Goal: Task Accomplishment & Management: Manage account settings

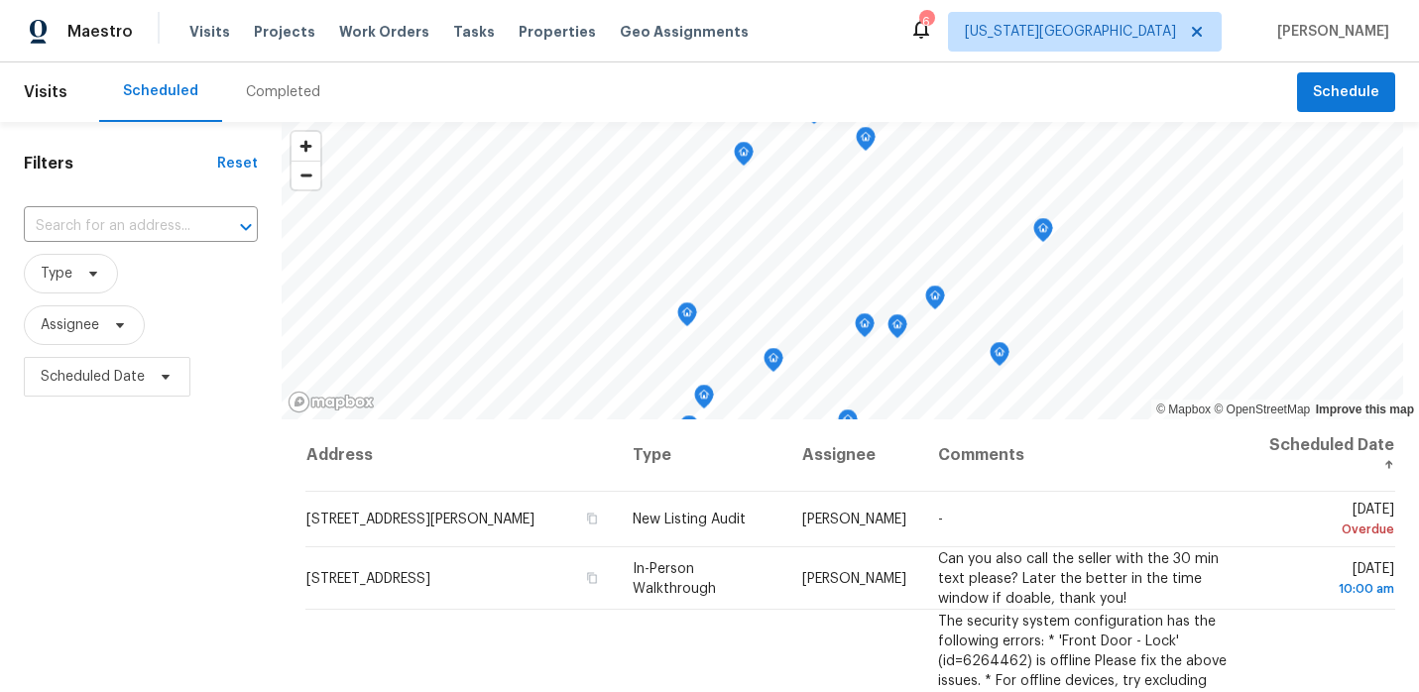
click at [275, 89] on div "Completed" at bounding box center [283, 92] width 74 height 20
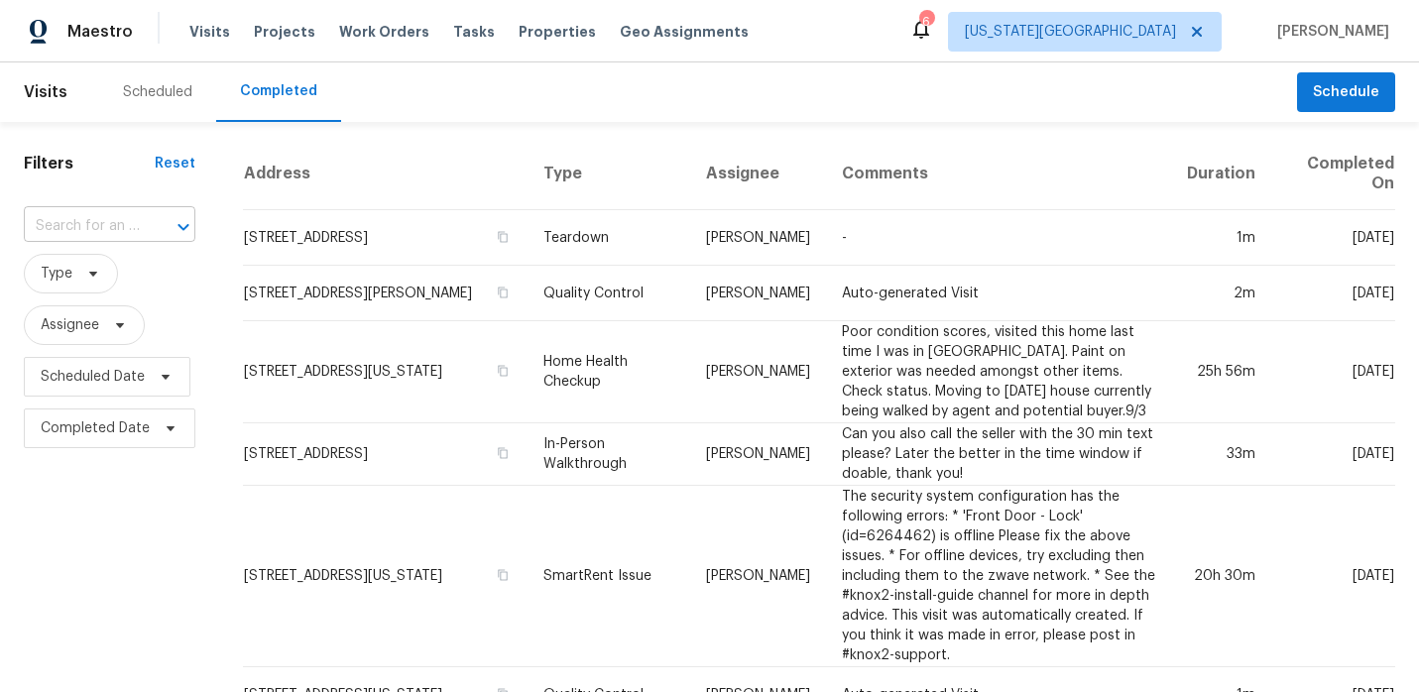
click at [138, 227] on div "​" at bounding box center [110, 226] width 172 height 31
click at [93, 261] on span "Type" at bounding box center [71, 274] width 94 height 40
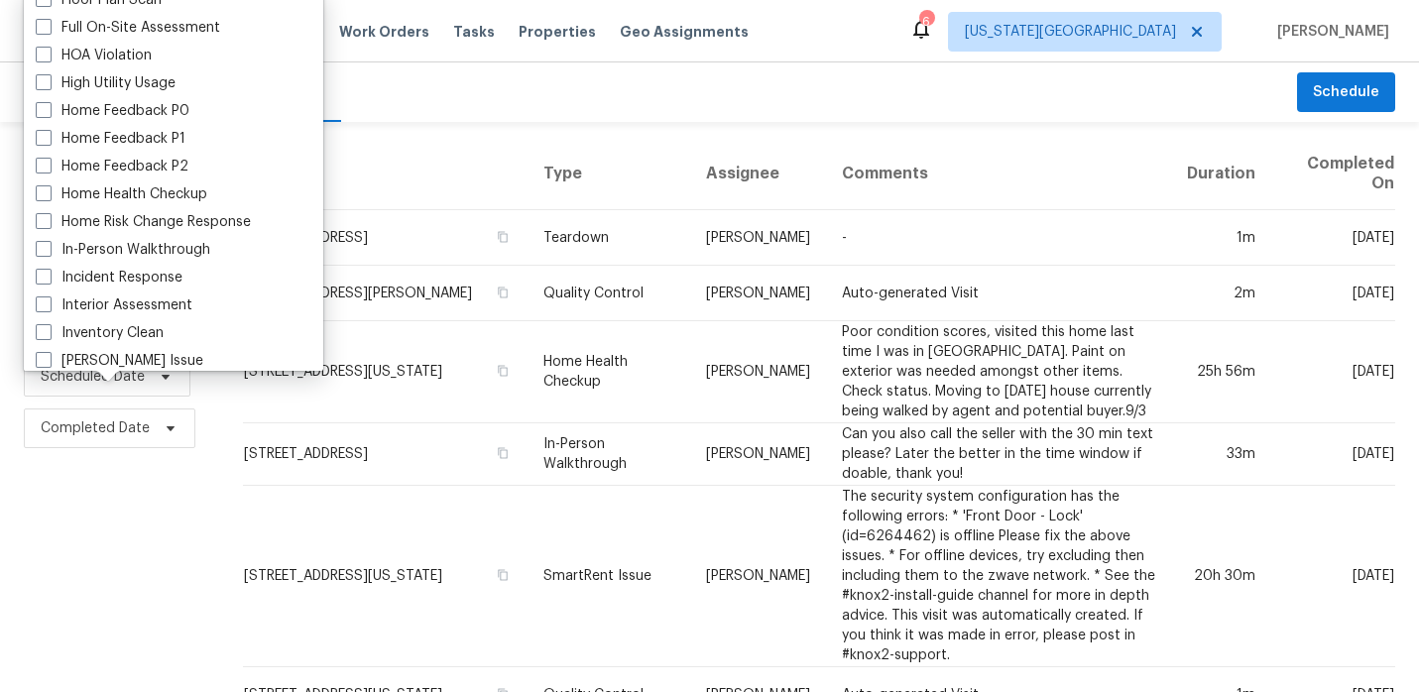
scroll to position [521, 0]
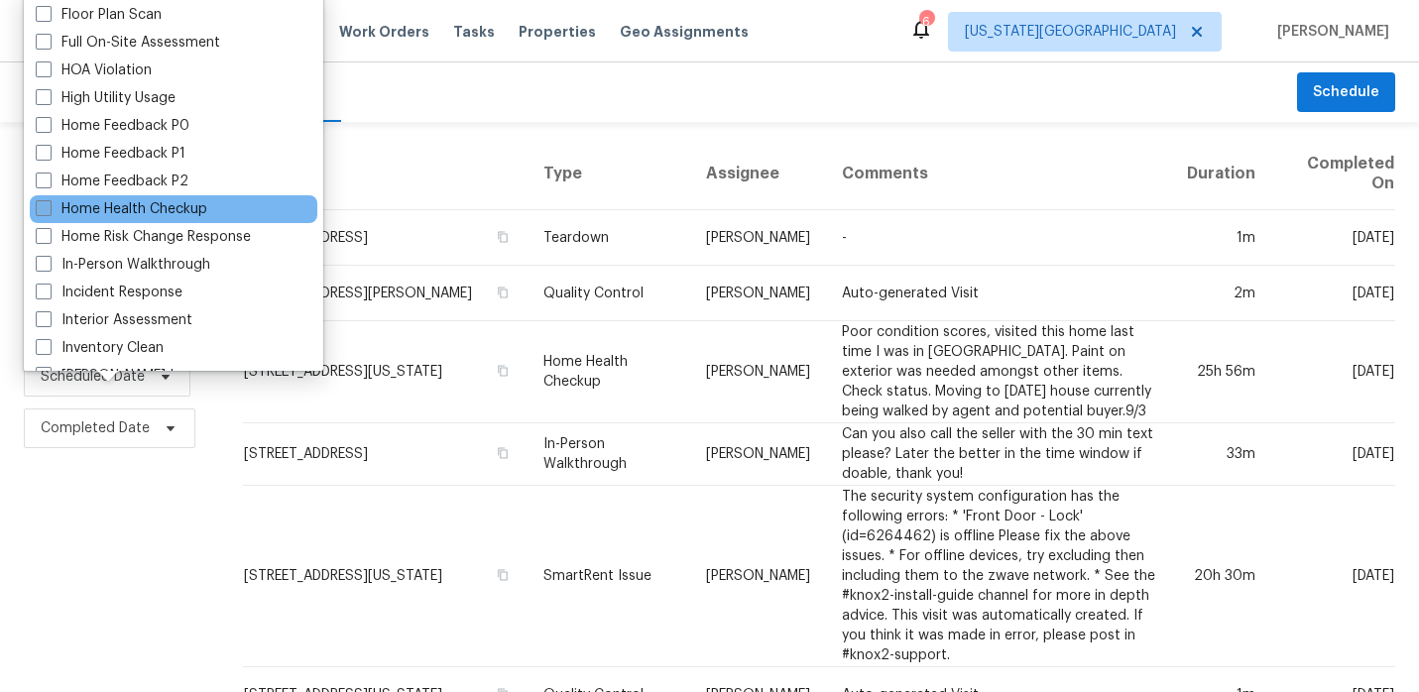
click at [127, 214] on label "Home Health Checkup" at bounding box center [122, 209] width 172 height 20
click at [49, 212] on input "Home Health Checkup" at bounding box center [42, 205] width 13 height 13
checkbox input "true"
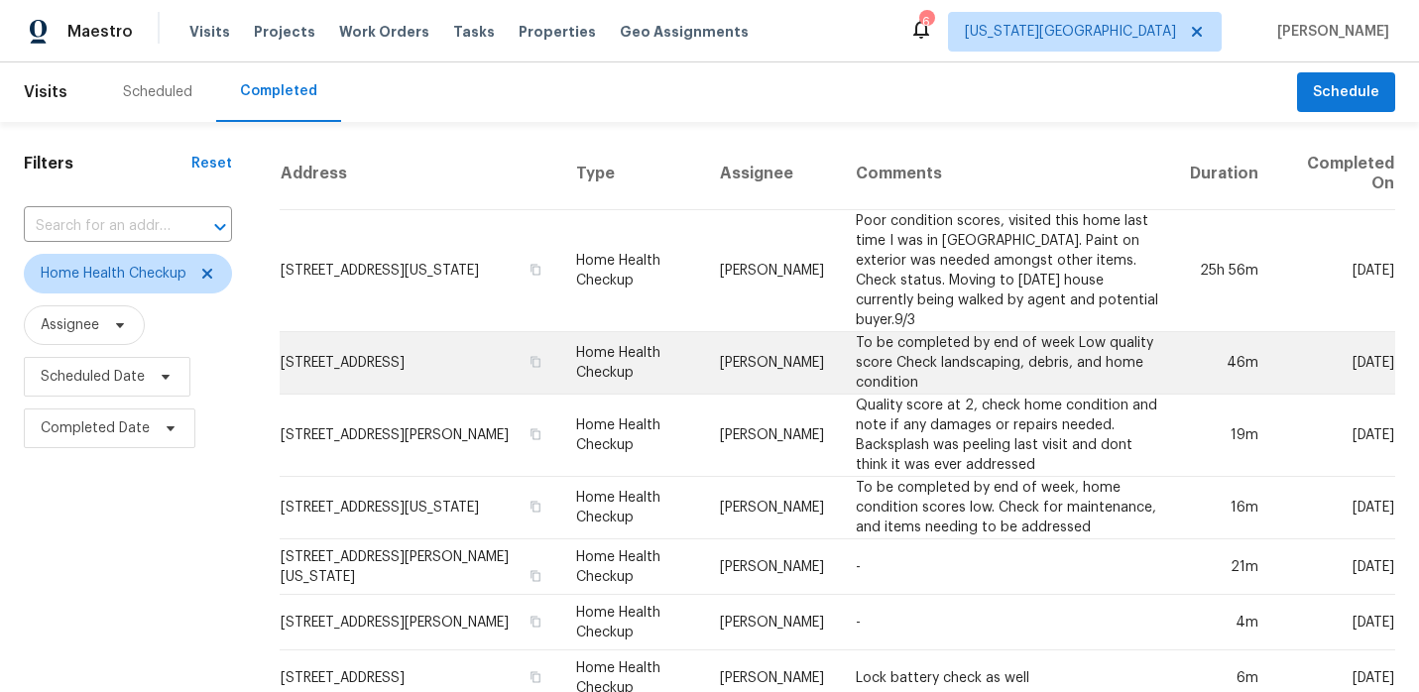
click at [900, 340] on td "To be completed by end of week Low quality score Check landscaping, debris, and…" at bounding box center [1007, 363] width 335 height 62
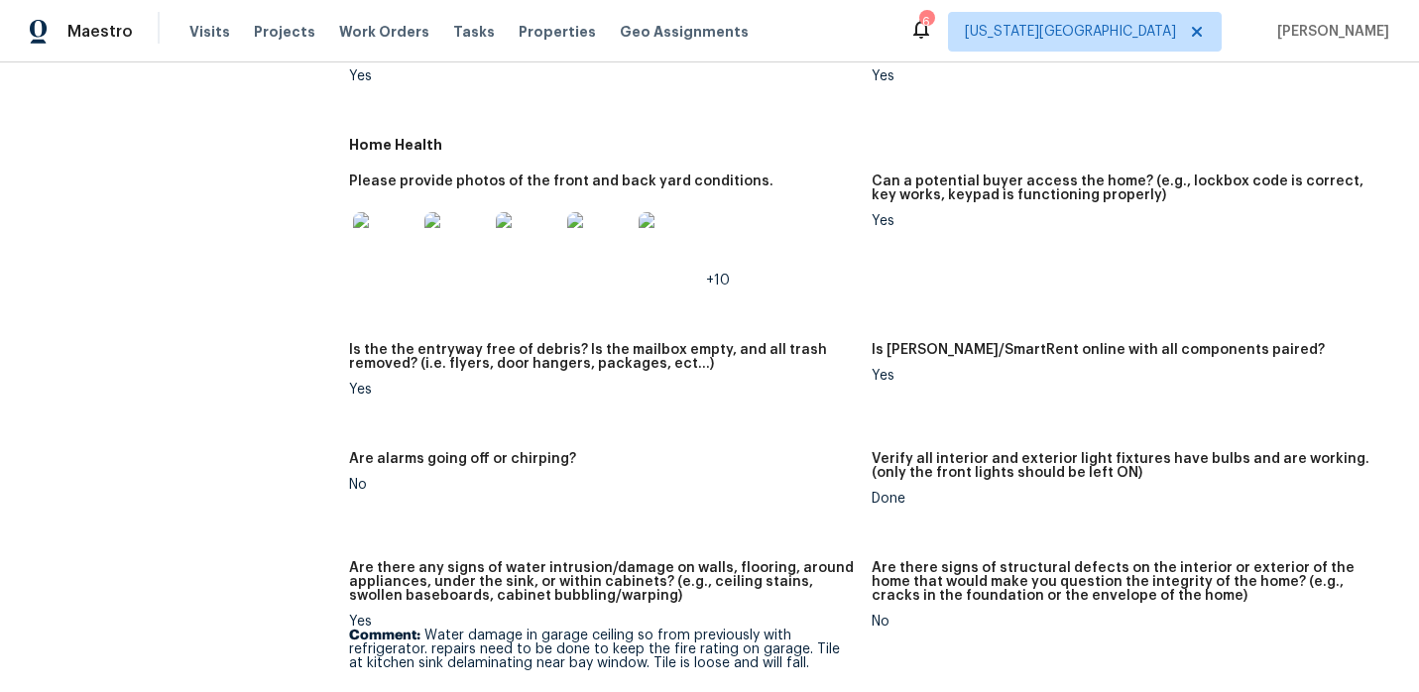
scroll to position [1116, 0]
click at [384, 256] on img at bounding box center [384, 245] width 63 height 63
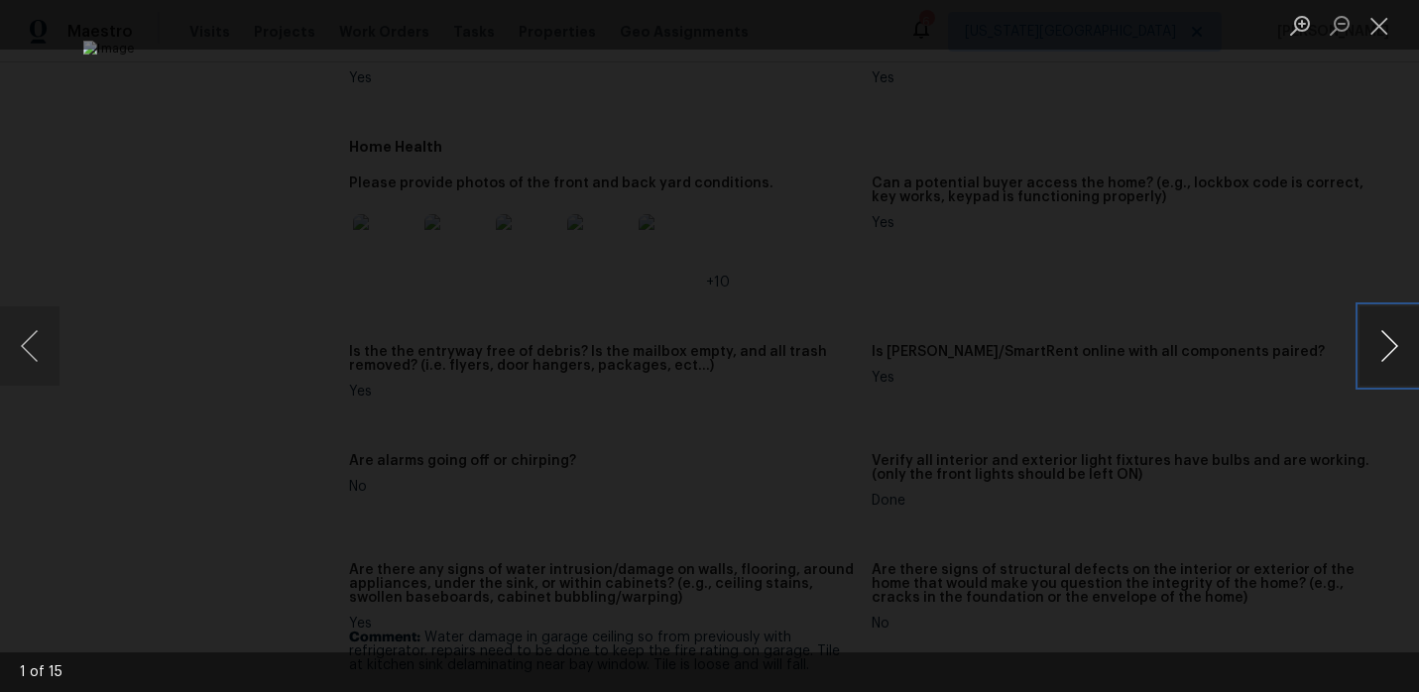
click at [1392, 355] on button "Next image" at bounding box center [1390, 345] width 60 height 79
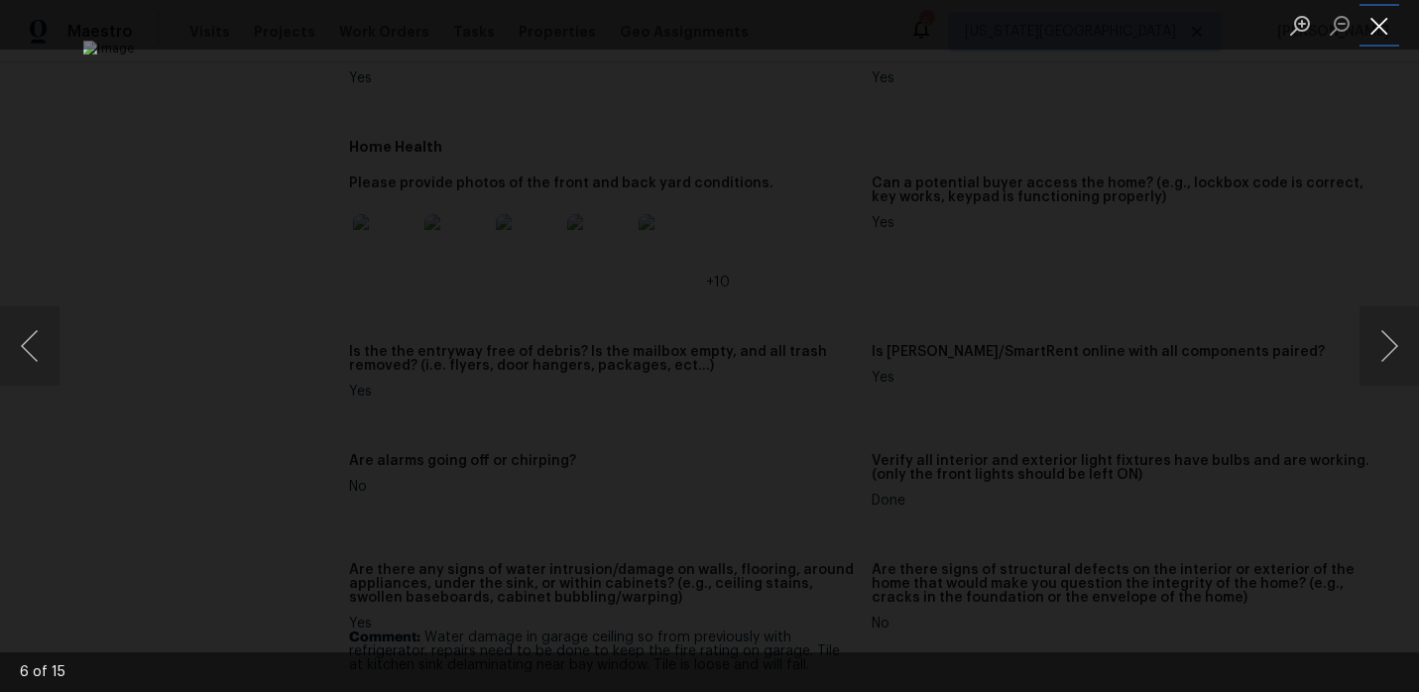
click at [1376, 31] on button "Close lightbox" at bounding box center [1380, 25] width 40 height 35
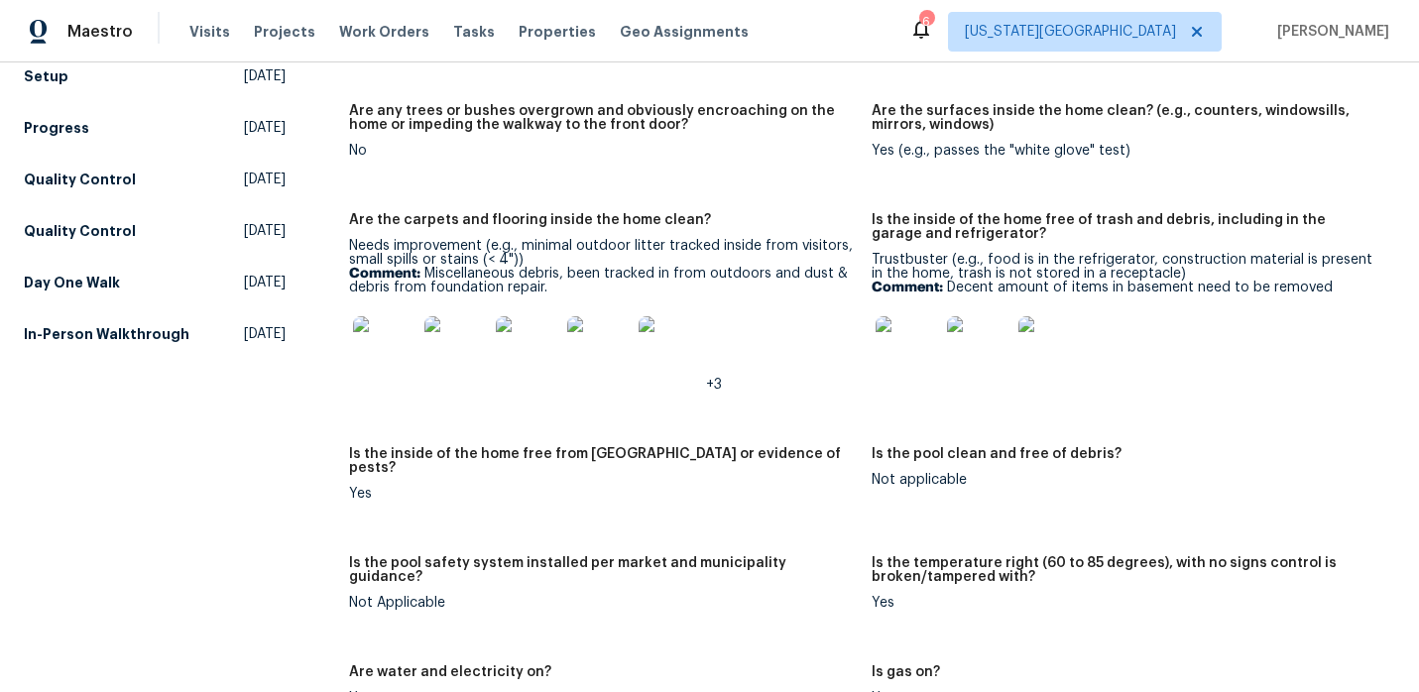
scroll to position [492, 0]
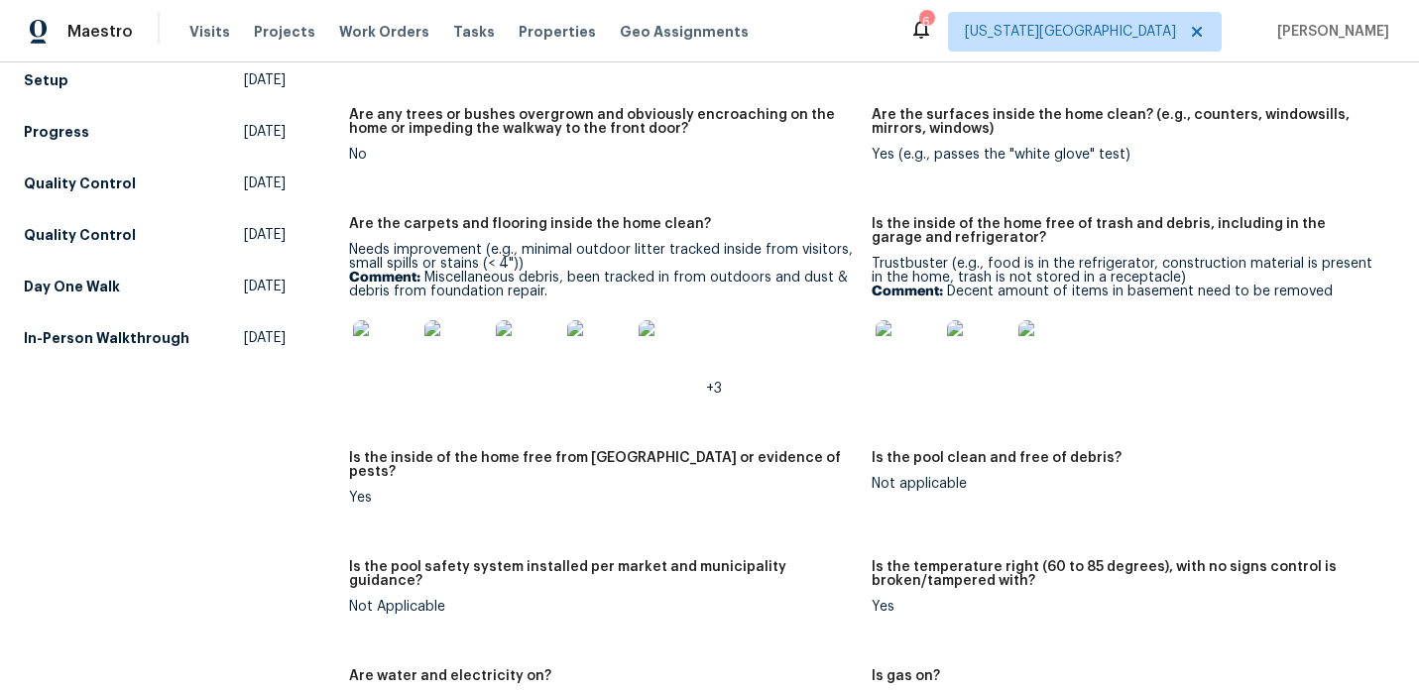
click at [894, 339] on img at bounding box center [907, 351] width 63 height 63
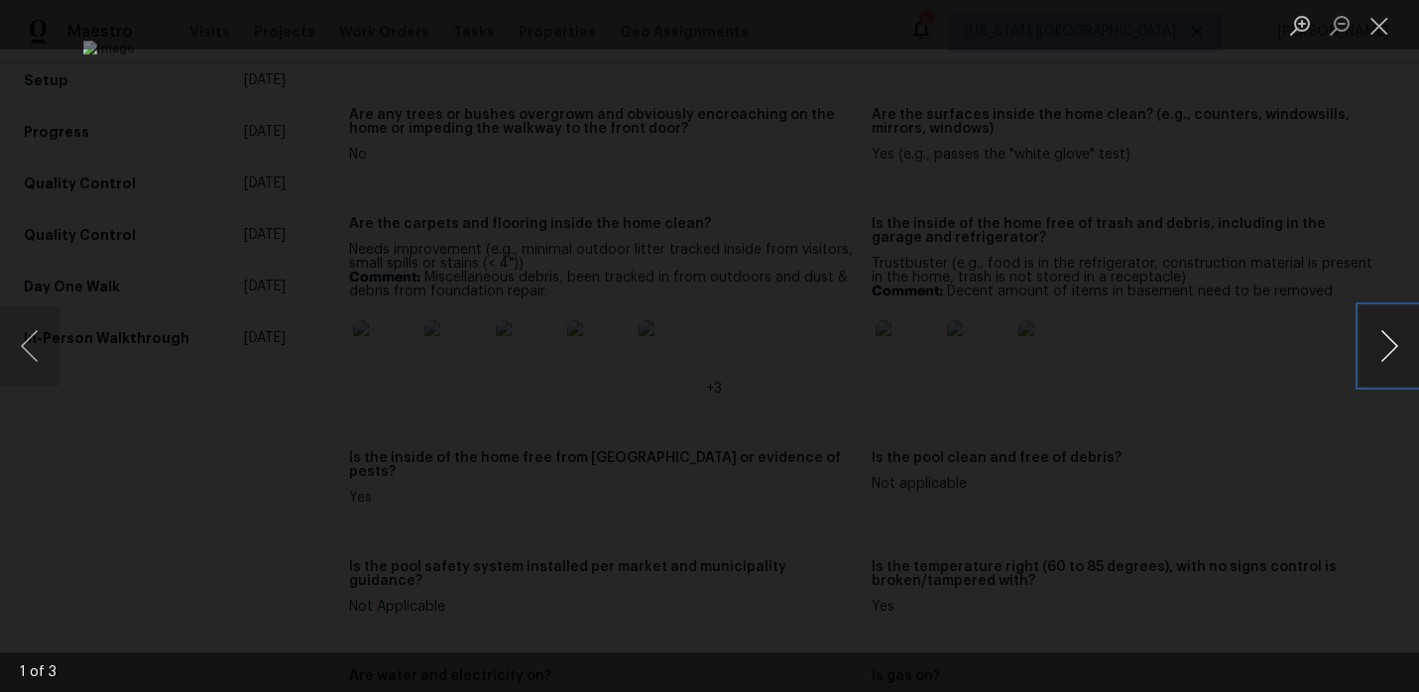
click at [1382, 344] on button "Next image" at bounding box center [1390, 345] width 60 height 79
click at [1380, 32] on button "Close lightbox" at bounding box center [1380, 25] width 40 height 35
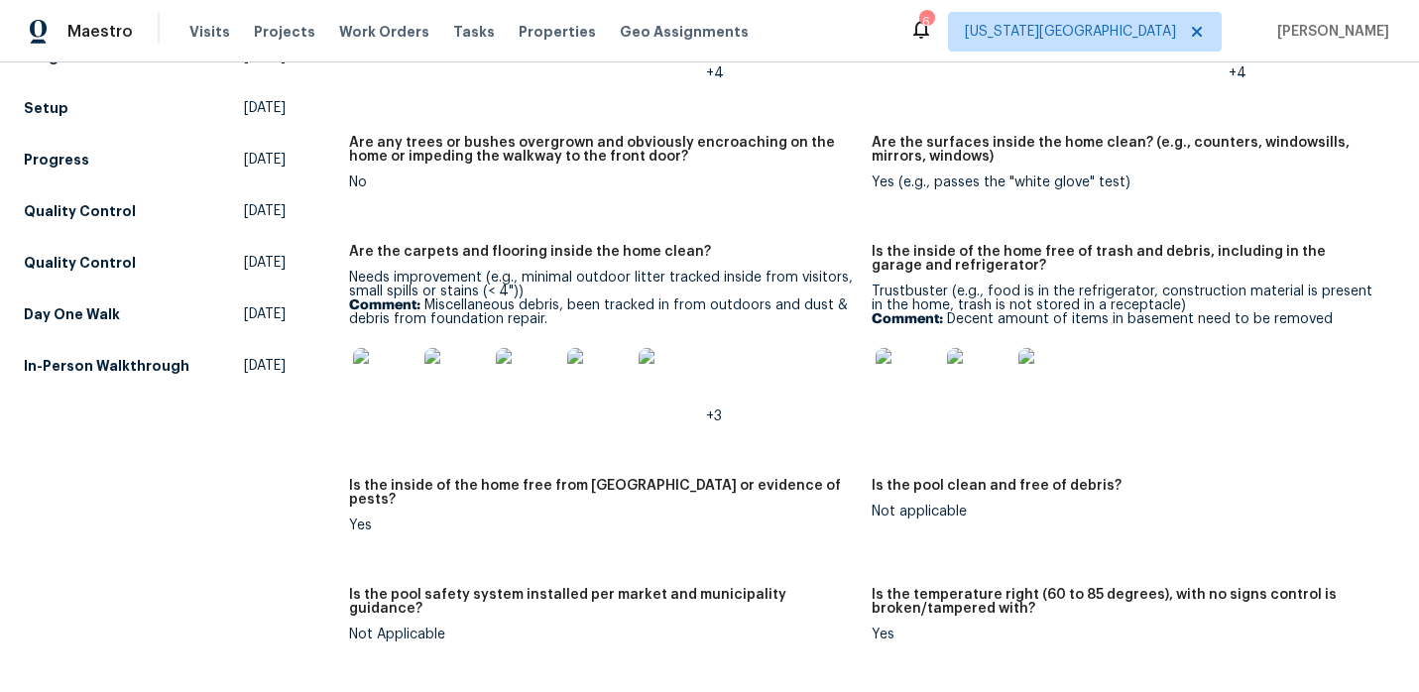
scroll to position [463, 0]
click at [386, 364] on img at bounding box center [384, 380] width 63 height 63
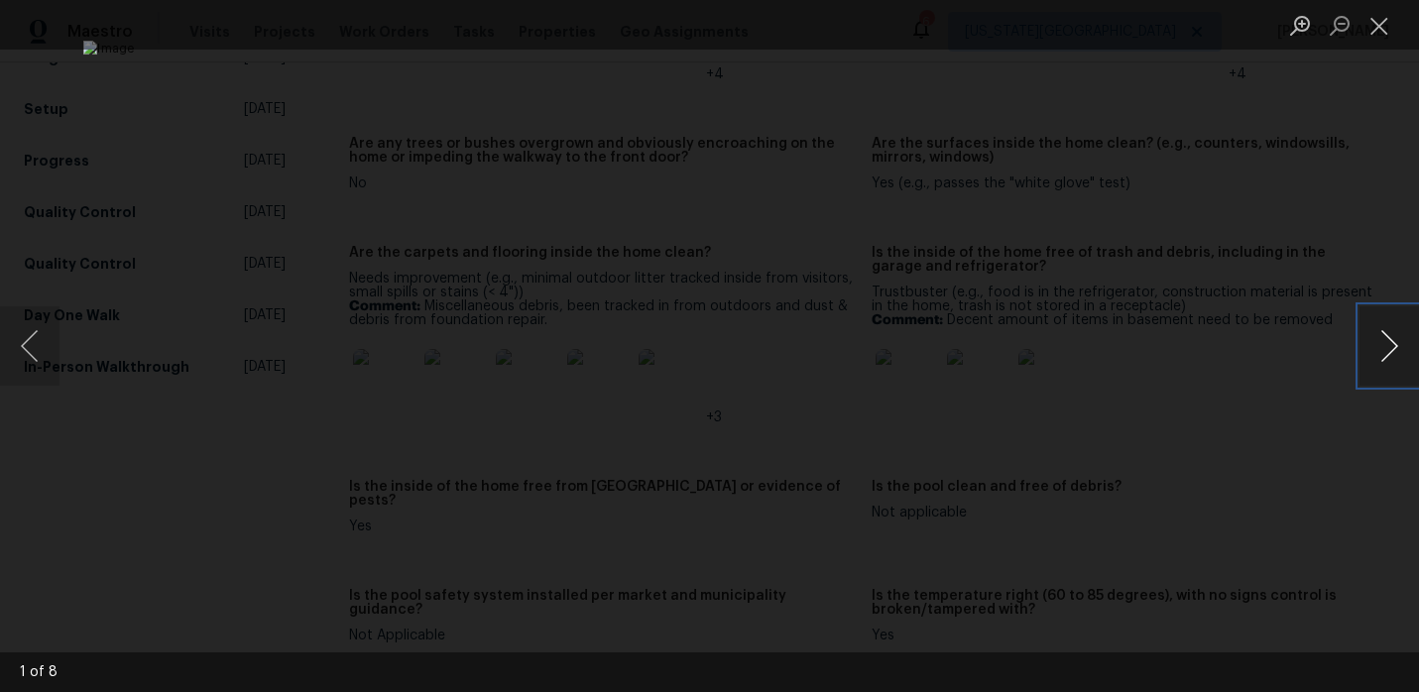
click at [1390, 341] on button "Next image" at bounding box center [1390, 345] width 60 height 79
click at [1390, 342] on button "Next image" at bounding box center [1390, 345] width 60 height 79
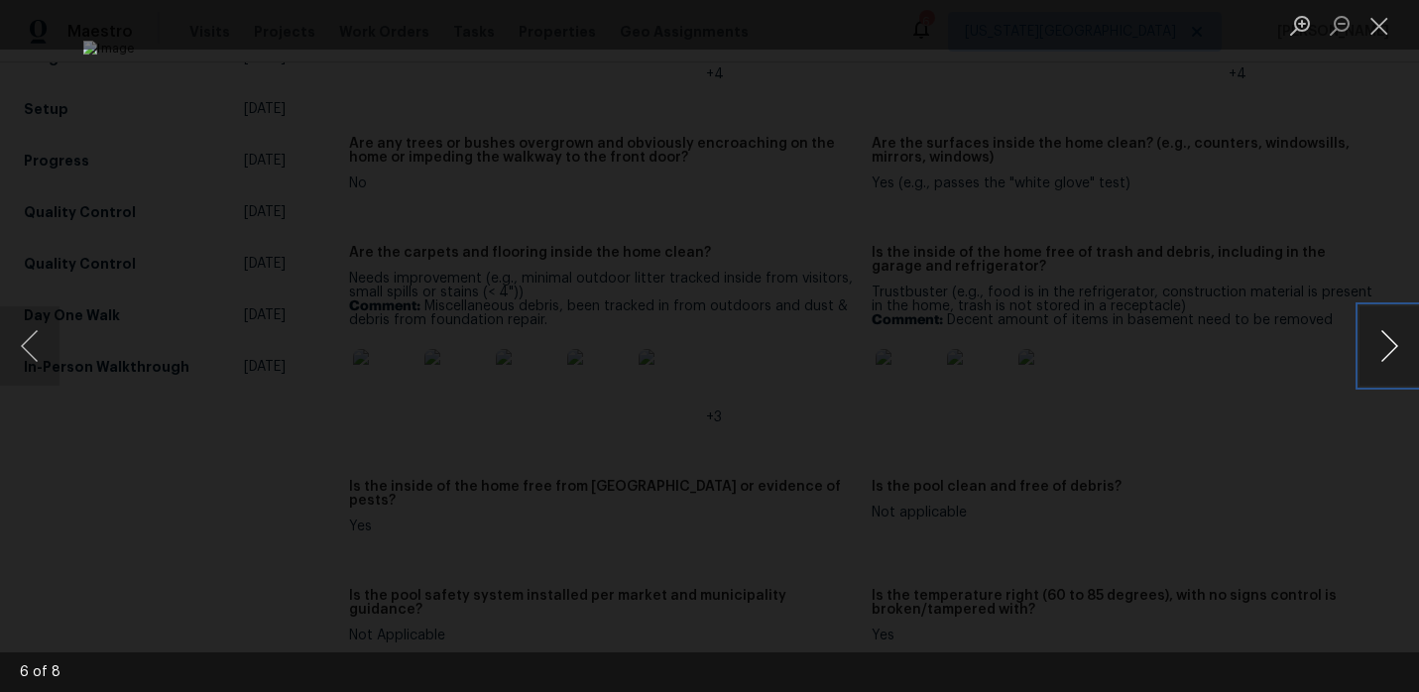
click at [1390, 342] on button "Next image" at bounding box center [1390, 345] width 60 height 79
click at [1374, 27] on button "Close lightbox" at bounding box center [1380, 25] width 40 height 35
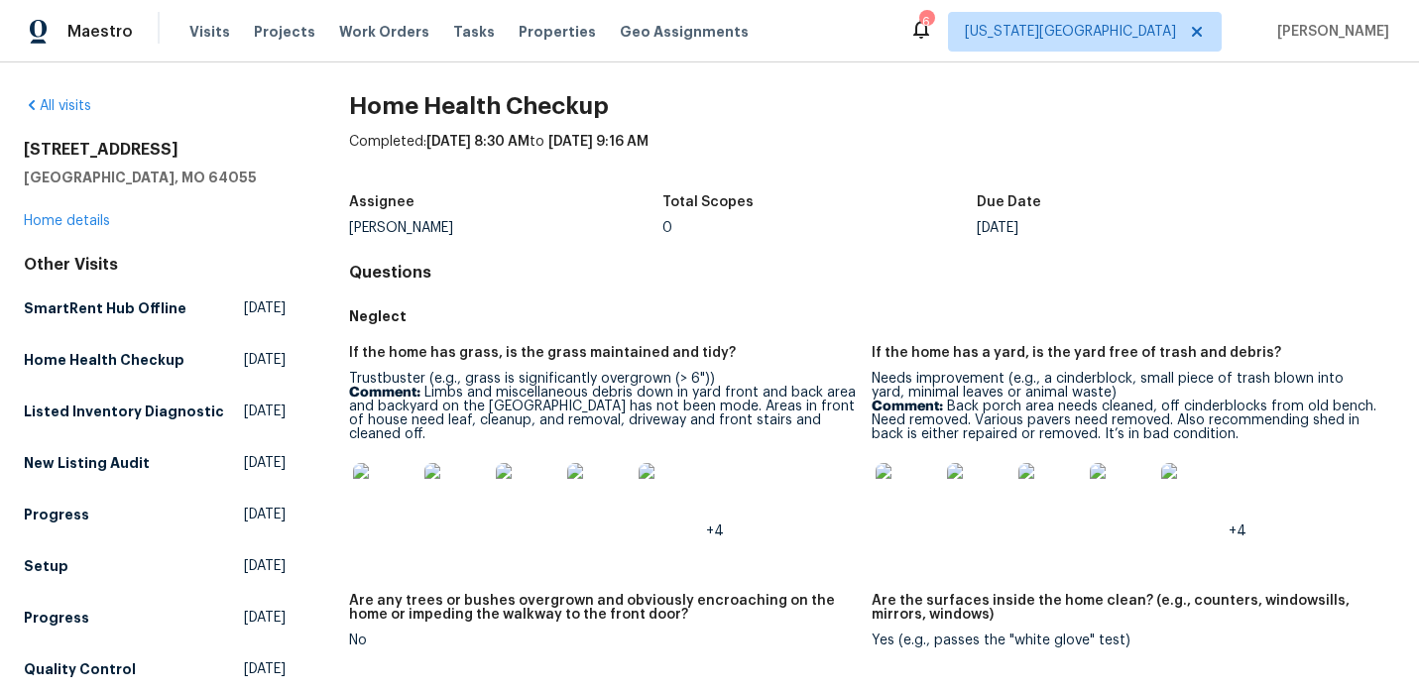
scroll to position [0, 0]
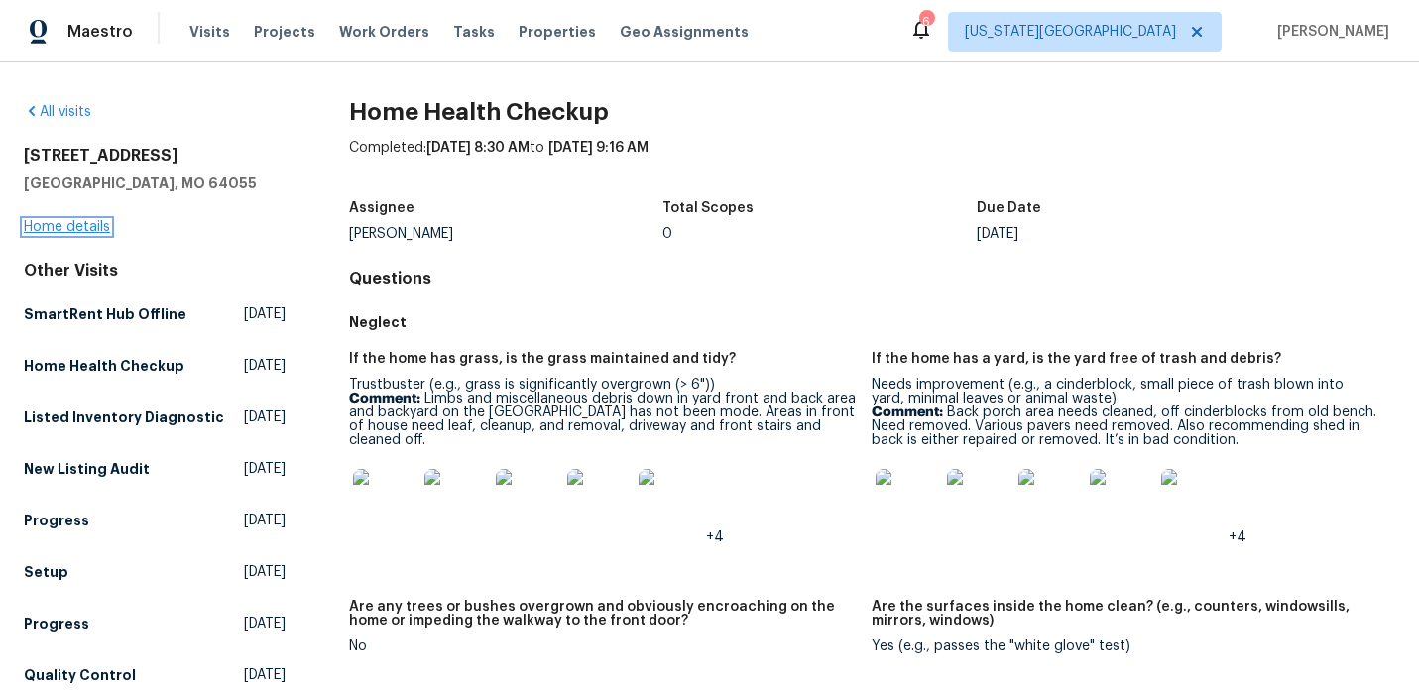
click at [94, 229] on link "Home details" at bounding box center [67, 227] width 86 height 14
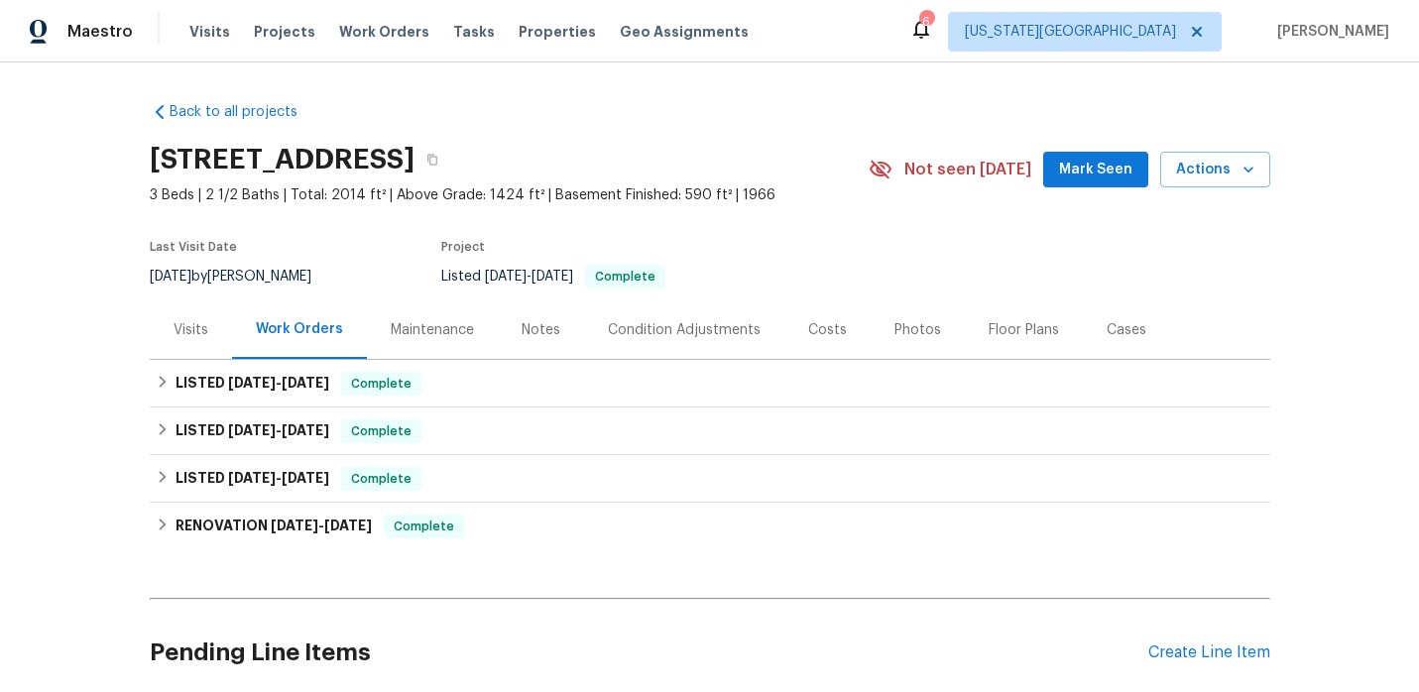
scroll to position [51, 0]
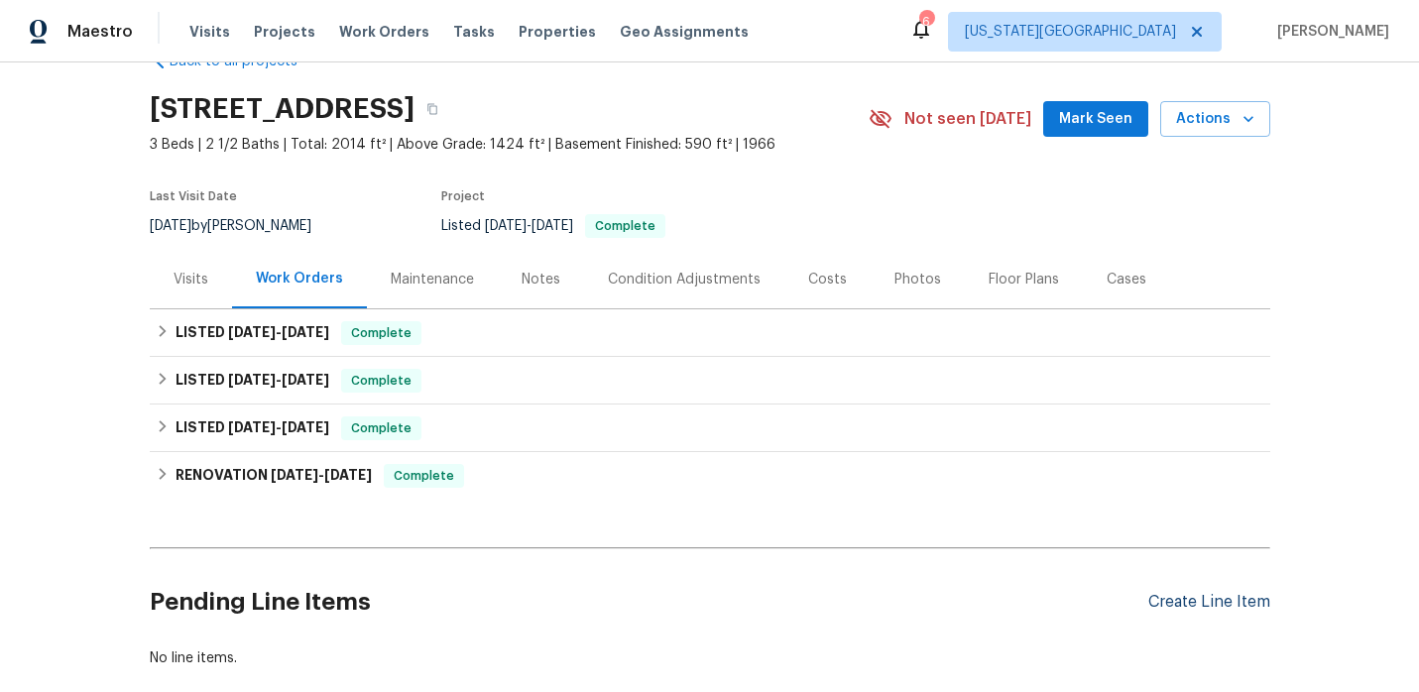
click at [1214, 609] on div "Create Line Item" at bounding box center [1209, 602] width 122 height 19
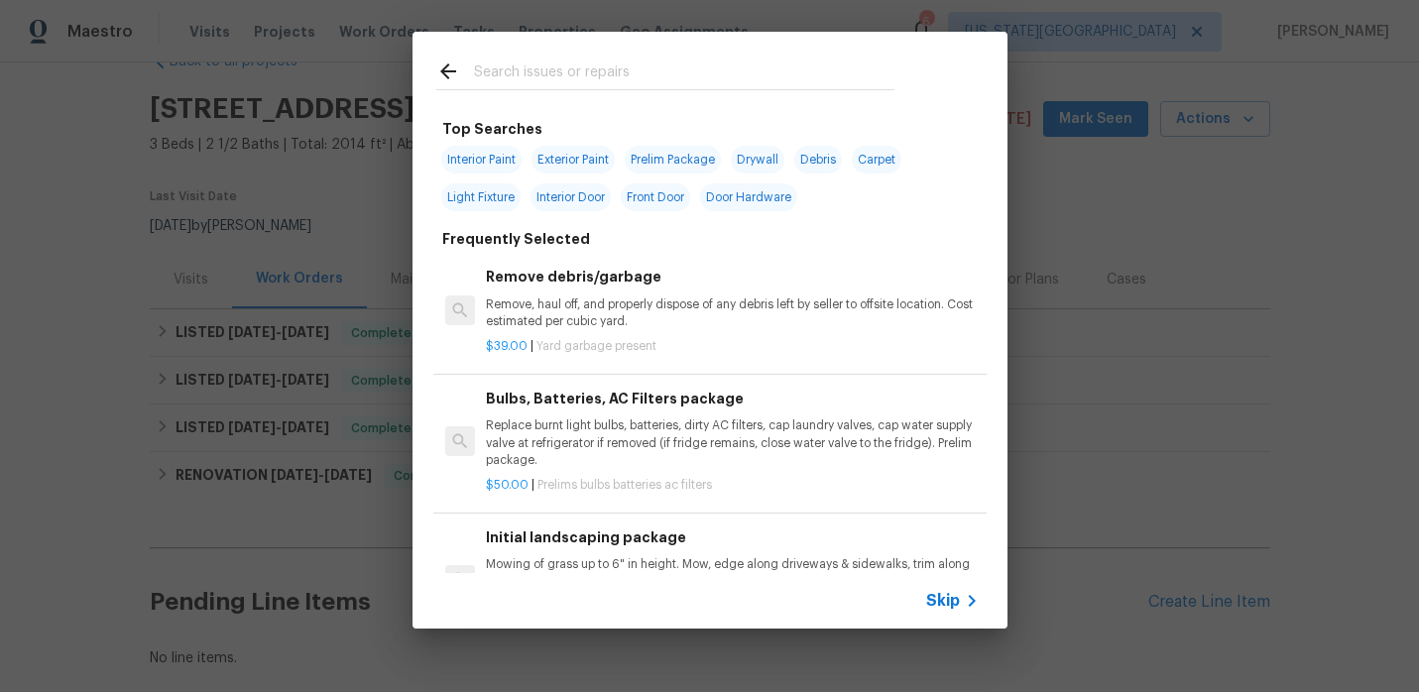
click at [636, 84] on input "text" at bounding box center [684, 75] width 420 height 30
type input "landscaping"
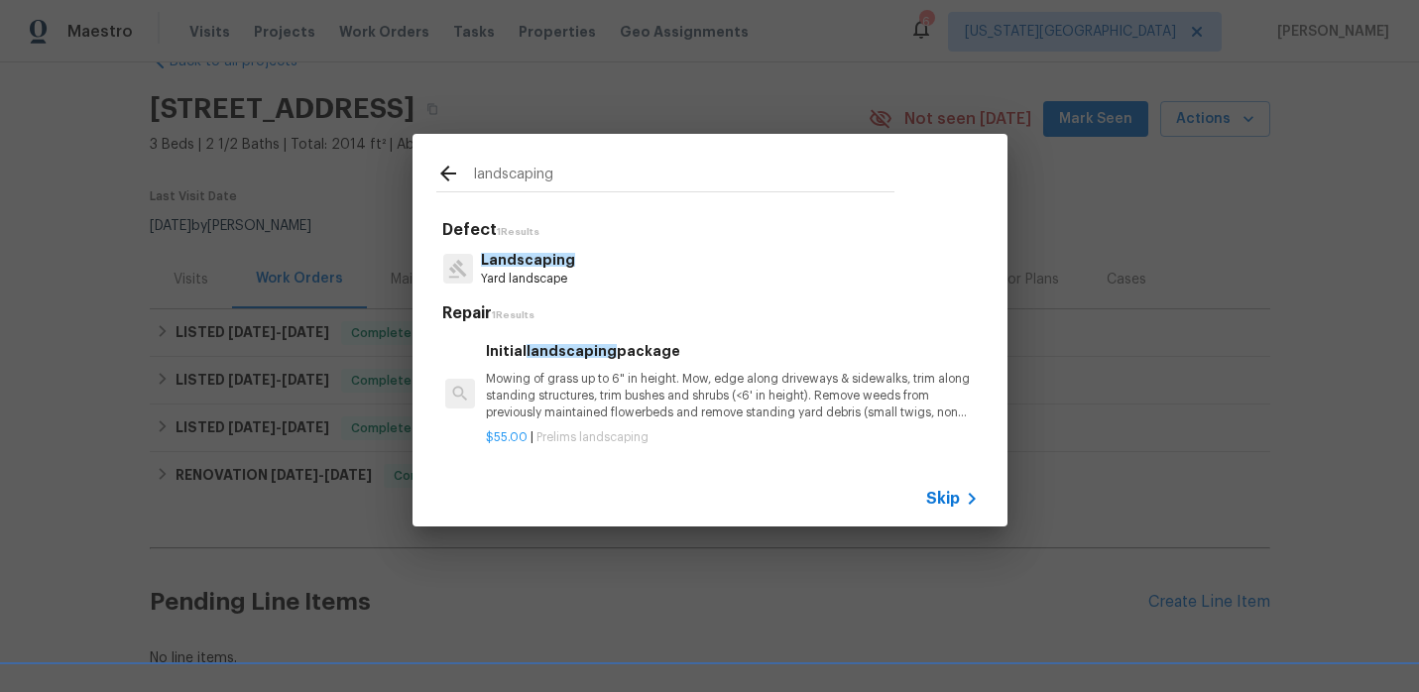
click at [561, 258] on span "Landscaping" at bounding box center [528, 260] width 94 height 14
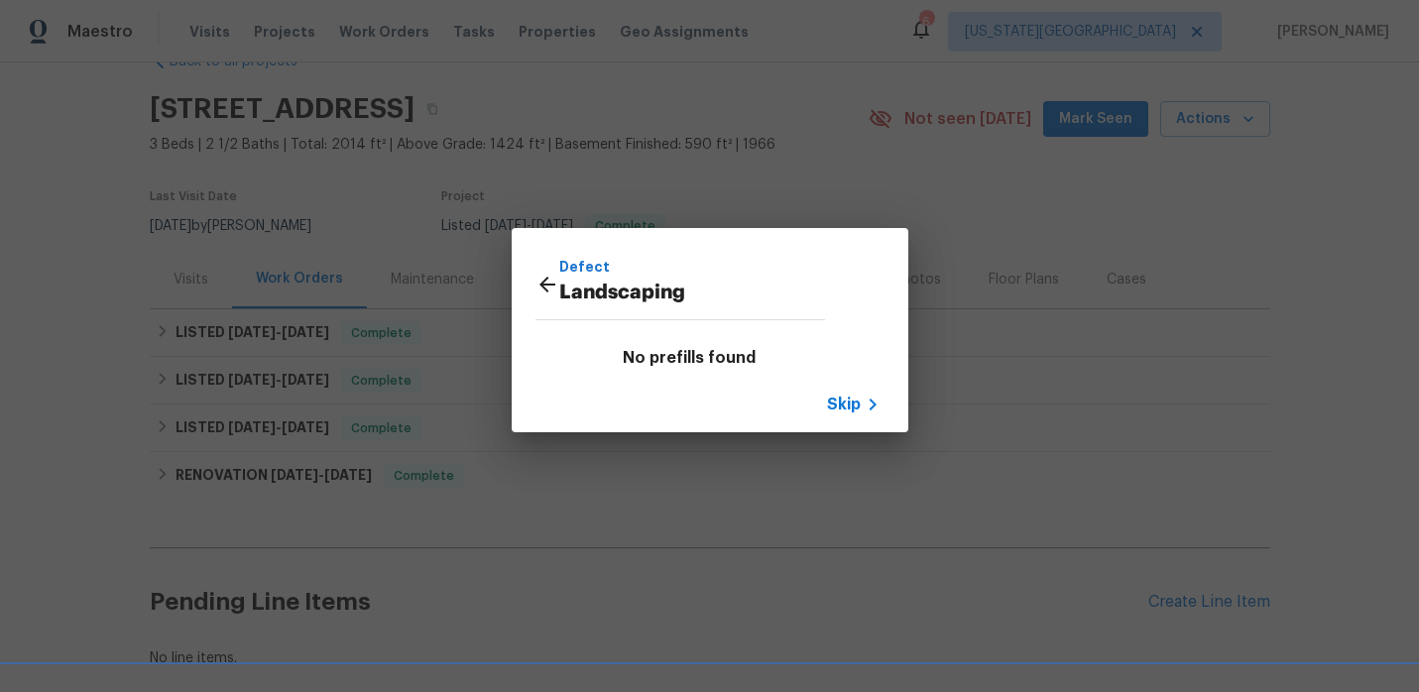
click at [850, 406] on span "Skip" at bounding box center [844, 405] width 34 height 20
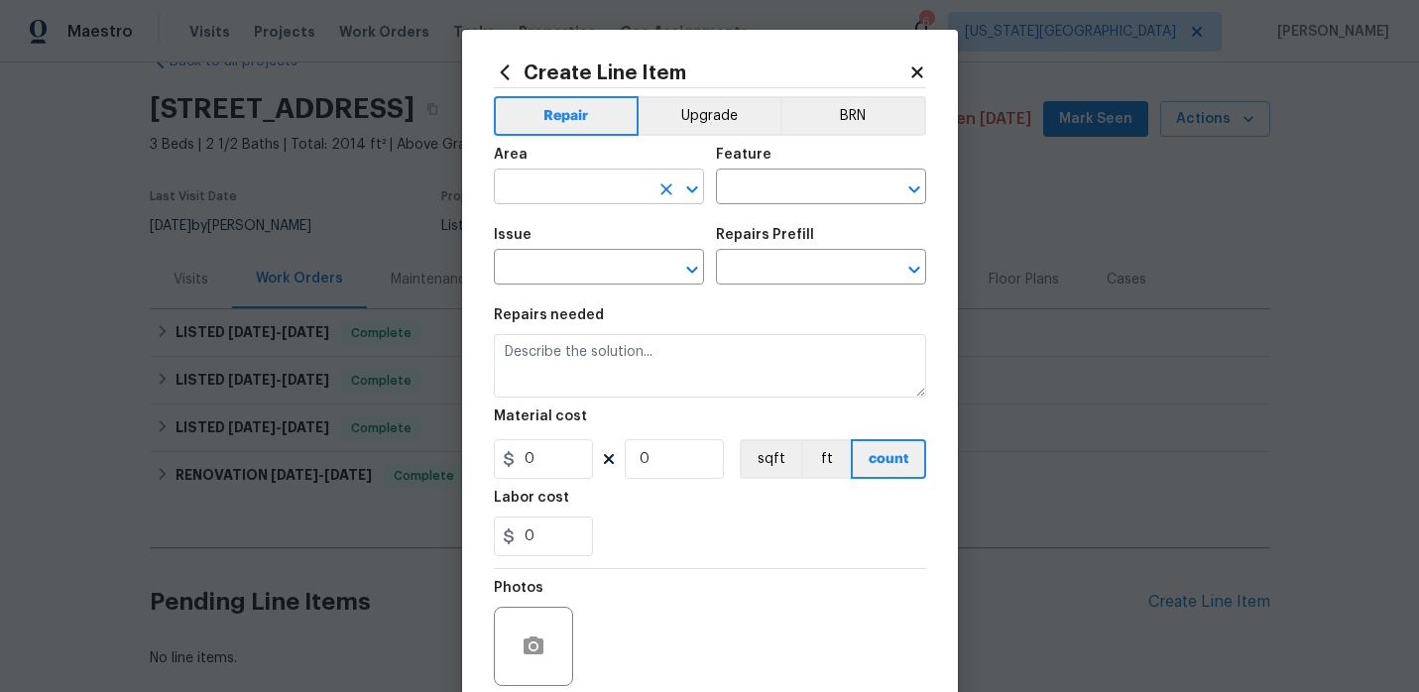
click at [604, 198] on input "text" at bounding box center [571, 189] width 155 height 31
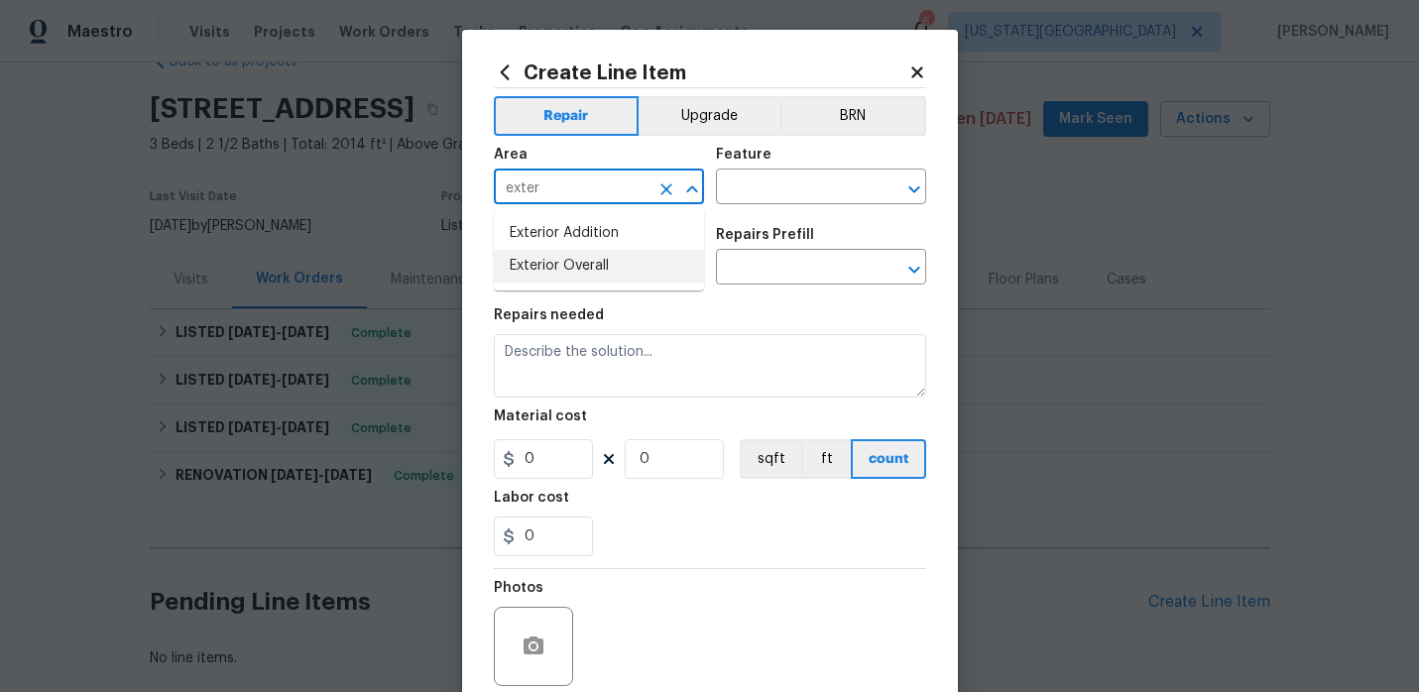
click at [612, 260] on li "Exterior Overall" at bounding box center [599, 266] width 210 height 33
type input "Exterior Overall"
click at [758, 189] on input "text" at bounding box center [793, 189] width 155 height 31
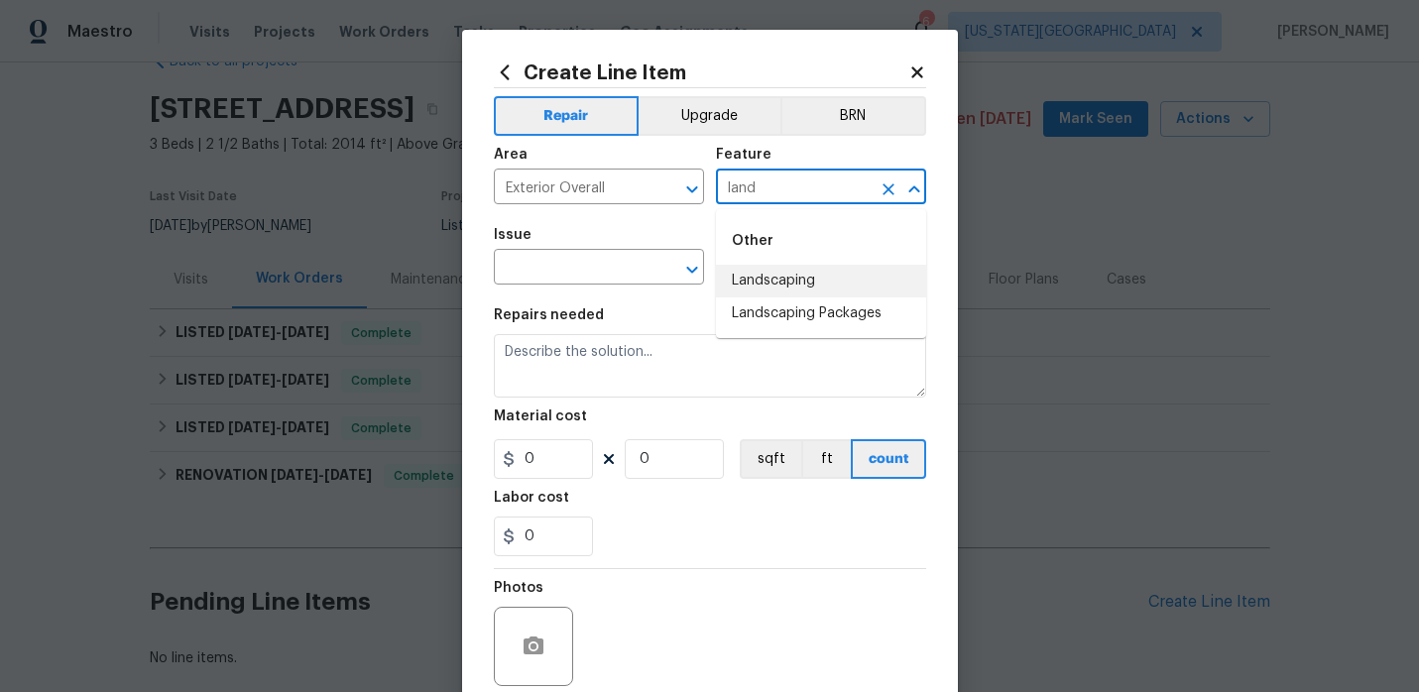
click at [842, 293] on li "Landscaping" at bounding box center [821, 281] width 210 height 33
type input "Landscaping"
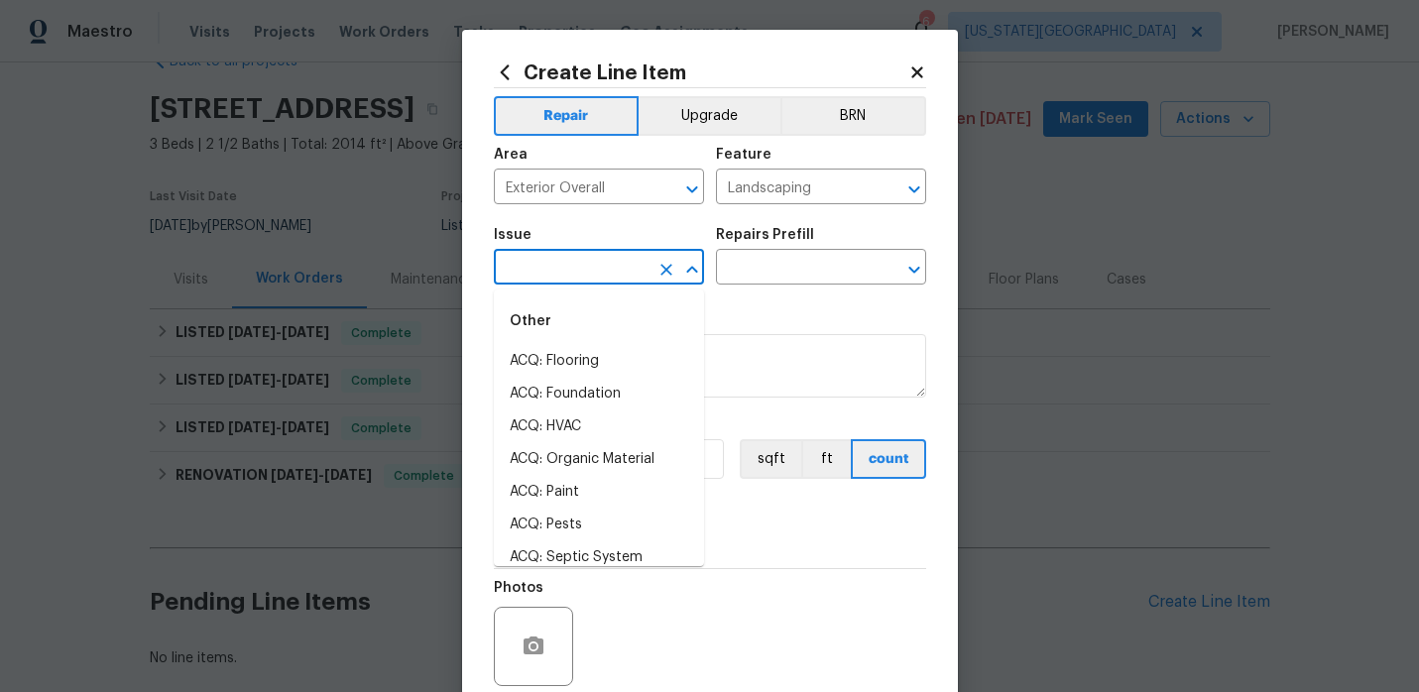
click at [602, 271] on input "text" at bounding box center [571, 269] width 155 height 31
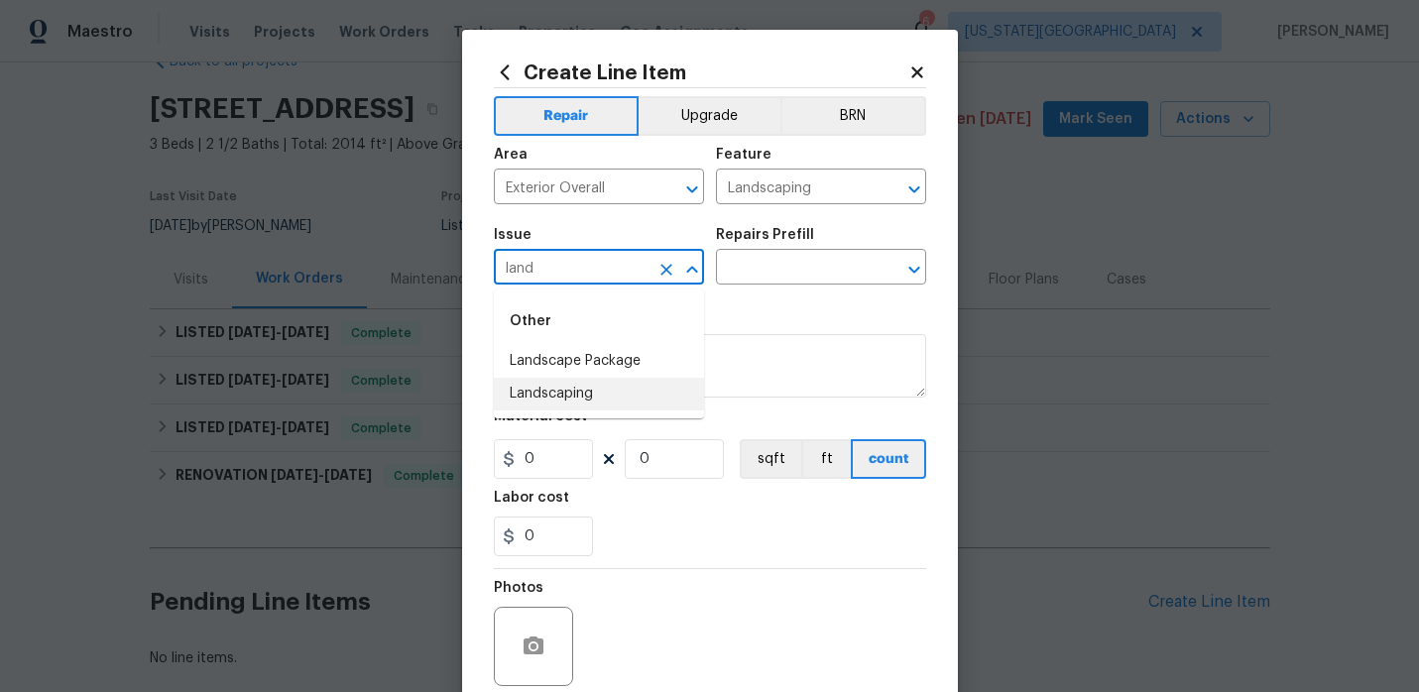
click at [585, 397] on li "Landscaping" at bounding box center [599, 394] width 210 height 33
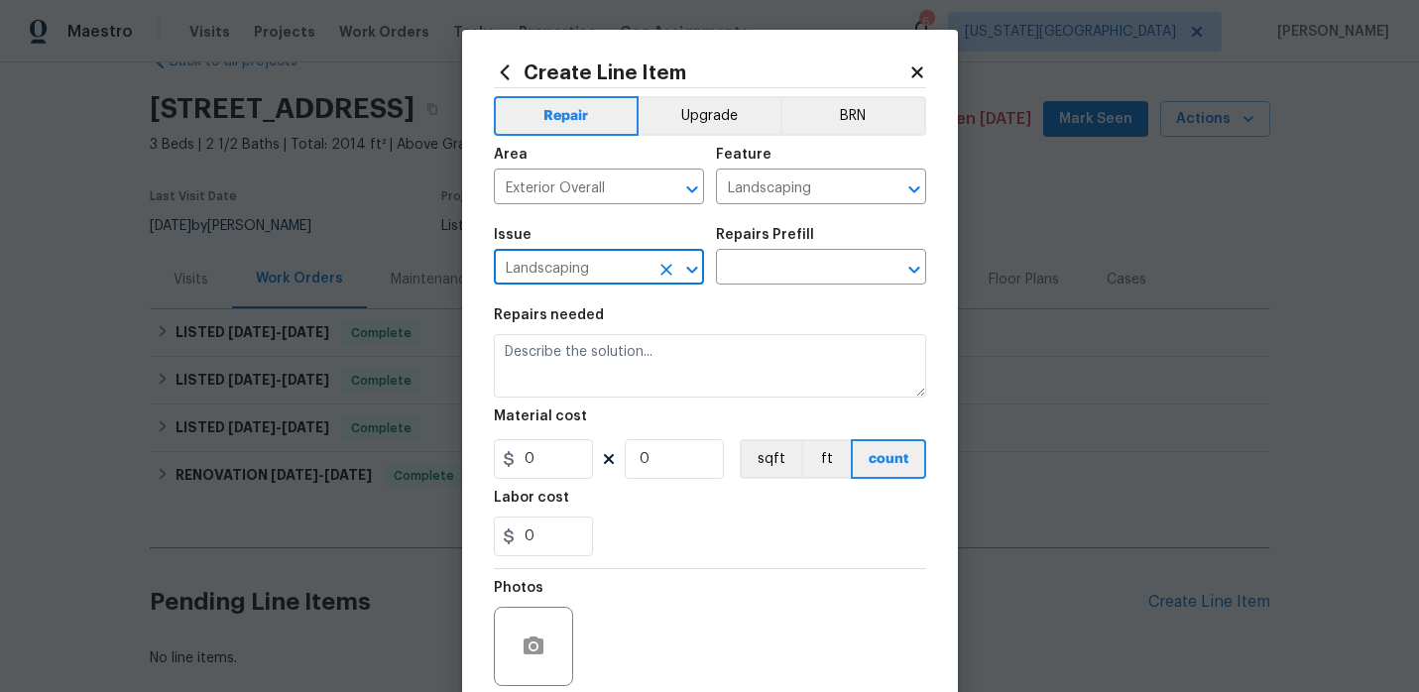
type input "Landscaping"
click at [736, 288] on div "Issue Landscaping ​ Repairs Prefill ​" at bounding box center [710, 256] width 432 height 80
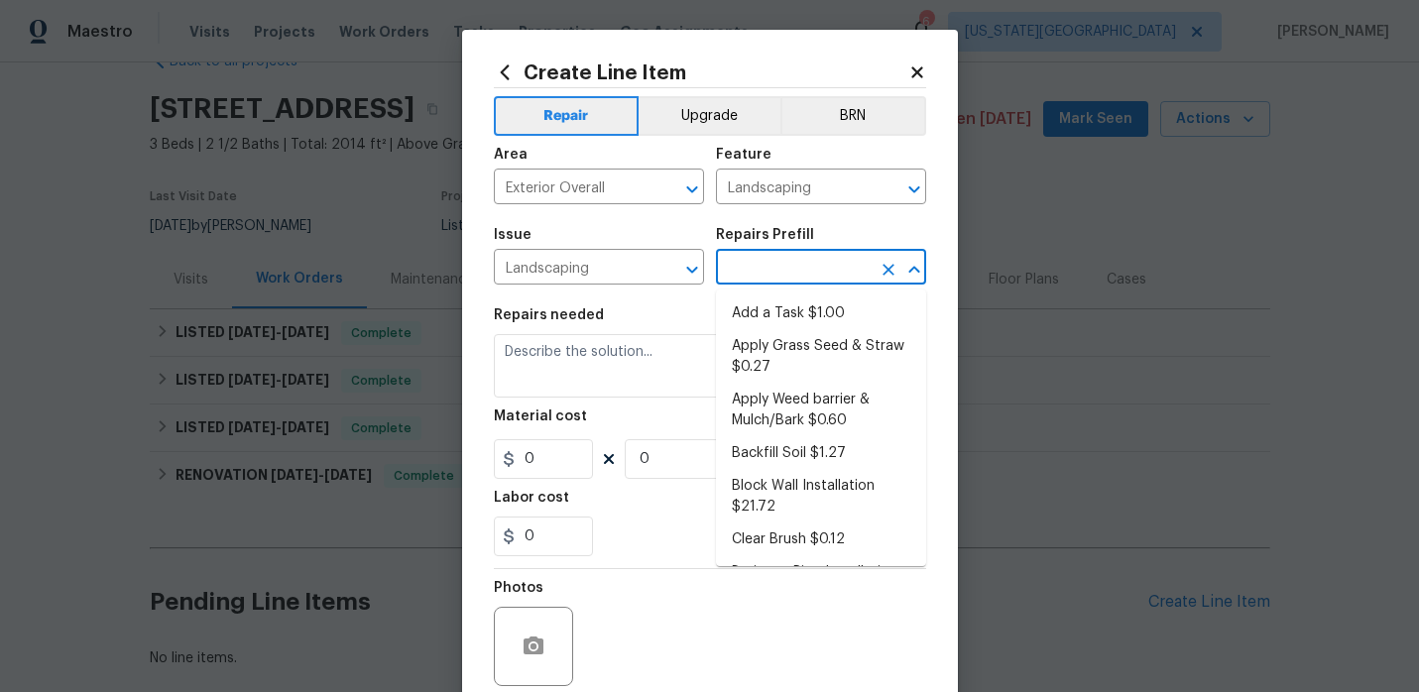
click at [744, 282] on input "text" at bounding box center [793, 269] width 155 height 31
click at [759, 311] on li "Add a Task $1.00" at bounding box center [821, 314] width 210 height 33
type input "Add a Task $1.00"
type textarea "HPM to detail"
type input "1"
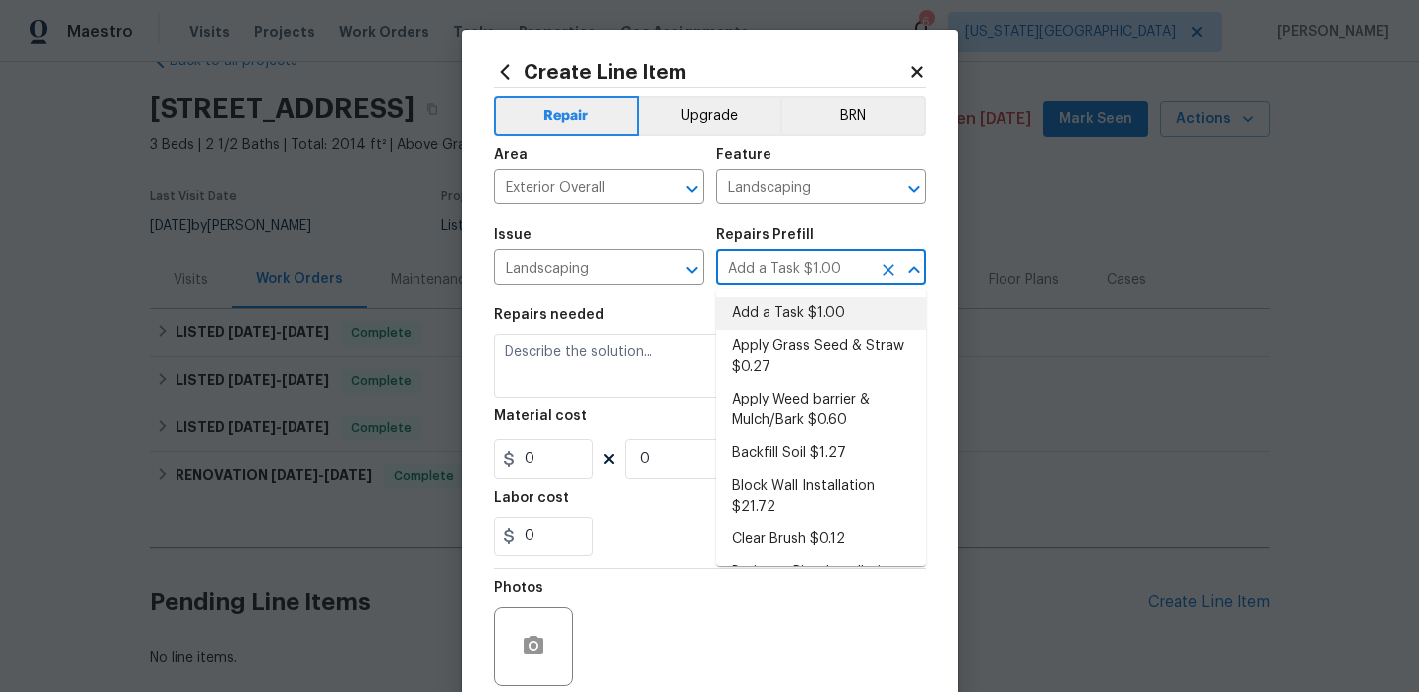
type input "1"
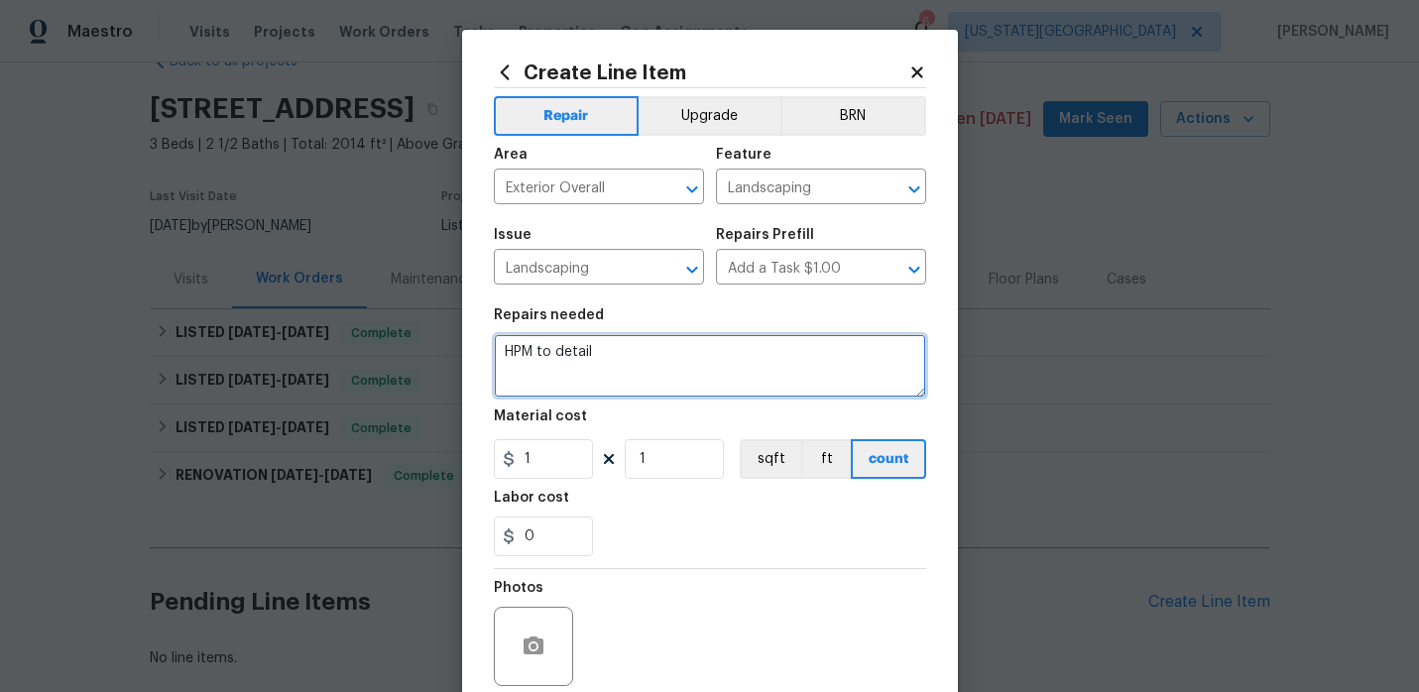
click at [672, 345] on textarea "HPM to detail" at bounding box center [710, 365] width 432 height 63
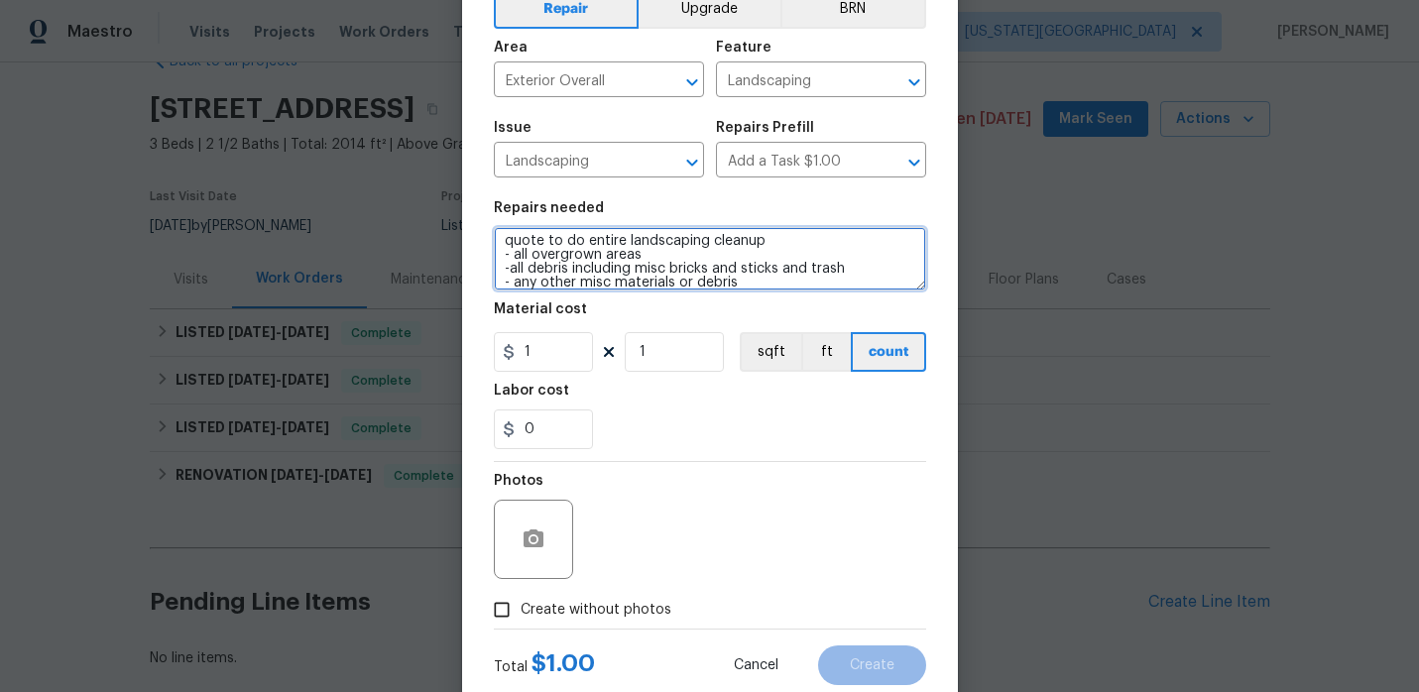
scroll to position [163, 0]
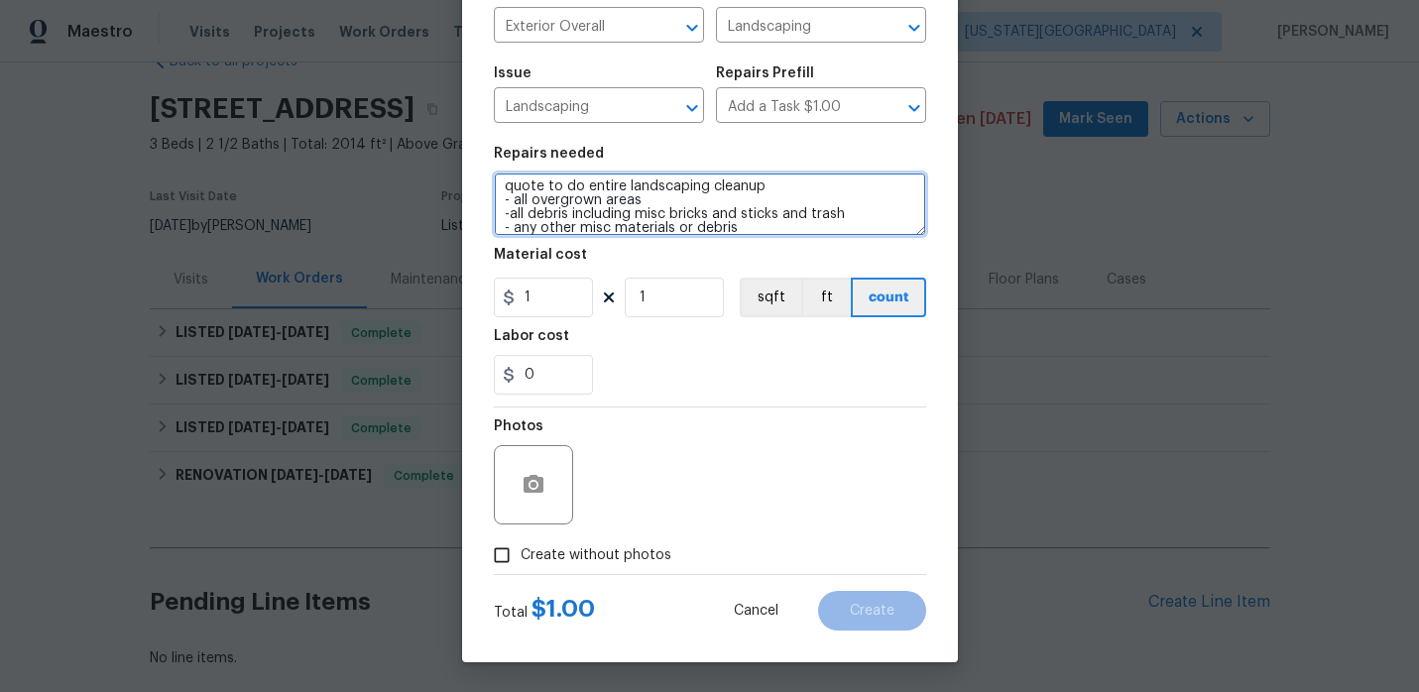
type textarea "quote to do entire landscaping cleanup - all overgrown areas -all debris includ…"
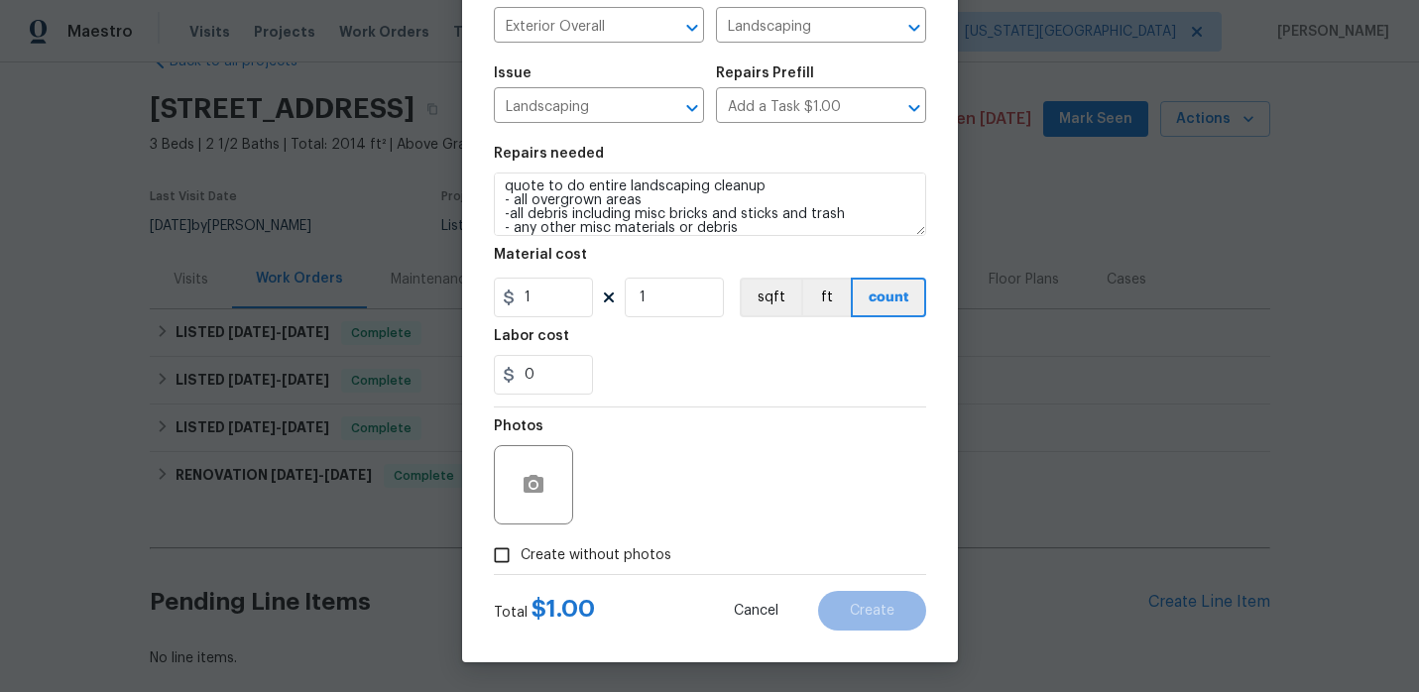
click at [510, 554] on input "Create without photos" at bounding box center [502, 555] width 38 height 38
checkbox input "true"
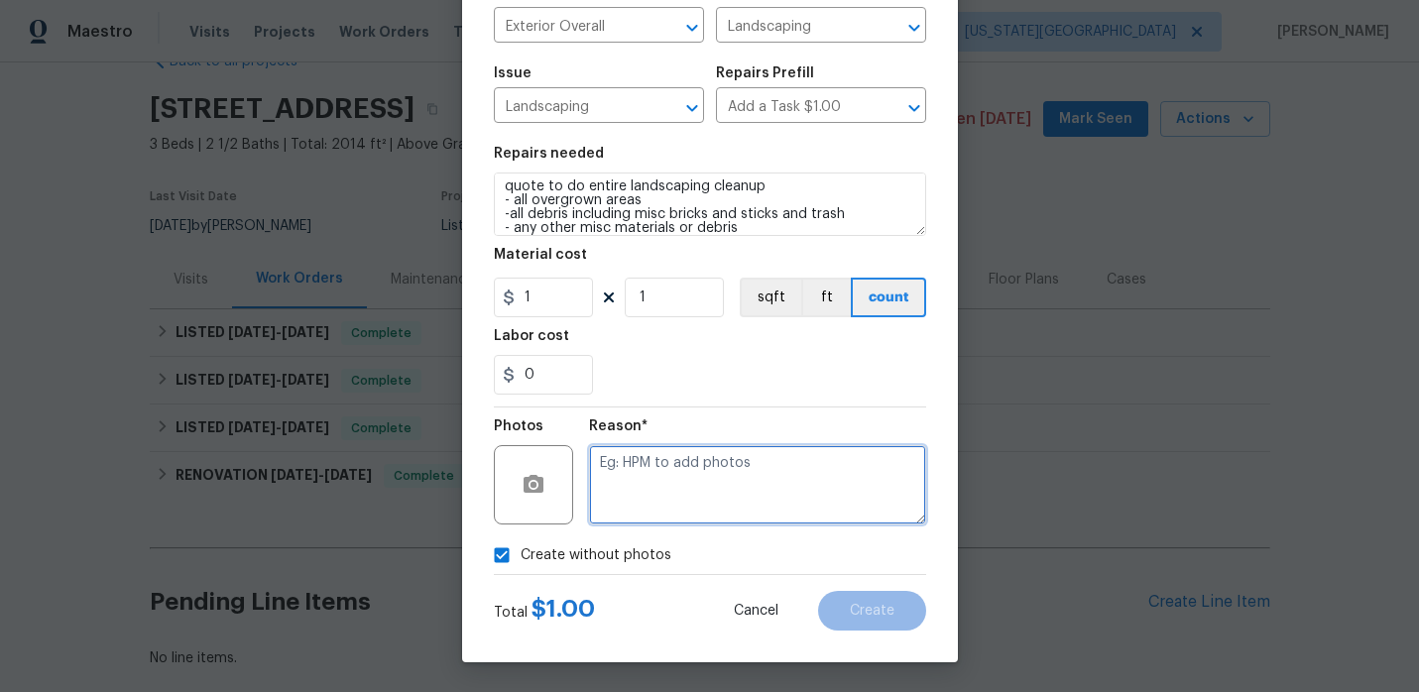
click at [679, 493] on textarea at bounding box center [757, 484] width 337 height 79
type textarea "."
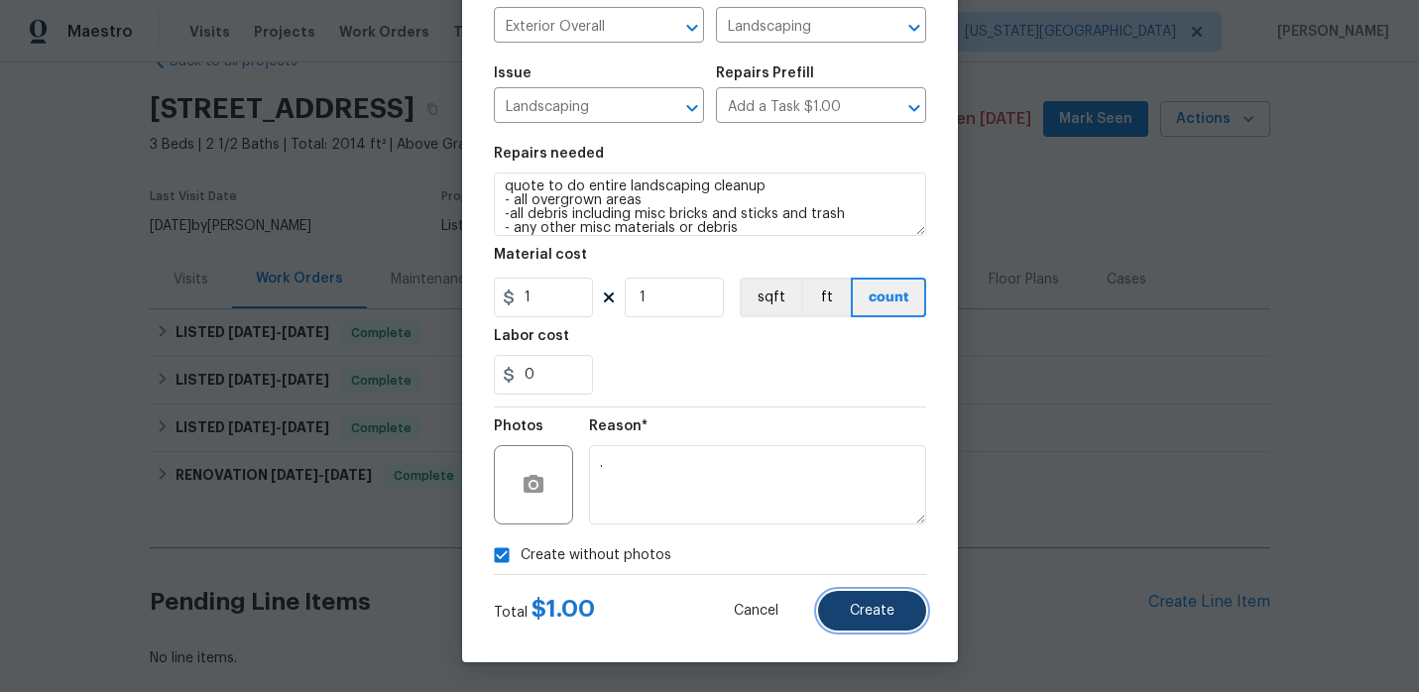
click at [870, 604] on span "Create" at bounding box center [872, 611] width 45 height 15
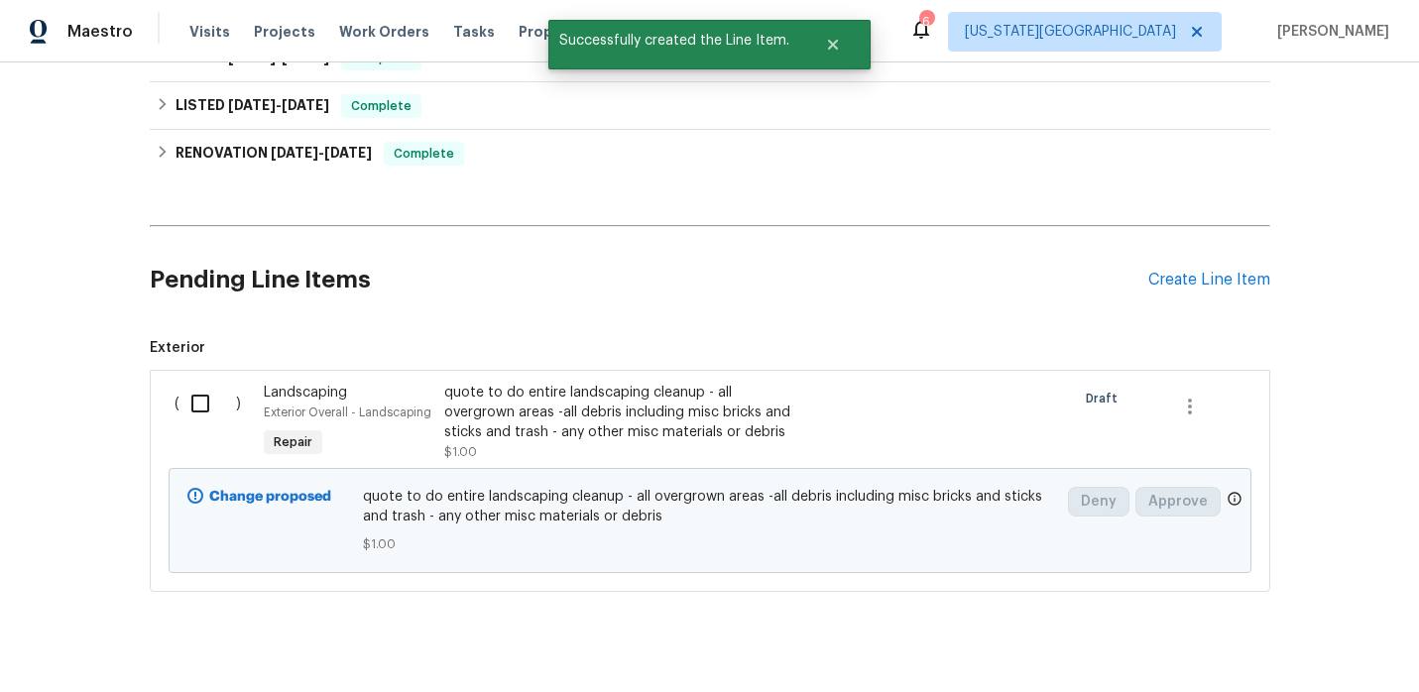
scroll to position [408, 0]
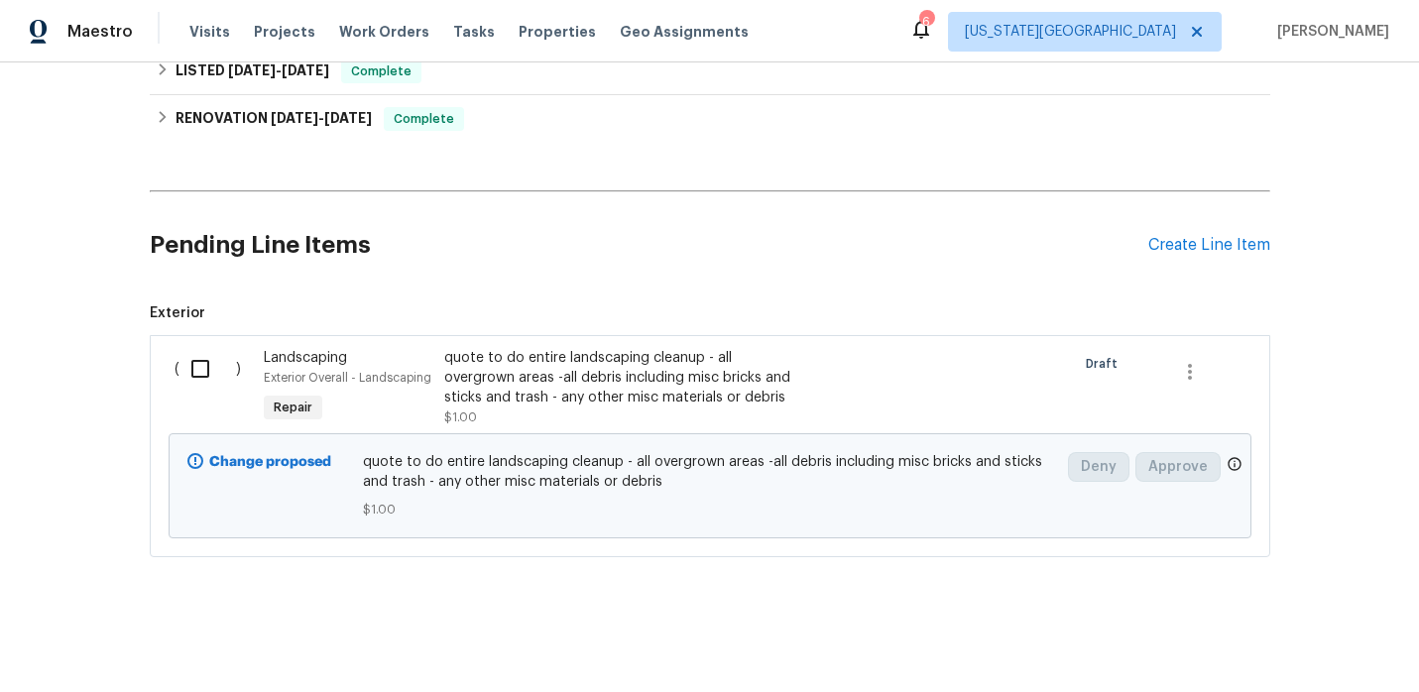
click at [209, 363] on input "checkbox" at bounding box center [207, 369] width 57 height 42
checkbox input "true"
click at [1332, 641] on span "Create Work Order" at bounding box center [1306, 643] width 132 height 25
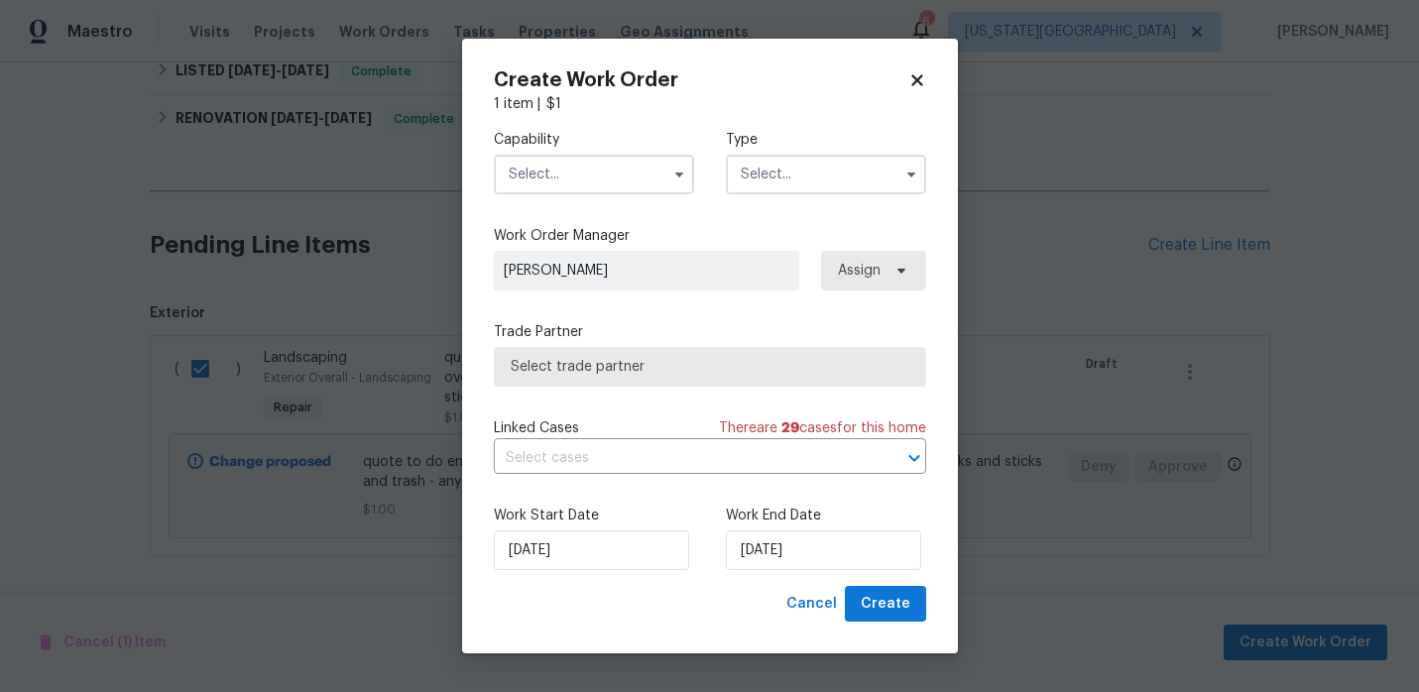
click at [610, 172] on input "text" at bounding box center [594, 175] width 200 height 40
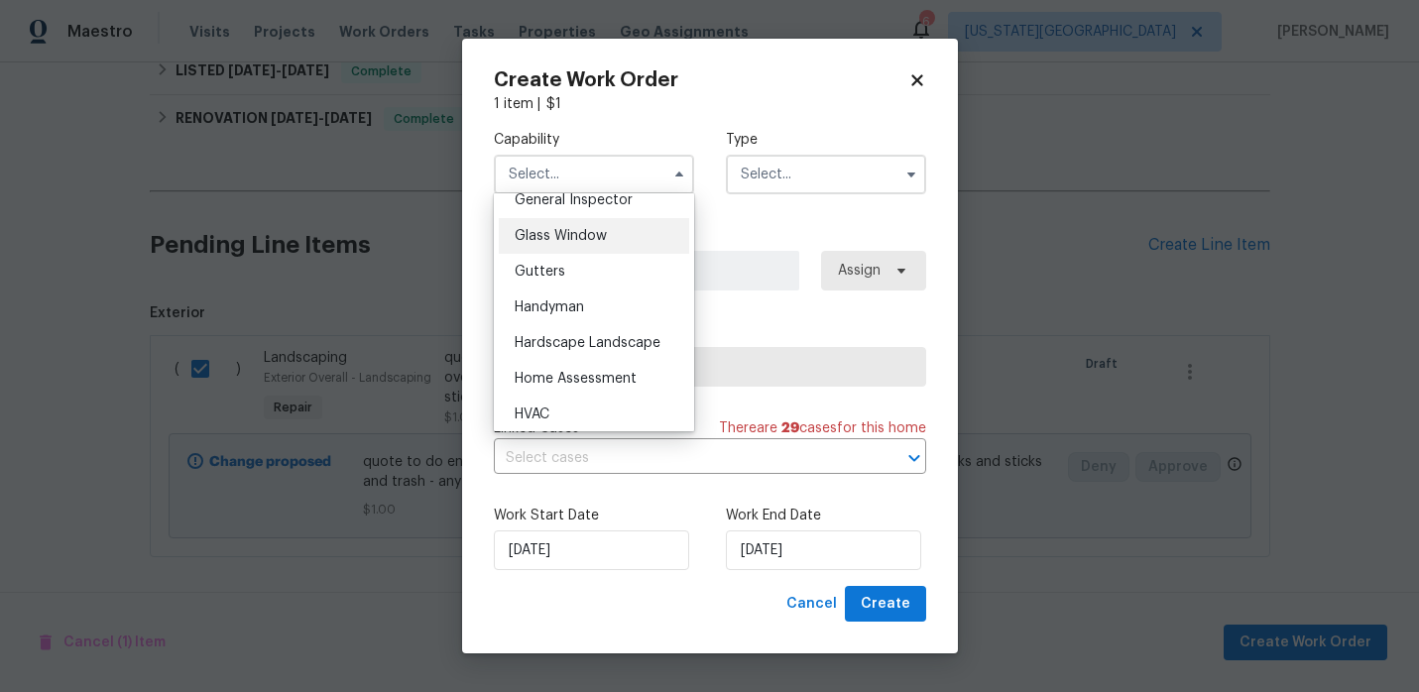
scroll to position [1028, 0]
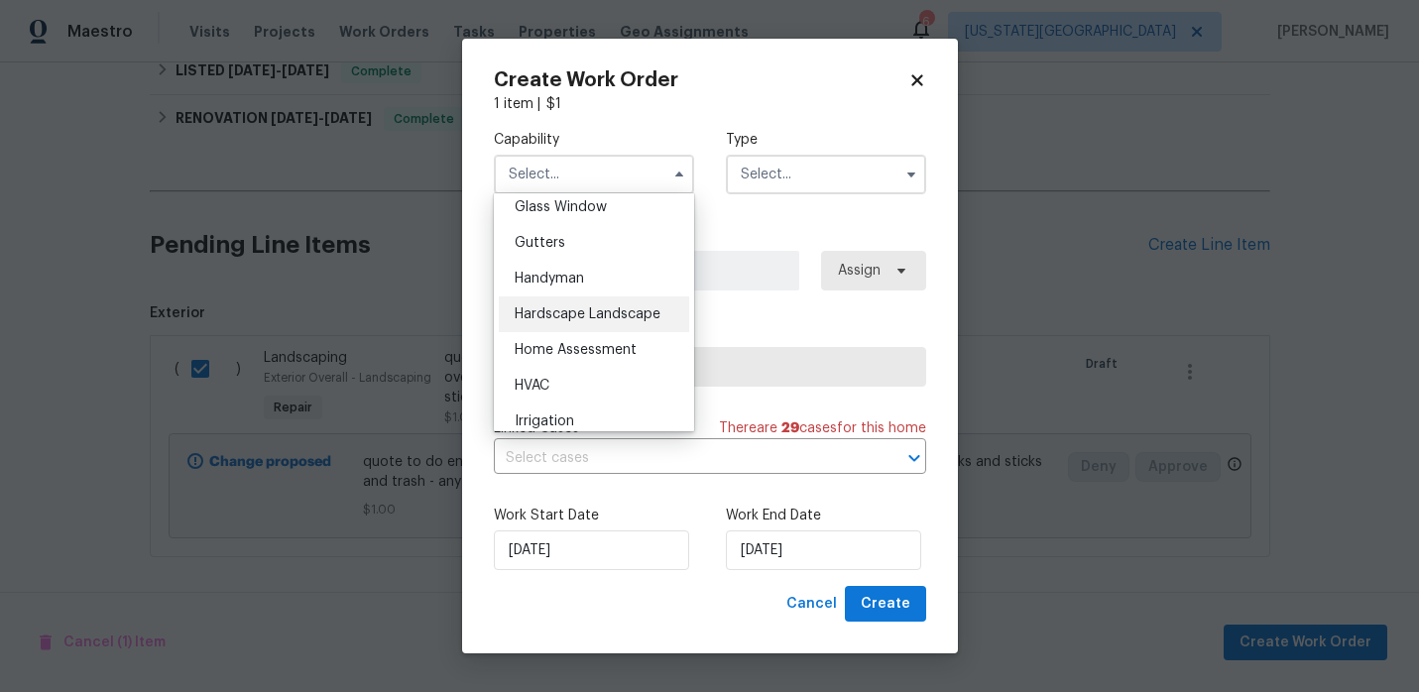
click at [607, 309] on span "Hardscape Landscape" at bounding box center [588, 314] width 146 height 14
type input "Hardscape Landscape"
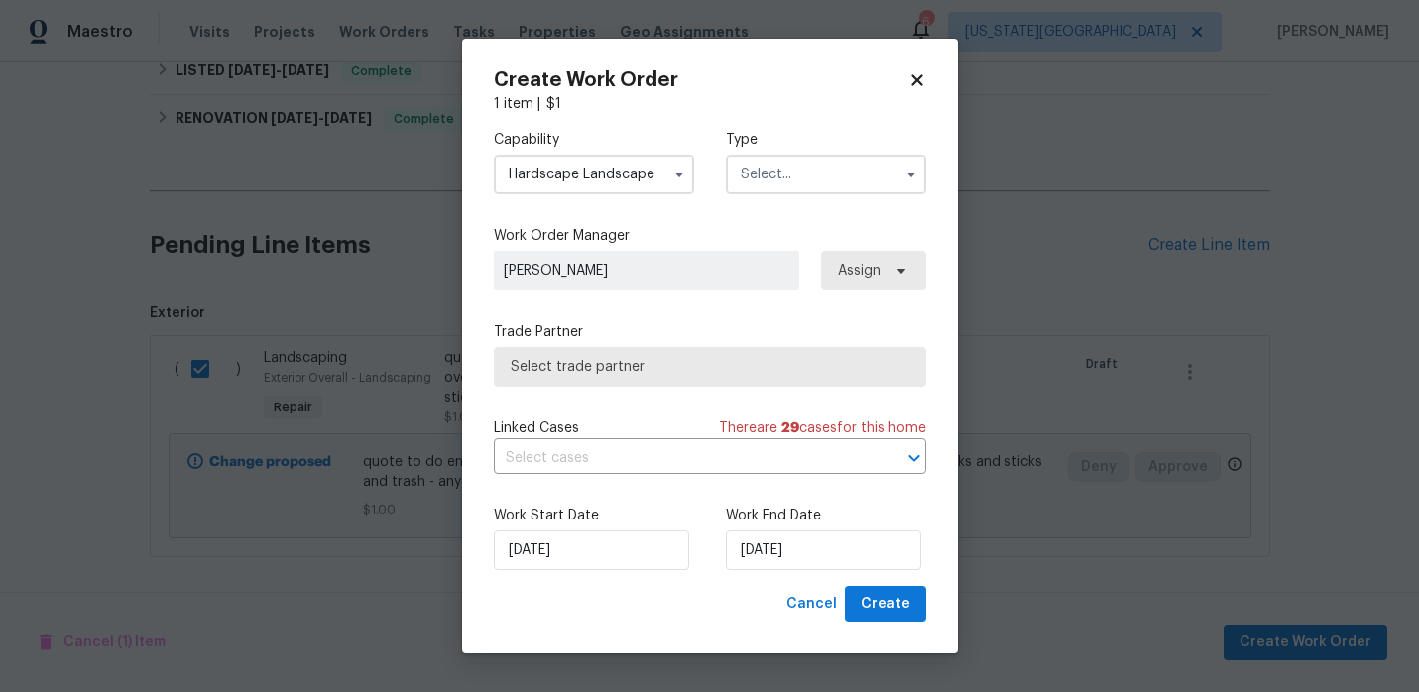
click at [773, 185] on input "text" at bounding box center [826, 175] width 200 height 40
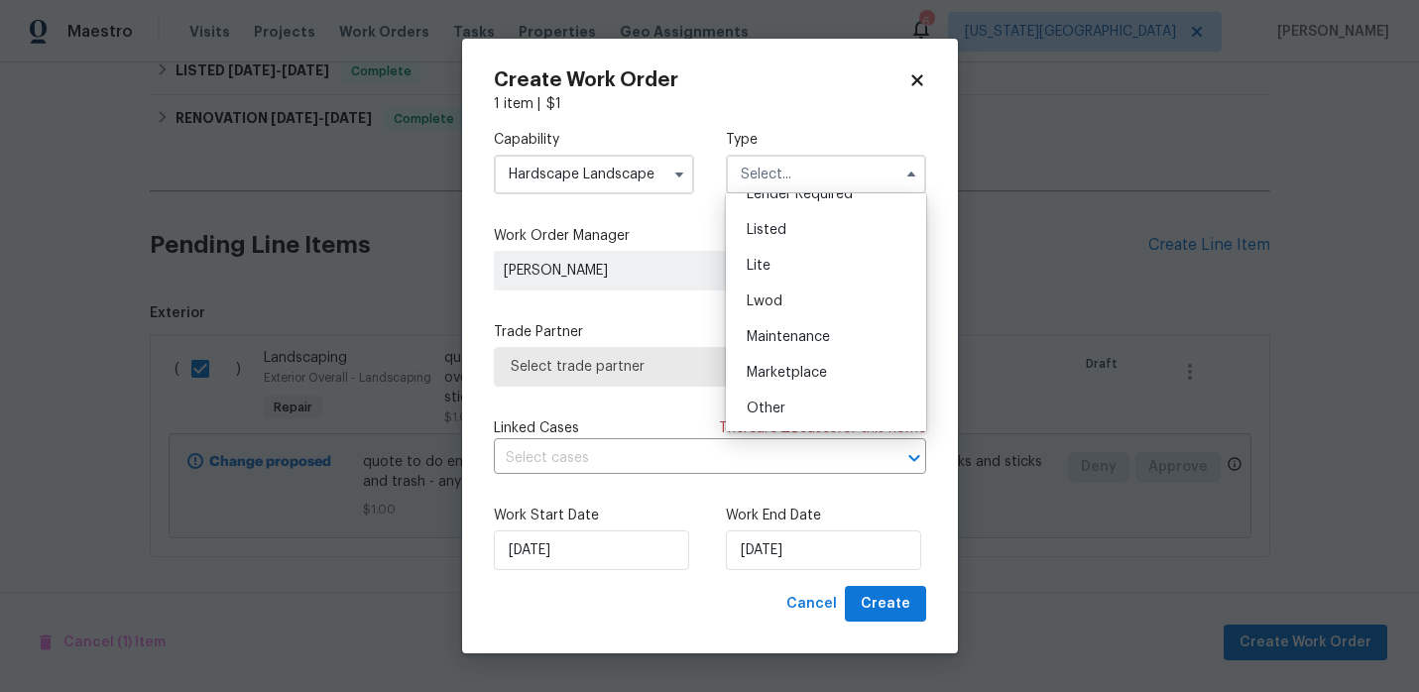
scroll to position [198, 0]
click at [799, 245] on div "Listed" at bounding box center [826, 232] width 190 height 36
type input "Listed"
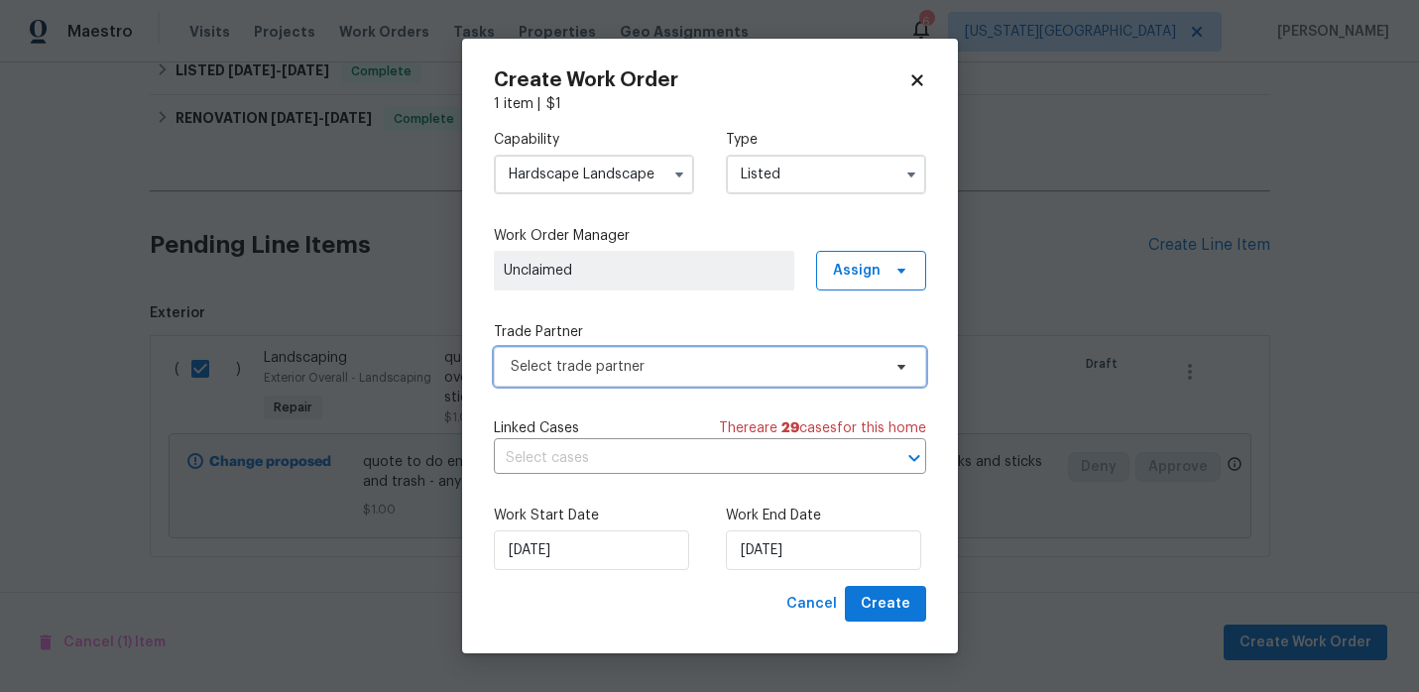
click at [728, 370] on span "Select trade partner" at bounding box center [696, 367] width 370 height 20
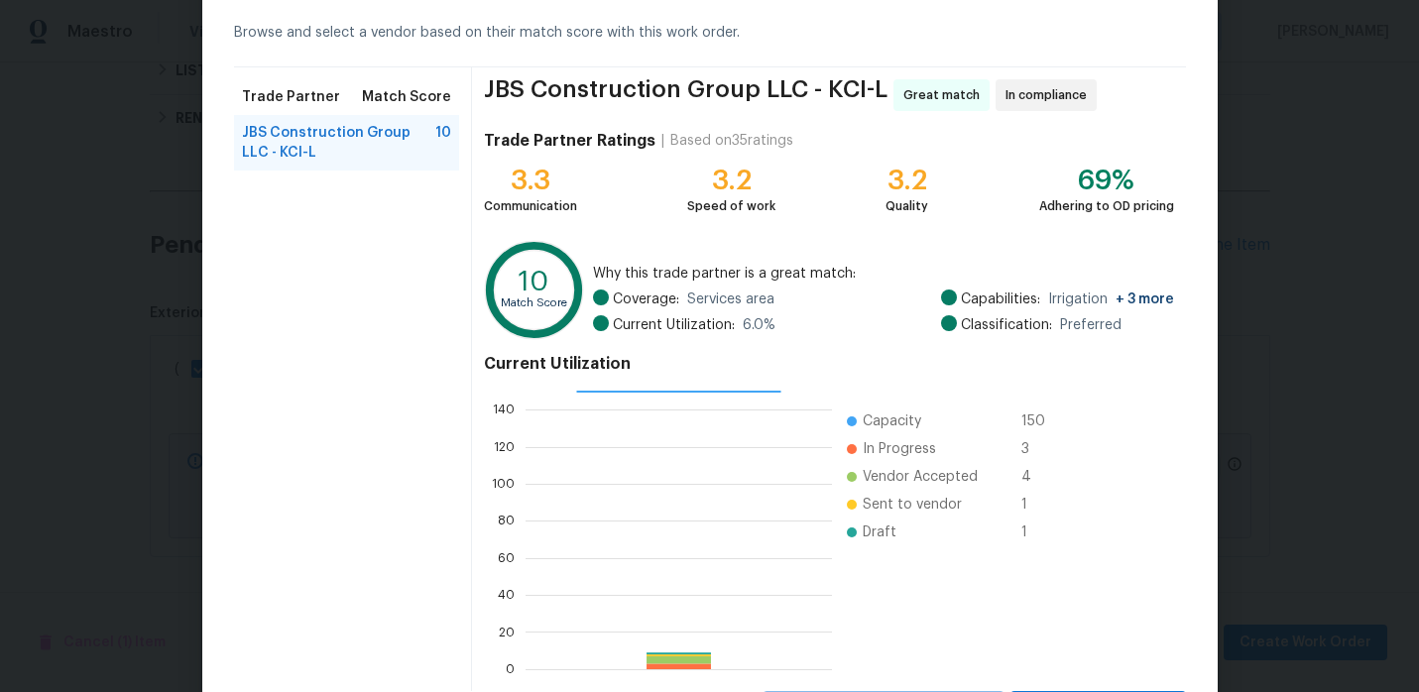
scroll to position [182, 0]
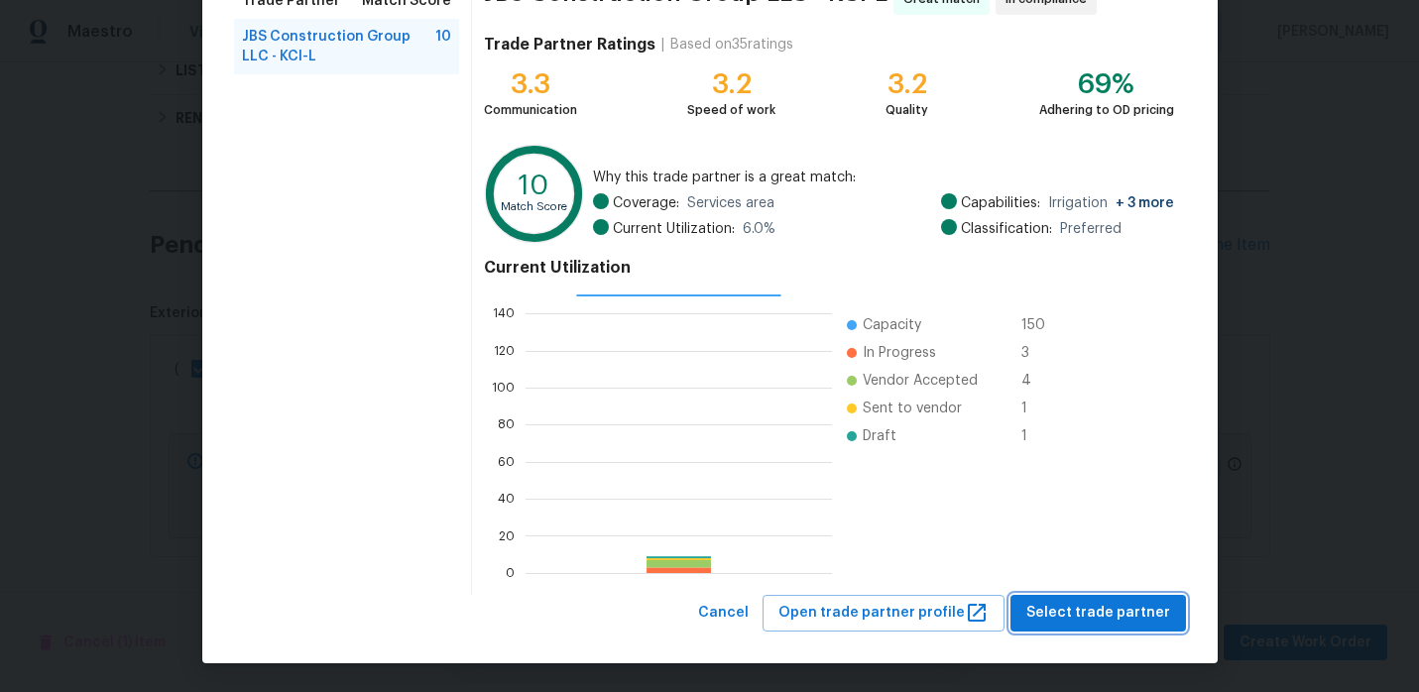
click at [1109, 624] on span "Select trade partner" at bounding box center [1098, 613] width 144 height 25
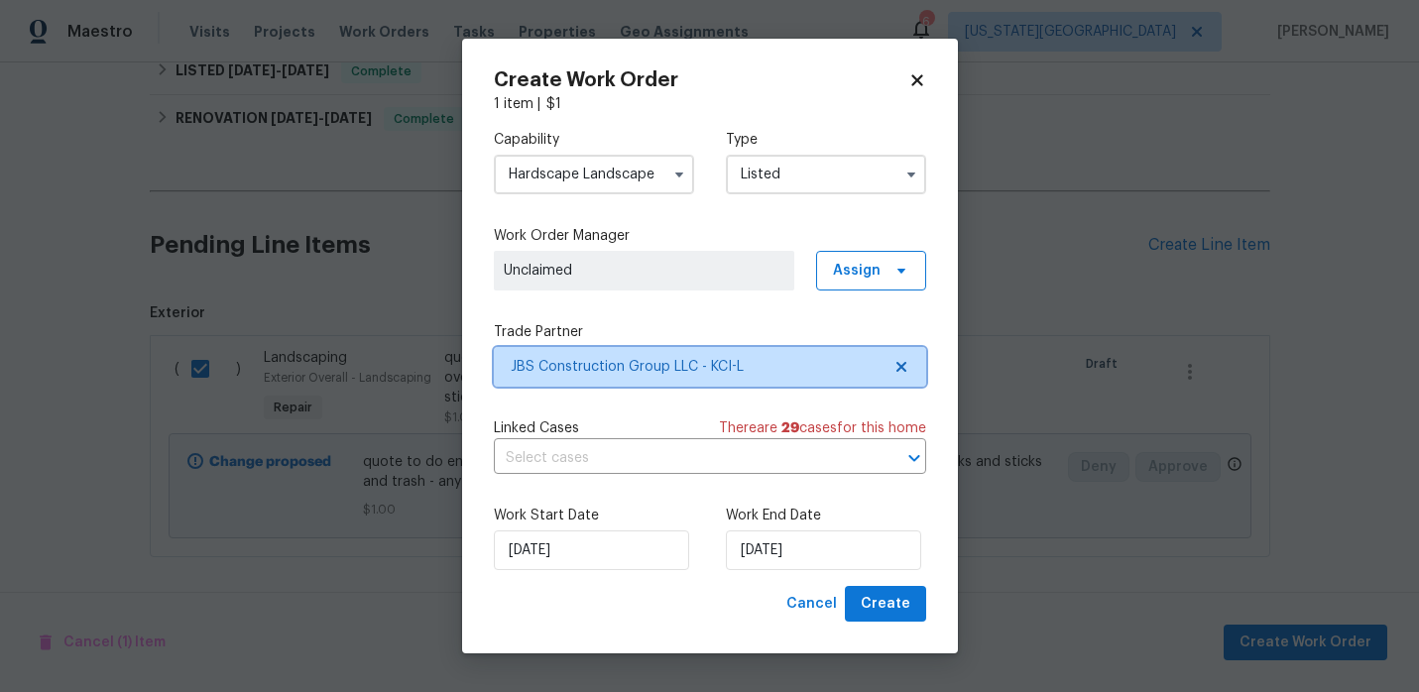
scroll to position [0, 0]
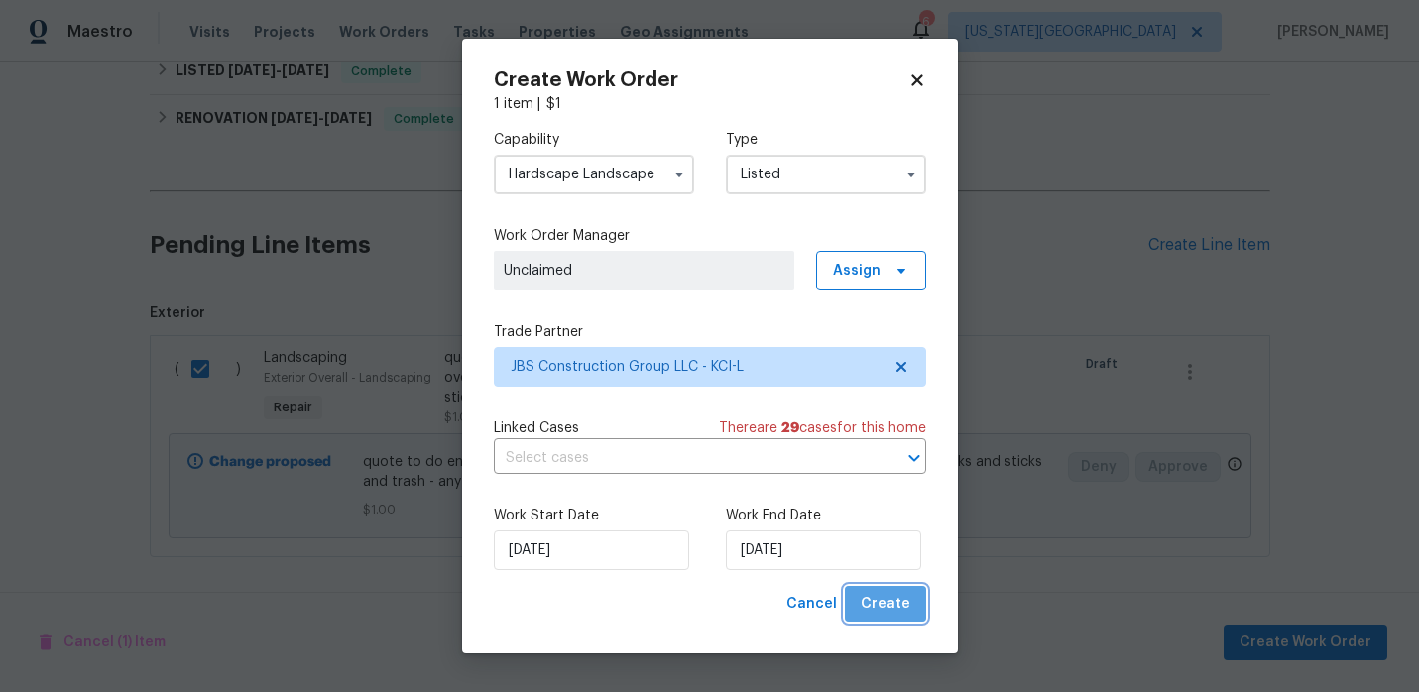
click at [898, 608] on span "Create" at bounding box center [886, 604] width 50 height 25
checkbox input "false"
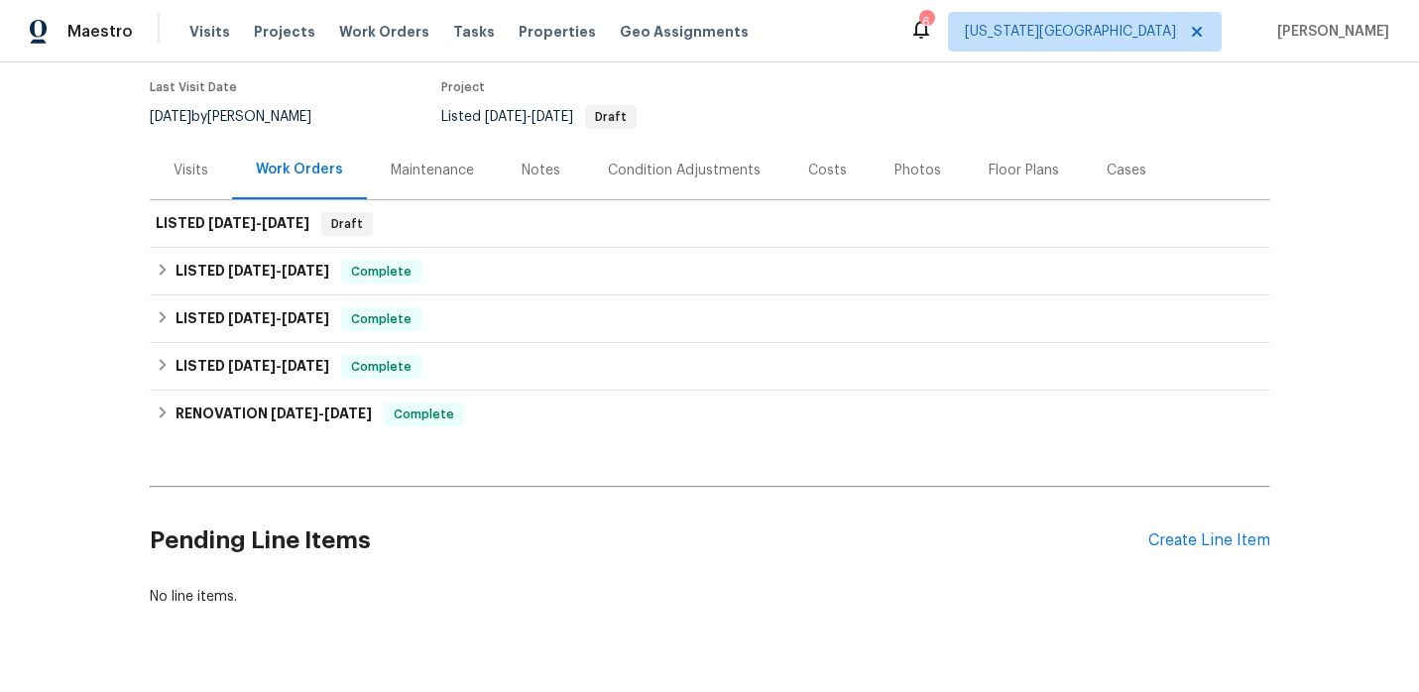
scroll to position [209, 0]
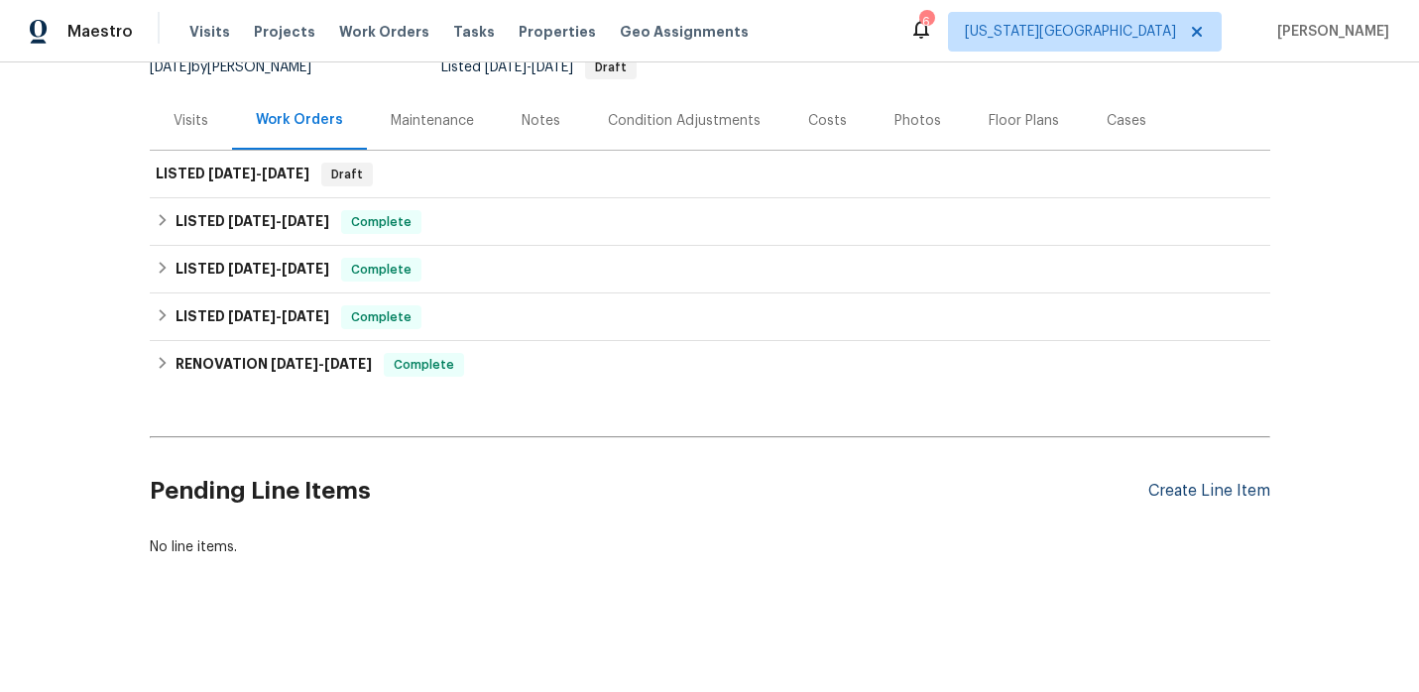
click at [1157, 489] on div "Create Line Item" at bounding box center [1209, 491] width 122 height 19
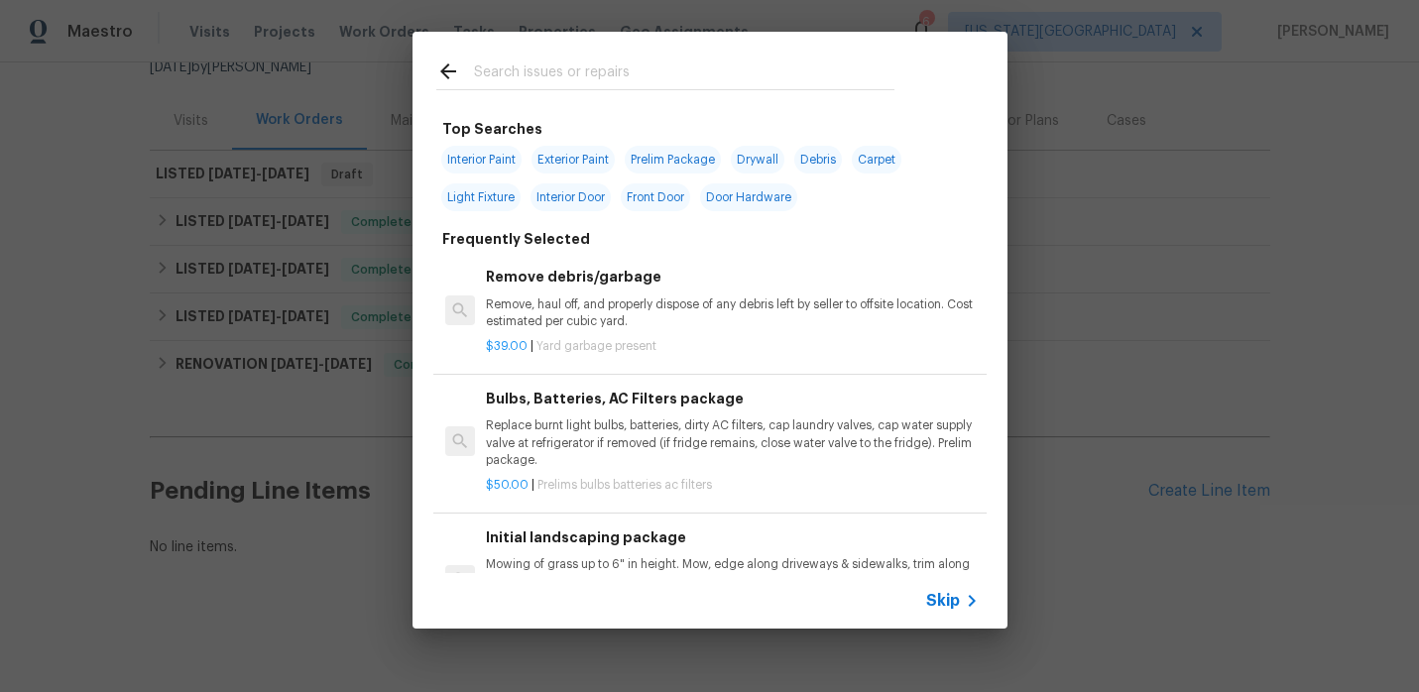
click at [560, 324] on p "Remove, haul off, and properly dispose of any debris left by seller to offsite …" at bounding box center [732, 314] width 492 height 34
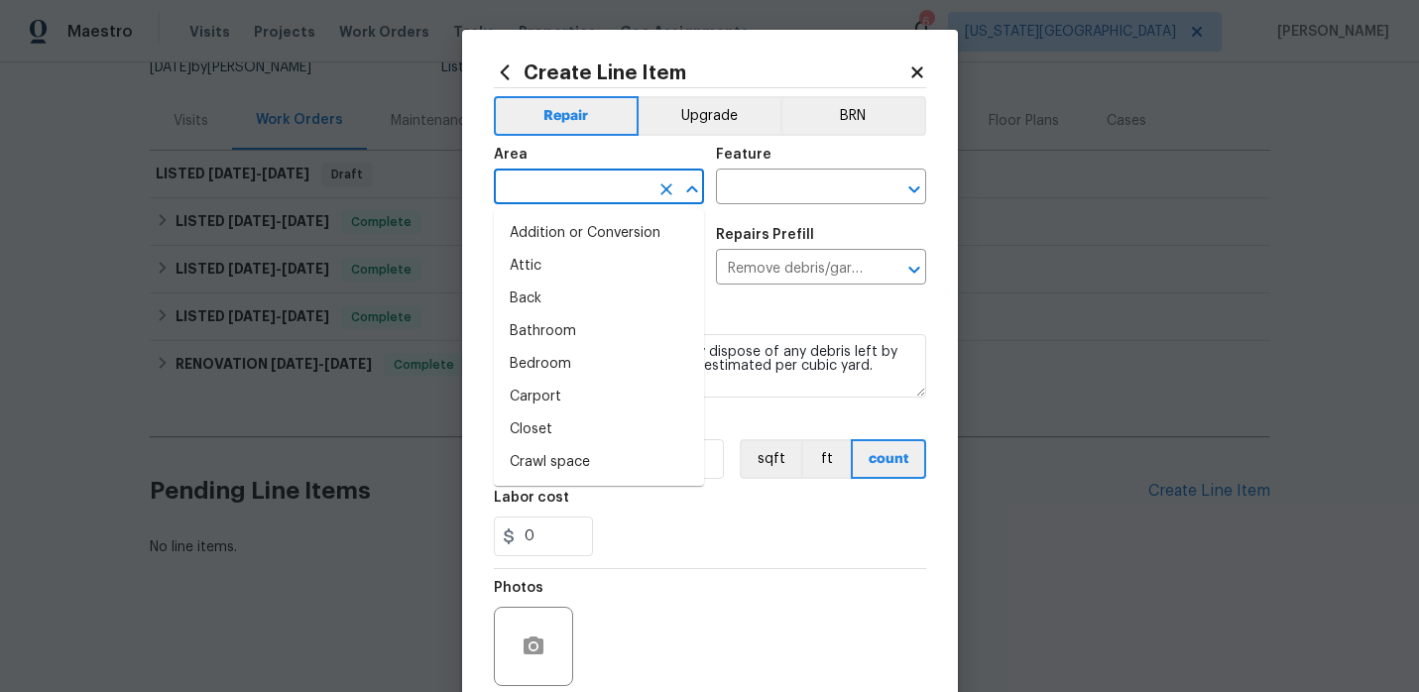
click at [596, 186] on input "text" at bounding box center [571, 189] width 155 height 31
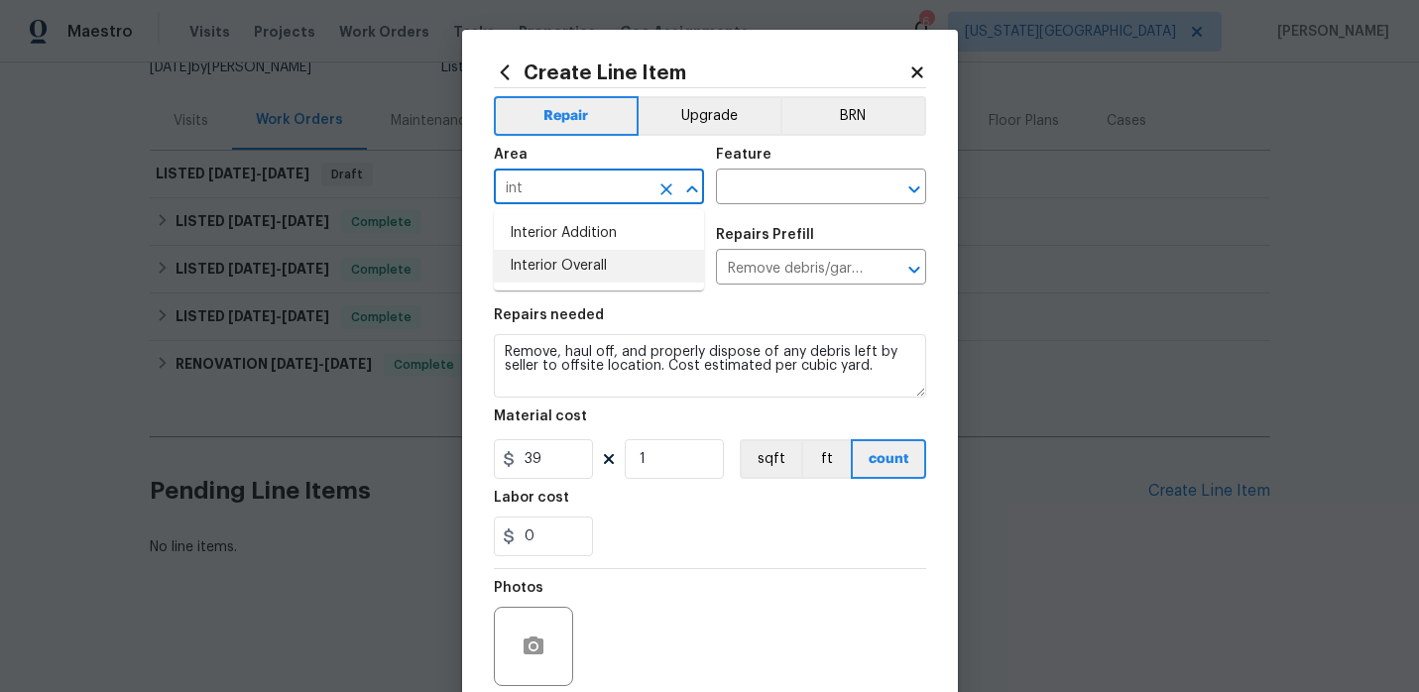
click at [591, 265] on li "Interior Overall" at bounding box center [599, 266] width 210 height 33
type input "Interior Overall"
click at [775, 196] on input "text" at bounding box center [793, 189] width 155 height 31
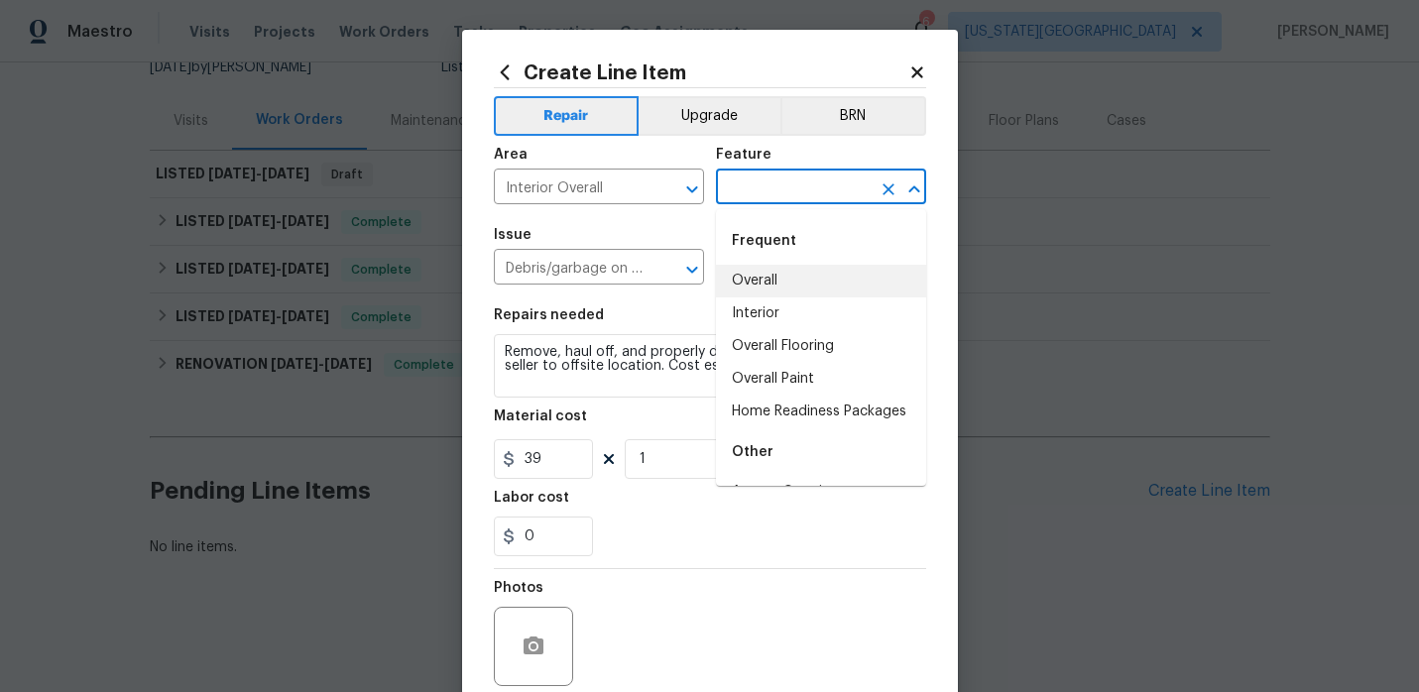
click at [759, 285] on li "Overall" at bounding box center [821, 281] width 210 height 33
type input "Overall"
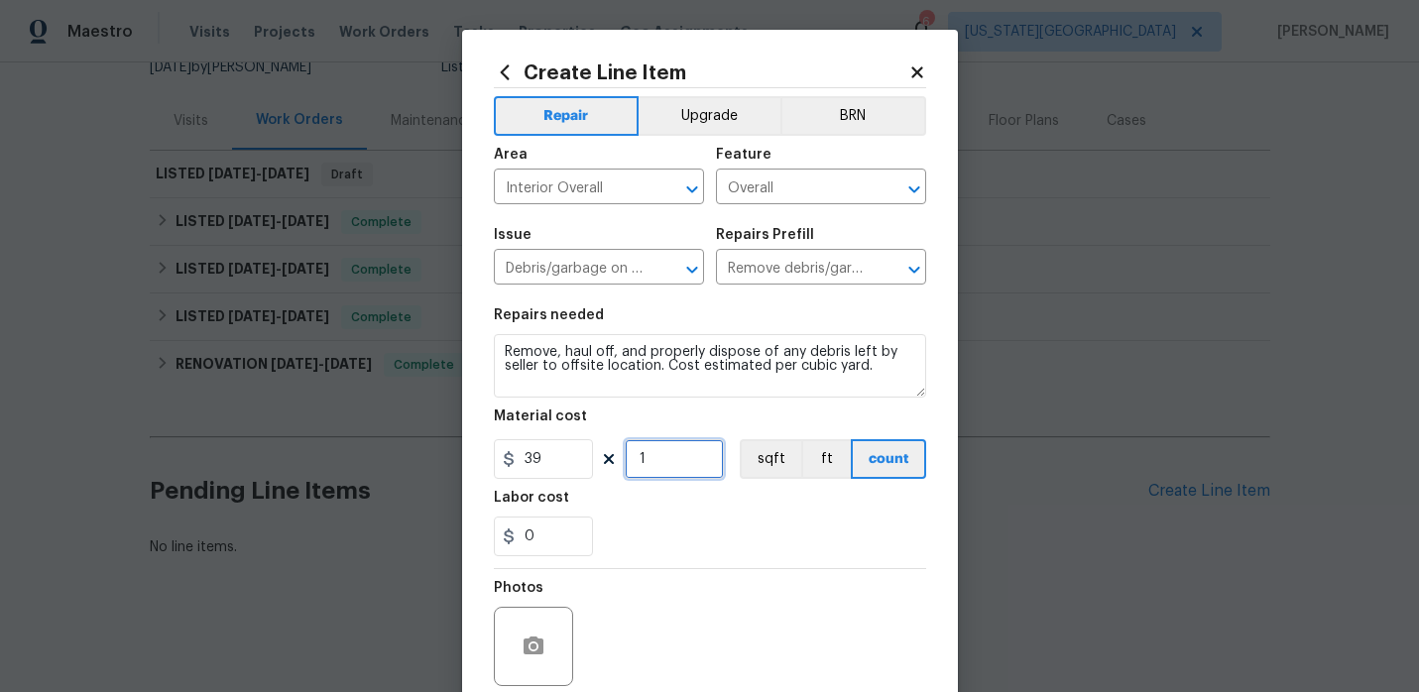
click at [669, 463] on input "1" at bounding box center [674, 459] width 99 height 40
type input "2"
click at [673, 533] on div "0" at bounding box center [710, 537] width 432 height 40
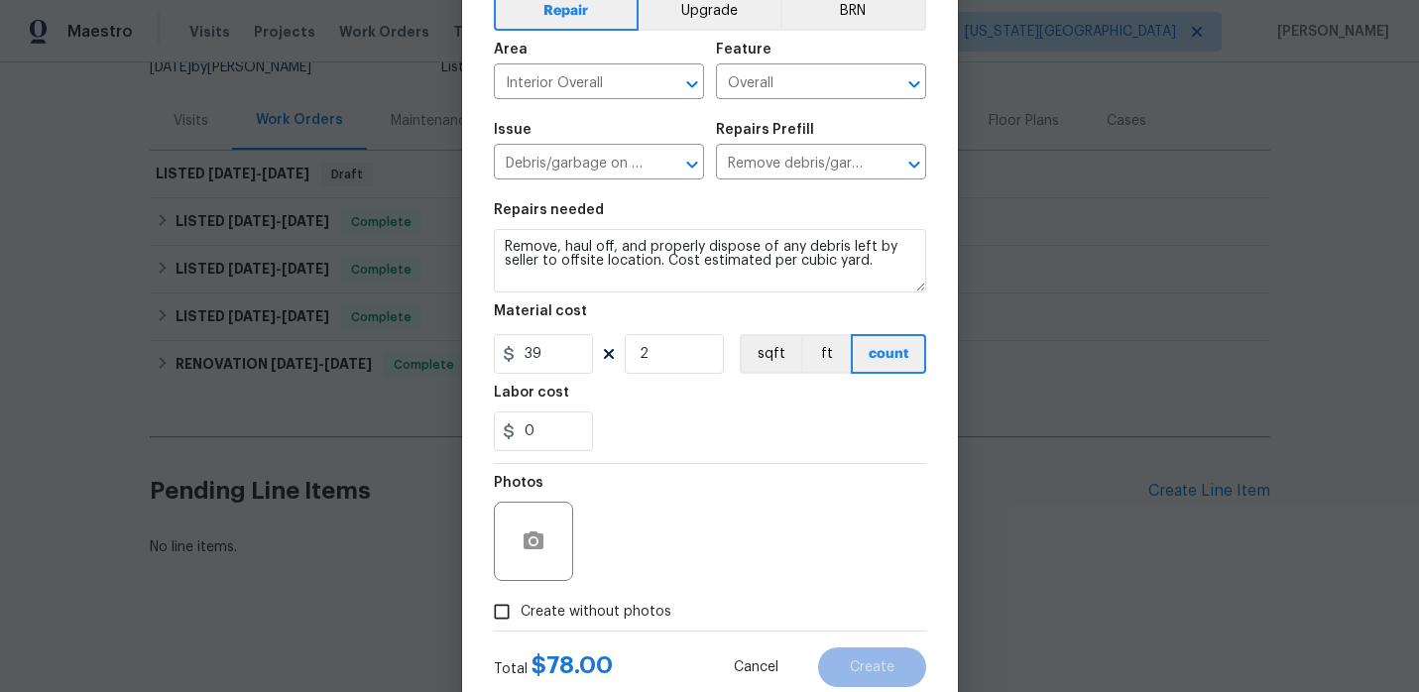
scroll to position [163, 0]
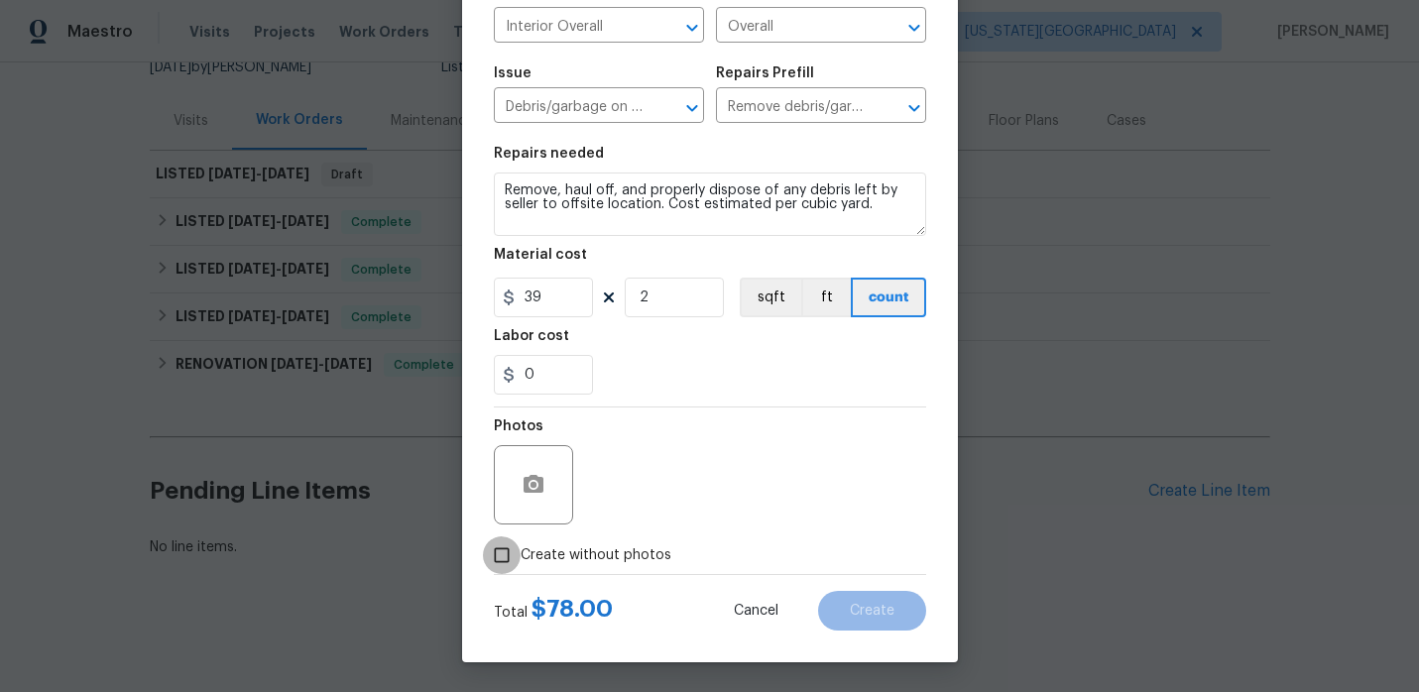
click at [508, 545] on input "Create without photos" at bounding box center [502, 555] width 38 height 38
checkbox input "true"
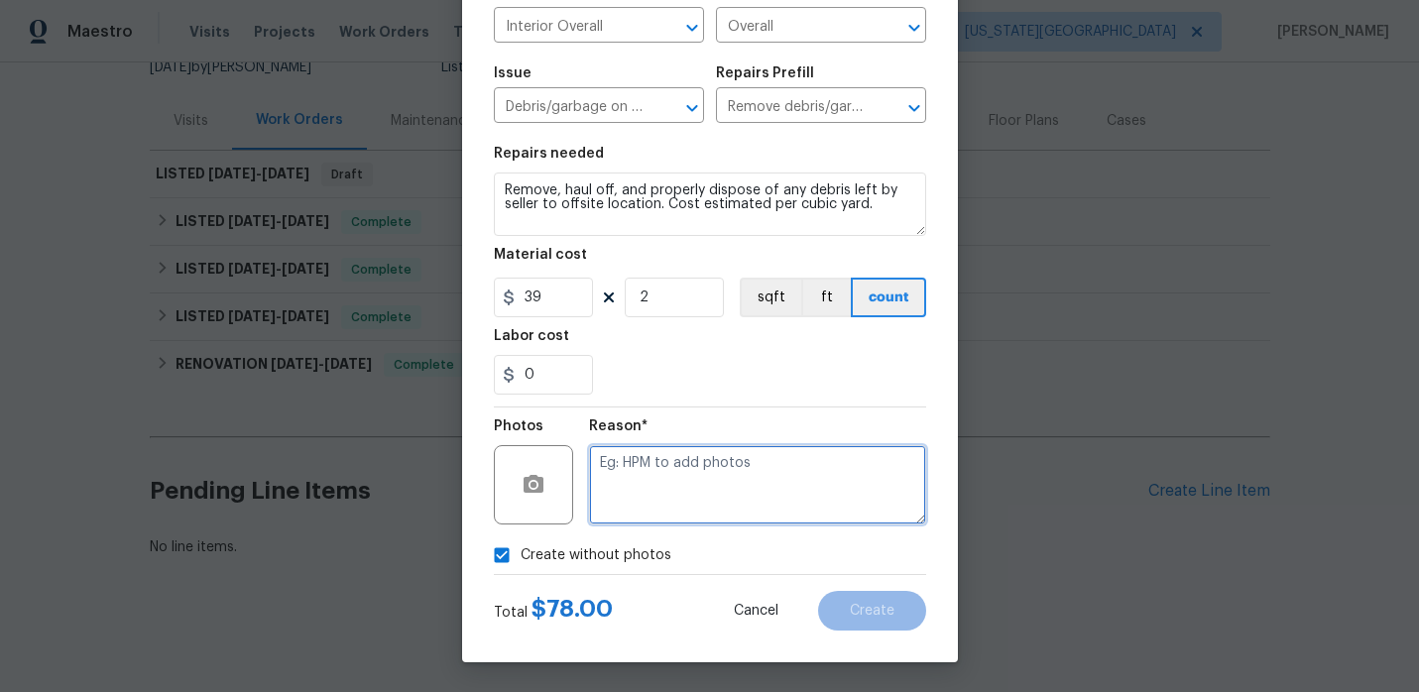
click at [757, 501] on textarea at bounding box center [757, 484] width 337 height 79
type textarea "."
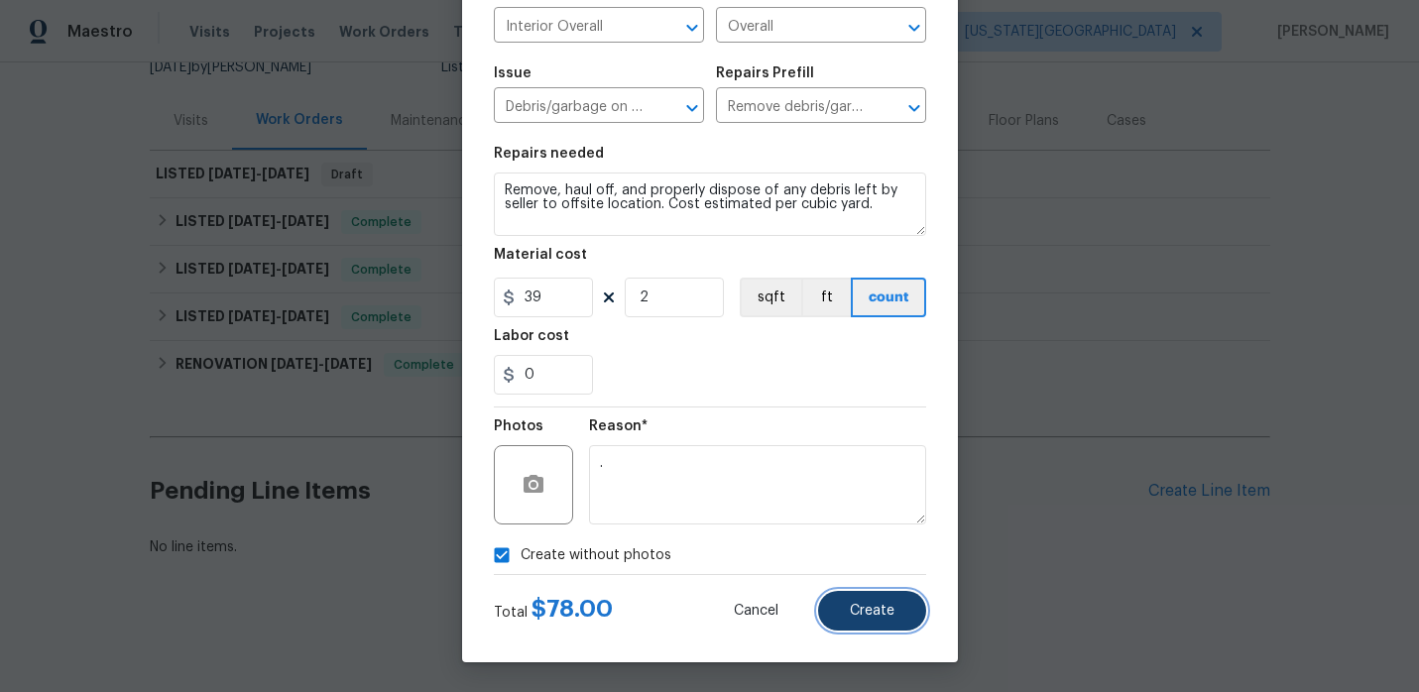
click at [901, 605] on button "Create" at bounding box center [872, 611] width 108 height 40
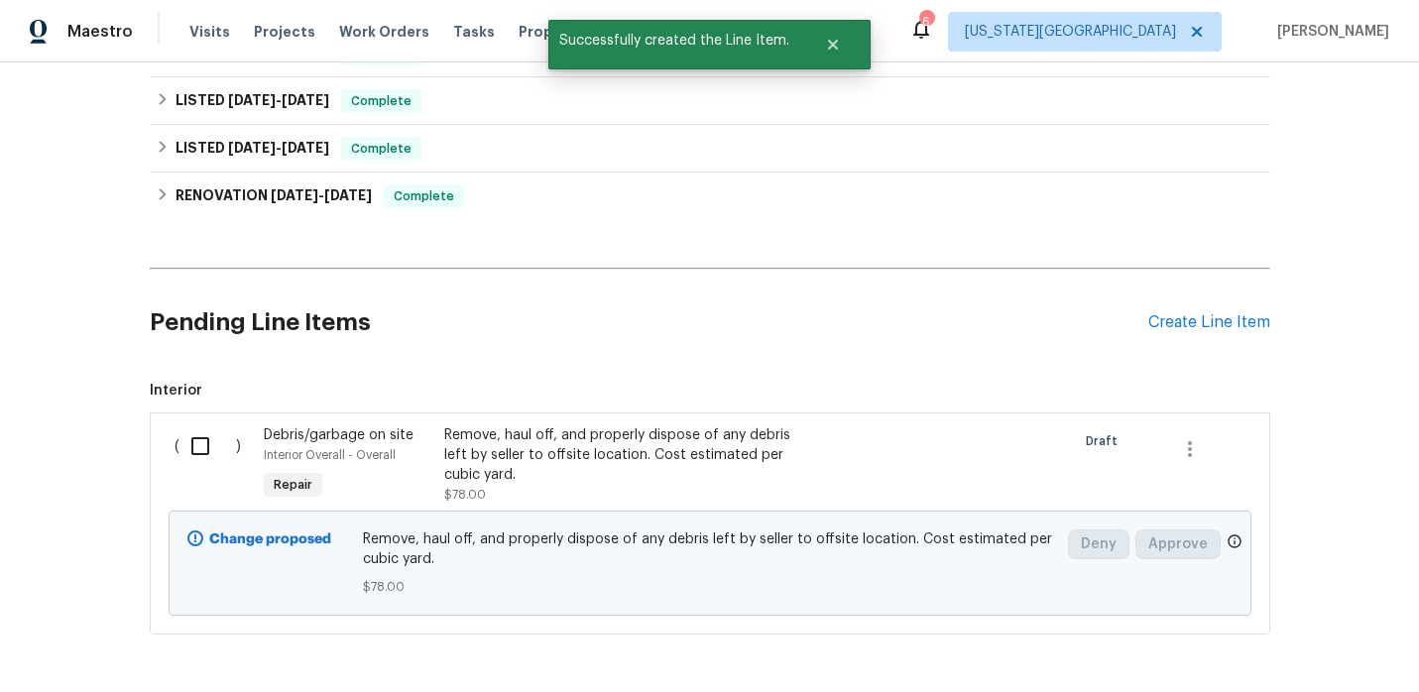
scroll to position [390, 0]
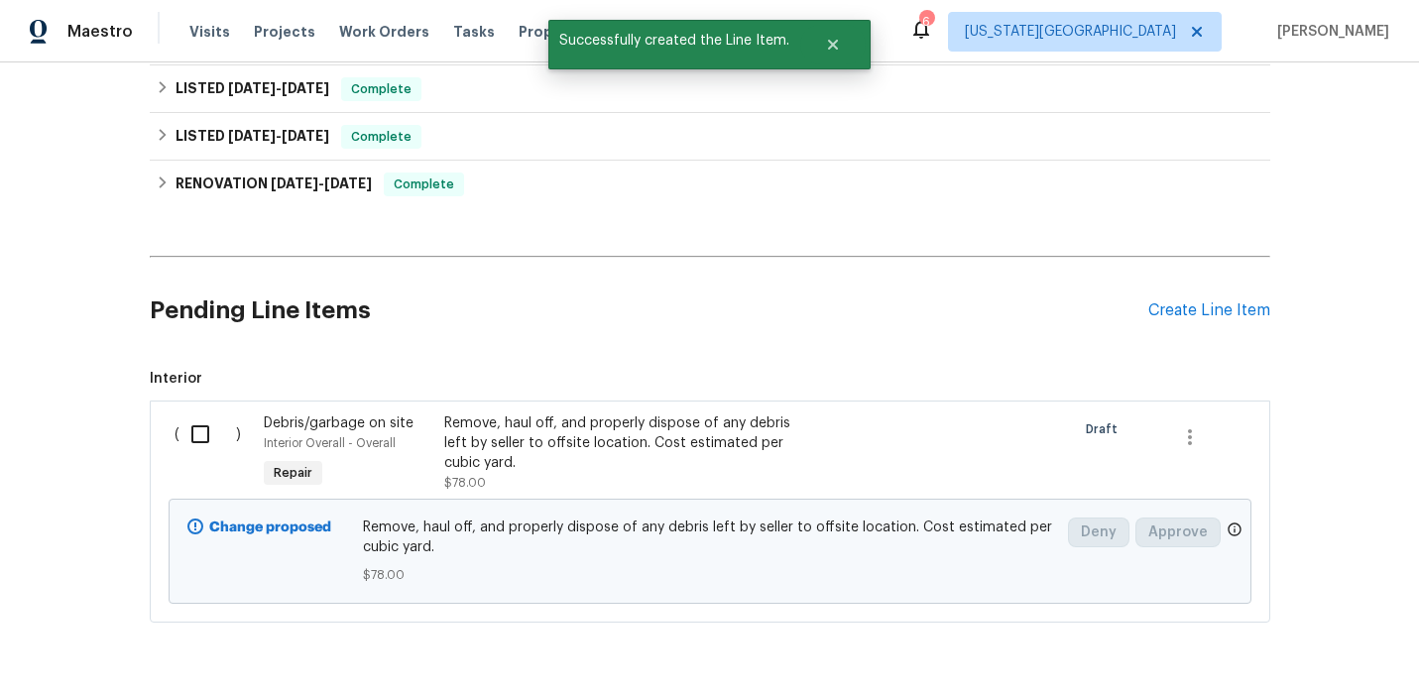
click at [200, 429] on input "checkbox" at bounding box center [207, 435] width 57 height 42
checkbox input "true"
click at [1281, 642] on span "Create Work Order" at bounding box center [1306, 643] width 132 height 25
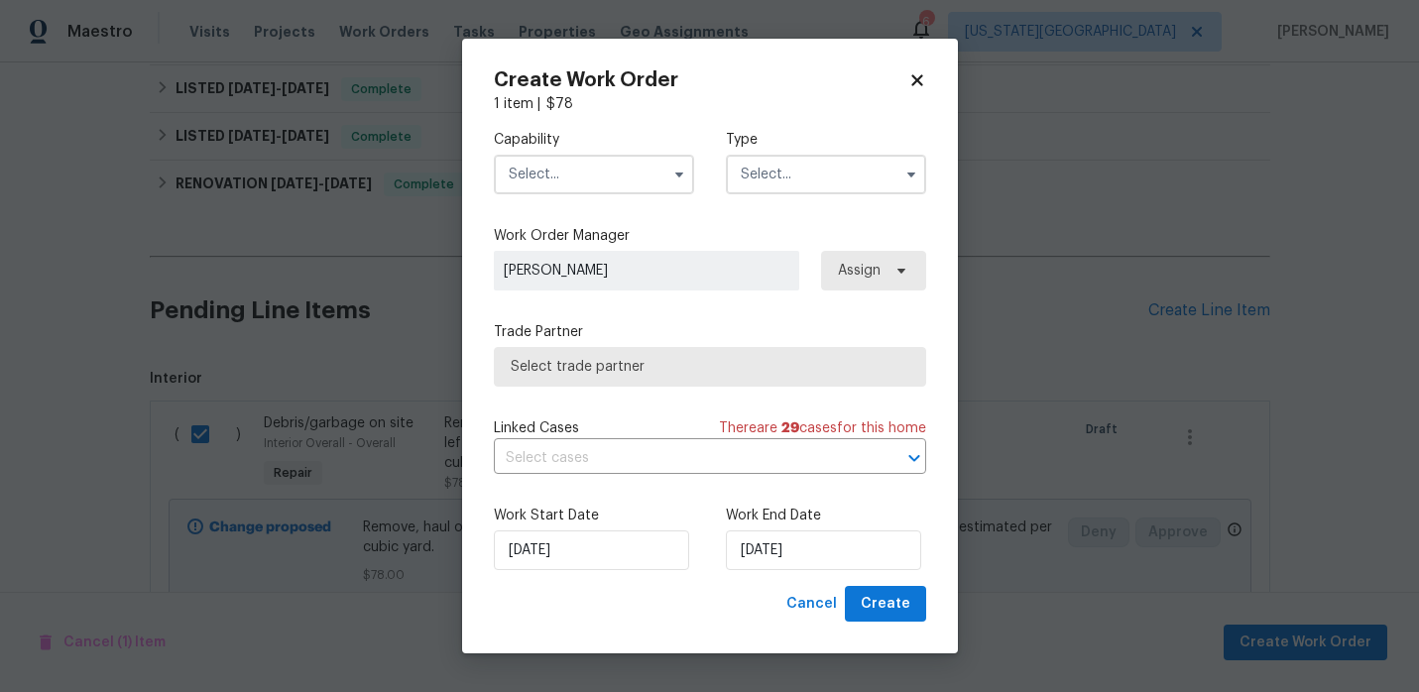
click at [589, 171] on input "text" at bounding box center [594, 175] width 200 height 40
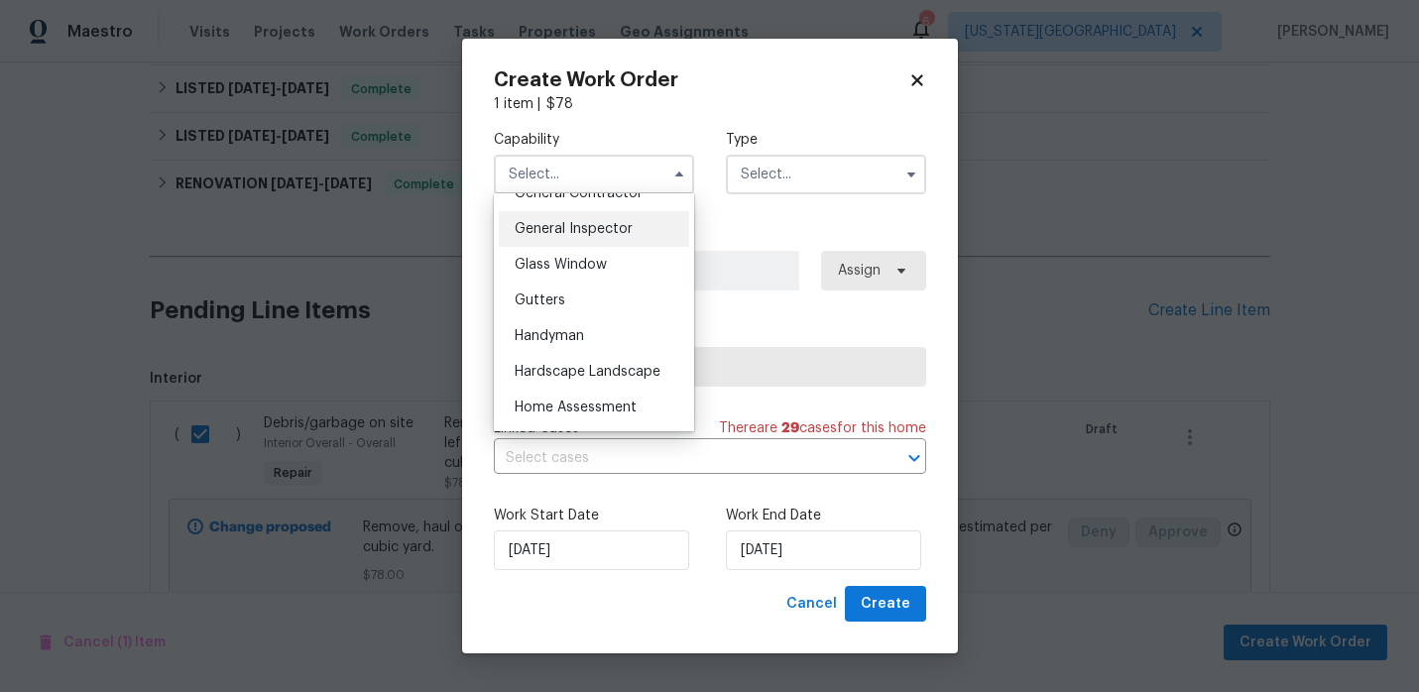
scroll to position [904, 0]
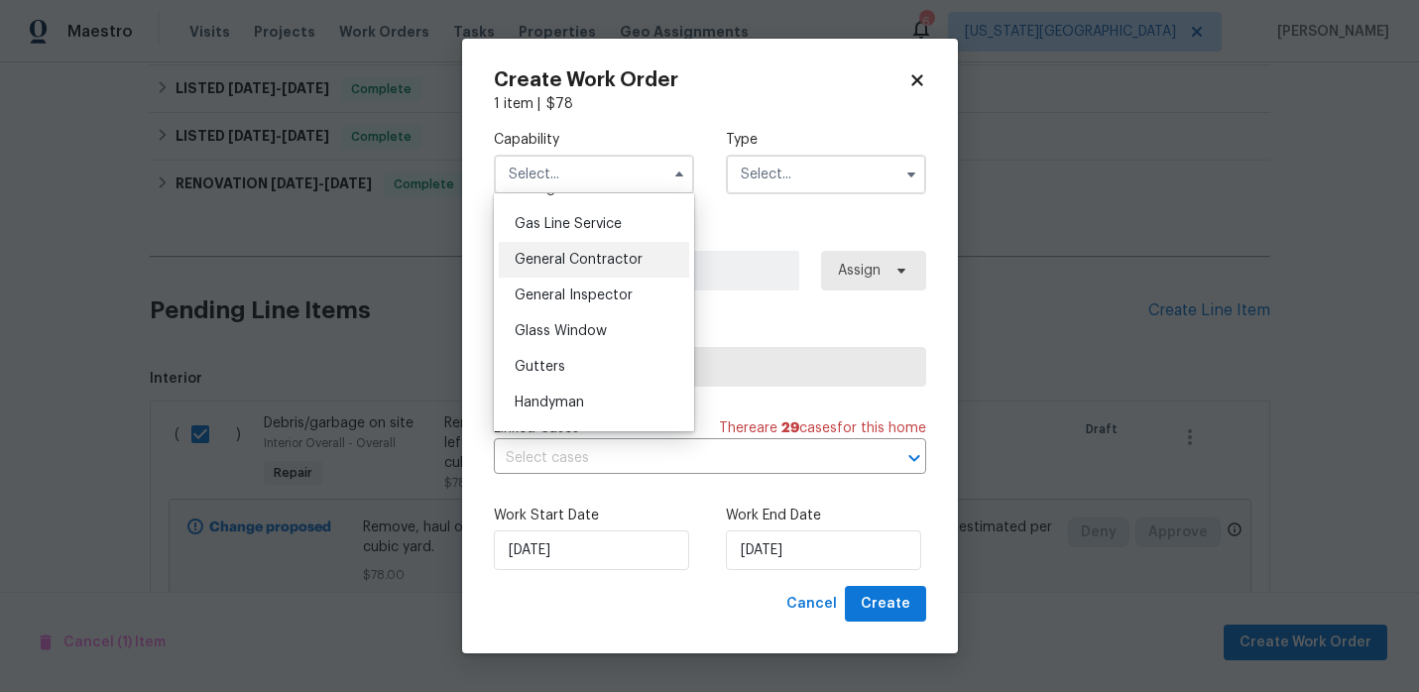
click at [630, 246] on div "General Contractor" at bounding box center [594, 260] width 190 height 36
type input "General Contractor"
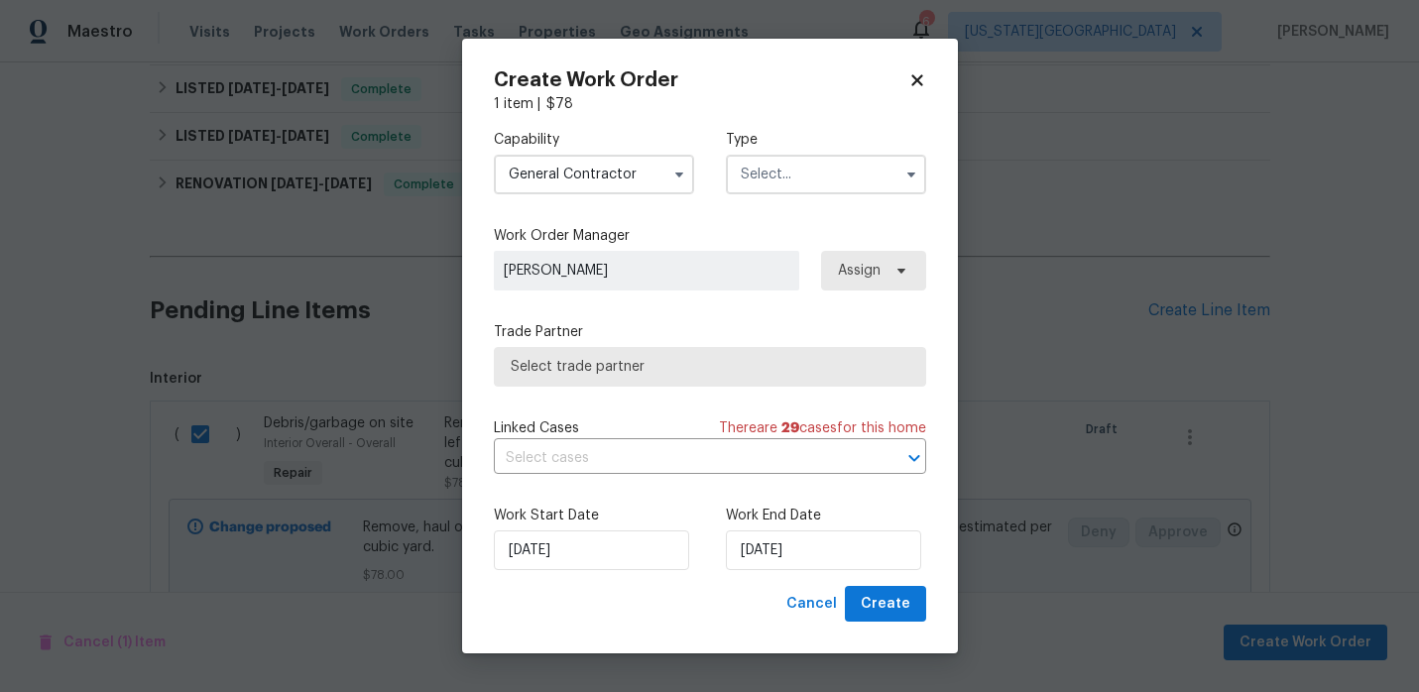
click at [815, 180] on input "text" at bounding box center [826, 175] width 200 height 40
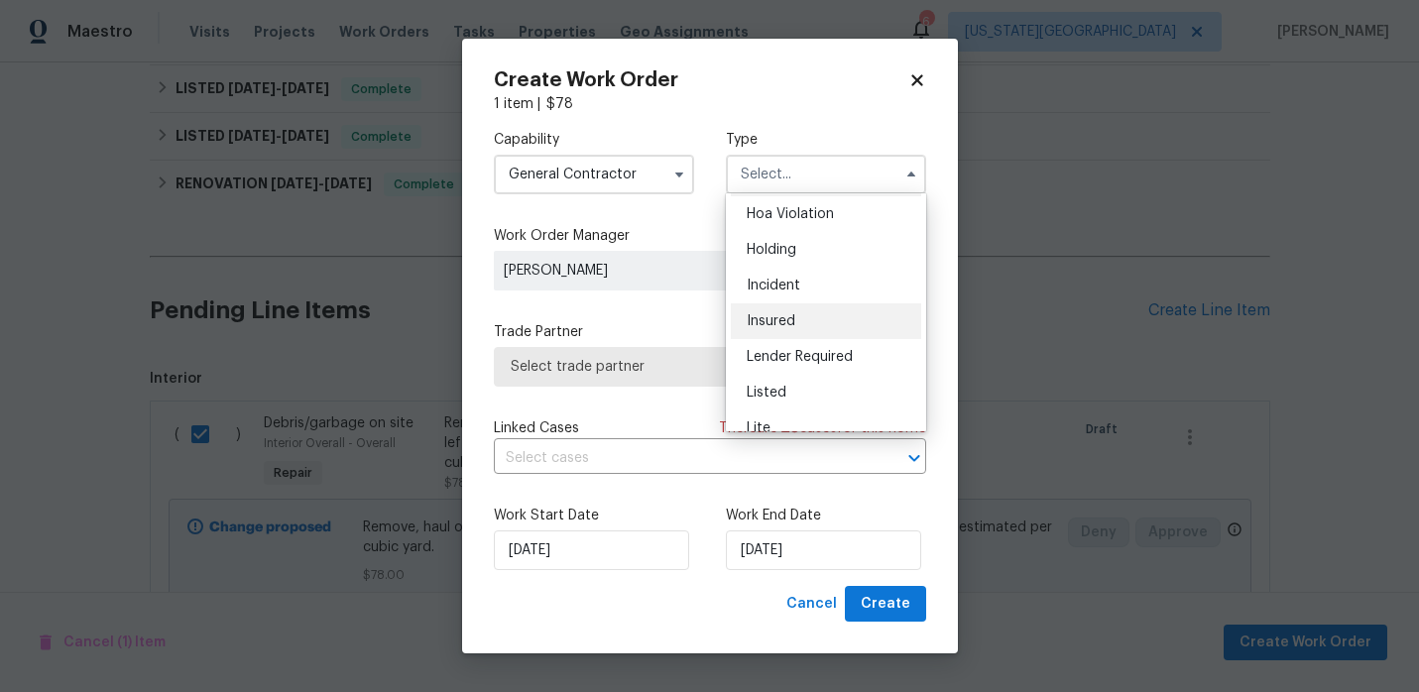
scroll to position [47, 0]
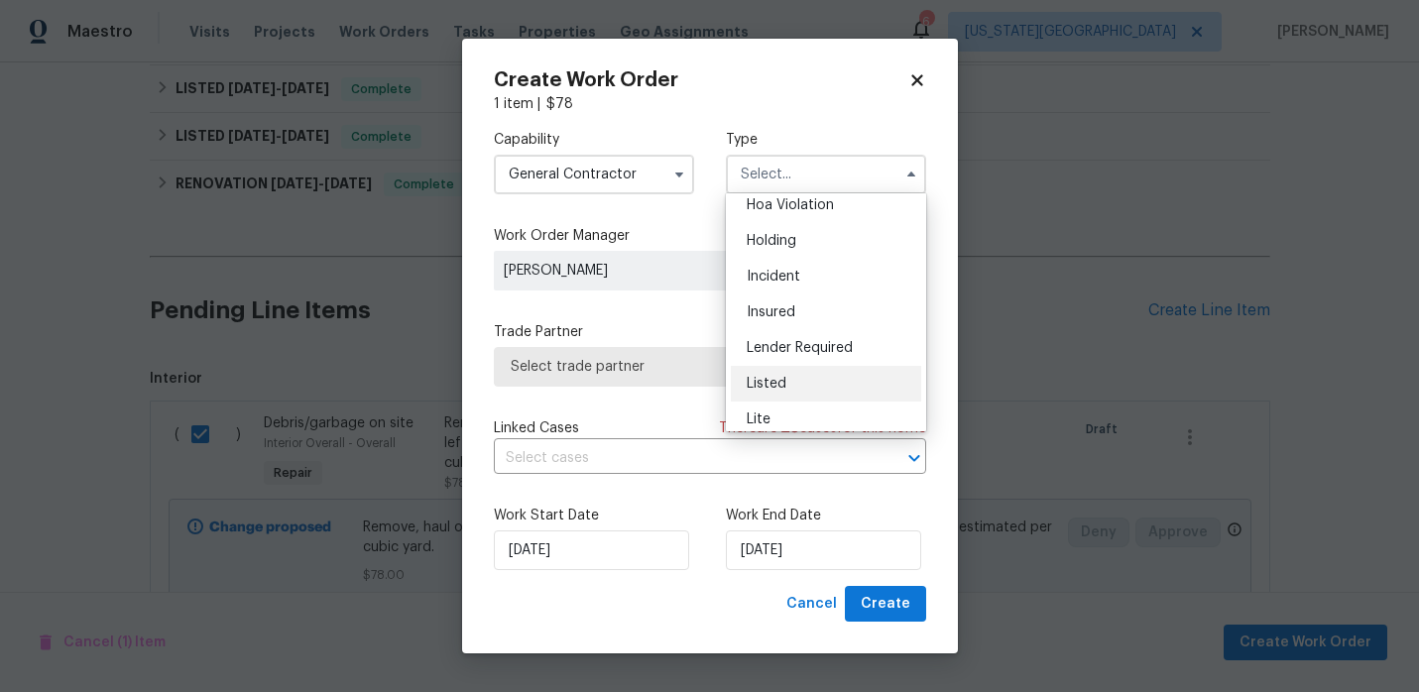
click at [775, 383] on span "Listed" at bounding box center [767, 384] width 40 height 14
type input "Listed"
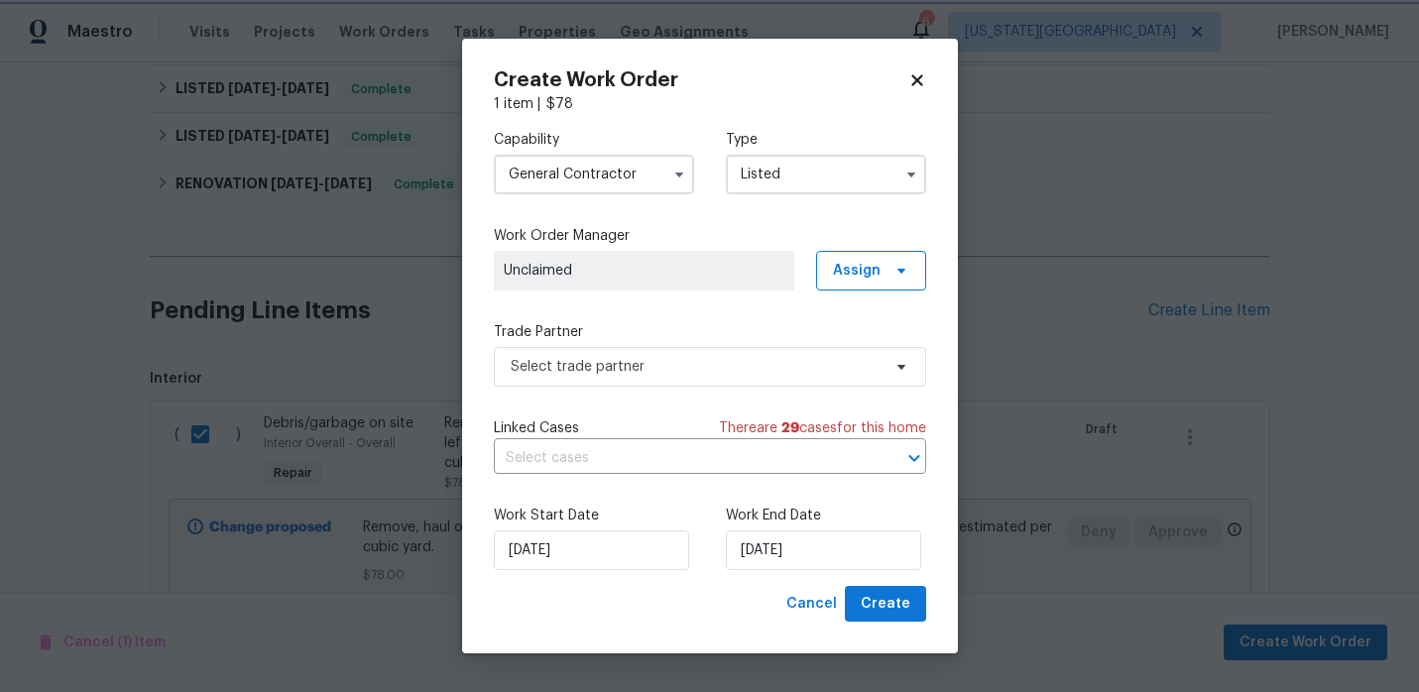
scroll to position [0, 0]
click at [666, 362] on span "Select trade partner" at bounding box center [696, 367] width 370 height 20
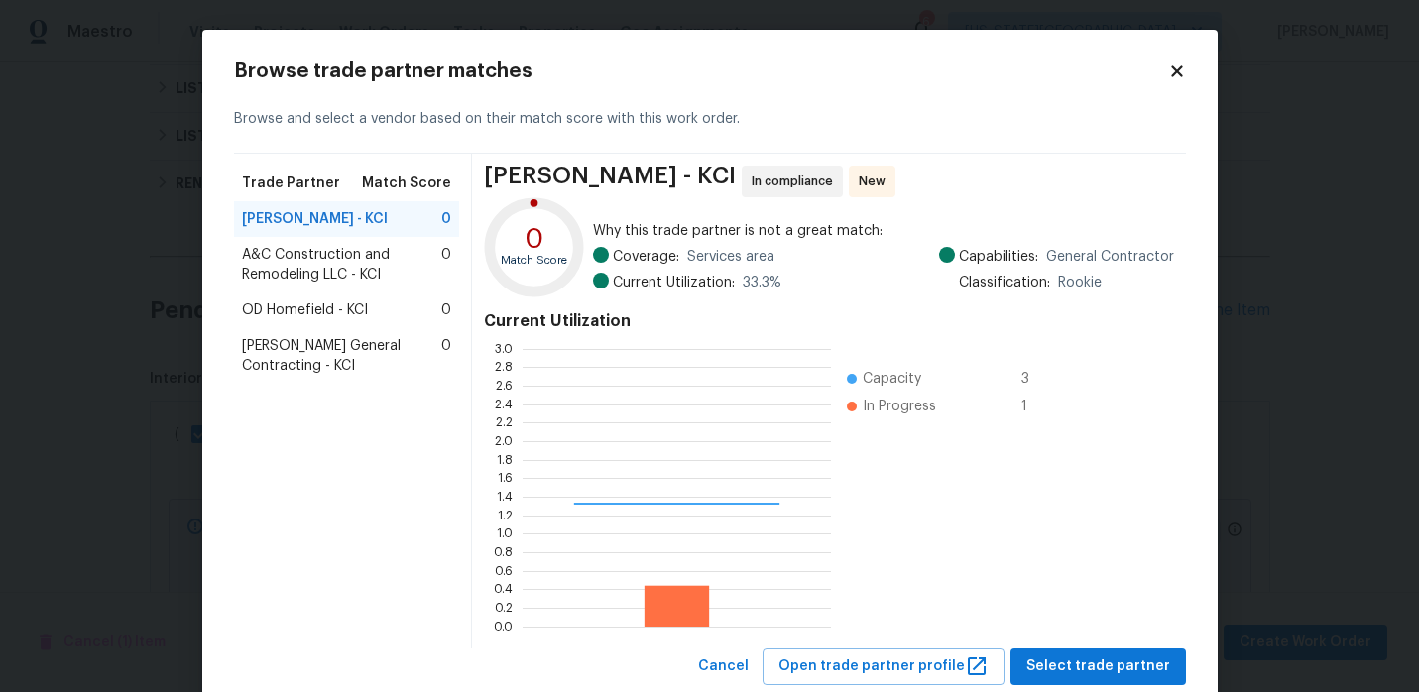
scroll to position [278, 308]
click at [346, 257] on span "A&C Construction and Remodeling LLC - KCI" at bounding box center [342, 265] width 200 height 40
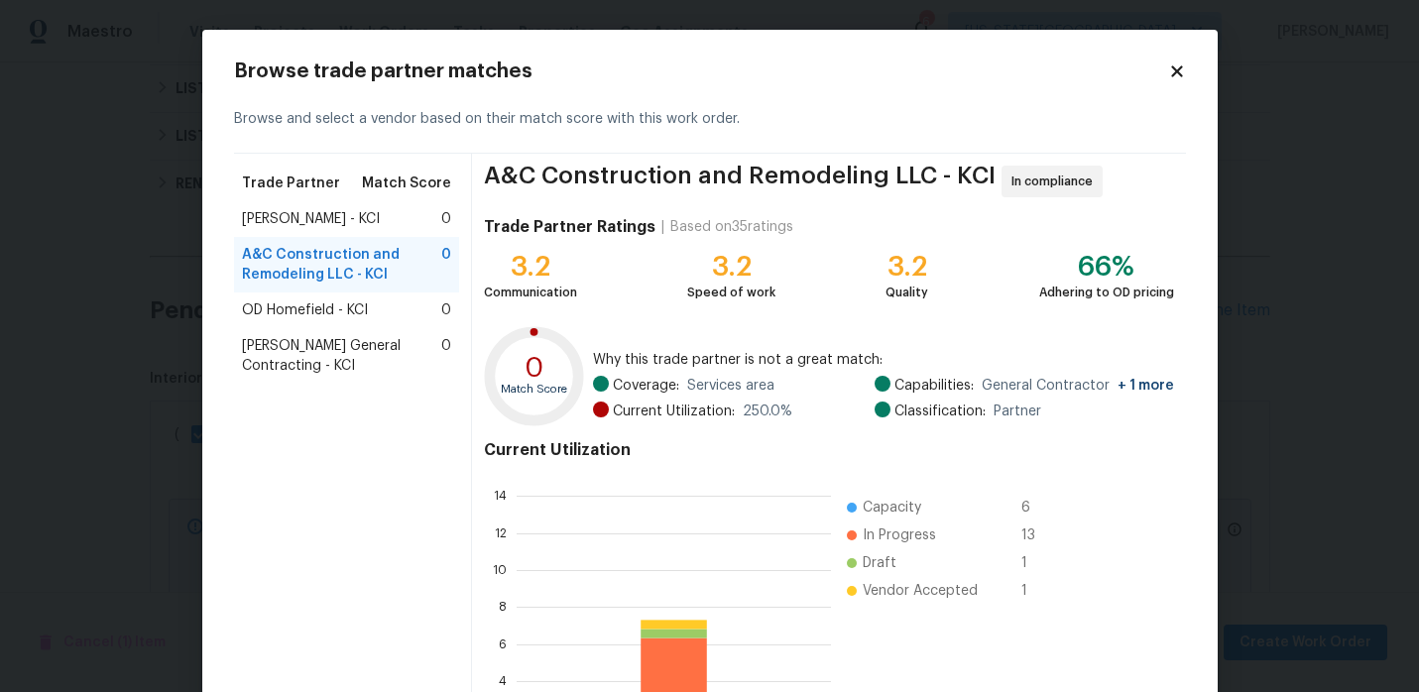
scroll to position [278, 314]
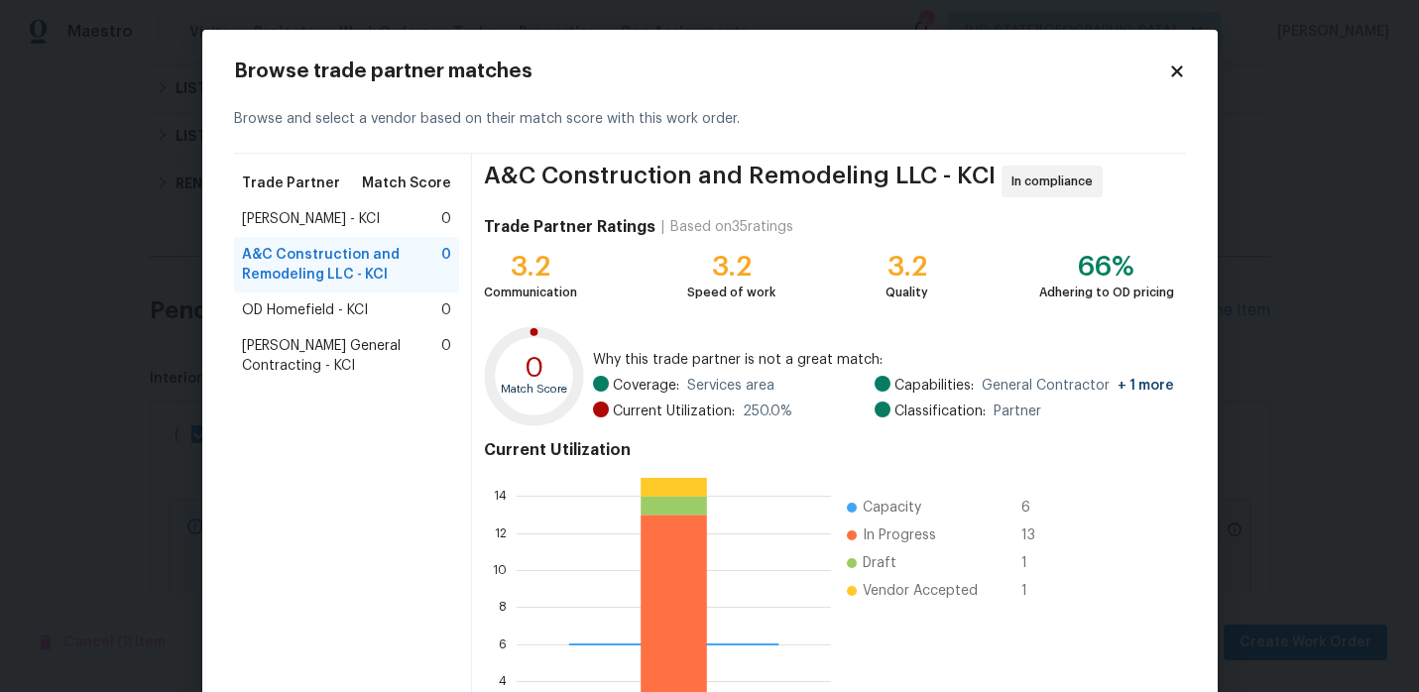
click at [306, 351] on span "Nicholson General Contracting - KCI" at bounding box center [342, 356] width 200 height 40
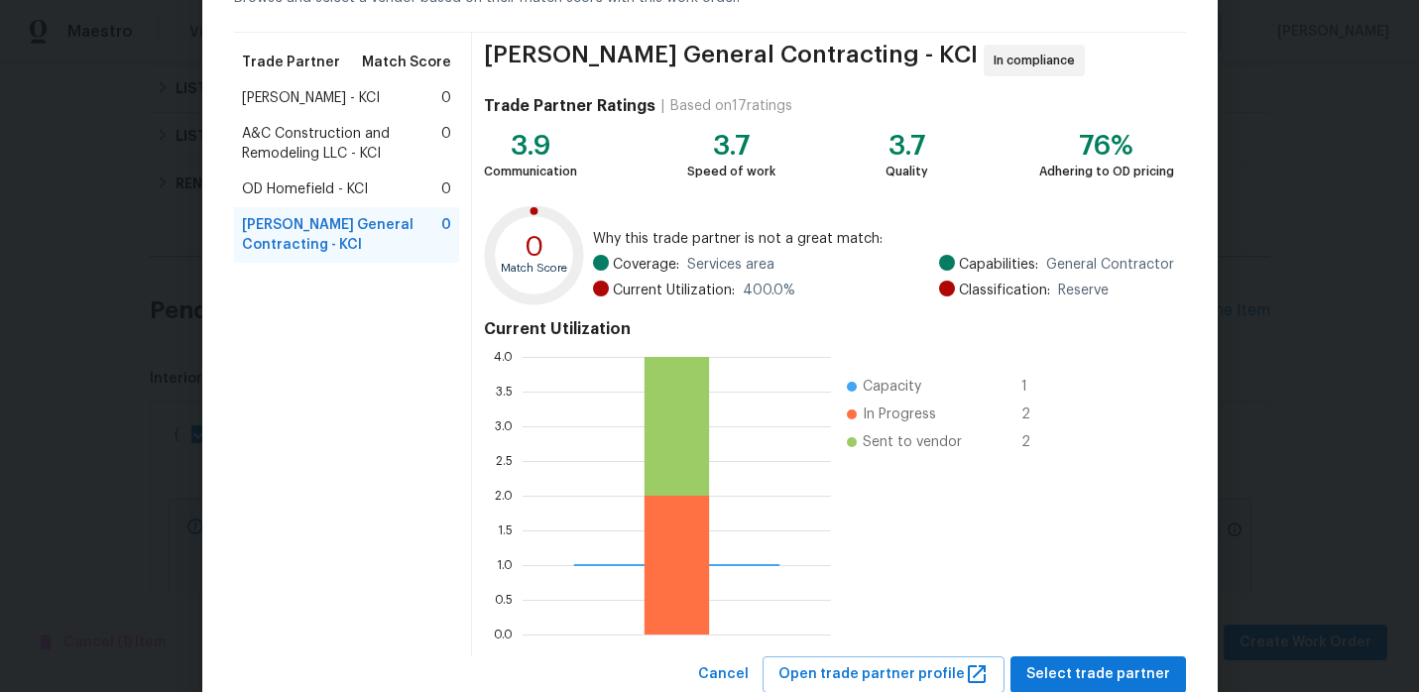
scroll to position [182, 0]
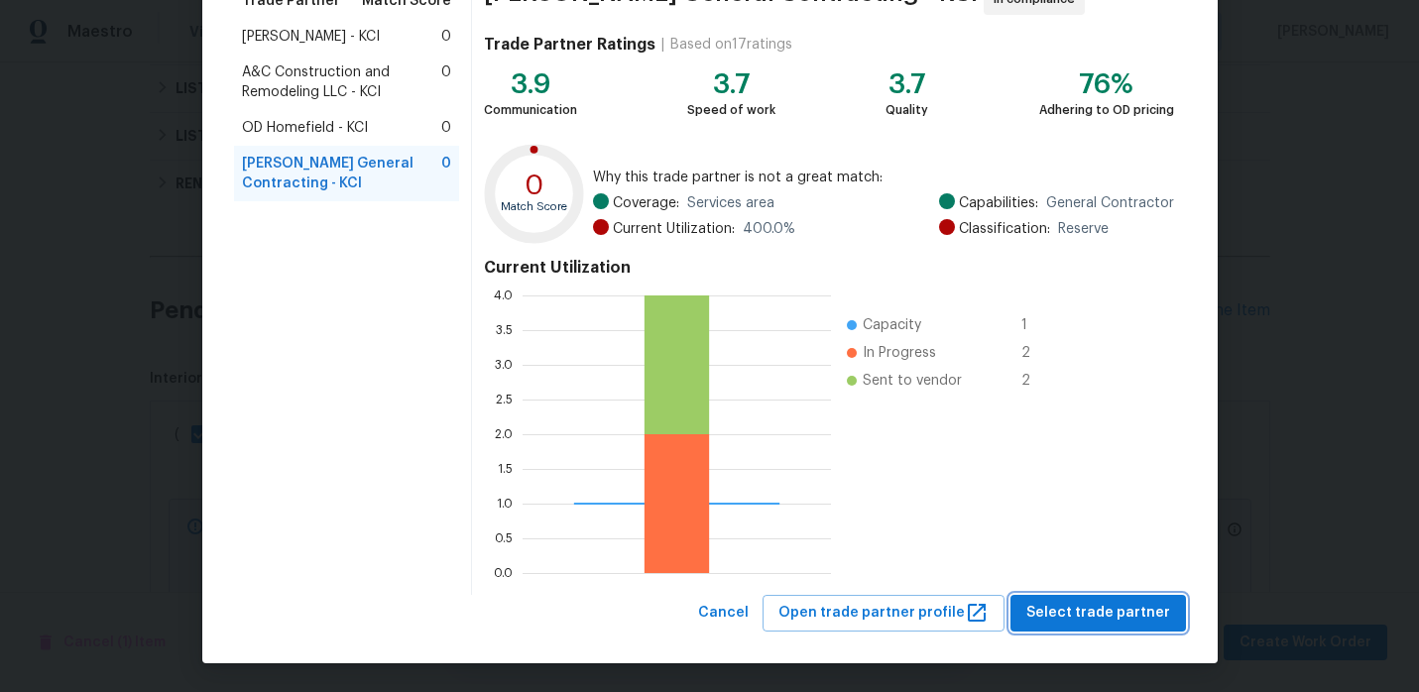
click at [1054, 625] on button "Select trade partner" at bounding box center [1099, 613] width 176 height 37
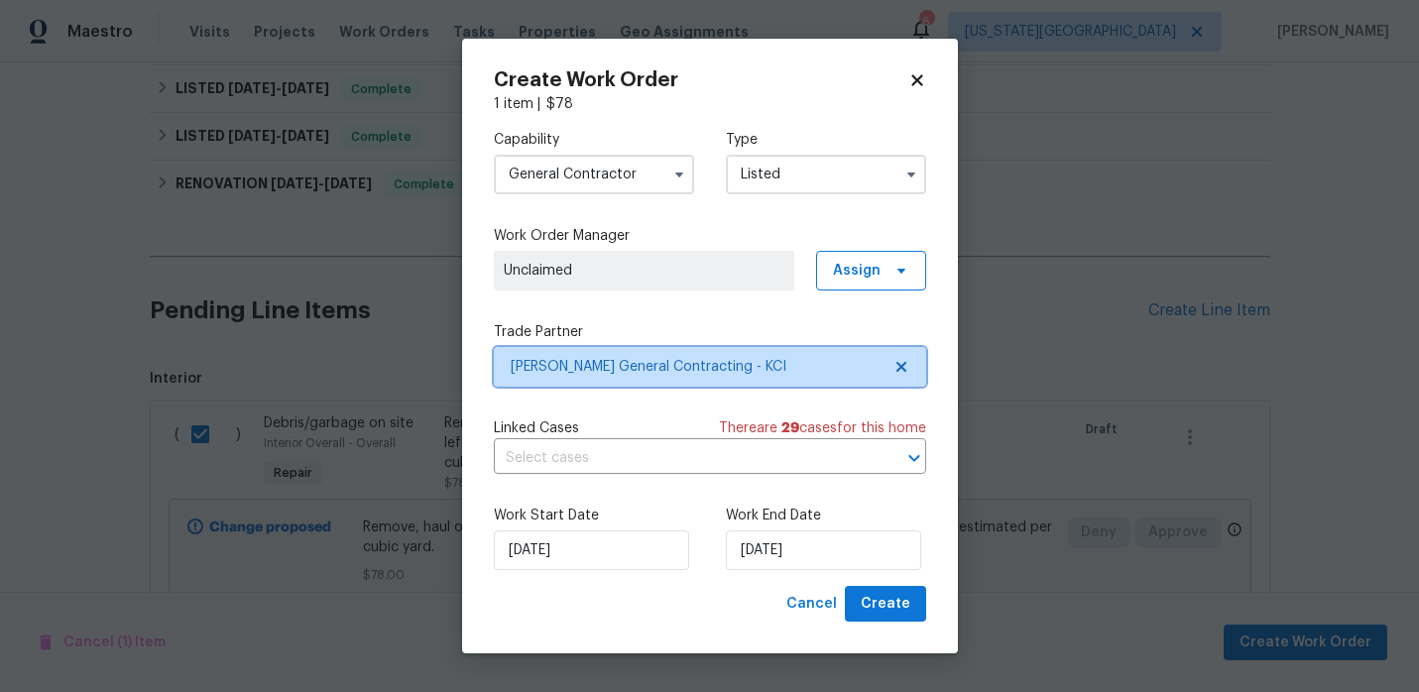
scroll to position [0, 0]
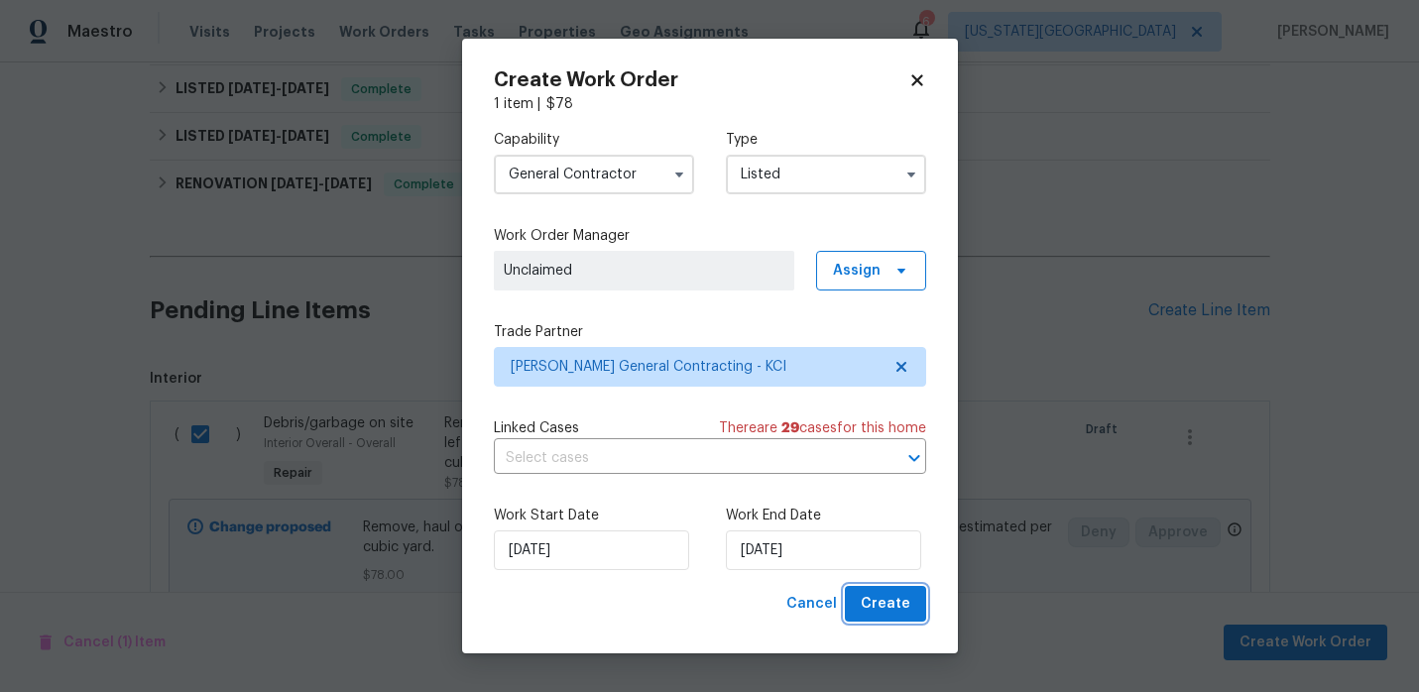
click at [890, 602] on span "Create" at bounding box center [886, 604] width 50 height 25
checkbox input "false"
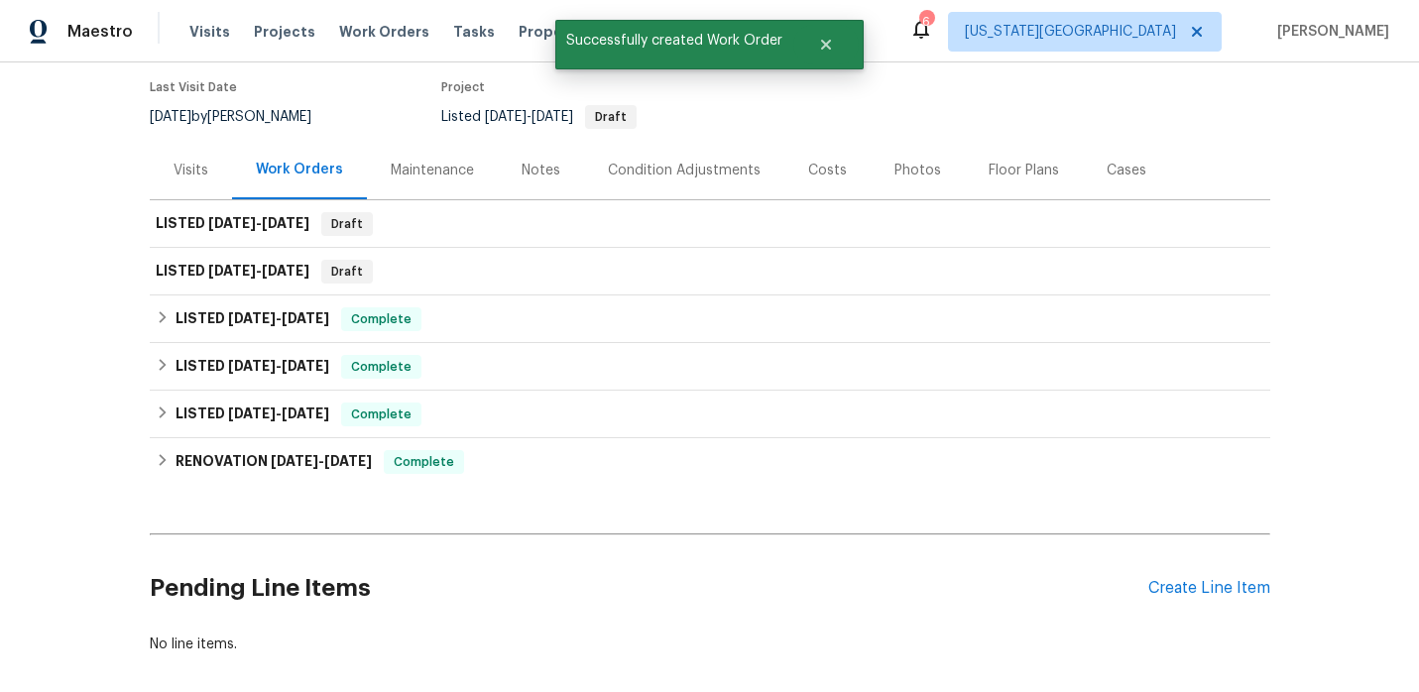
scroll to position [124, 0]
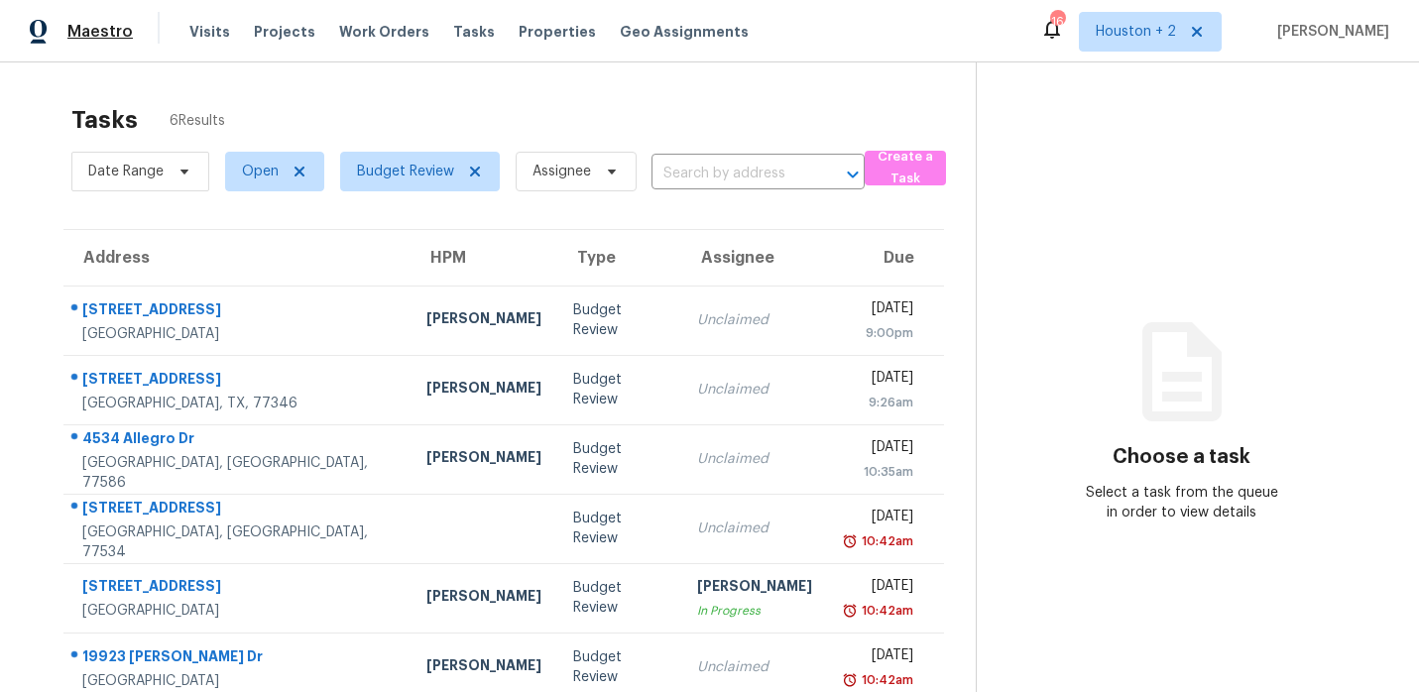
click at [95, 29] on span "Maestro" at bounding box center [99, 32] width 65 height 20
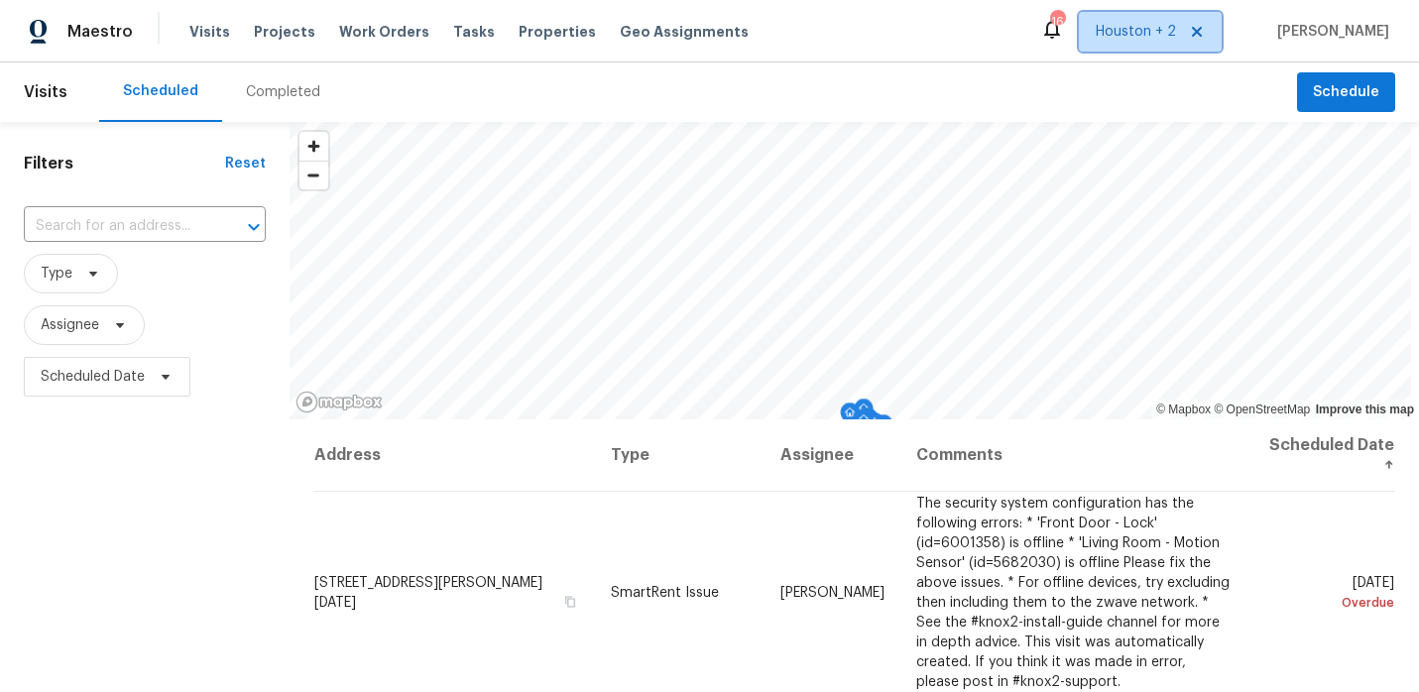
click at [1167, 31] on span "Houston + 2" at bounding box center [1136, 32] width 80 height 20
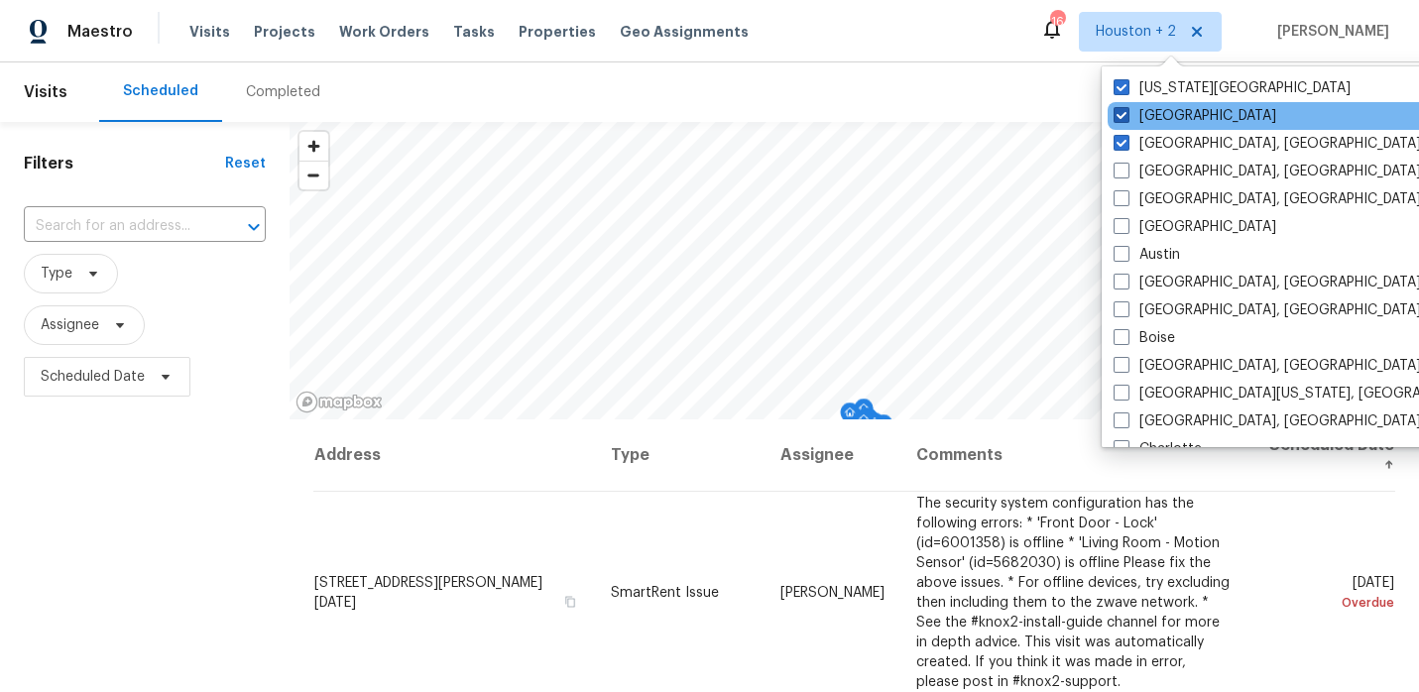
click at [1121, 109] on span at bounding box center [1122, 115] width 16 height 16
click at [1121, 109] on input "[GEOGRAPHIC_DATA]" at bounding box center [1120, 112] width 13 height 13
checkbox input "false"
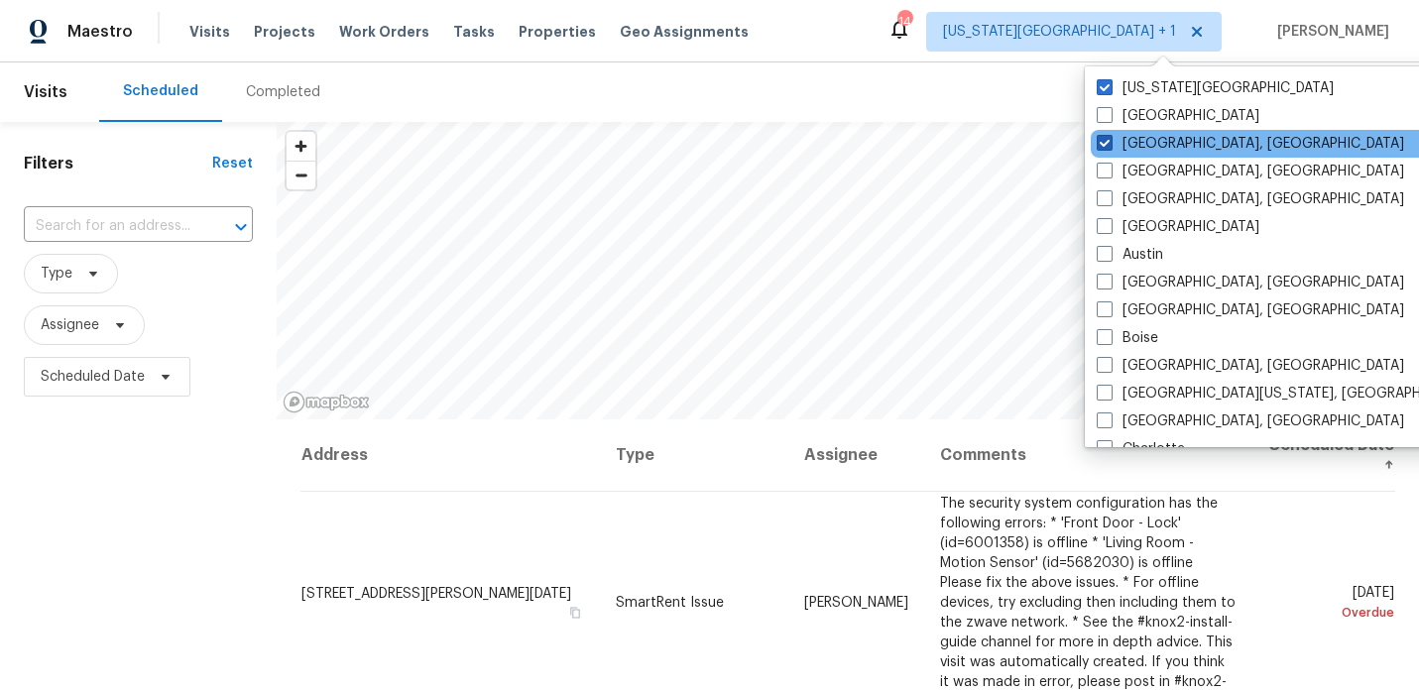
click at [1107, 139] on span at bounding box center [1105, 143] width 16 height 16
click at [1107, 139] on input "Corpus Christi, TX" at bounding box center [1103, 140] width 13 height 13
checkbox input "false"
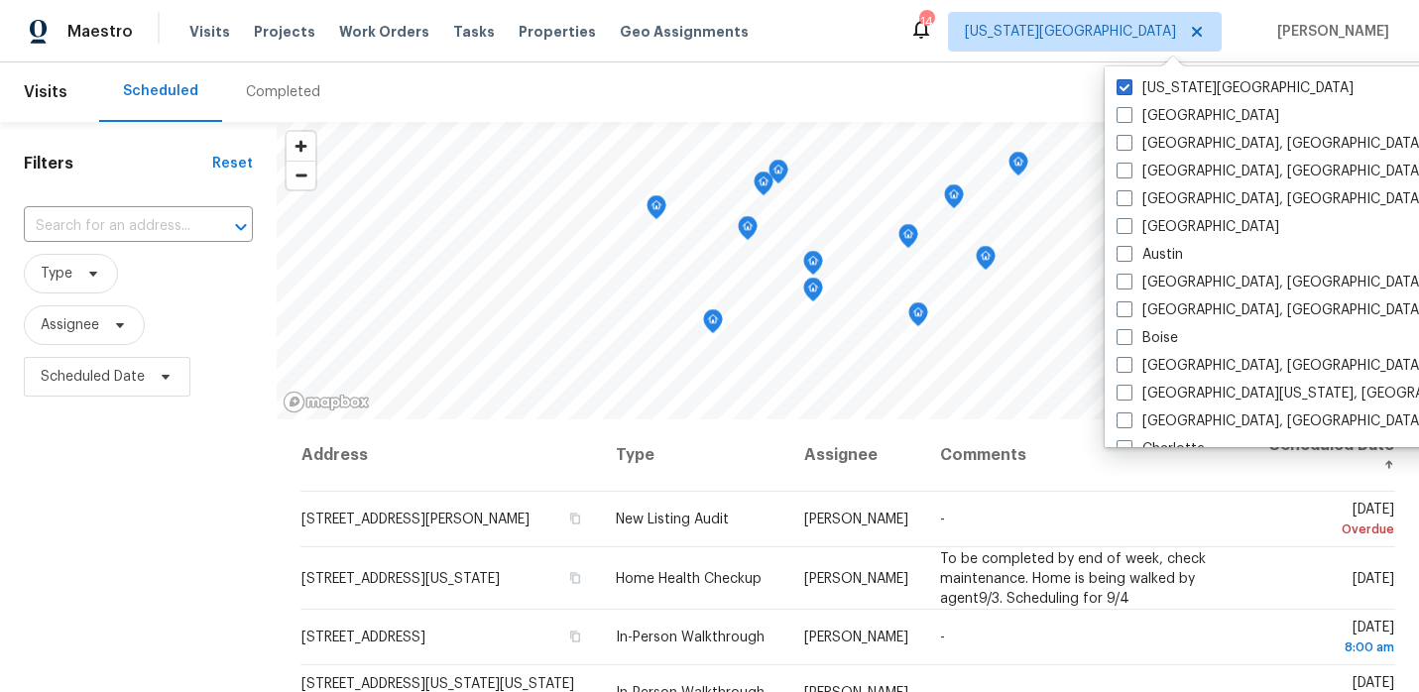
click at [973, 56] on div "Maestro Visits Projects Work Orders Tasks Properties Geo Assignments 14 Kansas …" at bounding box center [709, 31] width 1419 height 62
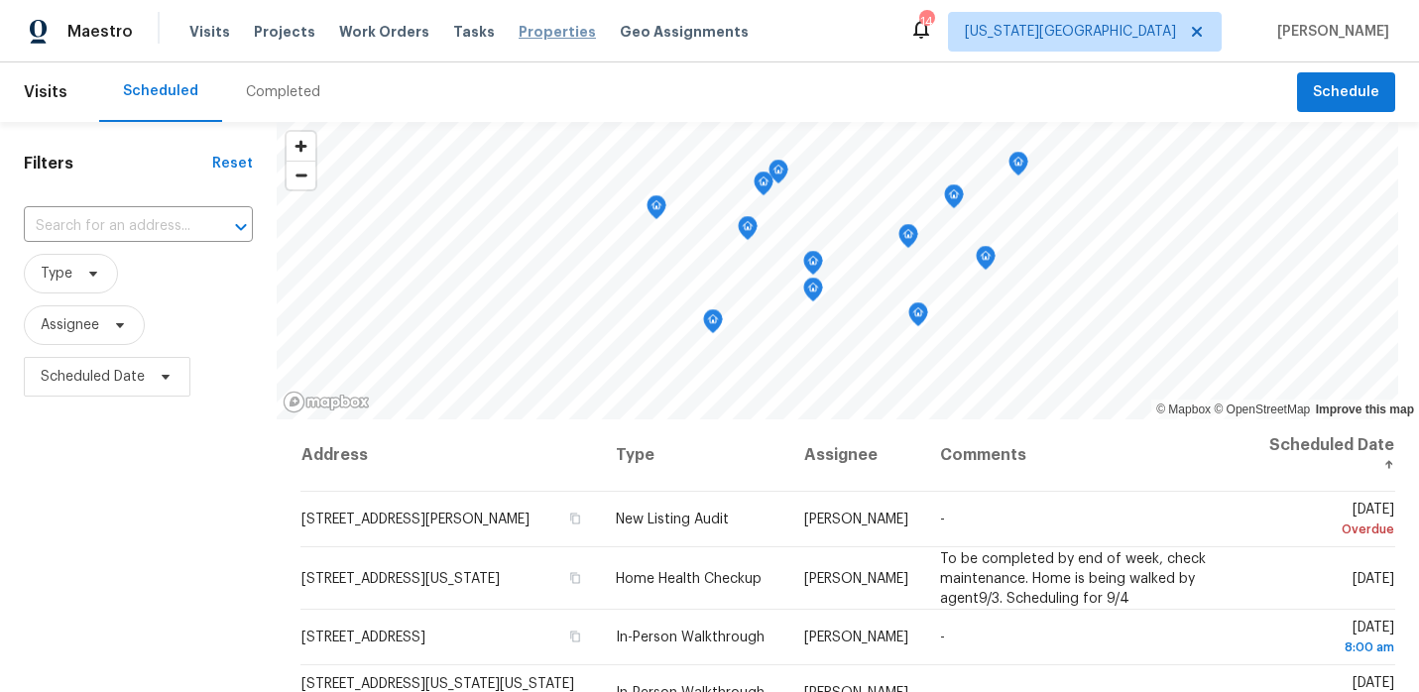
click at [538, 29] on span "Properties" at bounding box center [557, 32] width 77 height 20
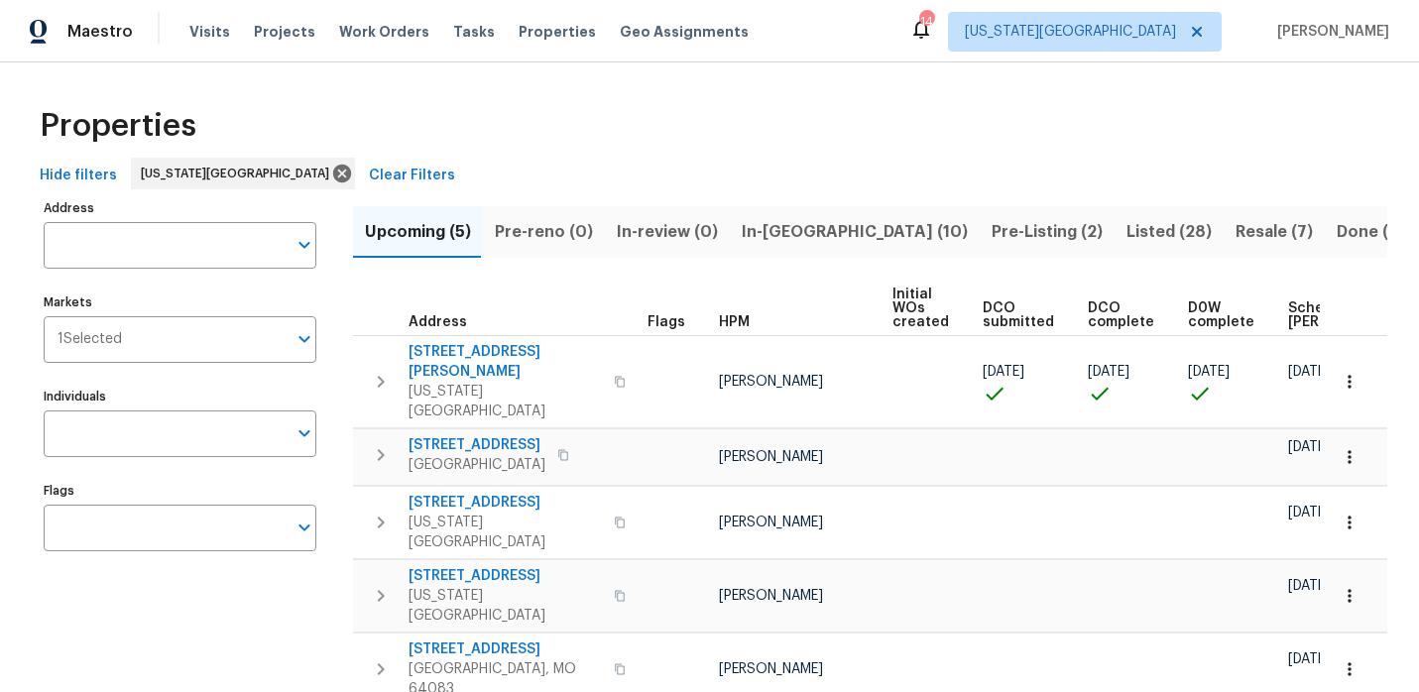
click at [779, 231] on span "In-reno (10)" at bounding box center [855, 232] width 226 height 28
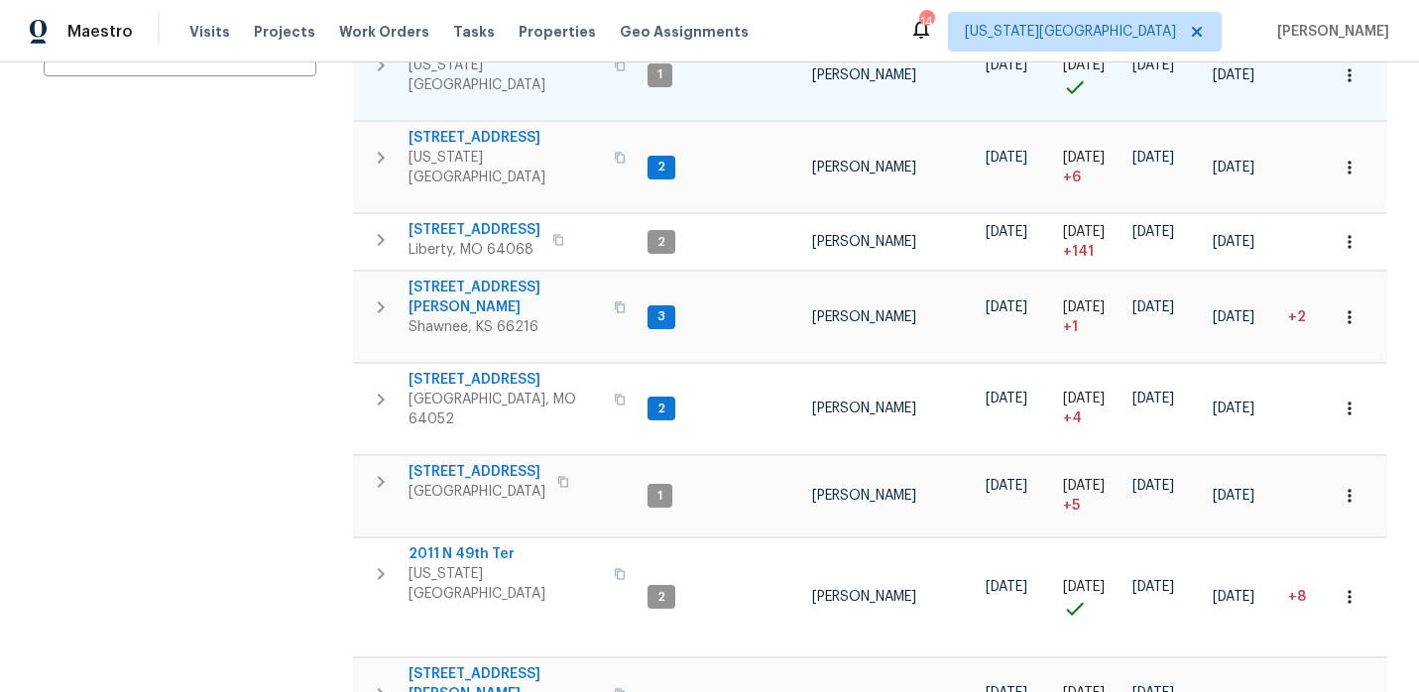
scroll to position [509, 0]
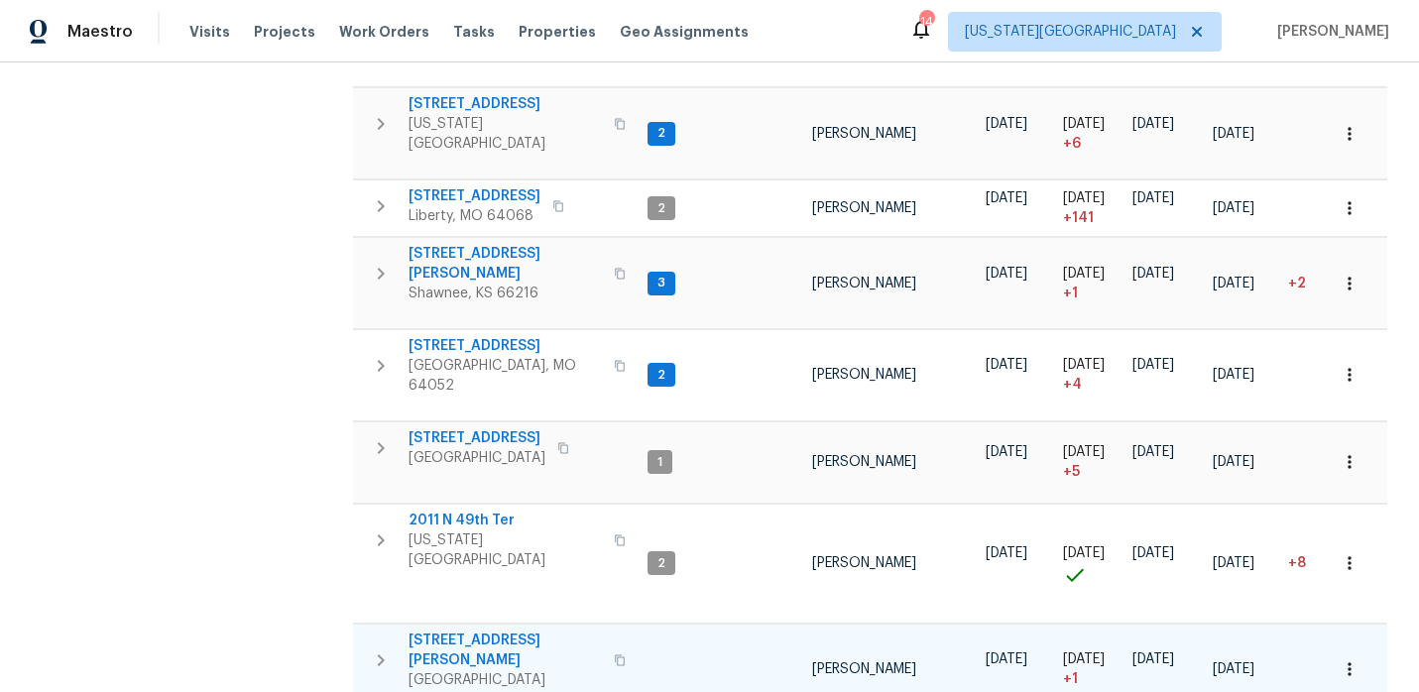
click at [458, 631] on span "309 SE Shawn Ct" at bounding box center [505, 651] width 193 height 40
click at [100, 23] on span "Maestro" at bounding box center [99, 32] width 65 height 20
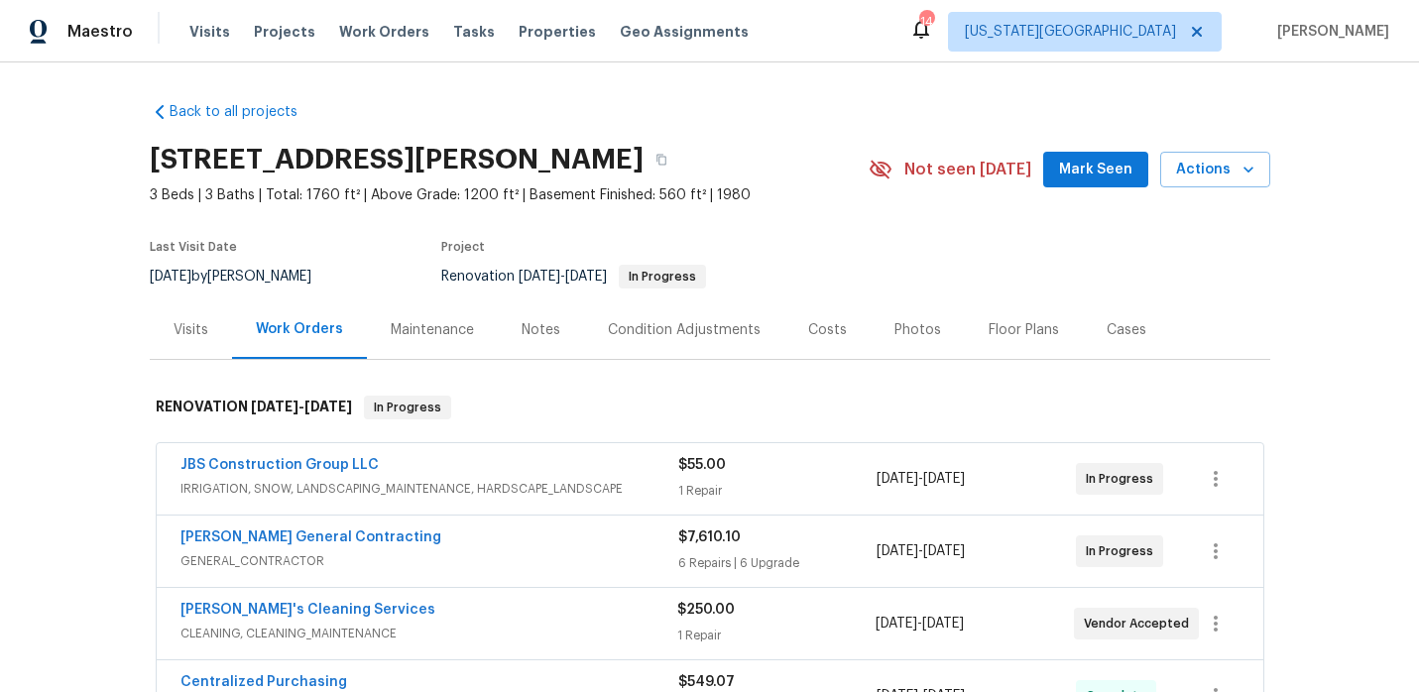
click at [540, 338] on div "Notes" at bounding box center [541, 330] width 39 height 20
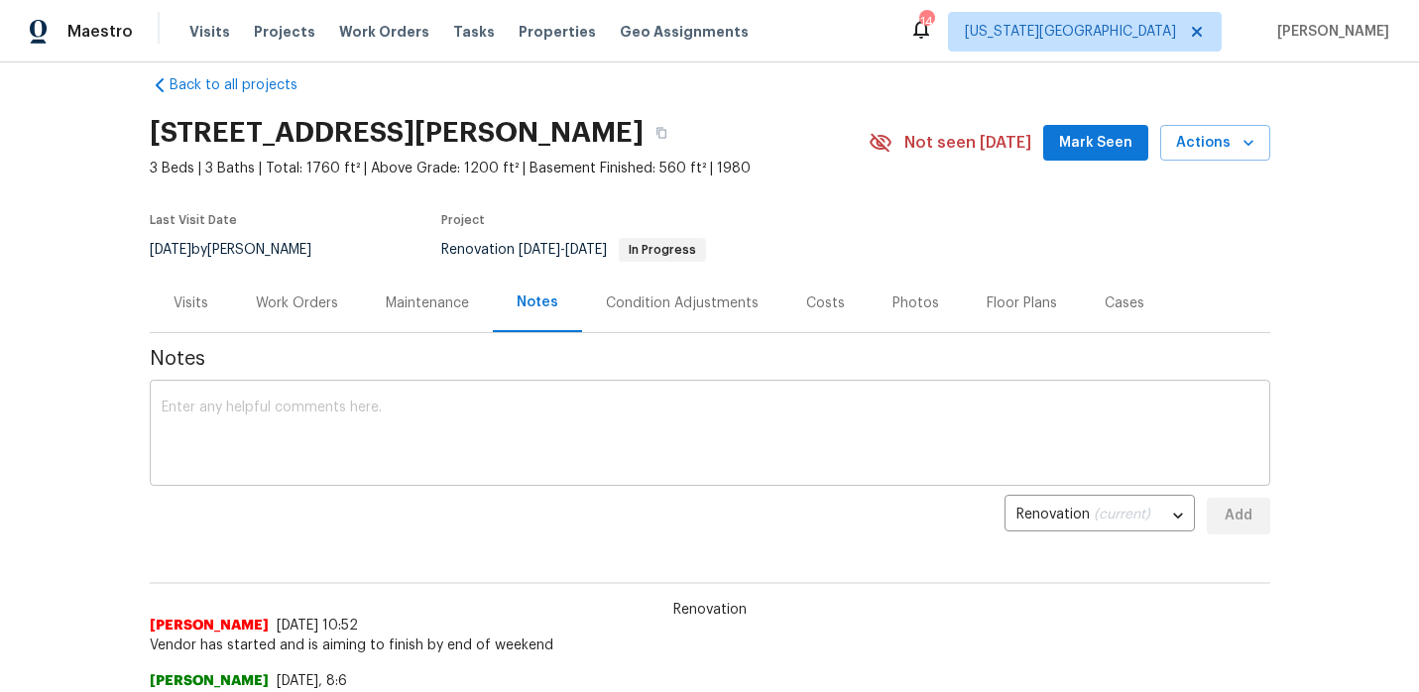
scroll to position [30, 0]
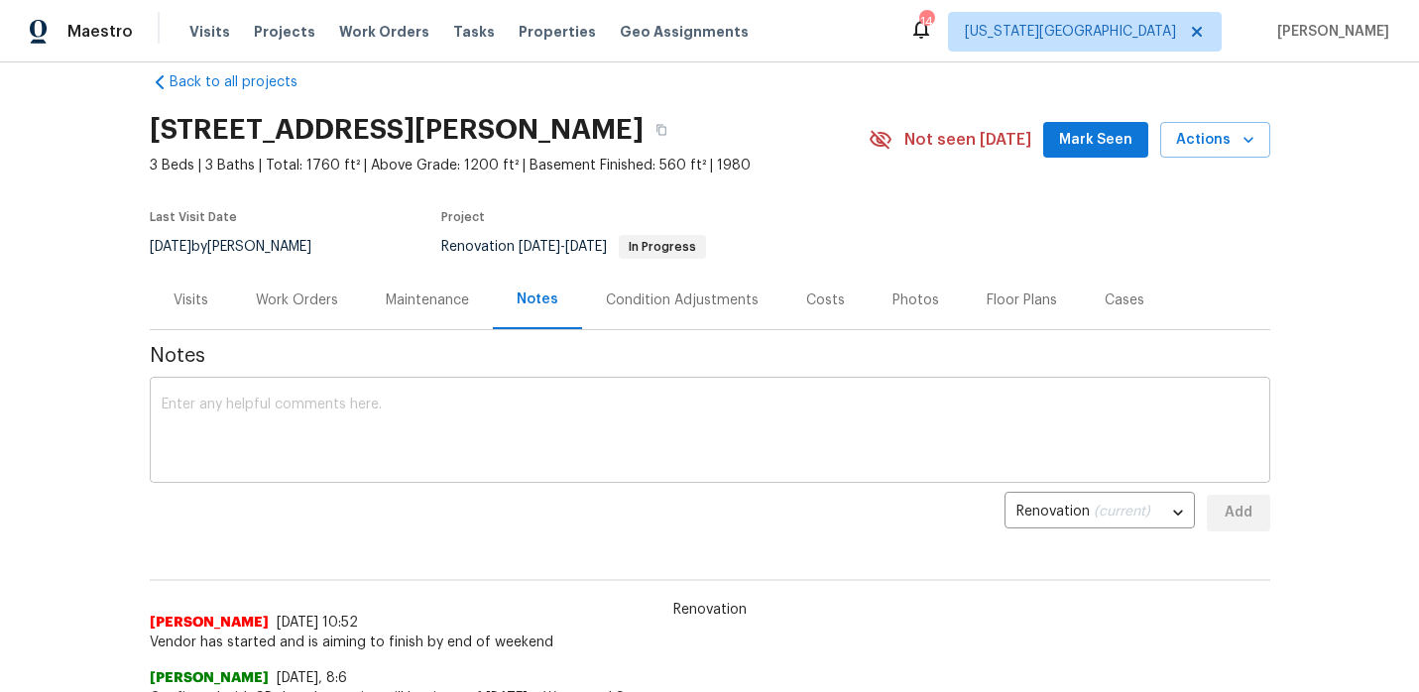
click at [379, 431] on textarea at bounding box center [710, 432] width 1097 height 69
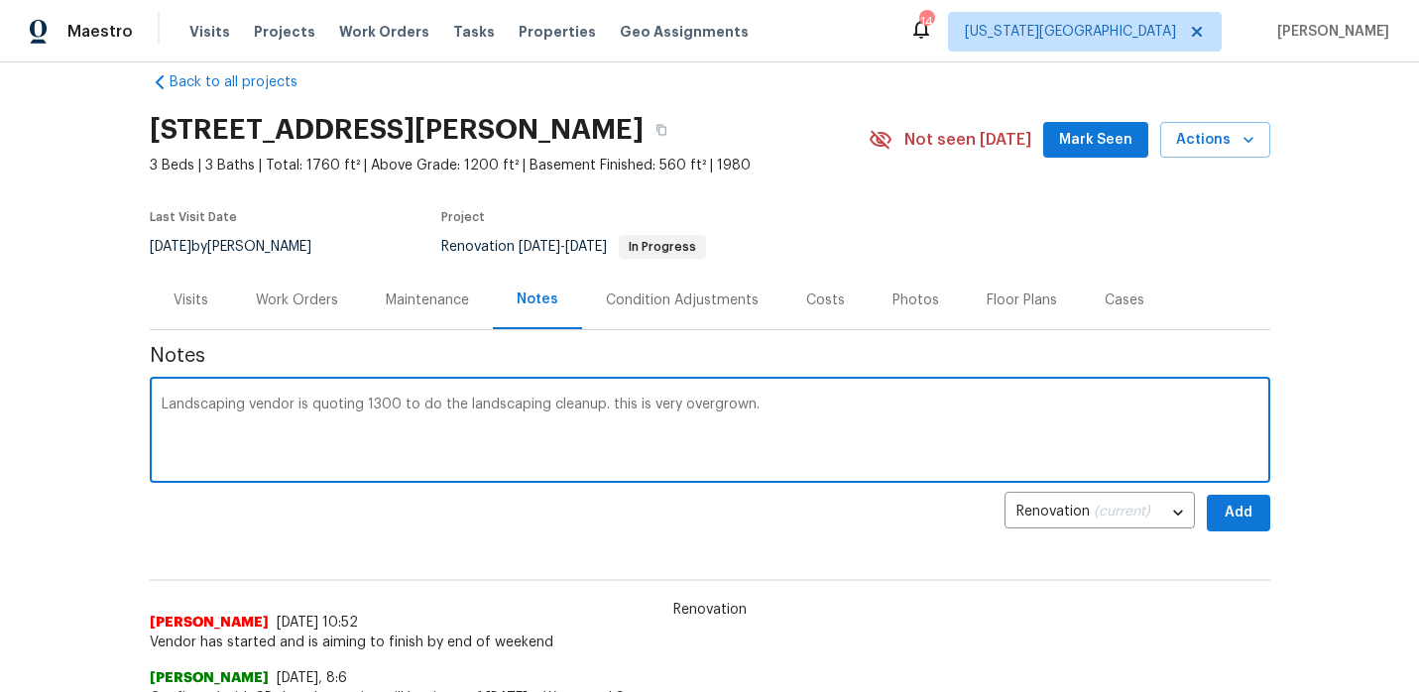
type textarea "Landscaping vendor is quoting 1300 to do the landscaping cleanup. this is very …"
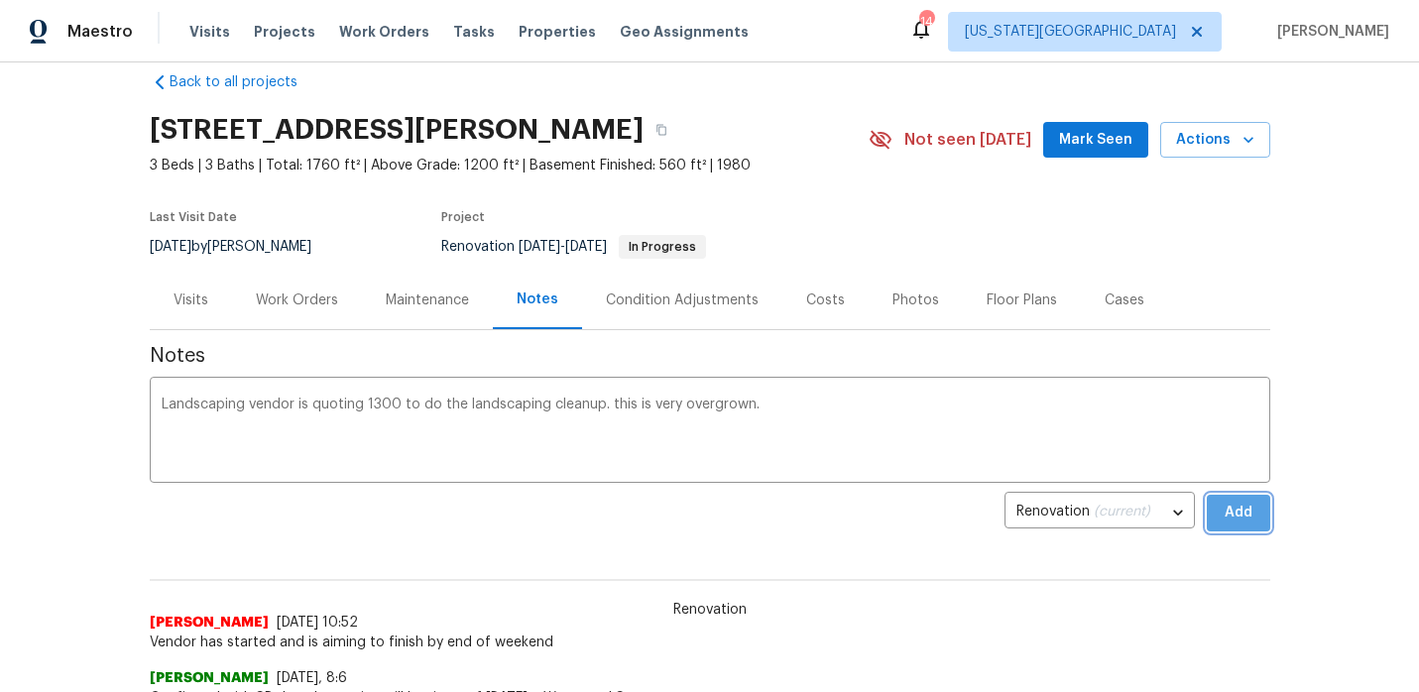
click at [1250, 523] on span "Add" at bounding box center [1239, 513] width 32 height 25
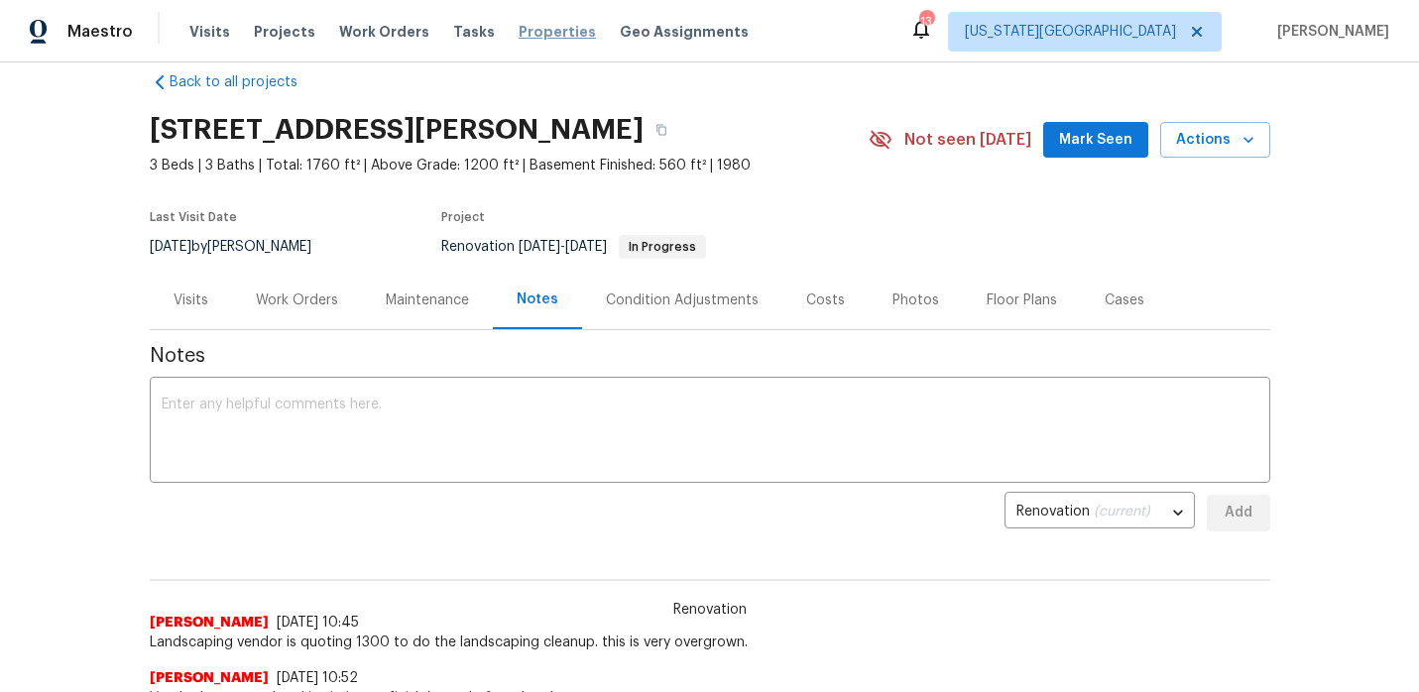
click at [539, 31] on span "Properties" at bounding box center [557, 32] width 77 height 20
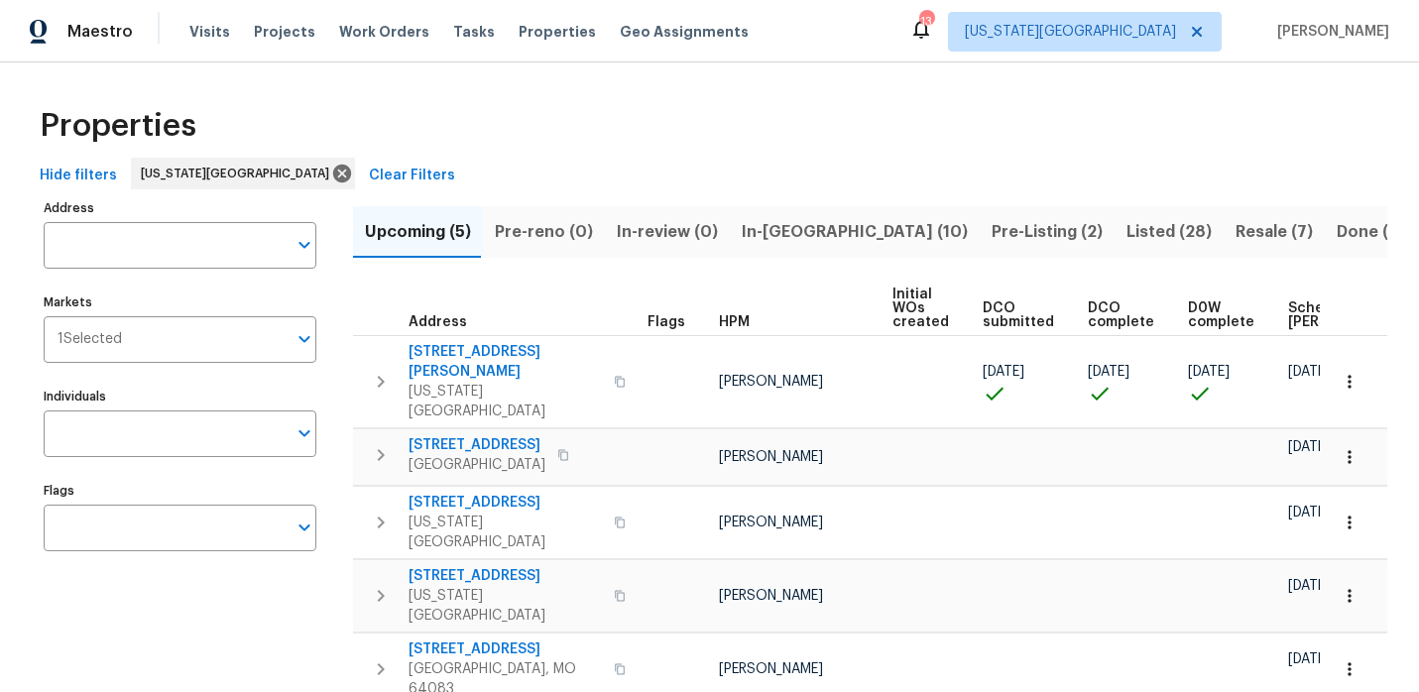
click at [180, 247] on input "Address" at bounding box center [165, 245] width 243 height 47
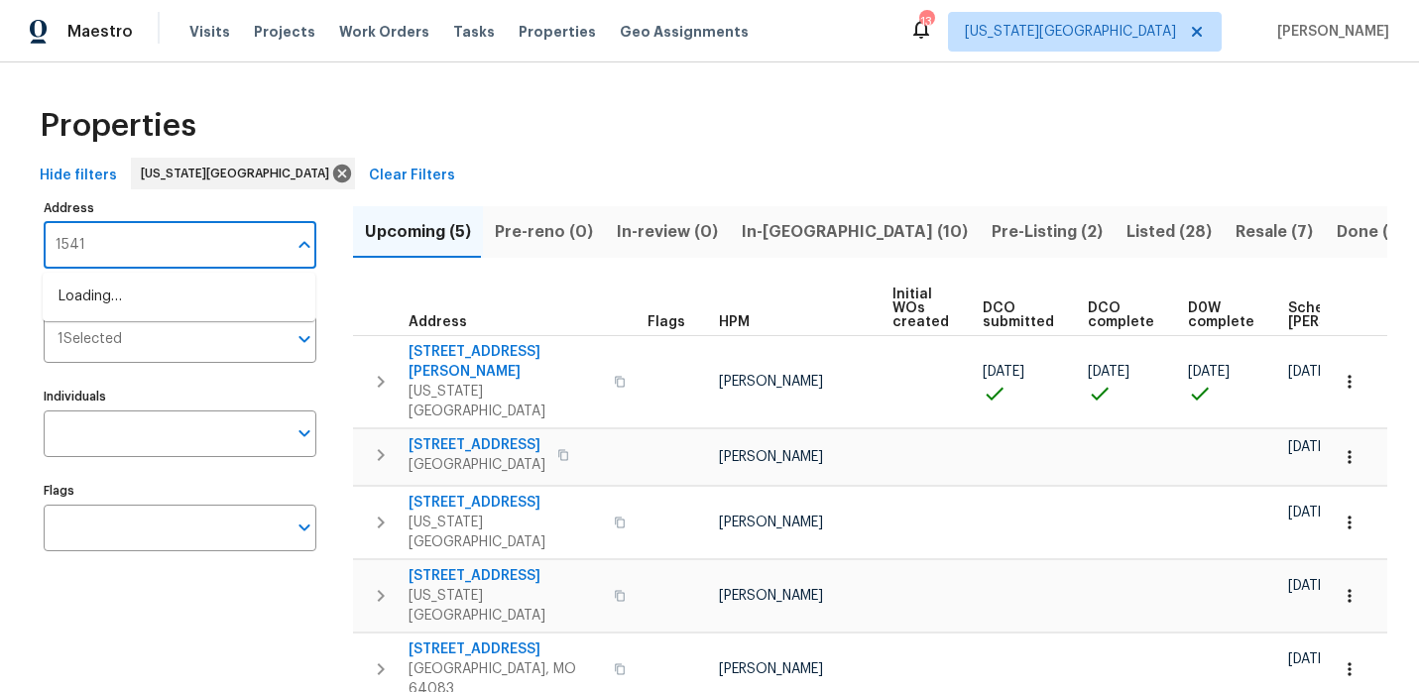
type input "15416"
click at [126, 346] on li "15416 Floyd St Overland Park KS 66223" at bounding box center [179, 329] width 273 height 33
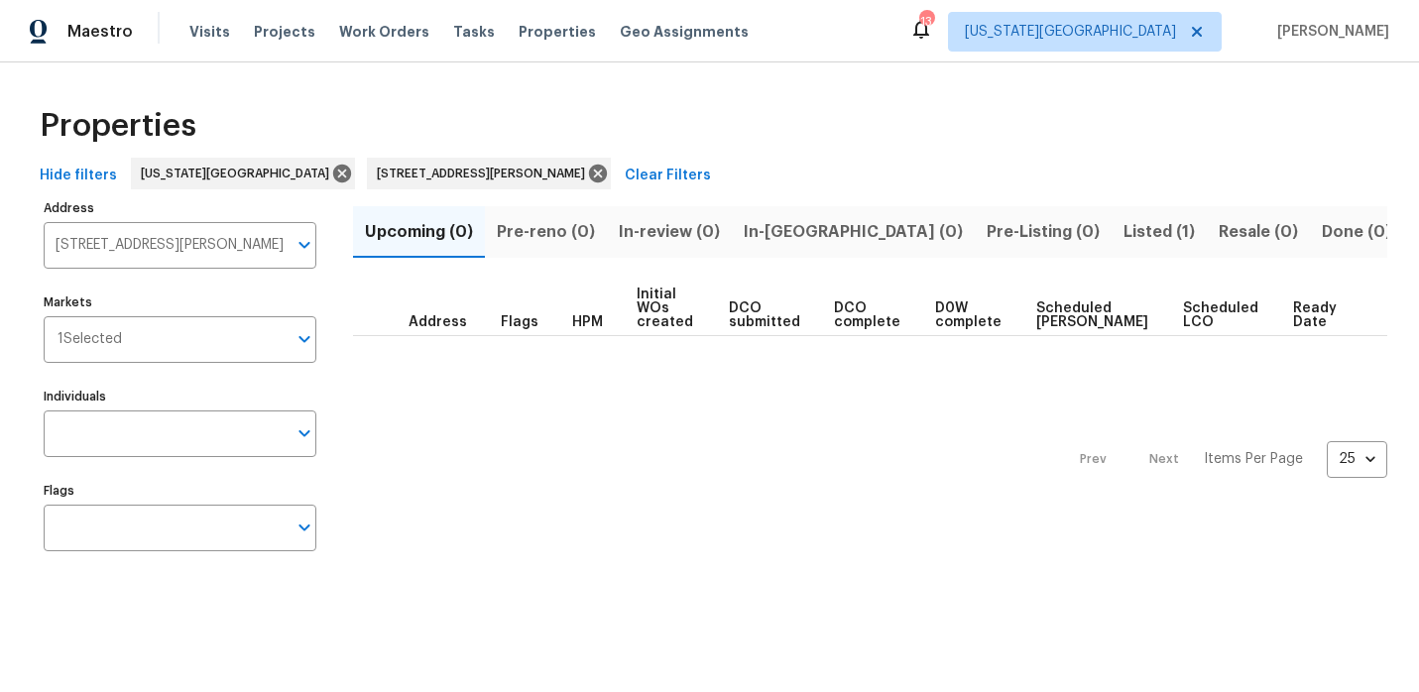
click at [1124, 242] on span "Listed (1)" at bounding box center [1159, 232] width 71 height 28
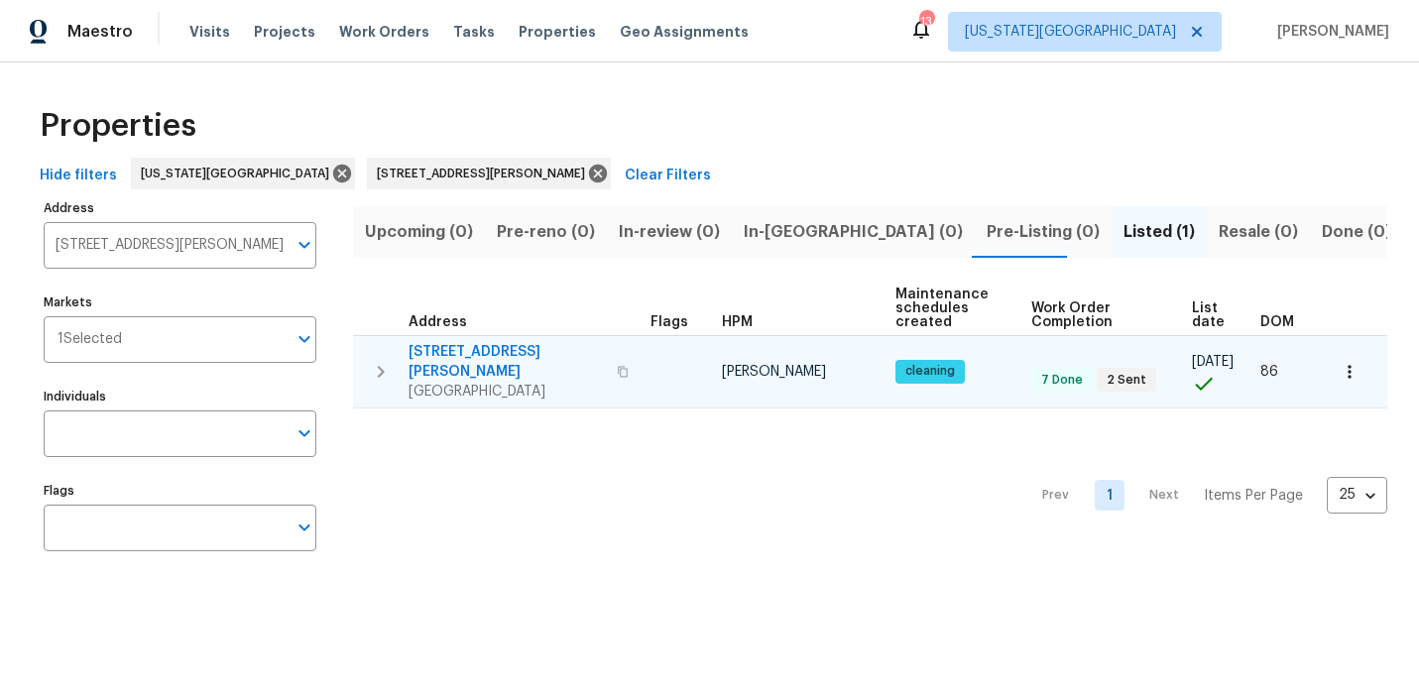
click at [488, 343] on span "15416 Floyd St" at bounding box center [507, 362] width 196 height 40
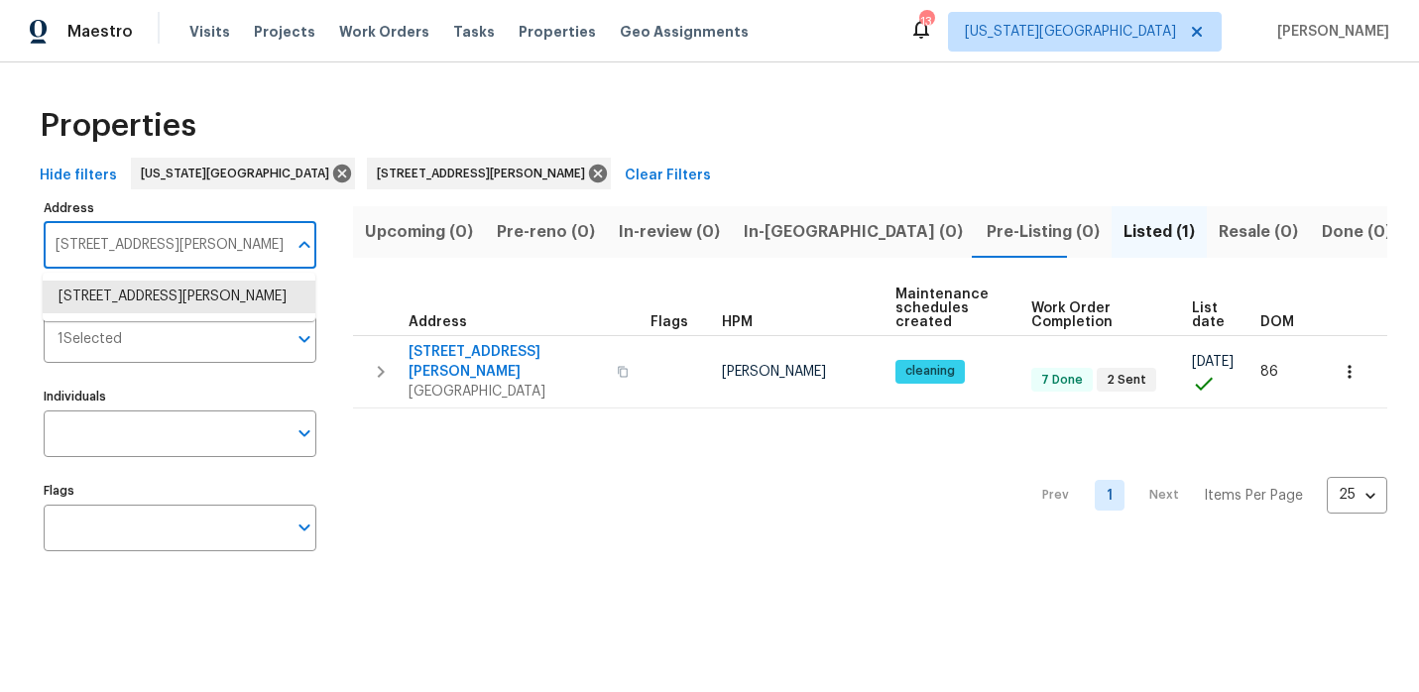
click at [210, 235] on input "15416 Floyd St Overland Park KS 66223" at bounding box center [165, 245] width 243 height 47
type input "3811 w"
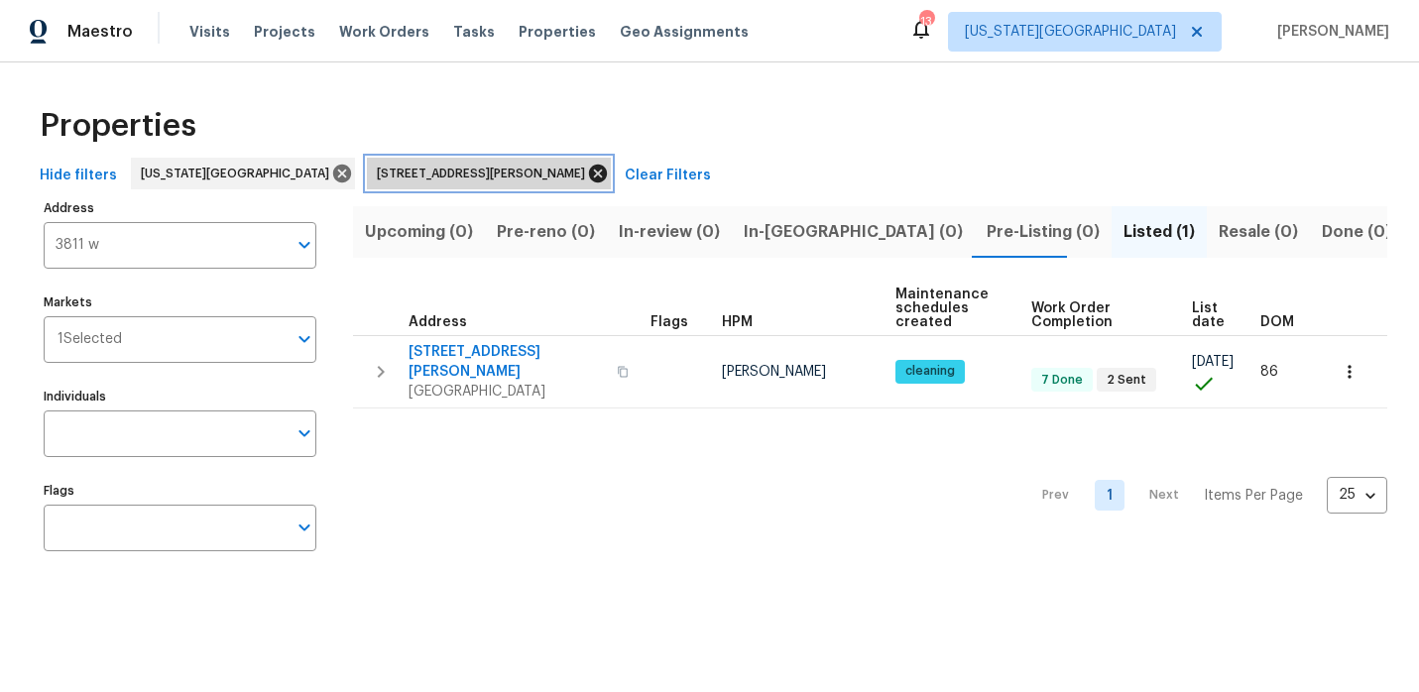
click at [589, 172] on icon at bounding box center [598, 174] width 18 height 18
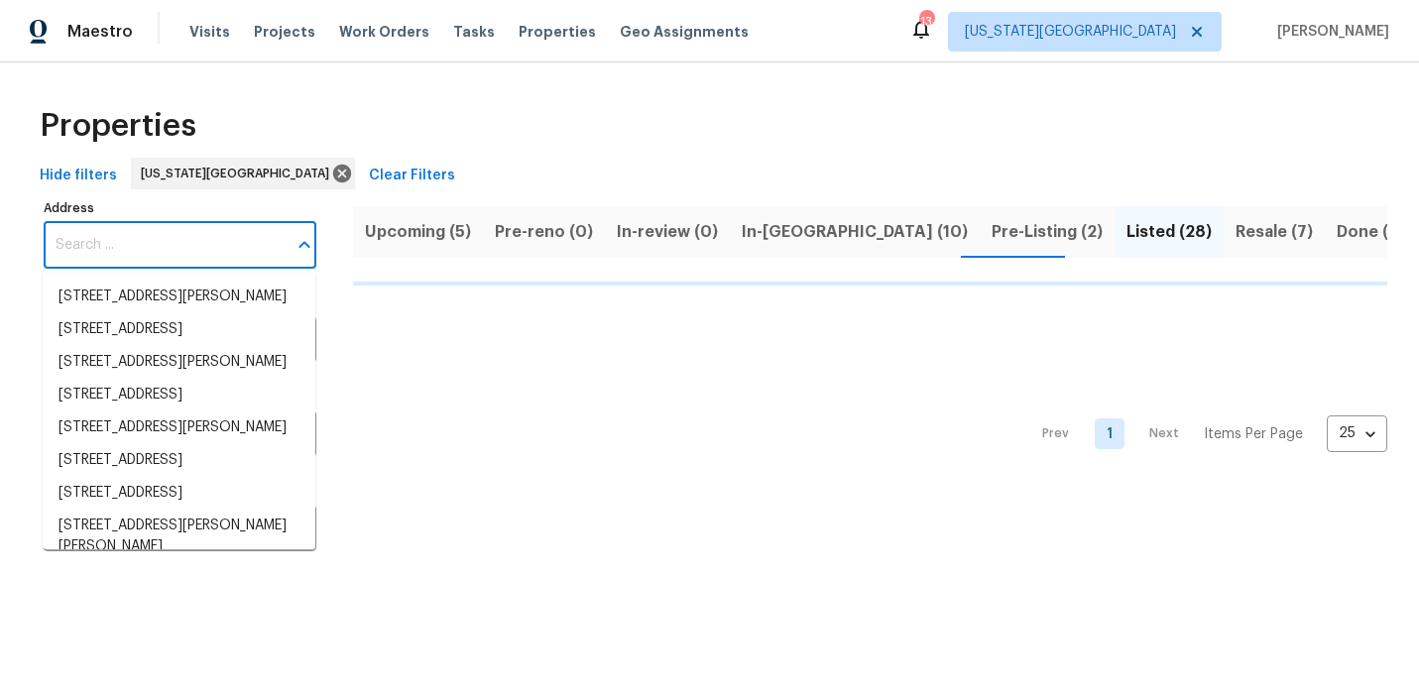
click at [212, 239] on input "Address" at bounding box center [165, 245] width 243 height 47
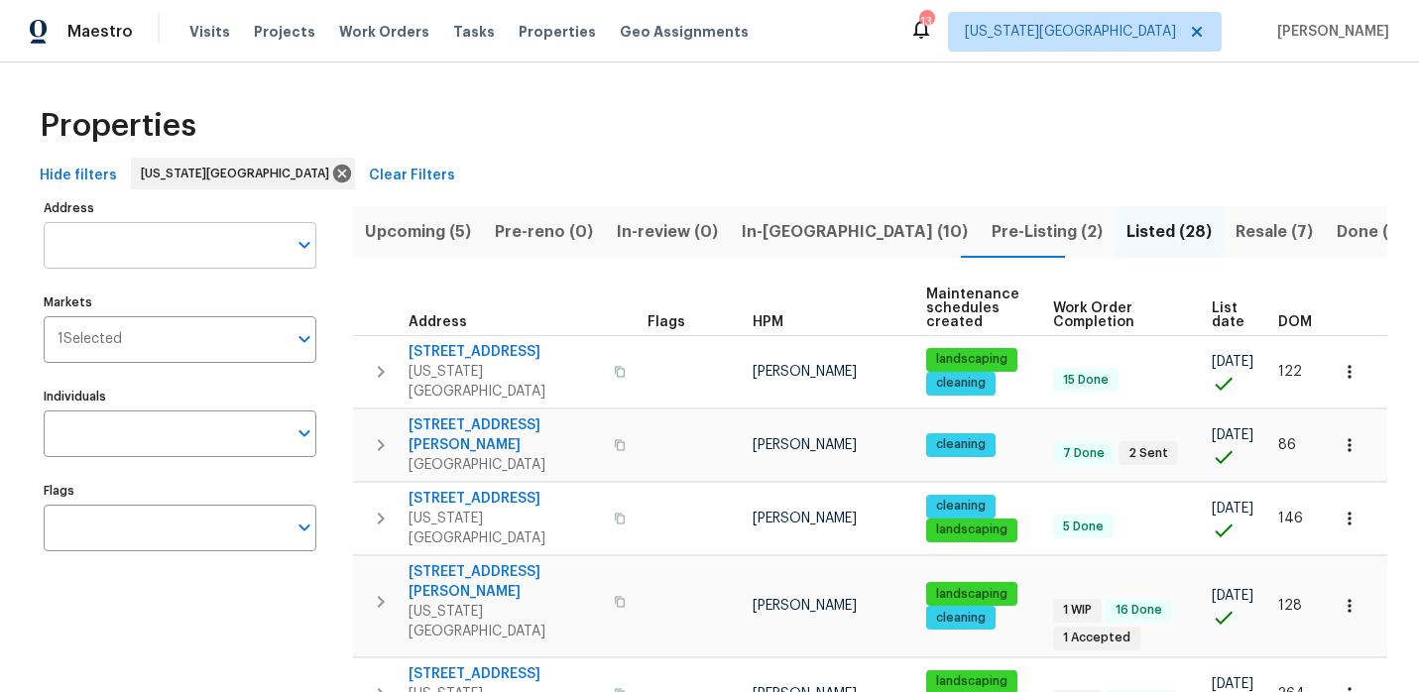
click at [92, 246] on input "Address" at bounding box center [165, 245] width 243 height 47
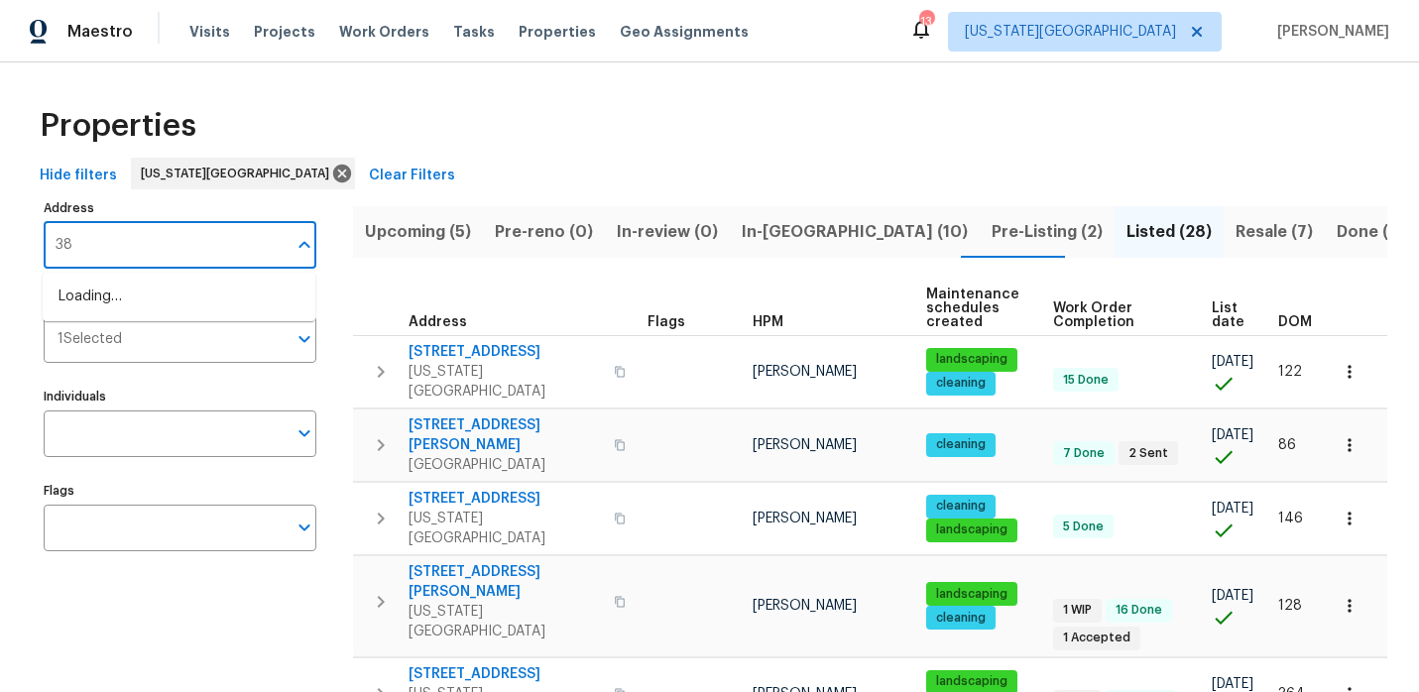
type input "3"
type input "wyandot"
click at [377, 164] on div "Hide filters Kansas City Clear Filters" at bounding box center [710, 176] width 1356 height 37
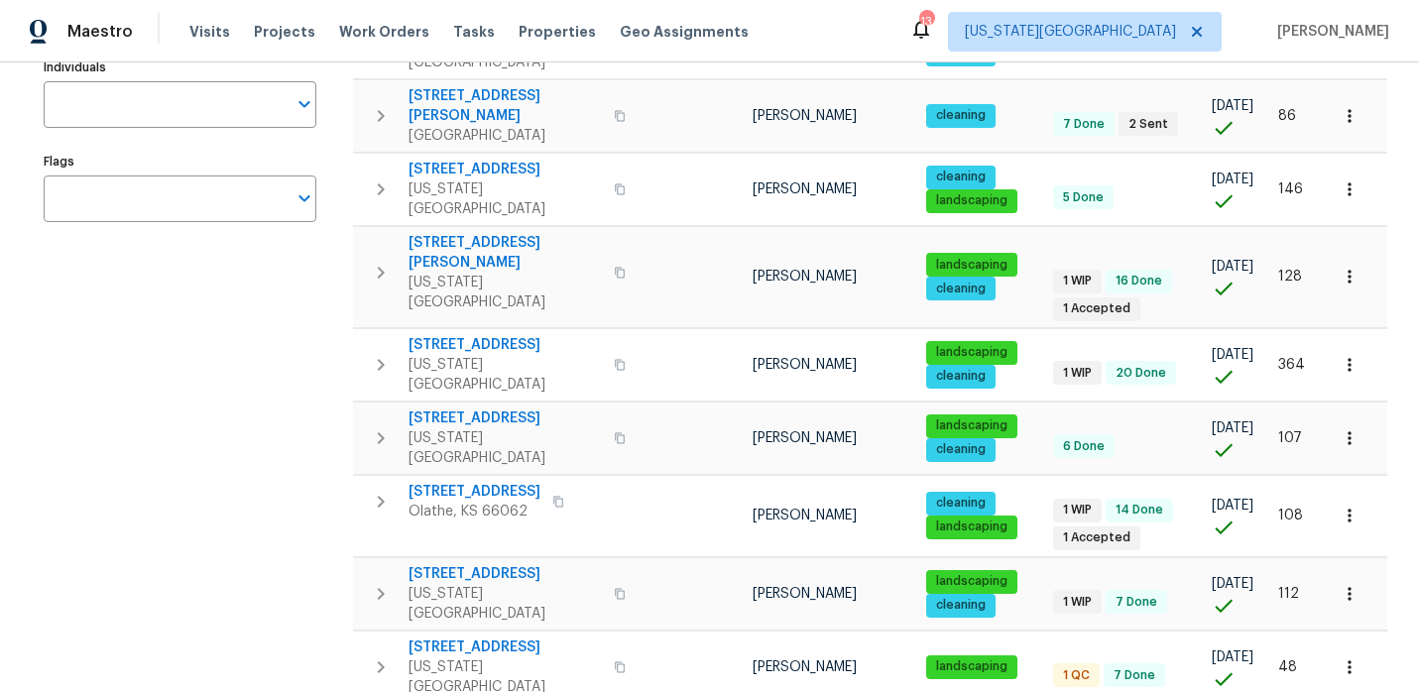
scroll to position [342, 0]
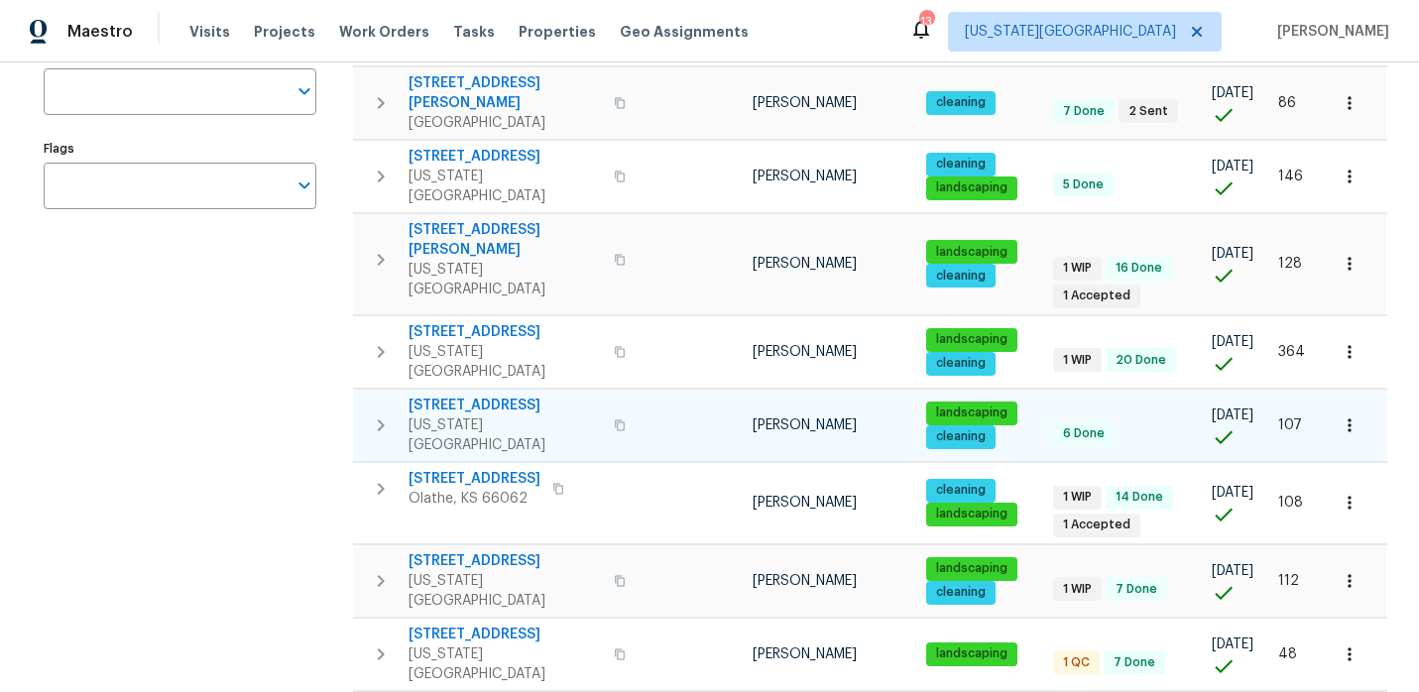
click at [492, 396] on span "3811 Wyandotte Ave" at bounding box center [505, 406] width 193 height 20
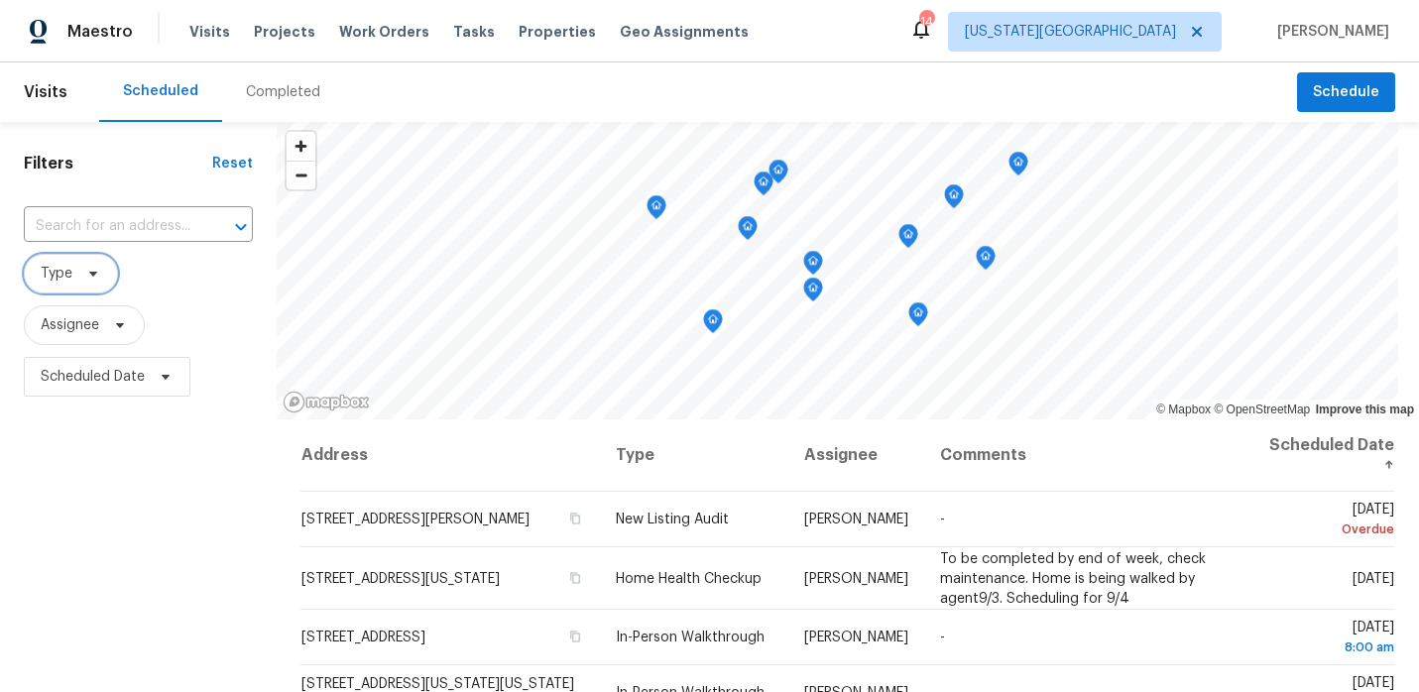
click at [86, 270] on icon at bounding box center [93, 274] width 16 height 16
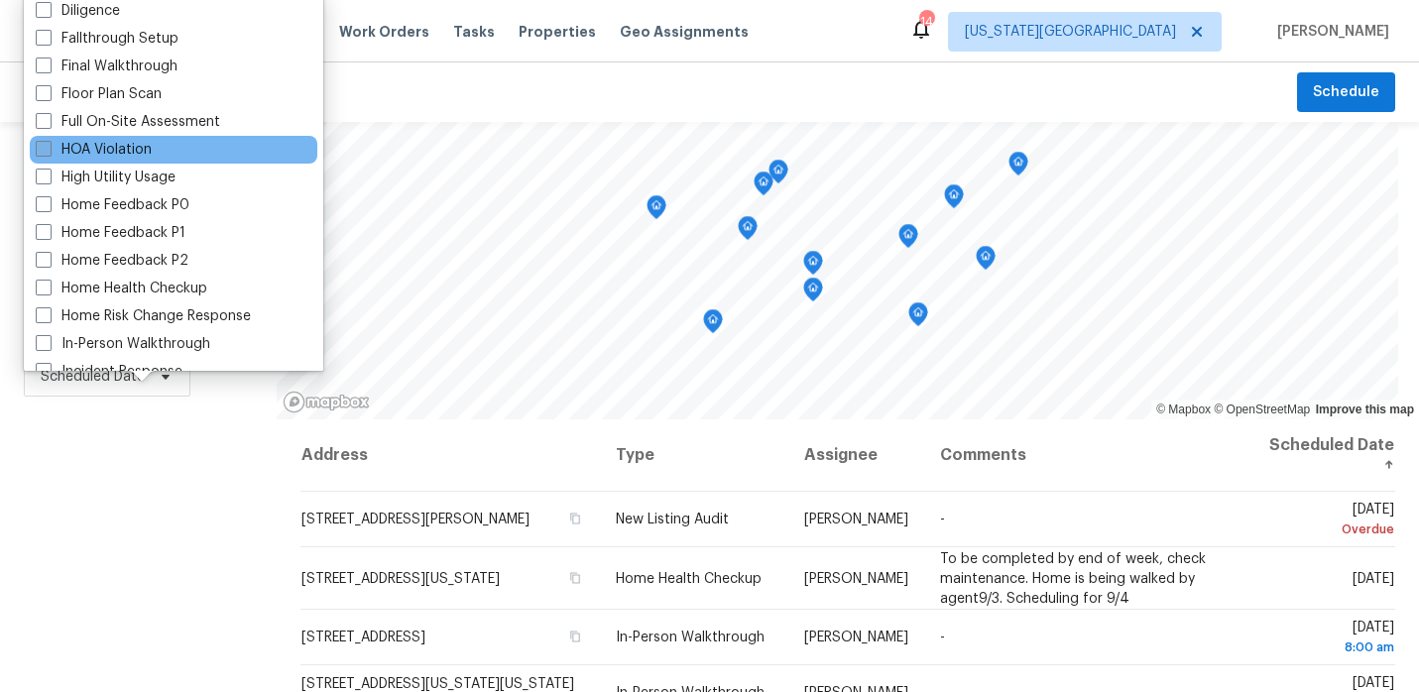
scroll to position [458, 0]
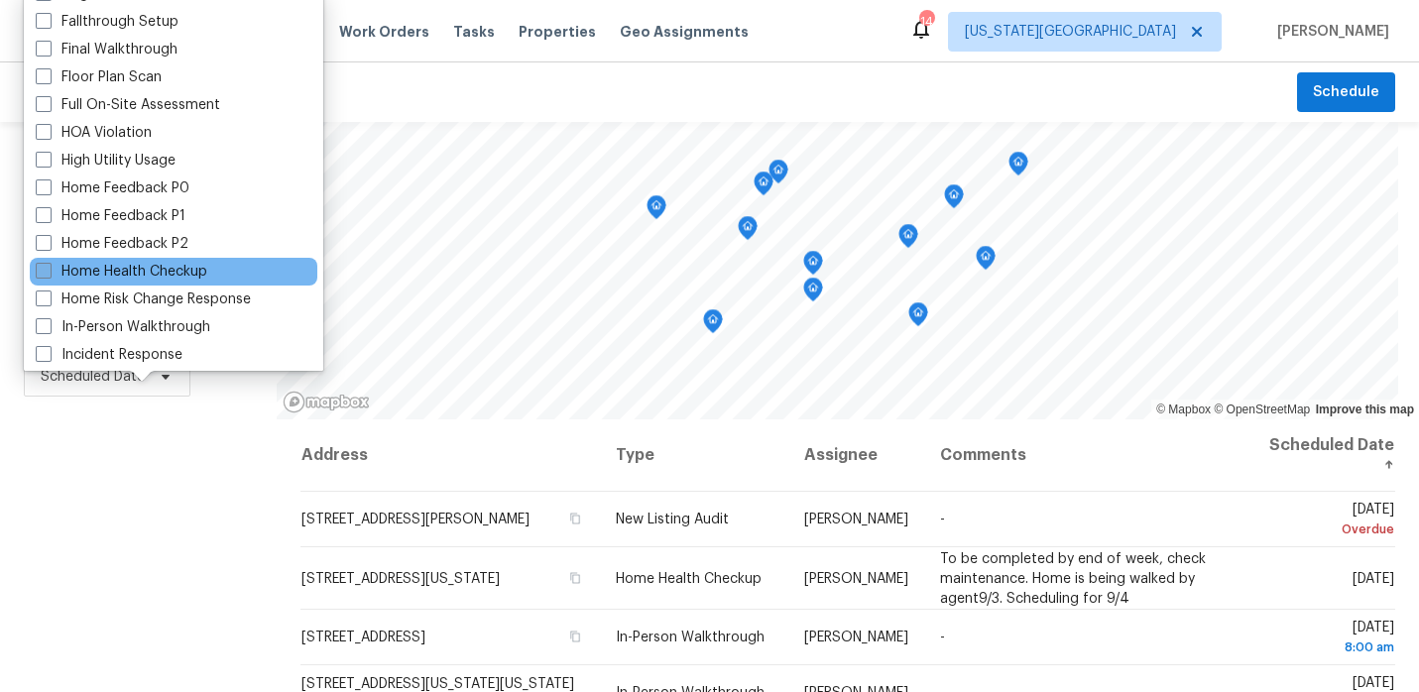
click at [125, 270] on label "Home Health Checkup" at bounding box center [122, 272] width 172 height 20
click at [49, 270] on input "Home Health Checkup" at bounding box center [42, 268] width 13 height 13
checkbox input "true"
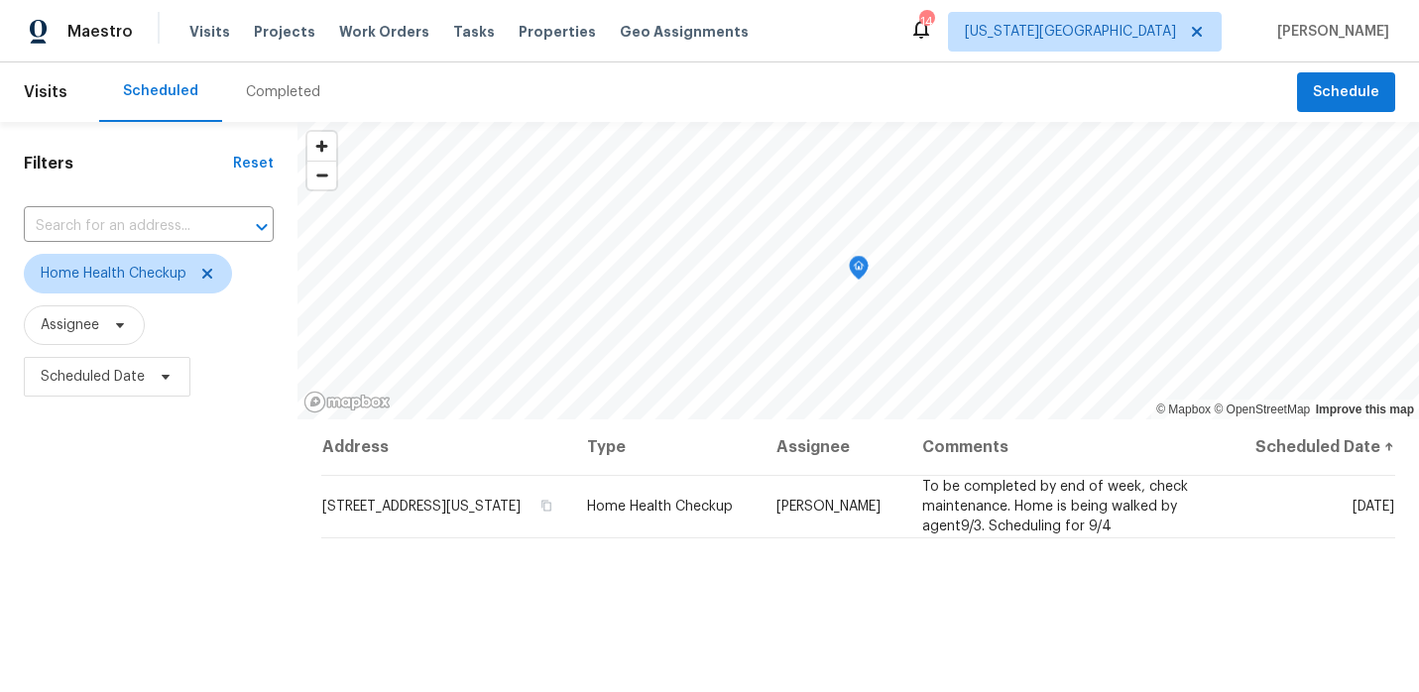
click at [52, 399] on span "Scheduled Date" at bounding box center [149, 377] width 250 height 52
click at [267, 102] on div "Completed" at bounding box center [283, 92] width 122 height 60
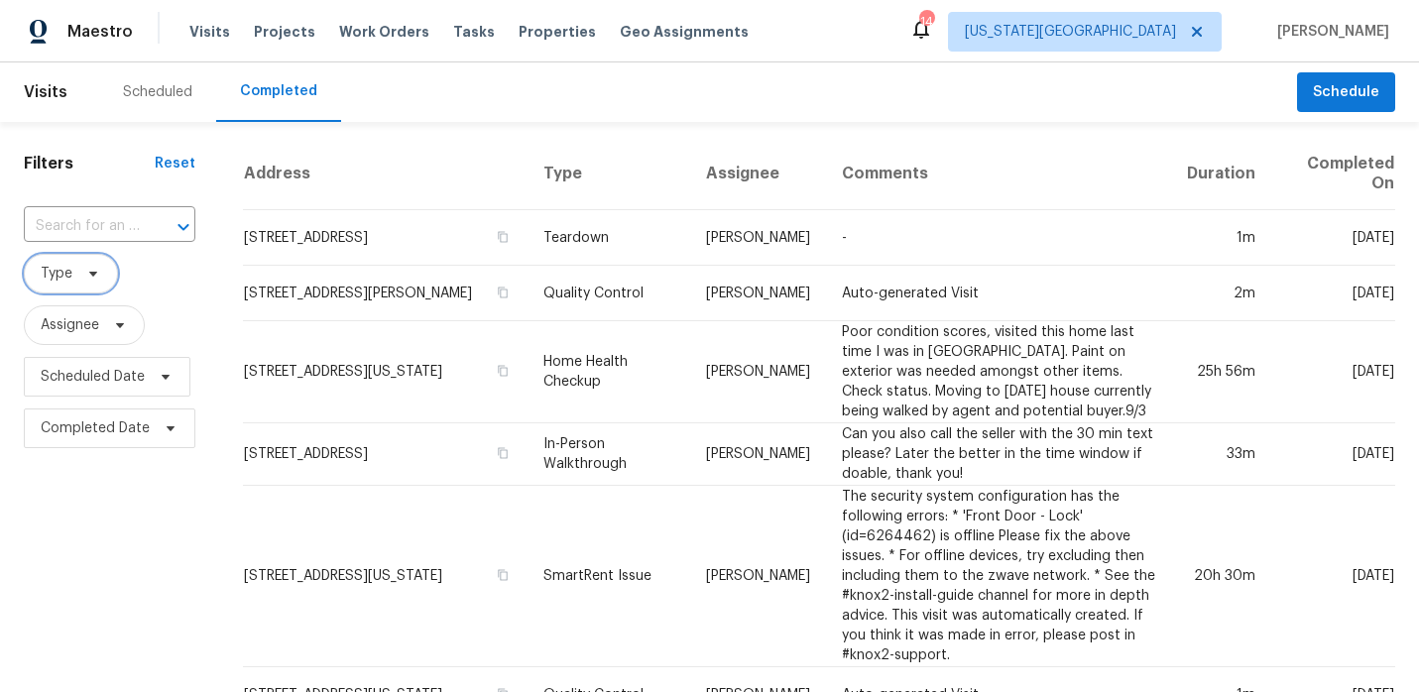
click at [68, 283] on span "Type" at bounding box center [57, 274] width 32 height 20
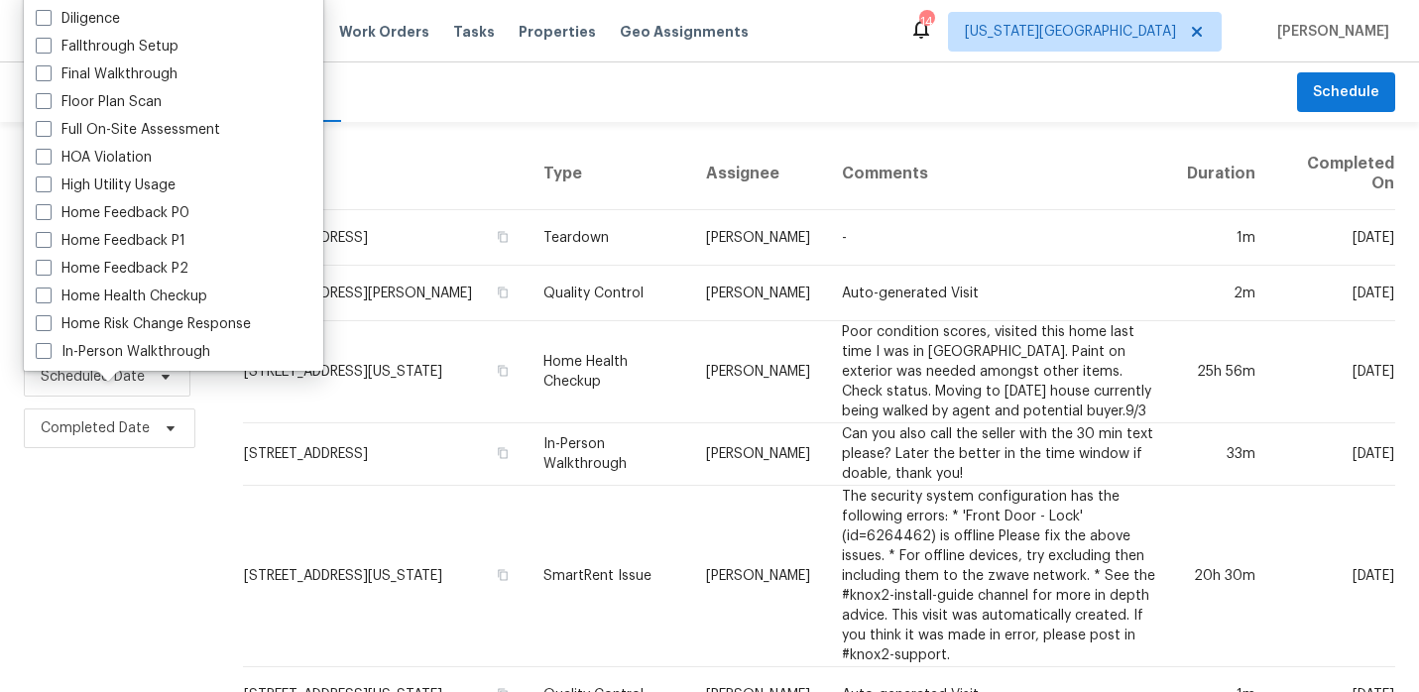
scroll to position [455, 0]
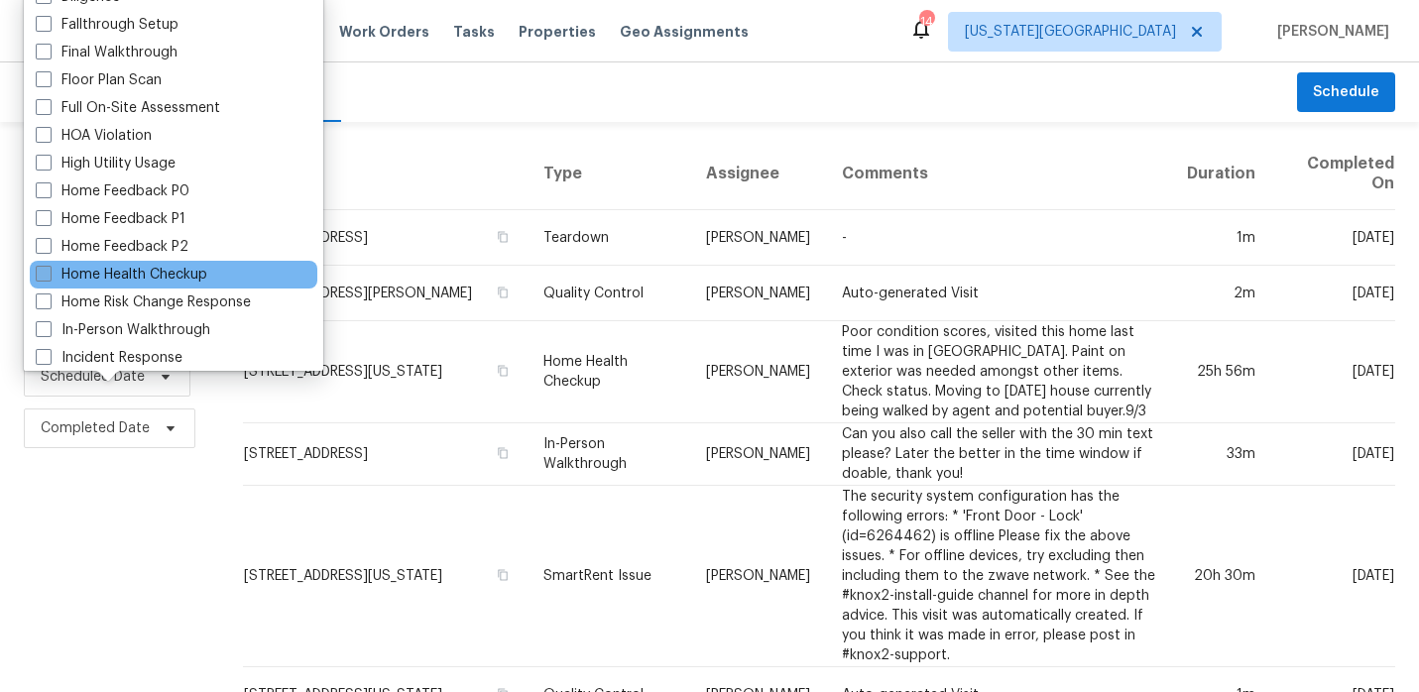
click at [138, 273] on label "Home Health Checkup" at bounding box center [122, 275] width 172 height 20
click at [49, 273] on input "Home Health Checkup" at bounding box center [42, 271] width 13 height 13
checkbox input "true"
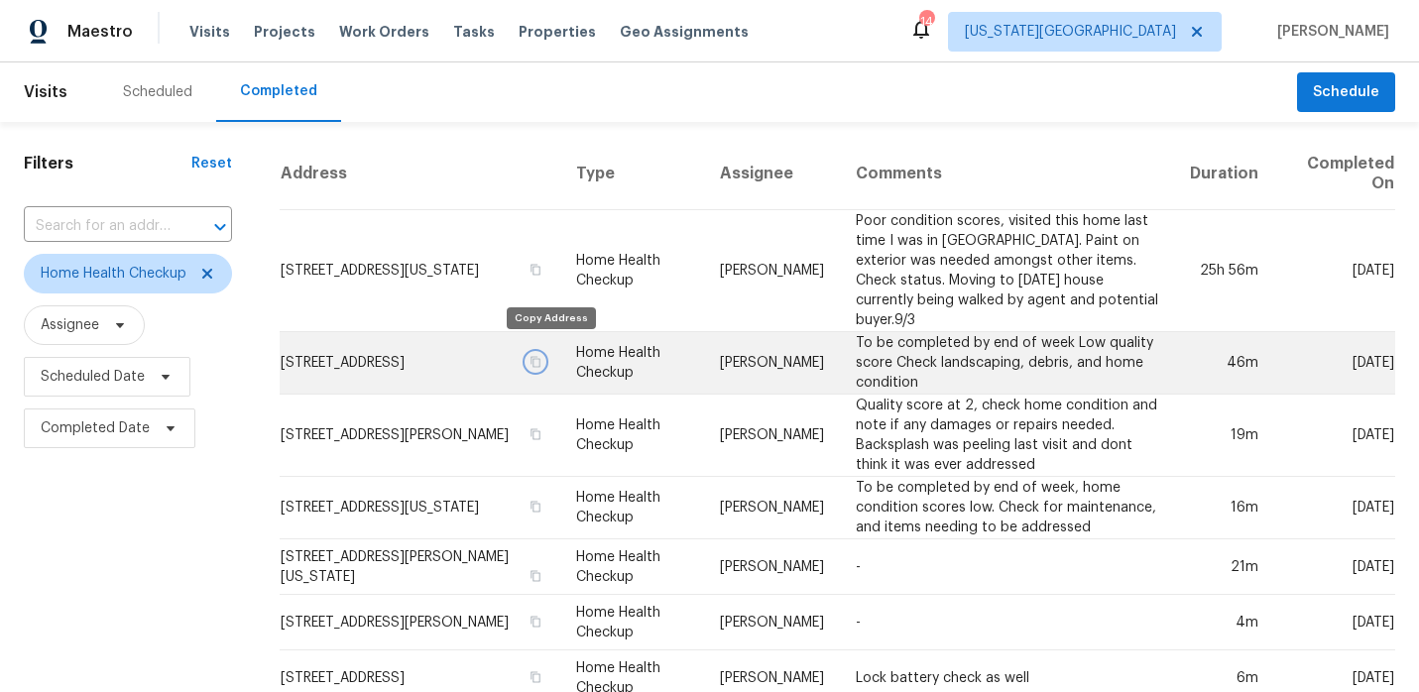
click at [540, 357] on icon "button" at bounding box center [536, 362] width 10 height 11
click at [925, 339] on td "To be completed by end of week Low quality score Check landscaping, debris, and…" at bounding box center [1007, 363] width 335 height 62
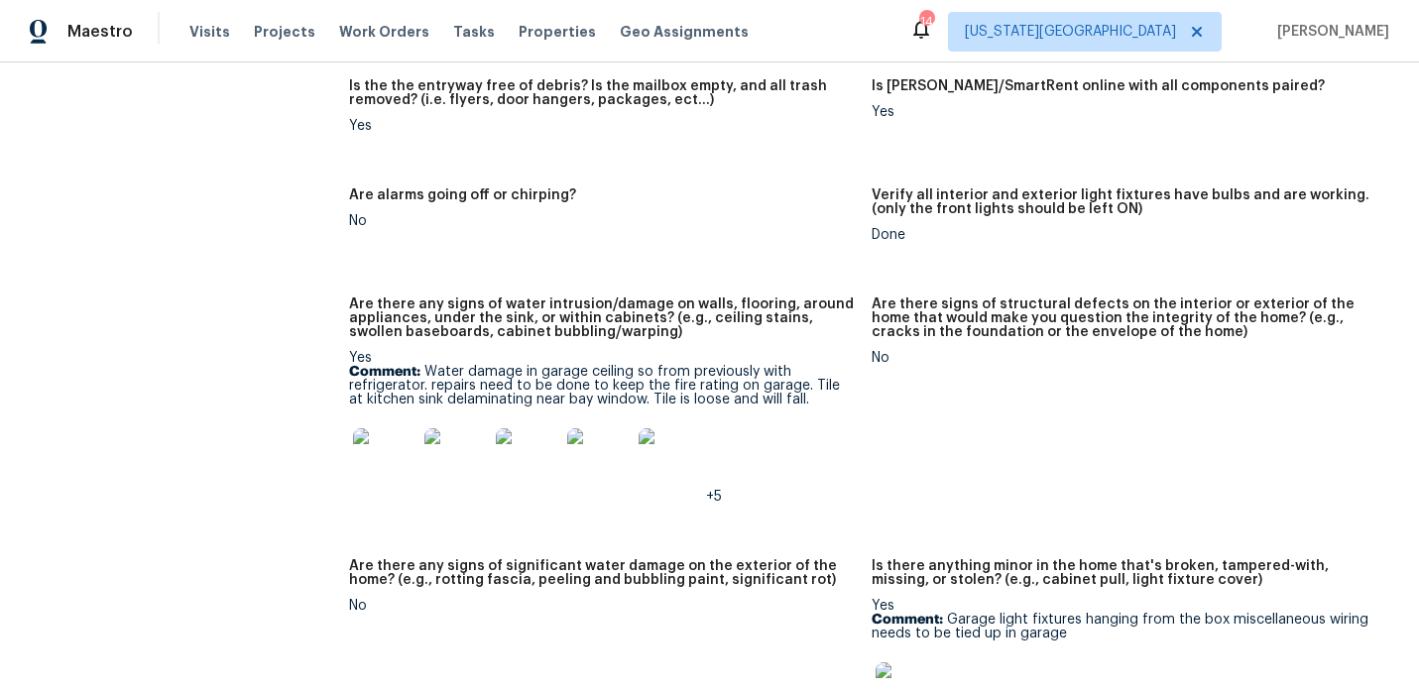
scroll to position [1383, 0]
click at [405, 431] on img at bounding box center [384, 457] width 63 height 63
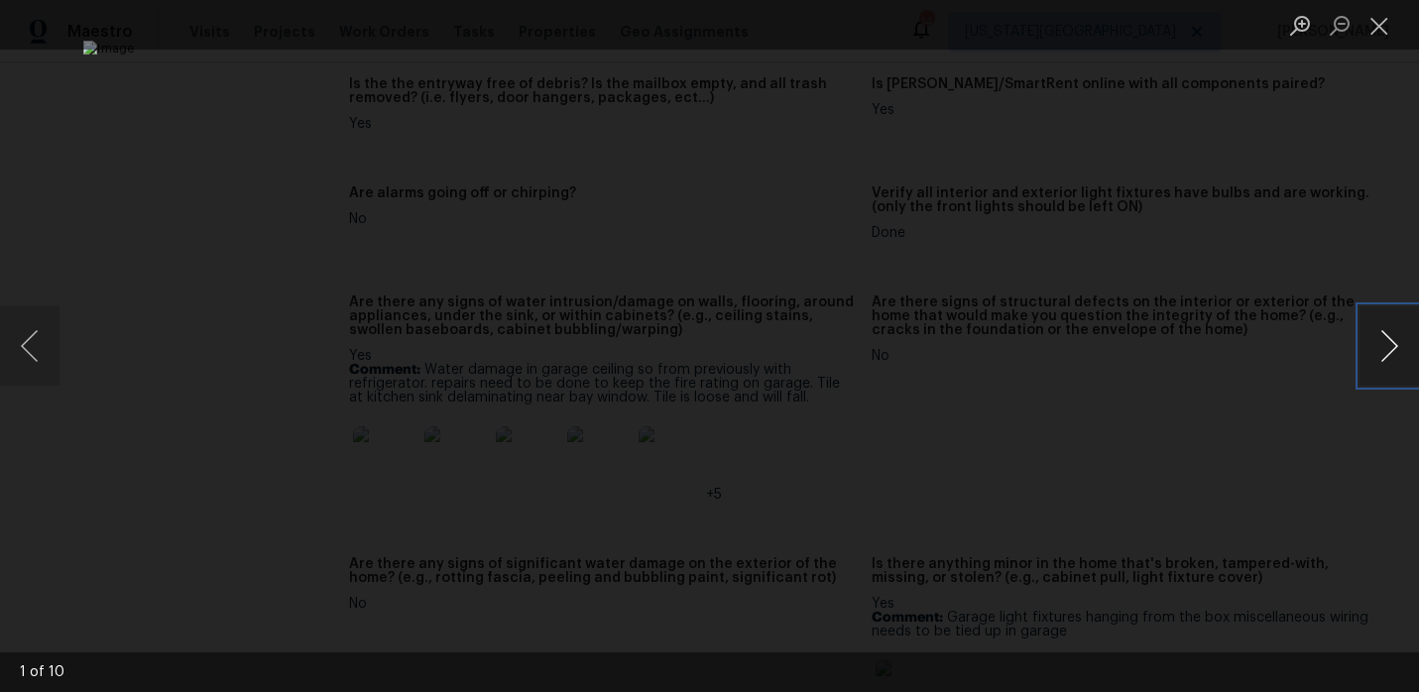
click at [1390, 354] on button "Next image" at bounding box center [1390, 345] width 60 height 79
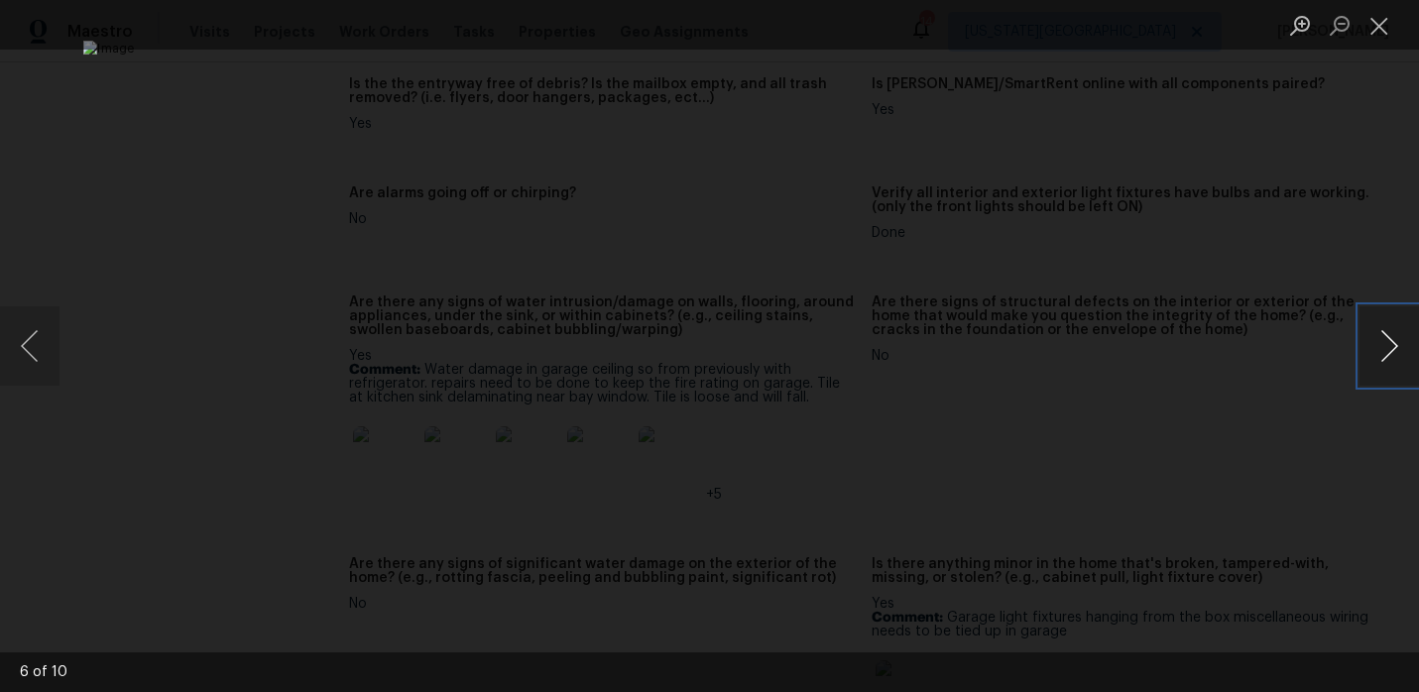
click at [1379, 337] on button "Next image" at bounding box center [1390, 345] width 60 height 79
click at [1384, 336] on button "Next image" at bounding box center [1390, 345] width 60 height 79
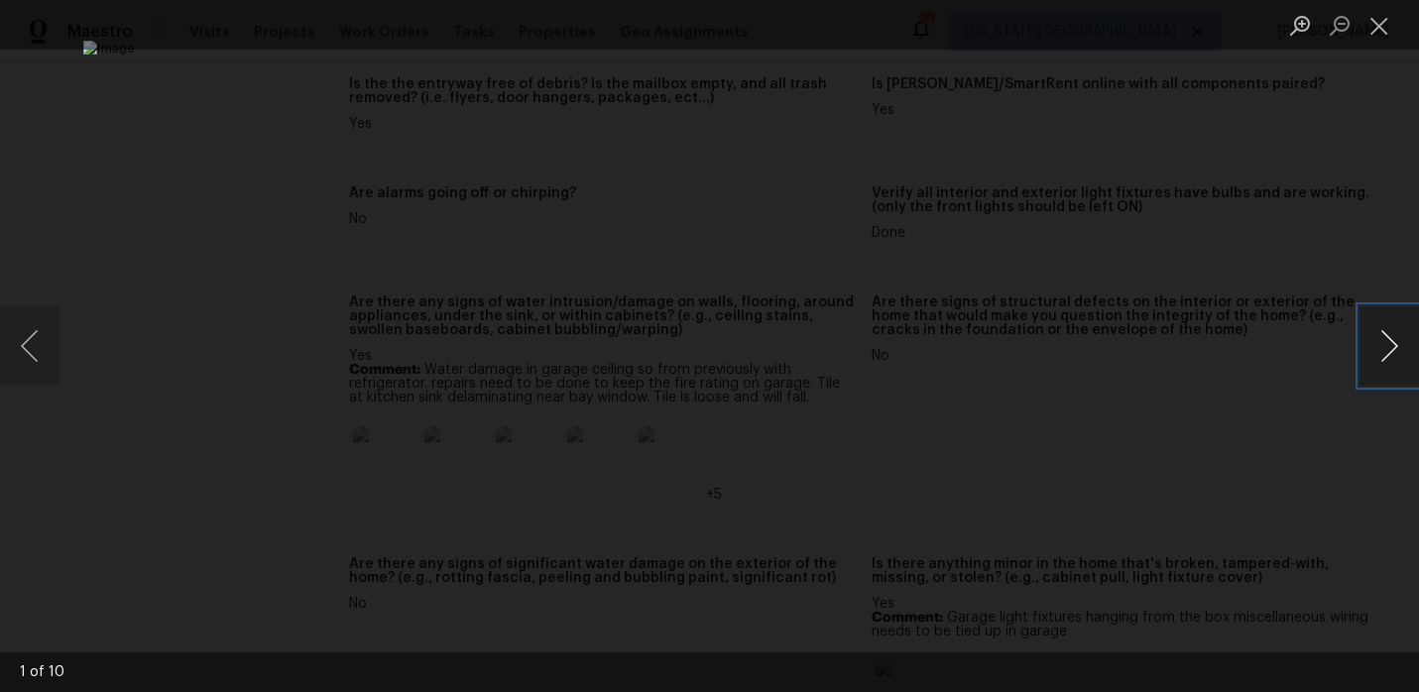
click at [1384, 336] on button "Next image" at bounding box center [1390, 345] width 60 height 79
click at [1382, 39] on button "Close lightbox" at bounding box center [1380, 25] width 40 height 35
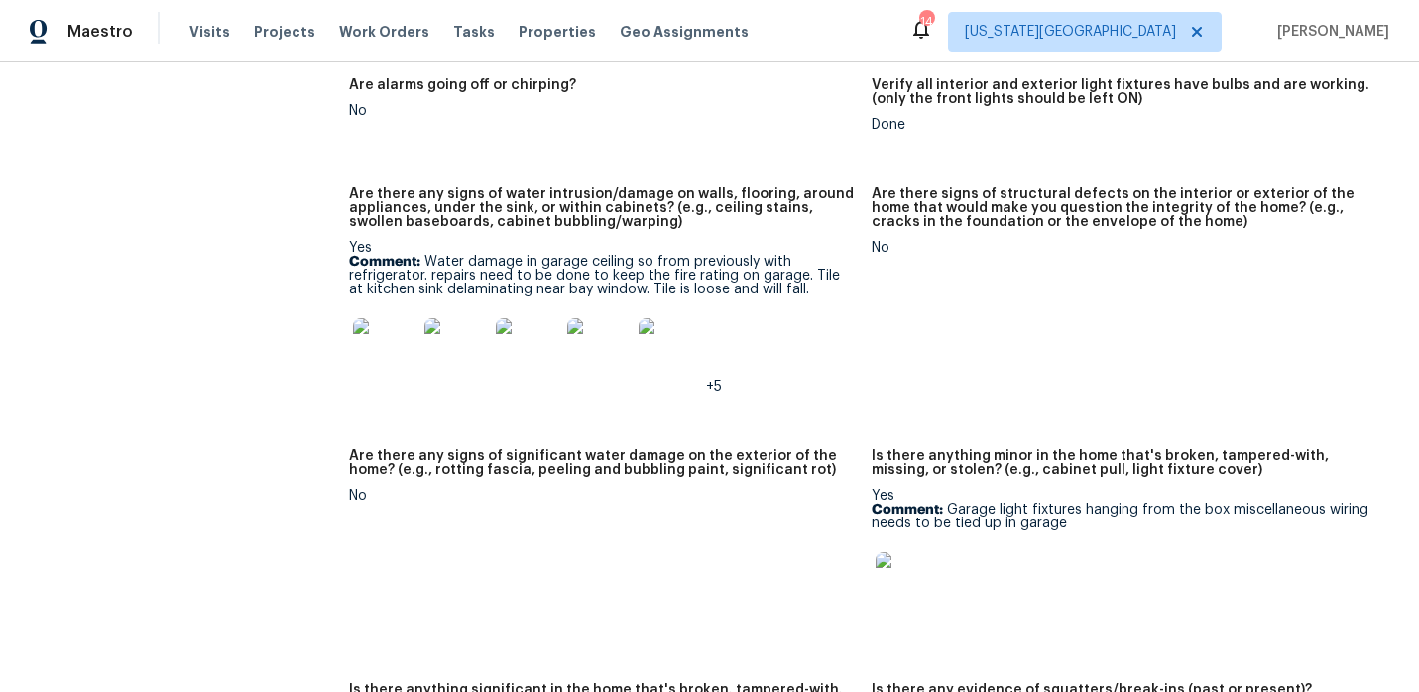
scroll to position [1492, 0]
click at [914, 564] on img at bounding box center [907, 582] width 63 height 63
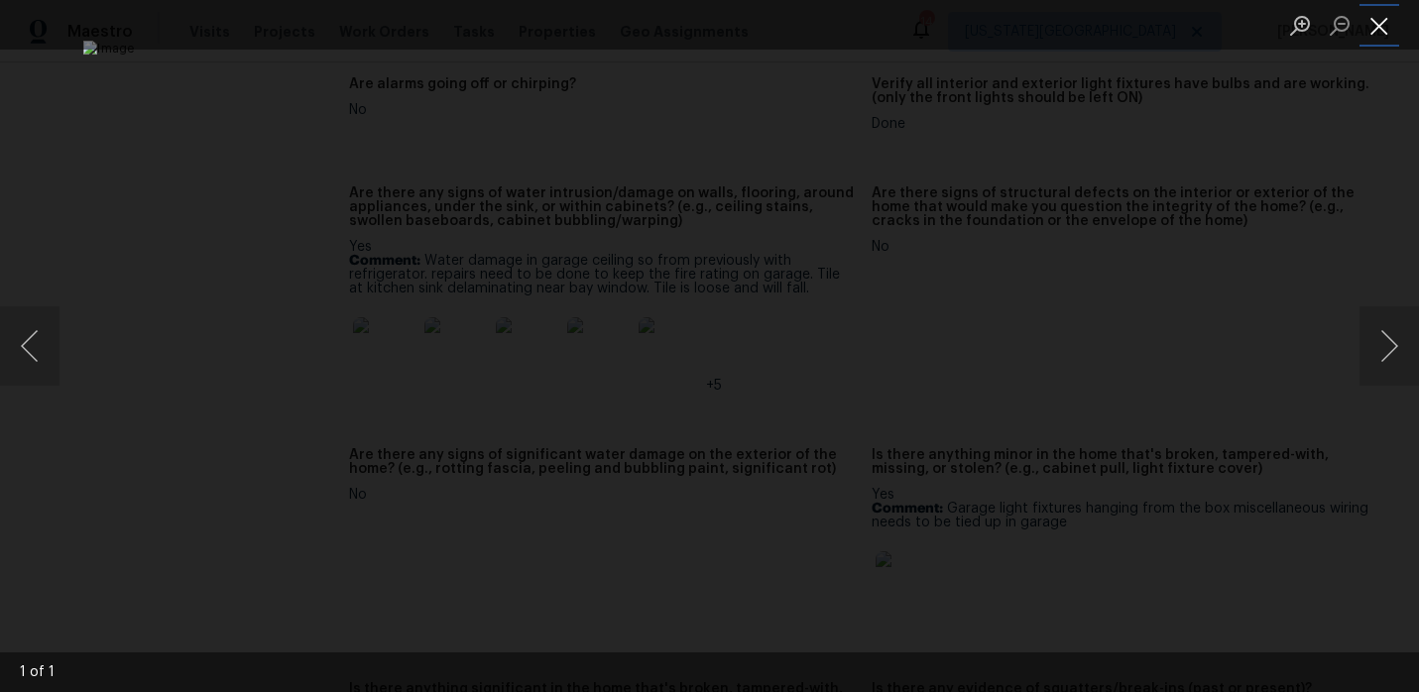
click at [1386, 21] on button "Close lightbox" at bounding box center [1380, 25] width 40 height 35
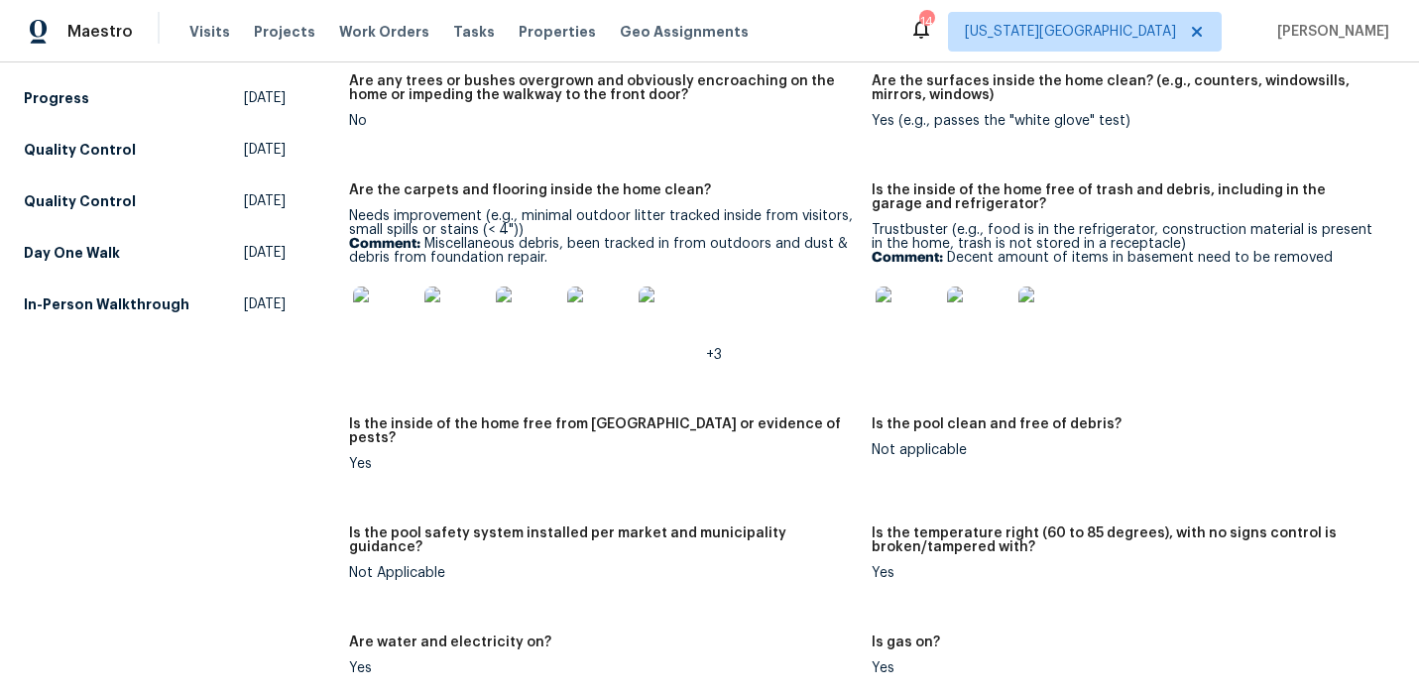
scroll to position [411, 0]
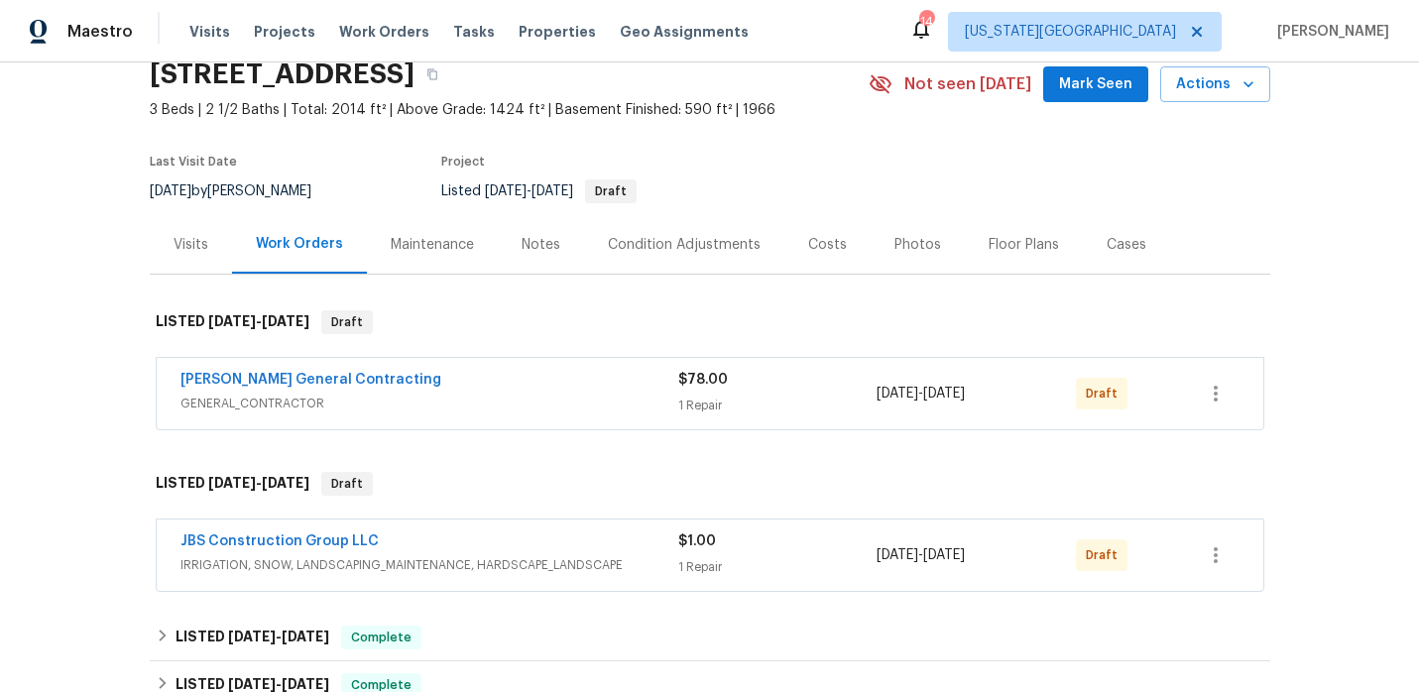
scroll to position [181, 0]
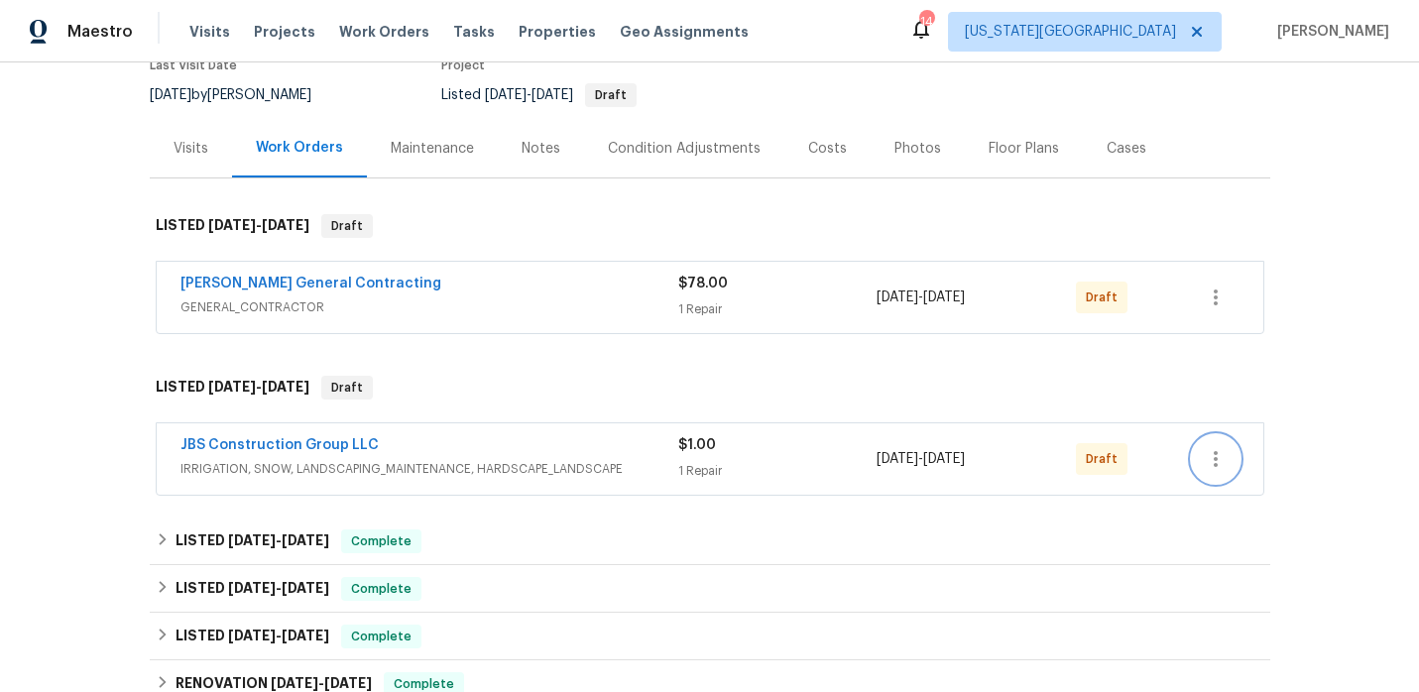
click at [1219, 454] on icon "button" at bounding box center [1216, 459] width 24 height 24
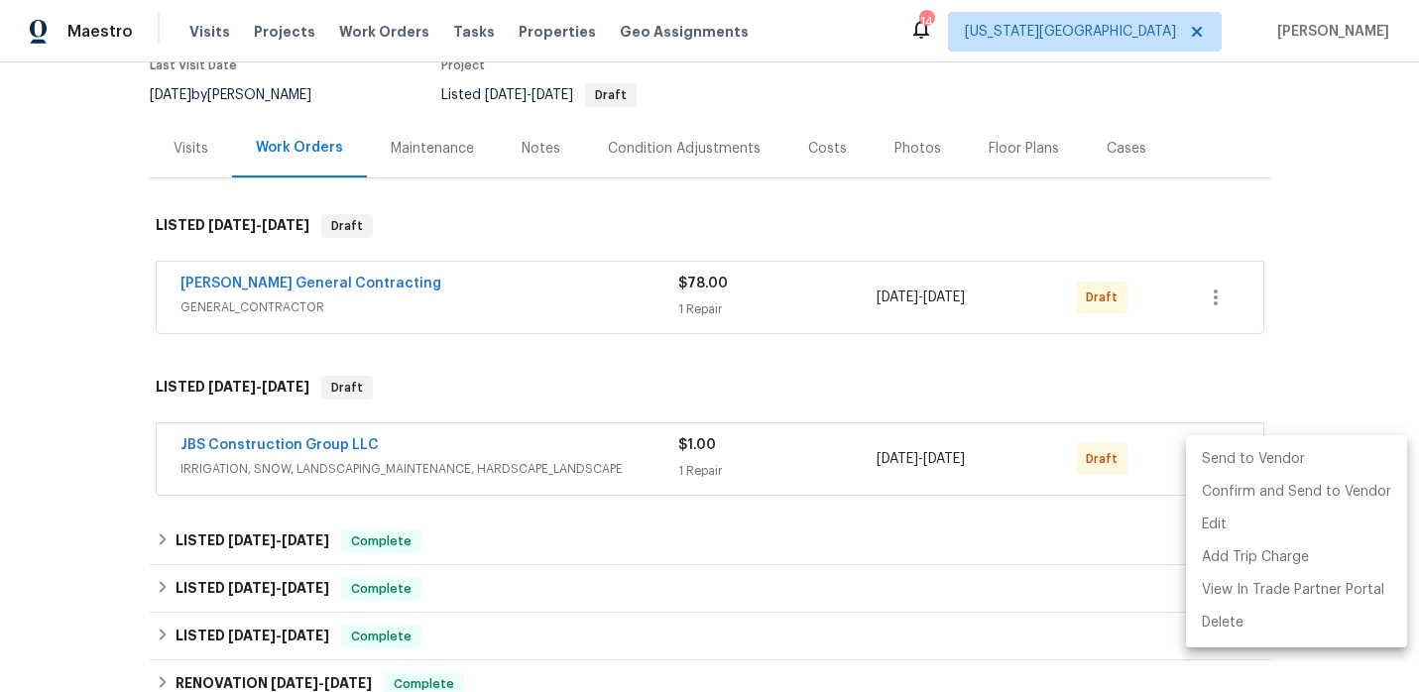
click at [1241, 468] on li "Send to Vendor" at bounding box center [1296, 459] width 221 height 33
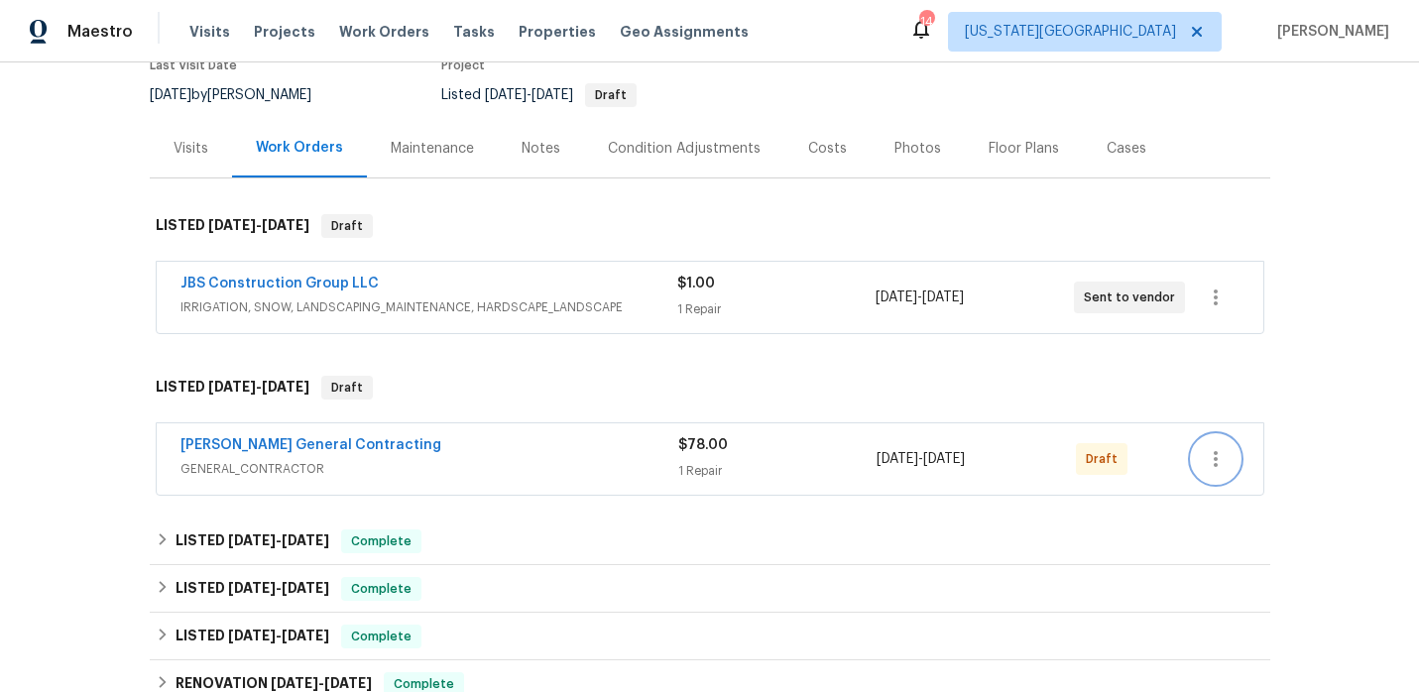
click at [1226, 476] on button "button" at bounding box center [1216, 459] width 48 height 48
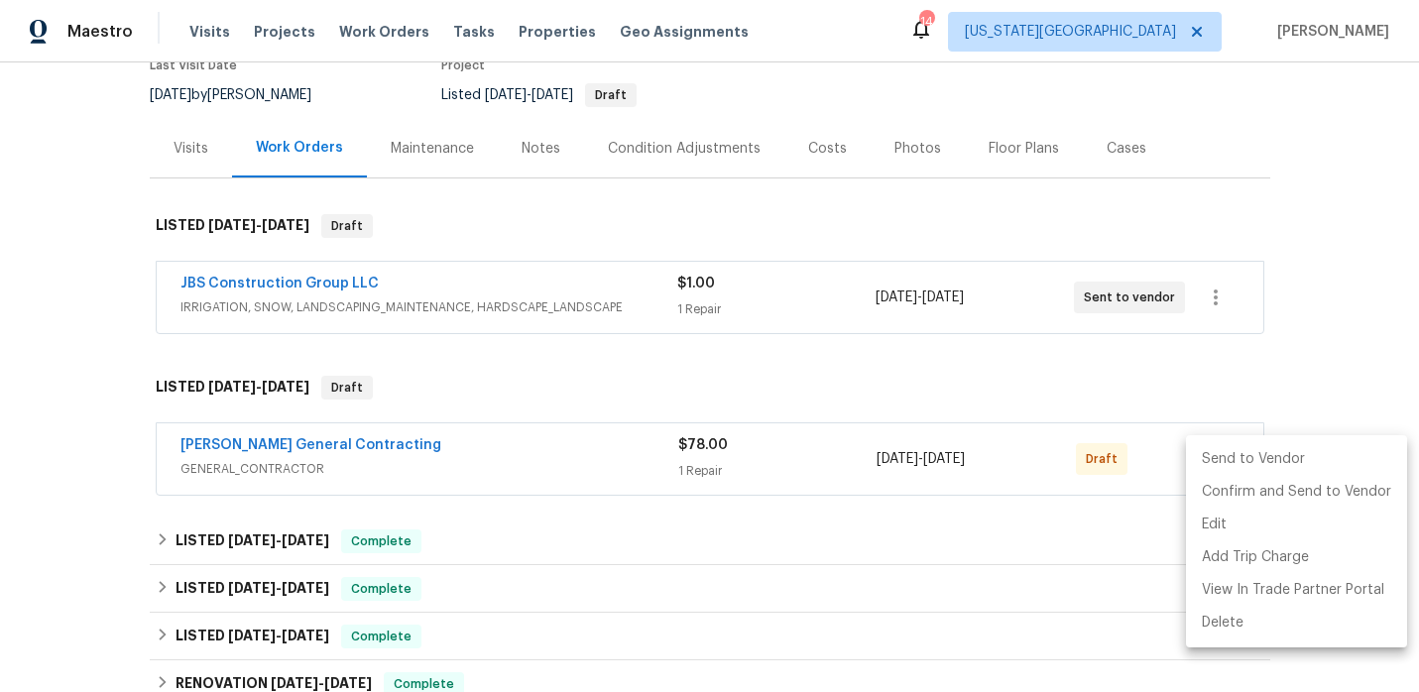
click at [1228, 457] on li "Send to Vendor" at bounding box center [1296, 459] width 221 height 33
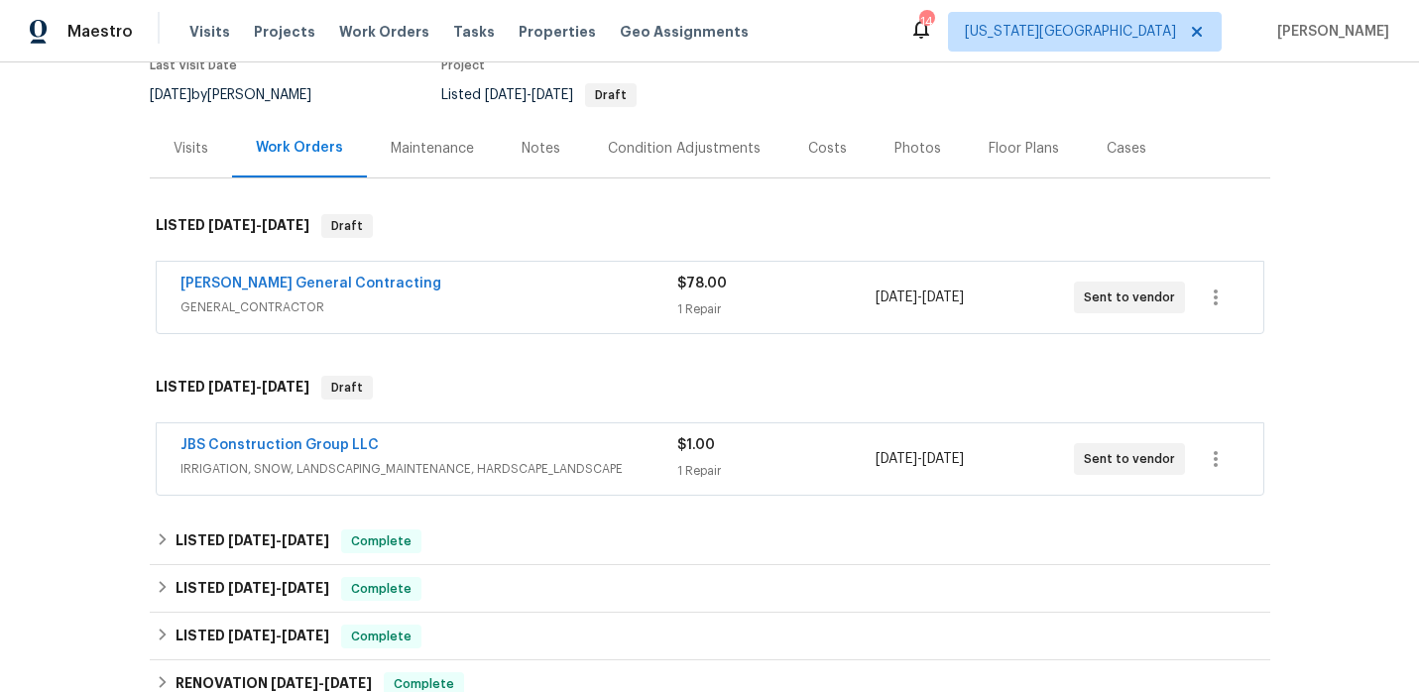
click at [1284, 396] on div "Back to all projects 15405 E 40th St S, Independence, MO 64055 3 Beds | 2 1/2 B…" at bounding box center [709, 377] width 1419 height 630
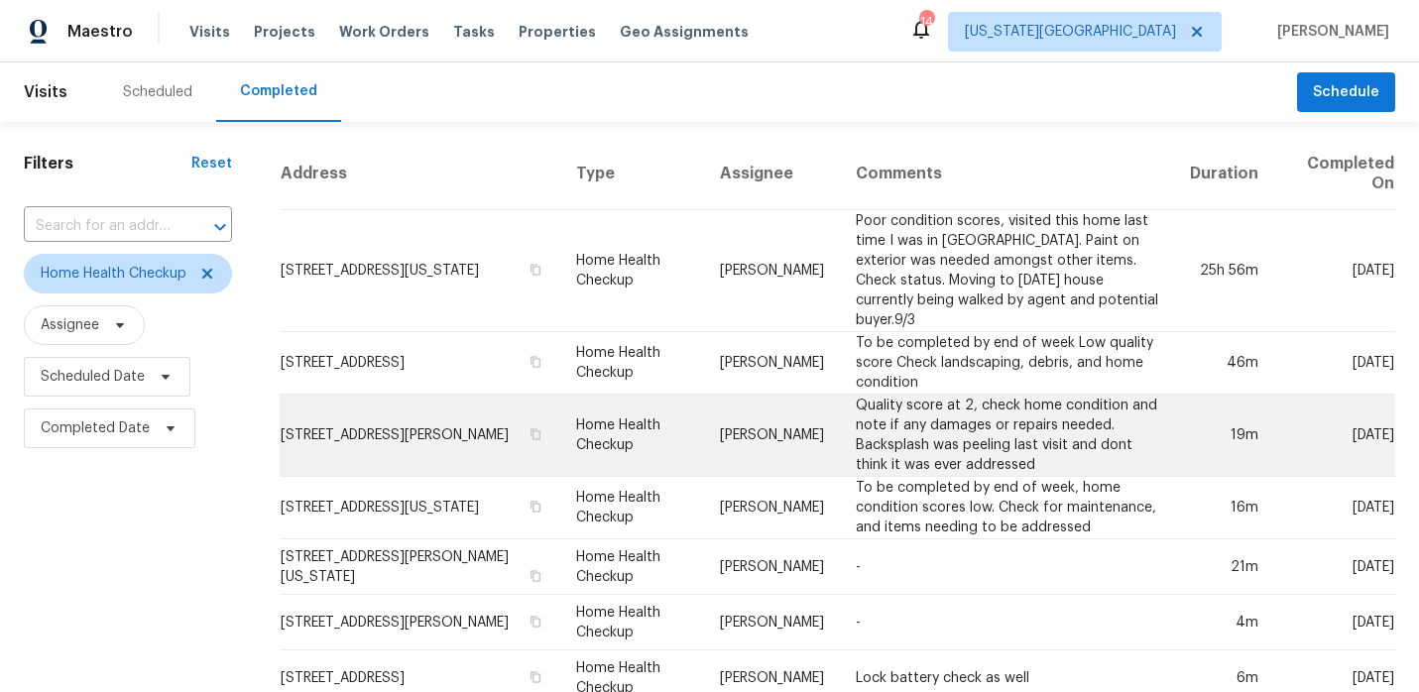
click at [921, 407] on td "Quality score at 2, check home condition and note if any damages or repairs nee…" at bounding box center [1007, 436] width 335 height 82
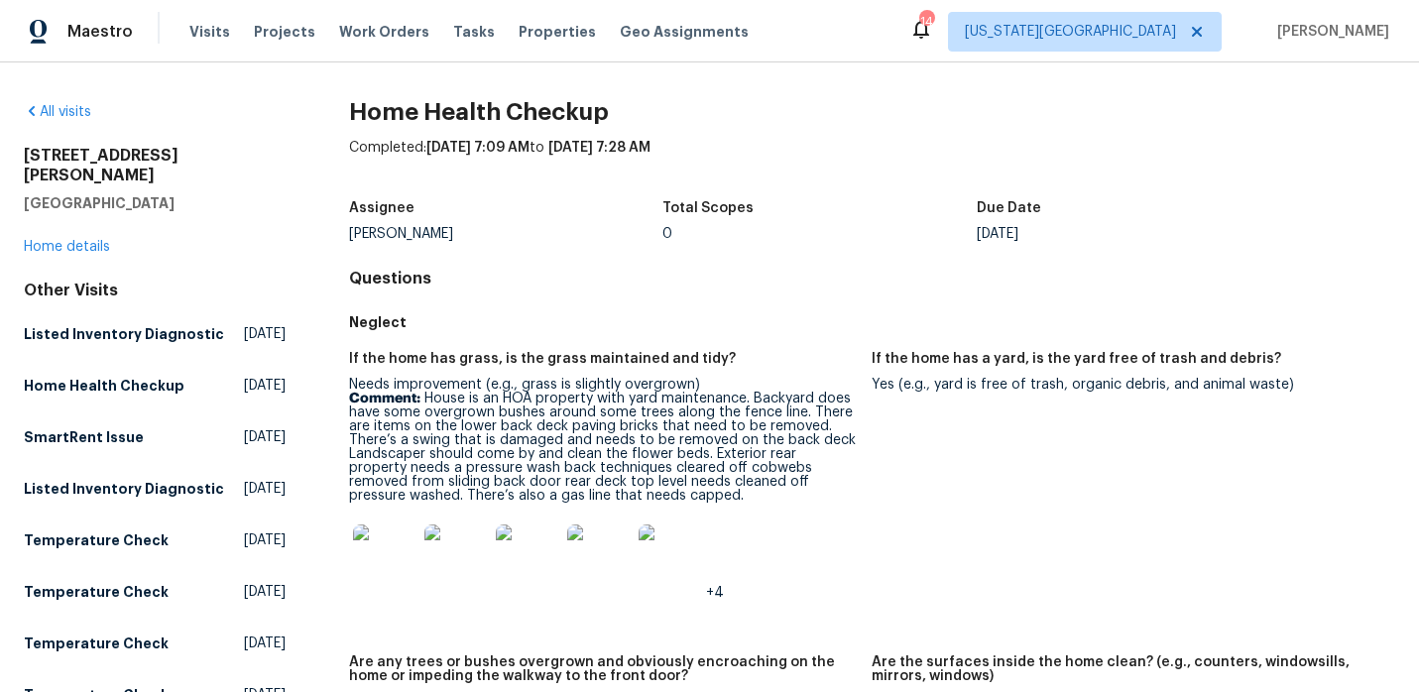
click at [428, 556] on img at bounding box center [455, 556] width 63 height 63
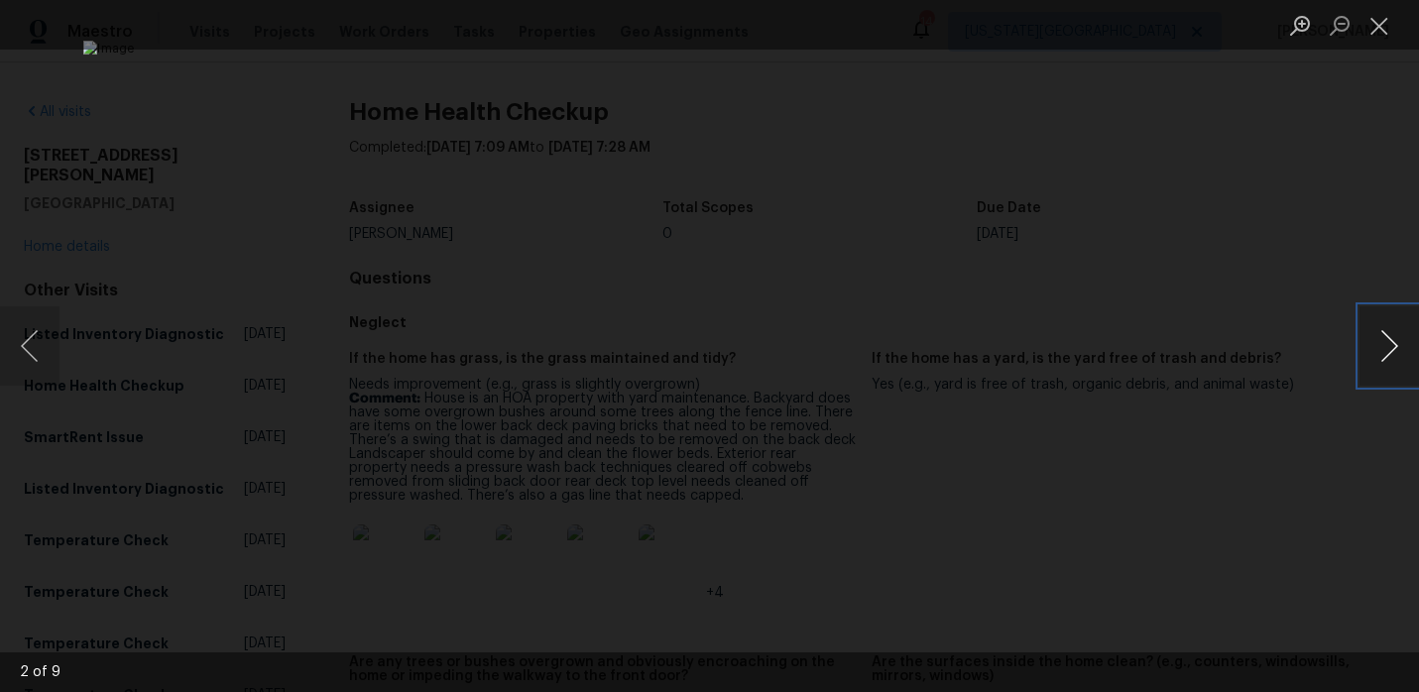
click at [1374, 337] on button "Next image" at bounding box center [1390, 345] width 60 height 79
click at [1374, 338] on button "Next image" at bounding box center [1390, 345] width 60 height 79
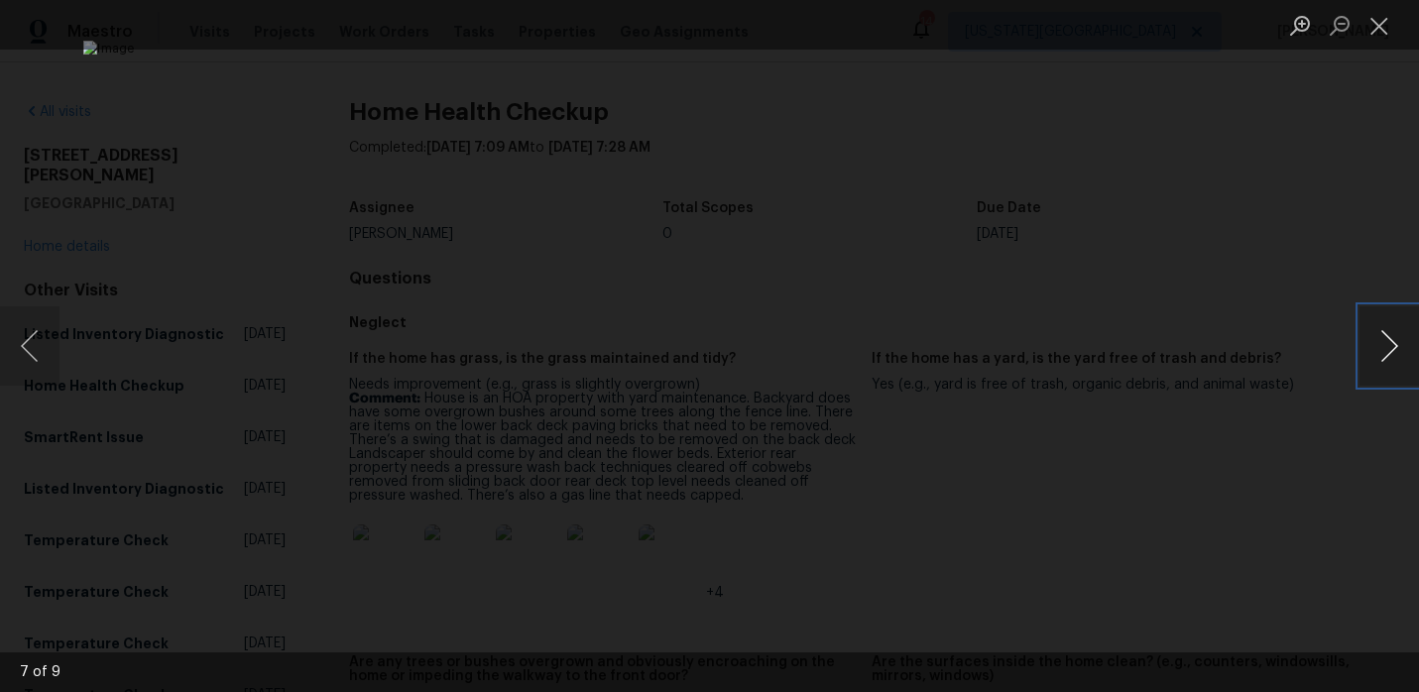
click at [1374, 338] on button "Next image" at bounding box center [1390, 345] width 60 height 79
click at [1381, 36] on button "Close lightbox" at bounding box center [1380, 25] width 40 height 35
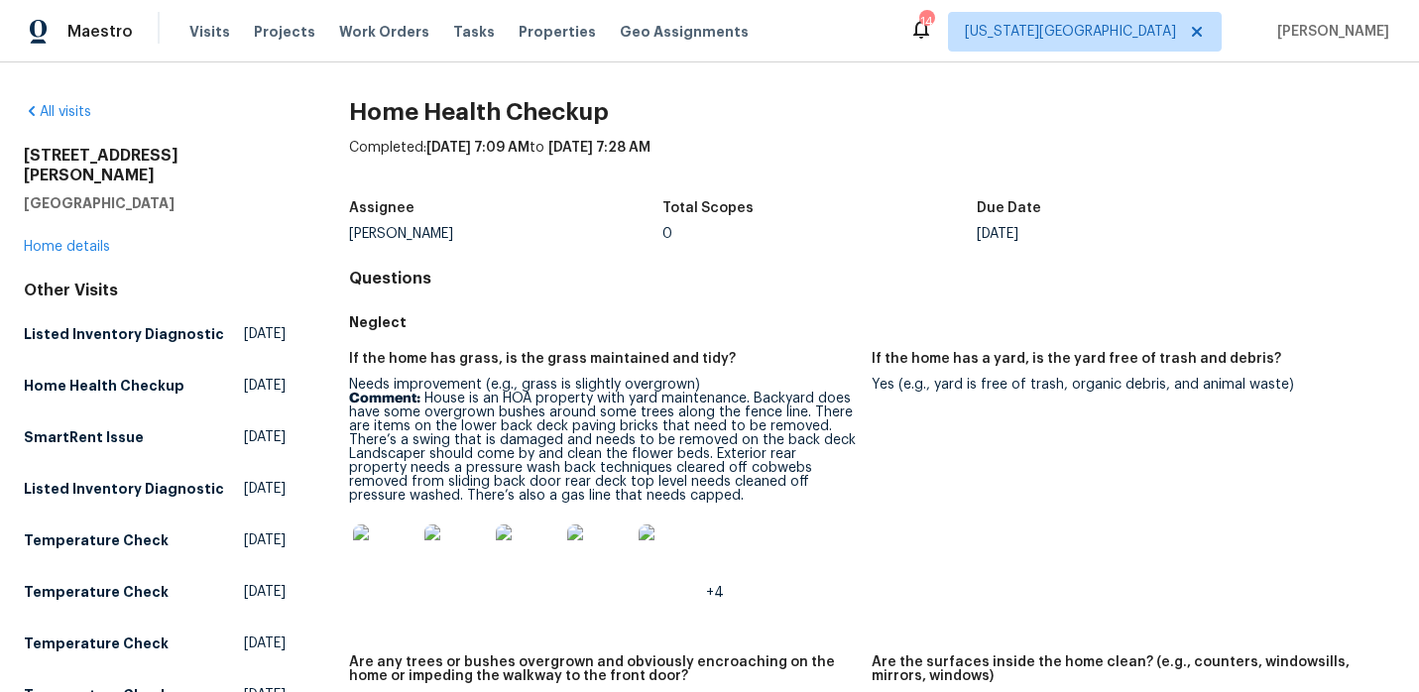
click at [619, 492] on p "Comment: House is an HOA property with yard maintenance. Backyard does have som…" at bounding box center [603, 447] width 508 height 111
click at [623, 495] on p "Comment: House is an HOA property with yard maintenance. Backyard does have som…" at bounding box center [603, 447] width 508 height 111
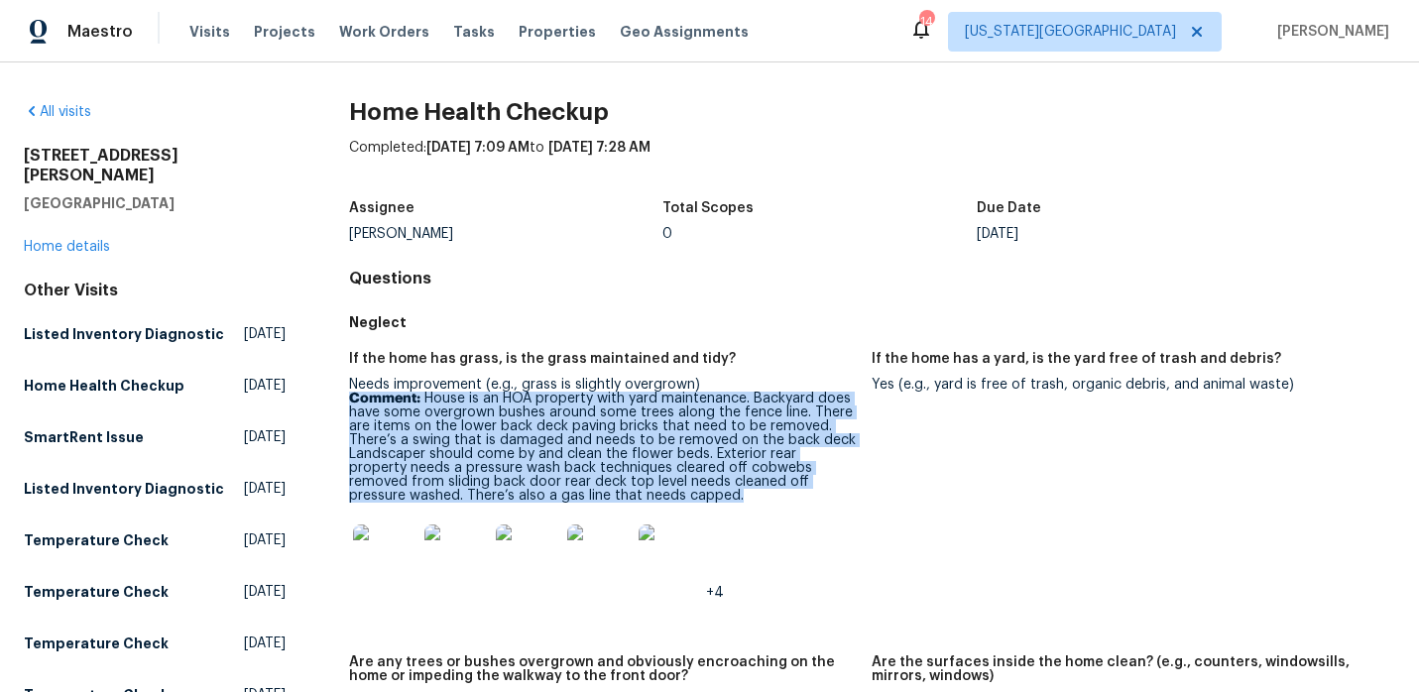
click at [623, 495] on p "Comment: House is an HOA property with yard maintenance. Backyard does have som…" at bounding box center [603, 447] width 508 height 111
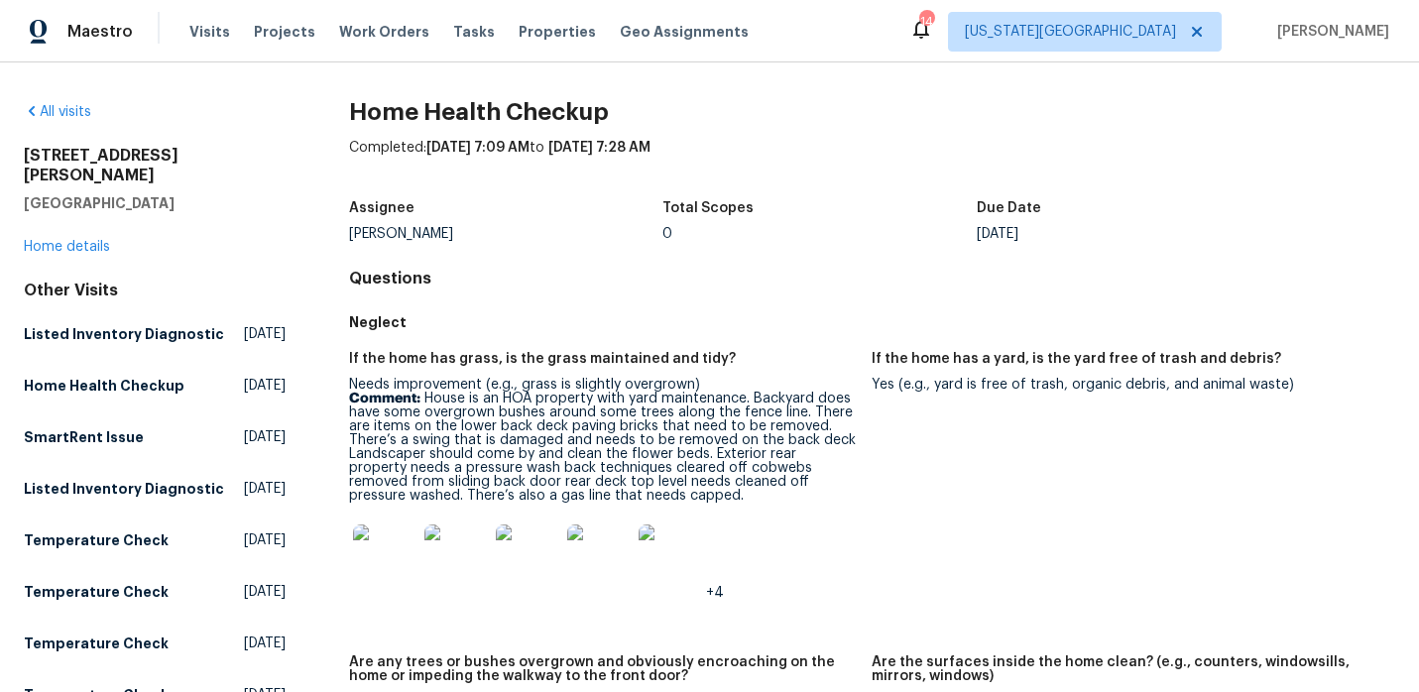
click at [743, 393] on p "Comment: House is an HOA property with yard maintenance. Backyard does have som…" at bounding box center [603, 447] width 508 height 111
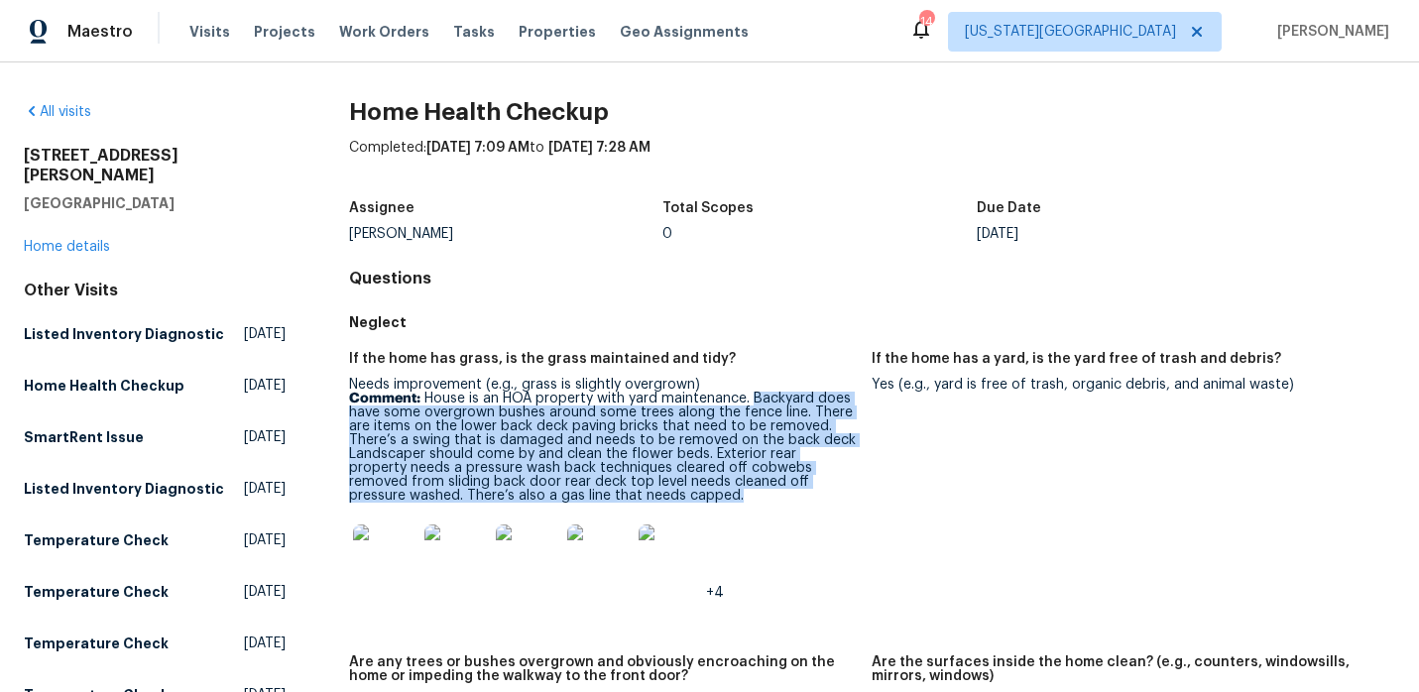
drag, startPoint x: 751, startPoint y: 394, endPoint x: 692, endPoint y: 496, distance: 117.7
click at [692, 496] on p "Comment: House is an HOA property with yard maintenance. Backyard does have som…" at bounding box center [603, 447] width 508 height 111
copy p "Backyard does have some overgrown bushes around some trees along the fence line…"
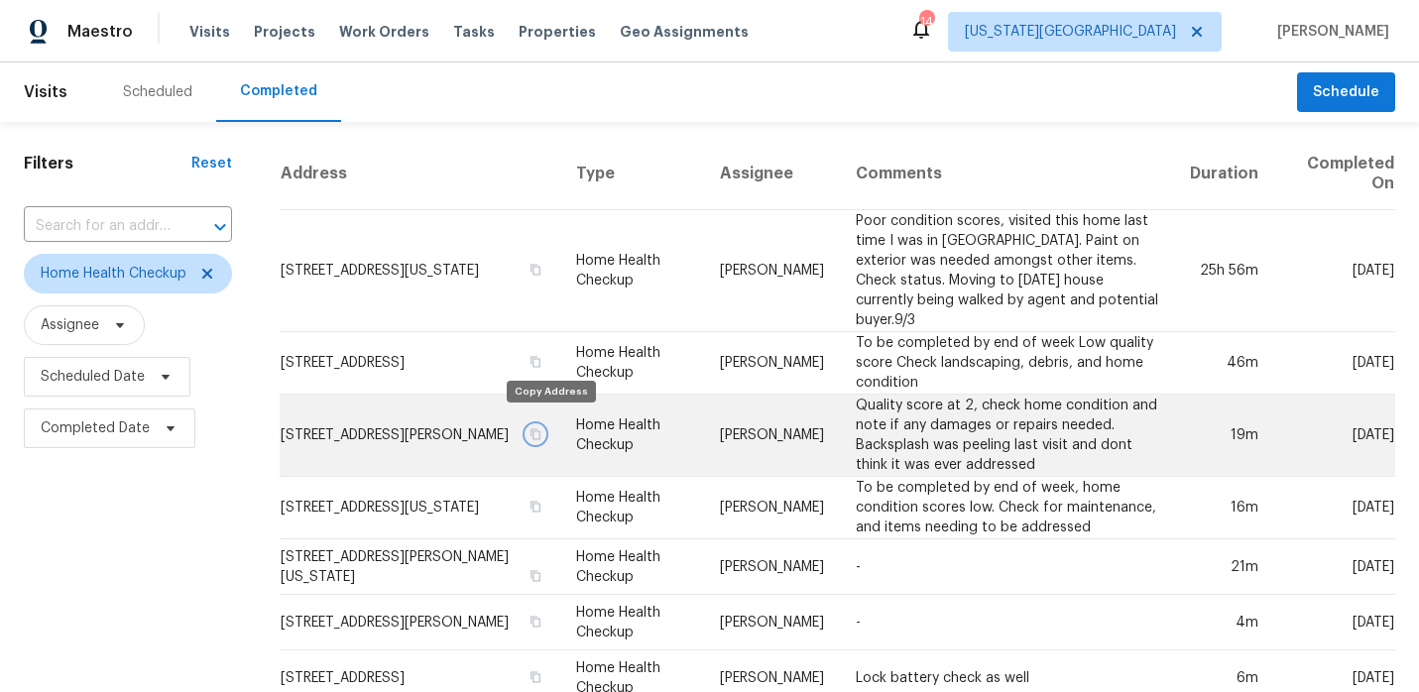
click at [540, 429] on icon "button" at bounding box center [536, 434] width 10 height 11
click at [491, 407] on td "[STREET_ADDRESS][PERSON_NAME]" at bounding box center [420, 436] width 281 height 82
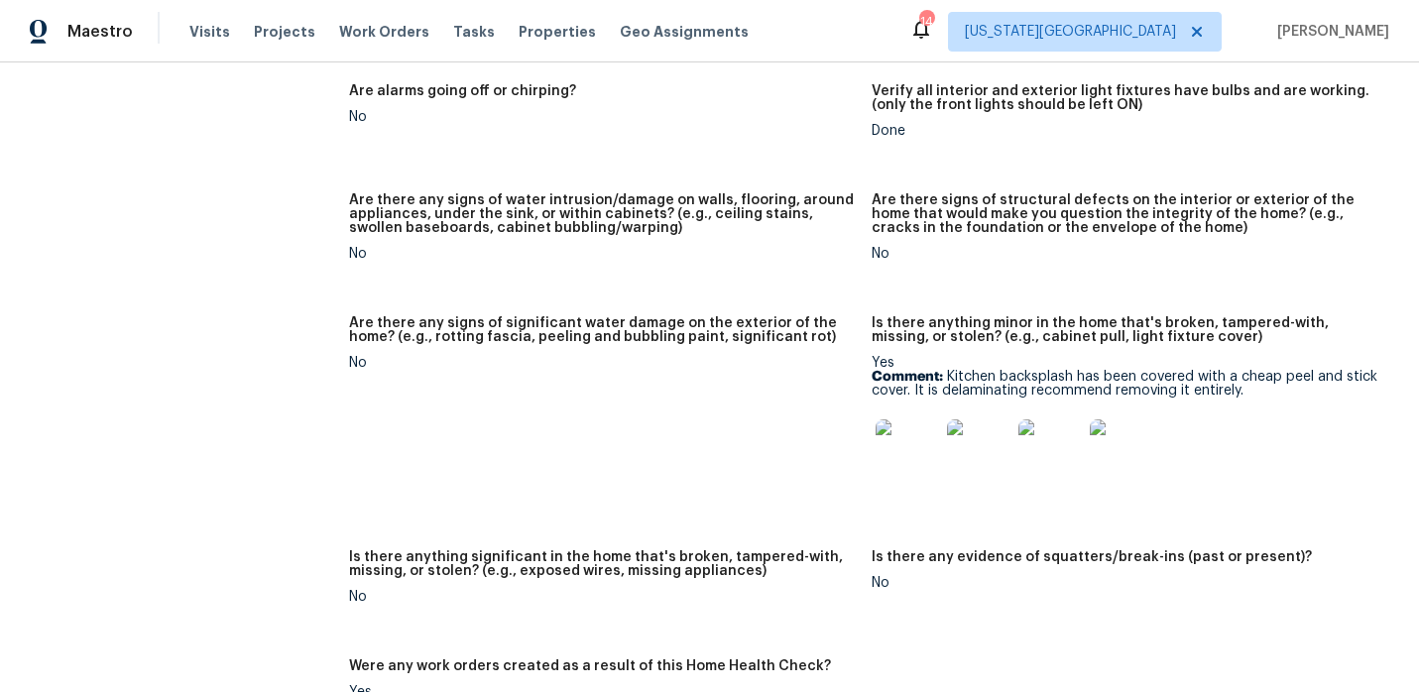
scroll to position [1668, 0]
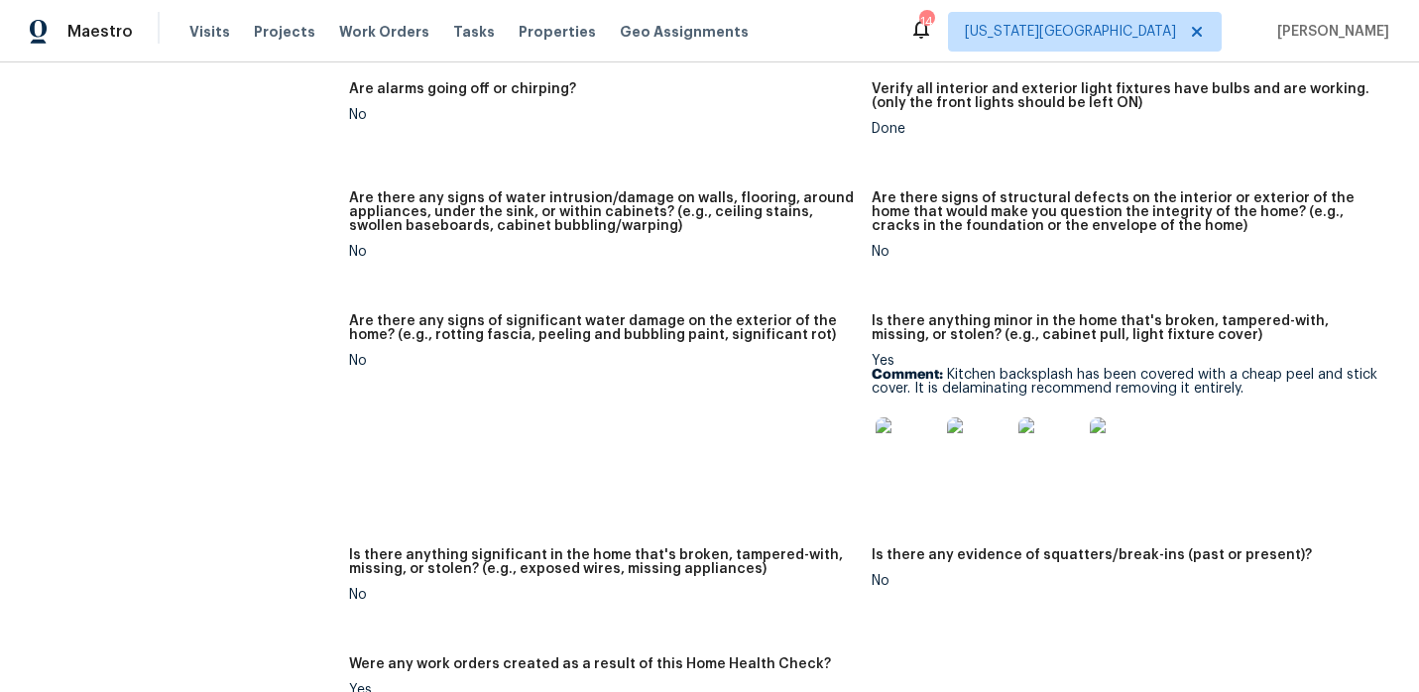
click at [898, 417] on img at bounding box center [907, 448] width 63 height 63
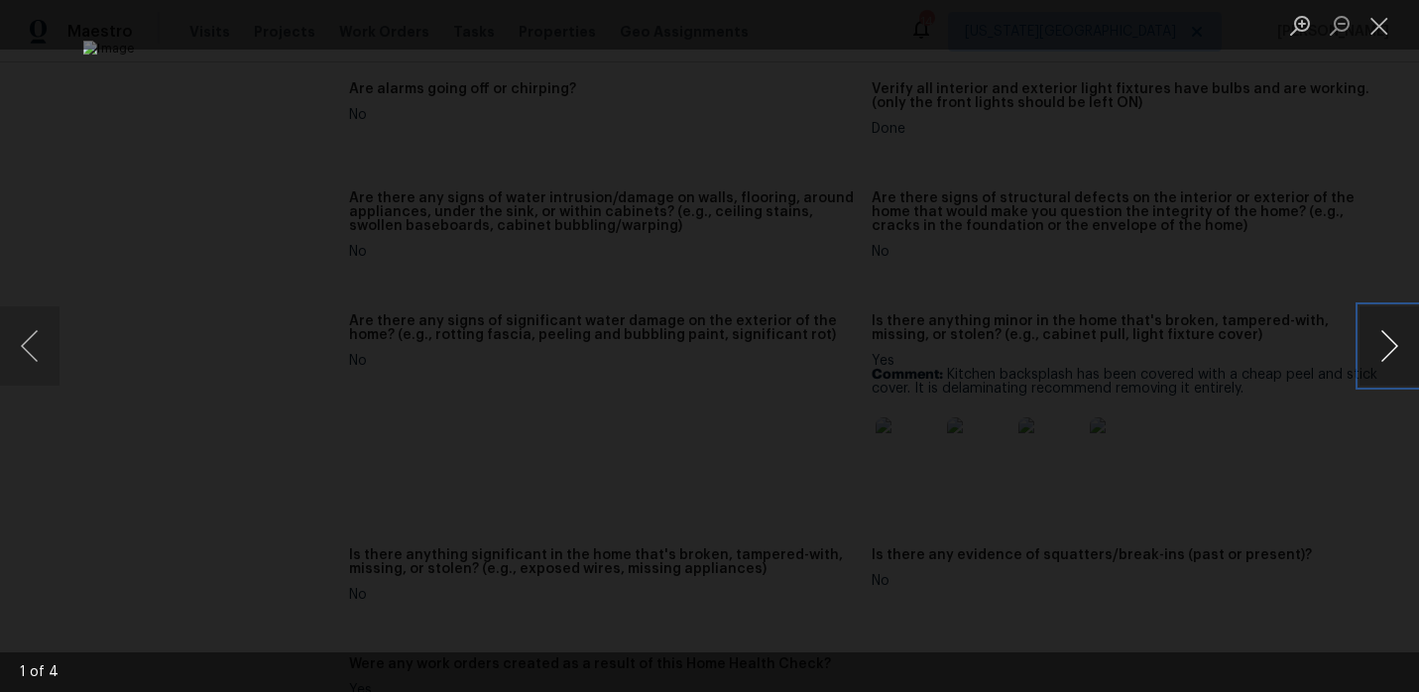
click at [1394, 349] on button "Next image" at bounding box center [1390, 345] width 60 height 79
click at [1393, 351] on button "Next image" at bounding box center [1390, 345] width 60 height 79
click at [1391, 22] on button "Close lightbox" at bounding box center [1380, 25] width 40 height 35
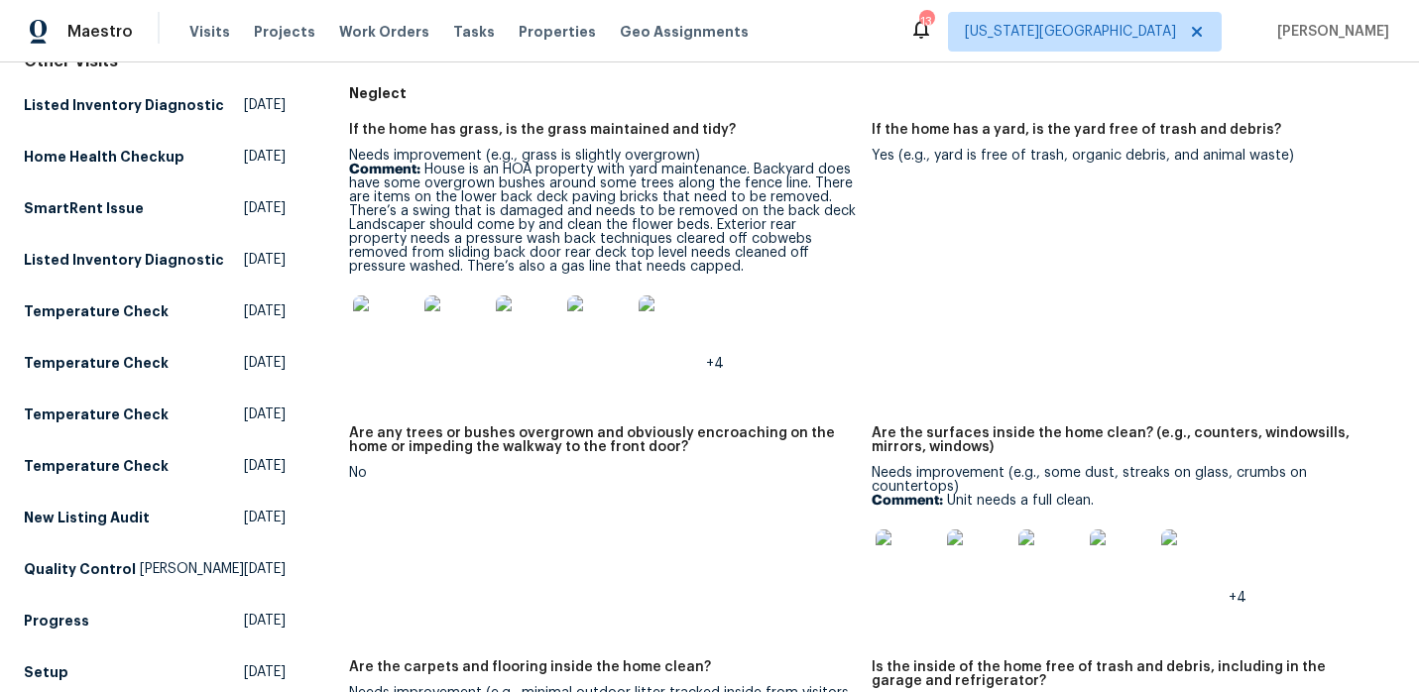
scroll to position [227, 0]
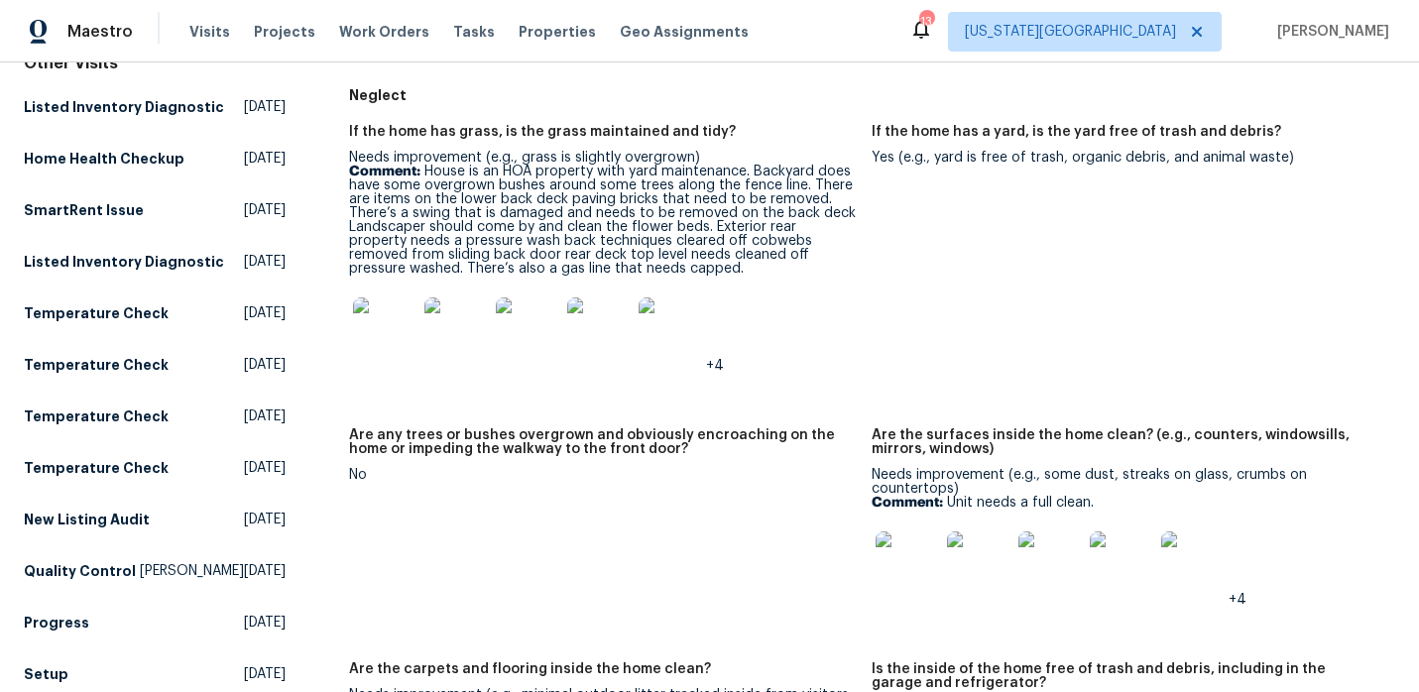
click at [755, 170] on p "Comment: House is an HOA property with yard maintenance. Backyard does have som…" at bounding box center [603, 220] width 508 height 111
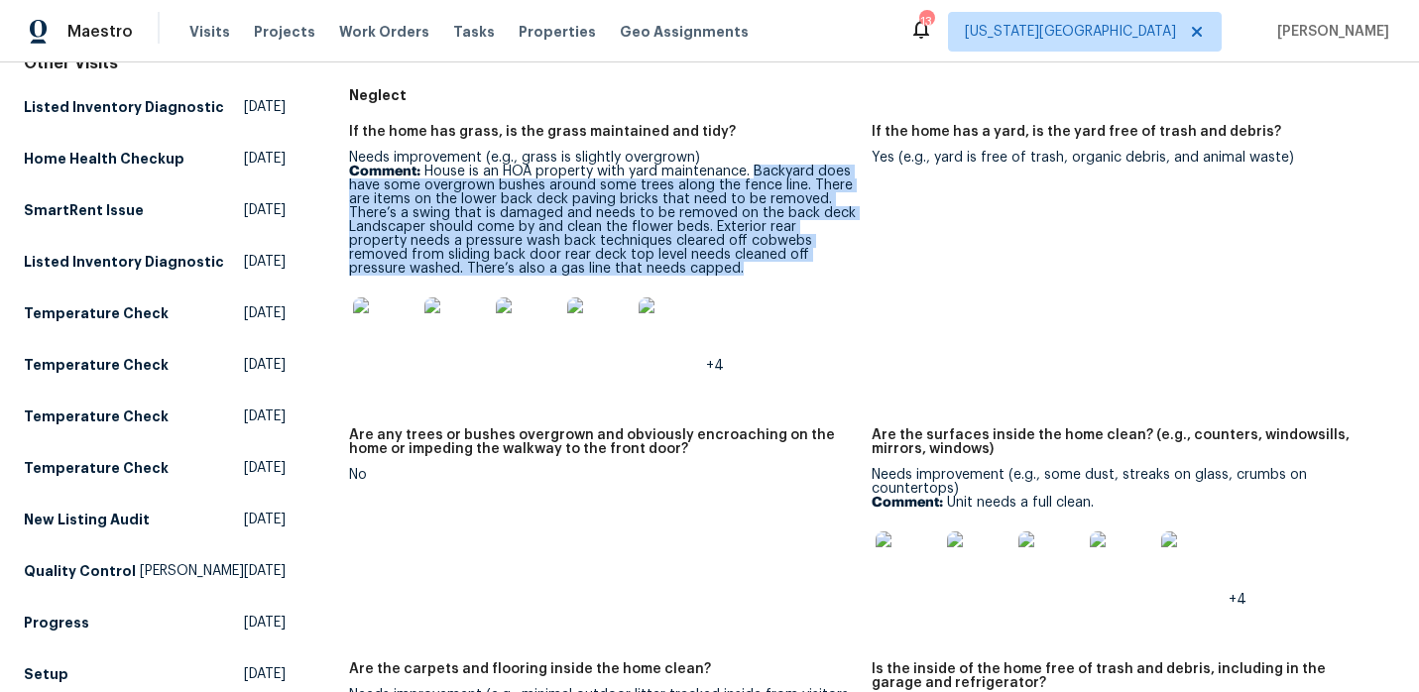
drag, startPoint x: 755, startPoint y: 170, endPoint x: 728, endPoint y: 262, distance: 96.0
click at [728, 262] on p "Comment: House is an HOA property with yard maintenance. Backyard does have som…" at bounding box center [603, 220] width 508 height 111
copy p "Backyard does have some overgrown bushes around some trees along the fence line…"
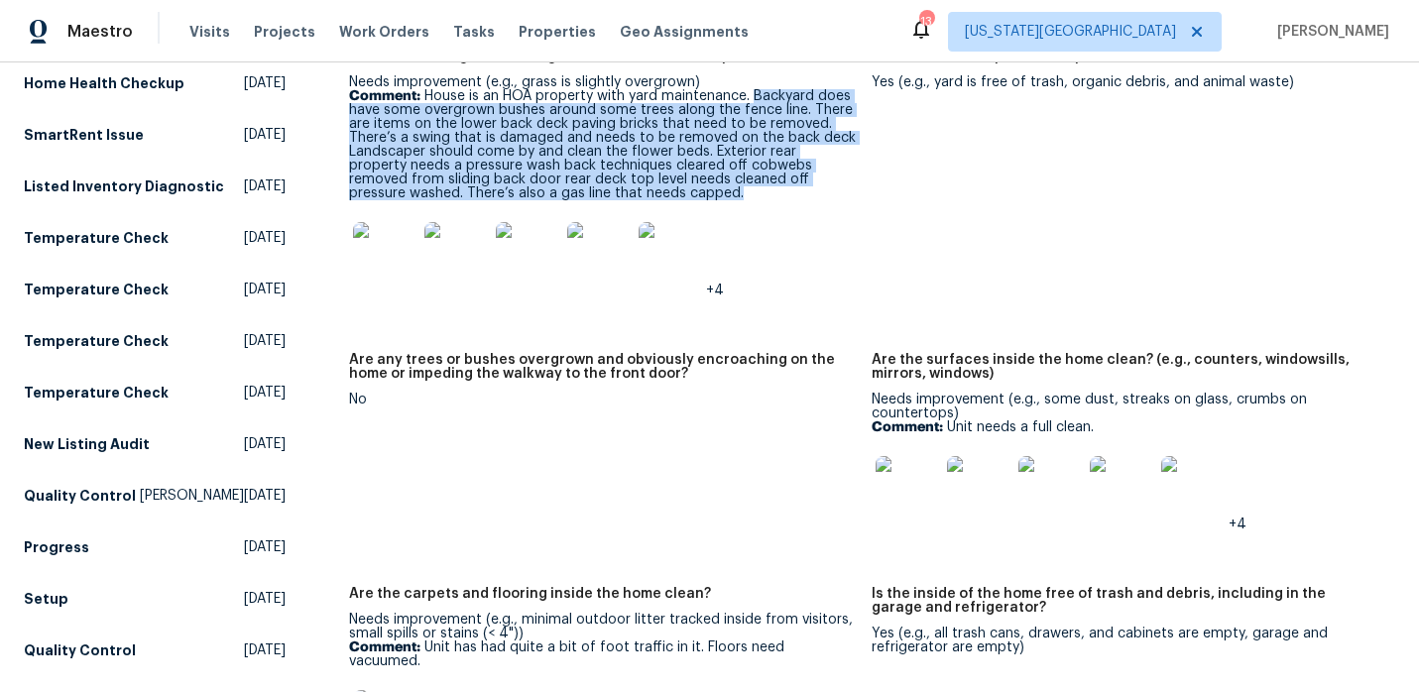
scroll to position [0, 0]
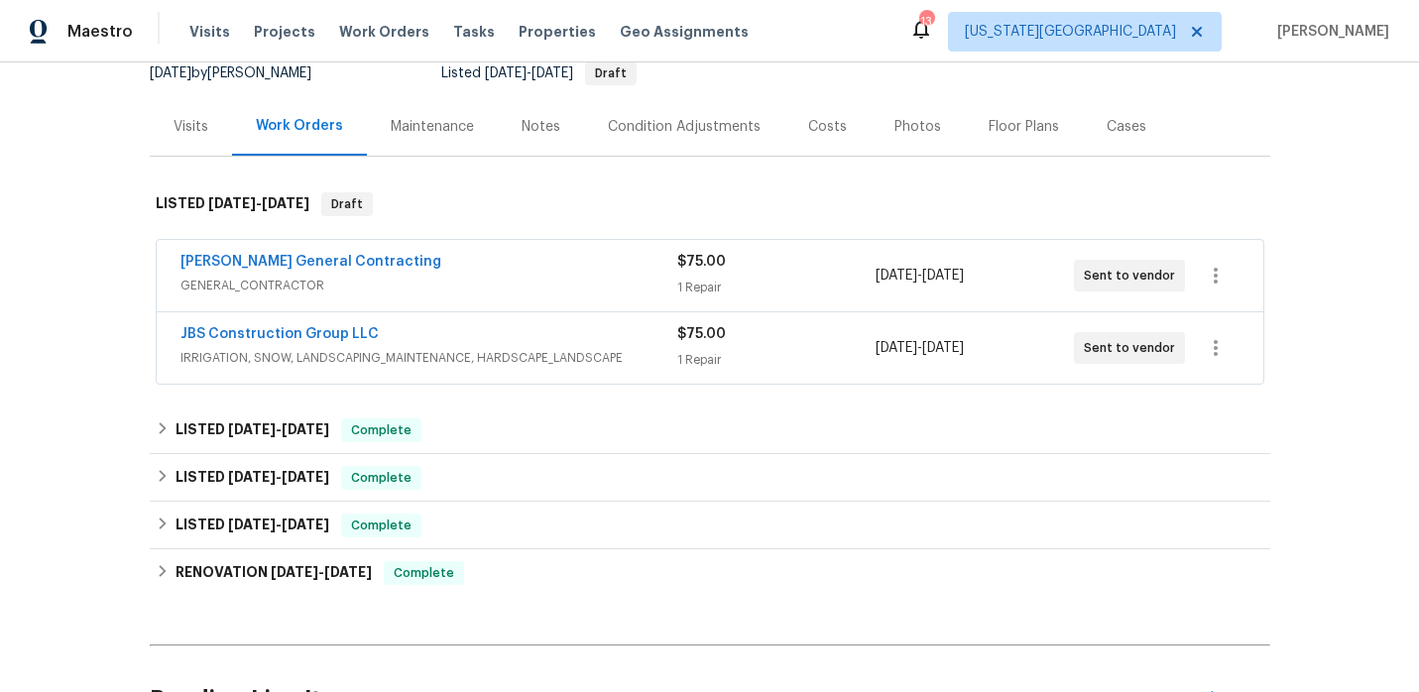
scroll to position [205, 0]
click at [586, 284] on span "GENERAL_CONTRACTOR" at bounding box center [428, 284] width 497 height 20
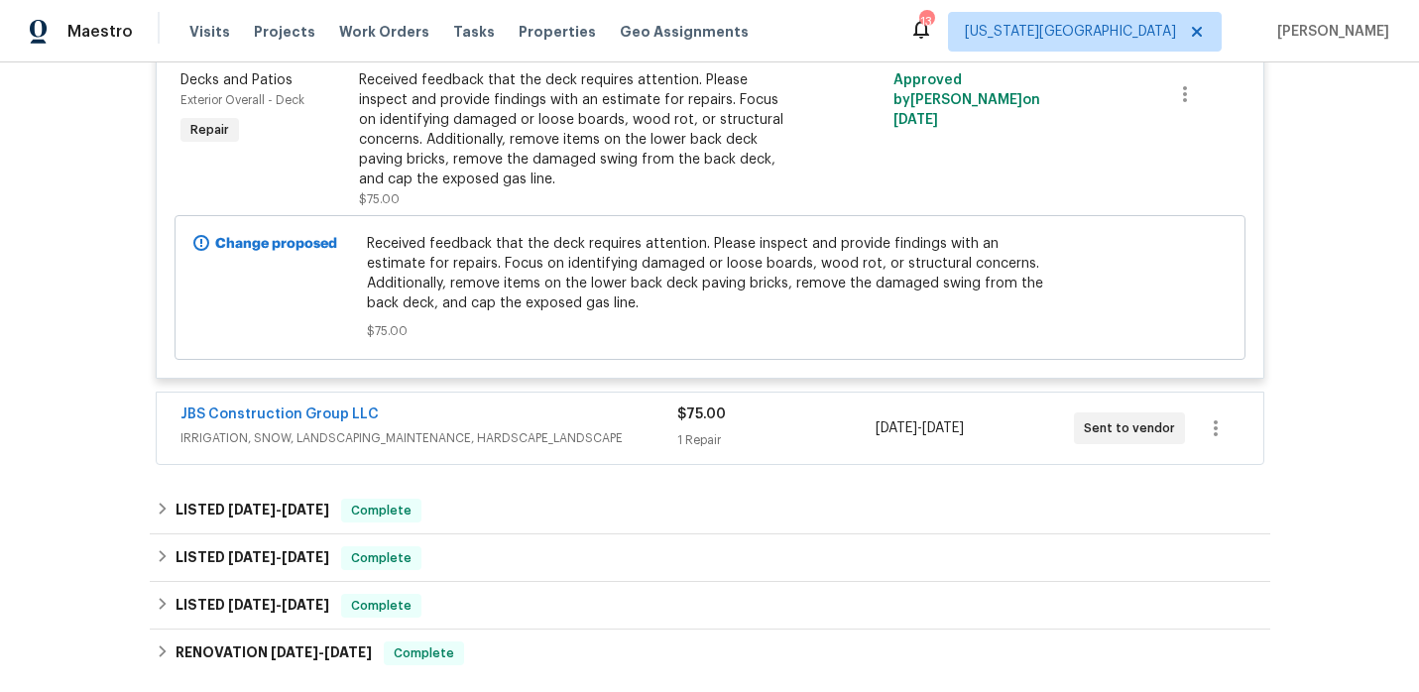
scroll to position [514, 0]
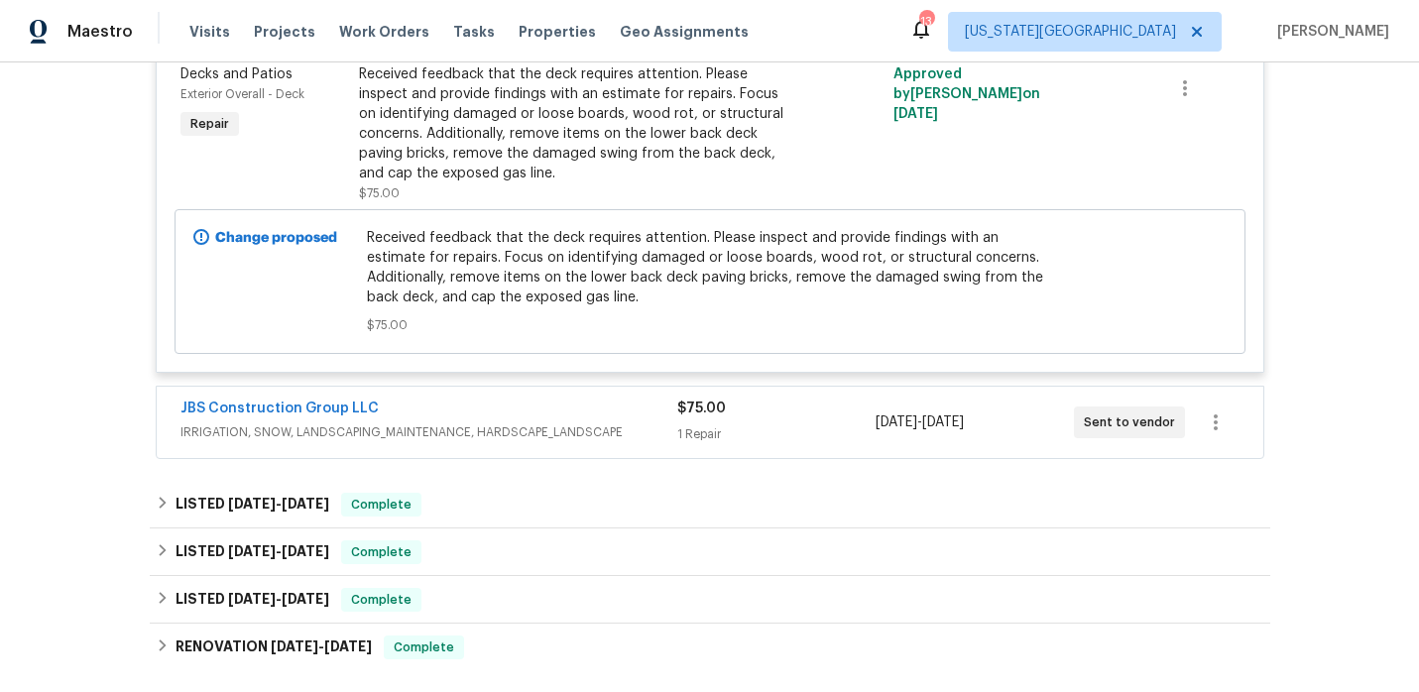
click at [551, 411] on div "JBS Construction Group LLC" at bounding box center [428, 411] width 497 height 24
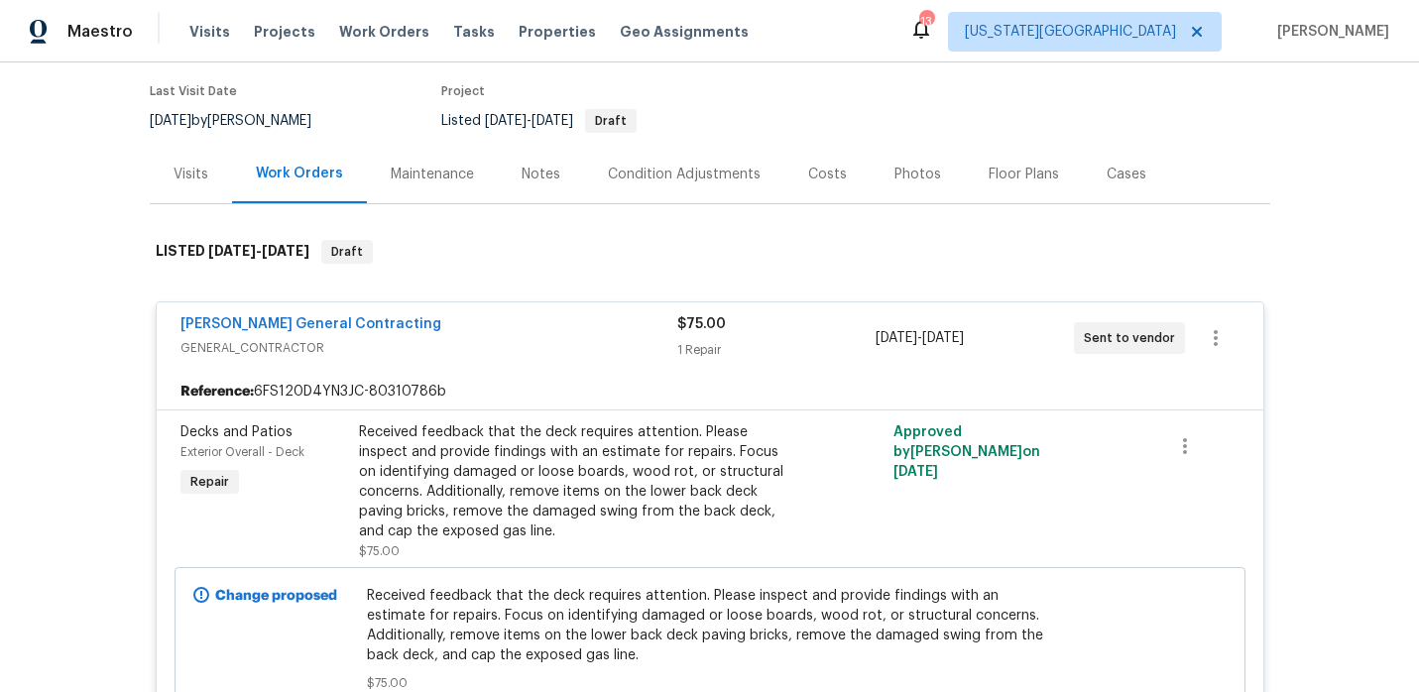
scroll to position [149, 0]
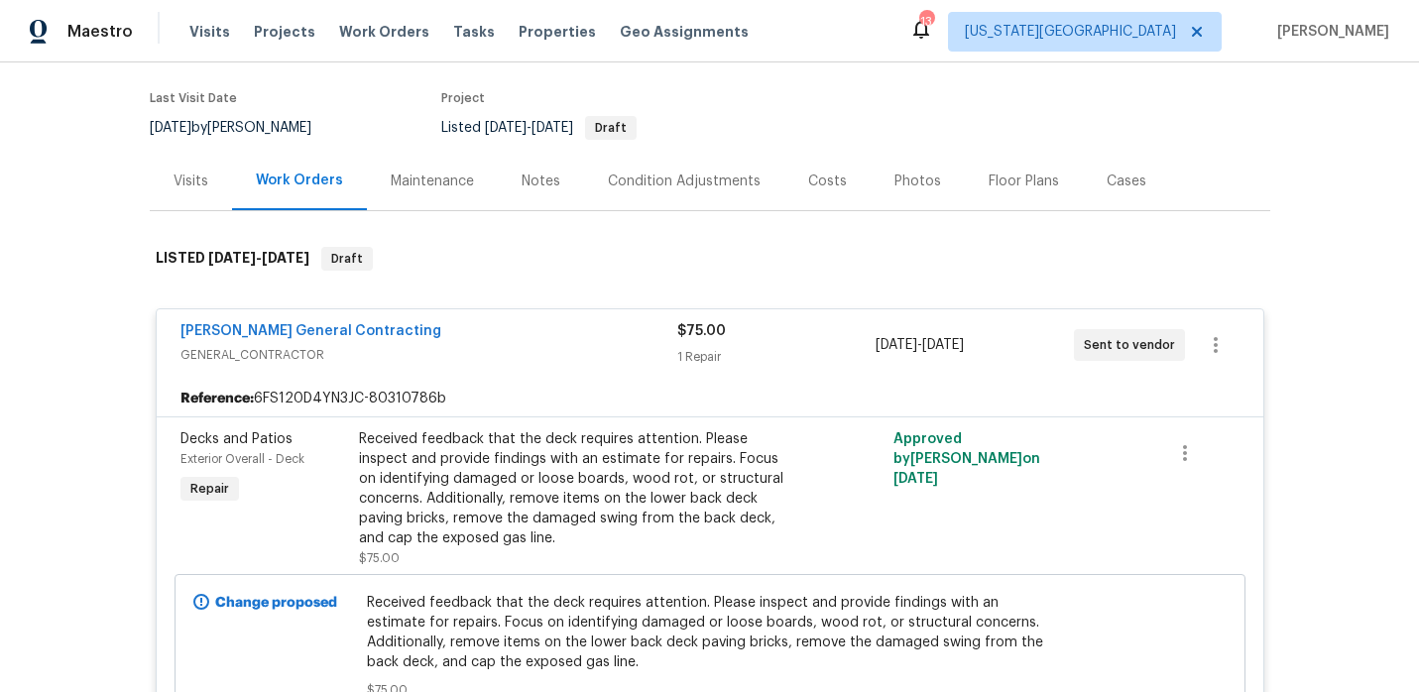
click at [547, 351] on span "GENERAL_CONTRACTOR" at bounding box center [428, 355] width 497 height 20
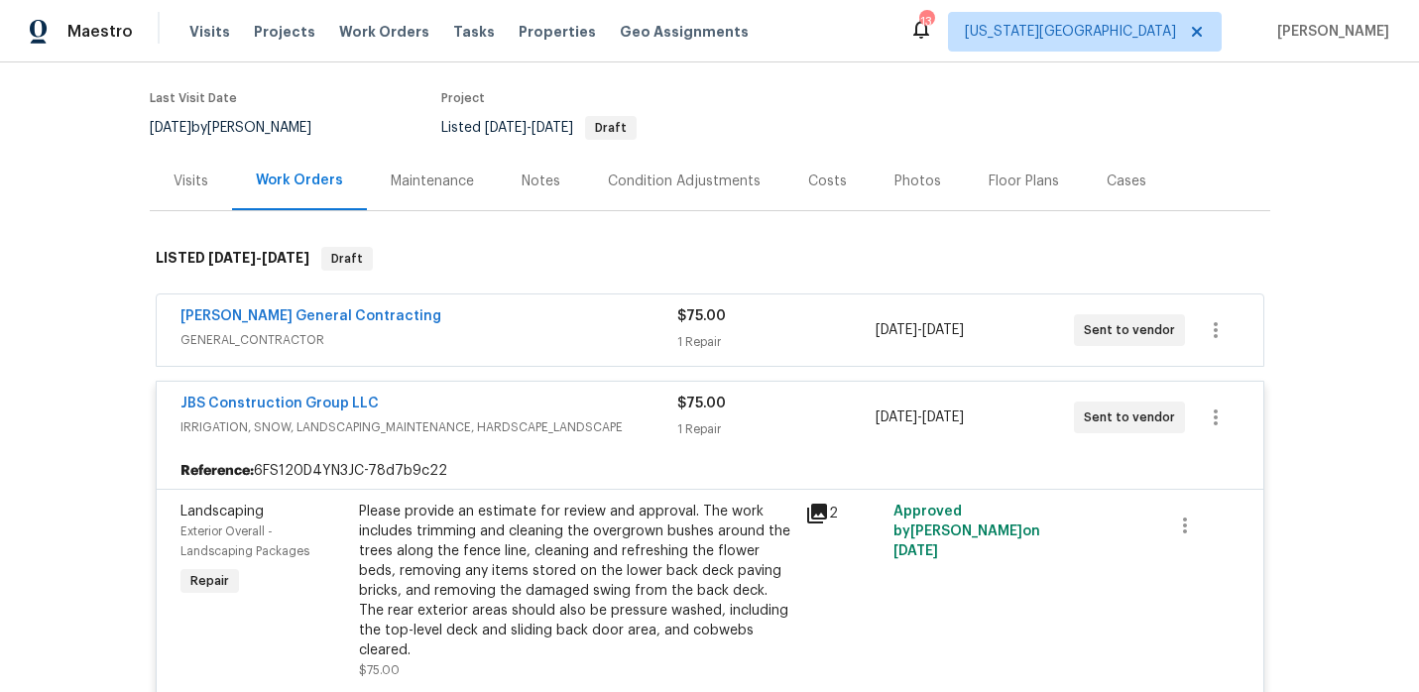
click at [426, 325] on div "Nicholson General Contracting" at bounding box center [428, 318] width 497 height 24
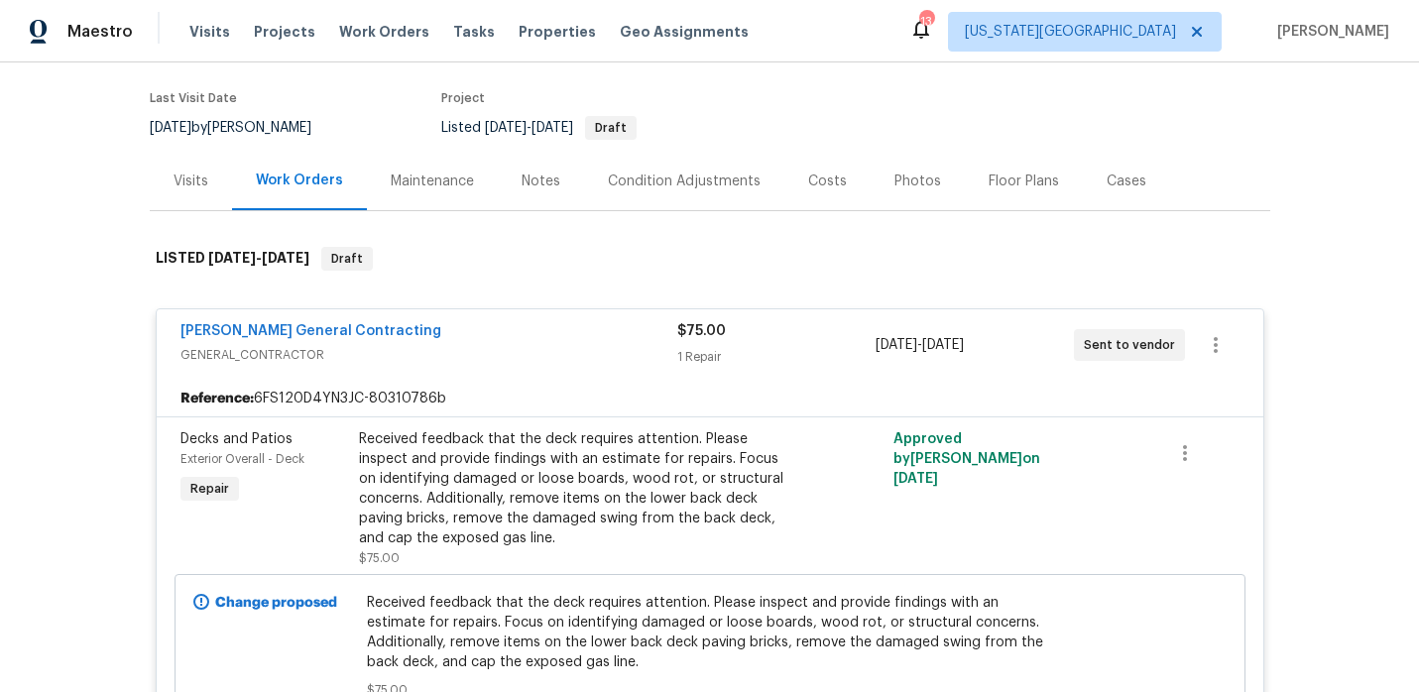
click at [474, 453] on div "Received feedback that the deck requires attention. Please inspect and provide …" at bounding box center [576, 488] width 434 height 119
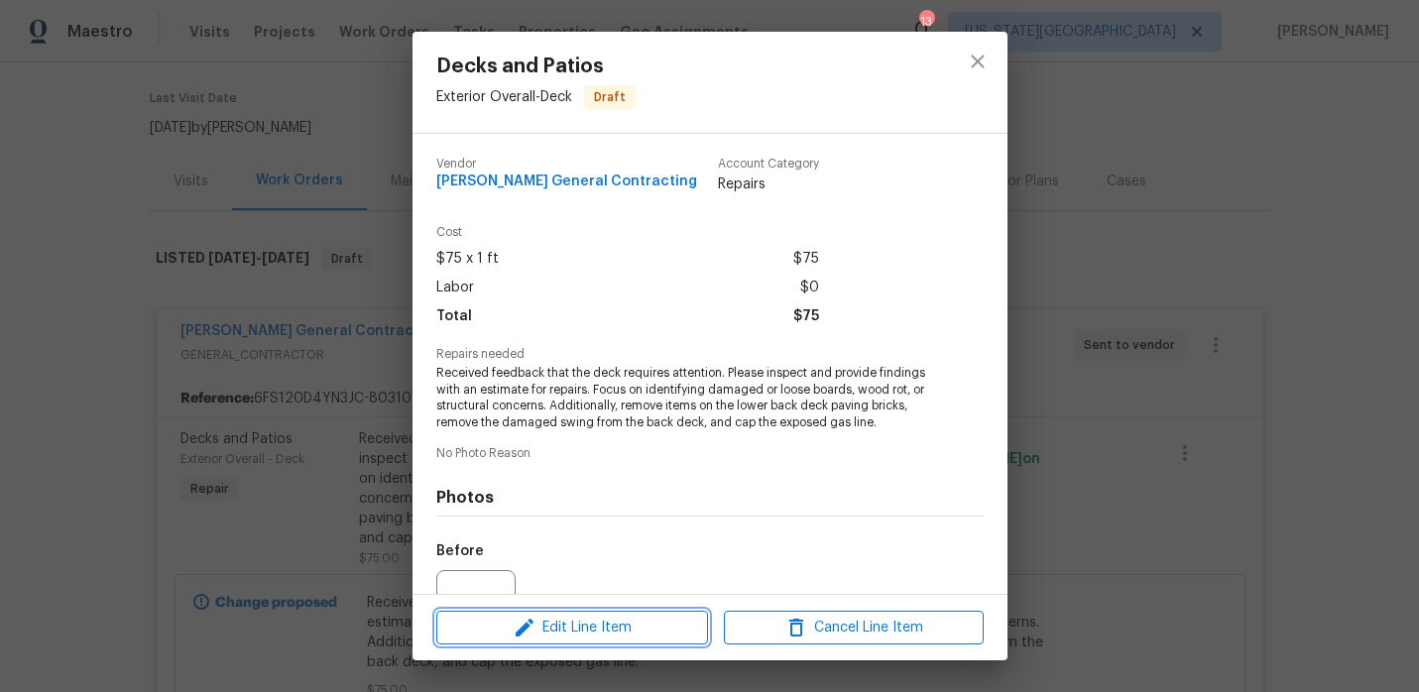
click at [560, 633] on span "Edit Line Item" at bounding box center [572, 628] width 260 height 25
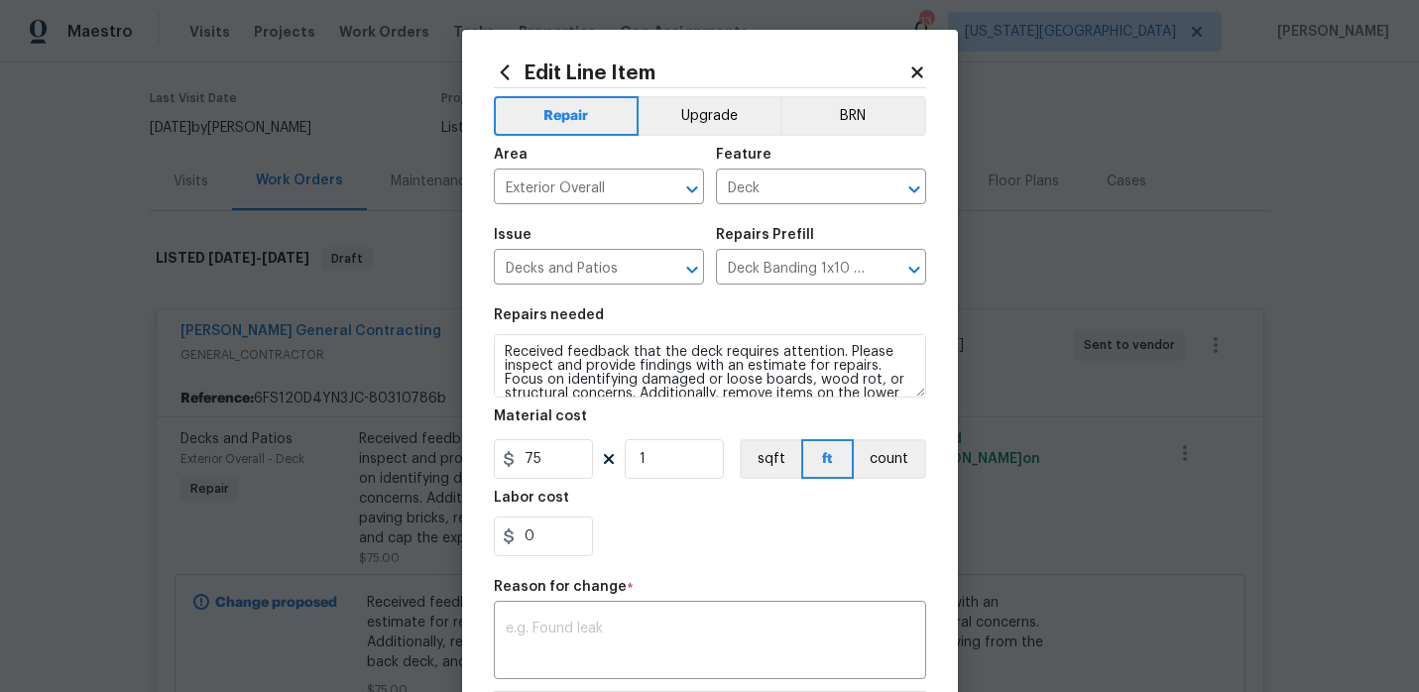
scroll to position [42, 0]
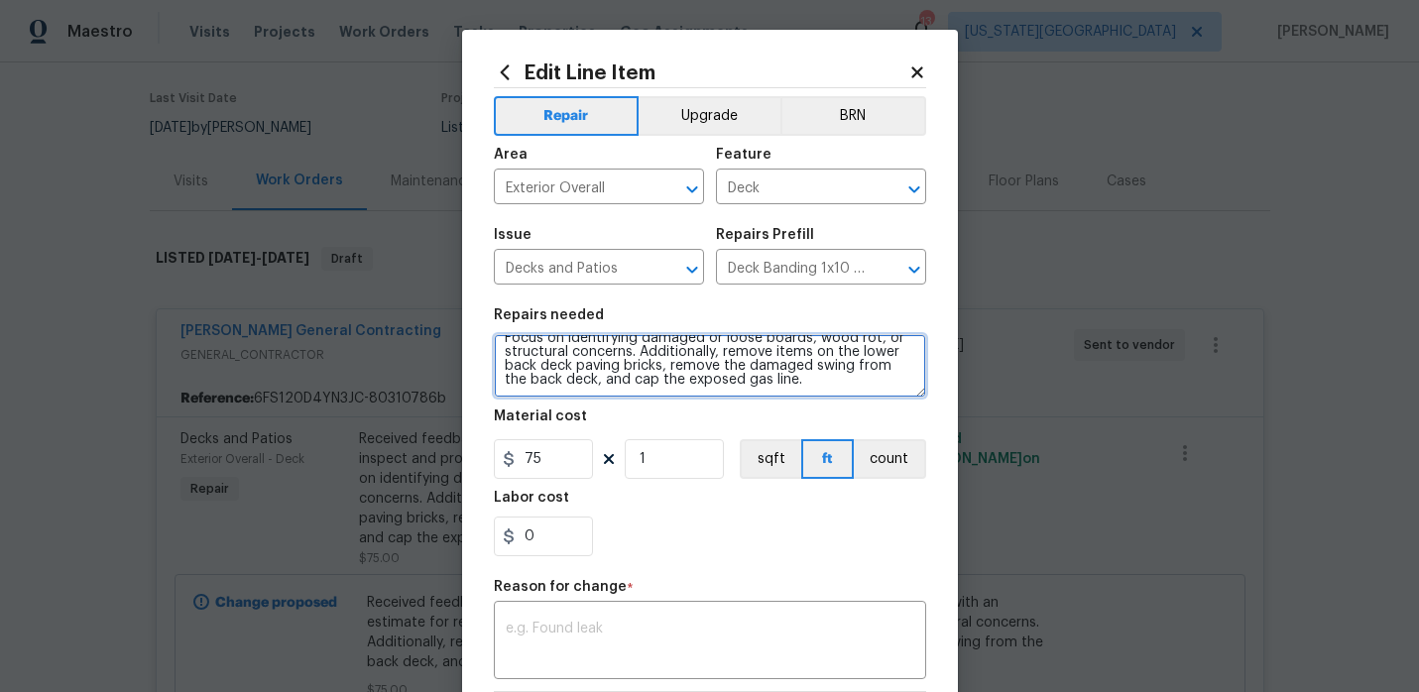
click at [799, 390] on textarea "Received feedback that the deck requires attention. Please inspect and provide …" at bounding box center [710, 365] width 432 height 63
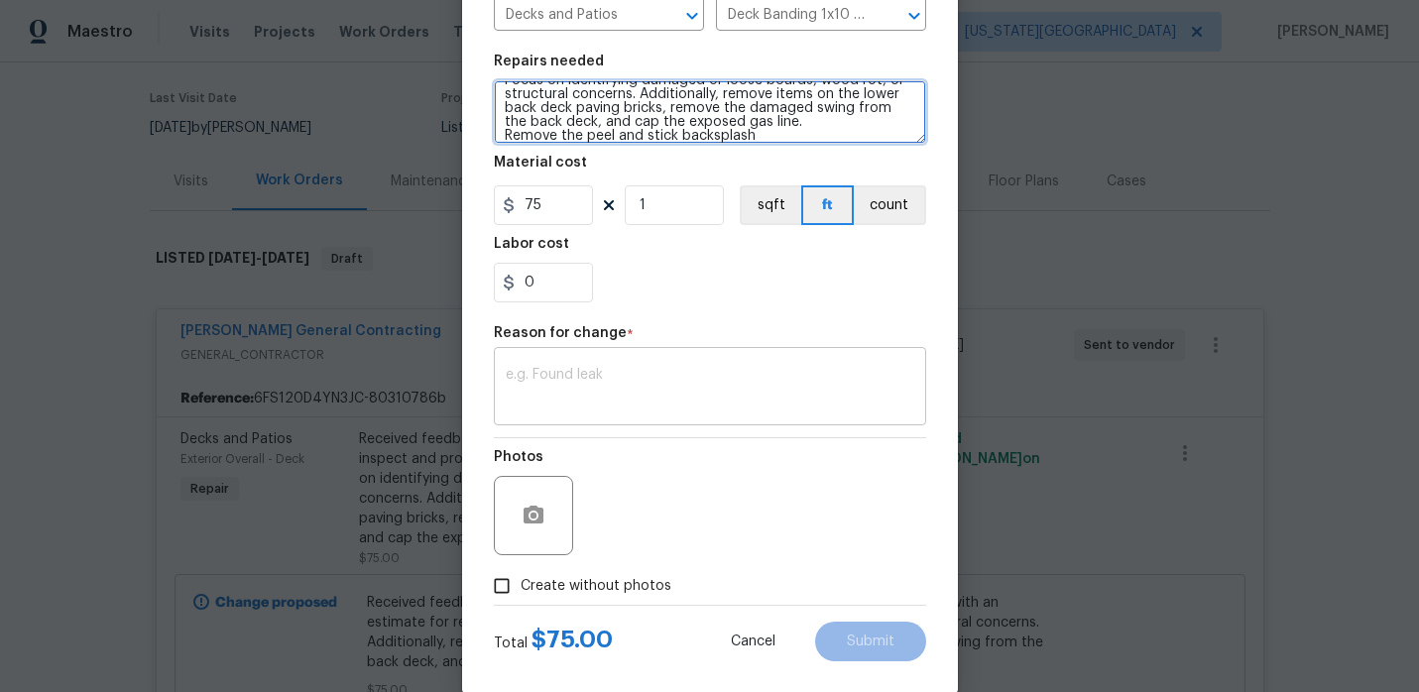
scroll to position [261, 0]
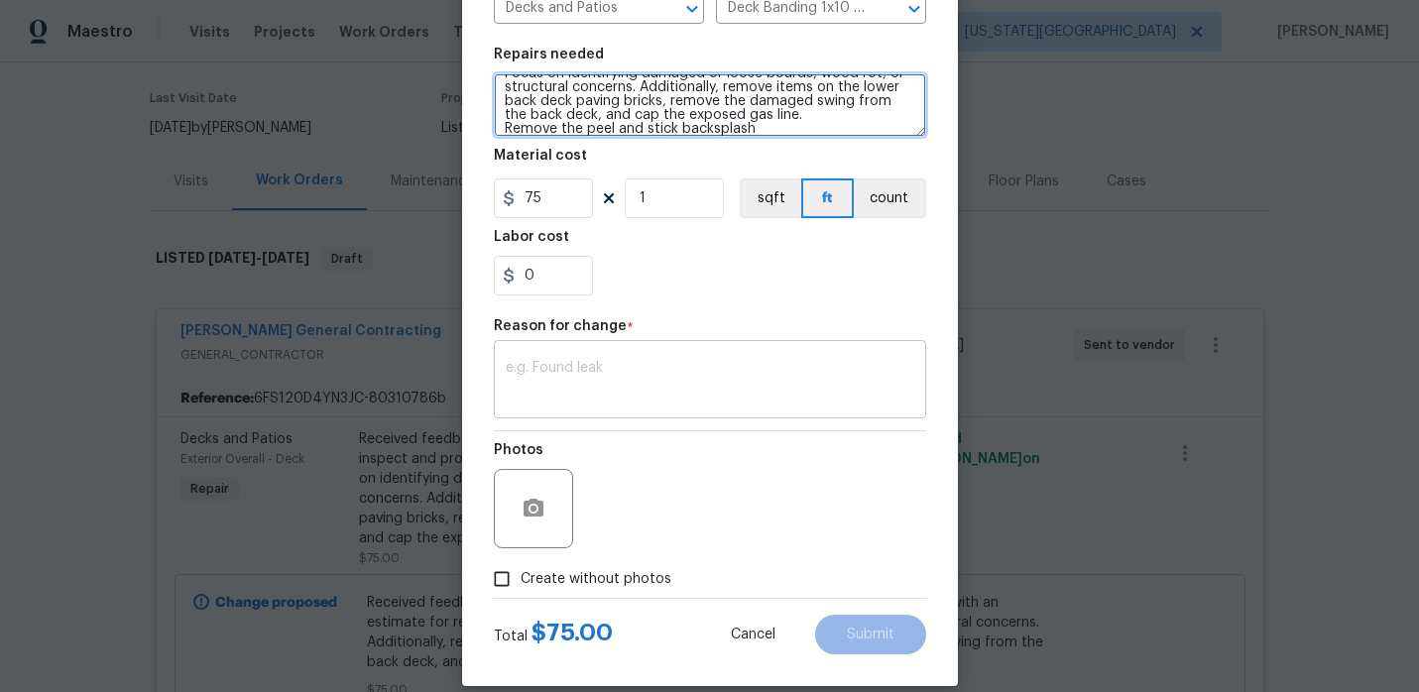
type textarea "Received feedback that the deck requires attention. Please inspect and provide …"
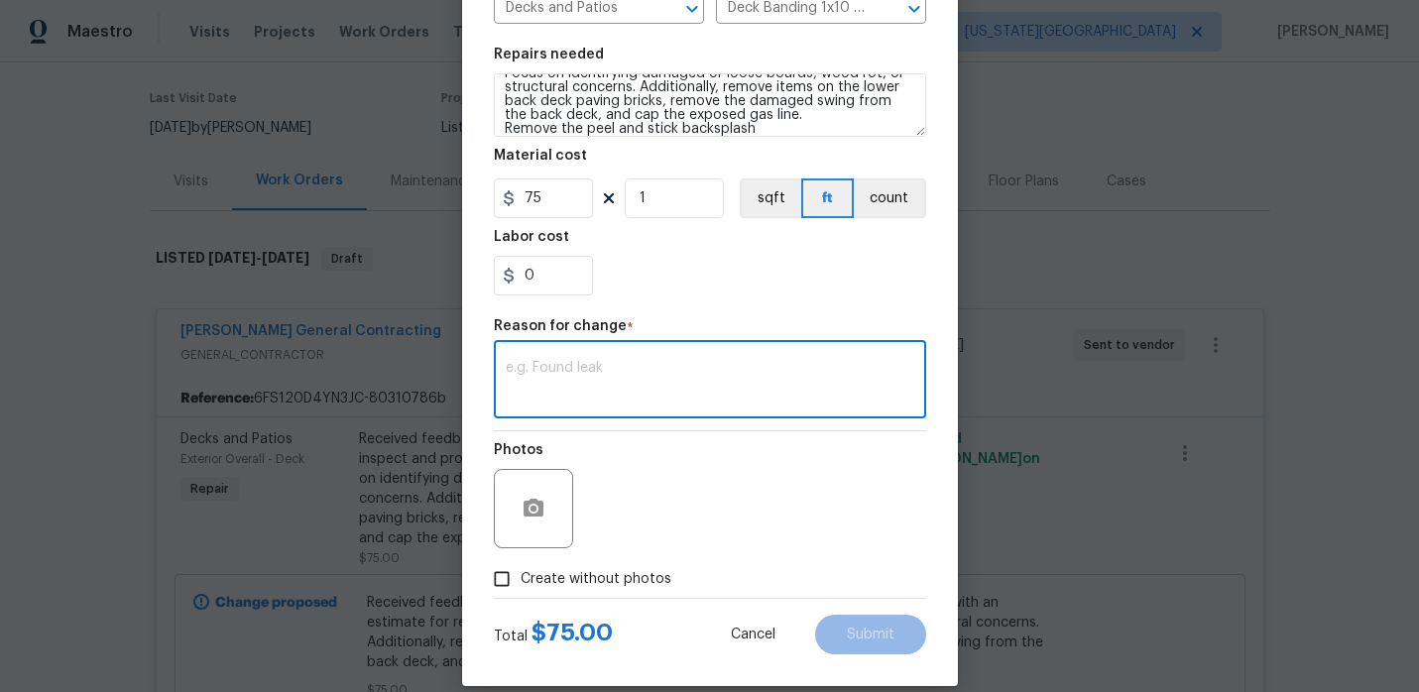
click at [599, 374] on textarea at bounding box center [710, 382] width 409 height 42
type textarea "added additonal item"
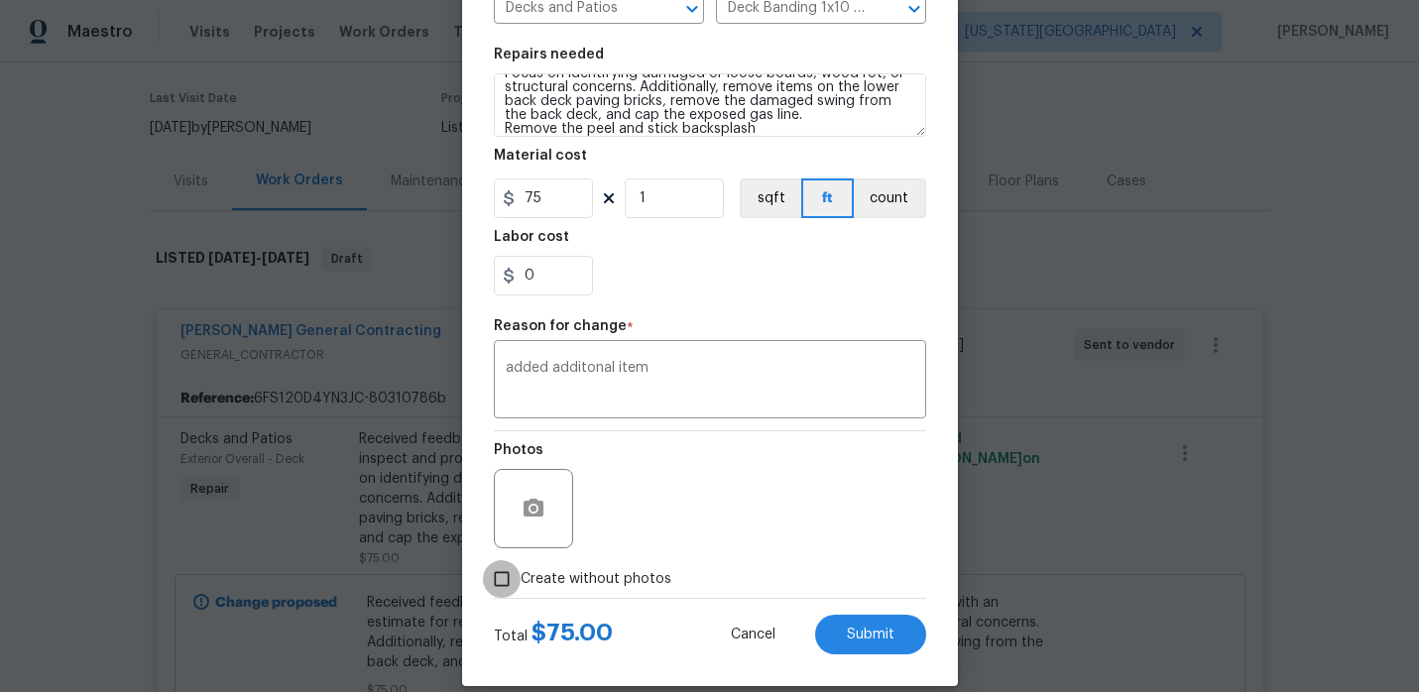
click at [509, 581] on input "Create without photos" at bounding box center [502, 579] width 38 height 38
checkbox input "true"
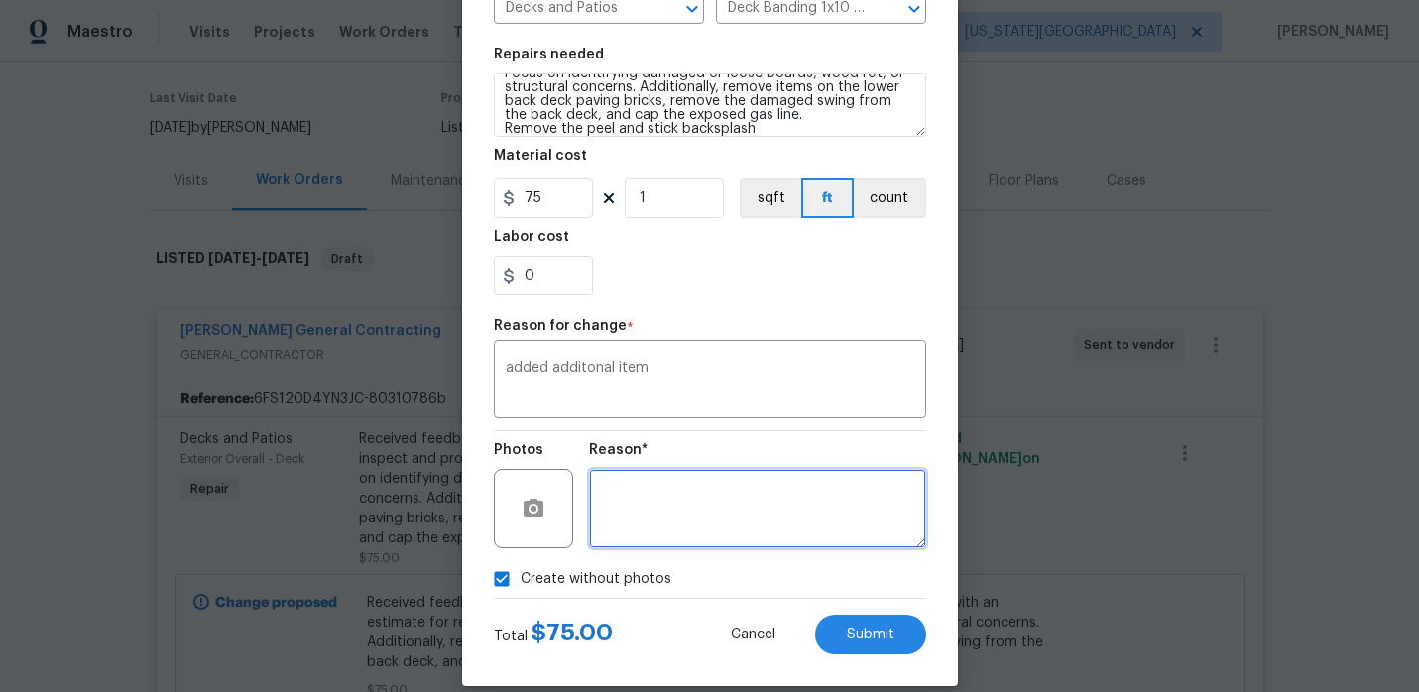
click at [660, 536] on textarea at bounding box center [757, 508] width 337 height 79
type textarea "."
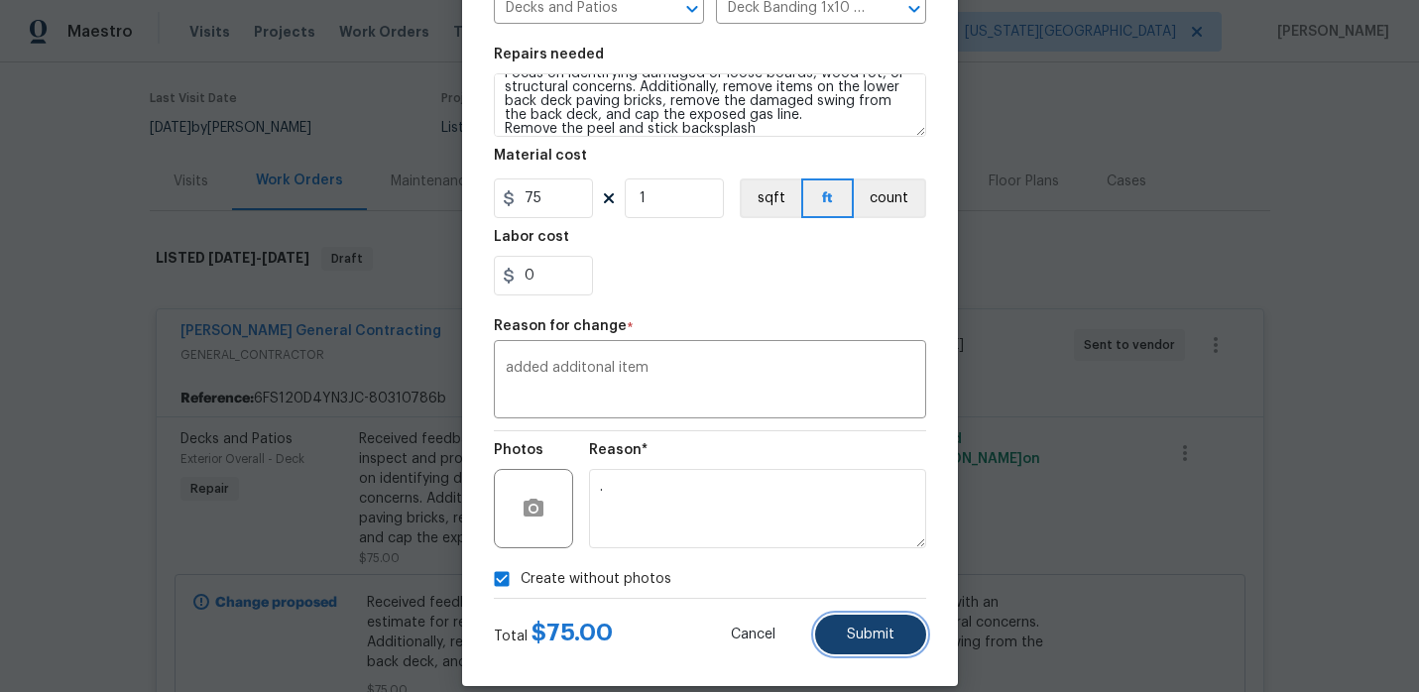
click at [873, 634] on span "Submit" at bounding box center [871, 635] width 48 height 15
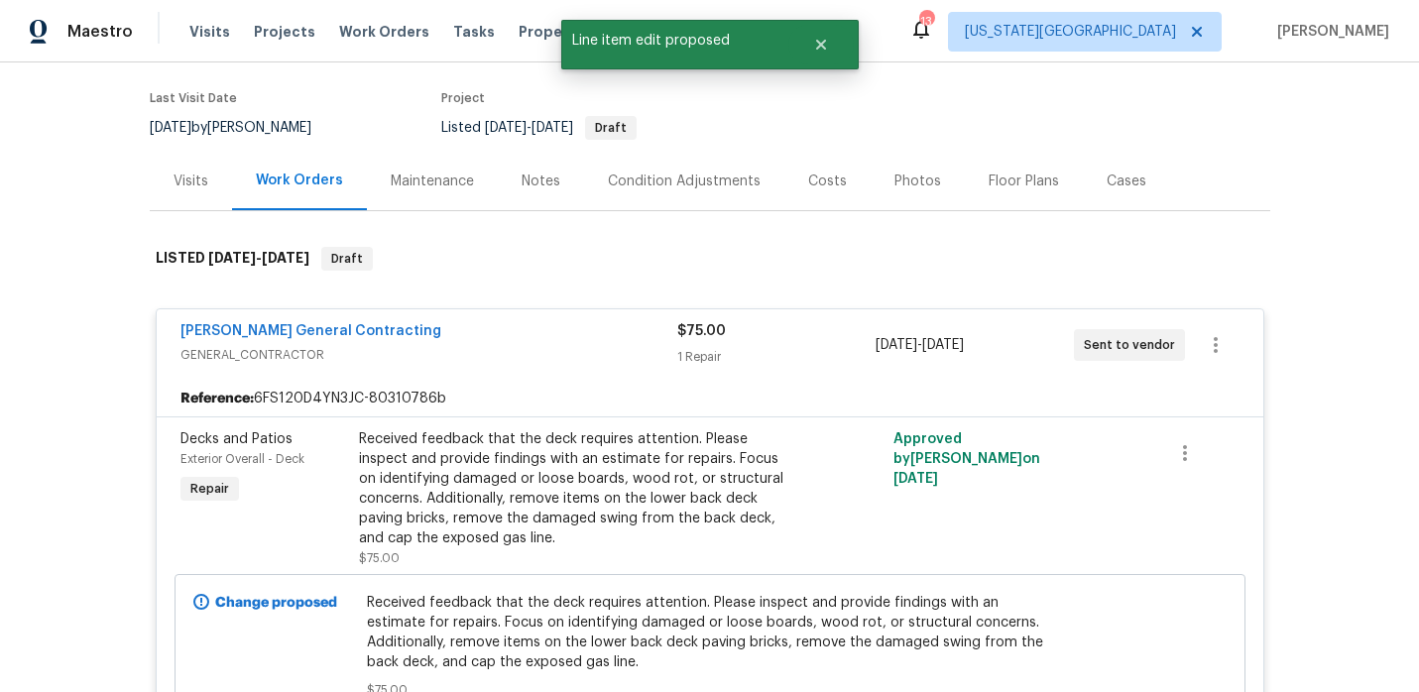
scroll to position [0, 0]
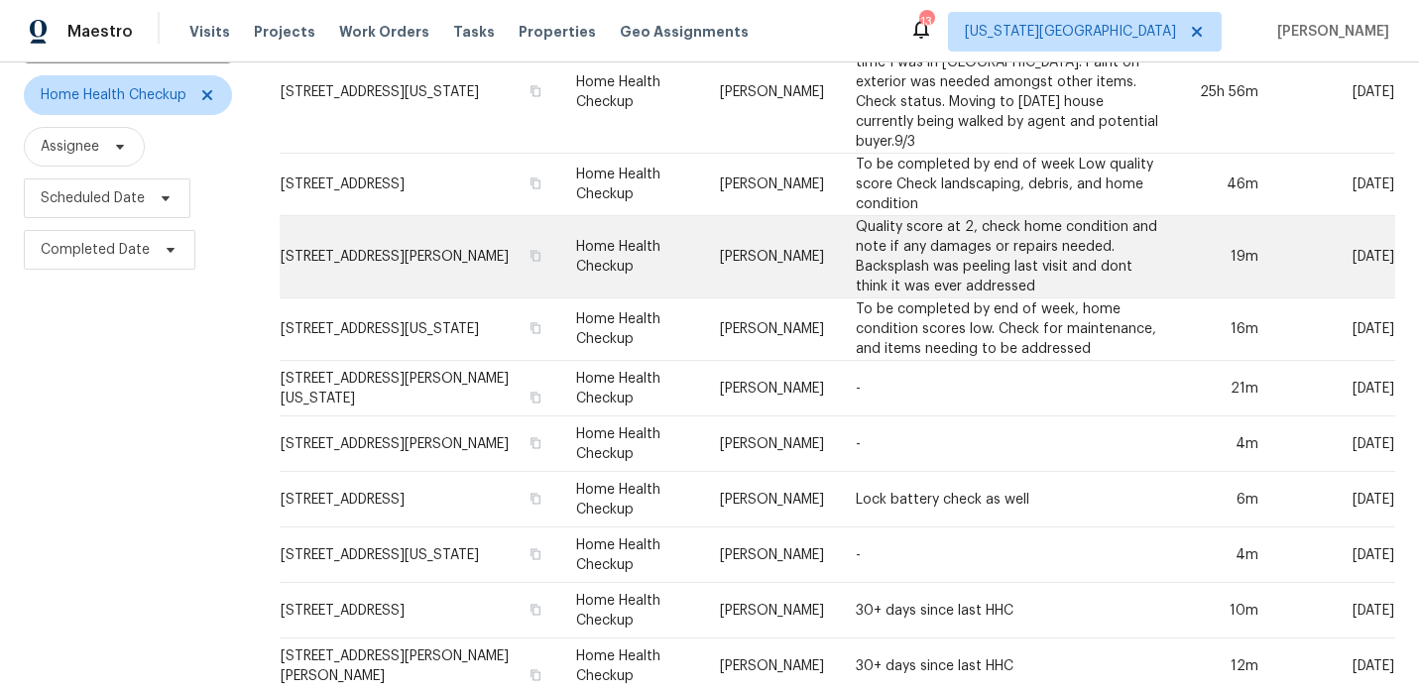
scroll to position [185, 0]
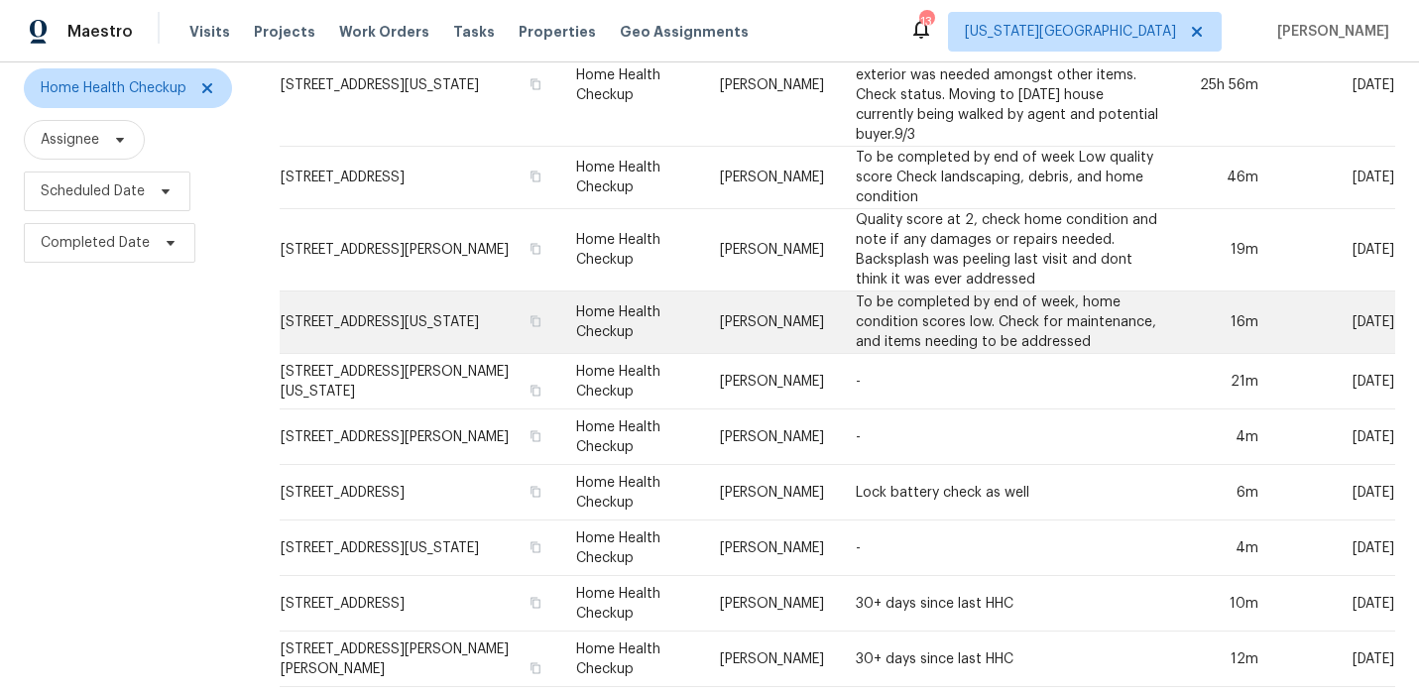
click at [888, 304] on td "To be completed by end of week, home condition scores low. Check for maintenanc…" at bounding box center [1007, 323] width 335 height 62
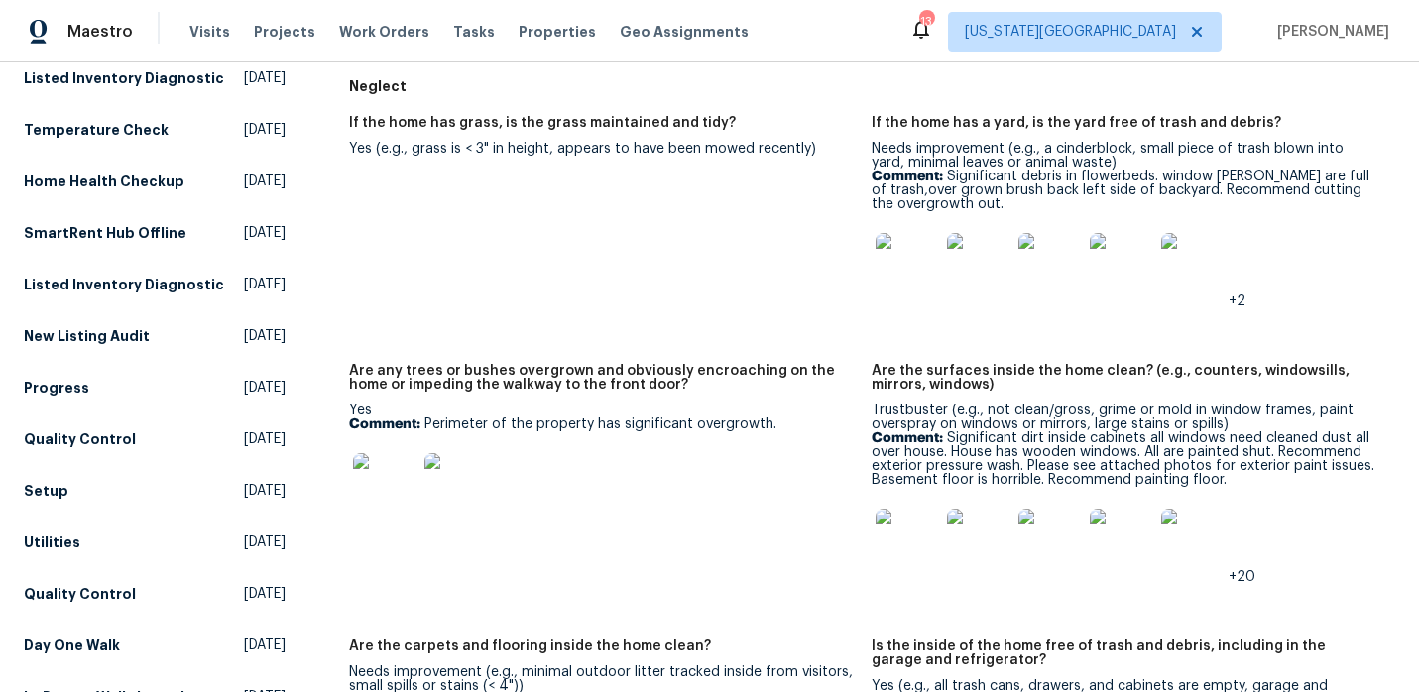
scroll to position [238, 0]
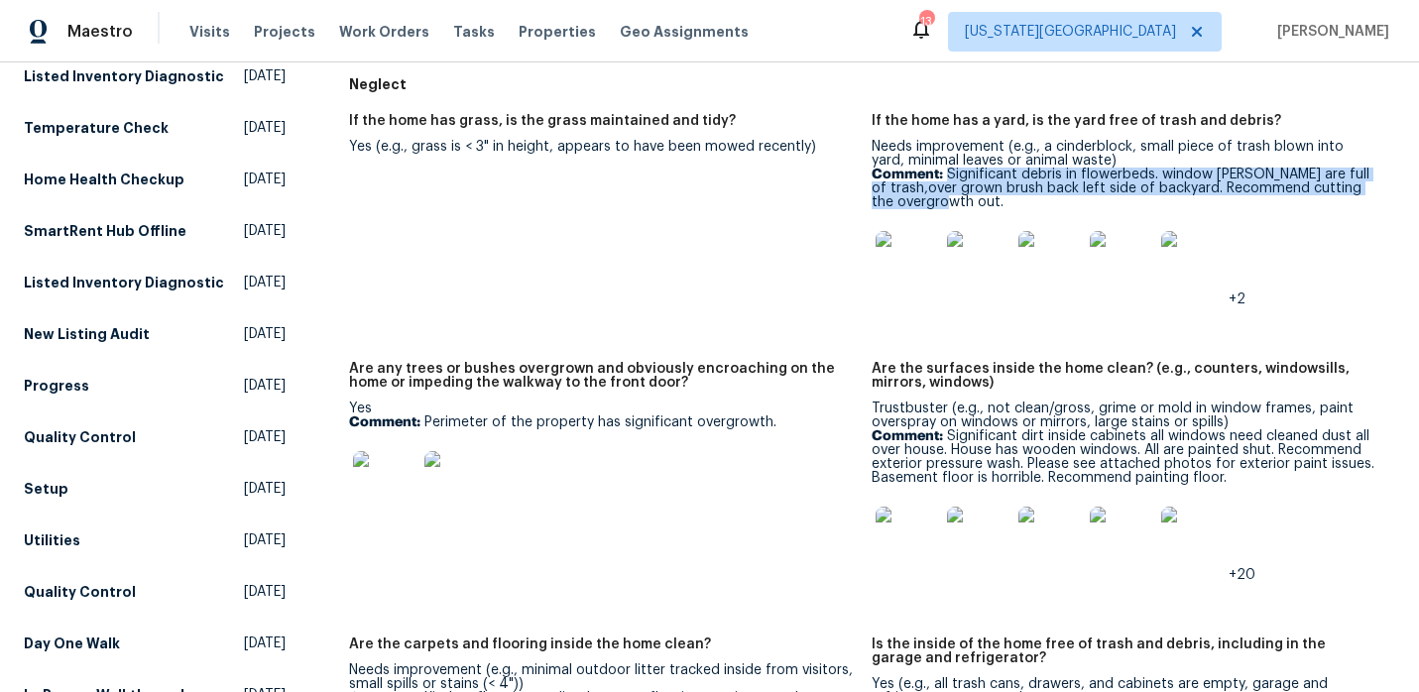
drag, startPoint x: 950, startPoint y: 176, endPoint x: 990, endPoint y: 203, distance: 48.4
click at [990, 203] on p "Comment: Significant debris in flowerbeds. window wells are full of trash,over …" at bounding box center [1126, 189] width 508 height 42
copy p "Significant debris in flowerbeds. window wells are full of trash,over grown bru…"
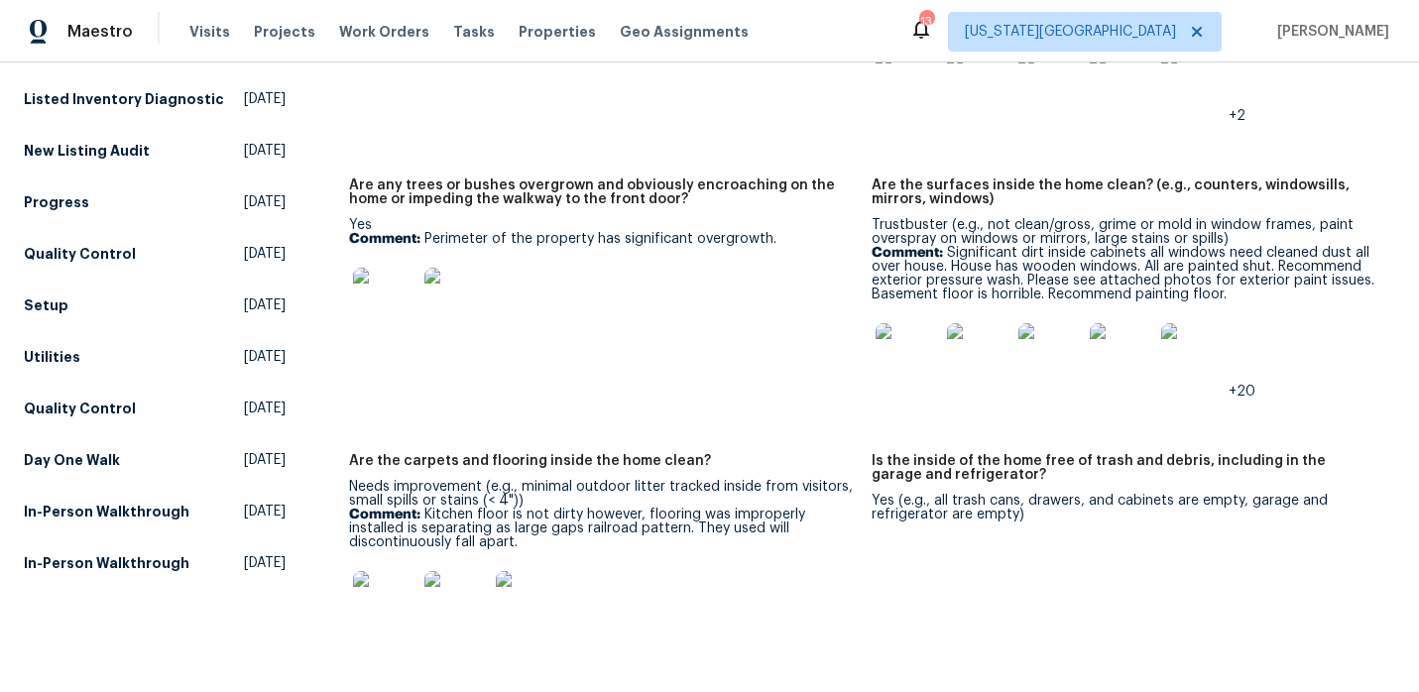
scroll to position [418, 0]
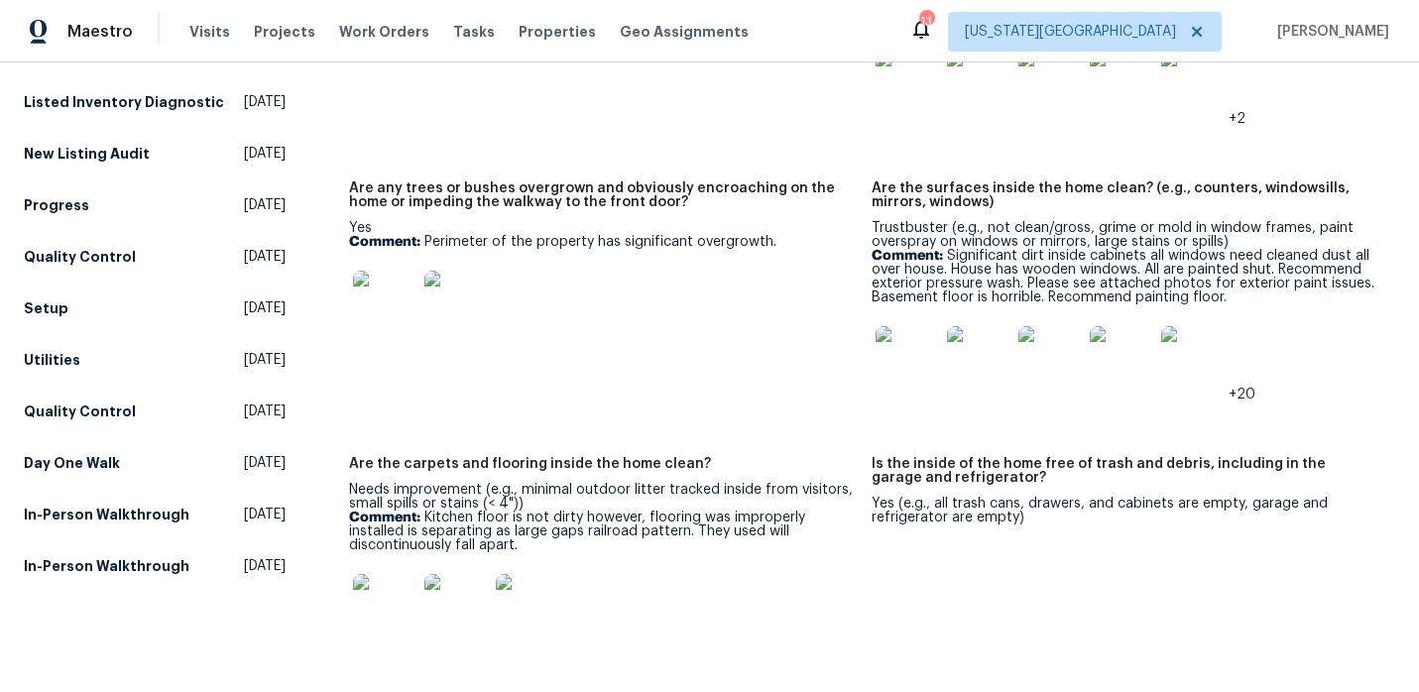
click at [926, 347] on img at bounding box center [907, 357] width 63 height 63
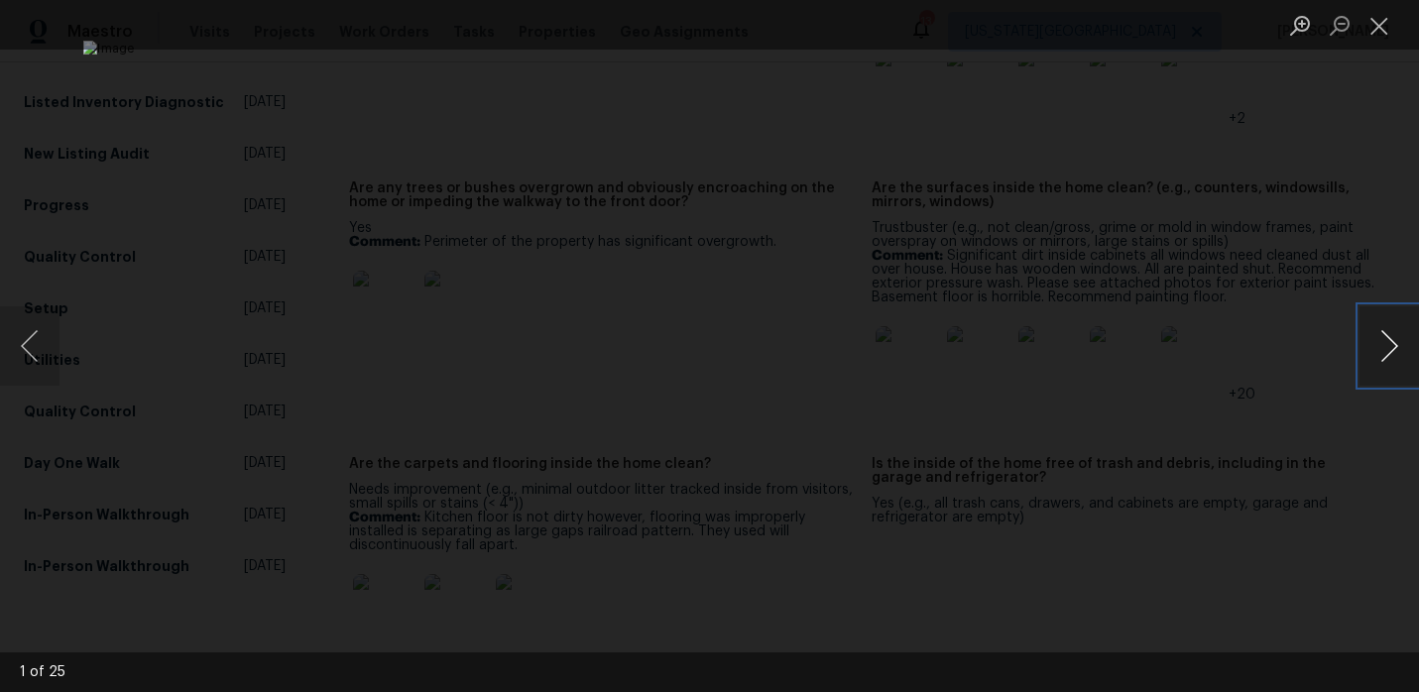
click at [1395, 360] on button "Next image" at bounding box center [1390, 345] width 60 height 79
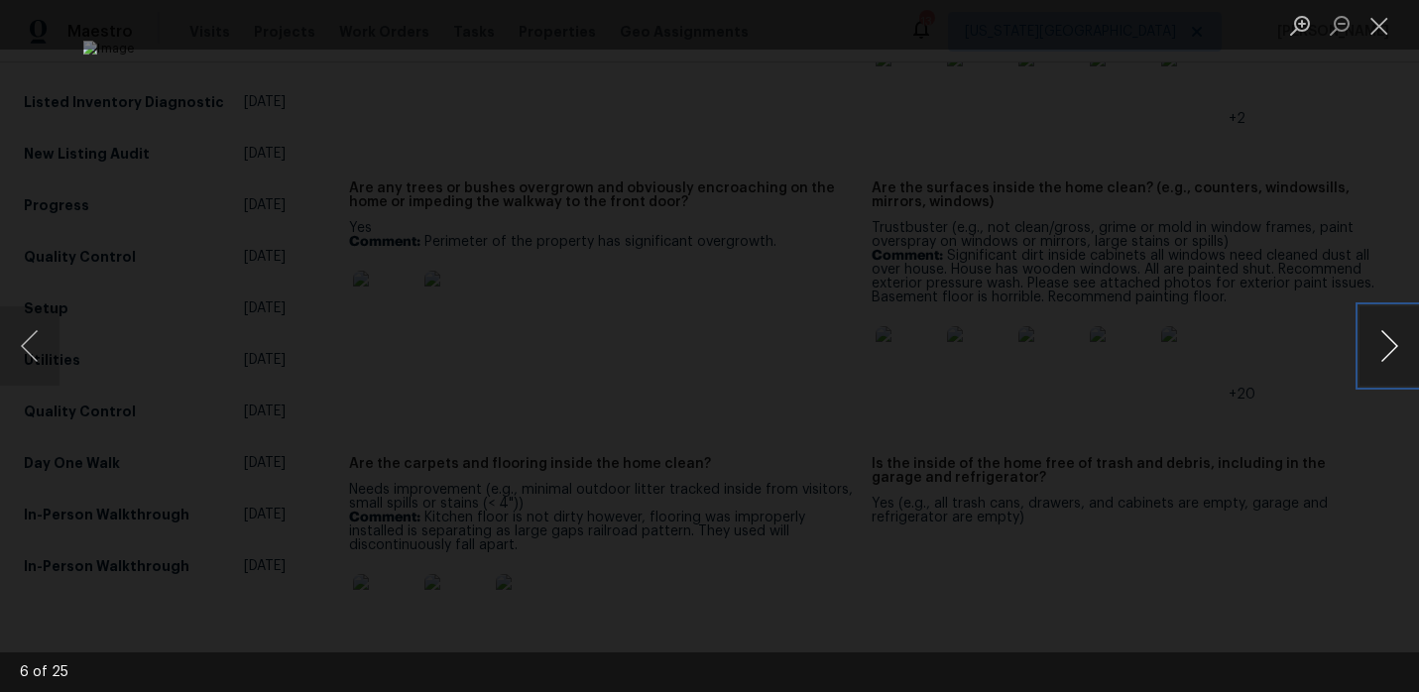
click at [1395, 360] on button "Next image" at bounding box center [1390, 345] width 60 height 79
click at [1376, 37] on button "Close lightbox" at bounding box center [1380, 25] width 40 height 35
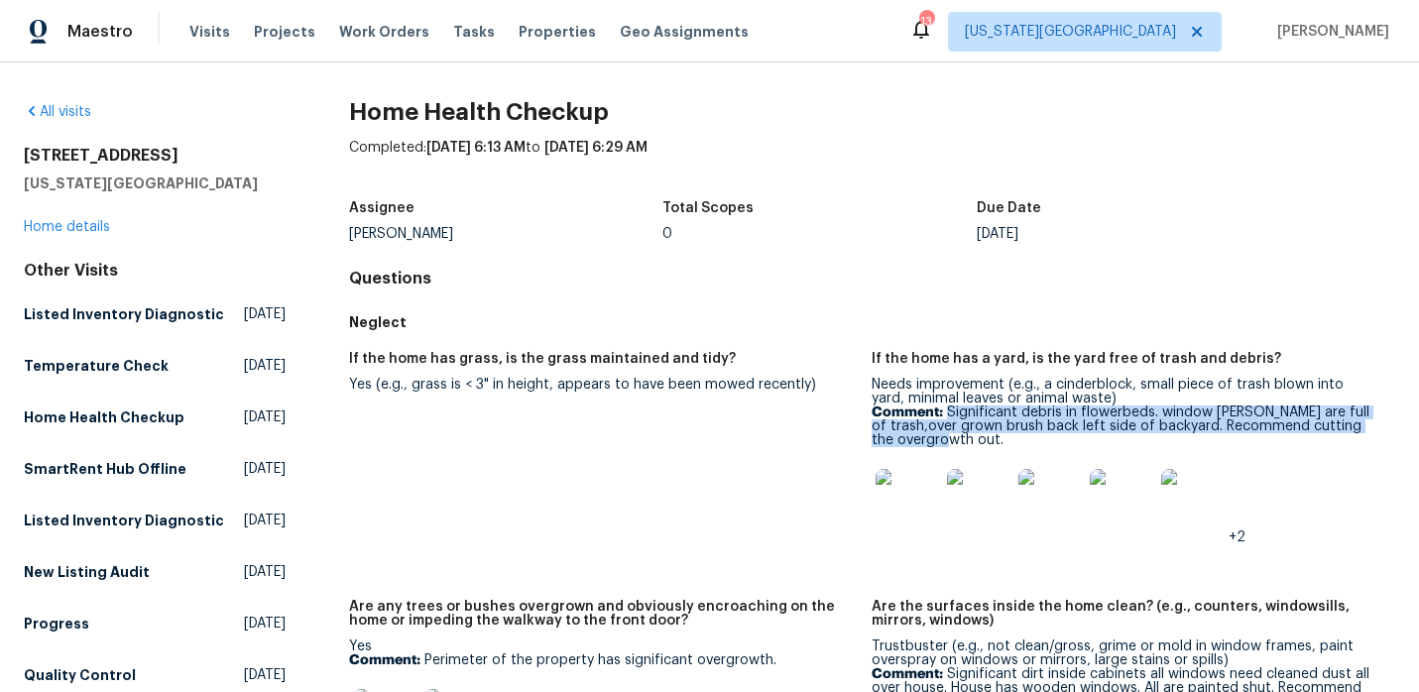
scroll to position [14, 0]
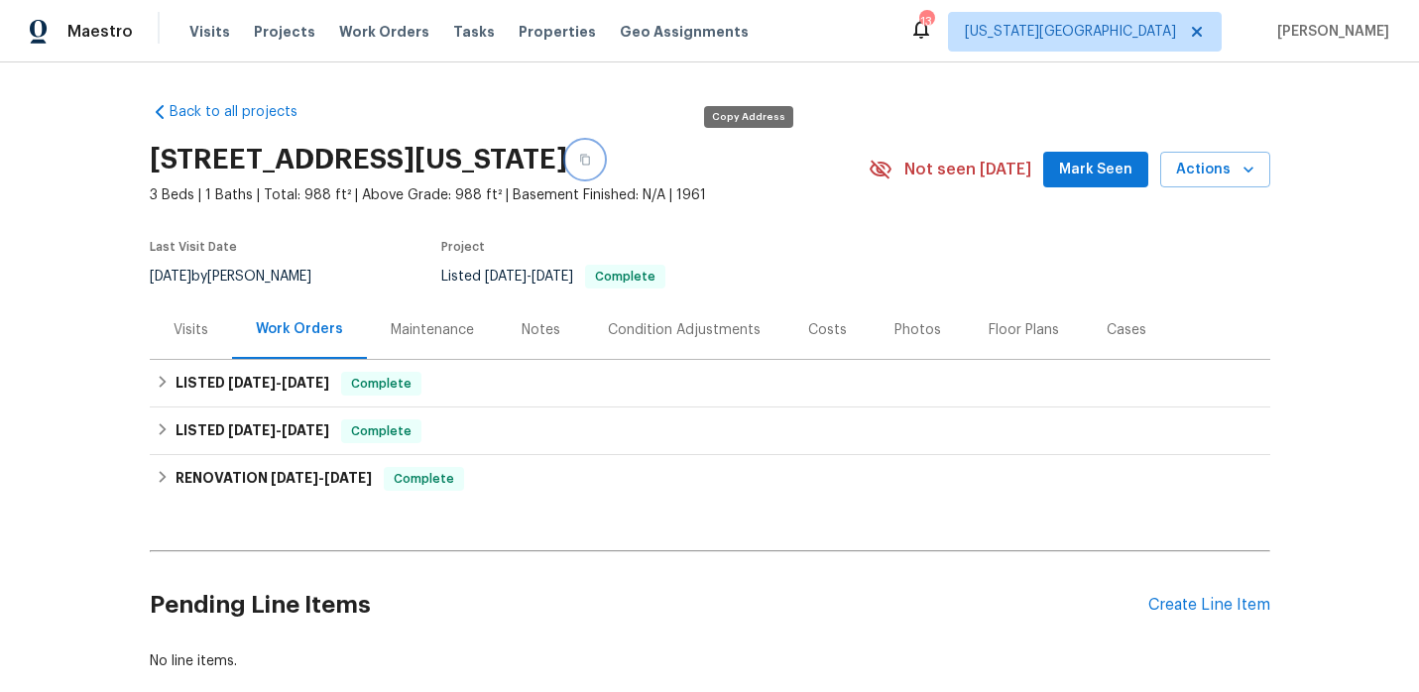
click at [603, 166] on button "button" at bounding box center [585, 160] width 36 height 36
click at [1196, 606] on div "Create Line Item" at bounding box center [1209, 605] width 122 height 19
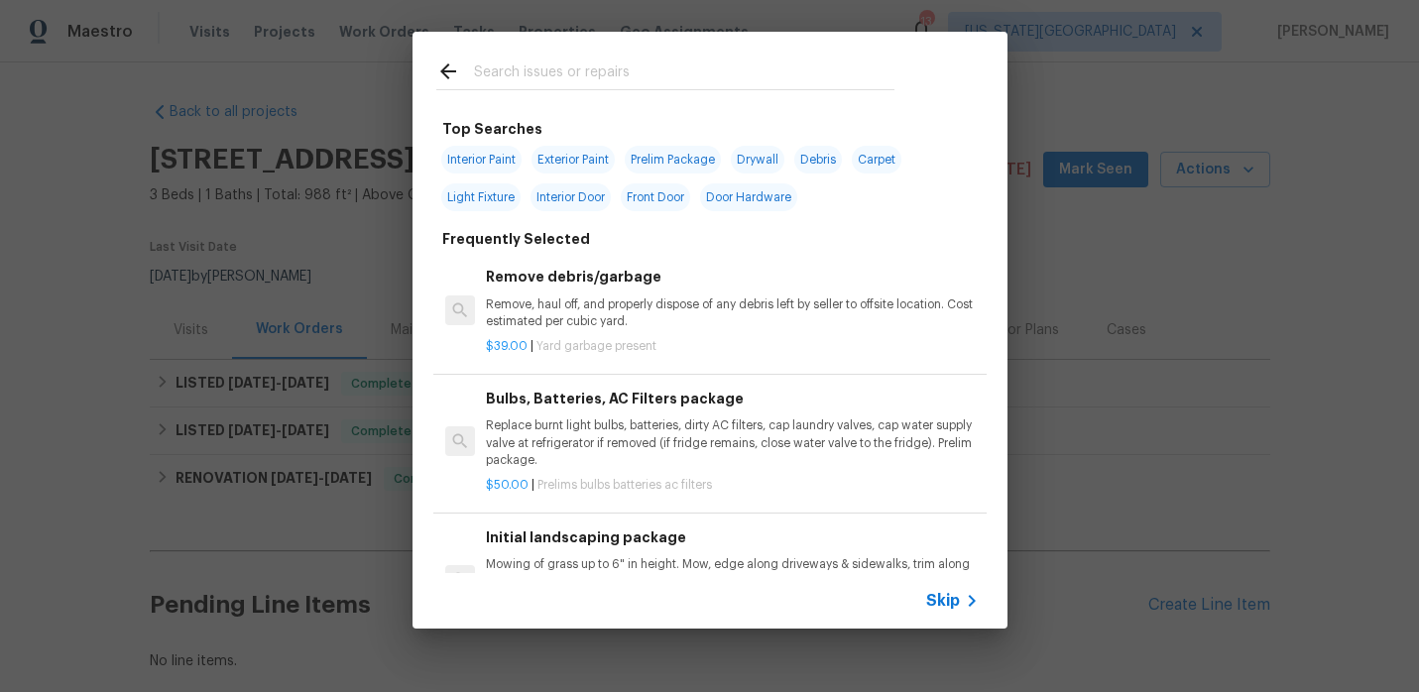
click at [560, 58] on div at bounding box center [666, 71] width 506 height 78
click at [553, 65] on input "text" at bounding box center [684, 75] width 420 height 30
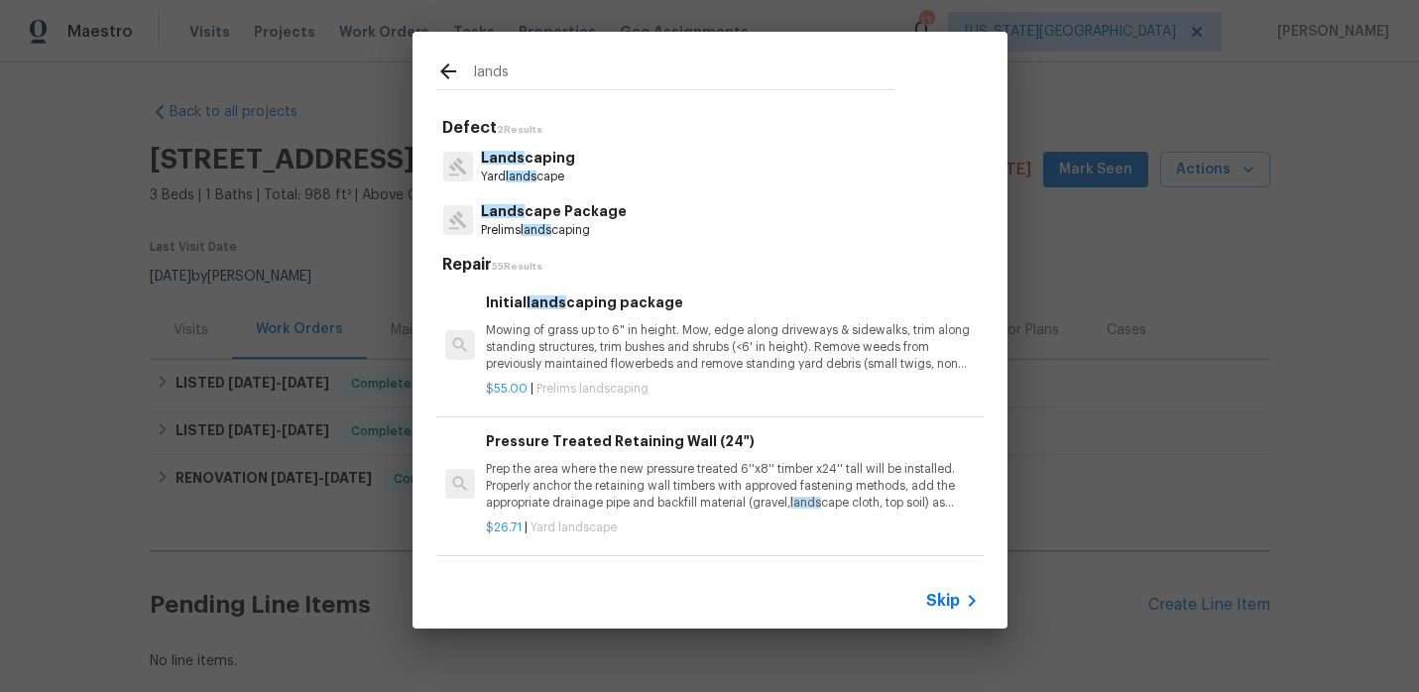
type input "lands"
click at [536, 158] on p "Lands caping" at bounding box center [528, 158] width 94 height 21
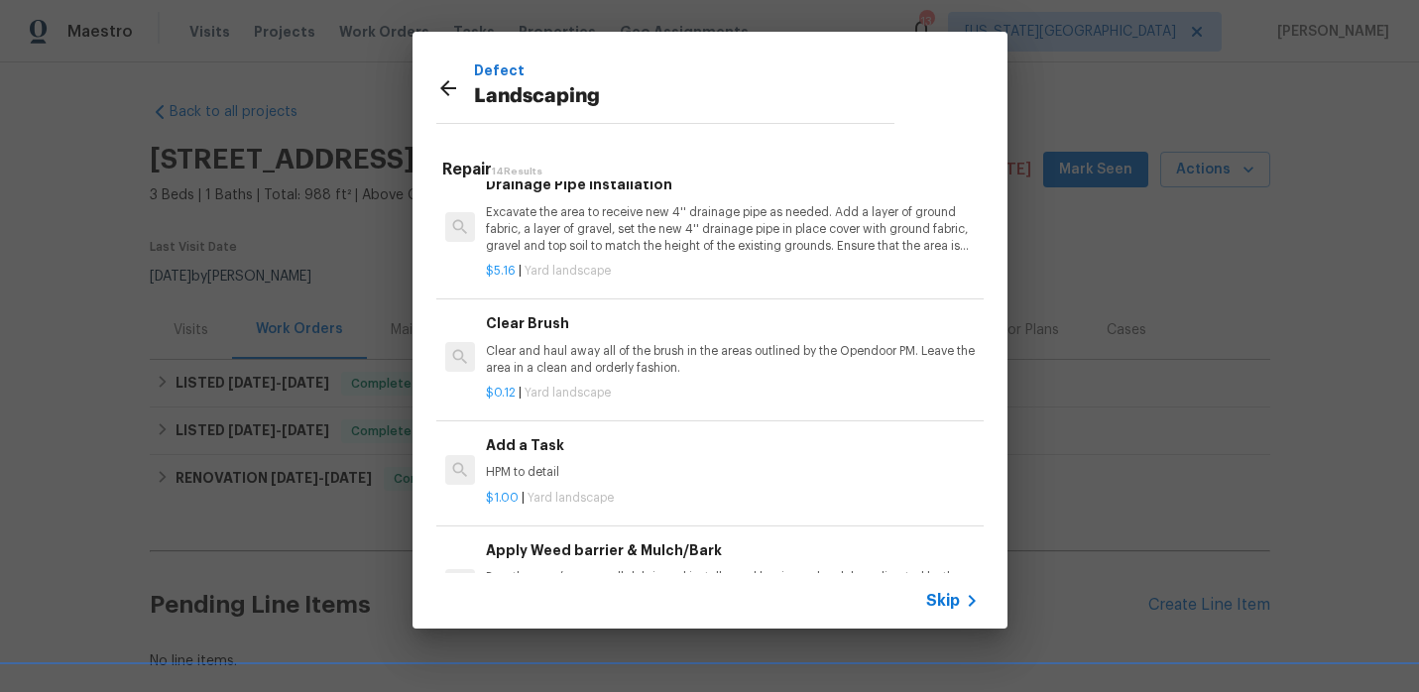
scroll to position [949, 0]
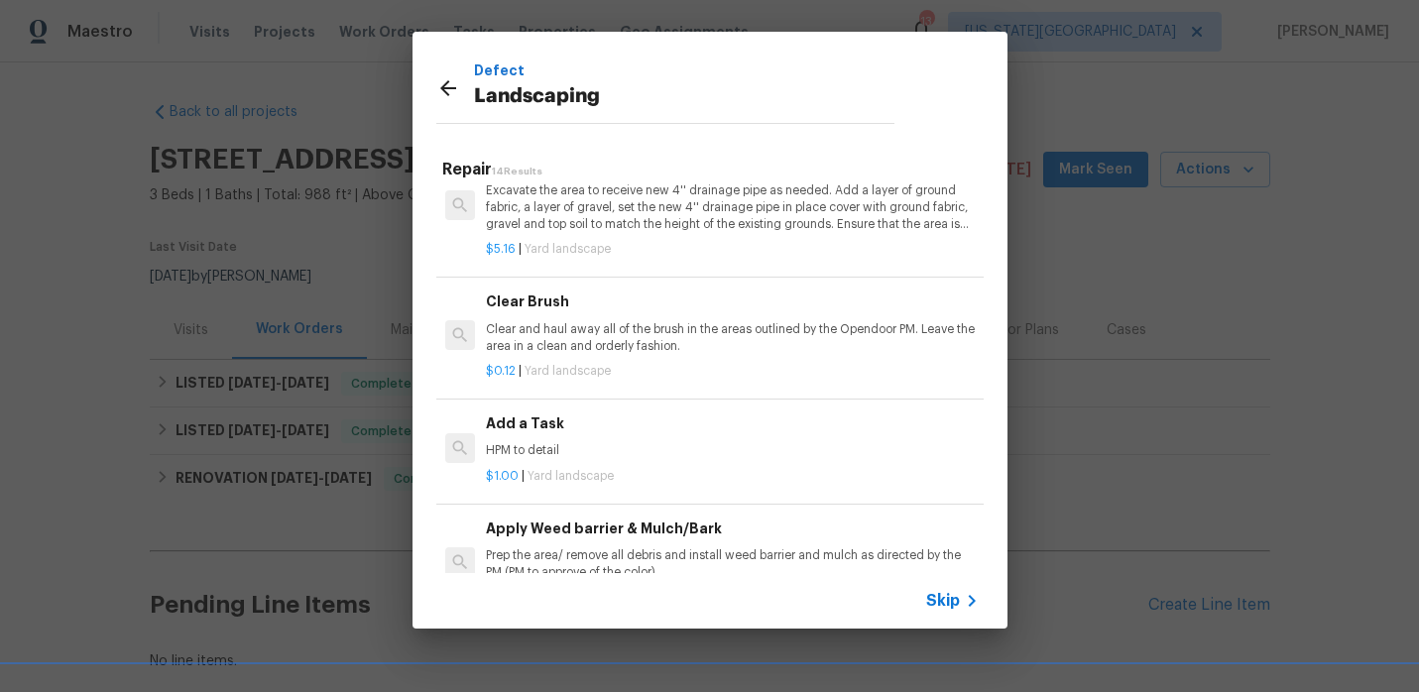
click at [535, 433] on h6 "Add a Task" at bounding box center [732, 424] width 492 height 22
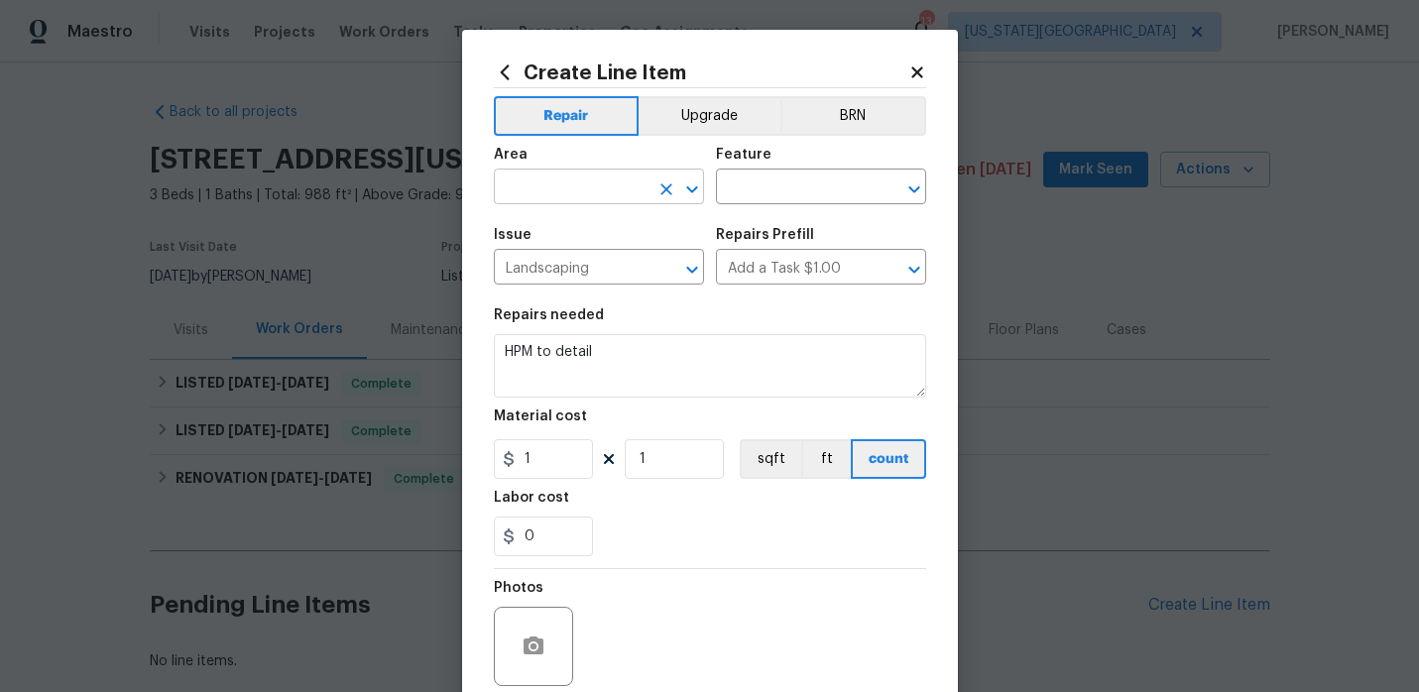
click at [552, 183] on input "text" at bounding box center [571, 189] width 155 height 31
type input "l"
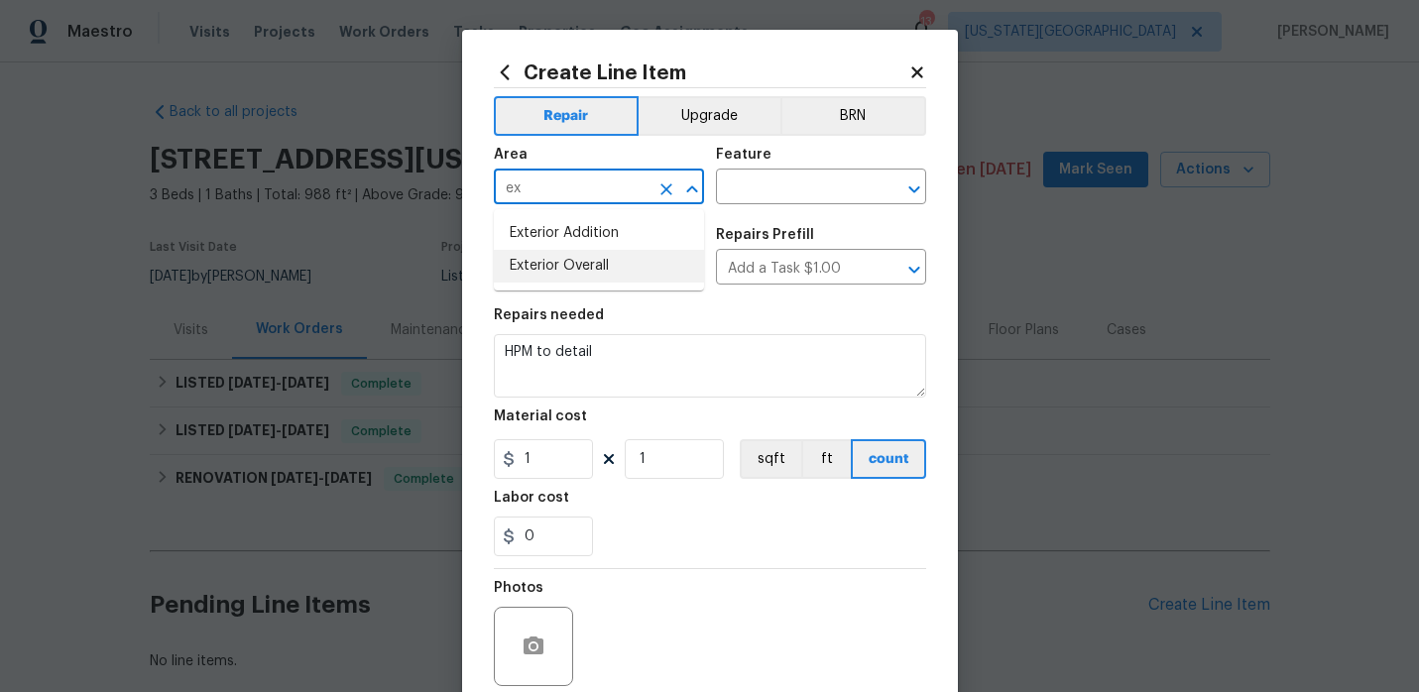
click at [521, 261] on li "Exterior Overall" at bounding box center [599, 266] width 210 height 33
type input "Exterior Overall"
click at [787, 195] on input "text" at bounding box center [793, 189] width 155 height 31
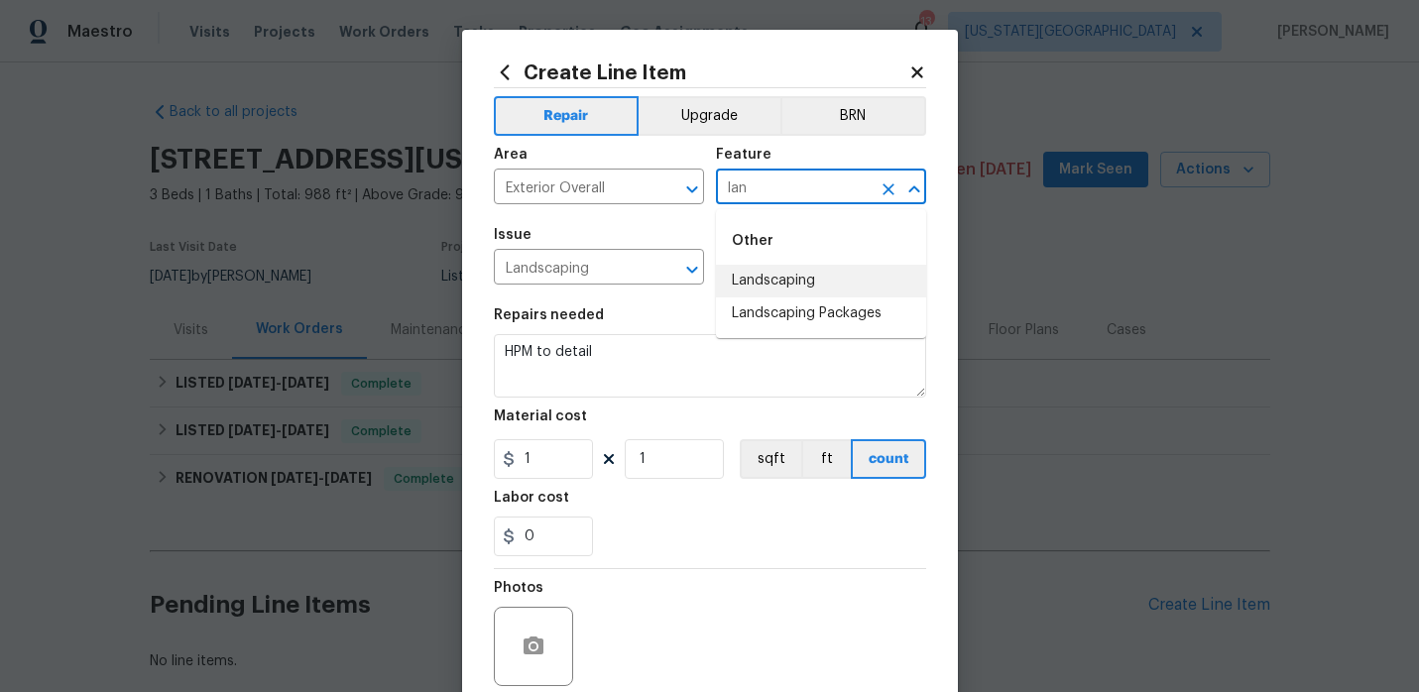
click at [827, 280] on li "Landscaping" at bounding box center [821, 281] width 210 height 33
type input "Landscaping"
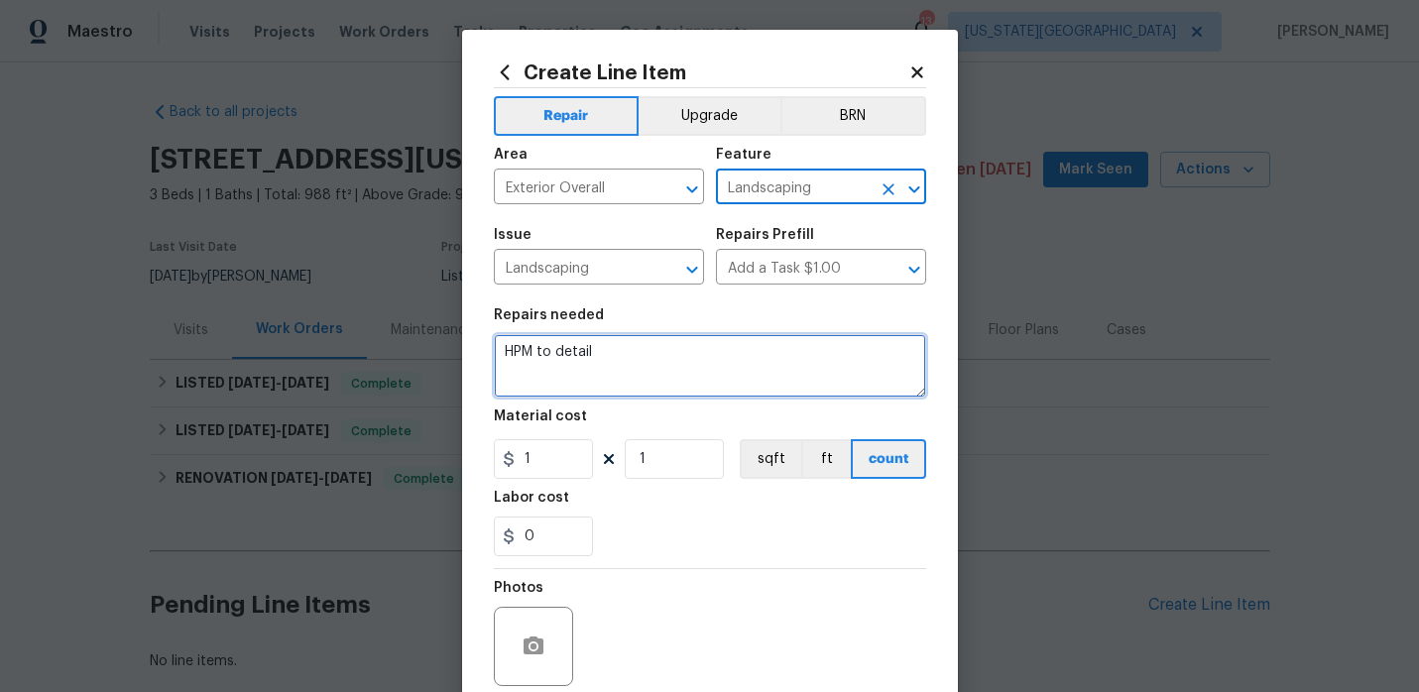
click at [625, 347] on textarea "HPM to detail" at bounding box center [710, 365] width 432 height 63
paste textarea "Significant debris in flowerbeds. window [PERSON_NAME] are full of trash,over g…"
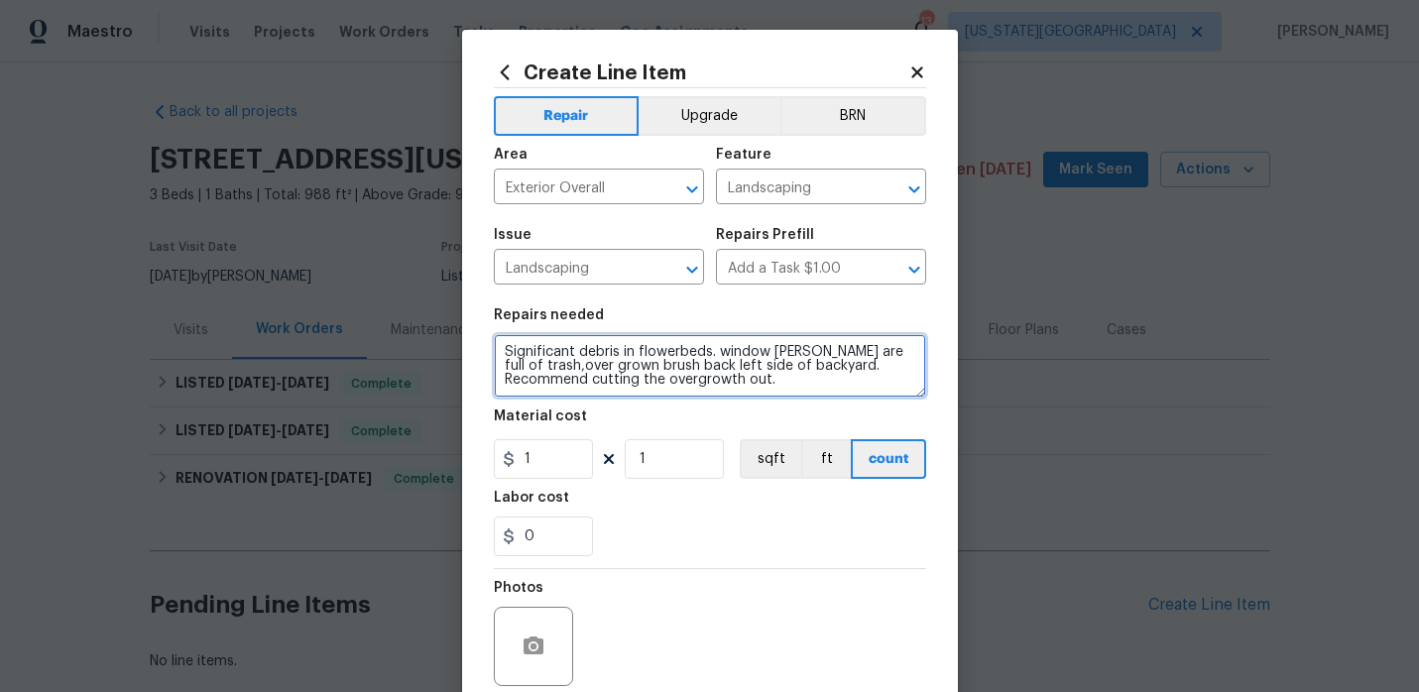
scroll to position [4, 0]
type textarea "Significant debris in flowerbeds. window wells are full of trash,over grown bru…"
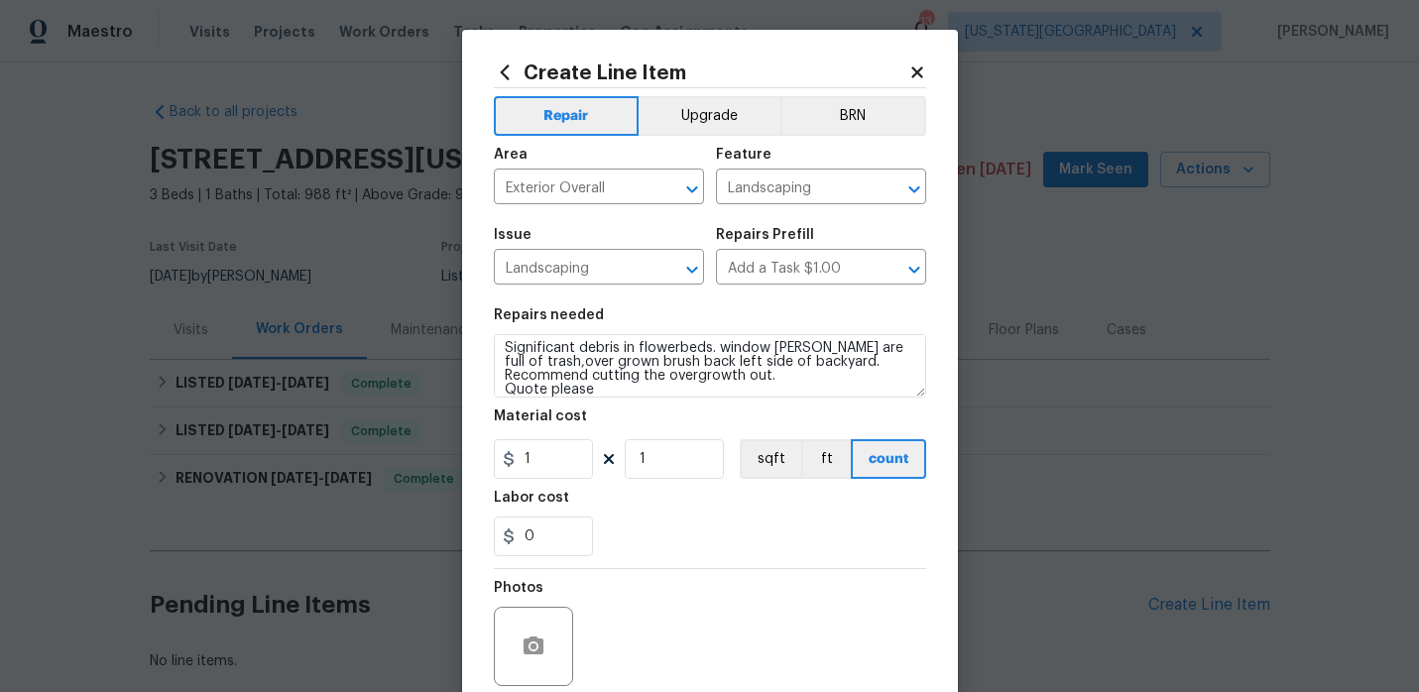
click at [818, 557] on section "Repairs needed Significant debris in flowerbeds. window wells are full of trash…" at bounding box center [710, 433] width 432 height 272
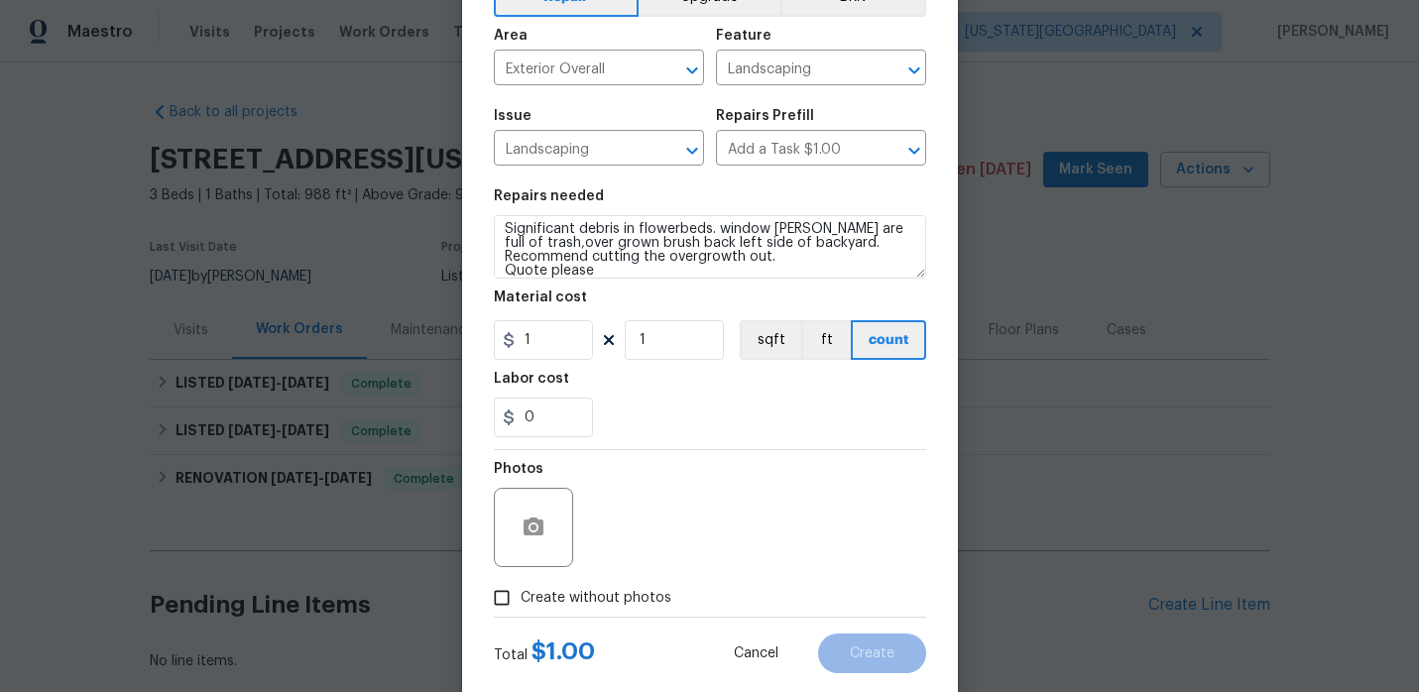
scroll to position [163, 0]
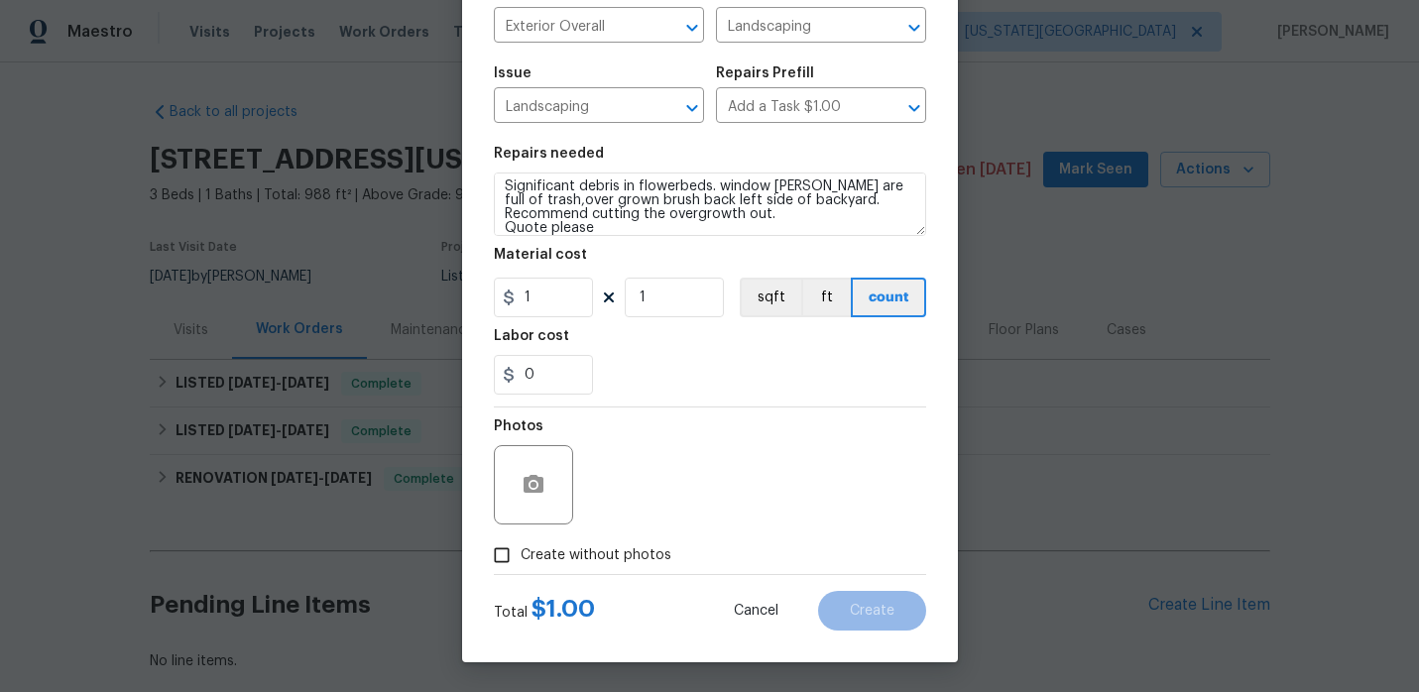
click at [506, 561] on input "Create without photos" at bounding box center [502, 555] width 38 height 38
checkbox input "true"
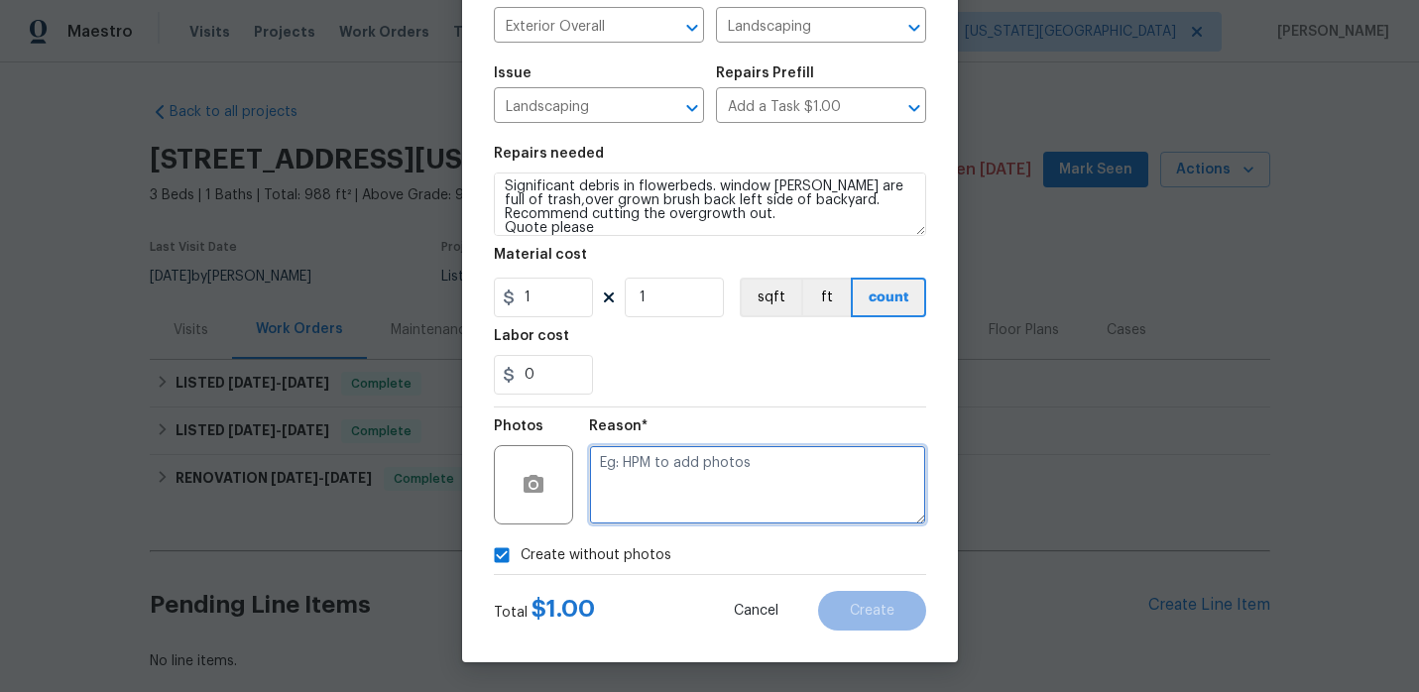
click at [755, 511] on textarea at bounding box center [757, 484] width 337 height 79
type textarea "."
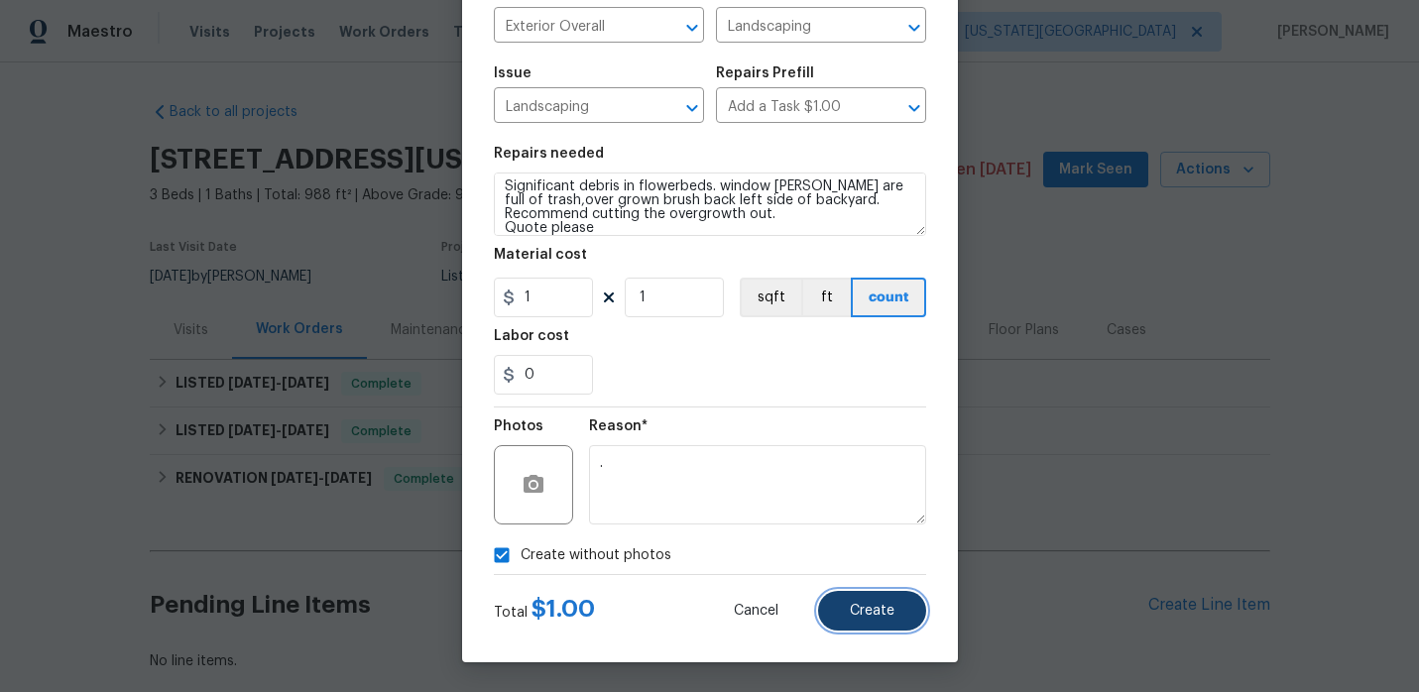
click at [849, 622] on button "Create" at bounding box center [872, 611] width 108 height 40
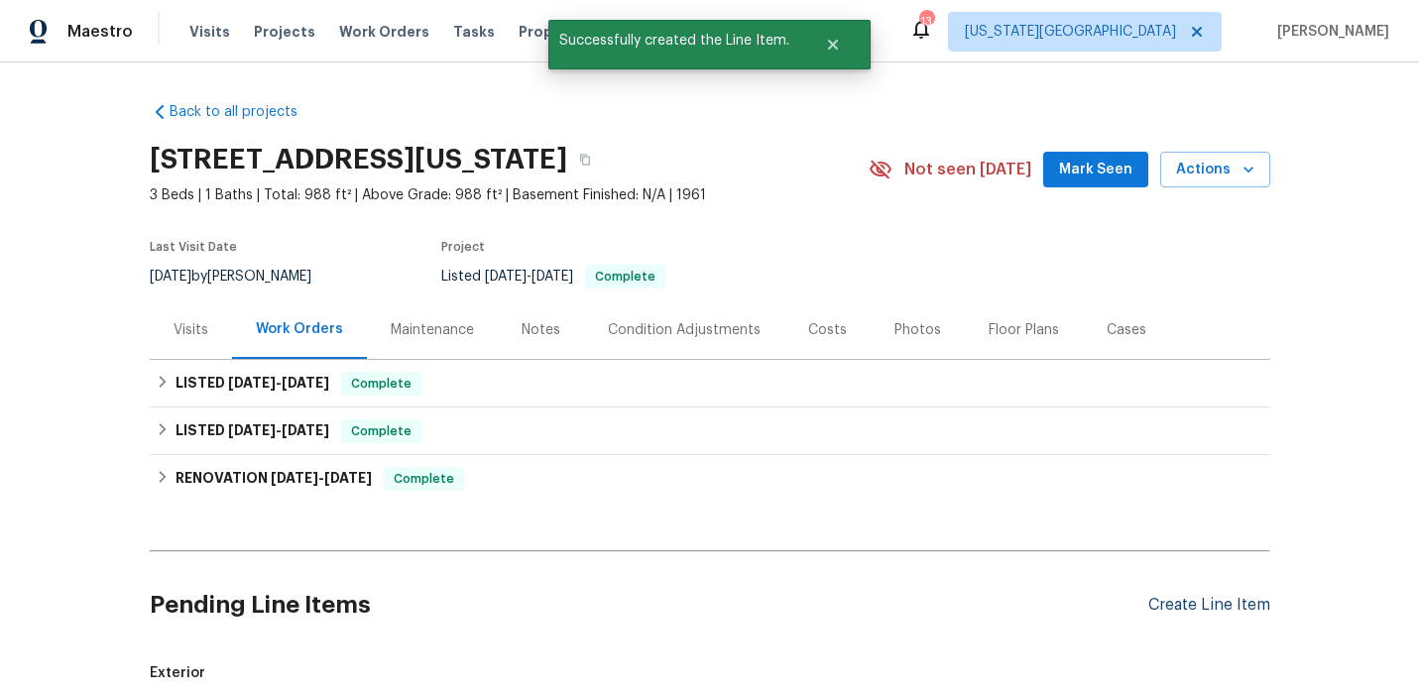
click at [1160, 604] on div "Create Line Item" at bounding box center [1209, 605] width 122 height 19
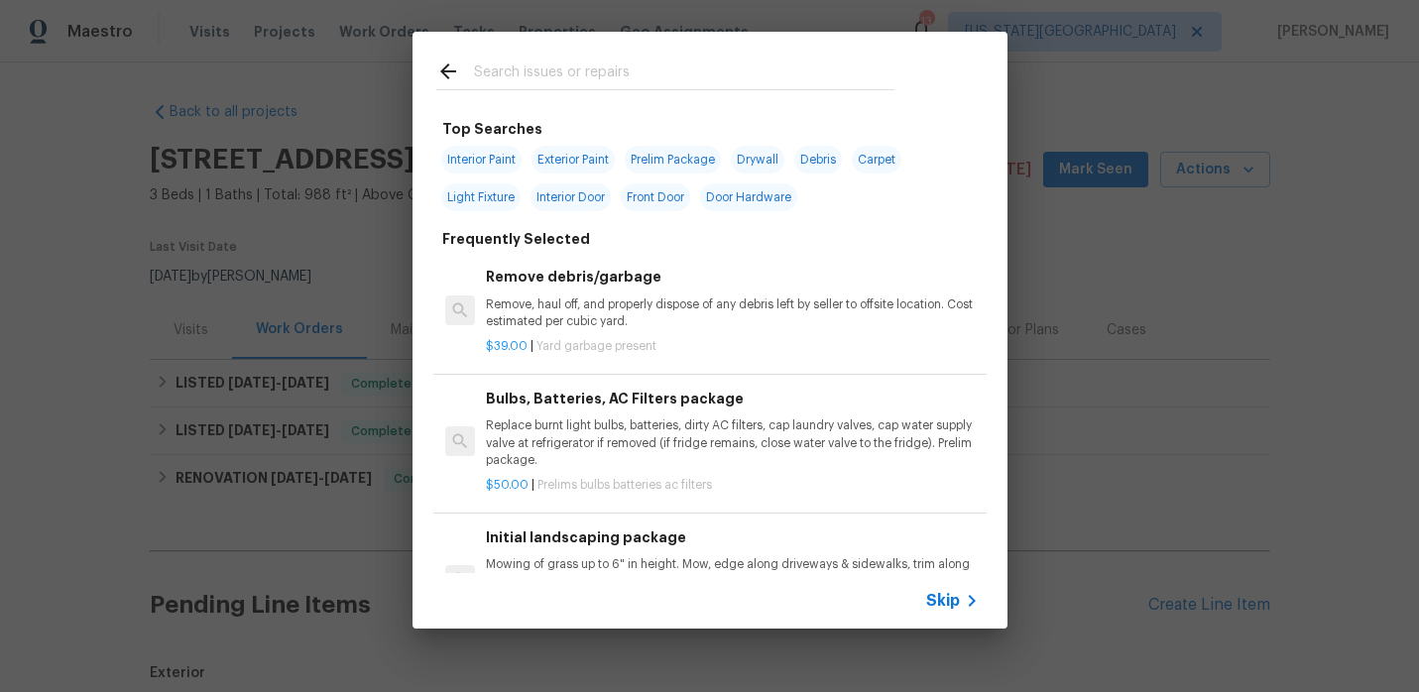
click at [650, 74] on input "text" at bounding box center [684, 75] width 420 height 30
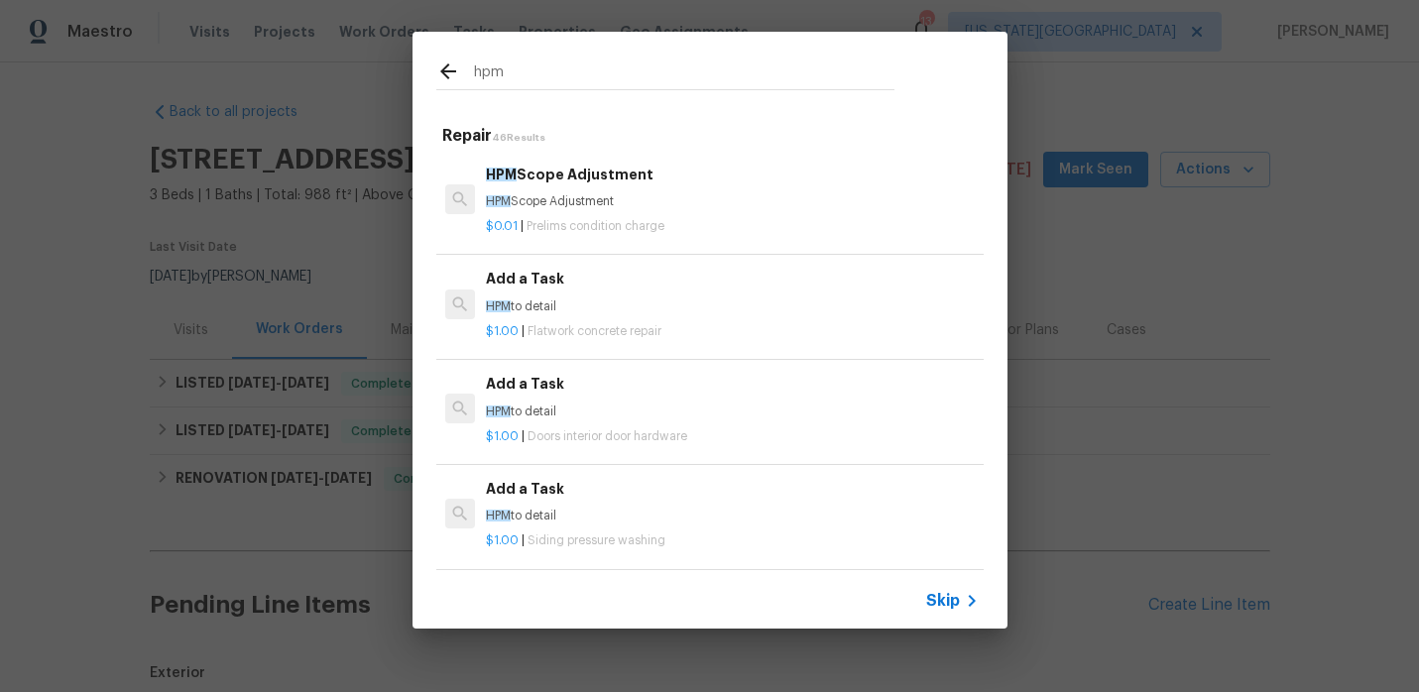
type input "hpm"
click at [538, 413] on p "HPM to detail" at bounding box center [732, 412] width 492 height 17
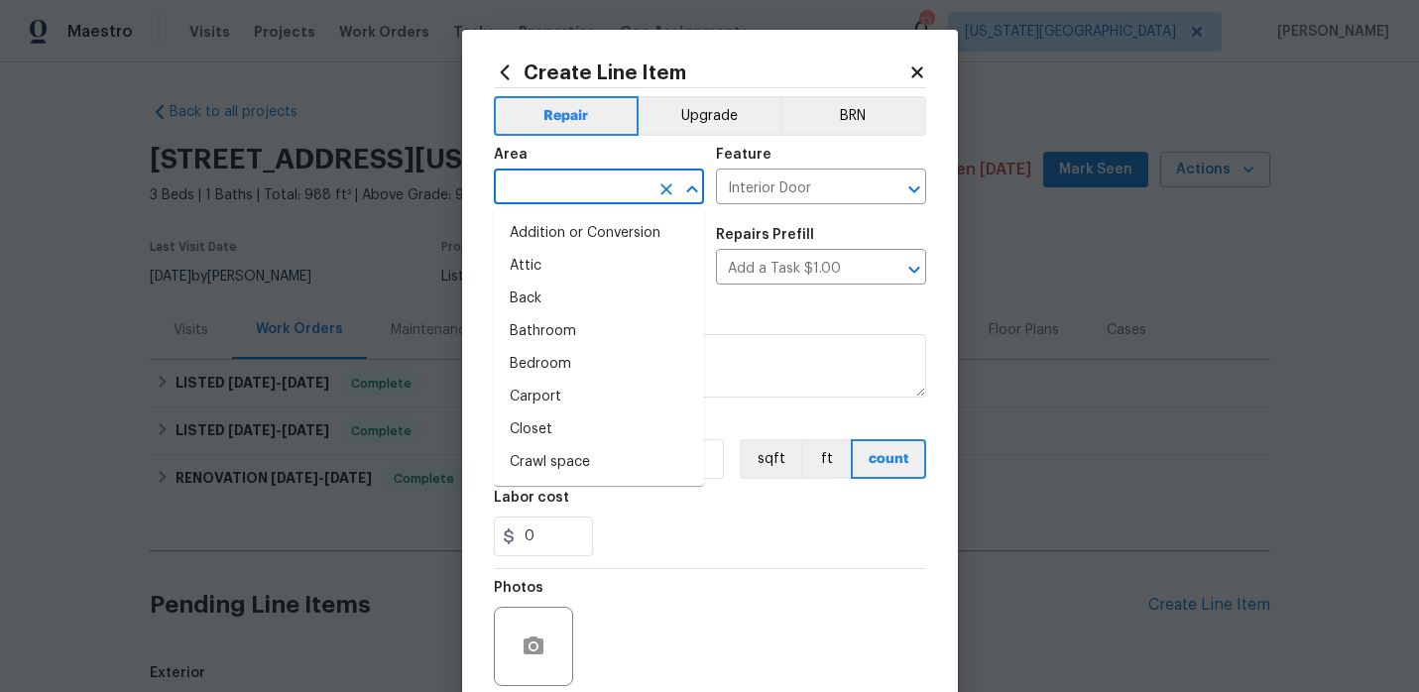
click at [601, 193] on input "text" at bounding box center [571, 189] width 155 height 31
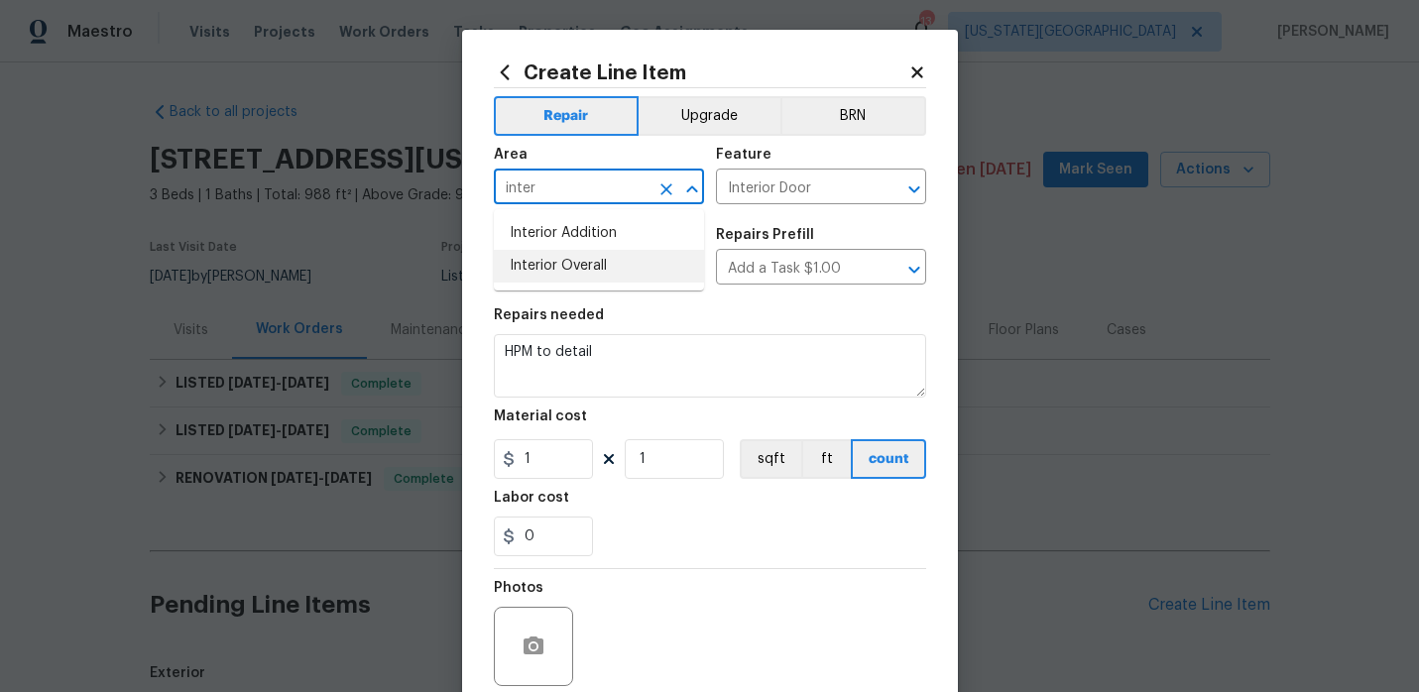
click at [529, 278] on li "Interior Overall" at bounding box center [599, 266] width 210 height 33
type input "Interior Overall"
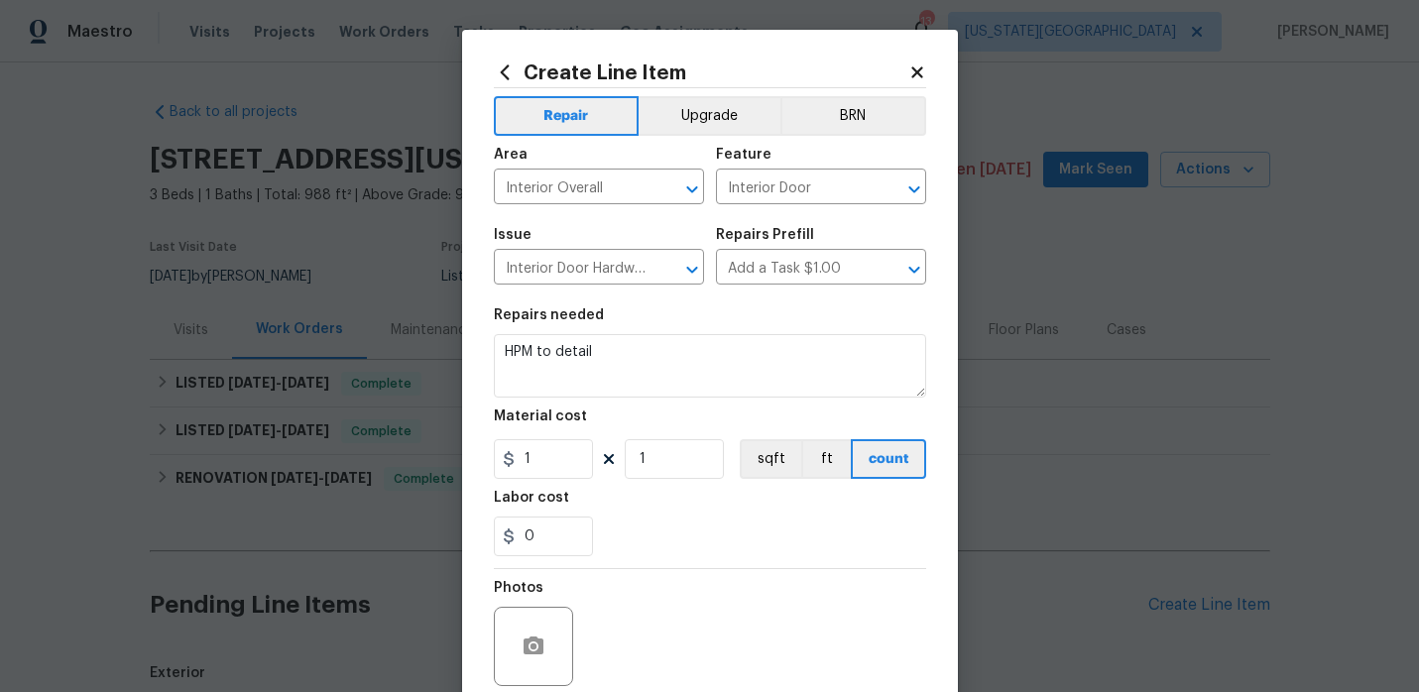
click at [811, 171] on div "Feature" at bounding box center [821, 161] width 210 height 26
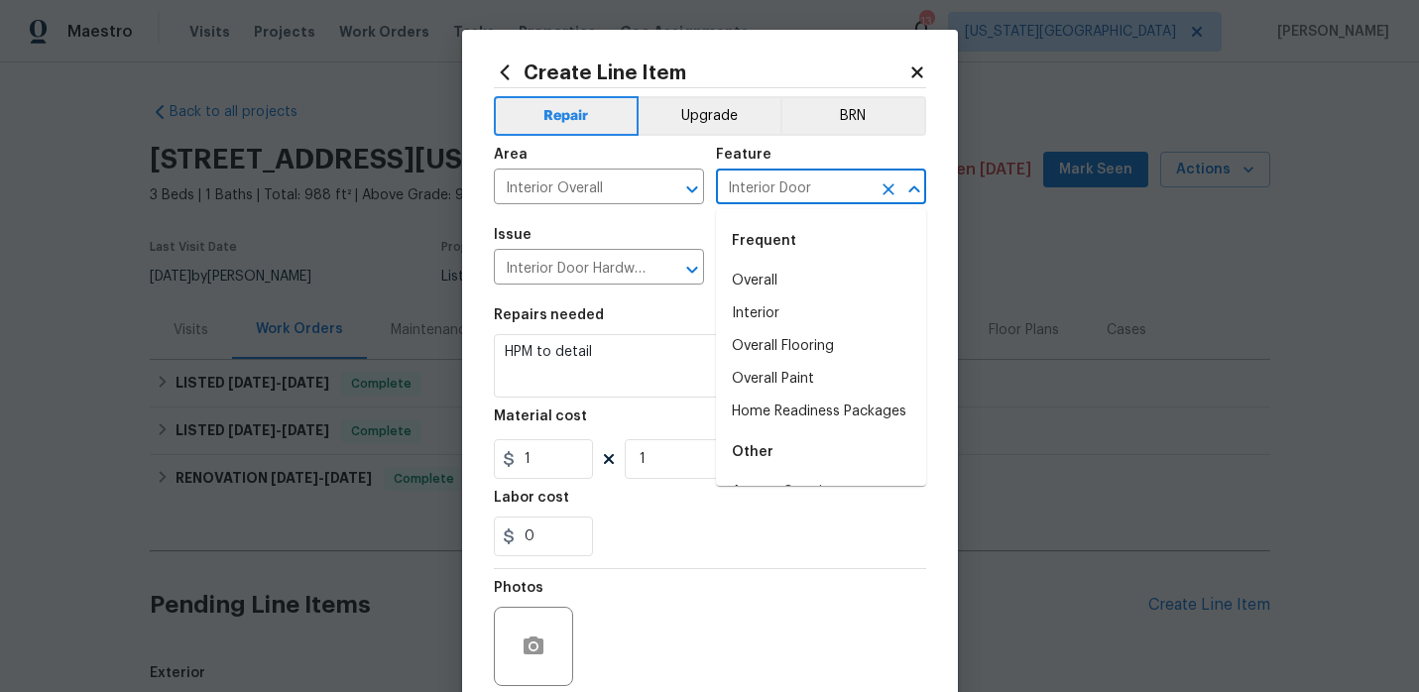
click at [811, 180] on input "Interior Door" at bounding box center [793, 189] width 155 height 31
click at [759, 288] on li "Overall" at bounding box center [821, 281] width 210 height 33
type input "Overall"
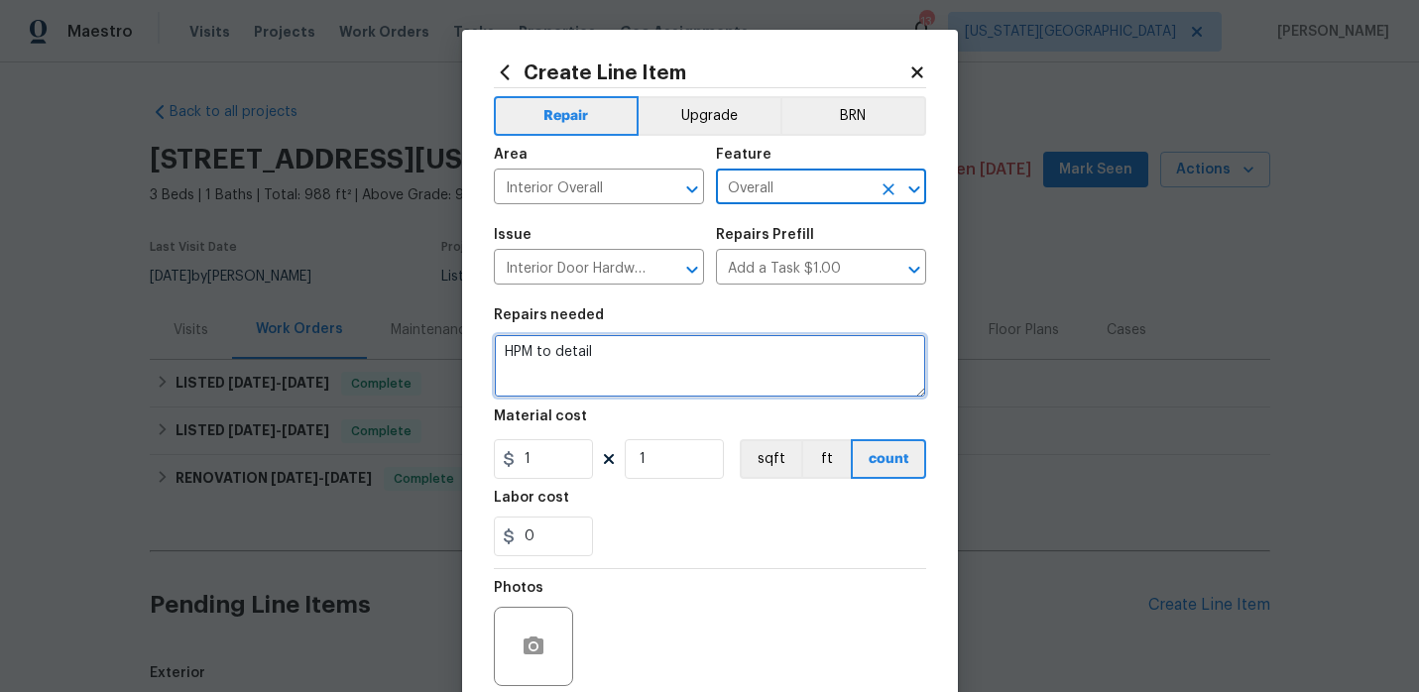
click at [636, 363] on textarea "HPM to detail" at bounding box center [710, 365] width 432 height 63
click at [621, 359] on textarea at bounding box center [710, 365] width 432 height 63
type textarea "M"
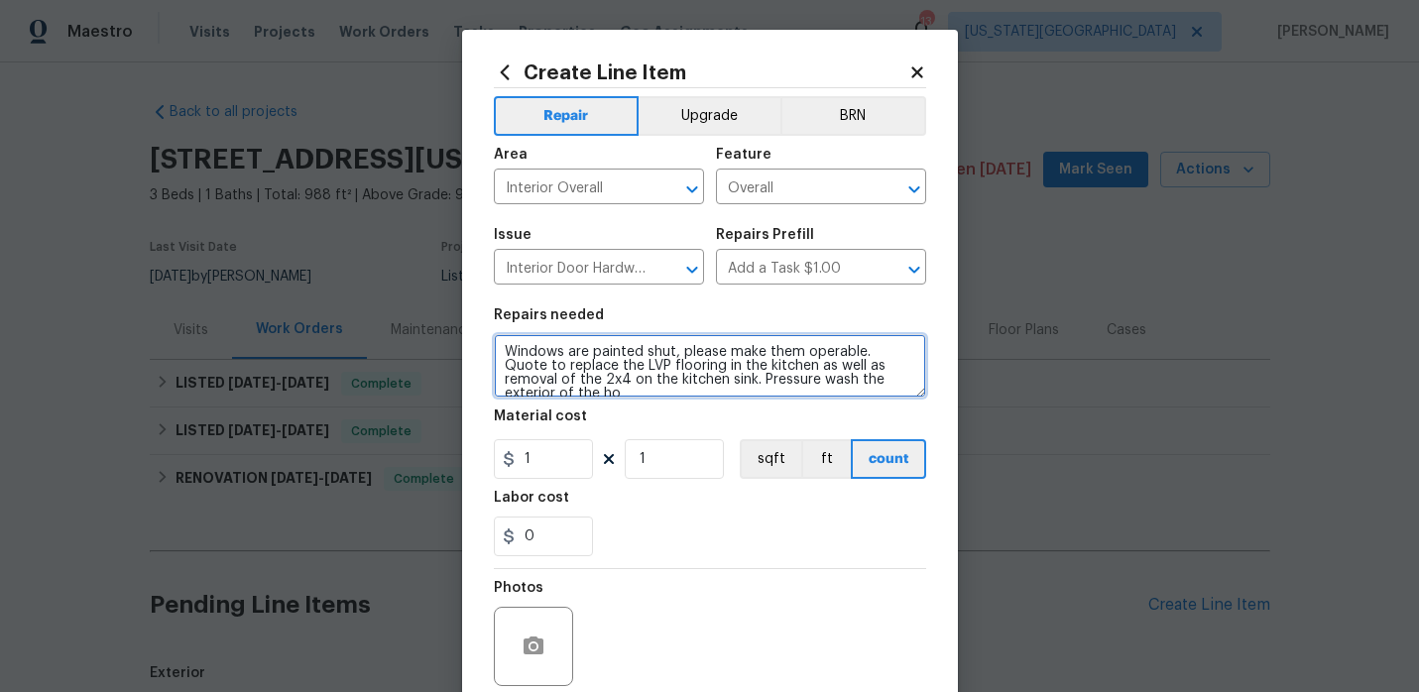
scroll to position [4, 0]
type textarea "Windows are painted shut, please make them operable. Quote to replace the LVP f…"
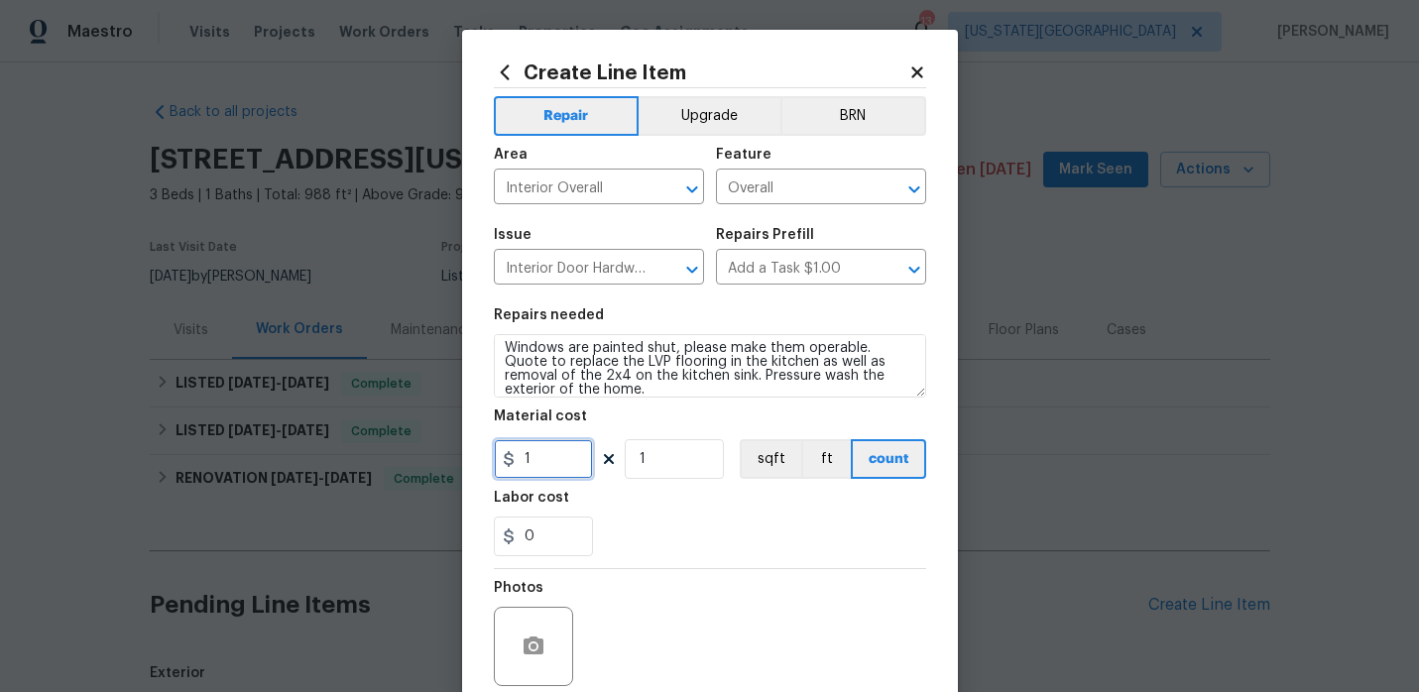
click at [552, 472] on input "1" at bounding box center [543, 459] width 99 height 40
type input "250"
click at [658, 526] on div "0" at bounding box center [710, 537] width 432 height 40
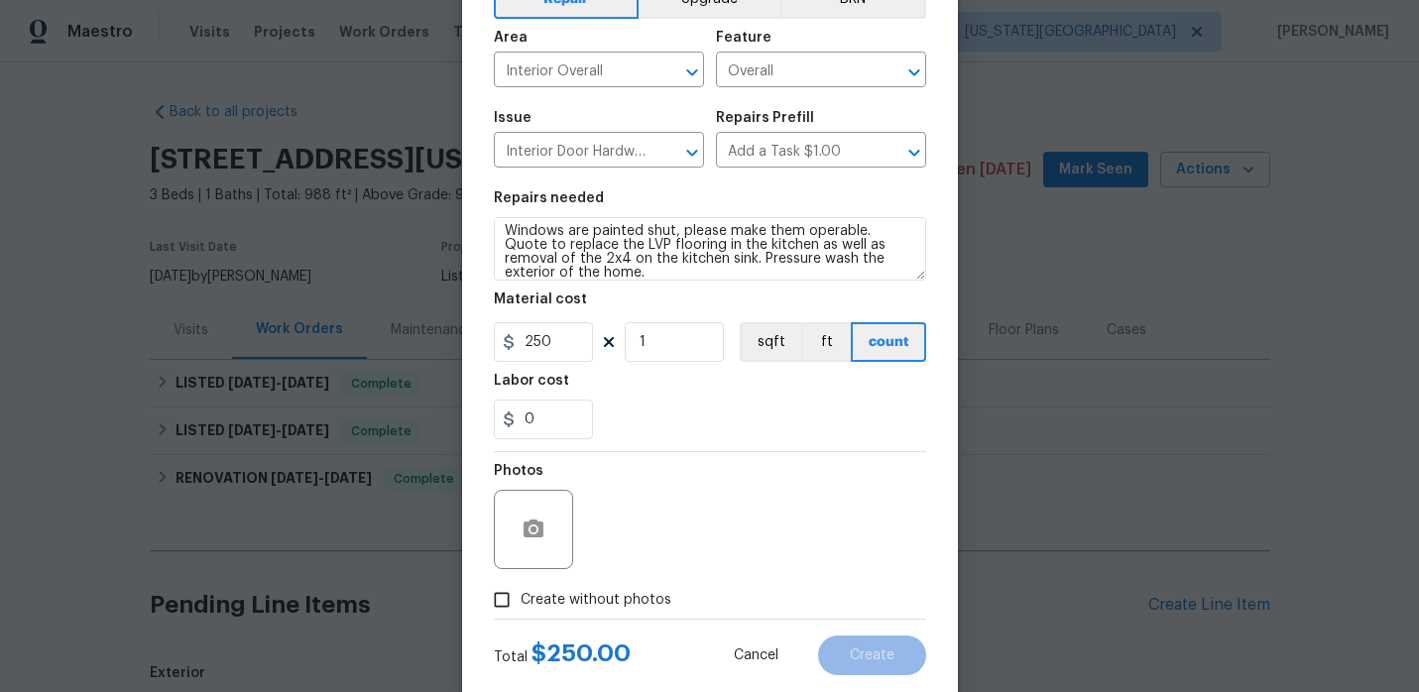
scroll to position [163, 0]
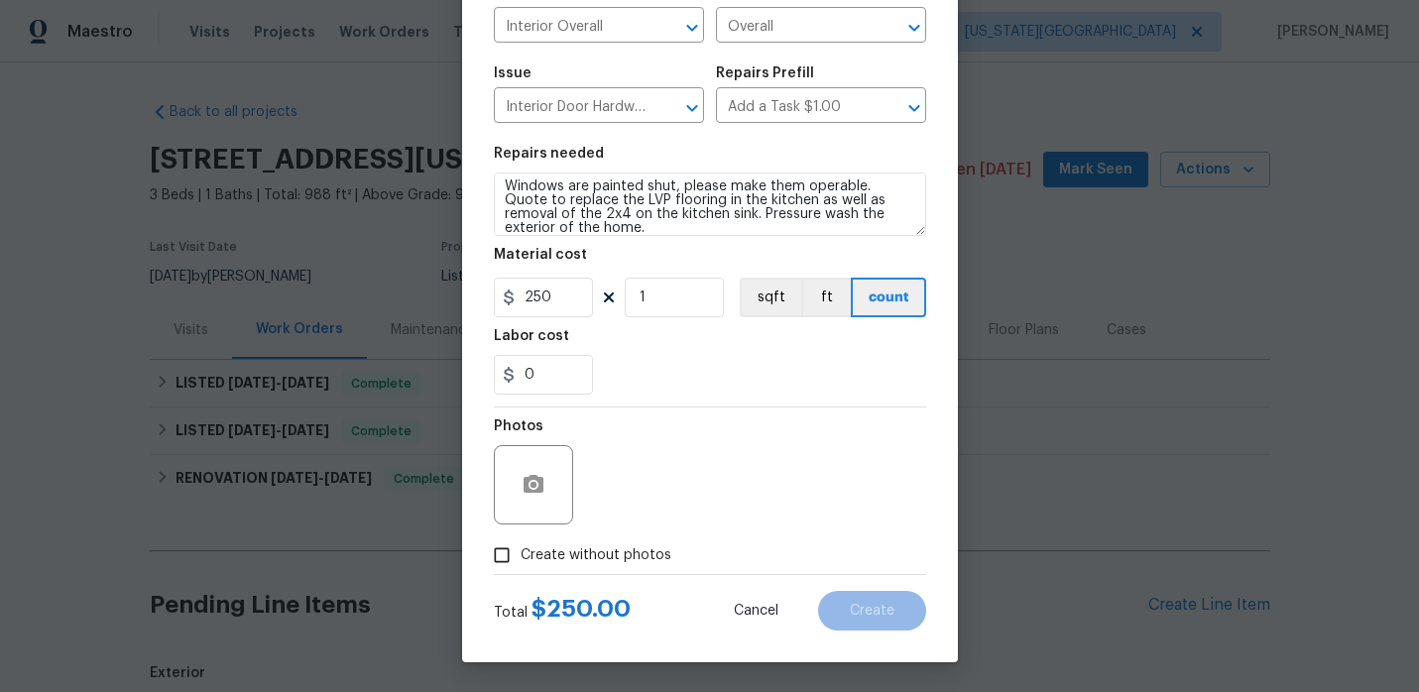
click at [513, 542] on input "Create without photos" at bounding box center [502, 555] width 38 height 38
checkbox input "true"
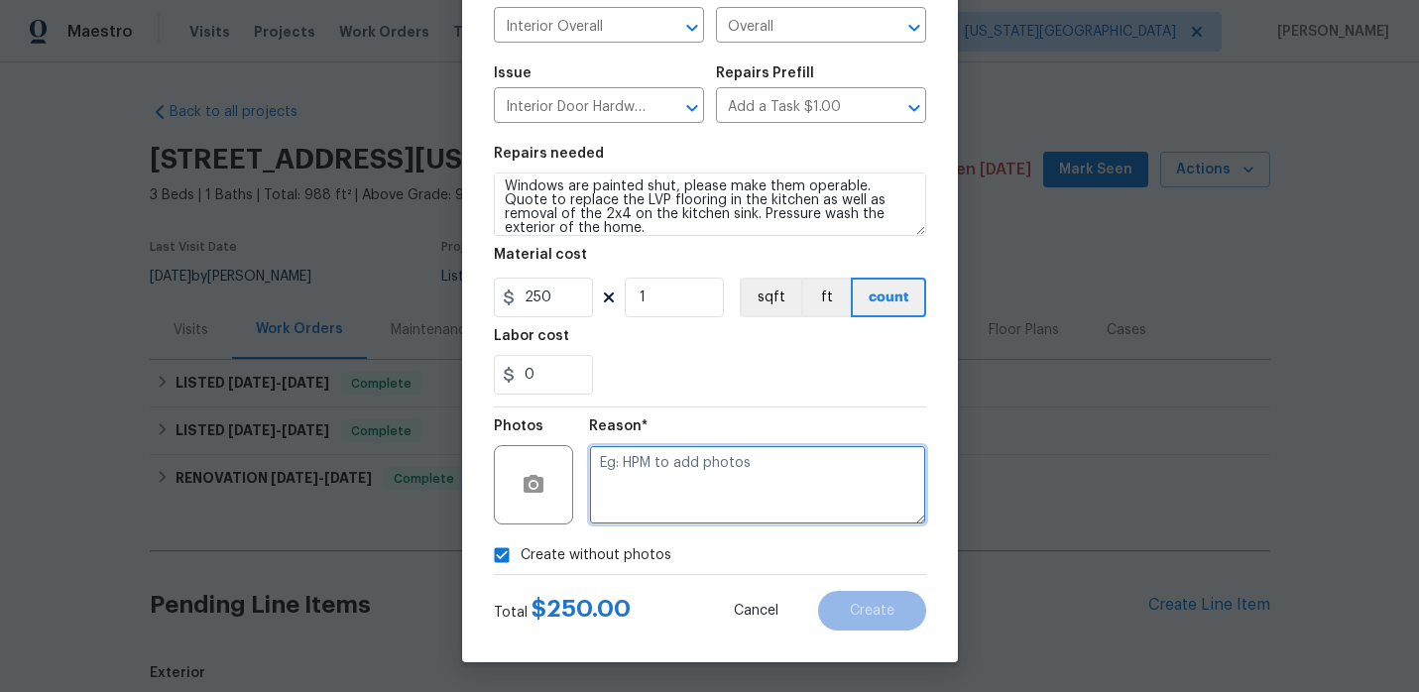
click at [703, 492] on textarea at bounding box center [757, 484] width 337 height 79
type textarea "."
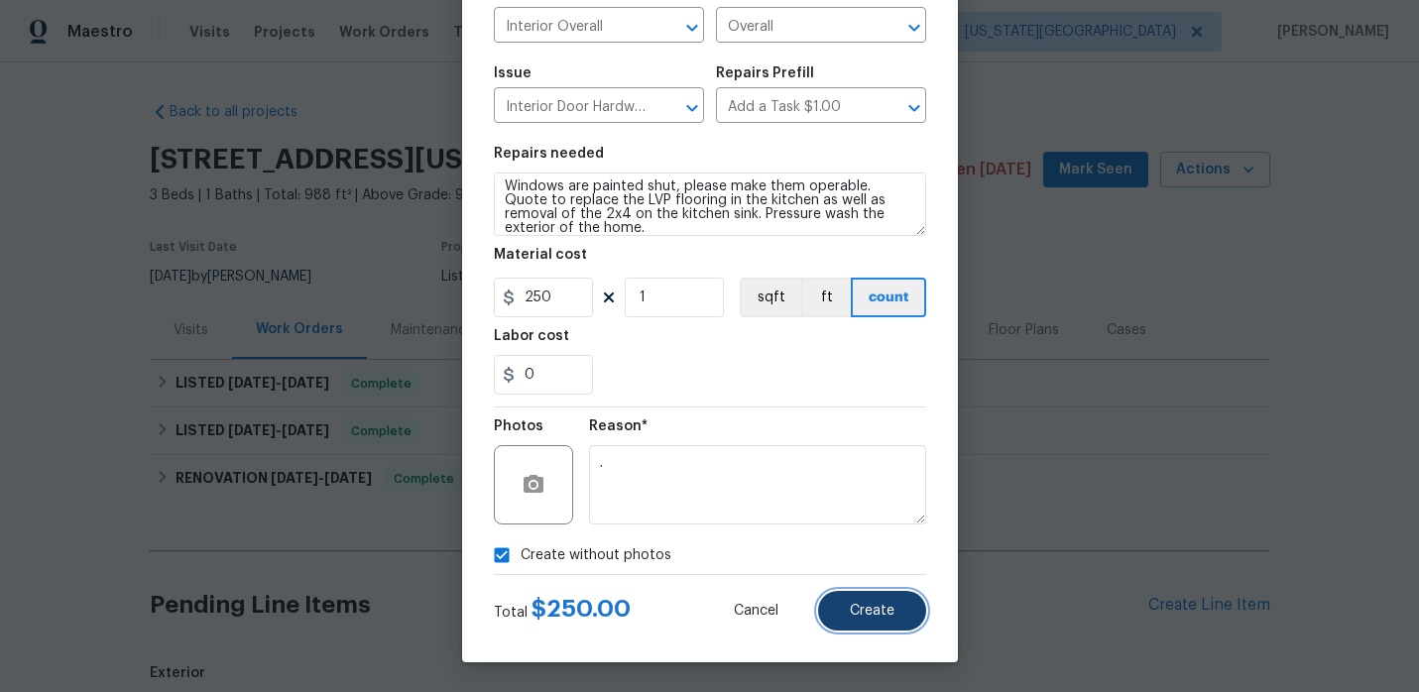
click at [863, 614] on span "Create" at bounding box center [872, 611] width 45 height 15
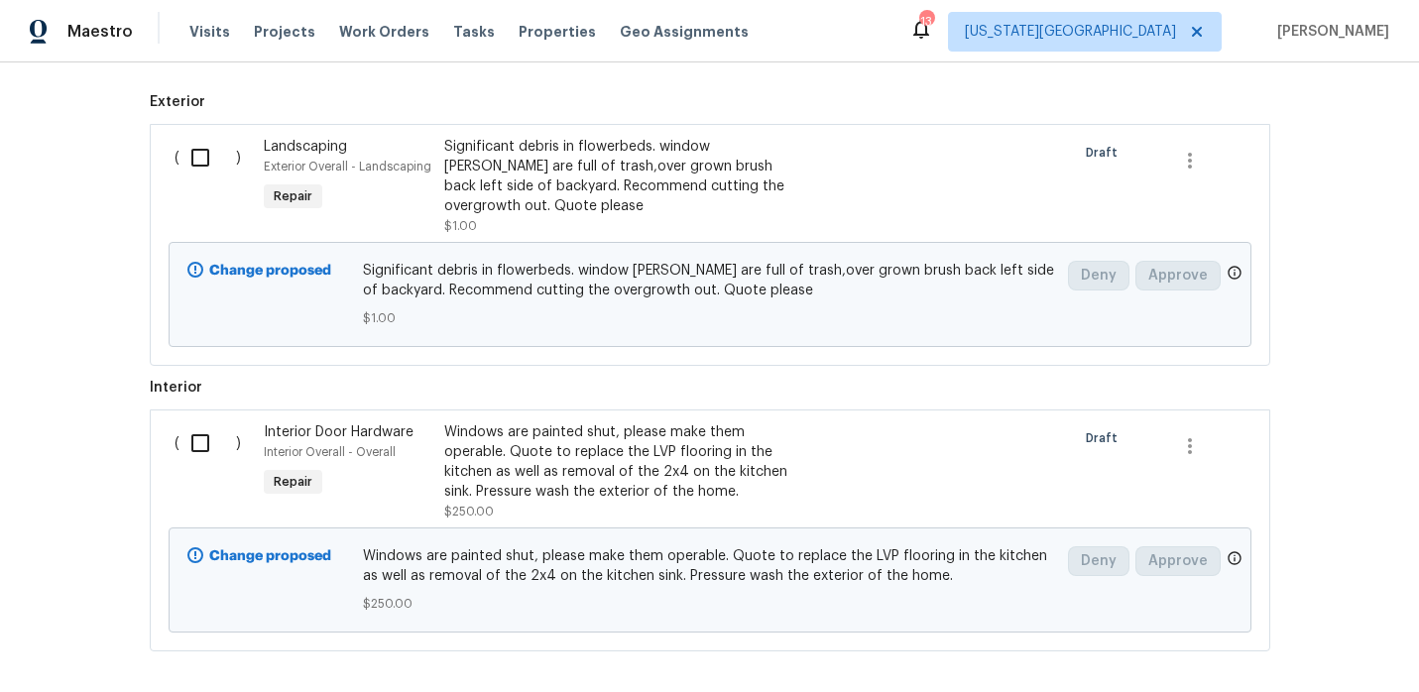
scroll to position [561, 0]
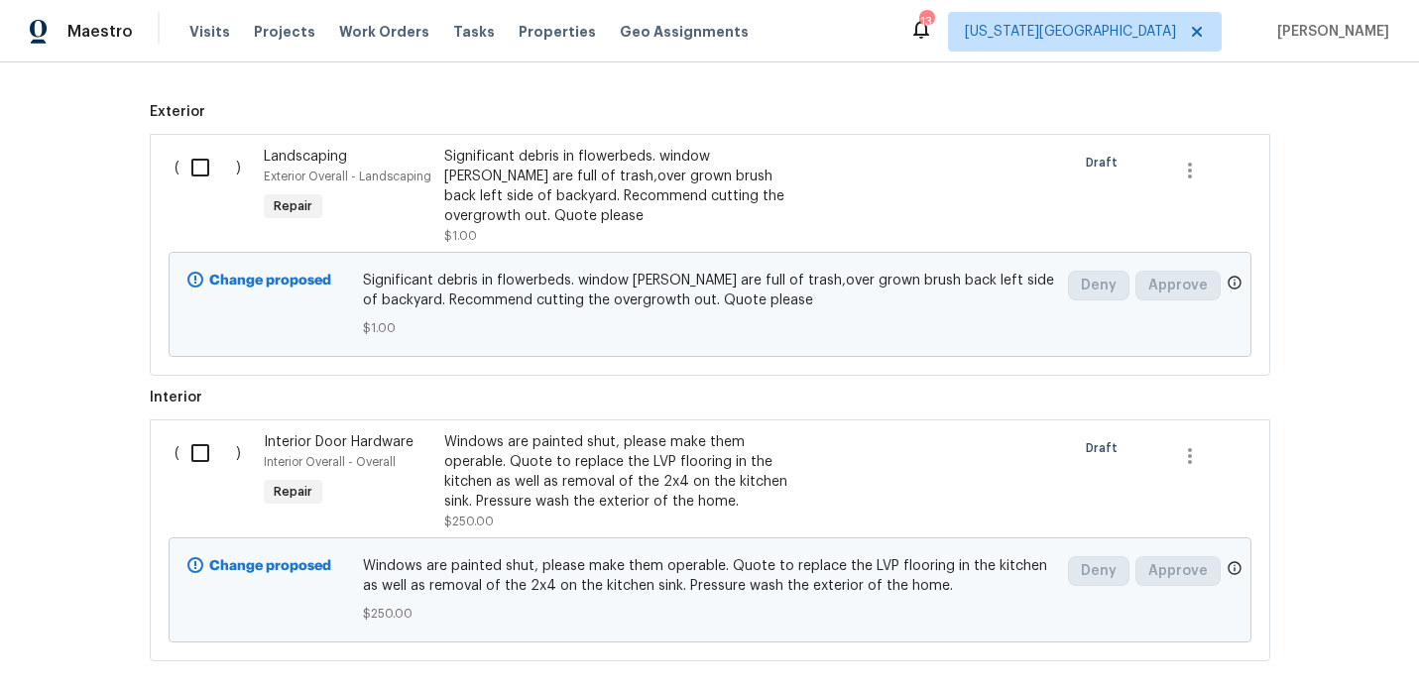
click at [662, 436] on div "Windows are painted shut, please make them operable. Quote to replace the LVP f…" at bounding box center [618, 471] width 349 height 79
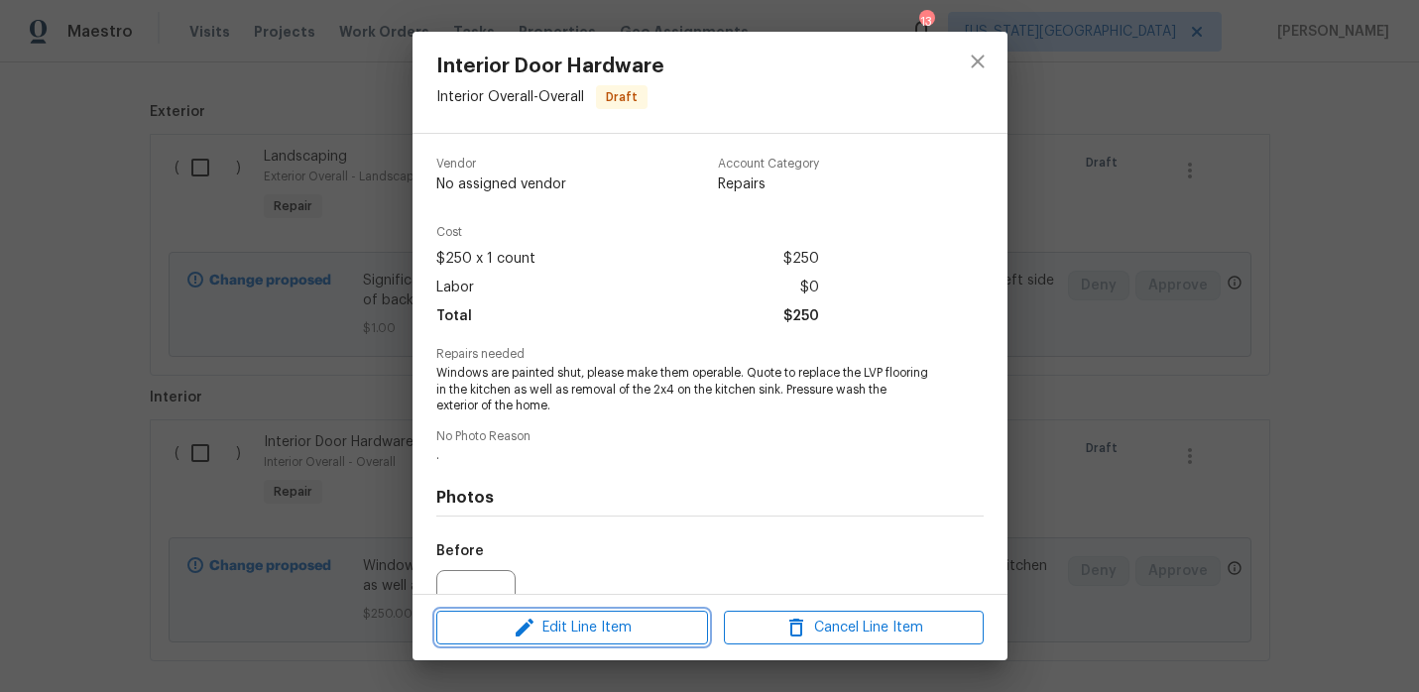
click at [591, 626] on span "Edit Line Item" at bounding box center [572, 628] width 260 height 25
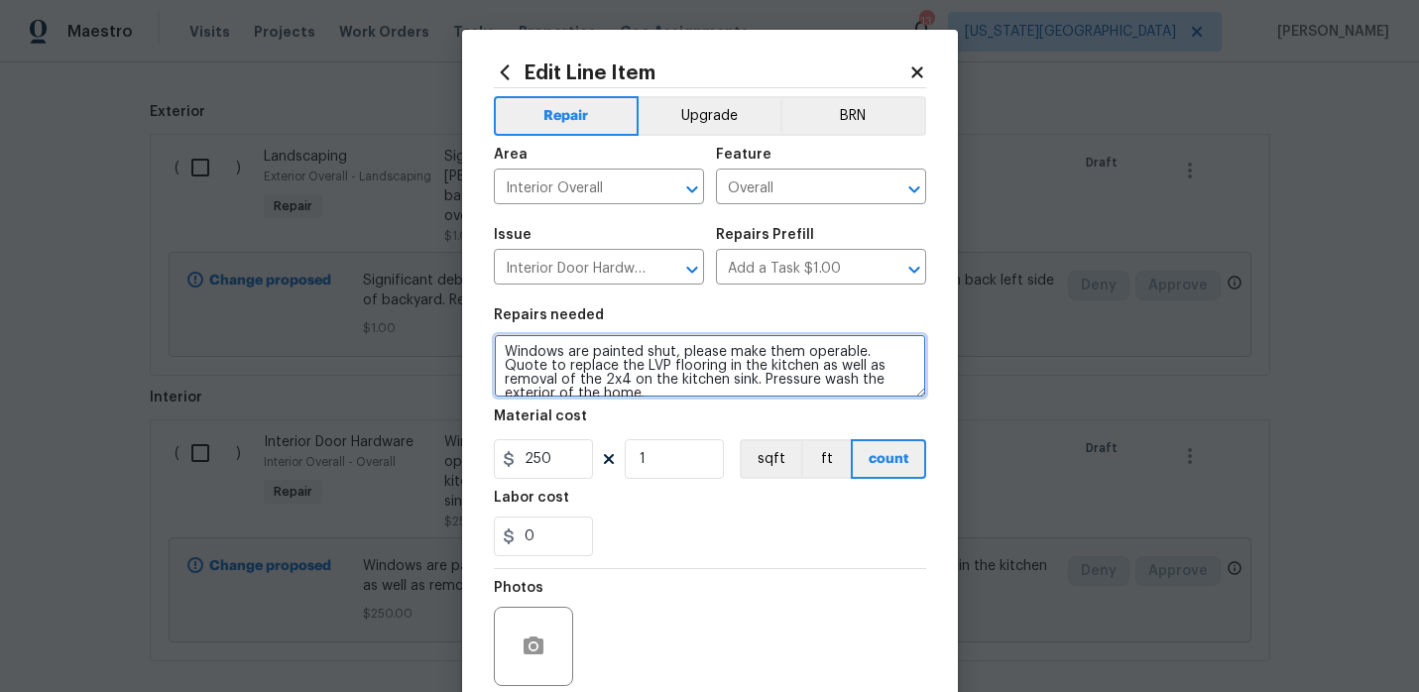
click at [827, 390] on textarea "Windows are painted shut, please make them operable. Quote to replace the LVP f…" at bounding box center [710, 365] width 432 height 63
type textarea "Windows are painted shut, please make them operable. Quote to replace the LVP f…"
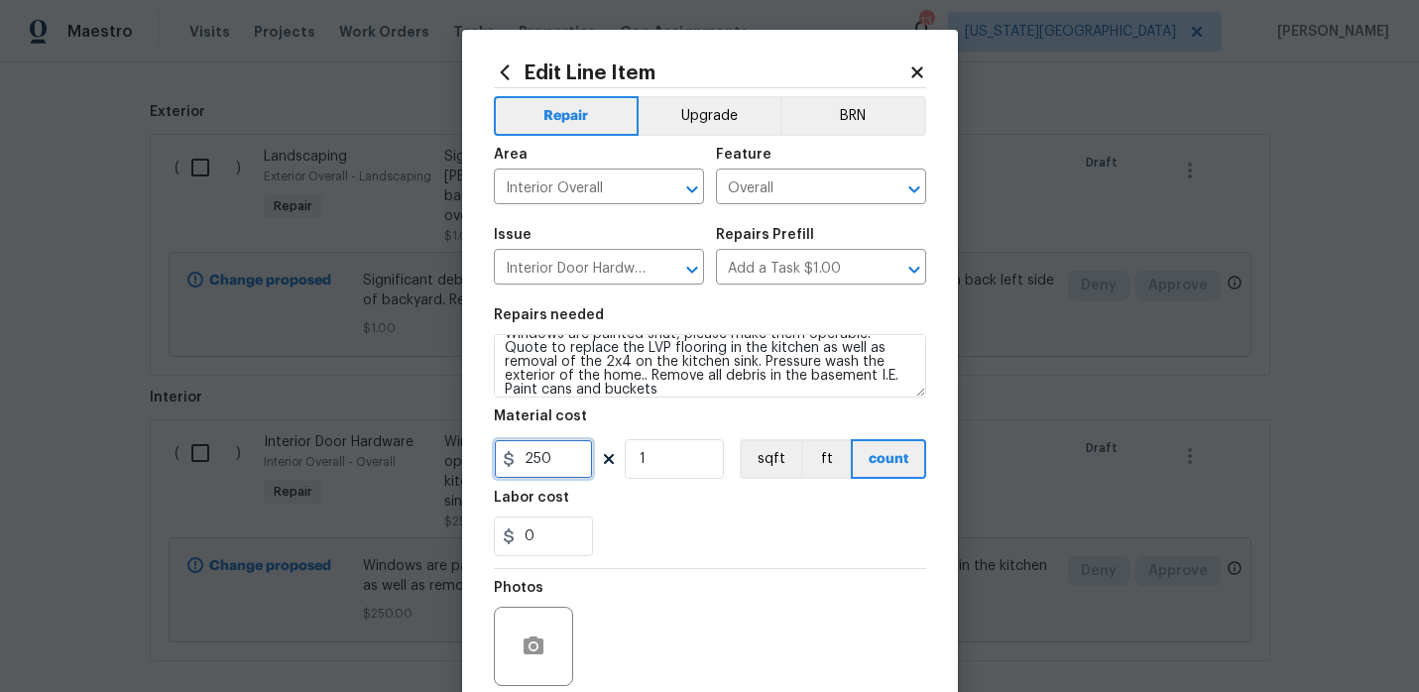
click at [573, 457] on input "250" at bounding box center [543, 459] width 99 height 40
type input "400"
click at [650, 537] on div "0" at bounding box center [710, 537] width 432 height 40
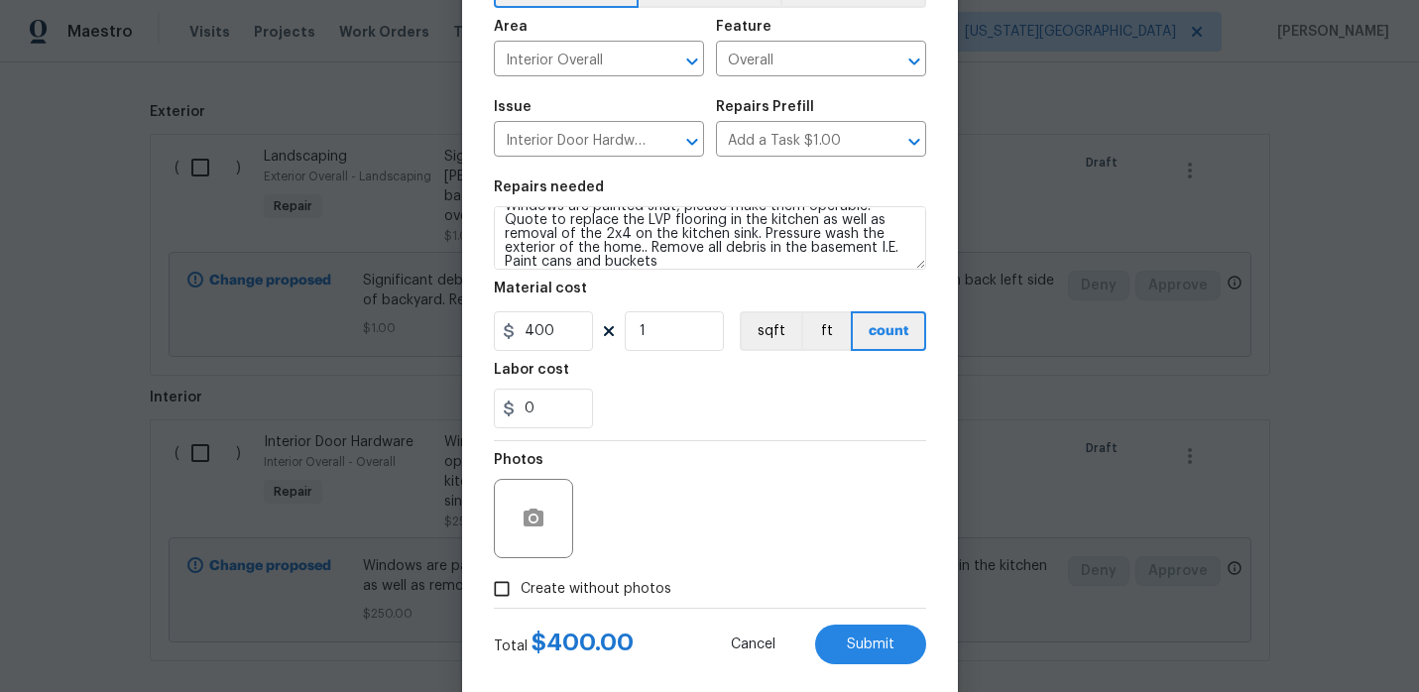
scroll to position [163, 0]
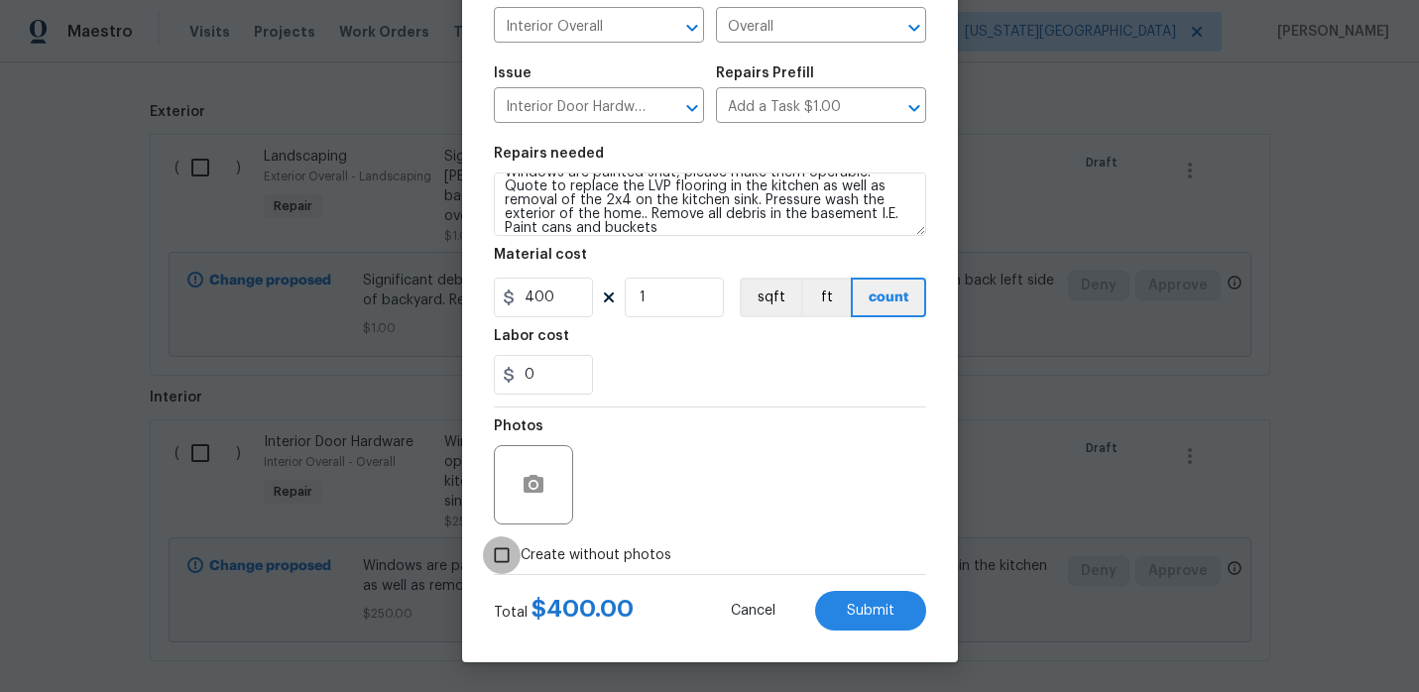
click at [512, 566] on input "Create without photos" at bounding box center [502, 555] width 38 height 38
checkbox input "true"
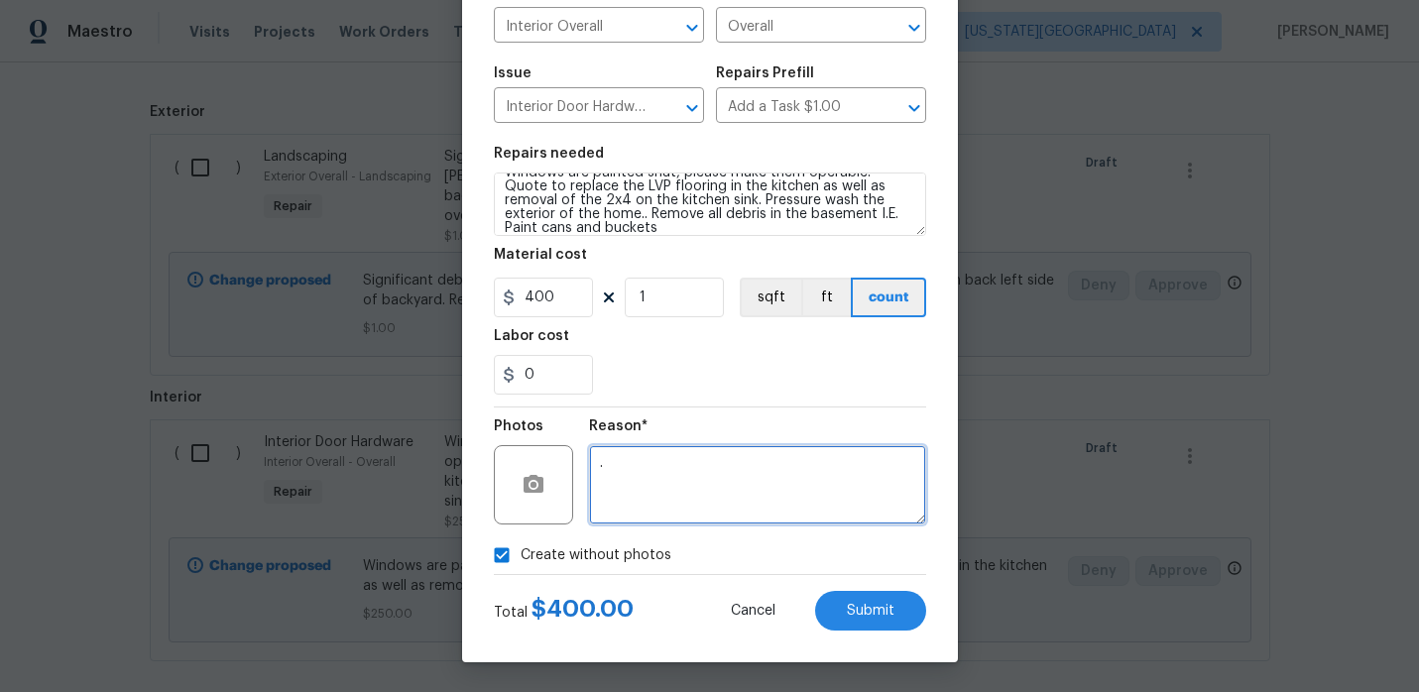
click at [810, 494] on textarea "." at bounding box center [757, 484] width 337 height 79
type textarea ".."
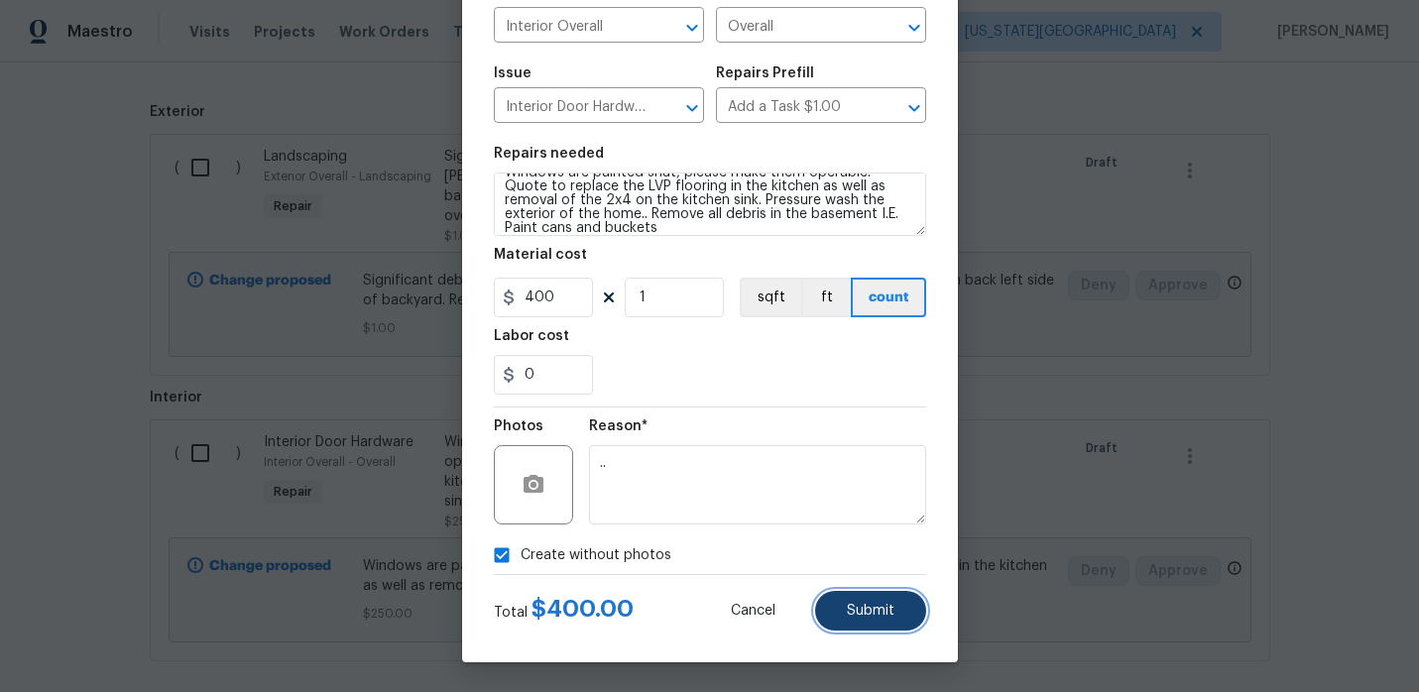
click at [876, 601] on button "Submit" at bounding box center [870, 611] width 111 height 40
type textarea "Windows are painted shut, please make them operable. Quote to replace the LVP f…"
type textarea "."
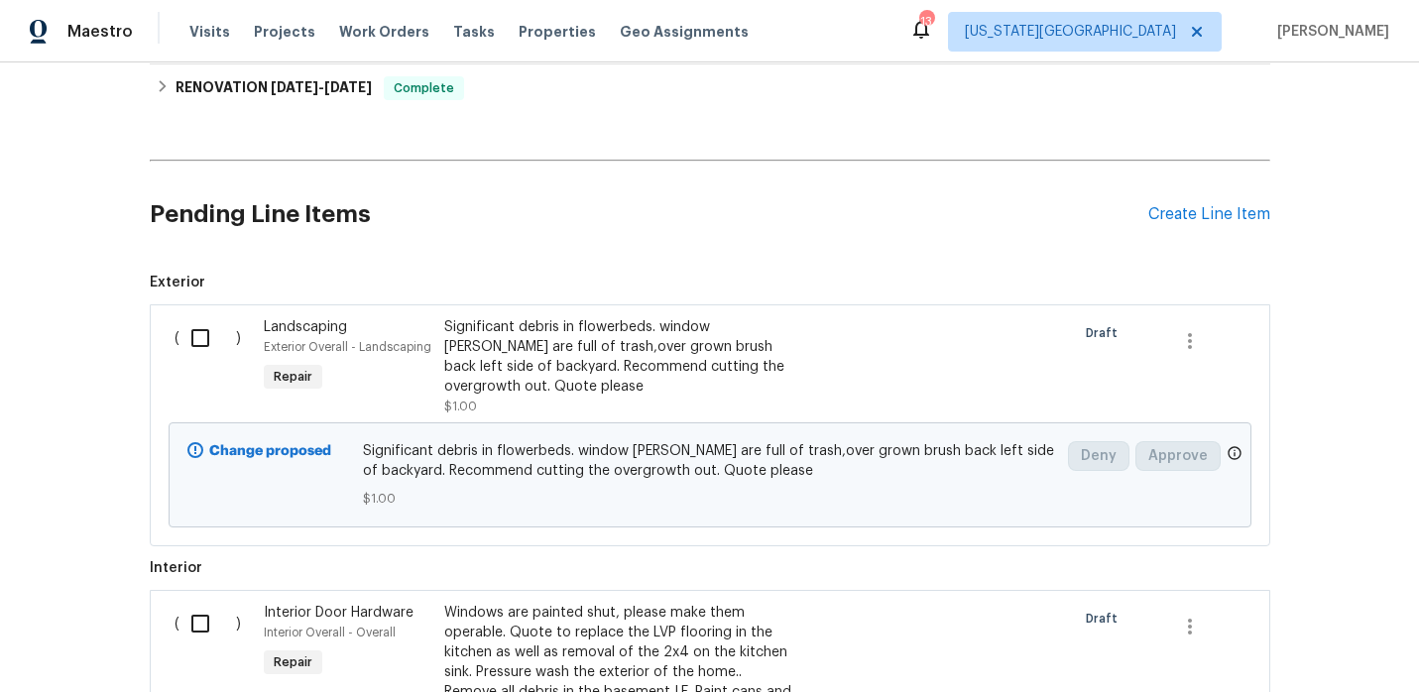
scroll to position [420, 0]
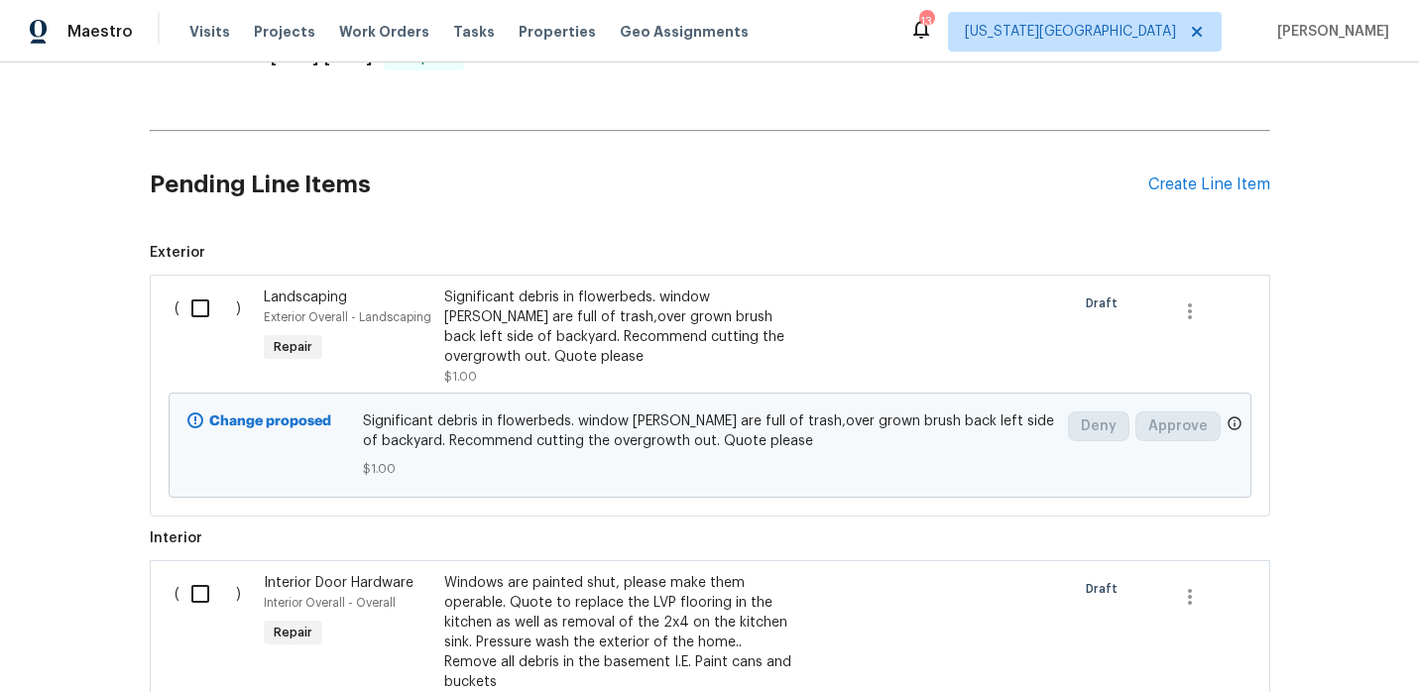
click at [202, 305] on input "checkbox" at bounding box center [207, 309] width 57 height 42
checkbox input "true"
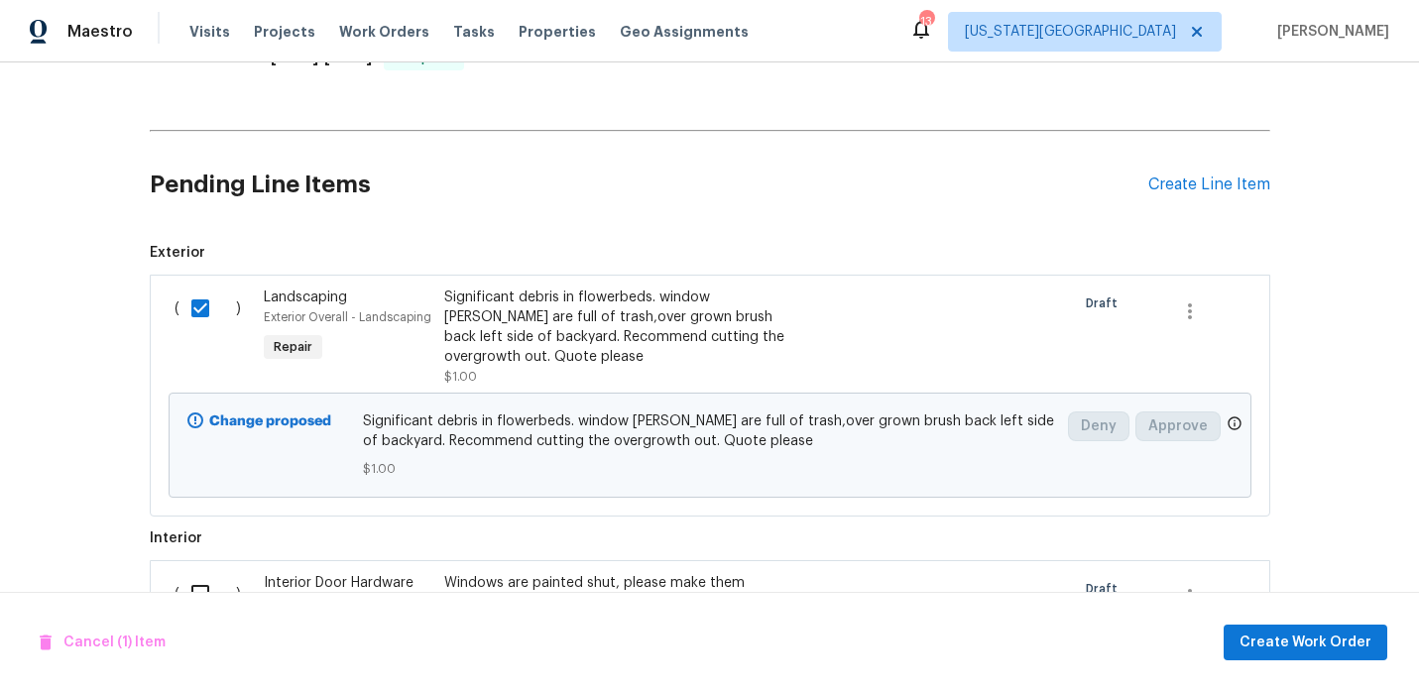
click at [1260, 623] on div "Cancel (1) Item Create Work Order" at bounding box center [709, 642] width 1419 height 101
click at [1273, 643] on span "Create Work Order" at bounding box center [1306, 643] width 132 height 25
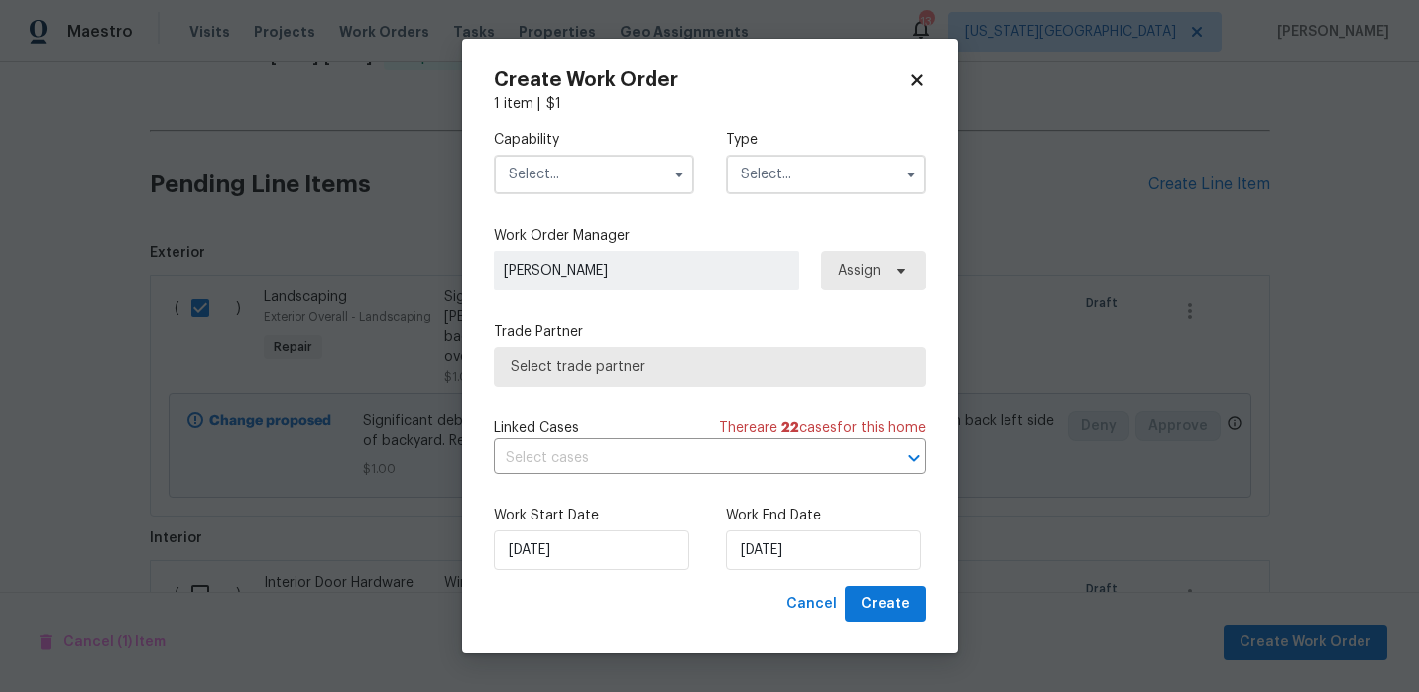
click at [611, 182] on input "text" at bounding box center [594, 175] width 200 height 40
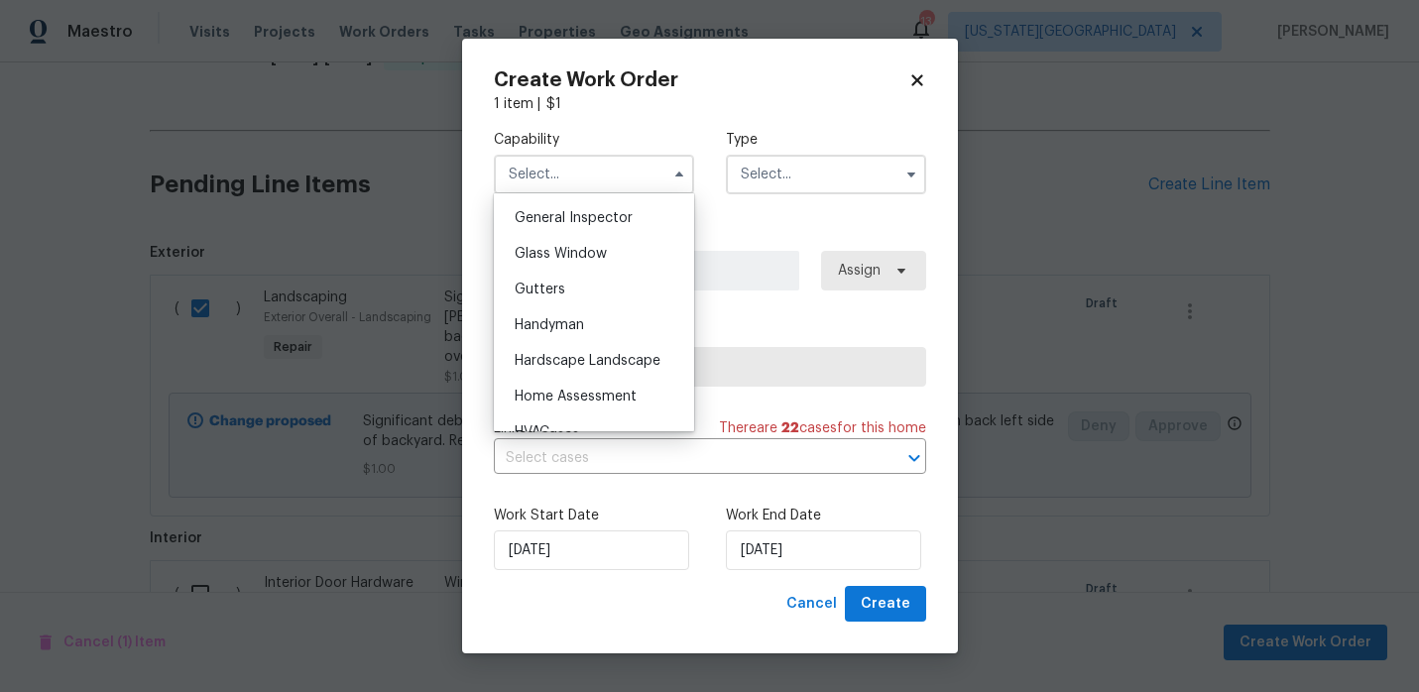
scroll to position [983, 0]
click at [578, 357] on span "Hardscape Landscape" at bounding box center [588, 360] width 146 height 14
type input "Hardscape Landscape"
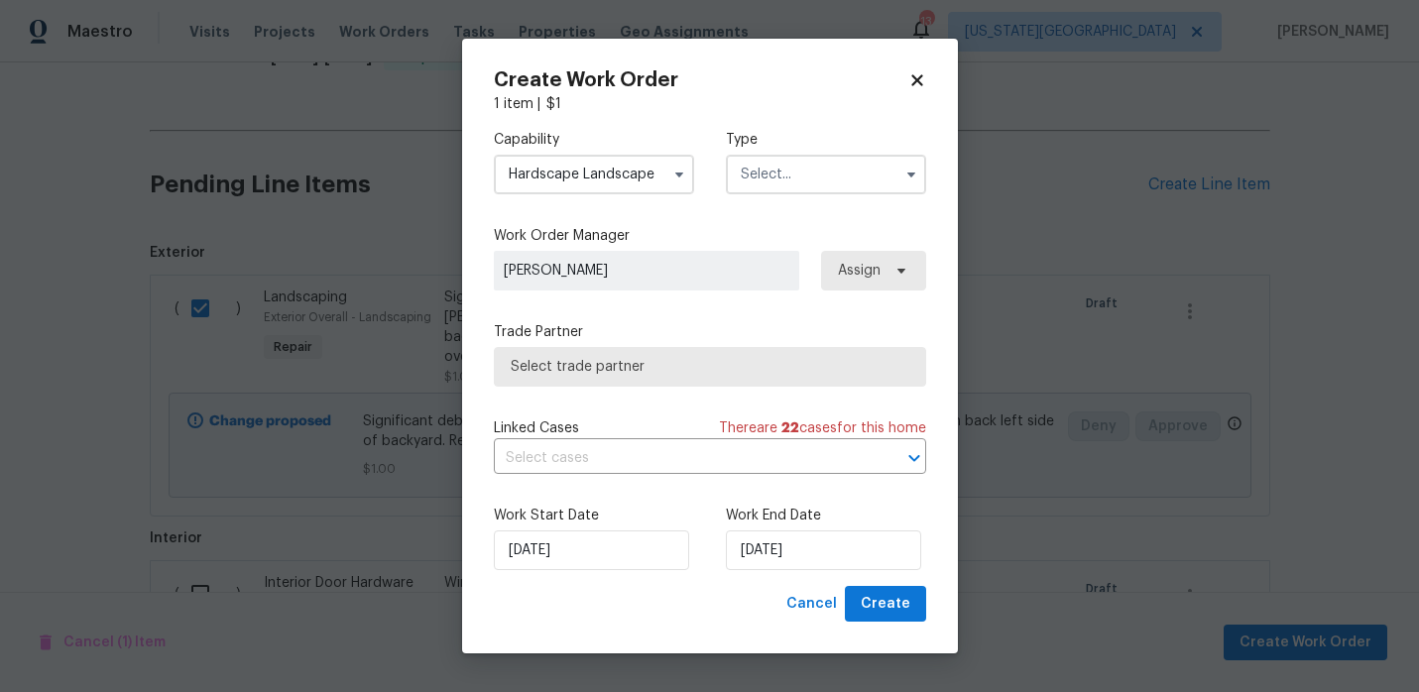
click at [778, 191] on input "text" at bounding box center [826, 175] width 200 height 40
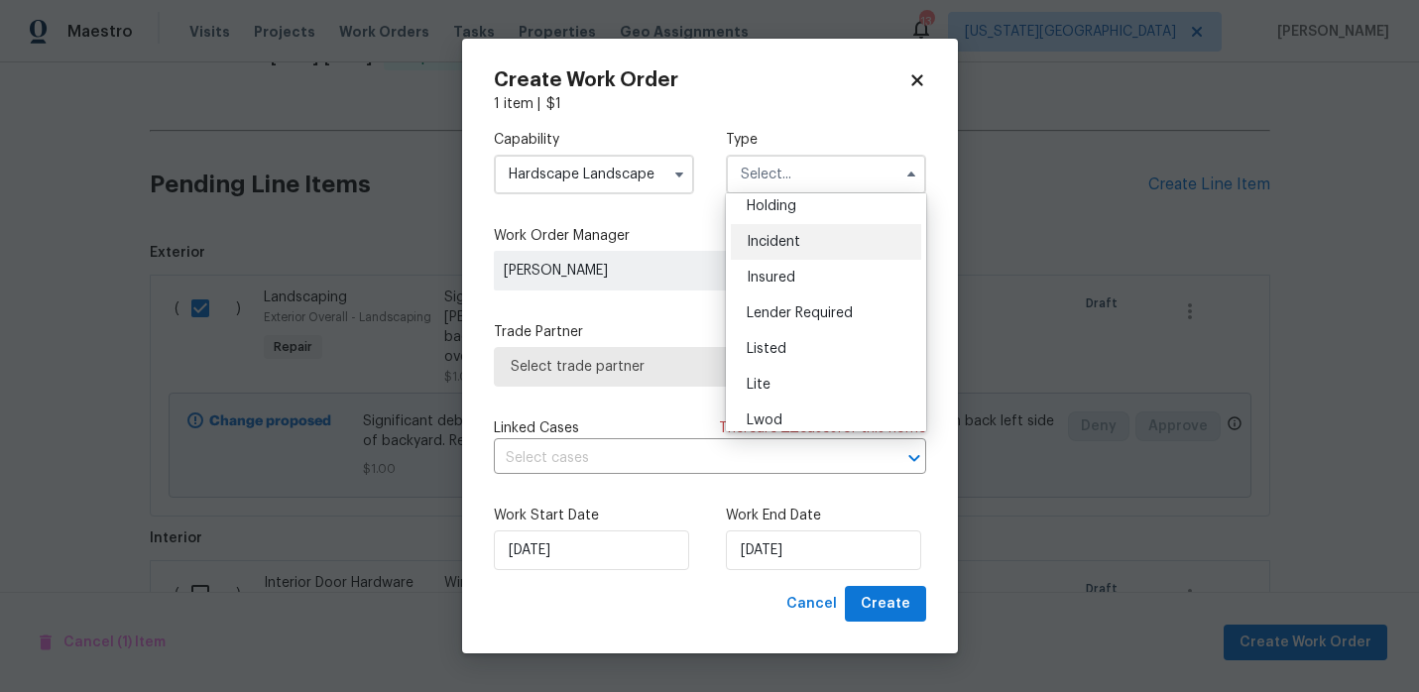
scroll to position [82, 0]
click at [776, 350] on span "Listed" at bounding box center [767, 348] width 40 height 14
type input "Listed"
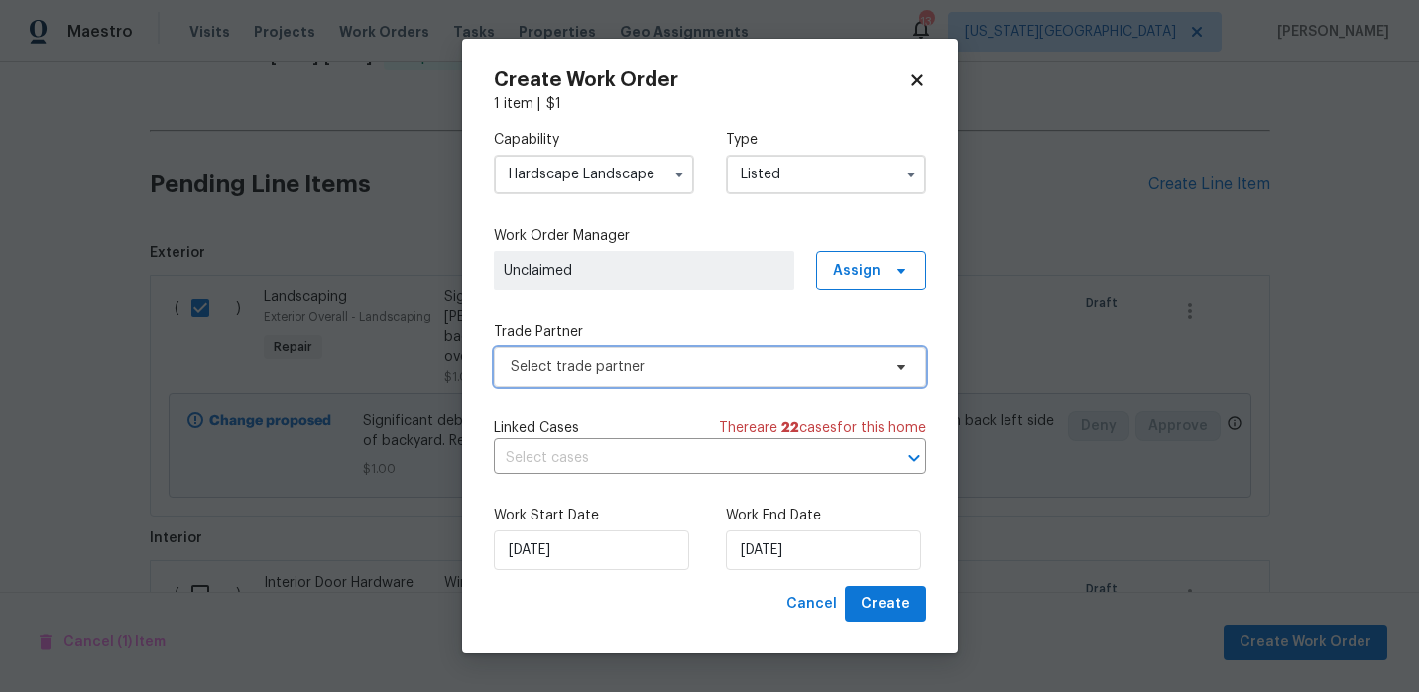
click at [719, 363] on span "Select trade partner" at bounding box center [696, 367] width 370 height 20
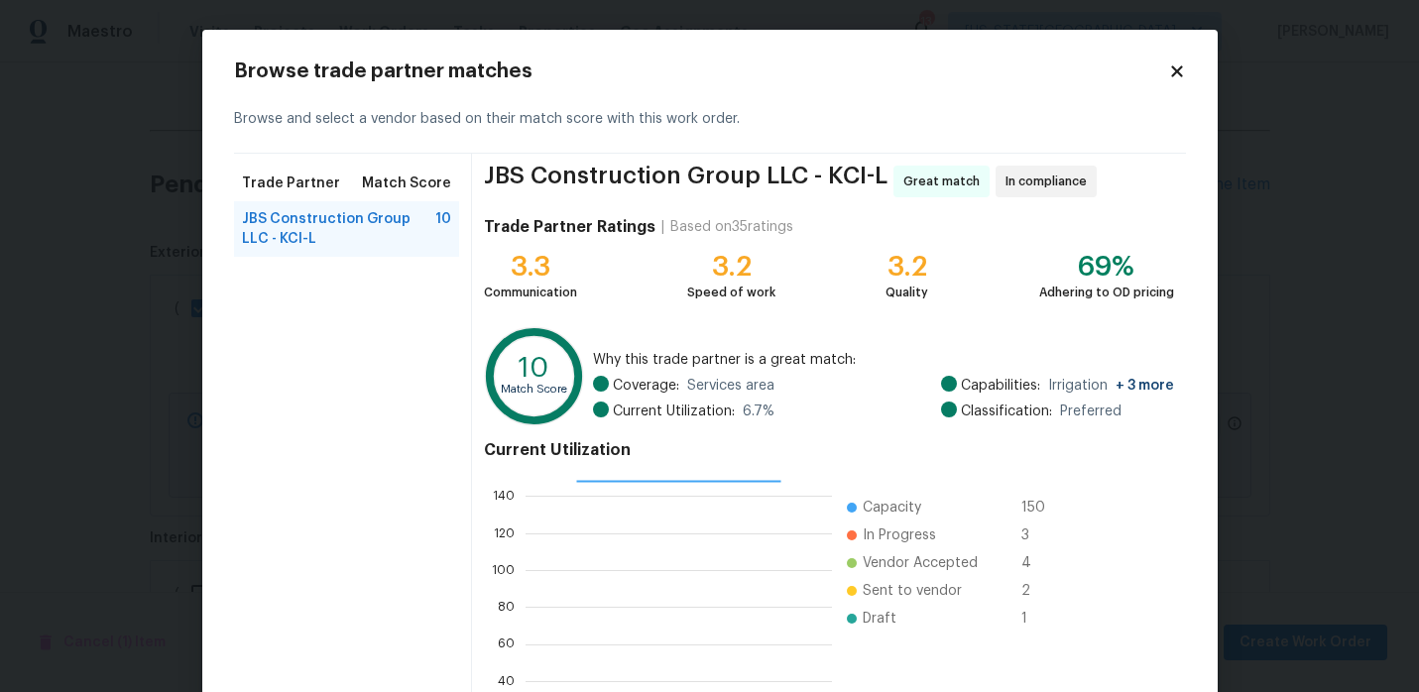
scroll to position [182, 0]
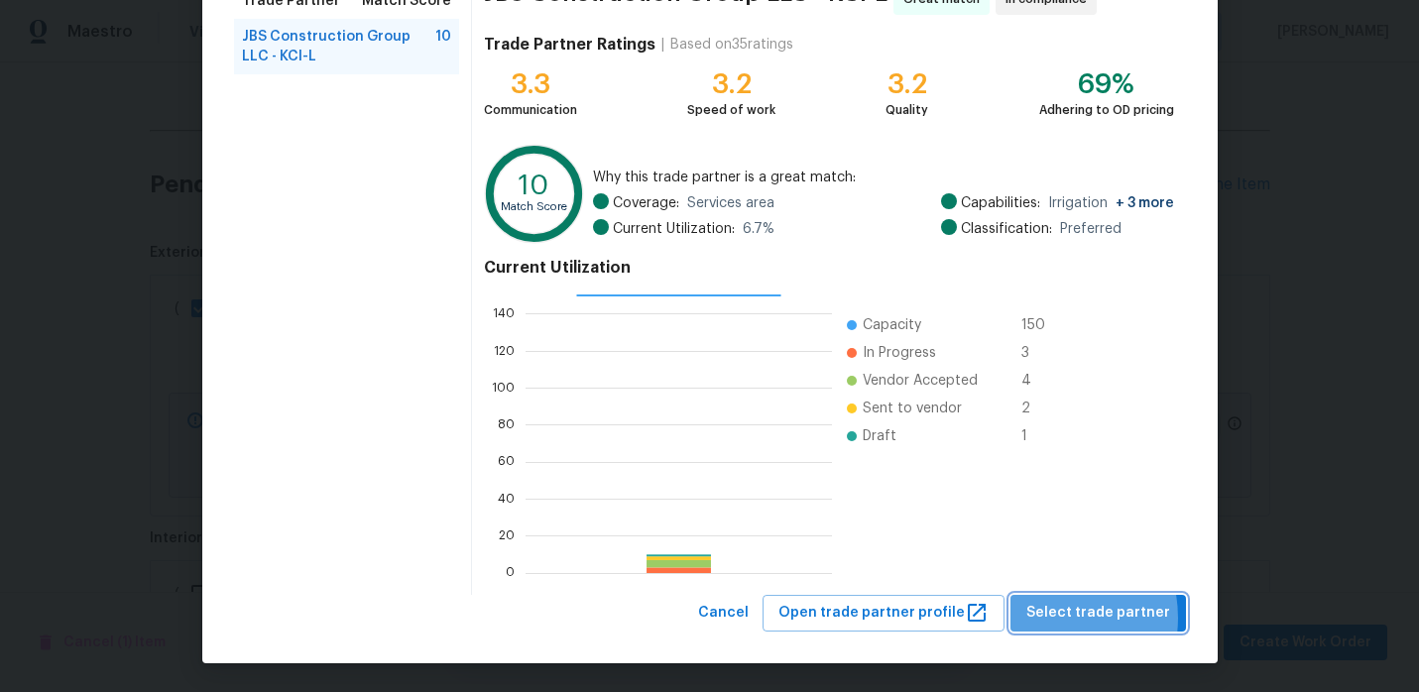
click at [1049, 618] on span "Select trade partner" at bounding box center [1098, 613] width 144 height 25
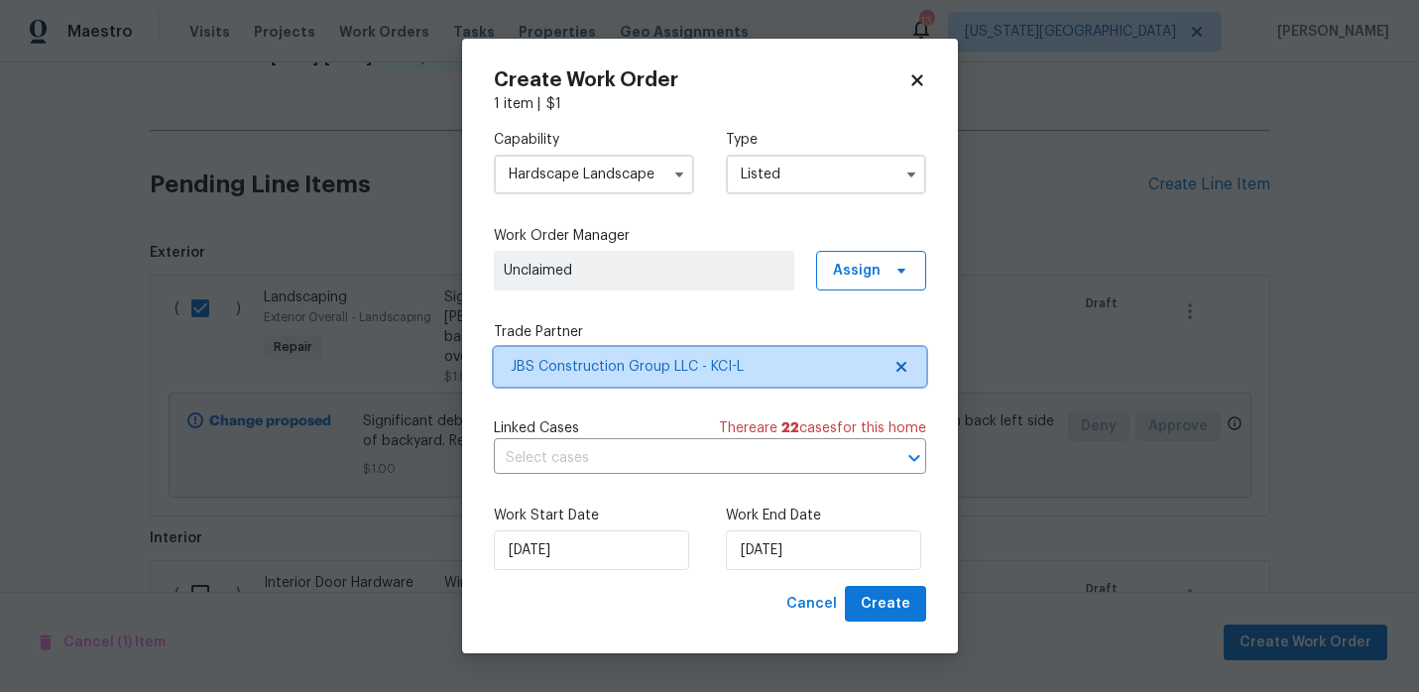
scroll to position [0, 0]
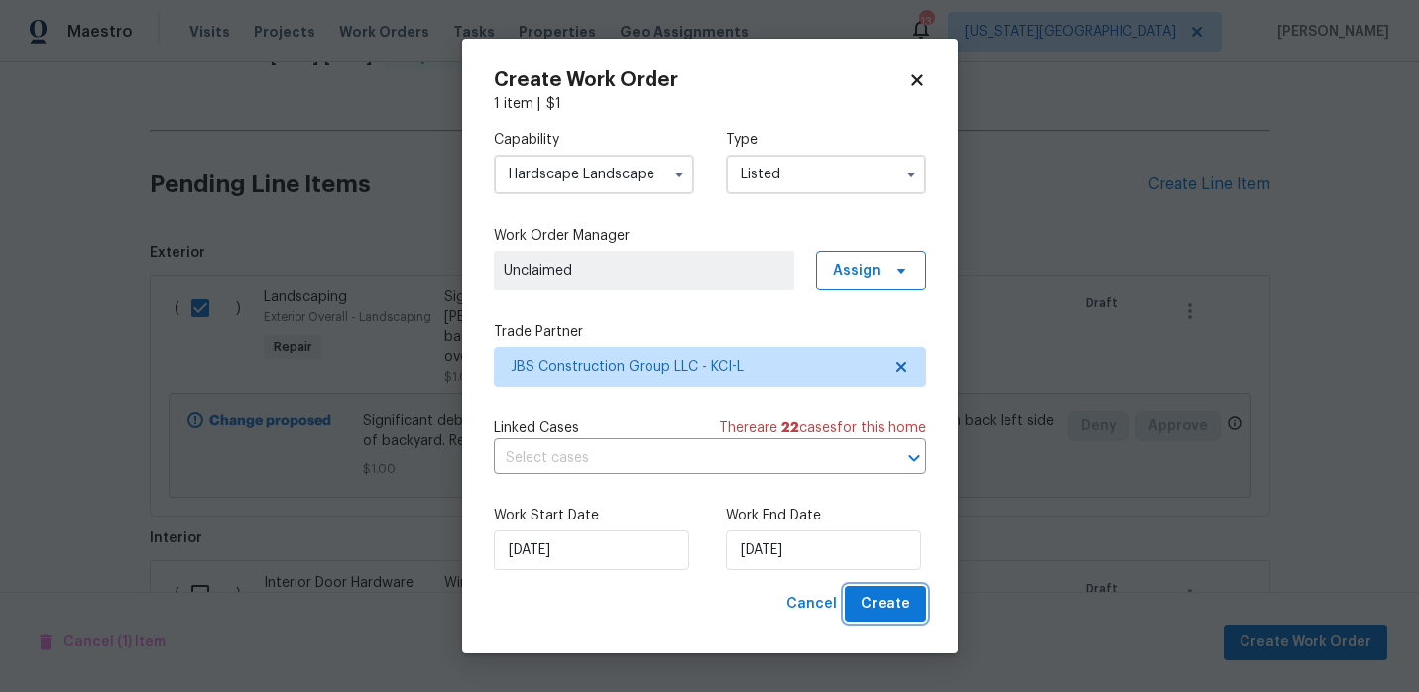
click at [875, 609] on span "Create" at bounding box center [886, 604] width 50 height 25
checkbox input "false"
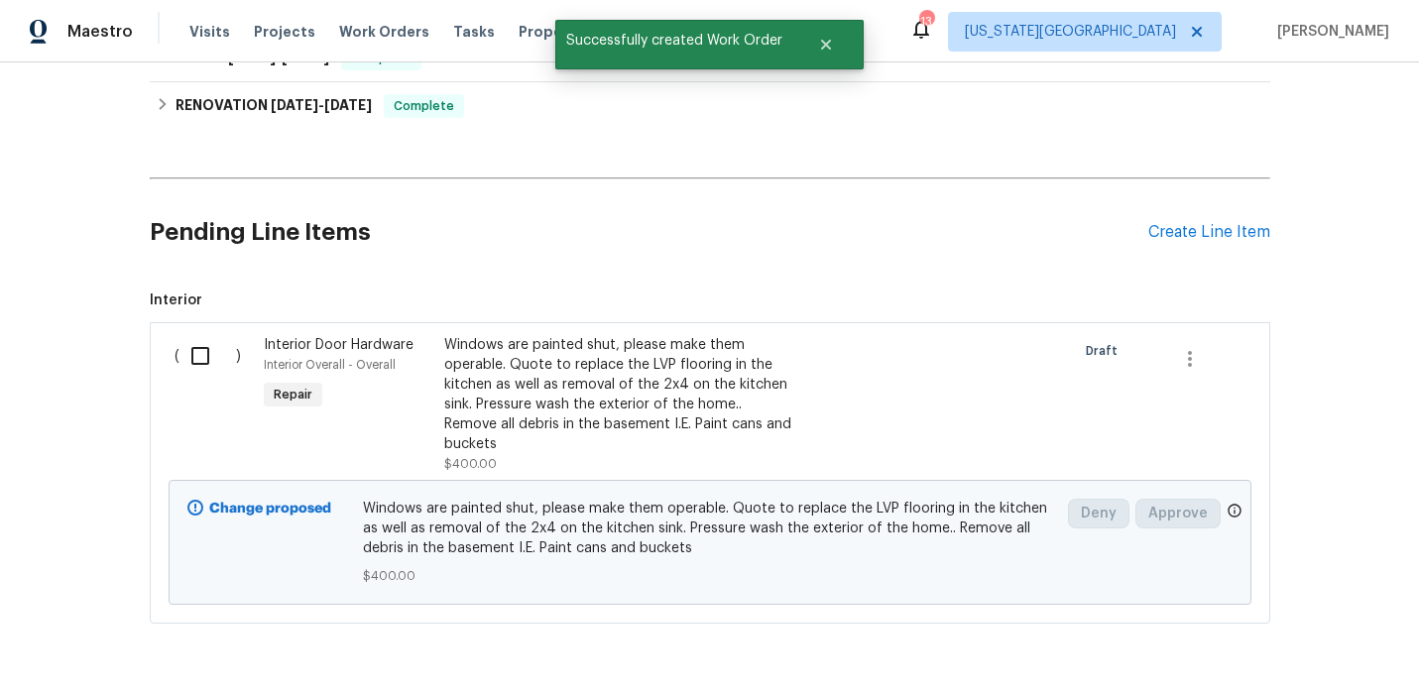
click at [199, 351] on input "checkbox" at bounding box center [207, 356] width 57 height 42
click at [1275, 644] on span "Create Work Order" at bounding box center [1306, 643] width 132 height 25
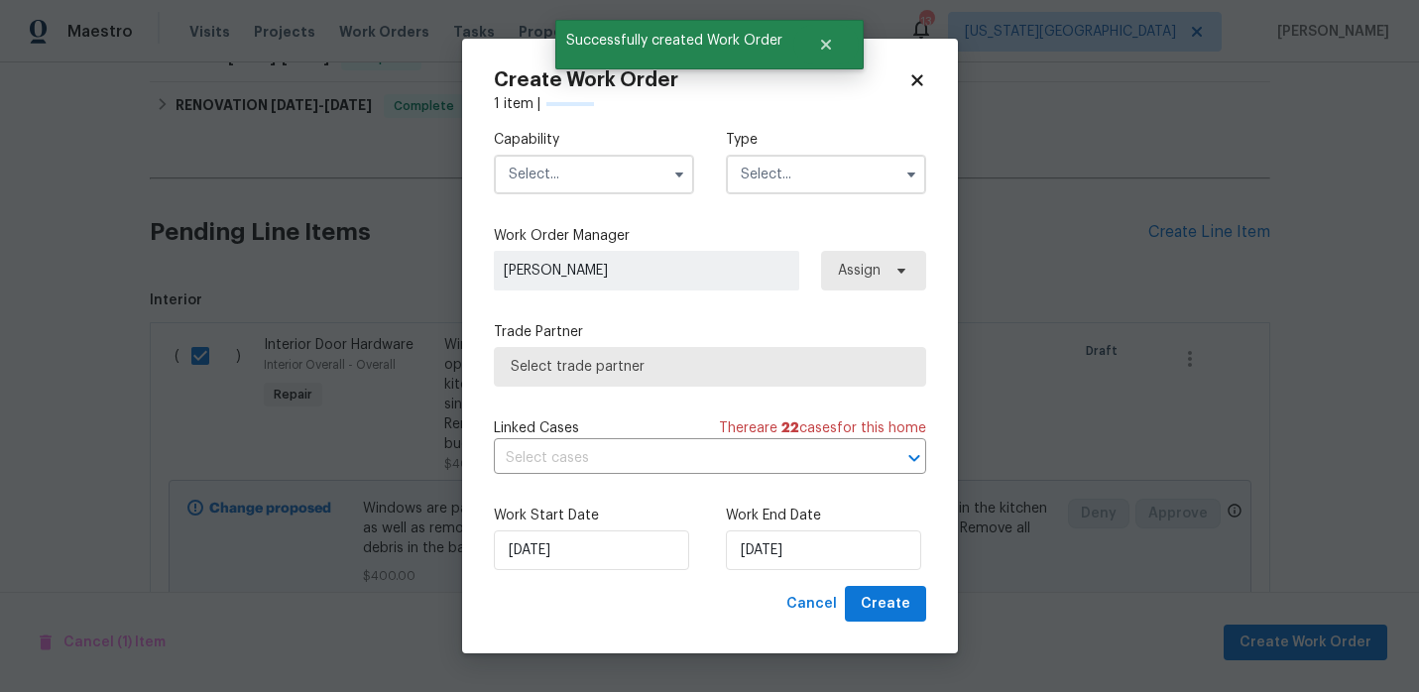
checkbox input "false"
click at [563, 169] on input "text" at bounding box center [594, 175] width 200 height 40
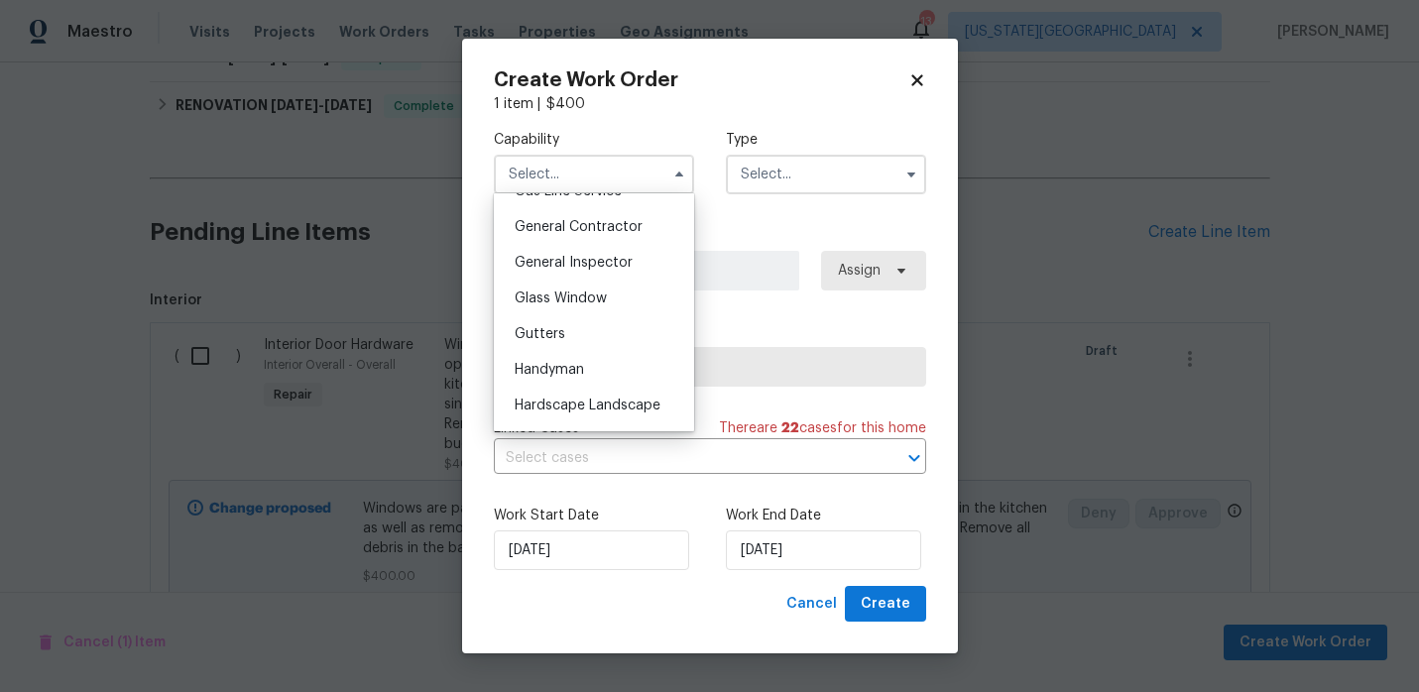
scroll to position [943, 0]
click at [621, 233] on div "General Contractor" at bounding box center [594, 221] width 190 height 36
type input "General Contractor"
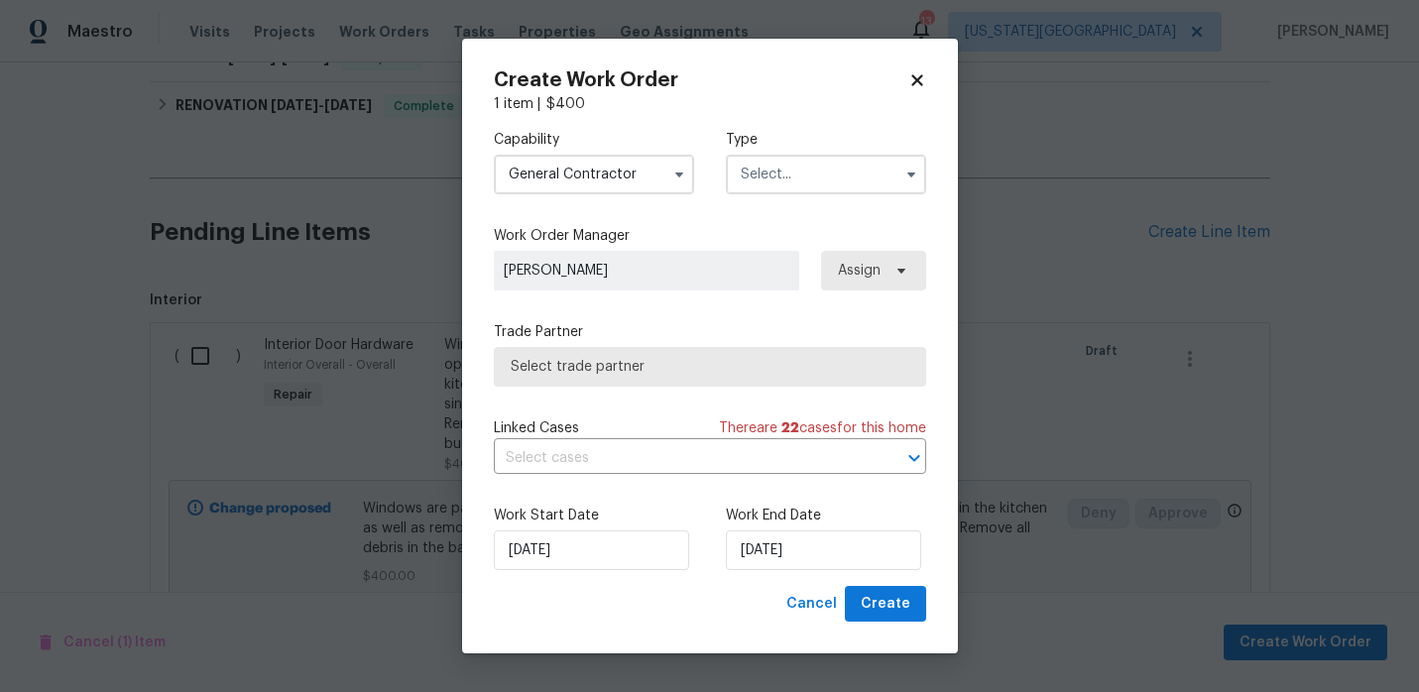
click at [811, 185] on input "text" at bounding box center [826, 175] width 200 height 40
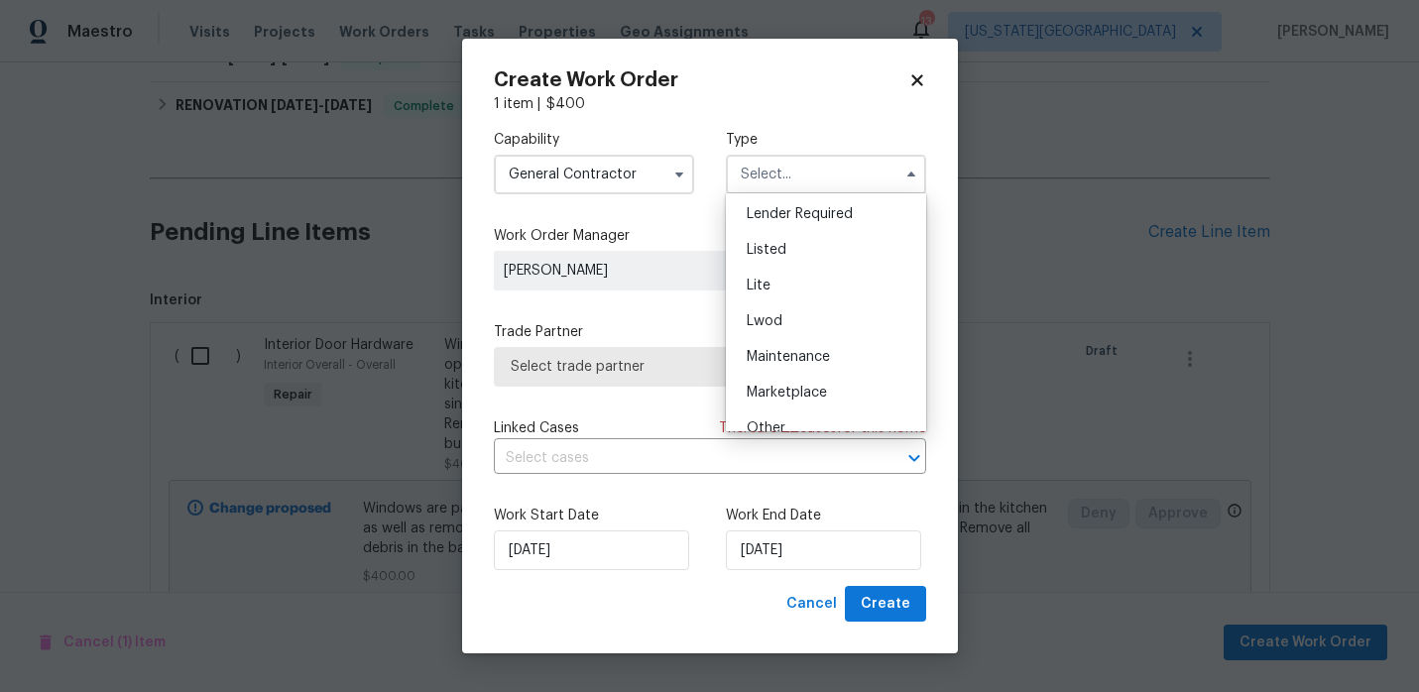
scroll to position [181, 0]
click at [803, 253] on div "Listed" at bounding box center [826, 249] width 190 height 36
type input "Listed"
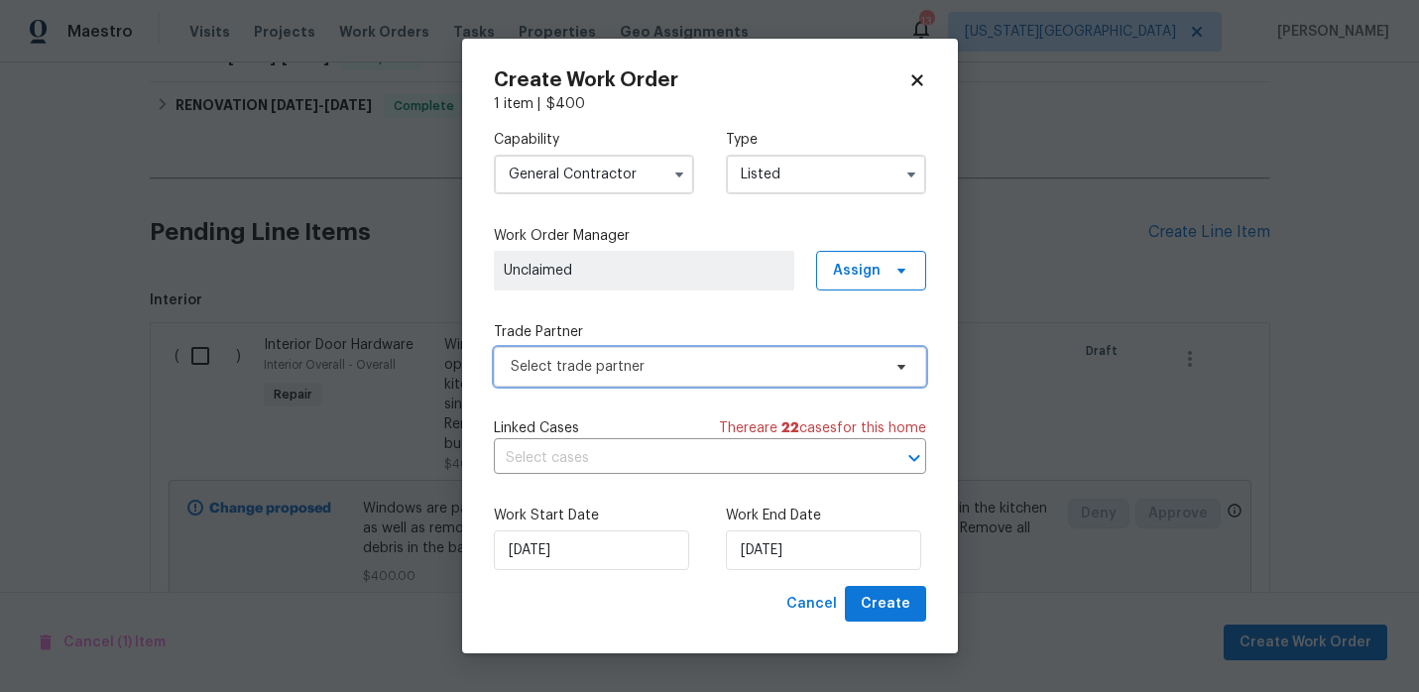
click at [752, 371] on span "Select trade partner" at bounding box center [696, 367] width 370 height 20
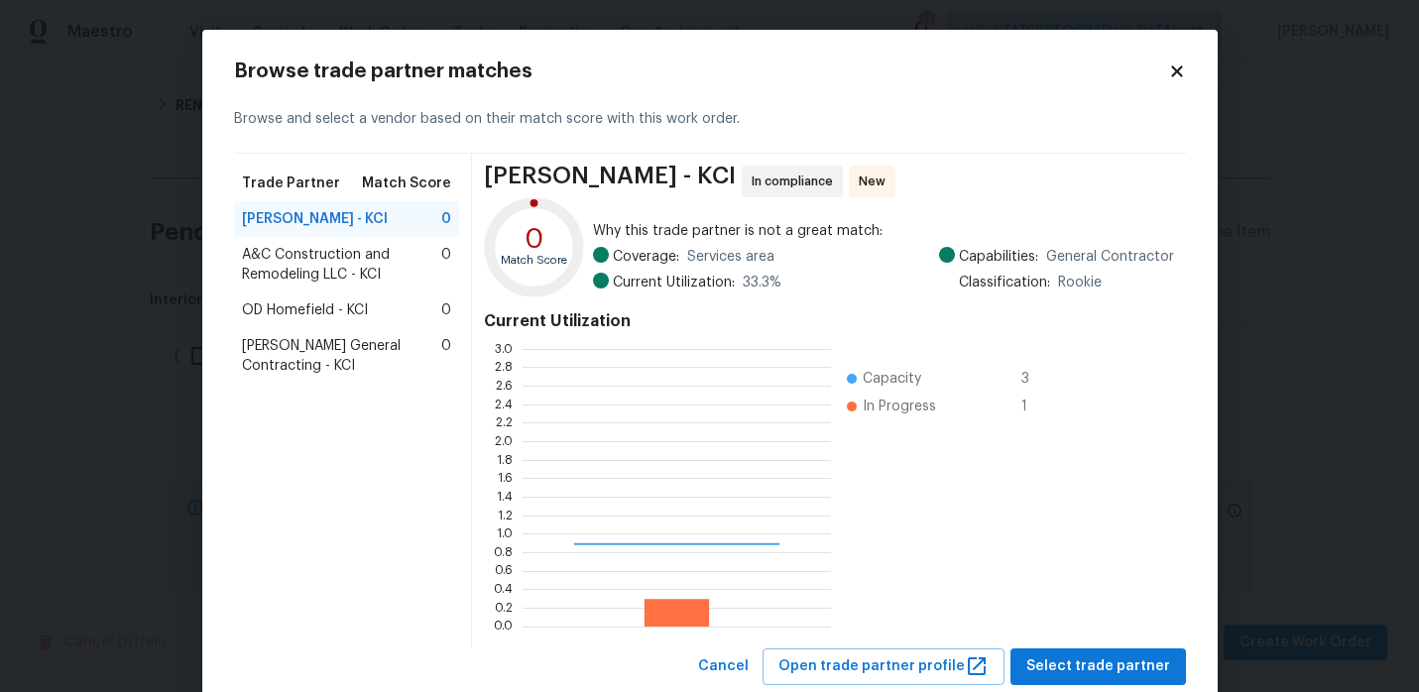
scroll to position [278, 308]
click at [350, 264] on span "A&C Construction and Remodeling LLC - KCI" at bounding box center [342, 265] width 200 height 40
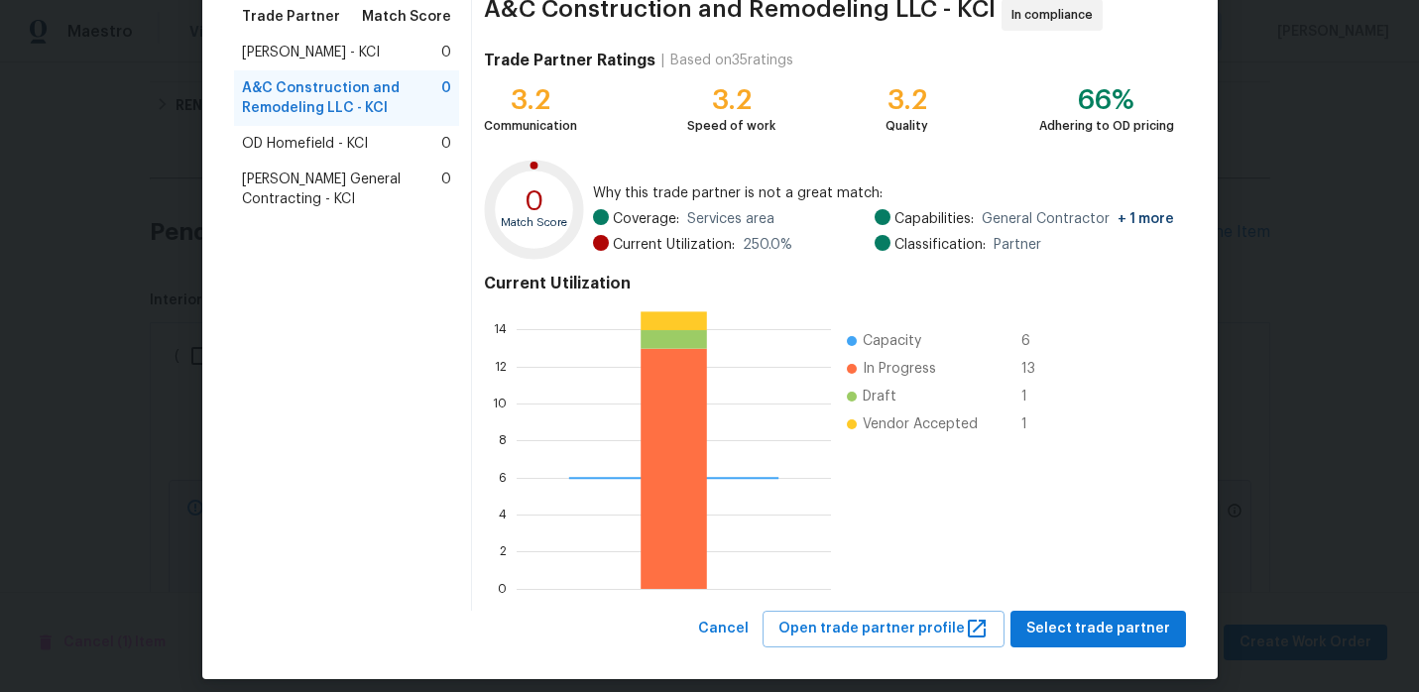
scroll to position [182, 0]
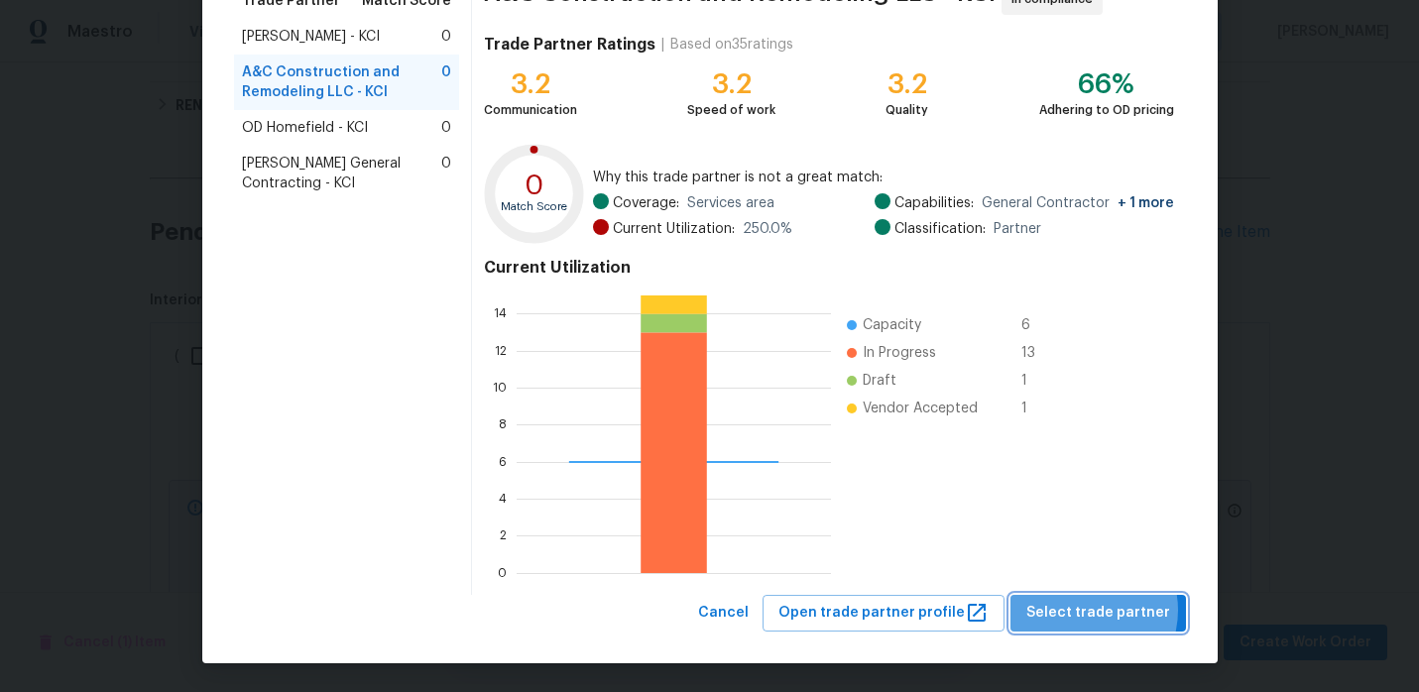
click at [1090, 610] on span "Select trade partner" at bounding box center [1098, 613] width 144 height 25
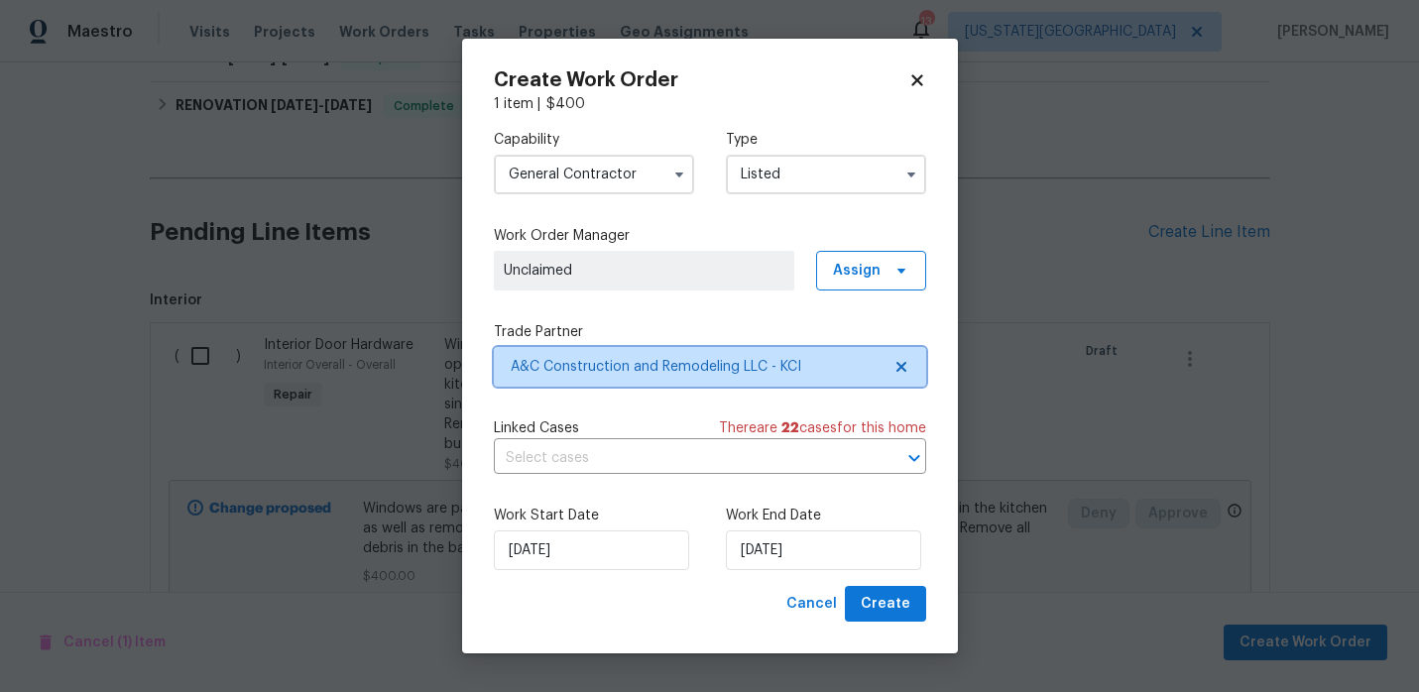
scroll to position [0, 0]
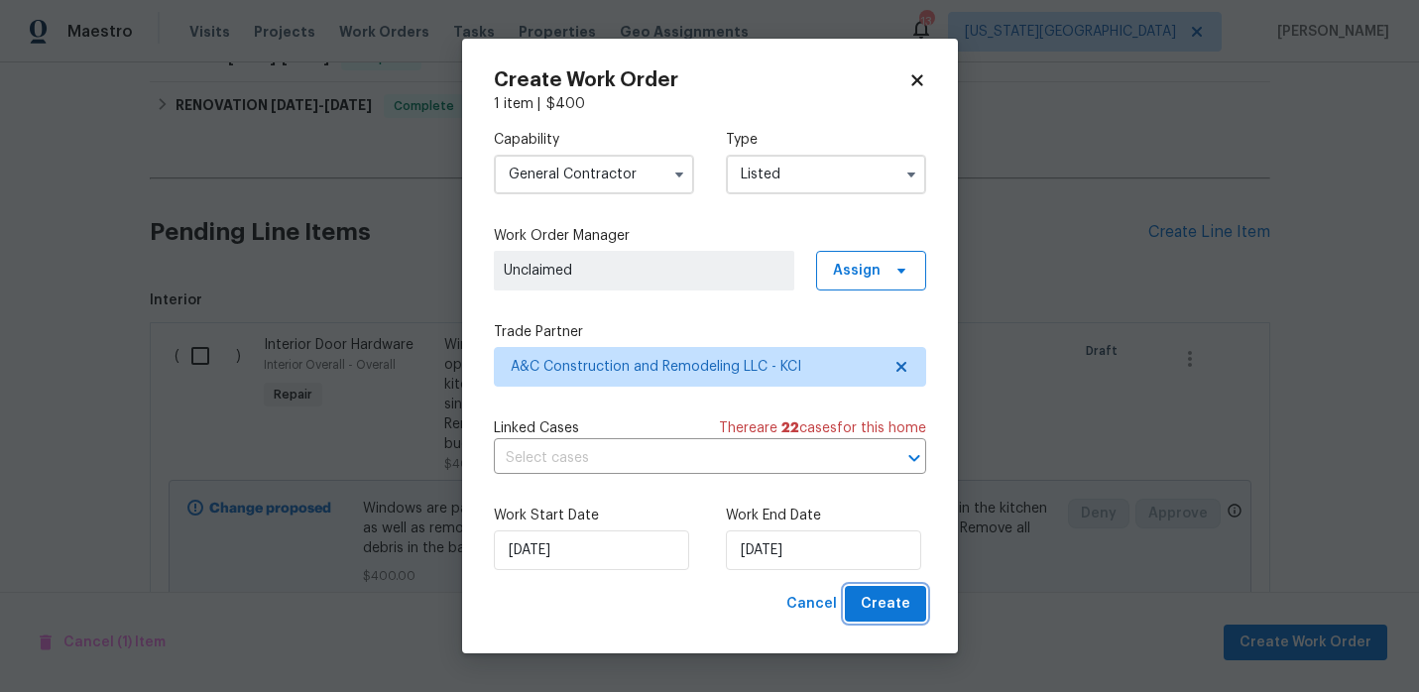
click at [881, 612] on span "Create" at bounding box center [886, 604] width 50 height 25
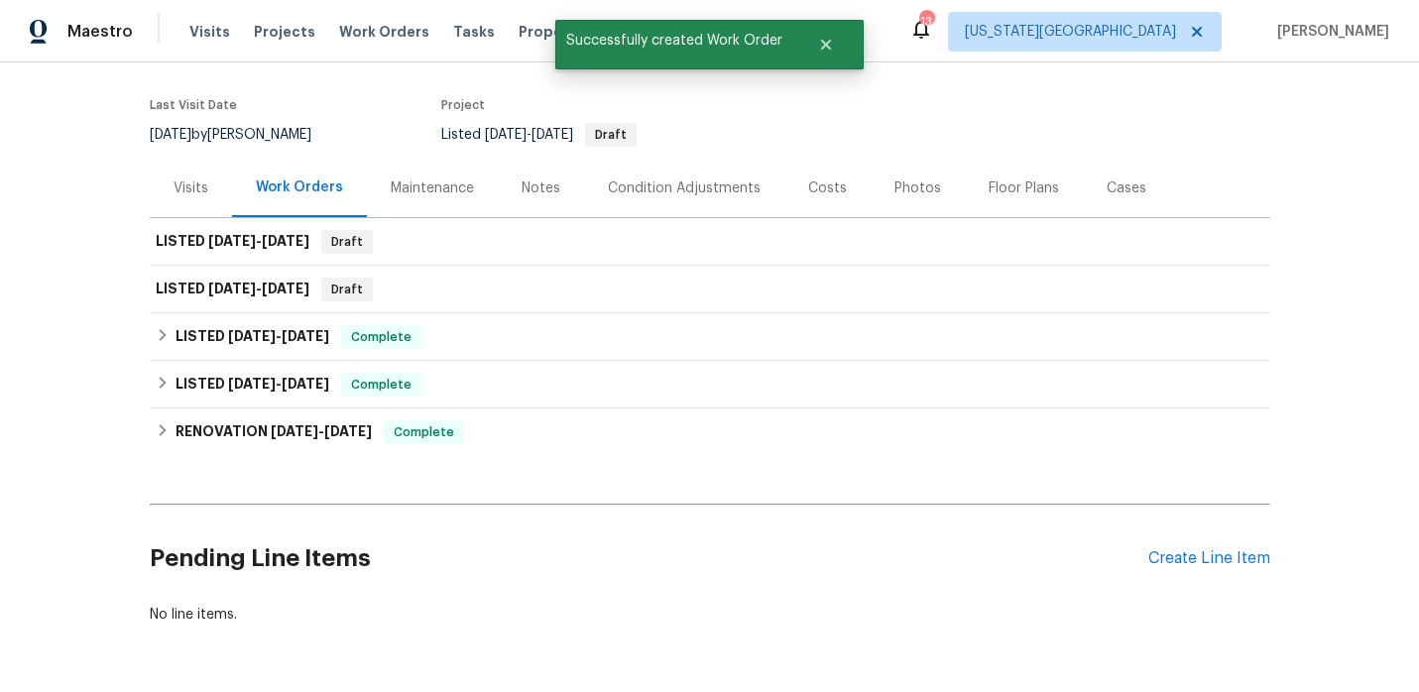
scroll to position [54, 0]
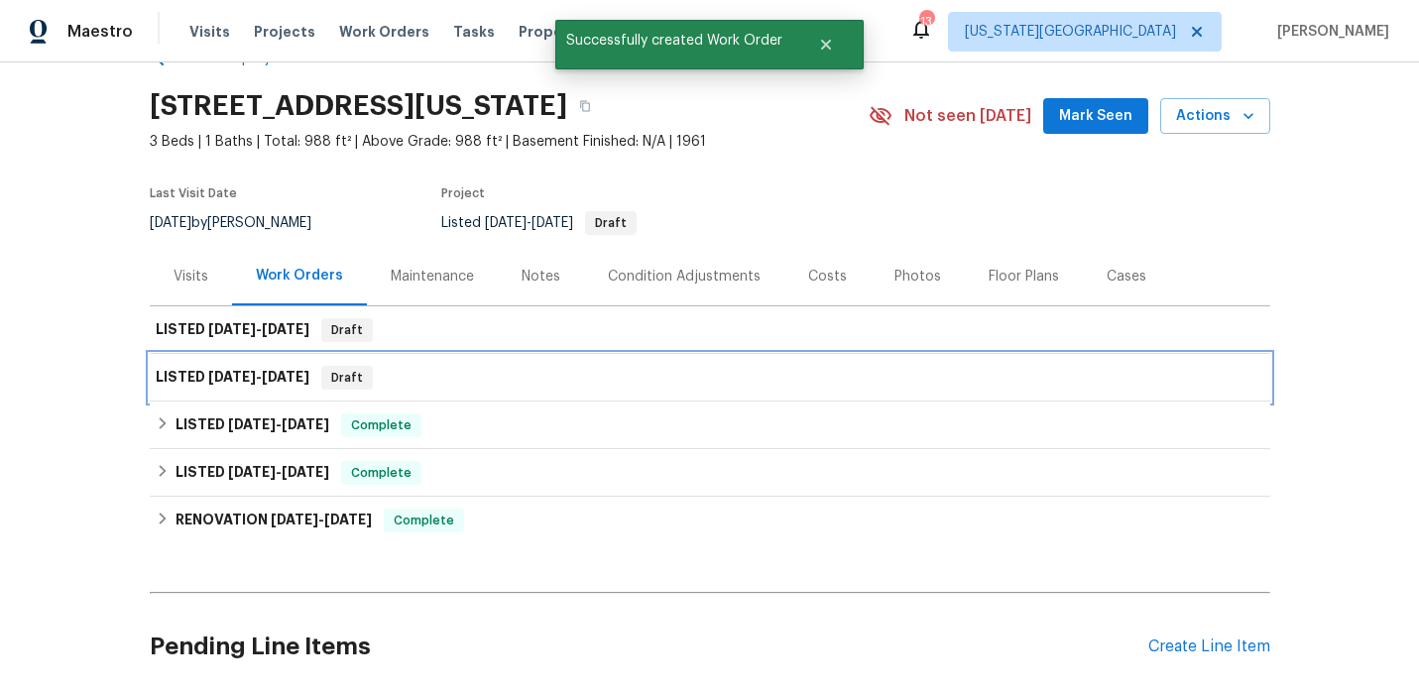
click at [568, 354] on div "LISTED 9/4/25 - 9/4/25 Draft" at bounding box center [710, 378] width 1121 height 48
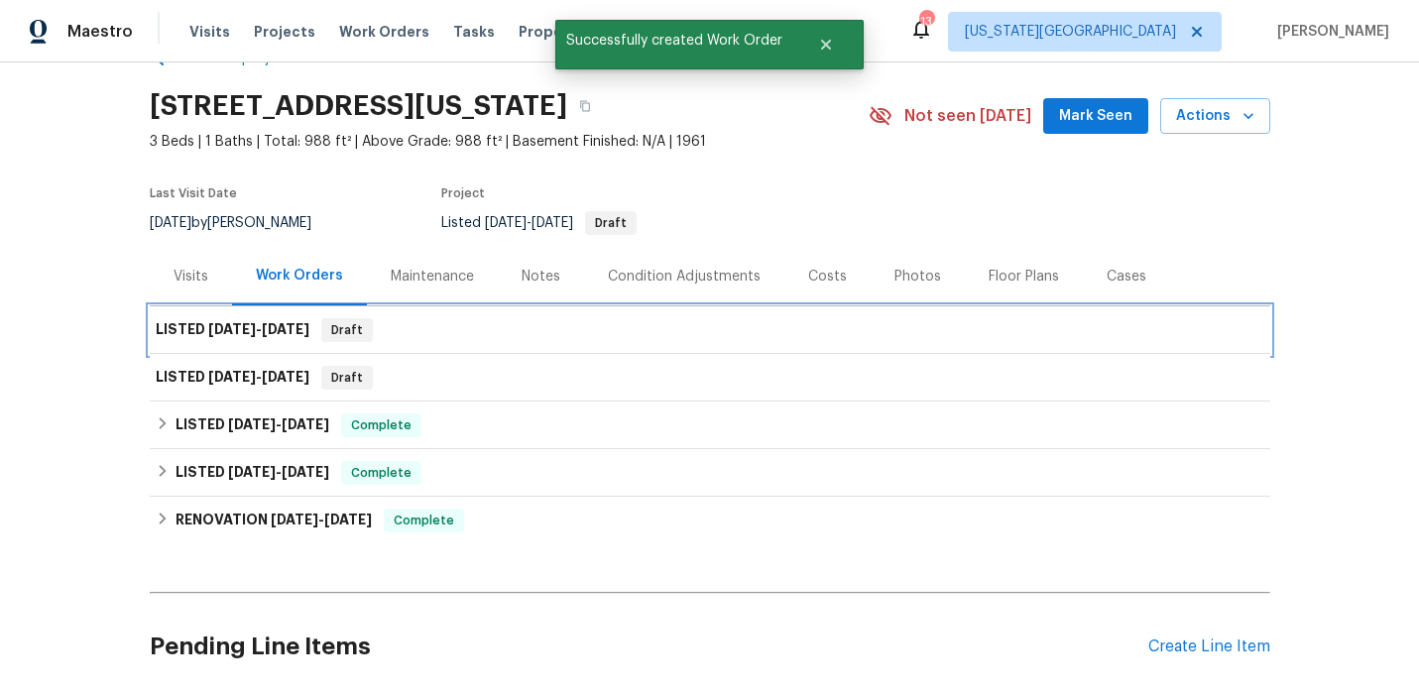
click at [575, 326] on div "LISTED 9/4/25 - 9/4/25 Draft" at bounding box center [710, 330] width 1109 height 24
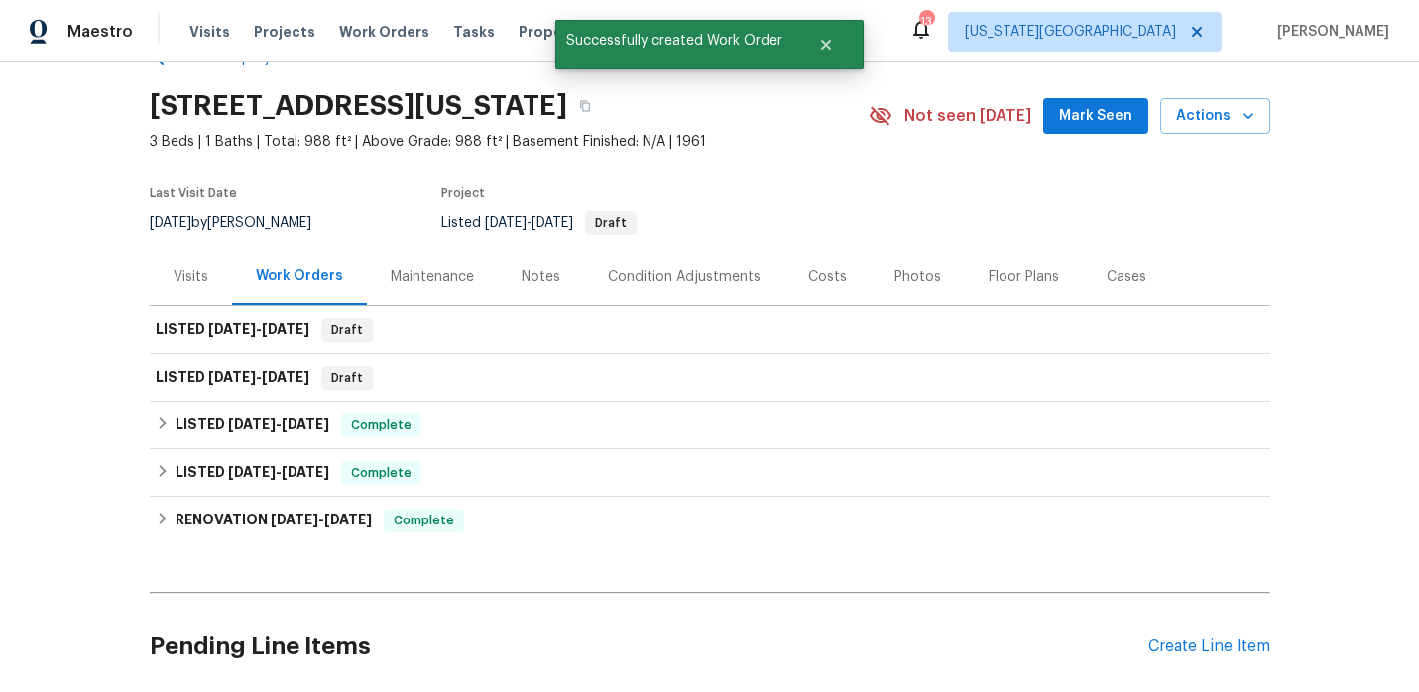
click at [399, 284] on div "Maintenance" at bounding box center [432, 277] width 83 height 20
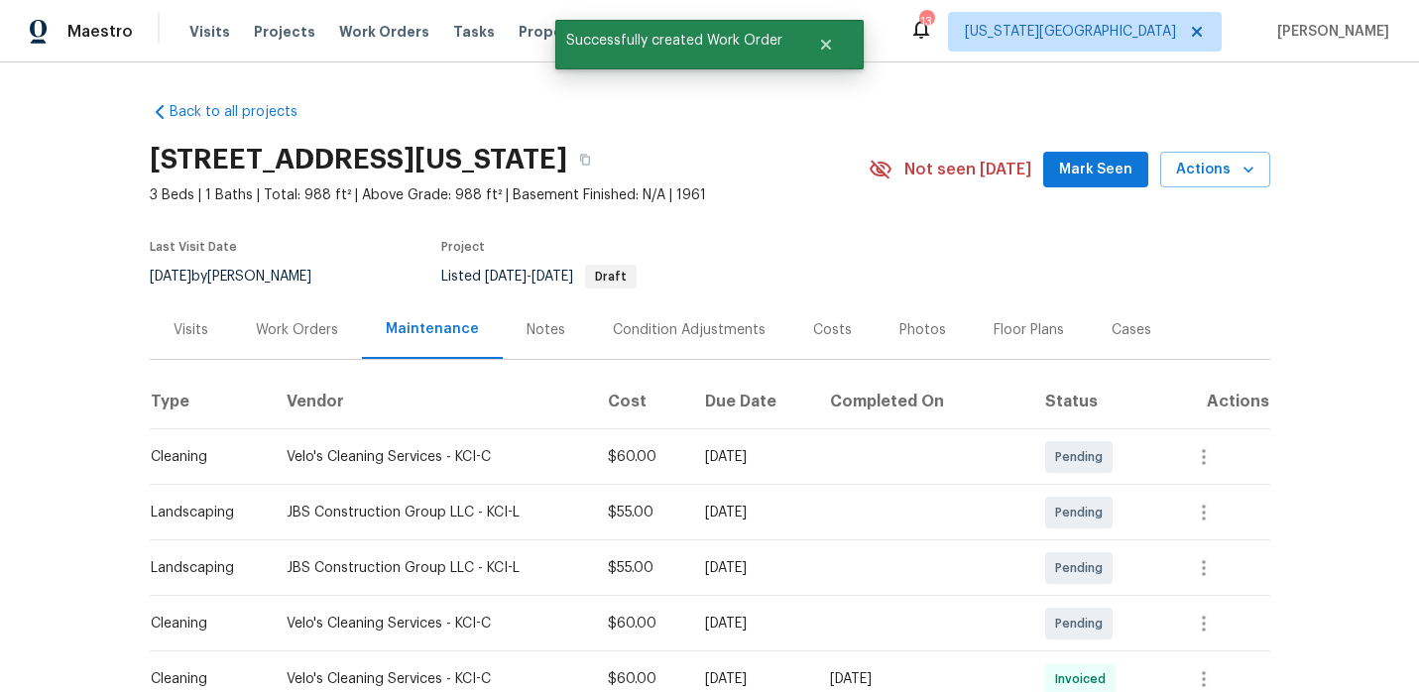
click at [313, 310] on div "Work Orders" at bounding box center [297, 329] width 130 height 59
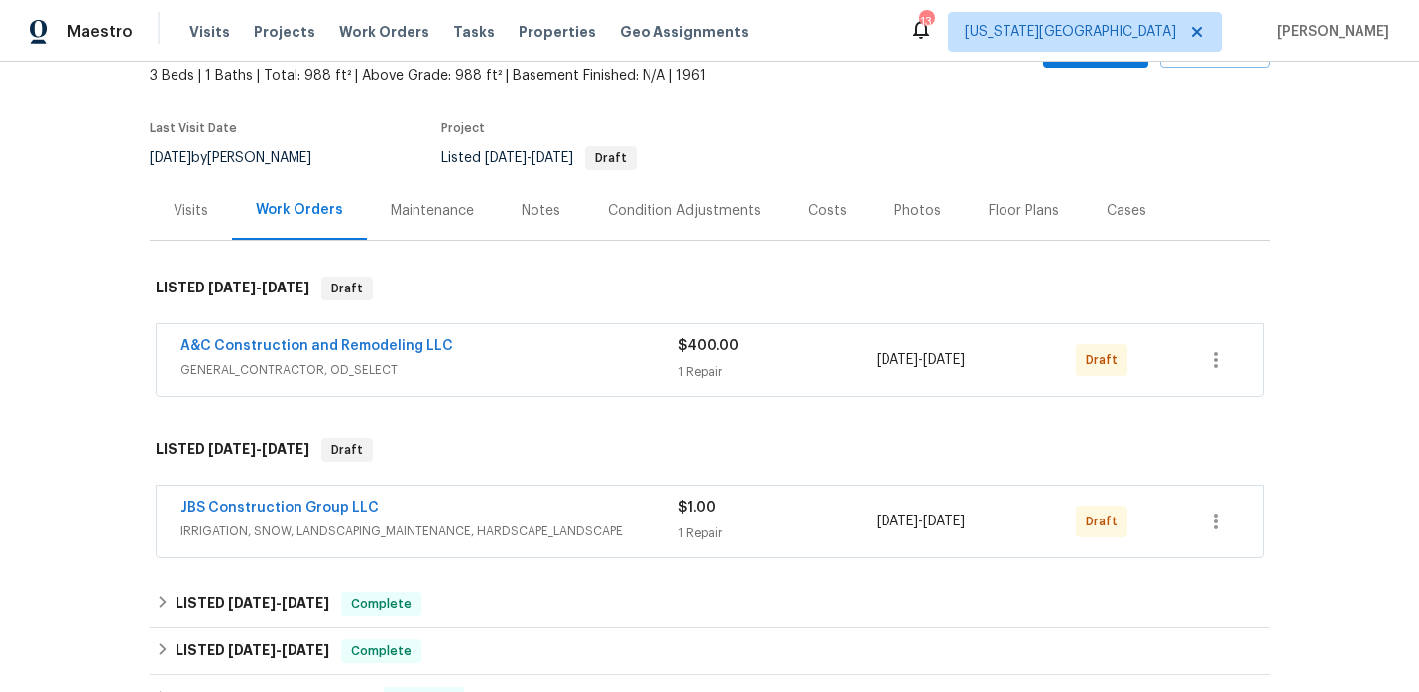
scroll to position [195, 0]
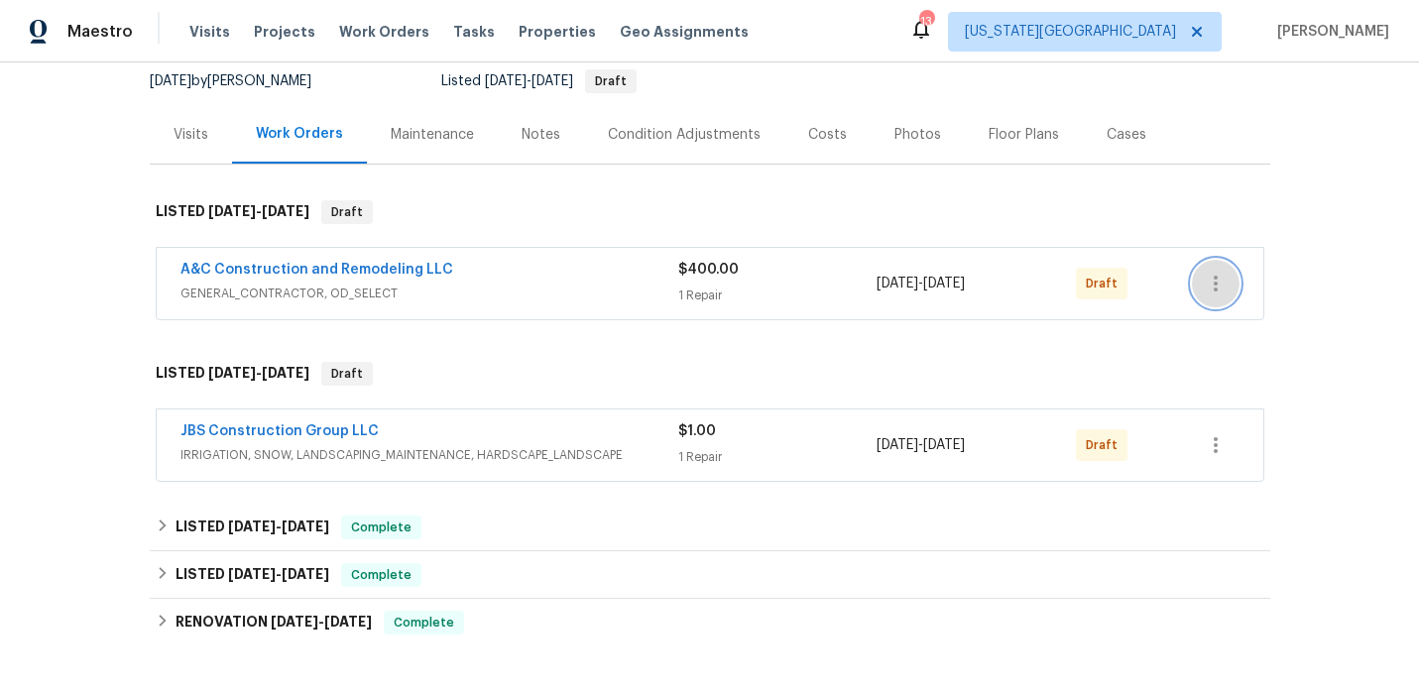
click at [1217, 287] on icon "button" at bounding box center [1216, 284] width 24 height 24
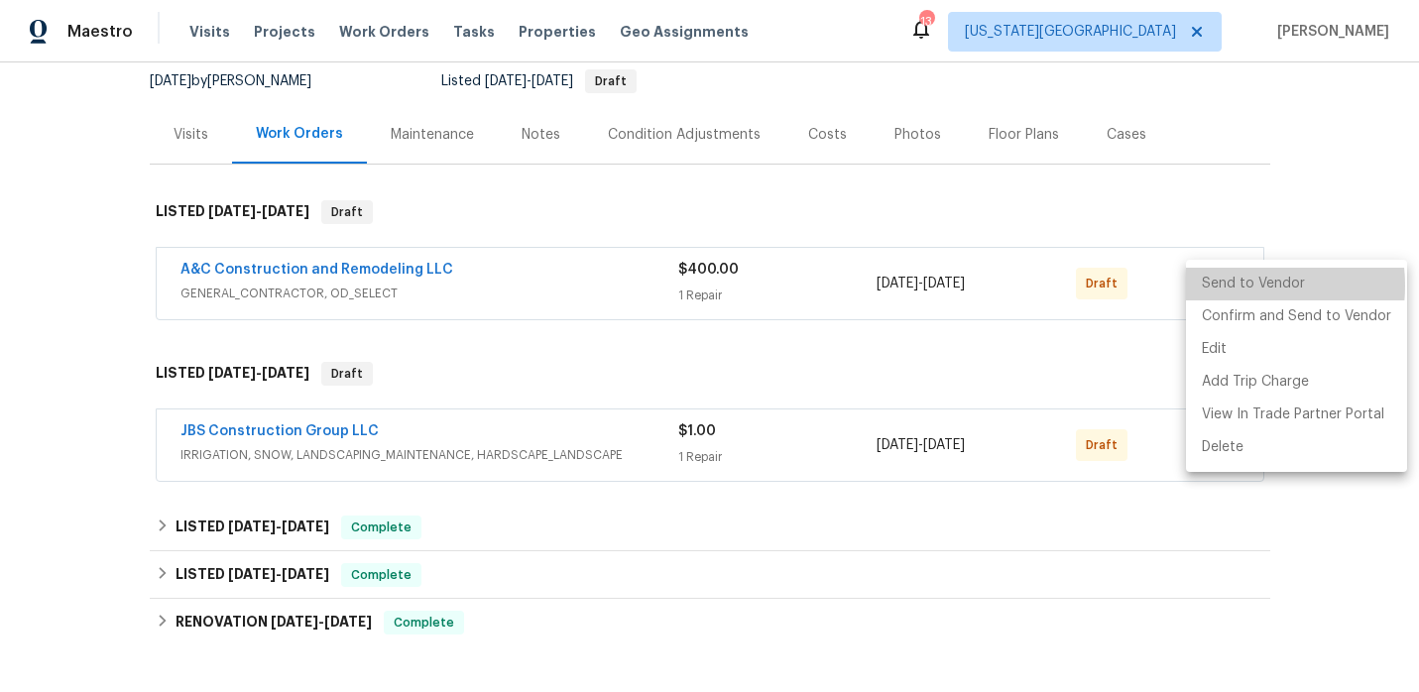
click at [1231, 286] on li "Send to Vendor" at bounding box center [1296, 284] width 221 height 33
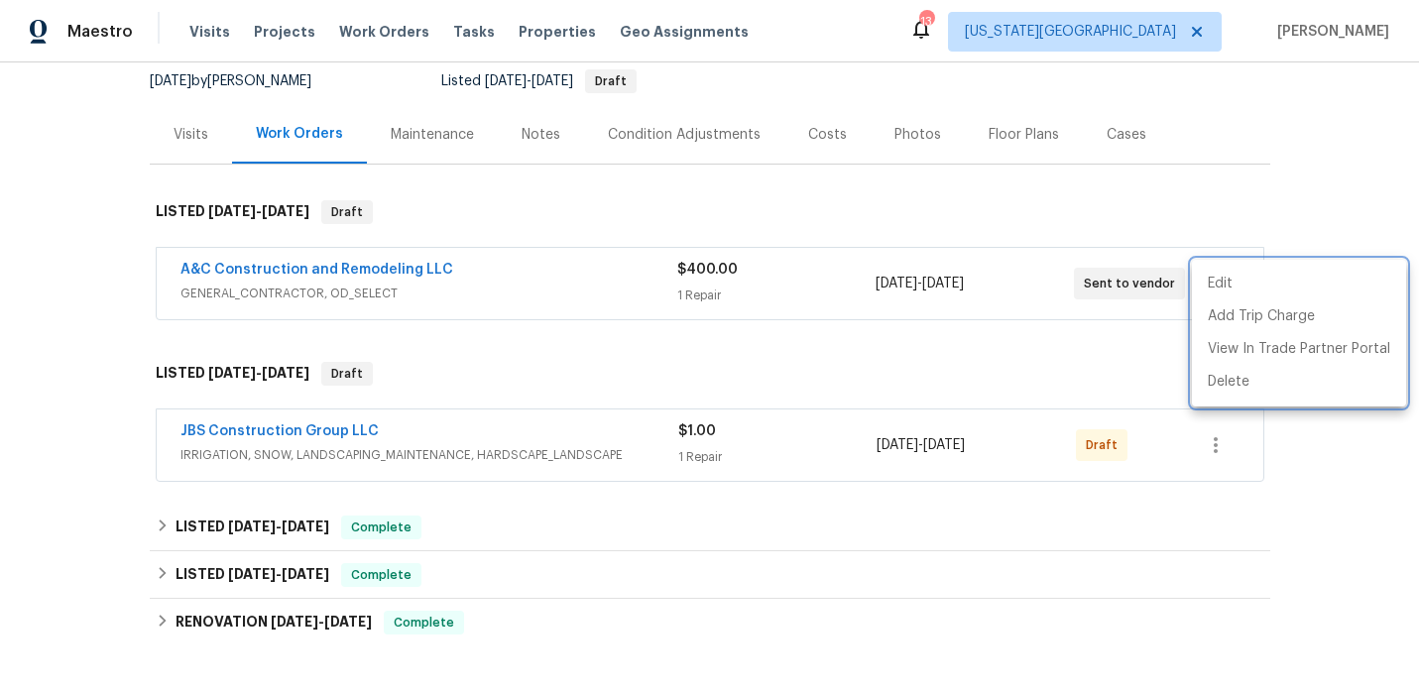
click at [1137, 353] on div at bounding box center [709, 346] width 1419 height 692
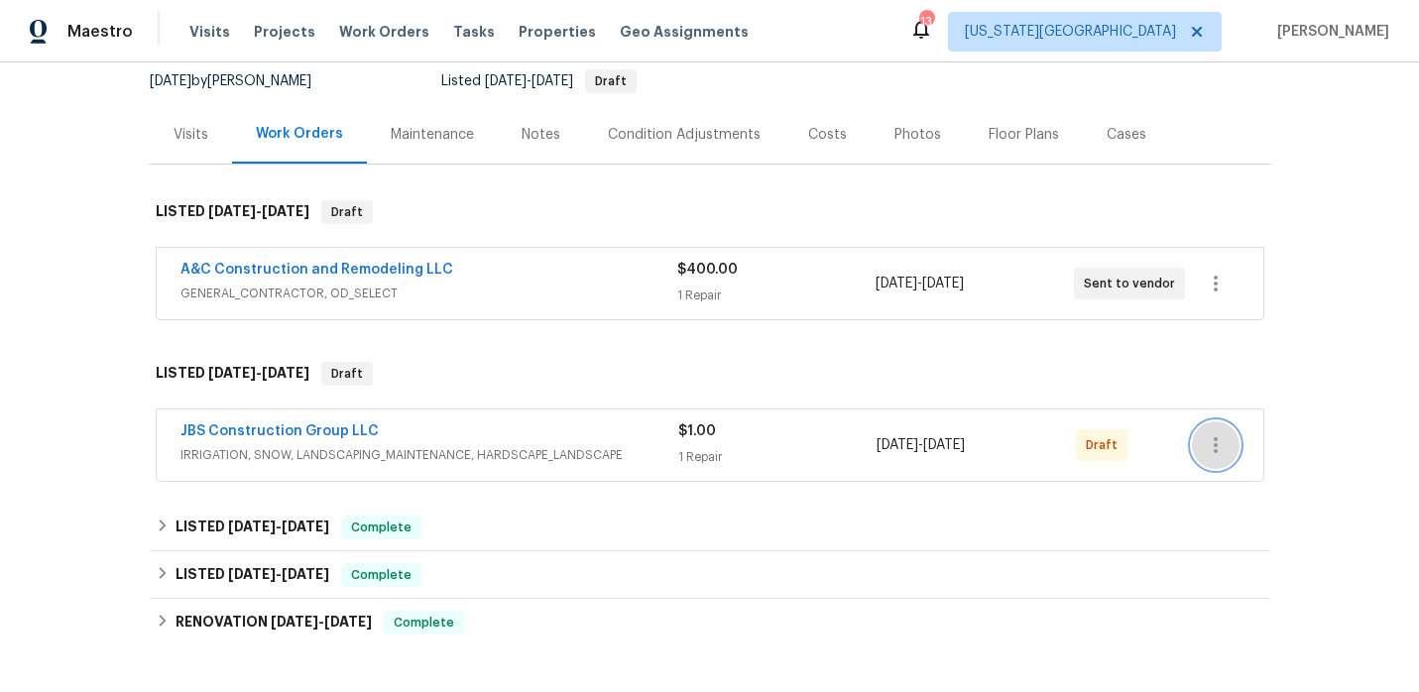
click at [1215, 447] on icon "button" at bounding box center [1216, 445] width 24 height 24
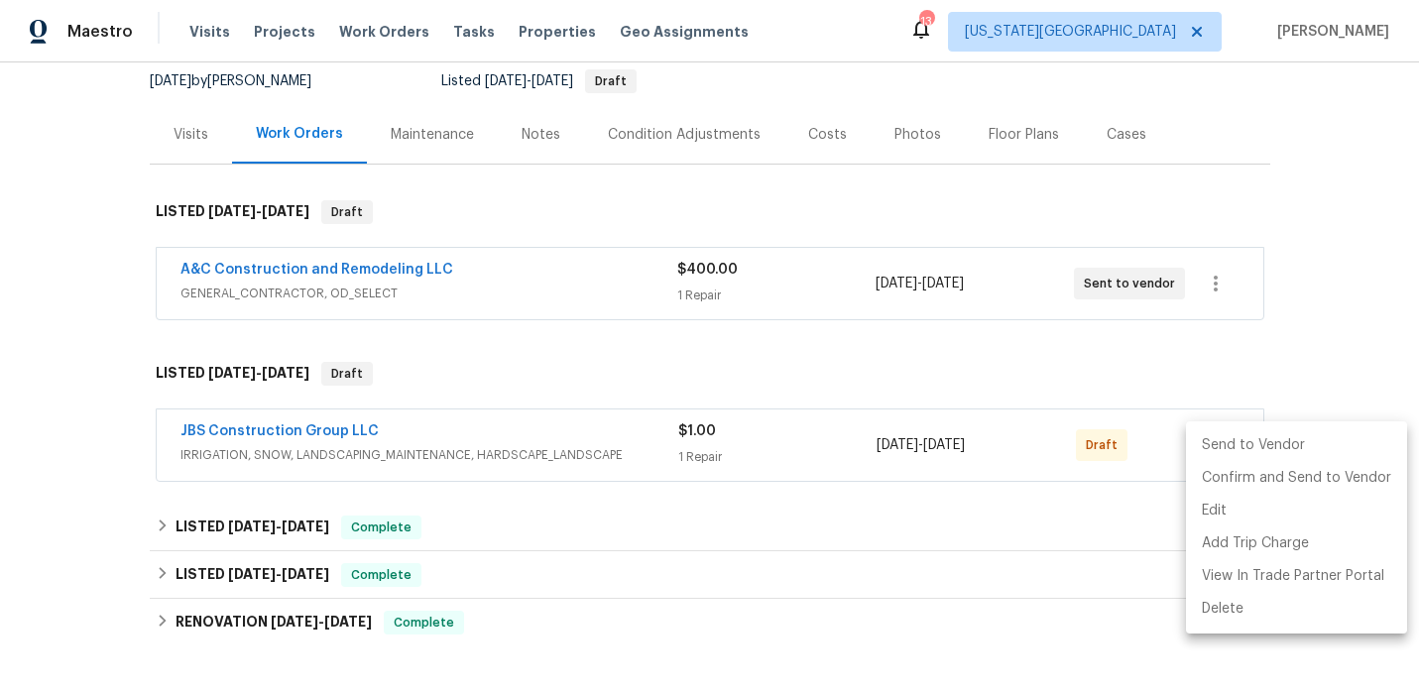
click at [1216, 443] on li "Send to Vendor" at bounding box center [1296, 445] width 221 height 33
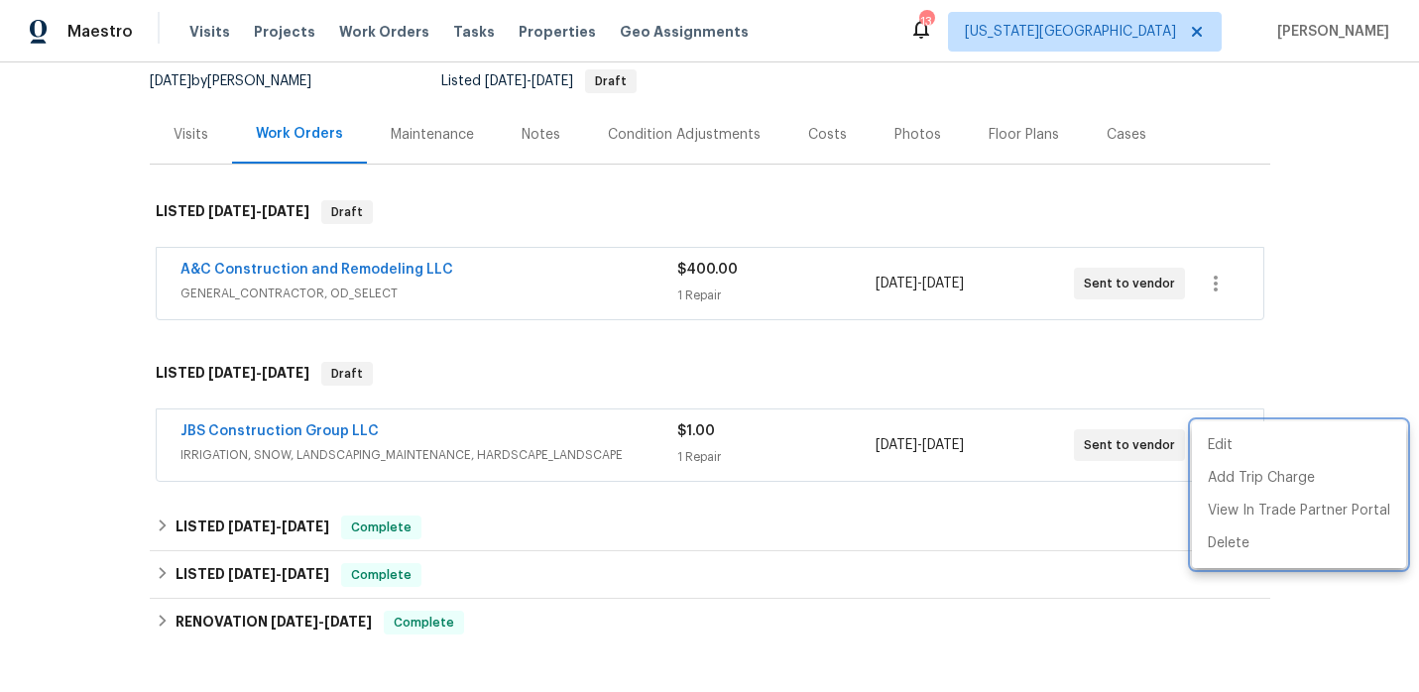
click at [1063, 402] on div at bounding box center [709, 346] width 1419 height 692
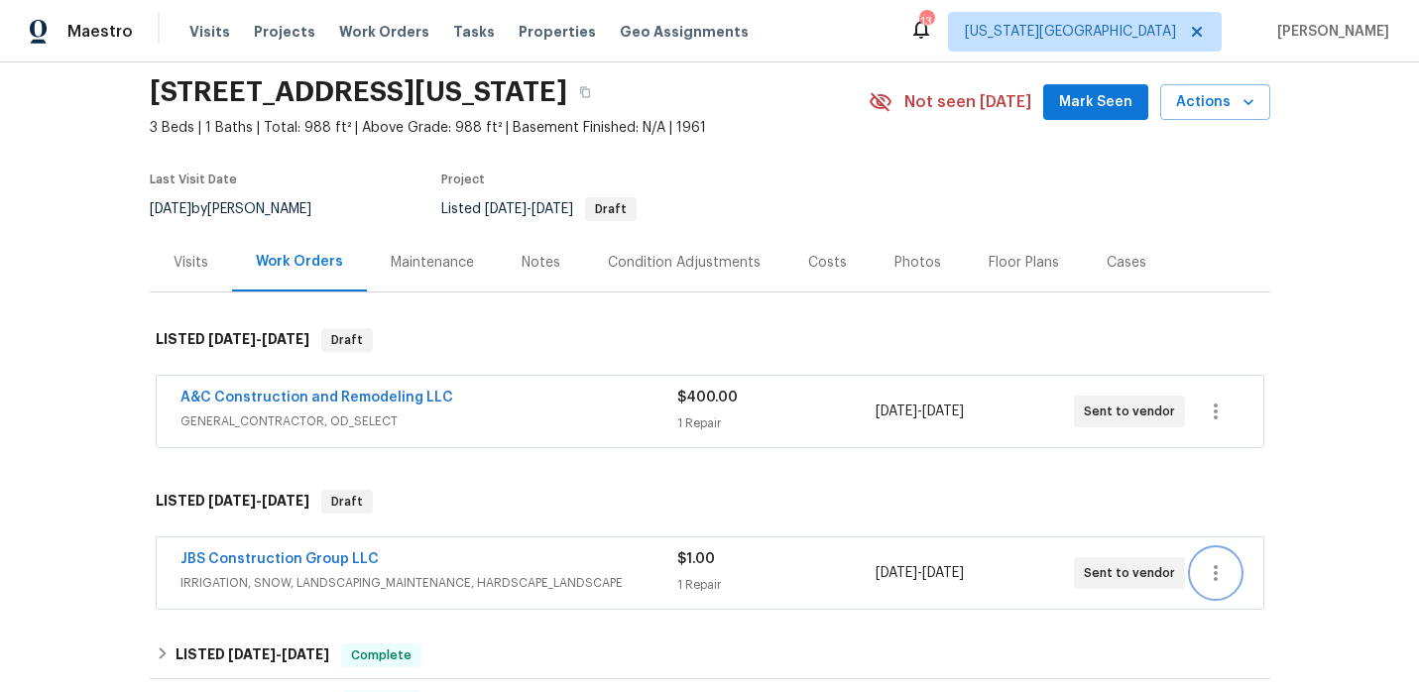
scroll to position [0, 0]
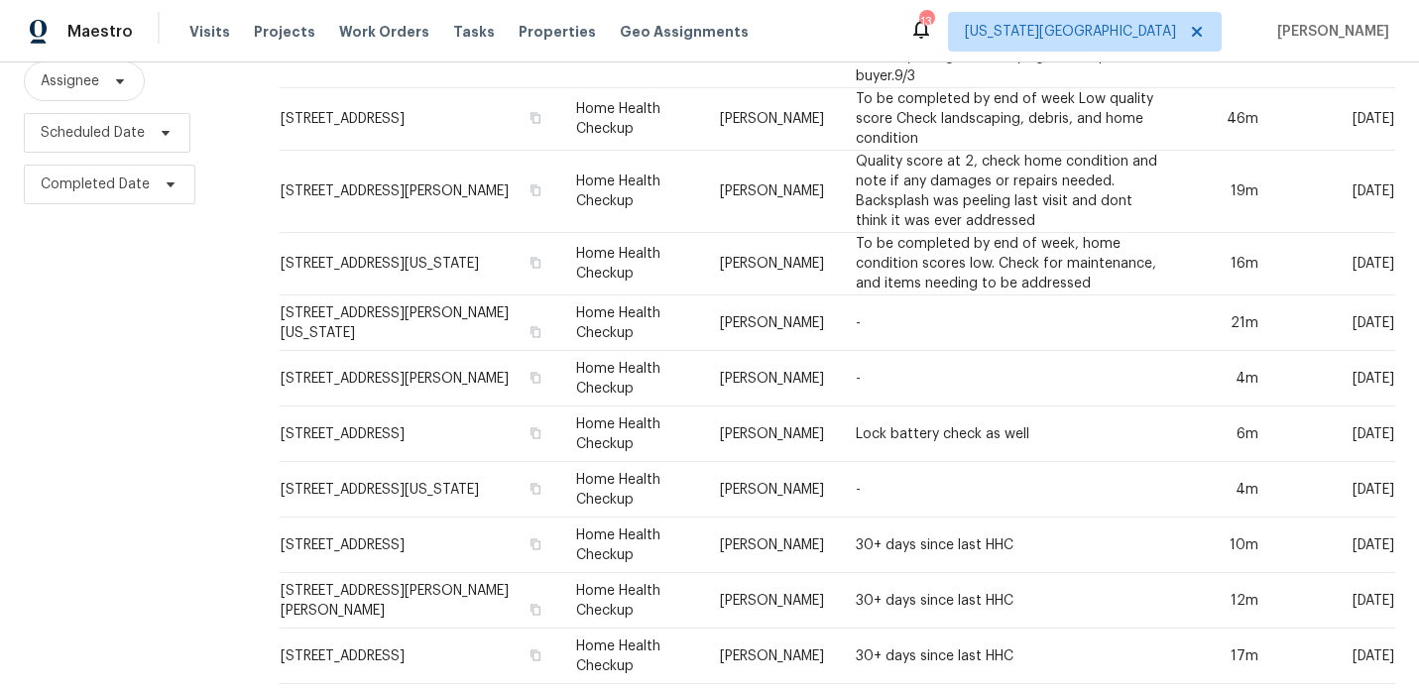
scroll to position [242, 0]
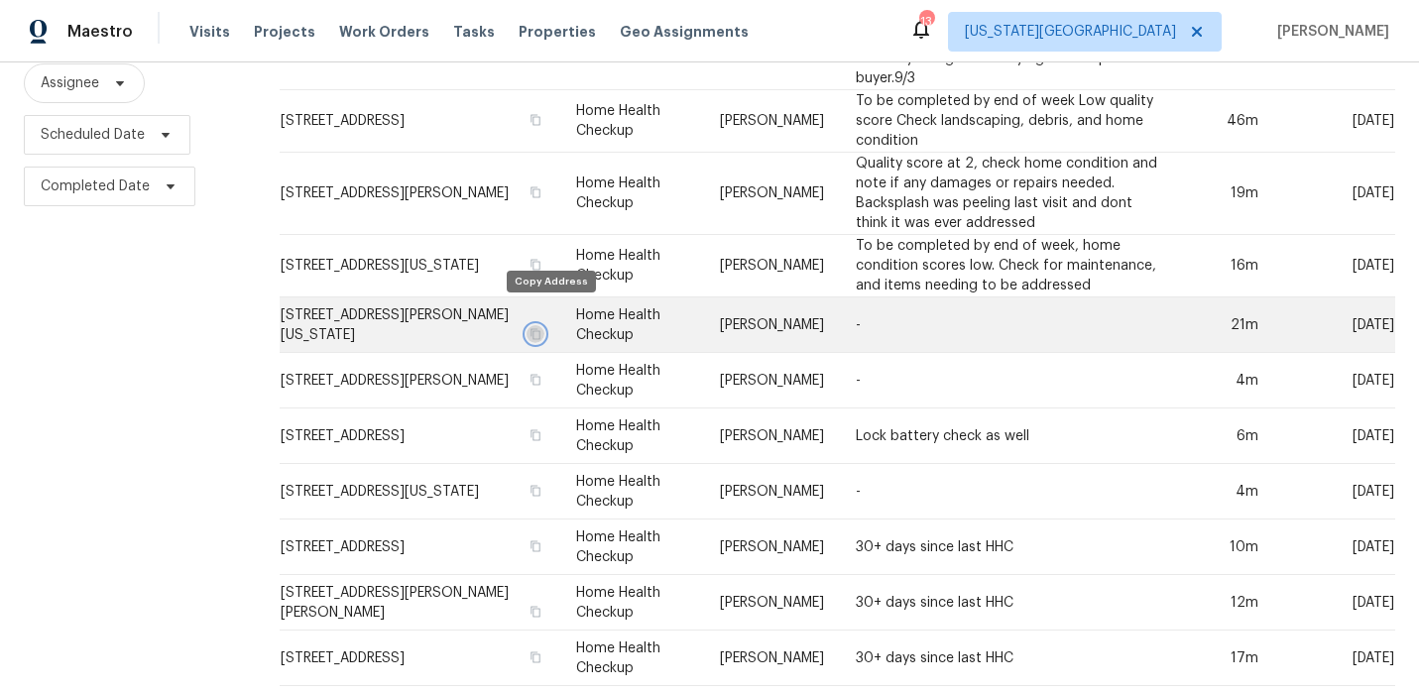
click at [541, 328] on icon "button" at bounding box center [536, 334] width 12 height 12
click at [412, 303] on td "[STREET_ADDRESS][PERSON_NAME][US_STATE]" at bounding box center [420, 326] width 281 height 56
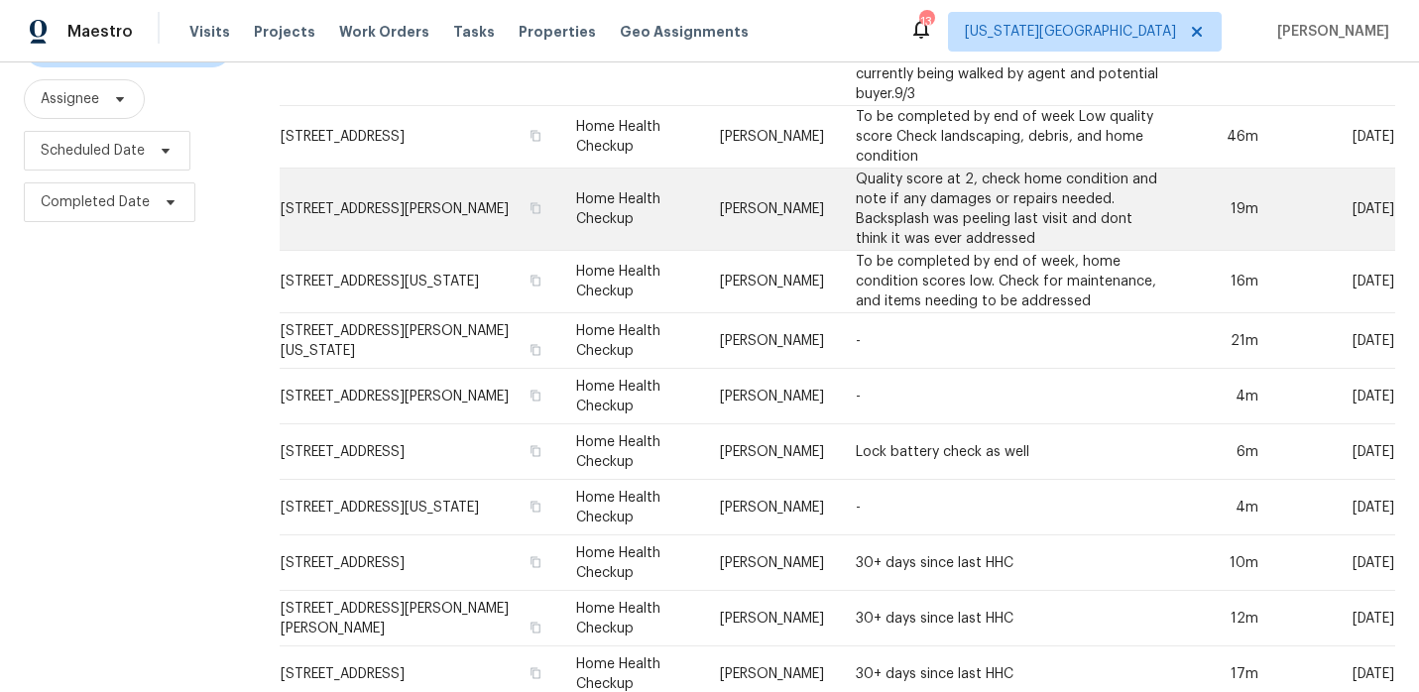
scroll to position [228, 0]
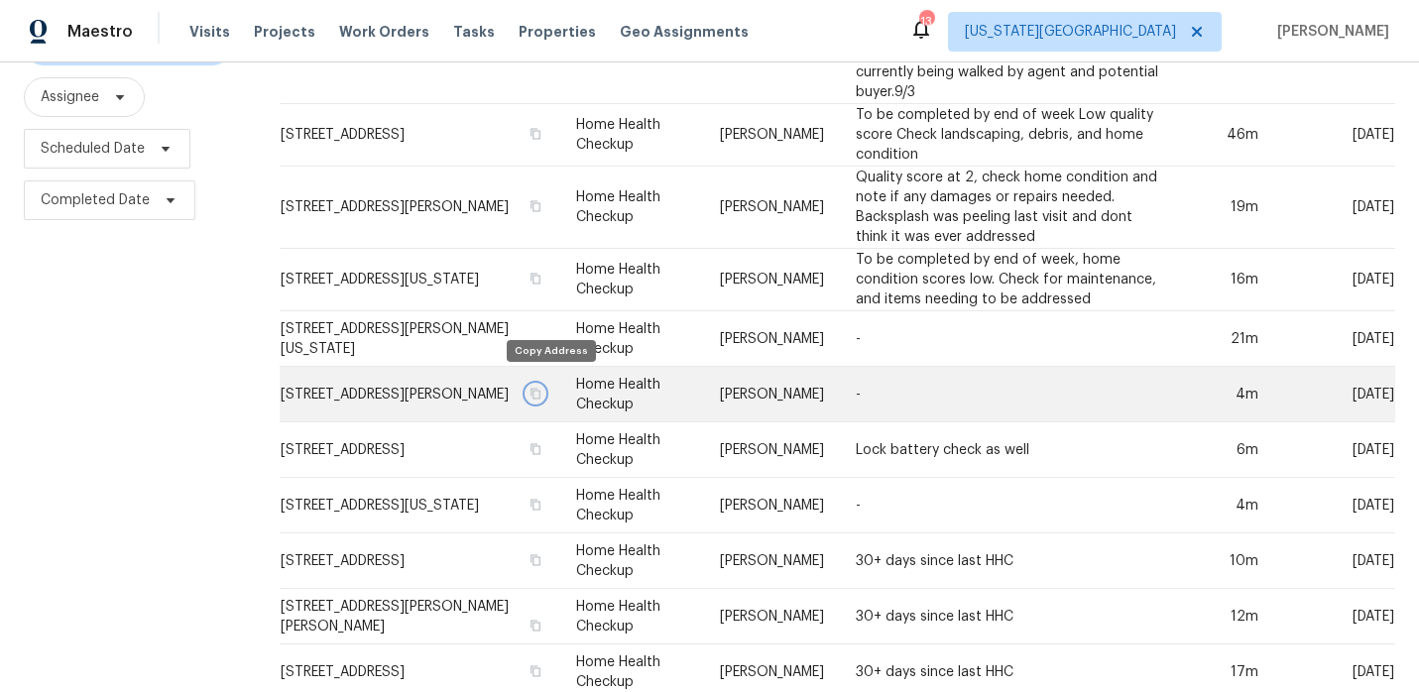
click at [541, 388] on icon "button" at bounding box center [536, 394] width 12 height 12
click at [463, 372] on td "[STREET_ADDRESS][PERSON_NAME]" at bounding box center [420, 395] width 281 height 56
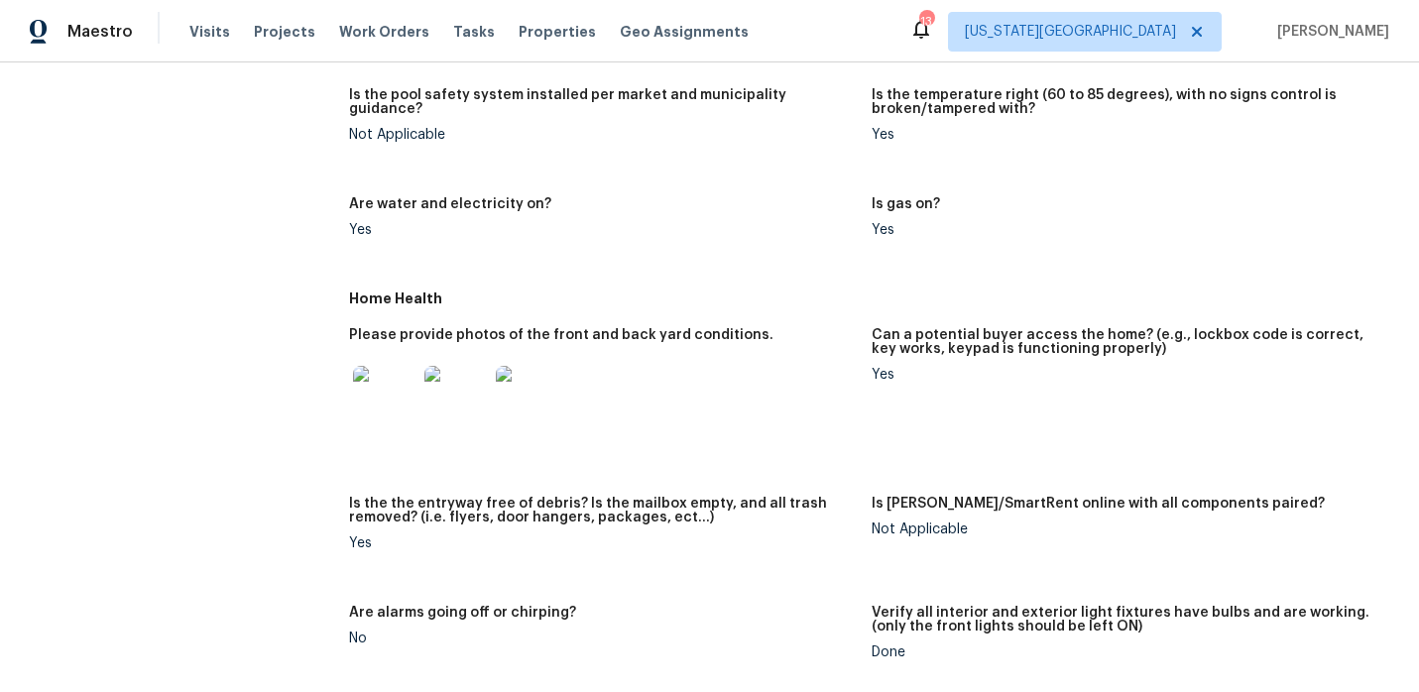
scroll to position [721, 0]
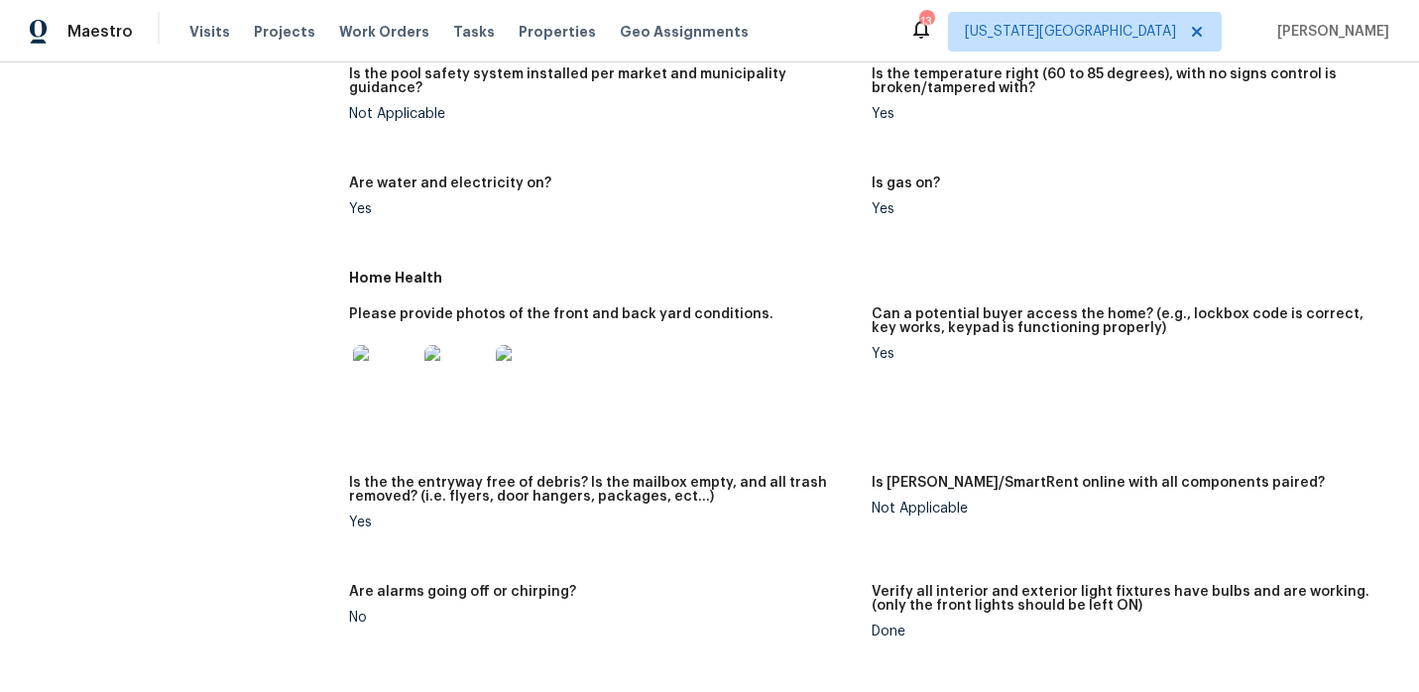
click at [396, 349] on img at bounding box center [384, 376] width 63 height 63
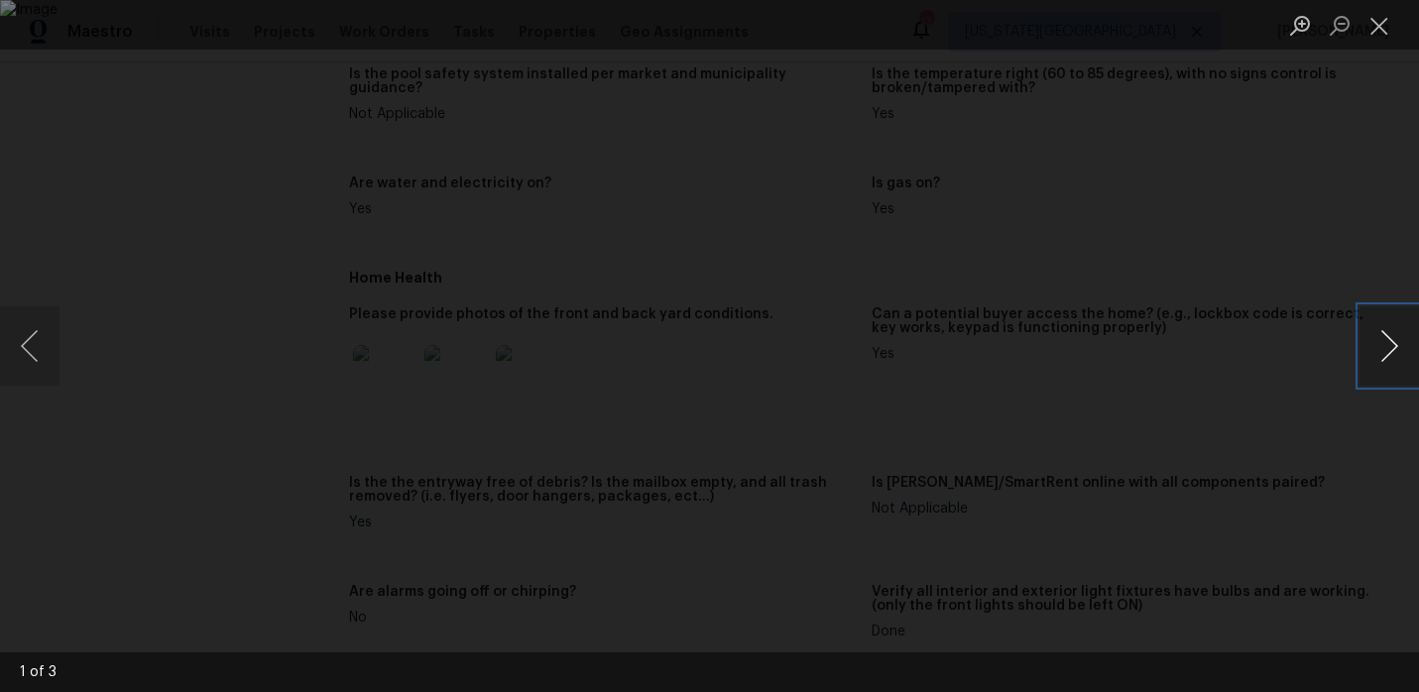
click at [1383, 345] on button "Next image" at bounding box center [1390, 345] width 60 height 79
click at [1376, 26] on button "Close lightbox" at bounding box center [1380, 25] width 40 height 35
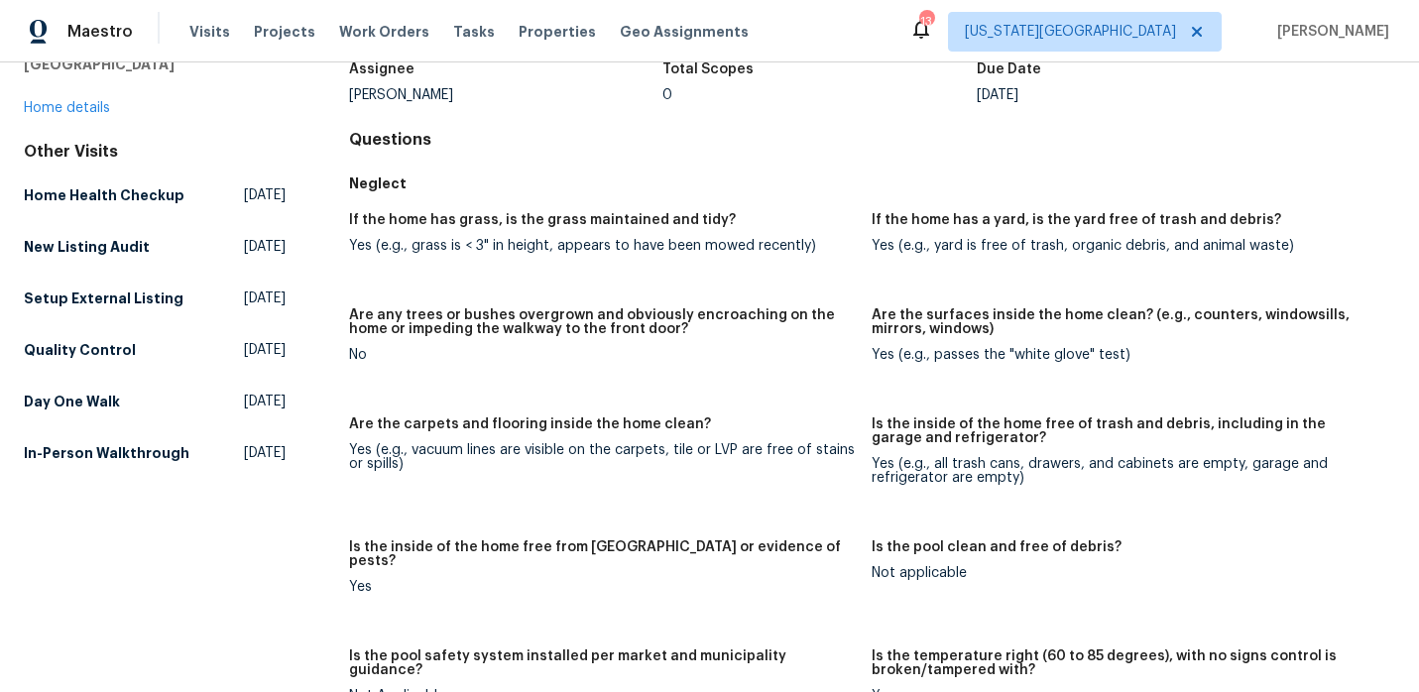
scroll to position [0, 0]
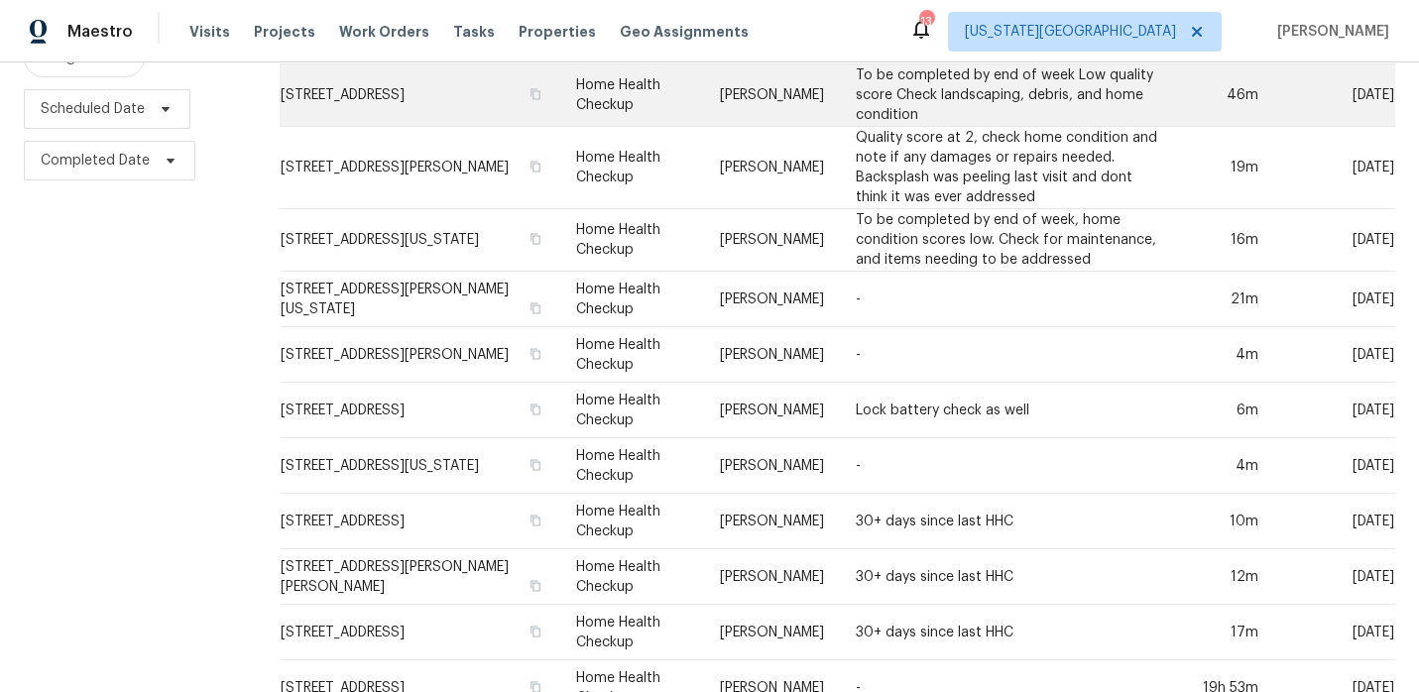
scroll to position [274, 0]
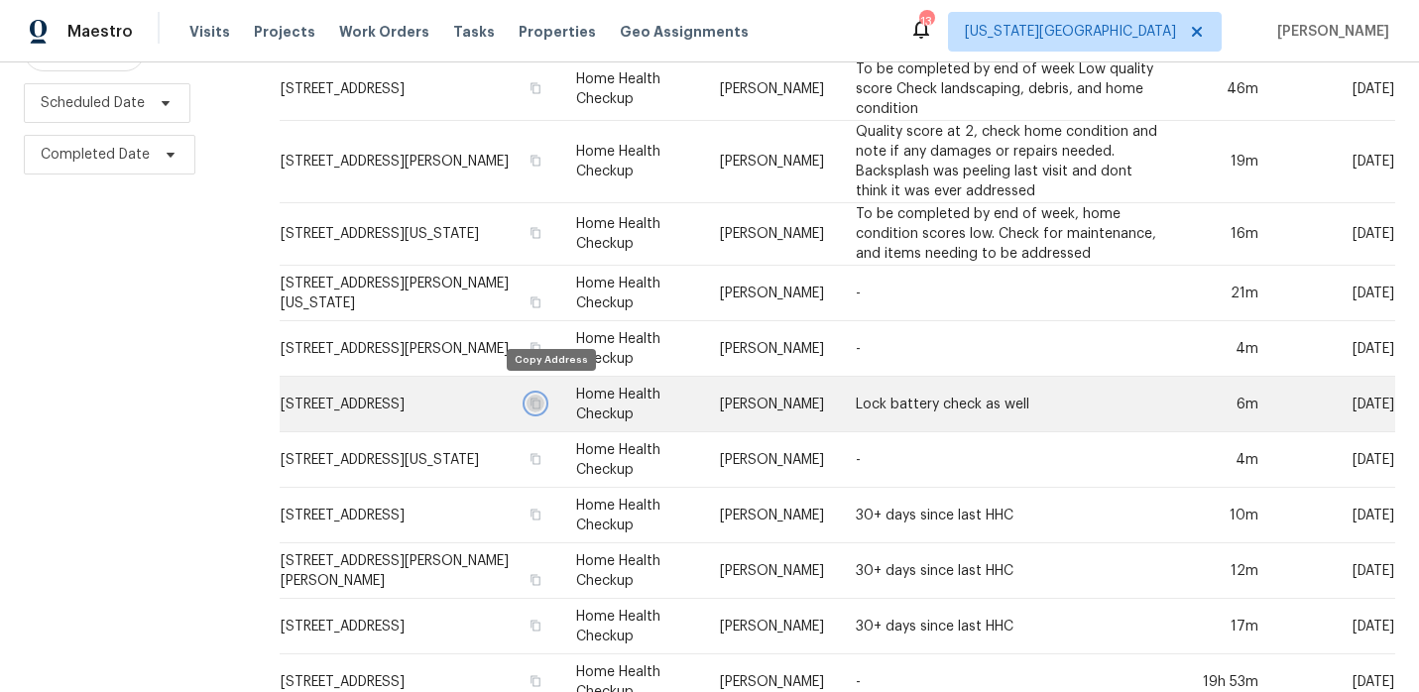
click at [541, 398] on icon "button" at bounding box center [536, 404] width 12 height 12
click at [444, 384] on td "[STREET_ADDRESS]" at bounding box center [420, 405] width 281 height 56
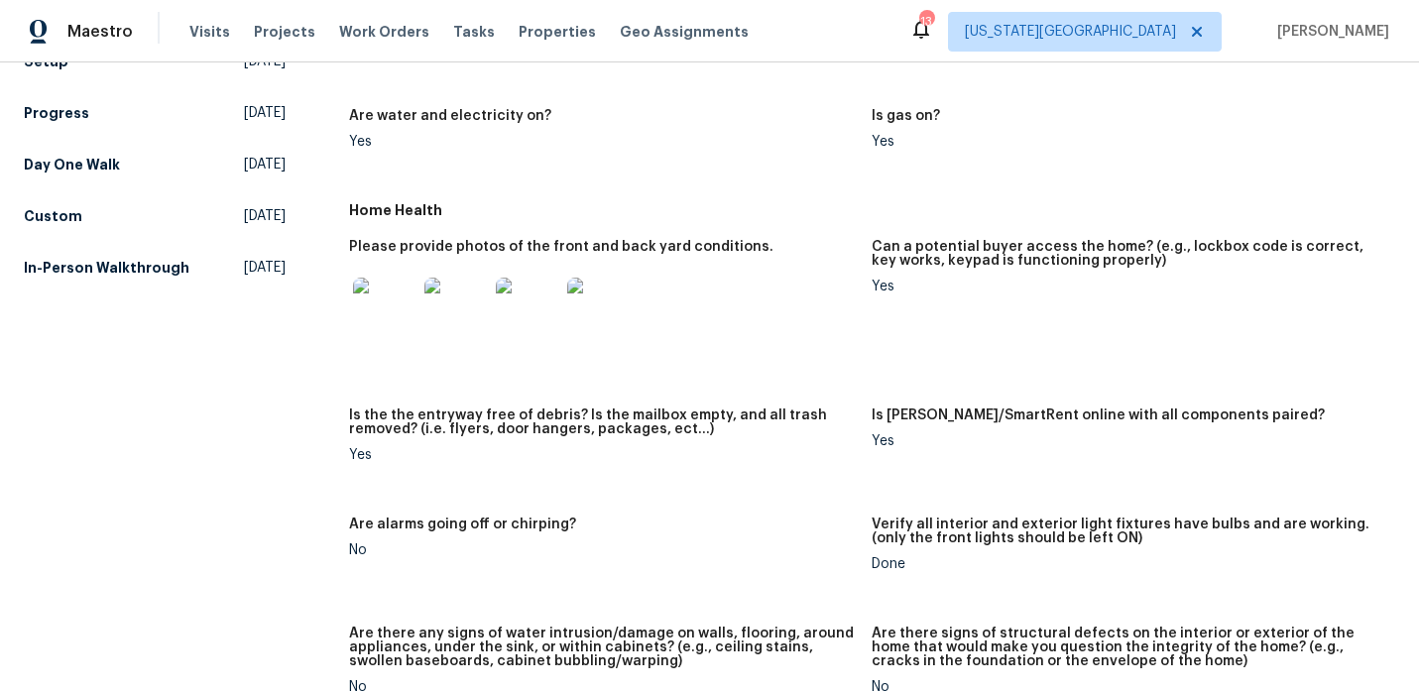
scroll to position [804, 0]
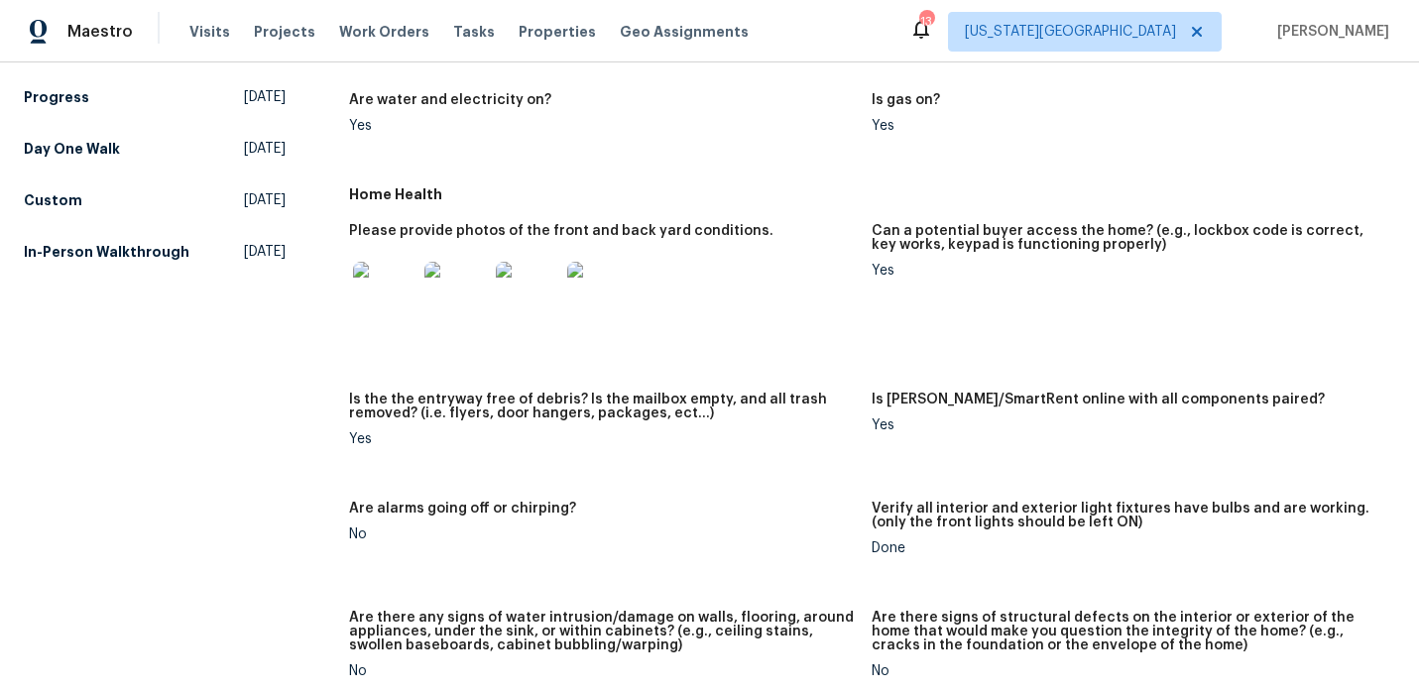
click at [396, 286] on img at bounding box center [384, 293] width 63 height 63
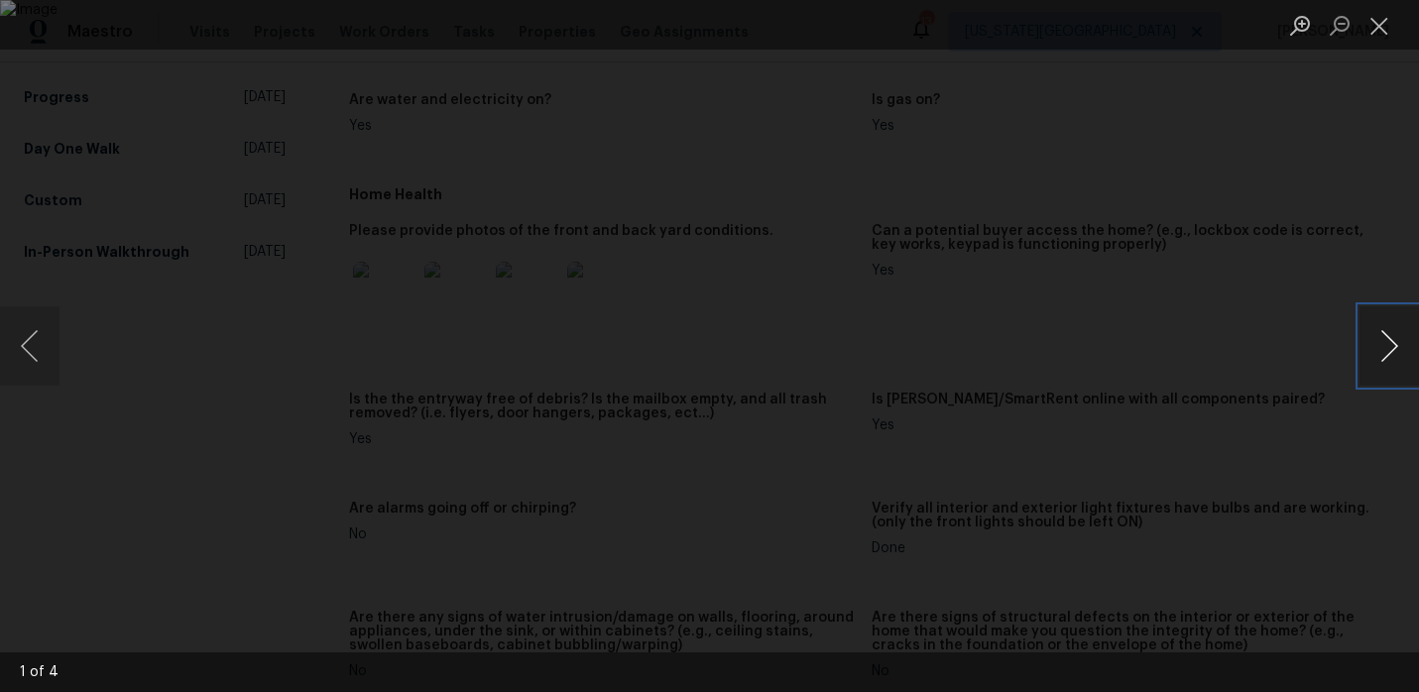
click at [1398, 354] on button "Next image" at bounding box center [1390, 345] width 60 height 79
click at [1394, 354] on button "Next image" at bounding box center [1390, 345] width 60 height 79
click at [1393, 41] on button "Close lightbox" at bounding box center [1380, 25] width 40 height 35
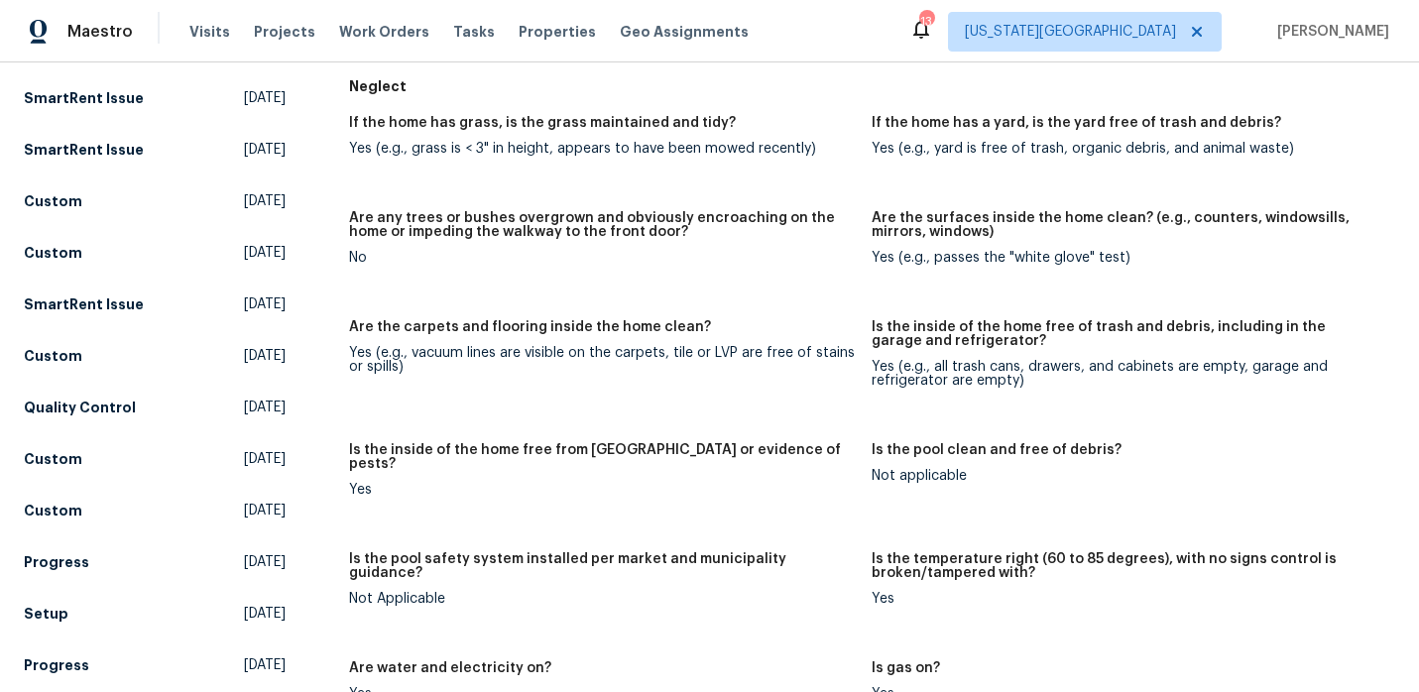
scroll to position [0, 0]
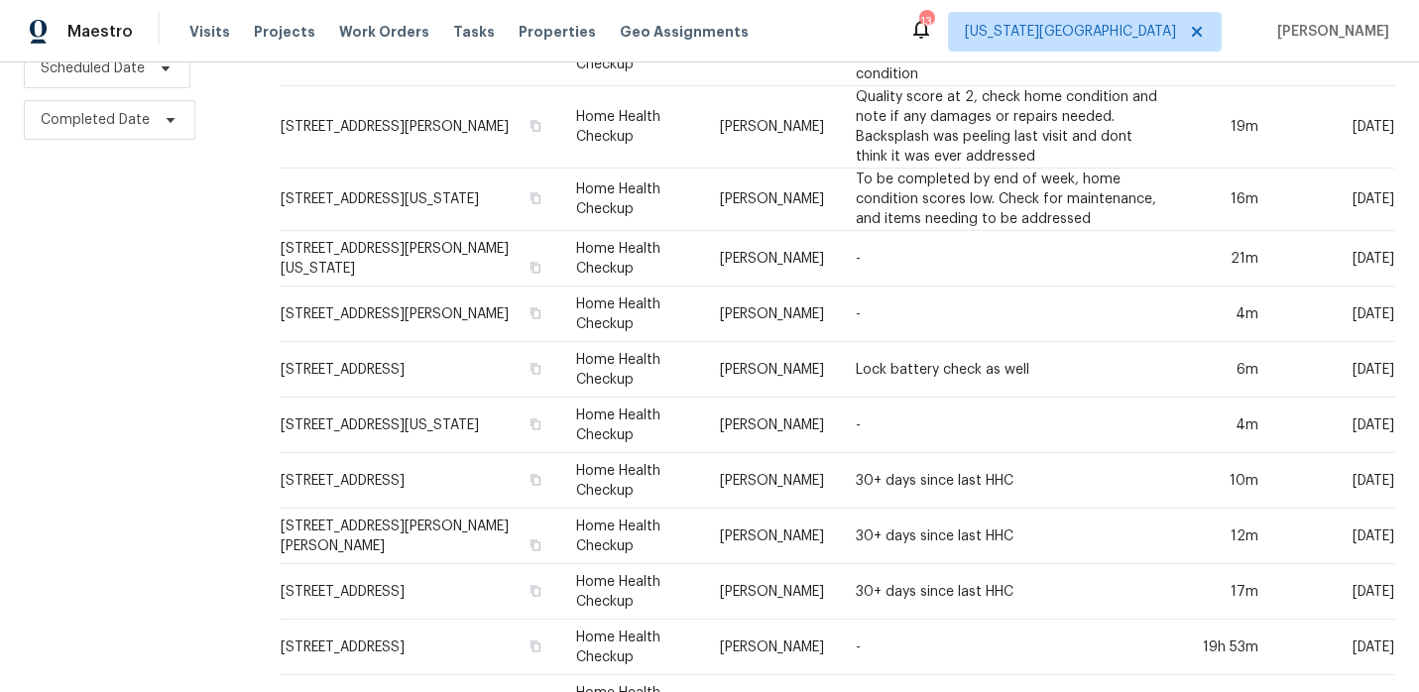
scroll to position [311, 0]
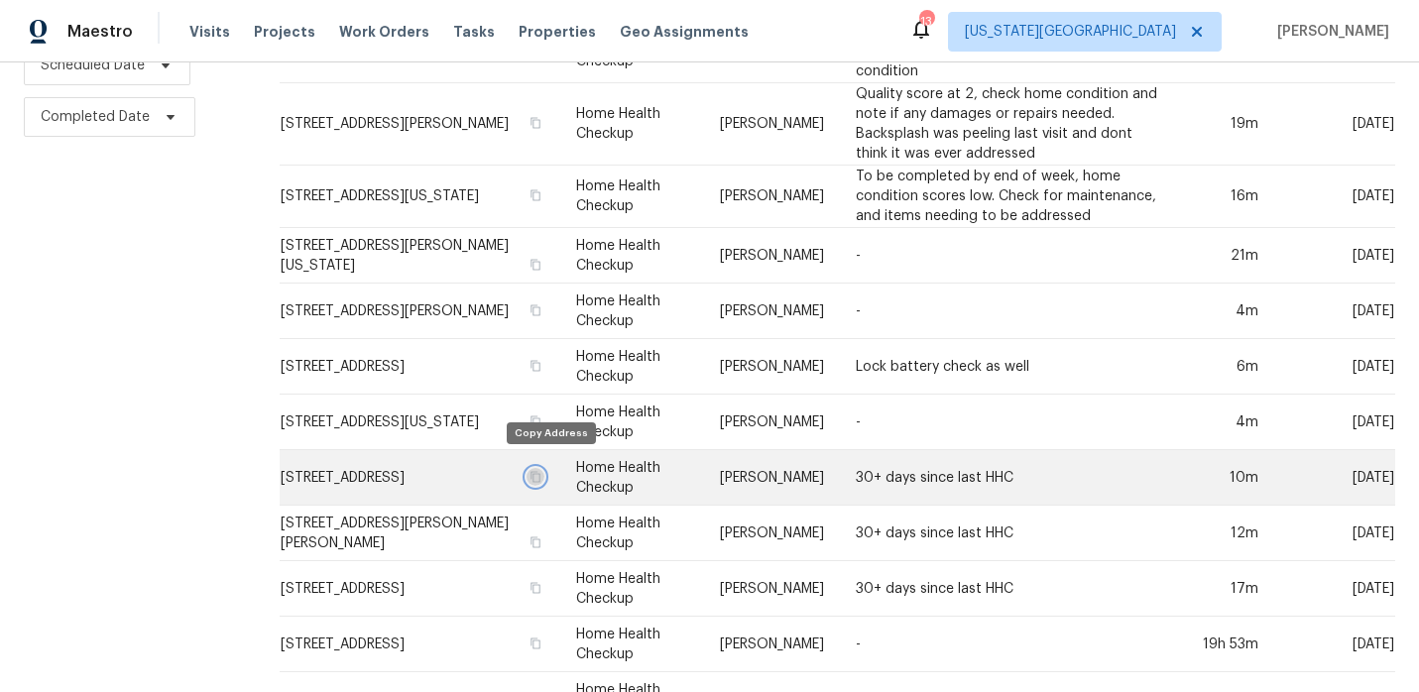
click at [541, 471] on icon "button" at bounding box center [536, 477] width 12 height 12
click at [501, 454] on td "[STREET_ADDRESS]" at bounding box center [420, 478] width 281 height 56
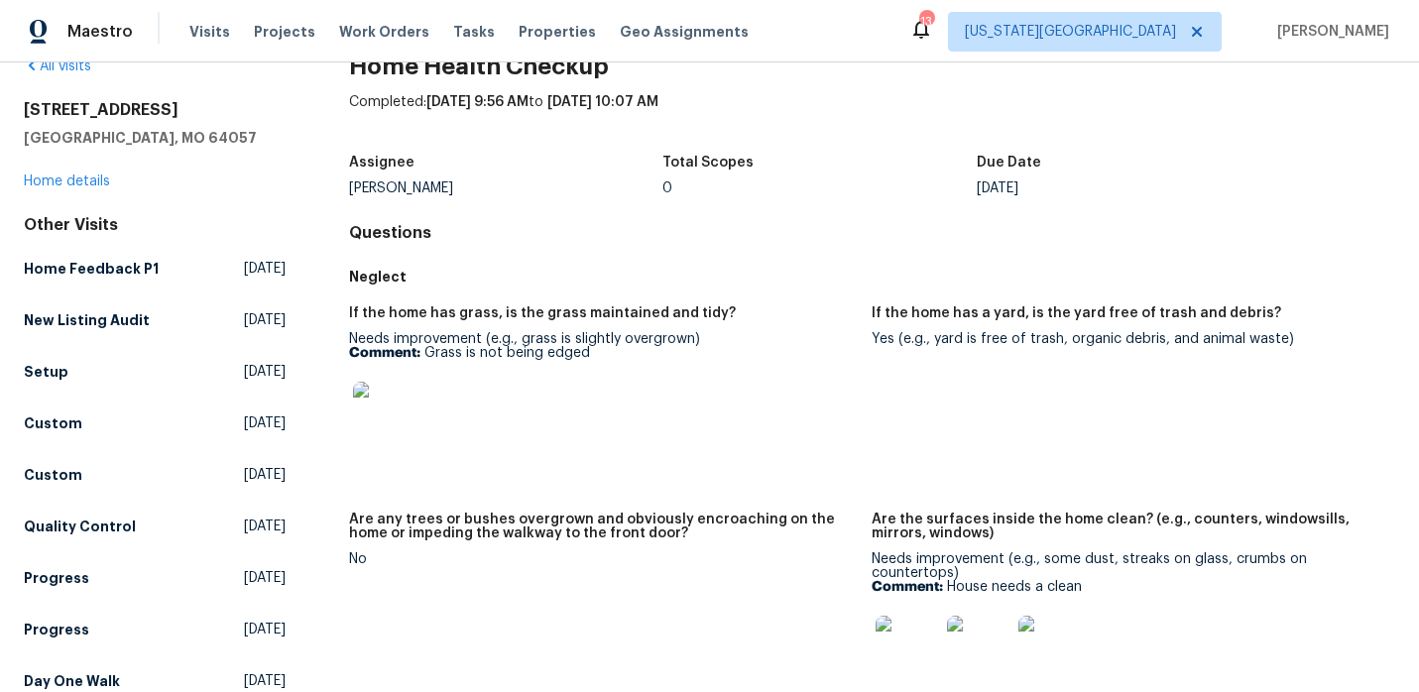
scroll to position [51, 0]
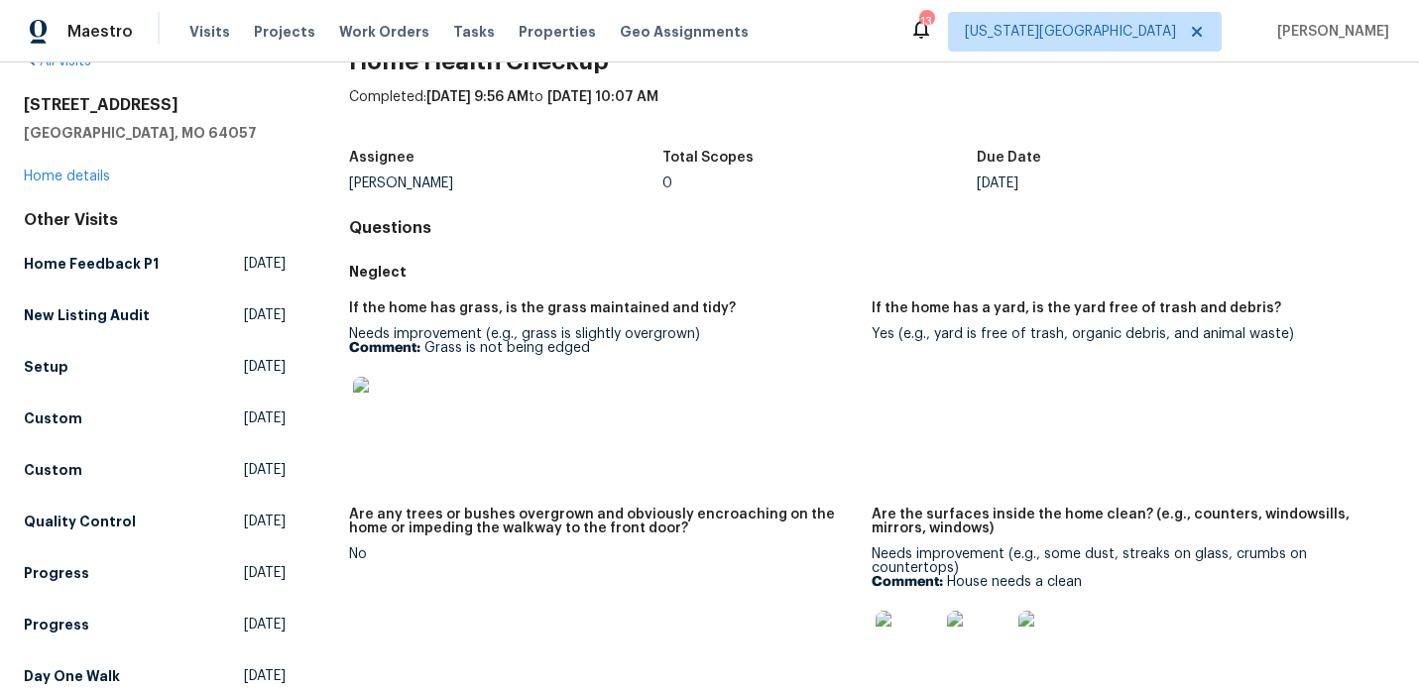
click at [408, 389] on img at bounding box center [384, 408] width 63 height 63
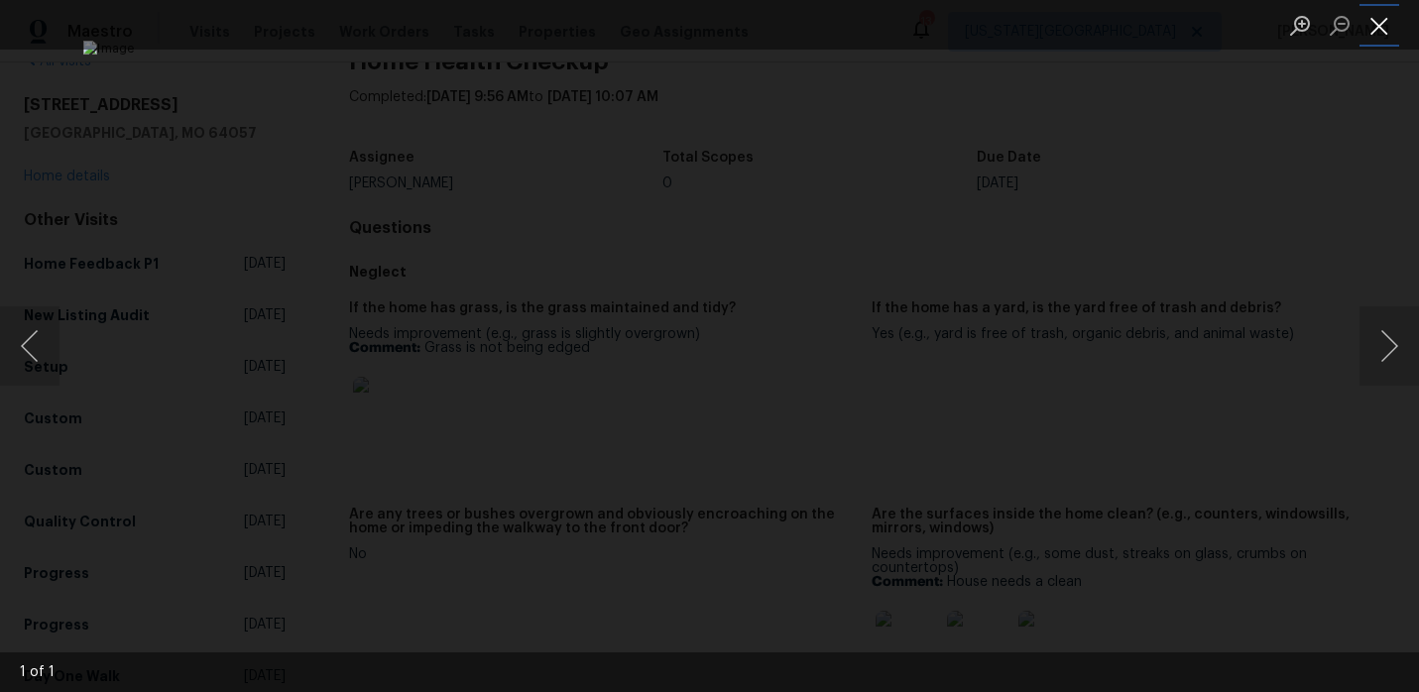
click at [1383, 24] on button "Close lightbox" at bounding box center [1380, 25] width 40 height 35
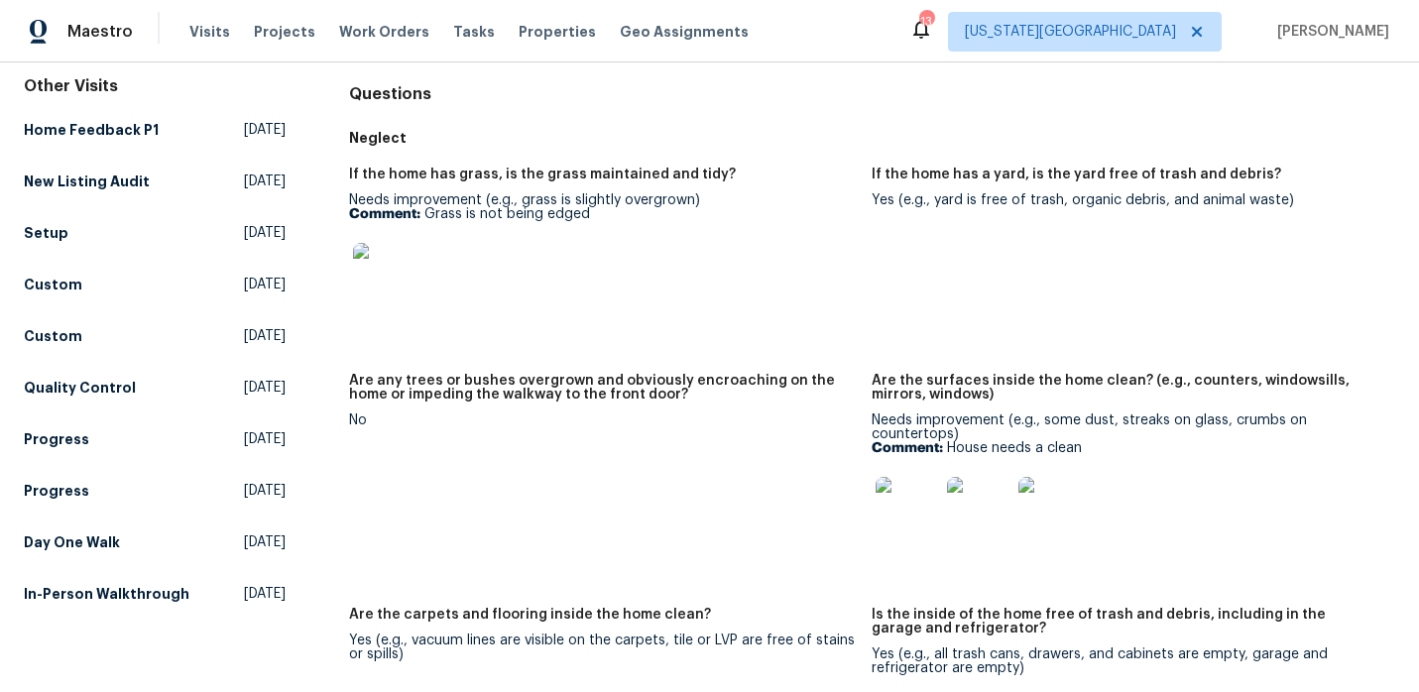
scroll to position [242, 0]
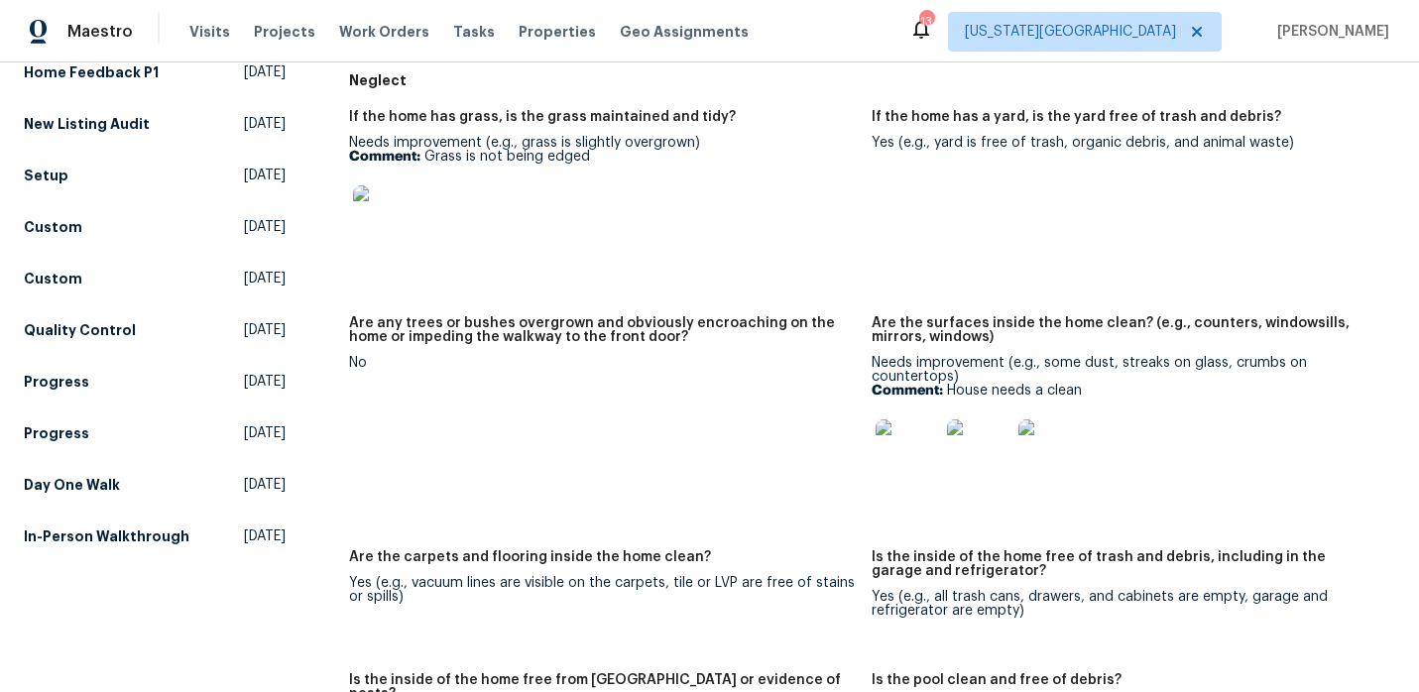
click at [911, 445] on img at bounding box center [907, 450] width 63 height 63
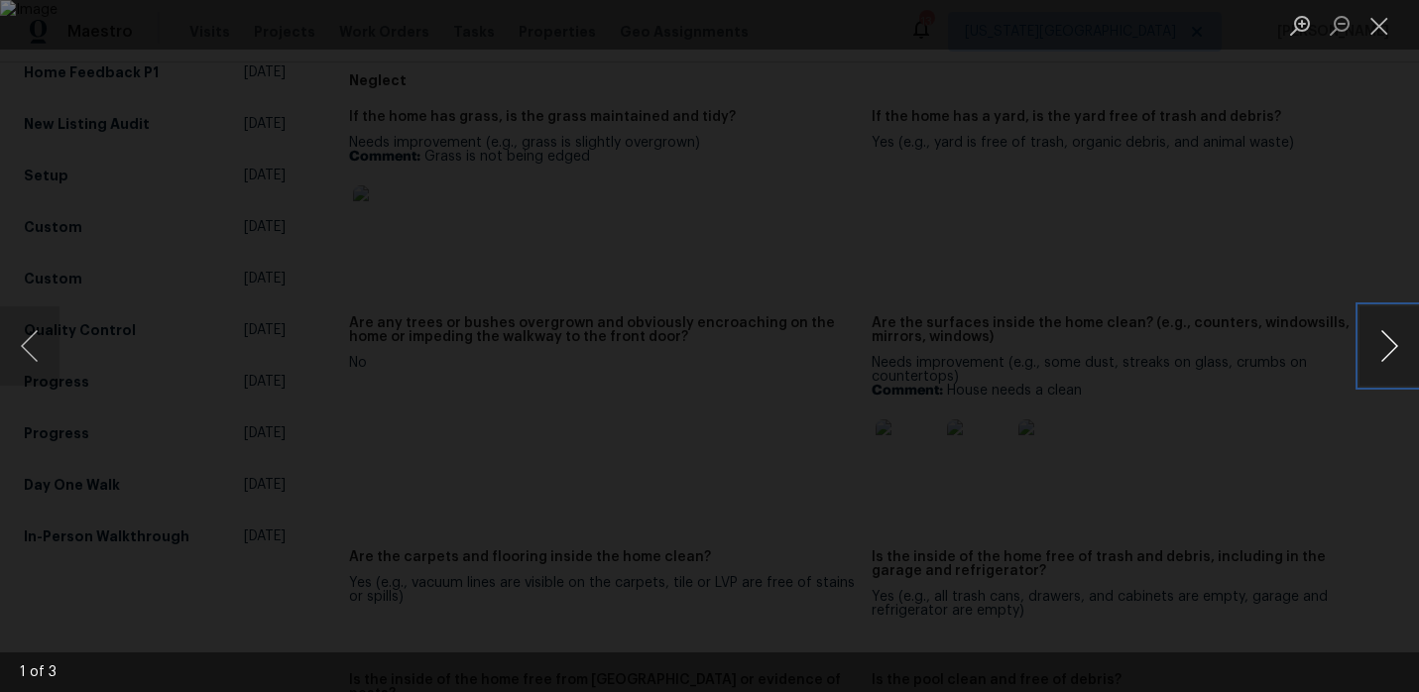
click at [1395, 351] on button "Next image" at bounding box center [1390, 345] width 60 height 79
click at [1373, 26] on button "Close lightbox" at bounding box center [1380, 25] width 40 height 35
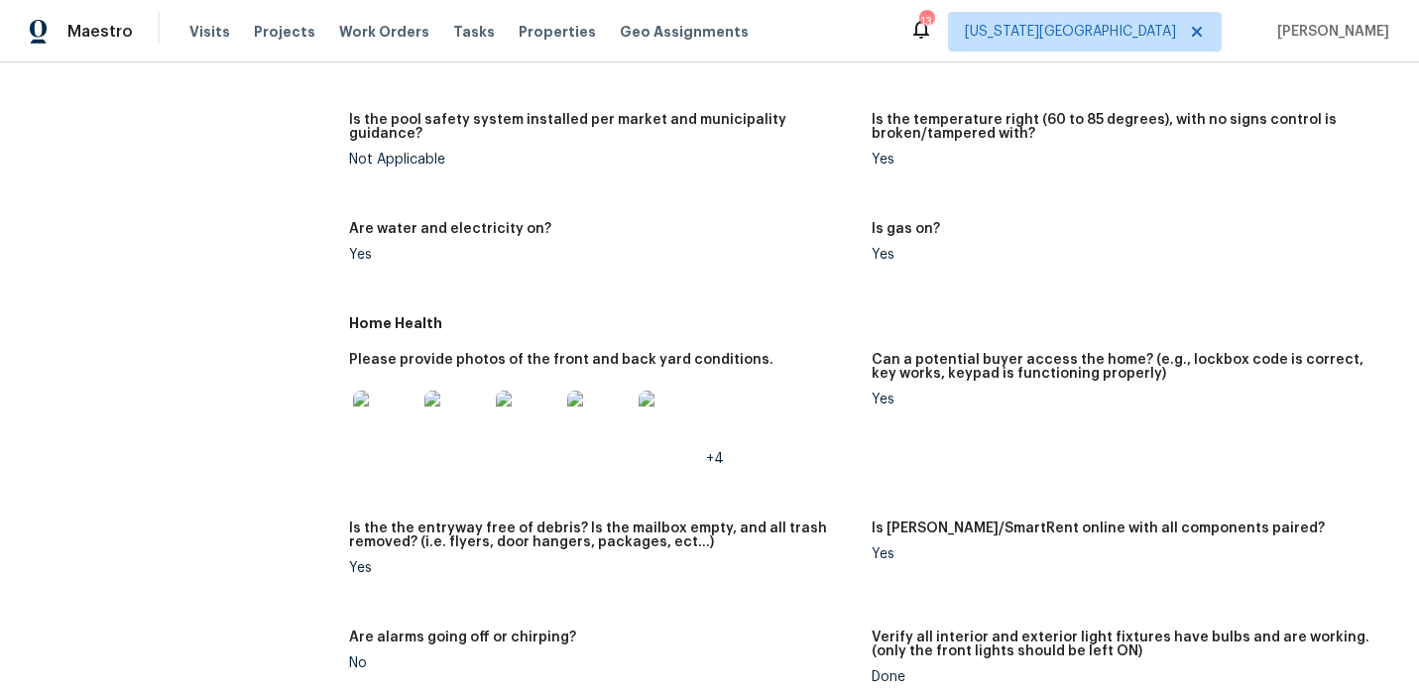
scroll to position [923, 0]
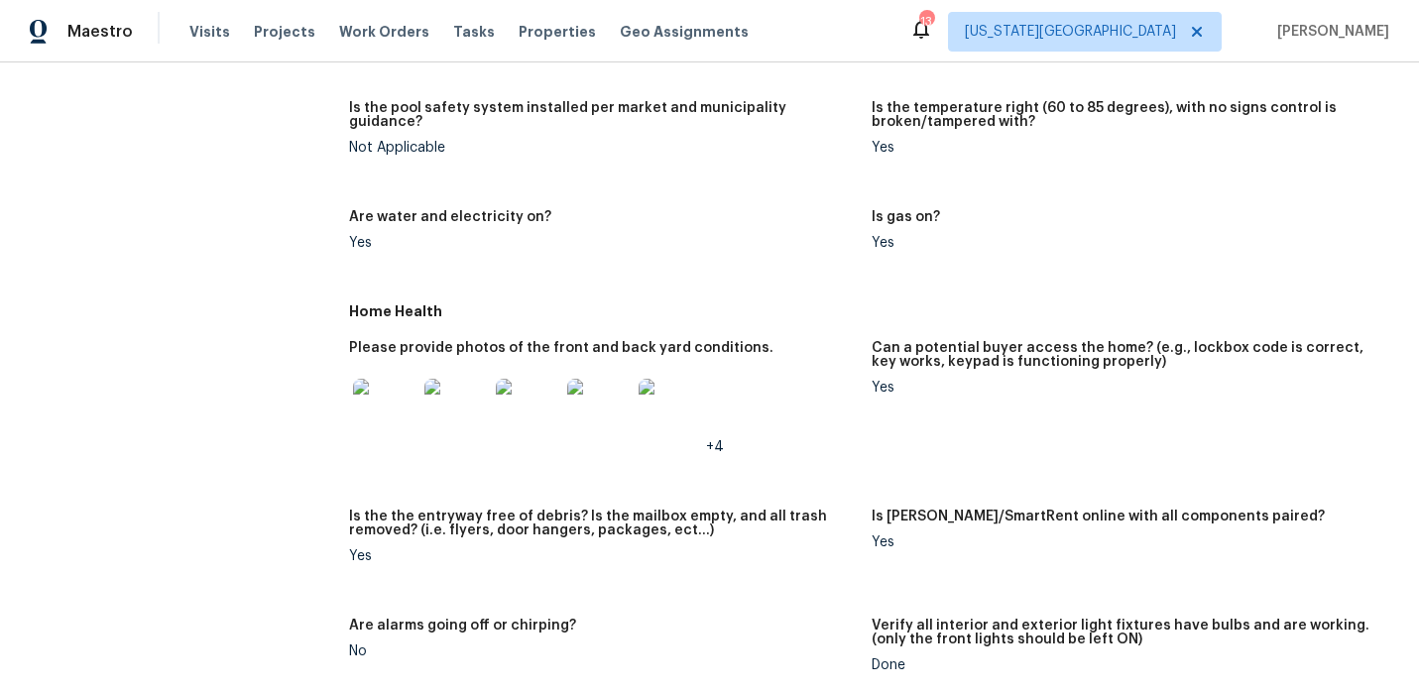
click at [374, 392] on img at bounding box center [384, 410] width 63 height 63
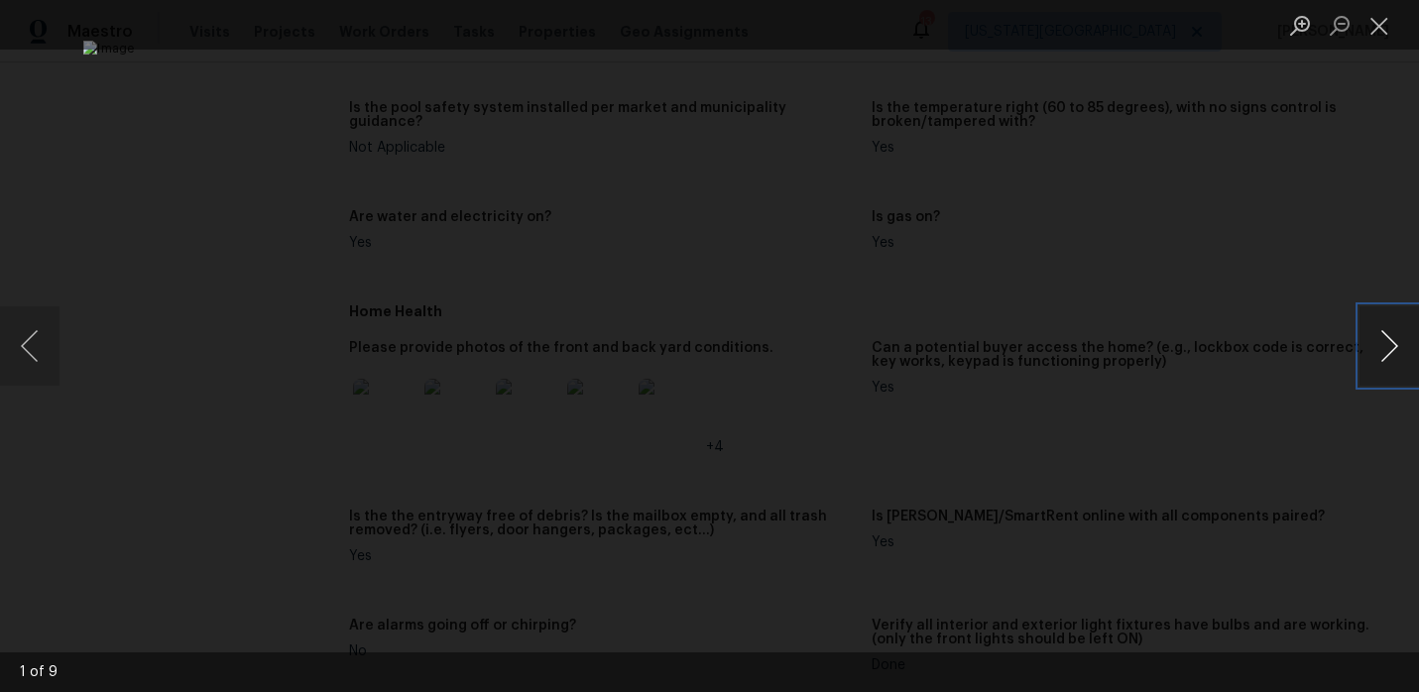
click at [1393, 356] on button "Next image" at bounding box center [1390, 345] width 60 height 79
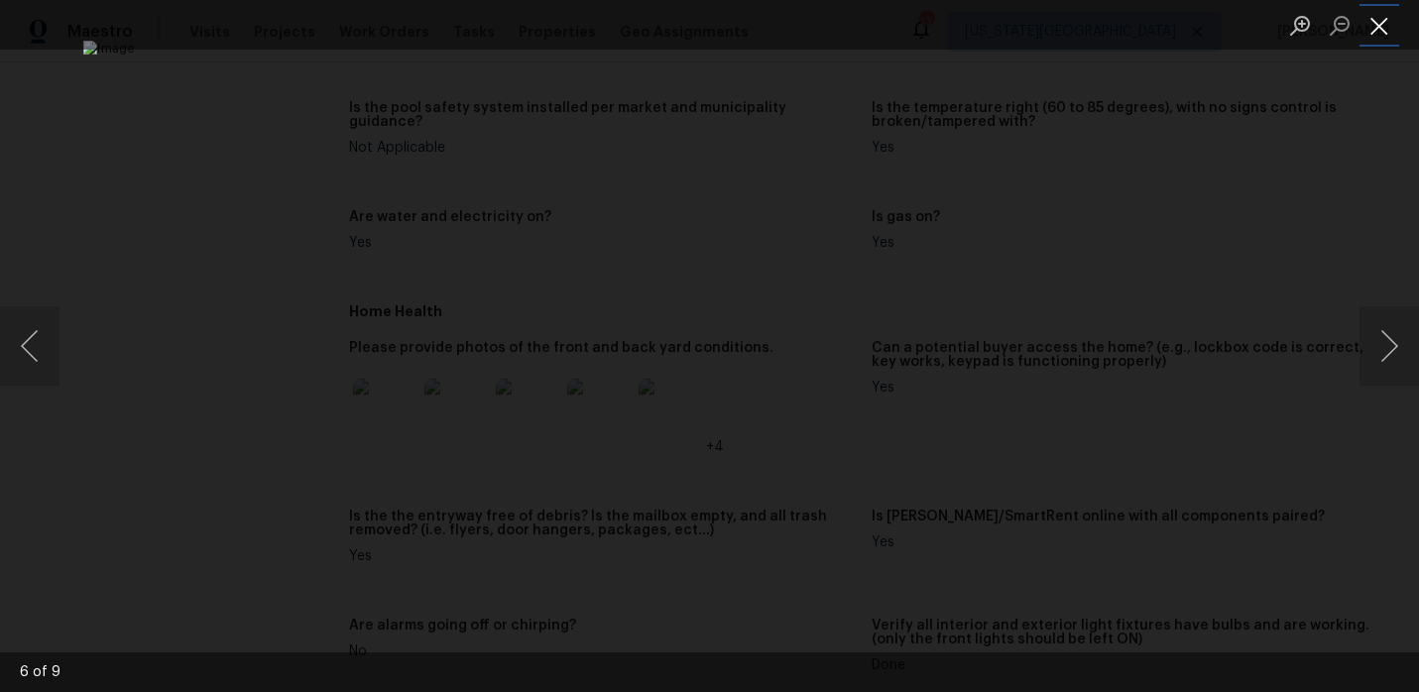
click at [1378, 27] on button "Close lightbox" at bounding box center [1380, 25] width 40 height 35
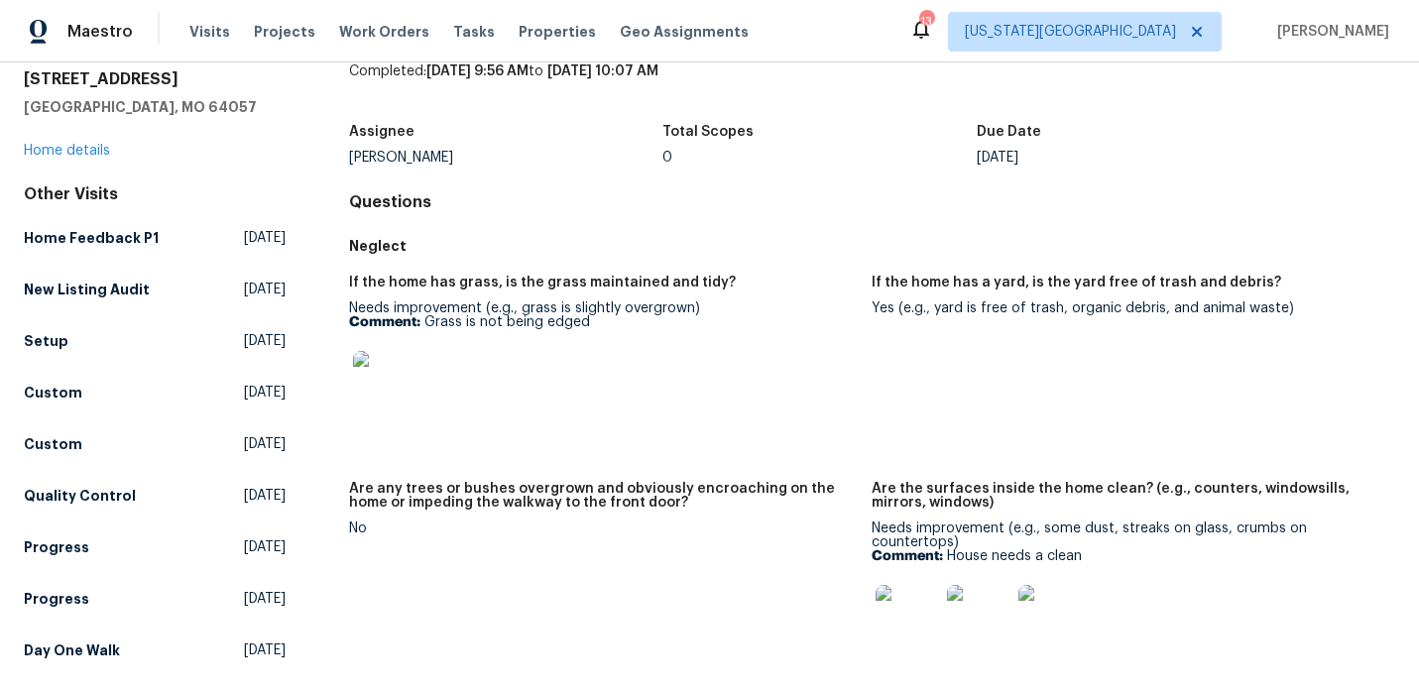
scroll to position [0, 0]
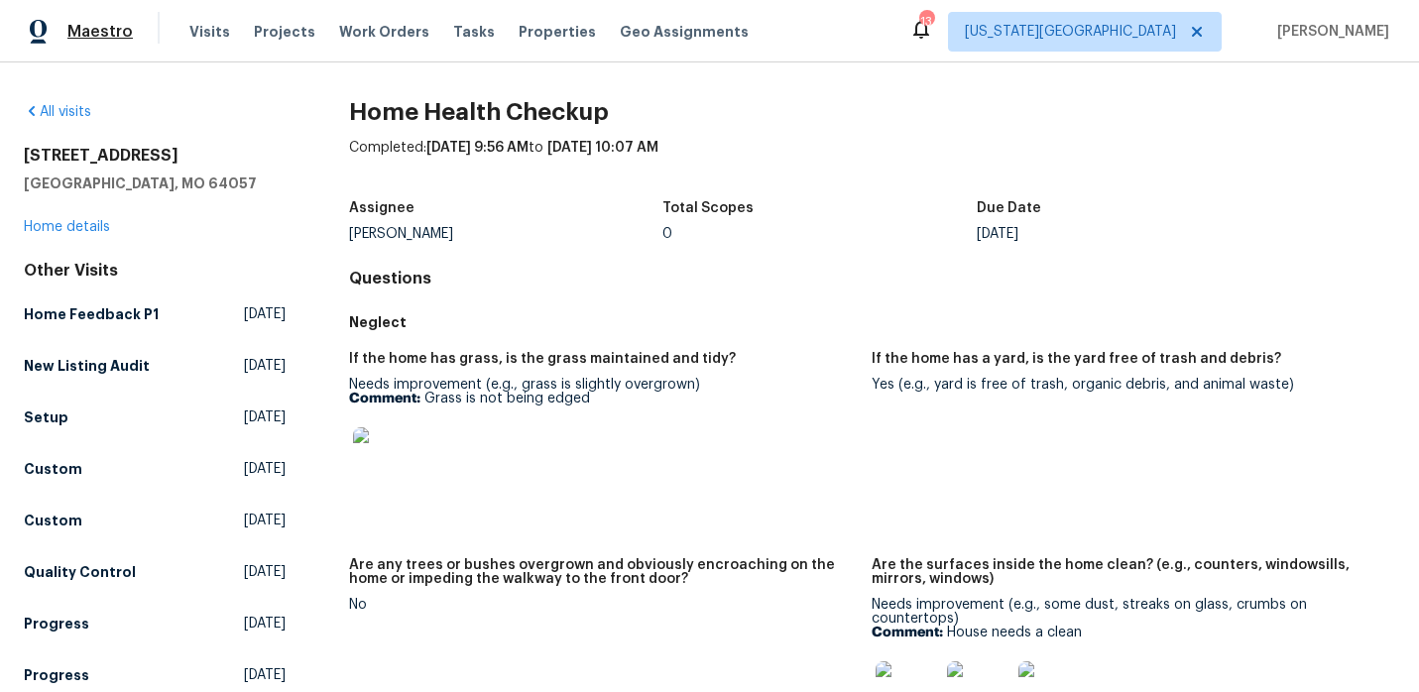
click at [114, 30] on span "Maestro" at bounding box center [99, 32] width 65 height 20
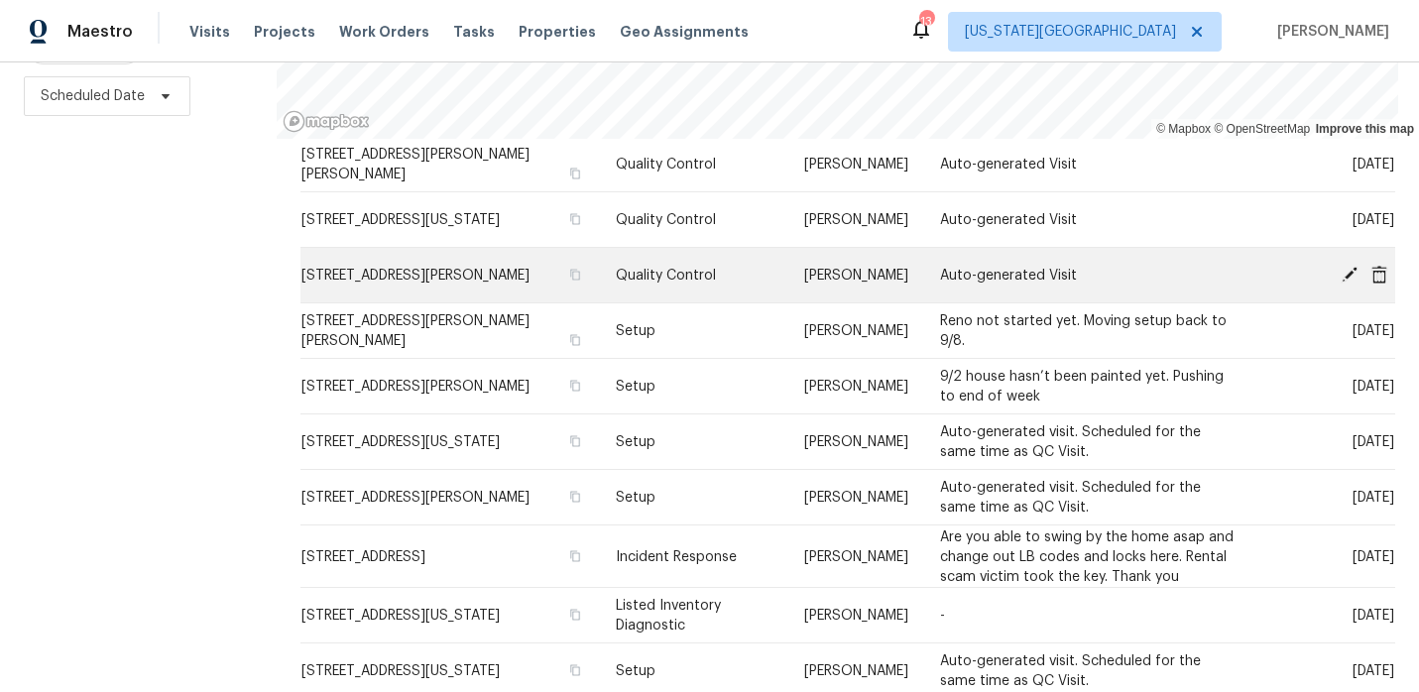
scroll to position [304, 0]
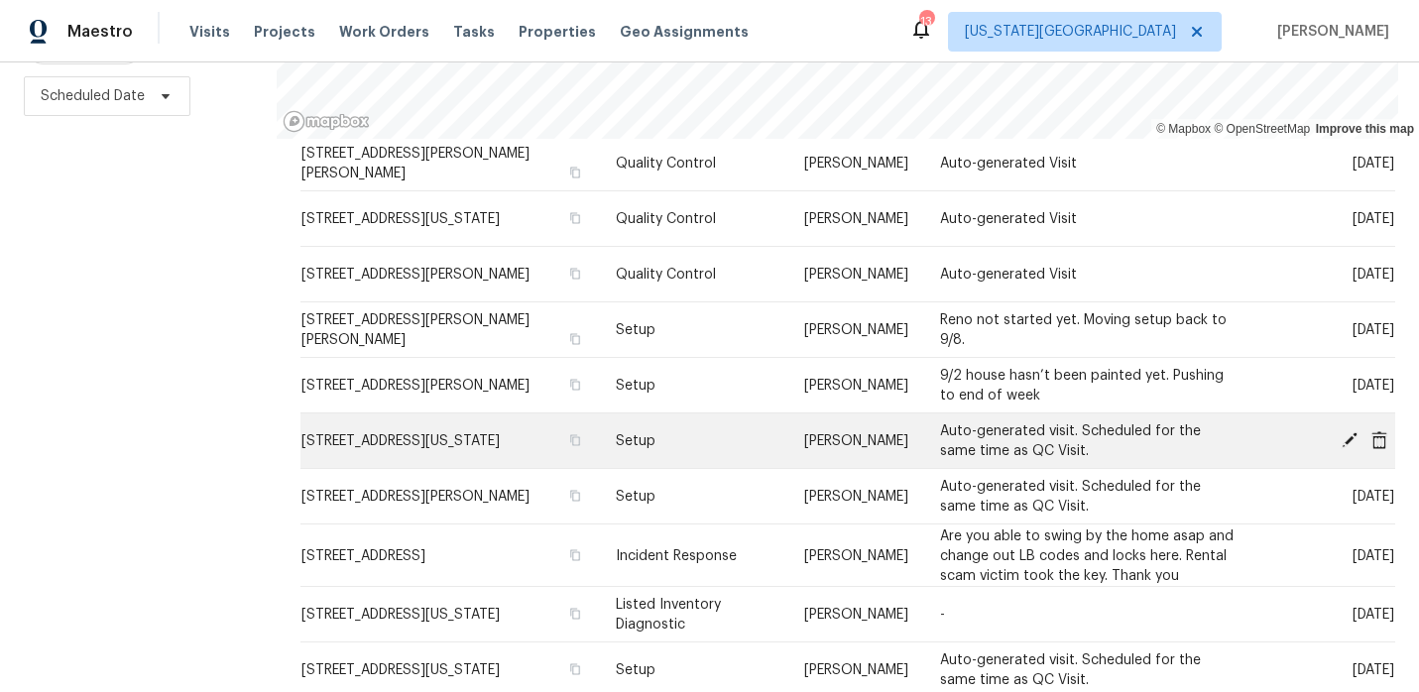
click at [1354, 436] on icon at bounding box center [1350, 439] width 16 height 16
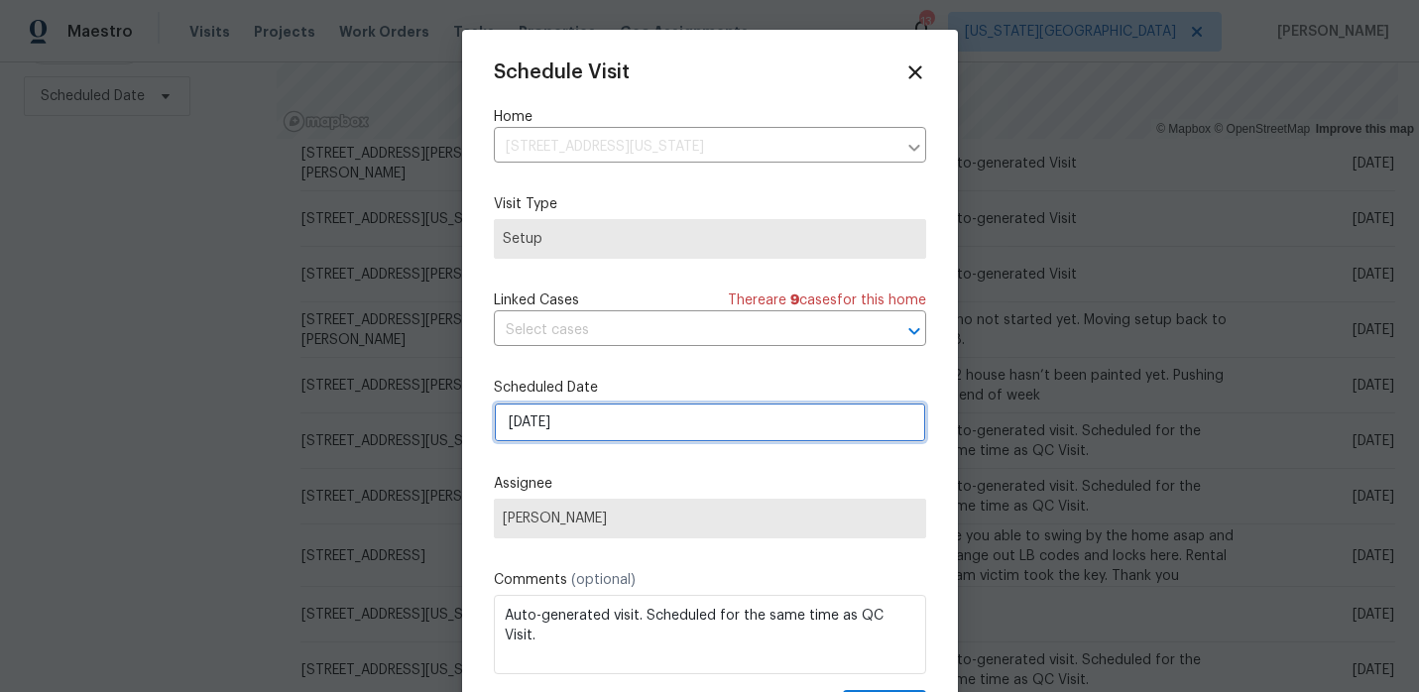
click at [644, 441] on input "9/5/2025" at bounding box center [710, 423] width 432 height 40
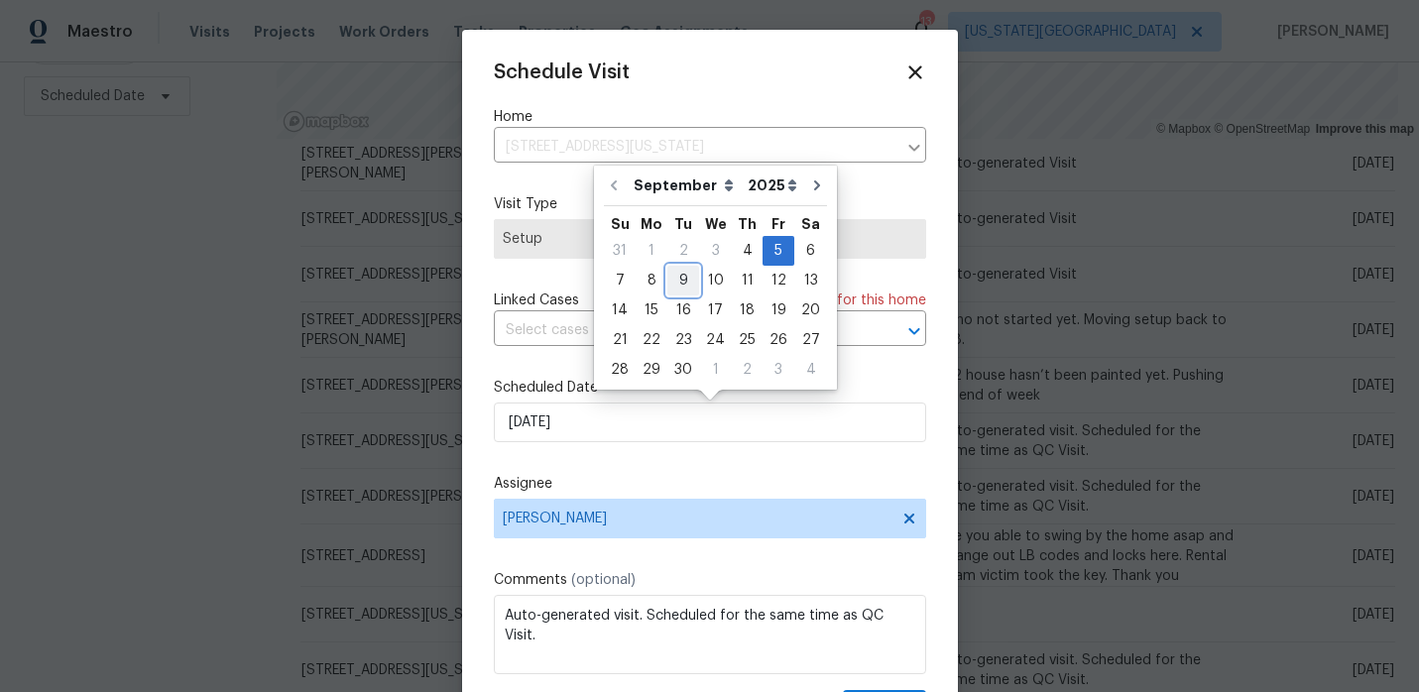
click at [686, 278] on div "9" at bounding box center [683, 281] width 32 height 28
type input "9/9/2025"
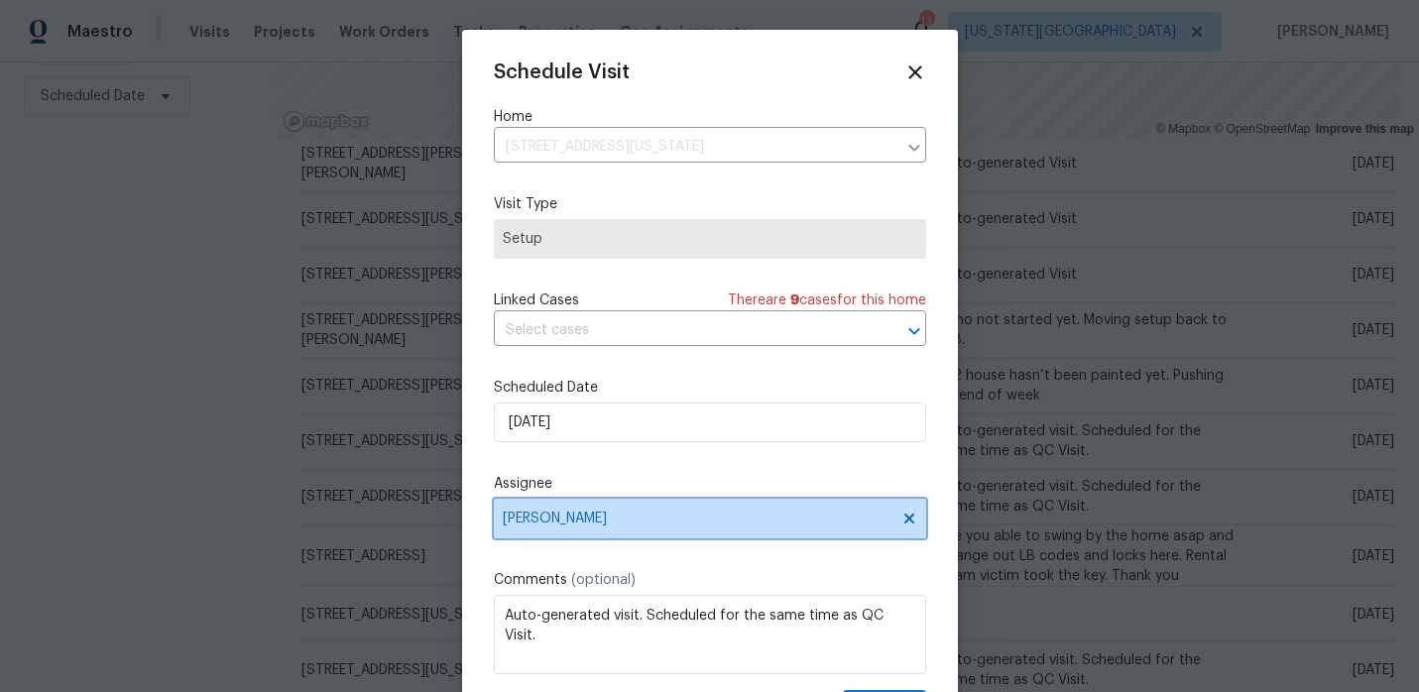
click at [606, 513] on span "[PERSON_NAME]" at bounding box center [697, 519] width 389 height 16
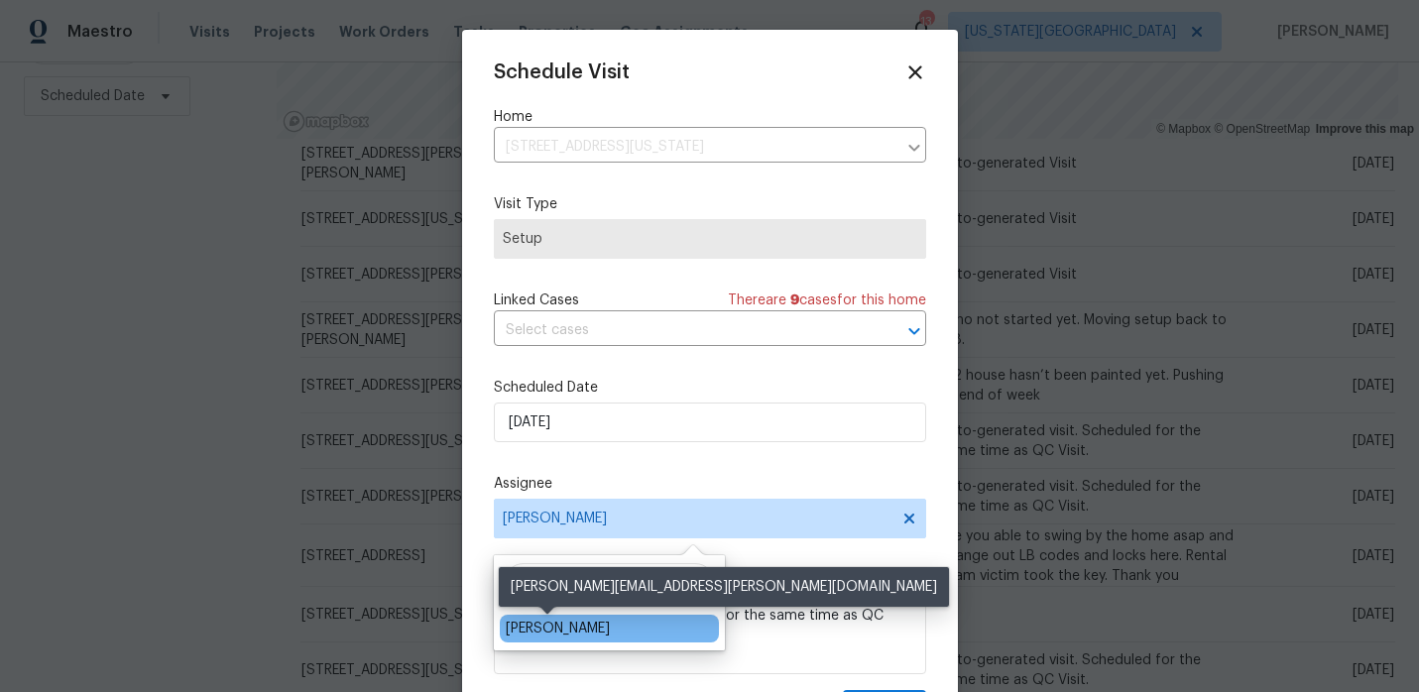
type input "mat"
click at [542, 629] on div "Matt McEvoy" at bounding box center [558, 629] width 104 height 20
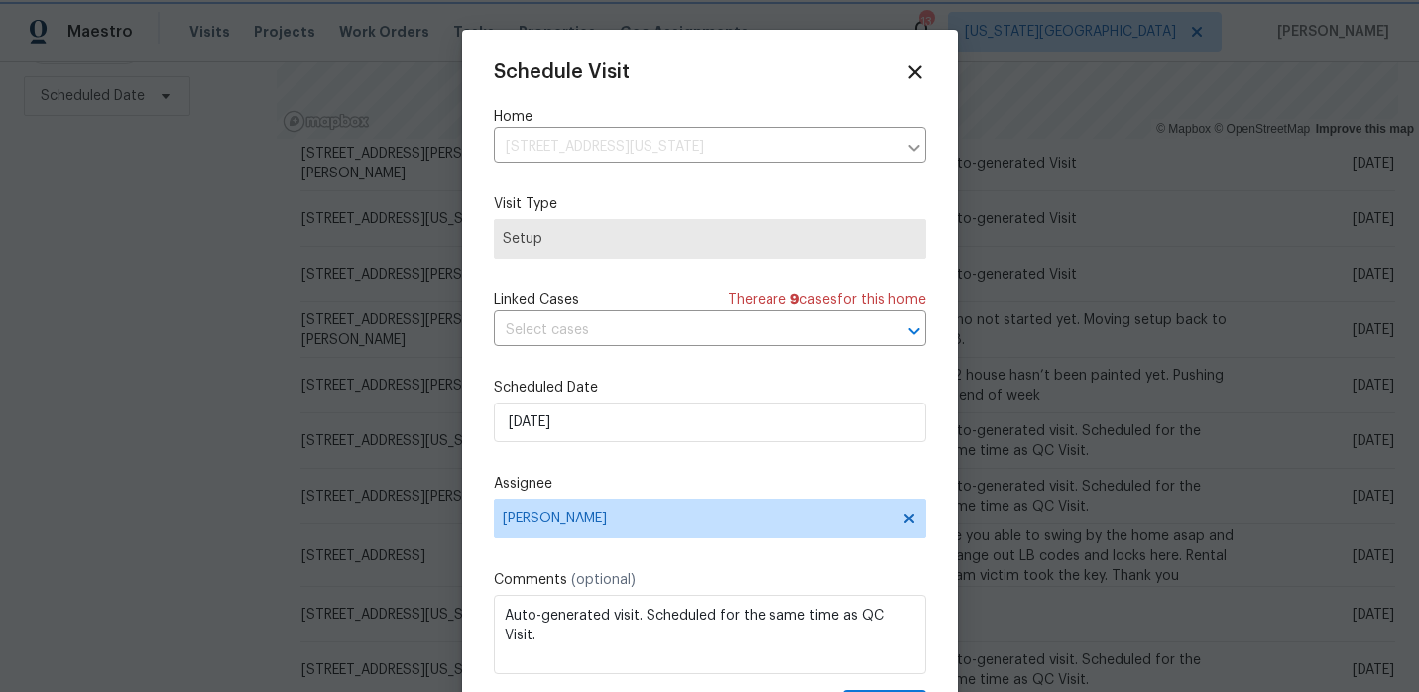
scroll to position [36, 0]
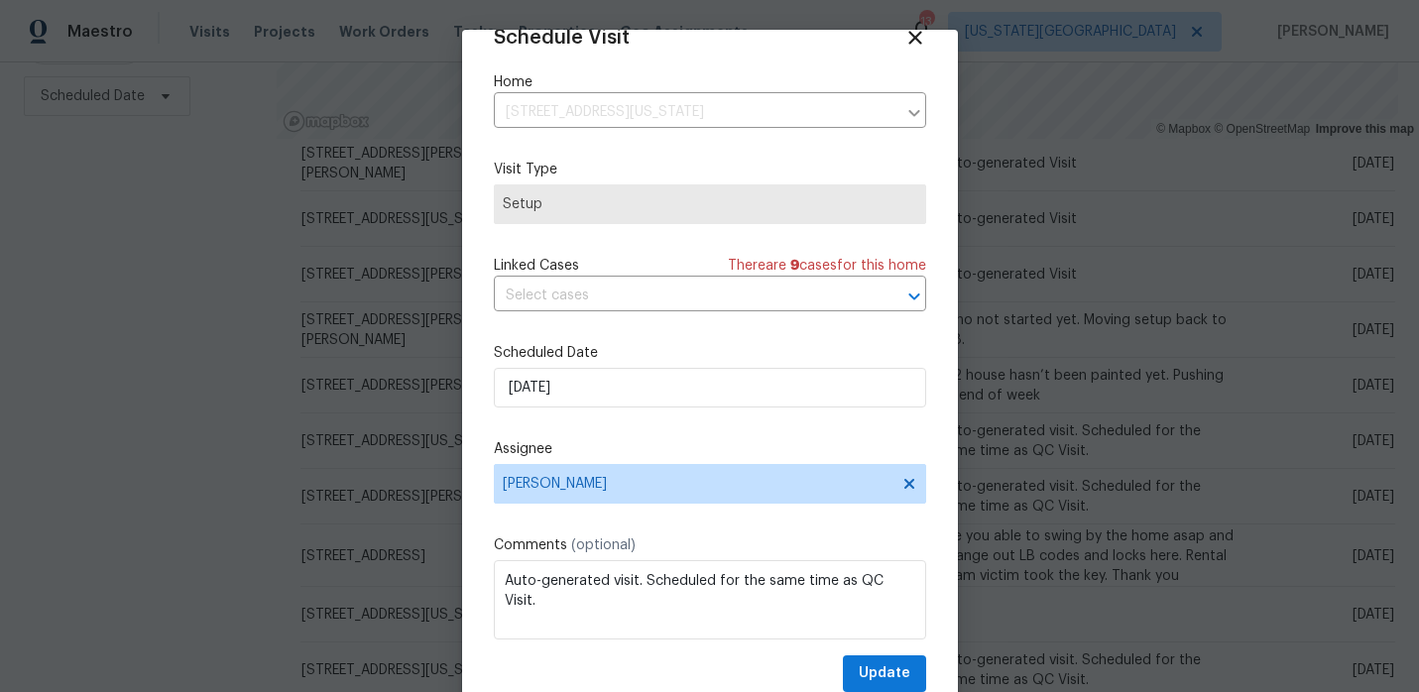
click at [869, 651] on div "Schedule Visit Home 7518 NW 76th Pl, Kansas City, MO 64152 ​ Visit Type Setup L…" at bounding box center [710, 359] width 432 height 665
click at [869, 661] on span "Update" at bounding box center [885, 673] width 52 height 25
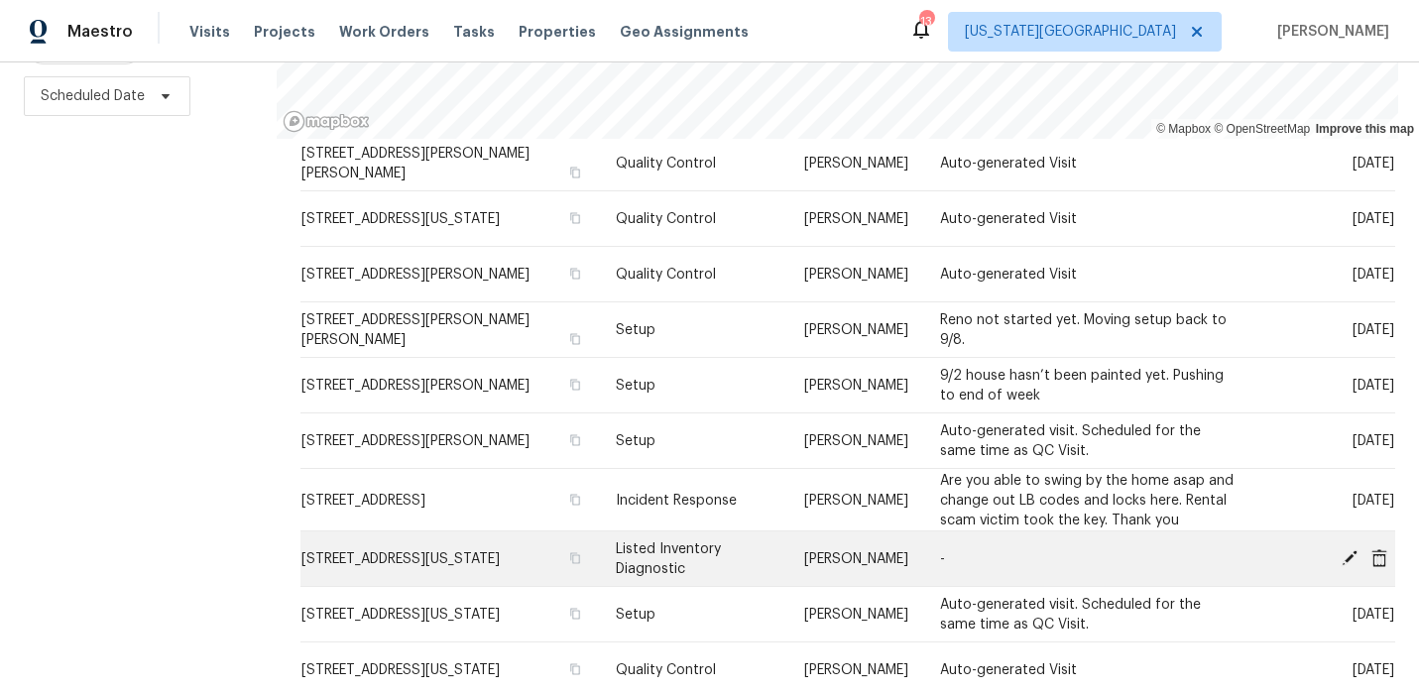
click at [1376, 552] on icon at bounding box center [1379, 557] width 16 height 18
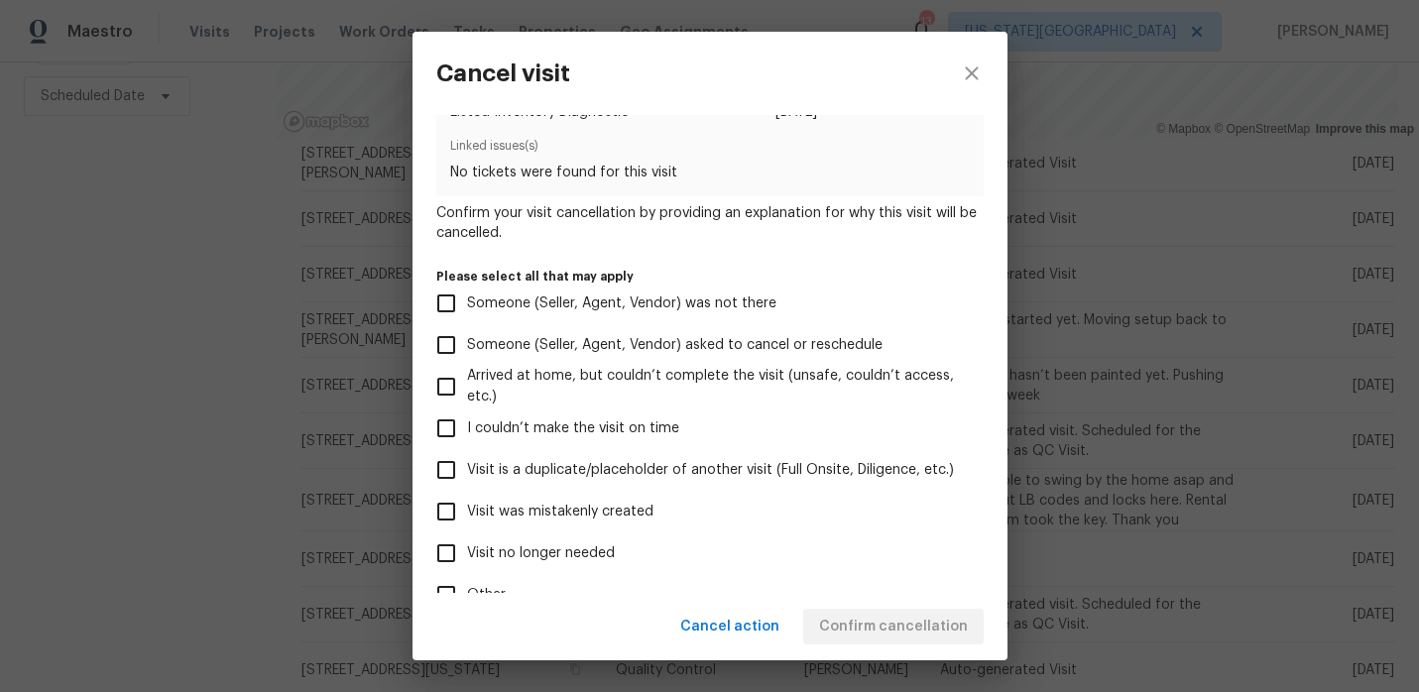
scroll to position [79, 0]
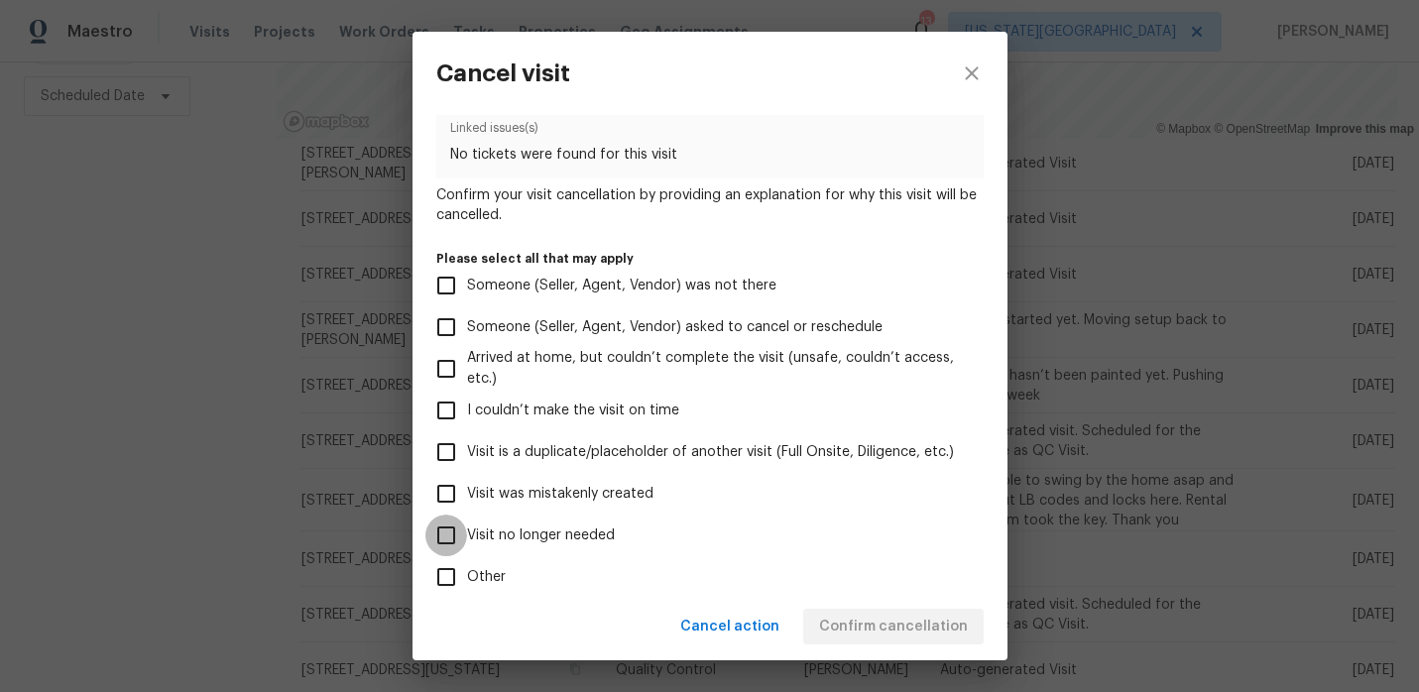
click at [452, 533] on input "Visit no longer needed" at bounding box center [446, 536] width 42 height 42
checkbox input "true"
click at [600, 564] on label "Other" at bounding box center [696, 577] width 542 height 42
click at [467, 564] on input "Other" at bounding box center [446, 577] width 42 height 42
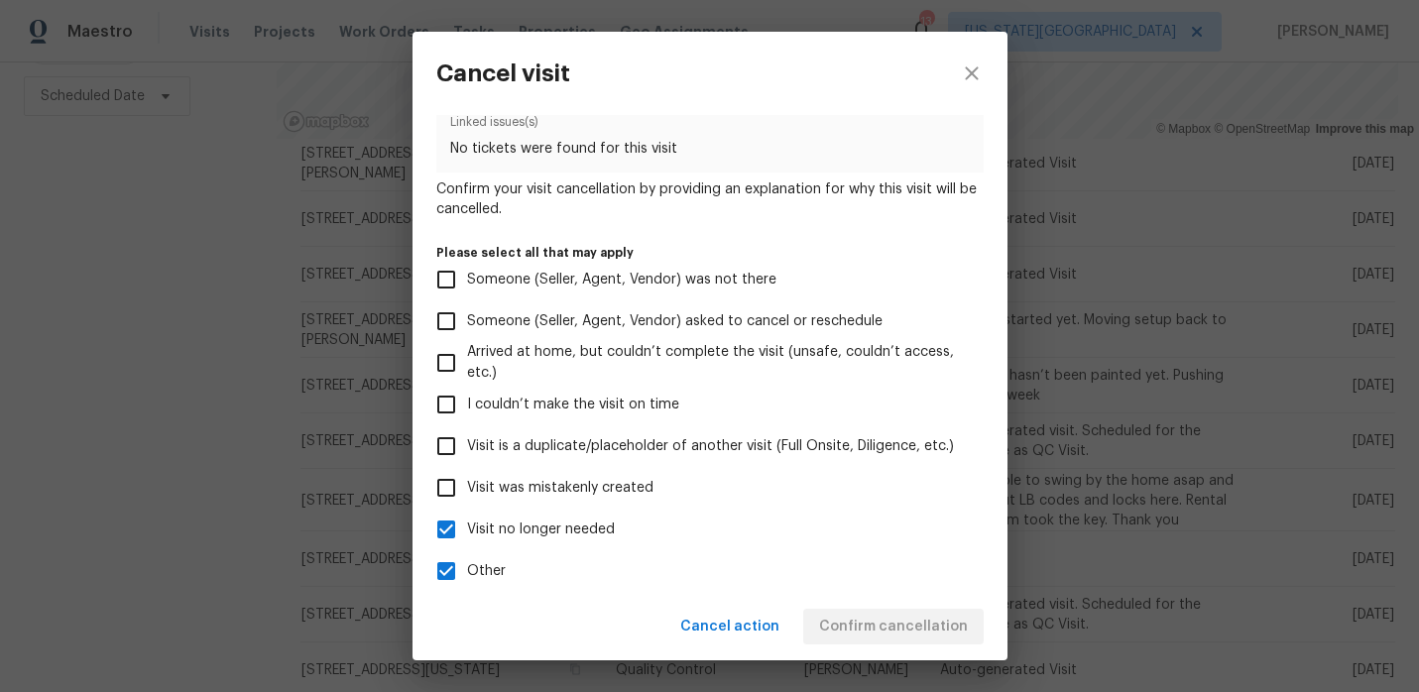
click at [489, 574] on span "Other" at bounding box center [486, 571] width 39 height 21
click at [467, 574] on input "Other" at bounding box center [446, 571] width 42 height 42
checkbox input "false"
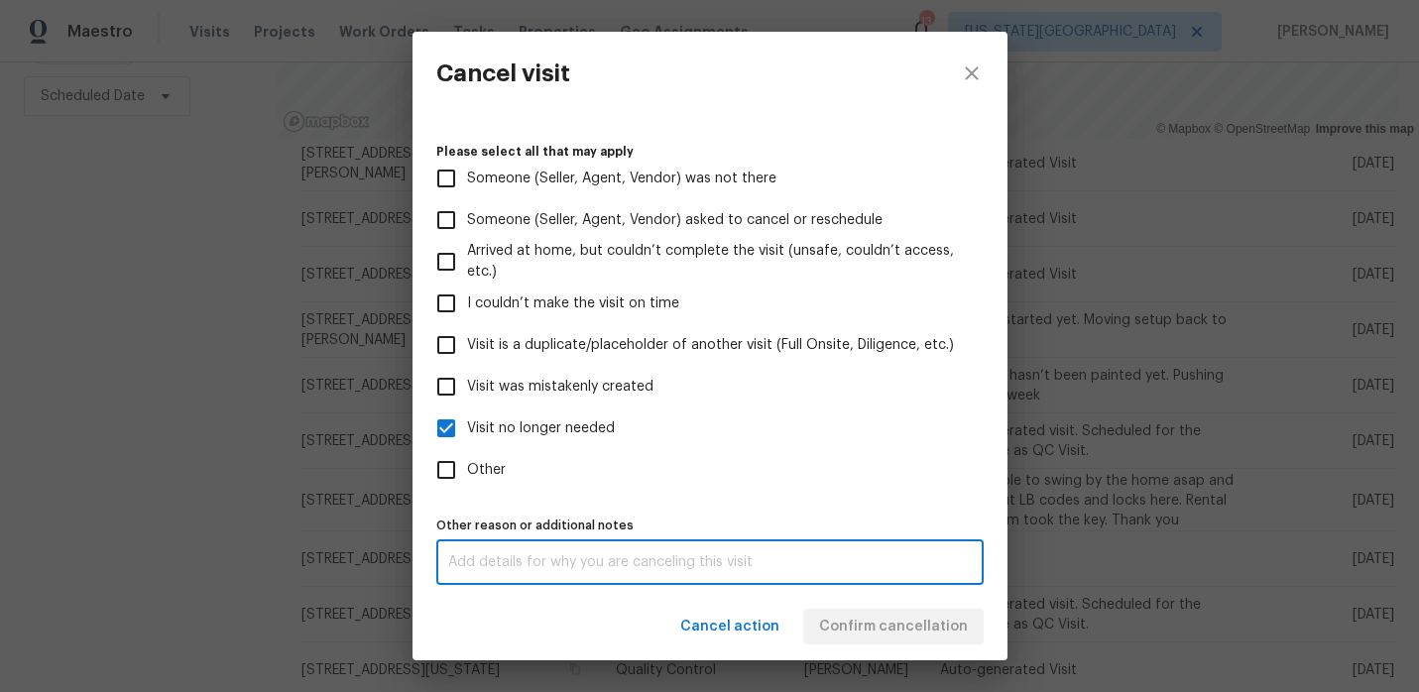
click at [535, 566] on textarea at bounding box center [710, 562] width 524 height 14
type textarea "HHC was just completed here and WO are generated"
click at [716, 489] on label "Other" at bounding box center [696, 470] width 542 height 42
click at [467, 489] on input "Other" at bounding box center [446, 470] width 42 height 42
checkbox input "true"
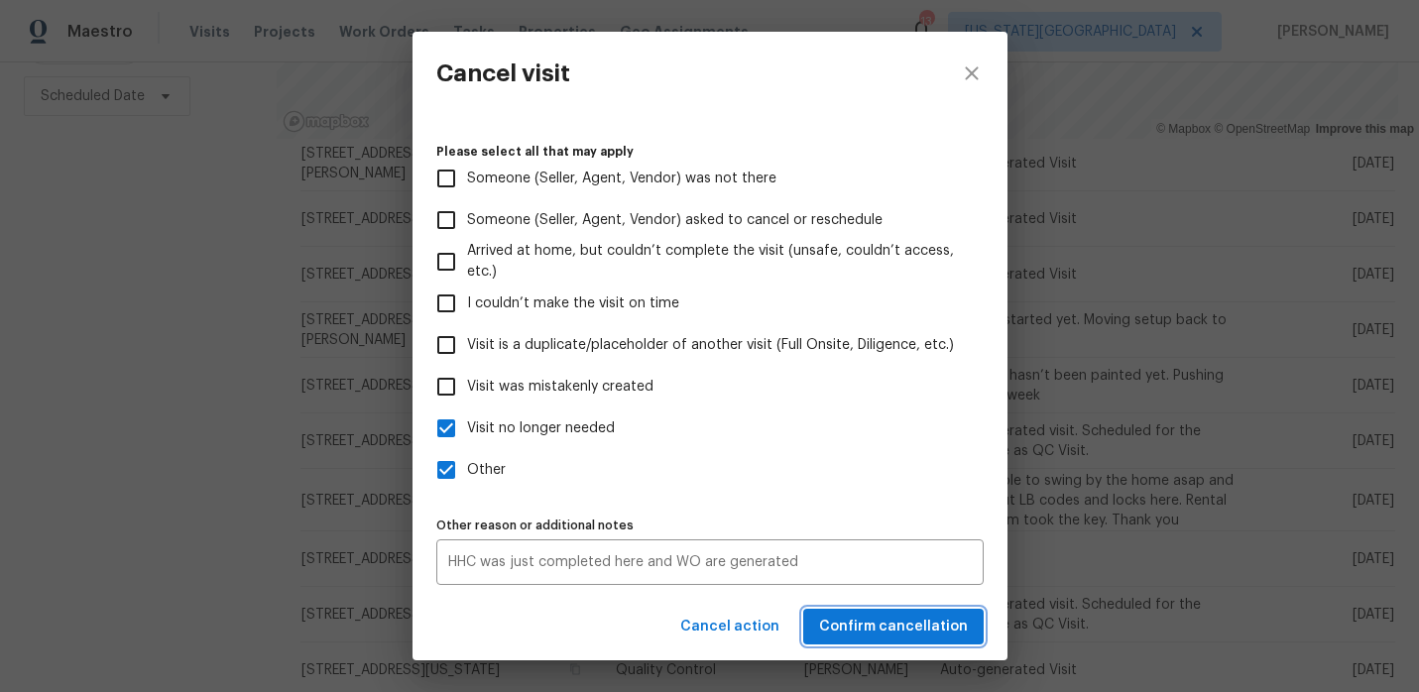
click at [829, 626] on span "Confirm cancellation" at bounding box center [893, 627] width 149 height 25
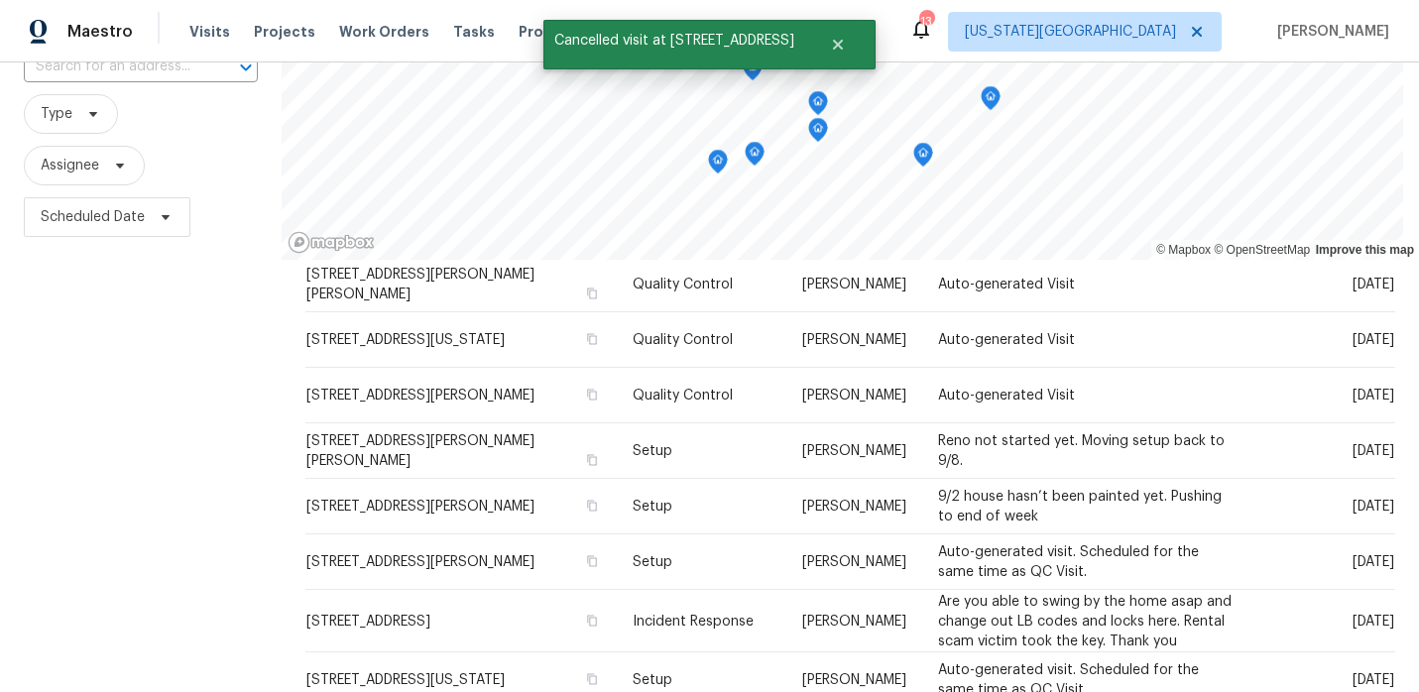
scroll to position [281, 0]
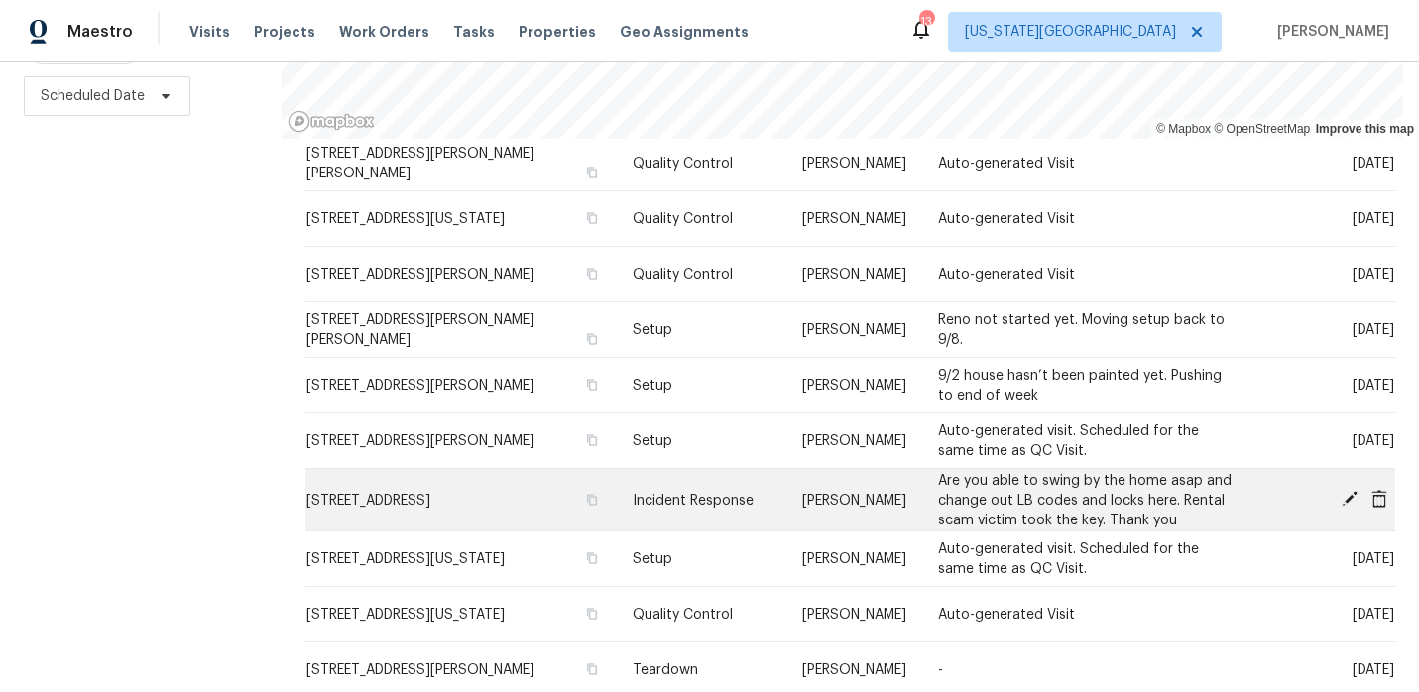
click at [1346, 499] on icon at bounding box center [1350, 499] width 16 height 16
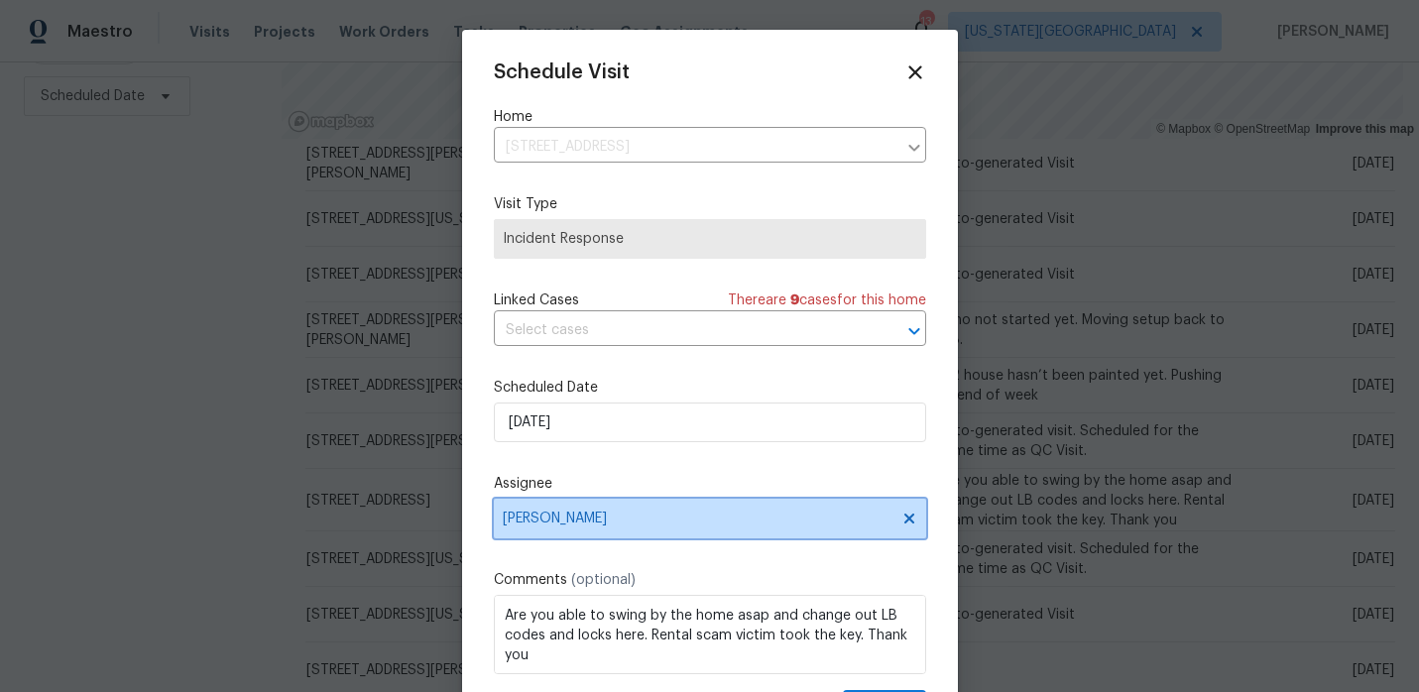
click at [698, 510] on span "[PERSON_NAME]" at bounding box center [710, 519] width 432 height 40
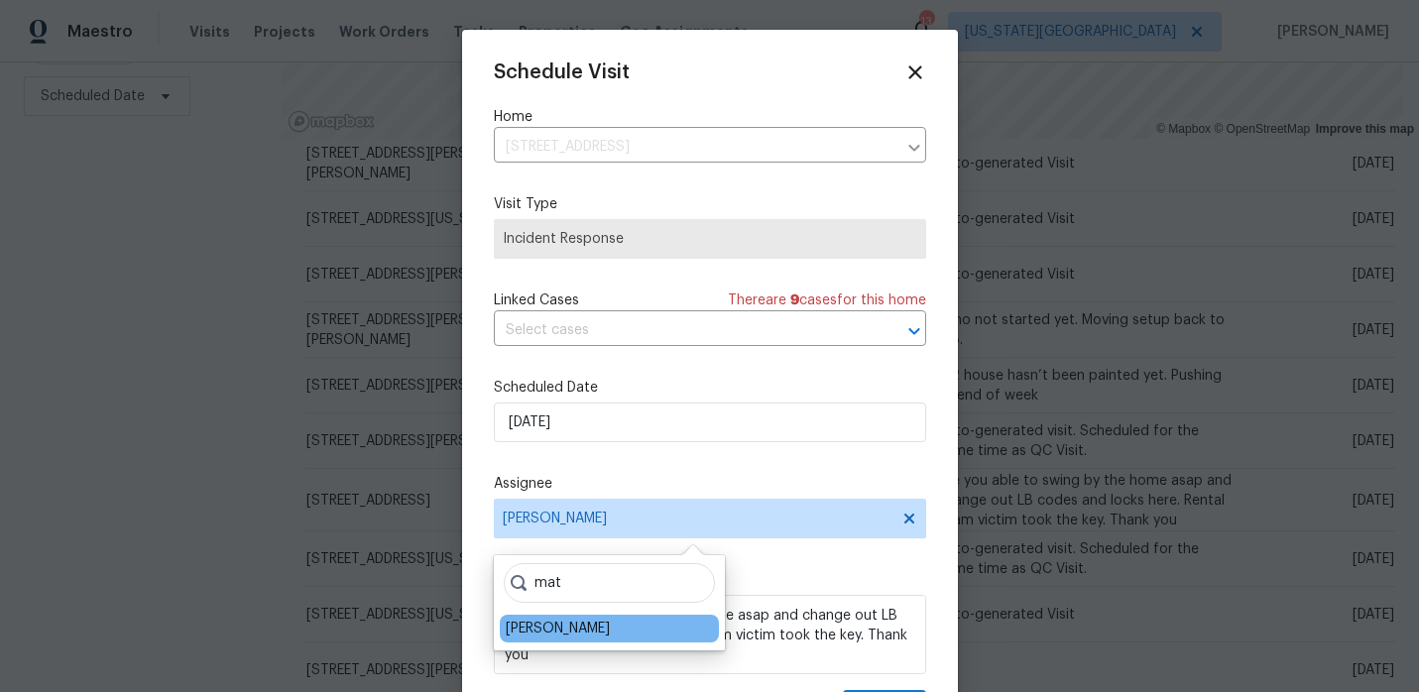
type input "mat"
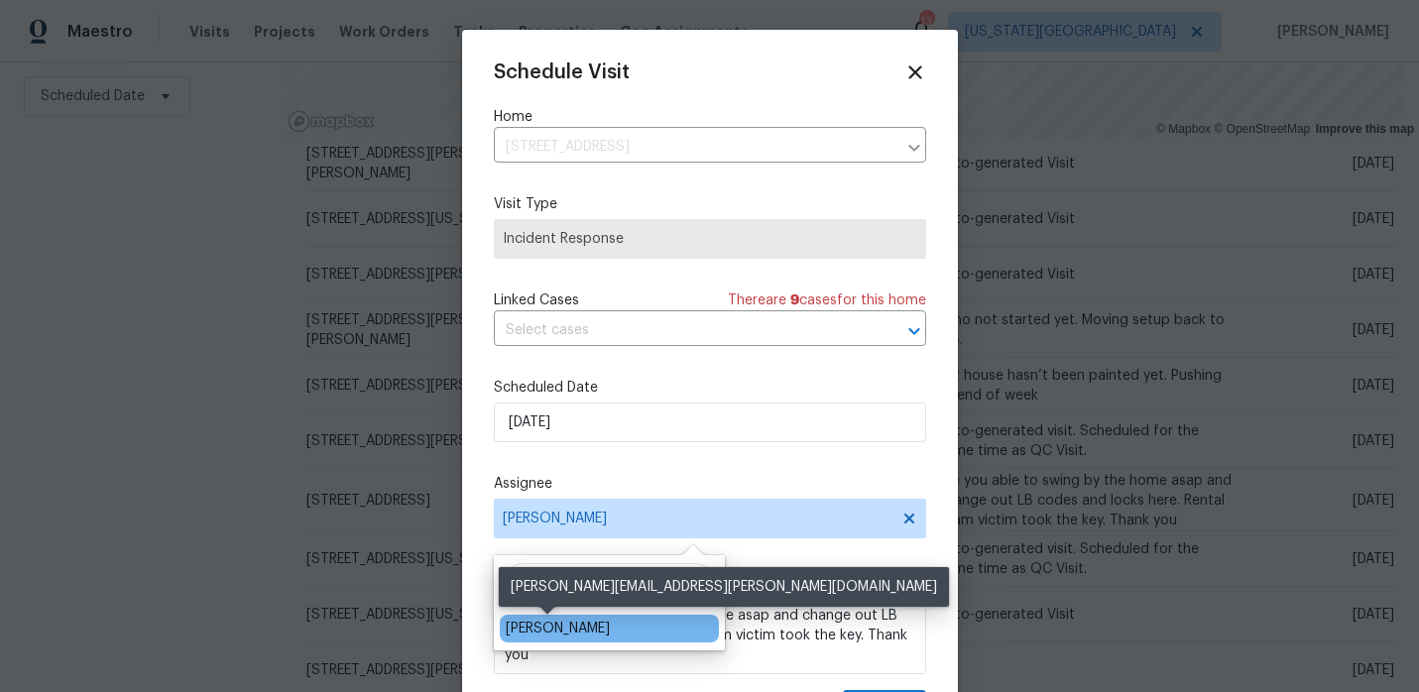
click at [571, 629] on div "Matt McEvoy" at bounding box center [558, 629] width 104 height 20
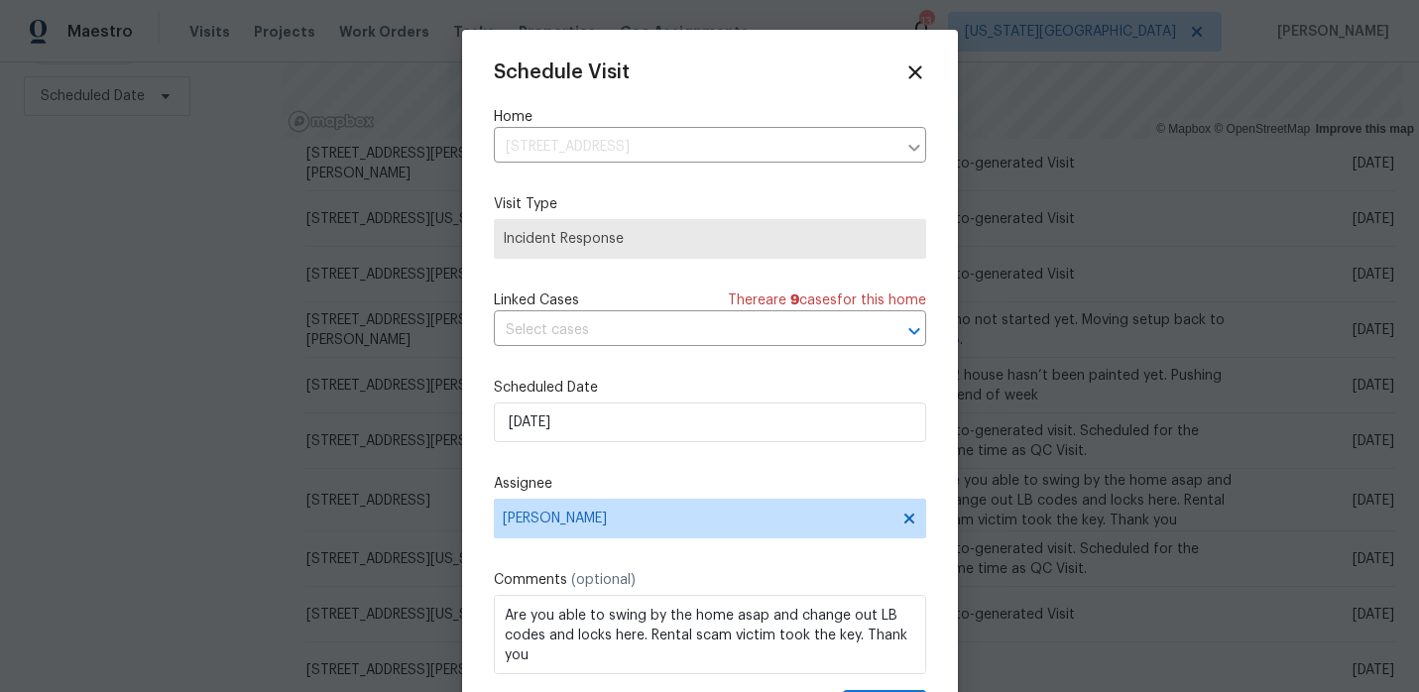
click at [677, 567] on div "Schedule Visit Home 2100 Thunderbird Dr, Harrisonville, MO 64701 ​ Visit Type I…" at bounding box center [710, 393] width 432 height 665
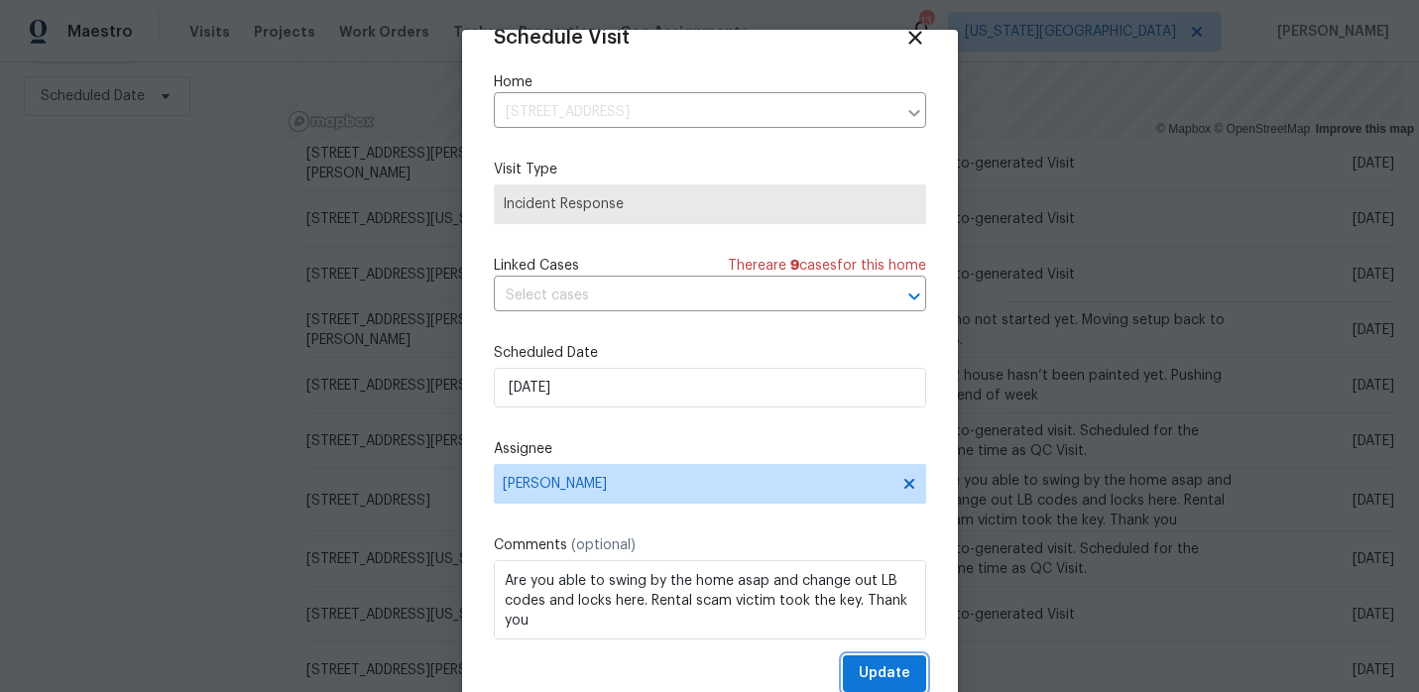
click at [876, 660] on button "Update" at bounding box center [884, 674] width 83 height 37
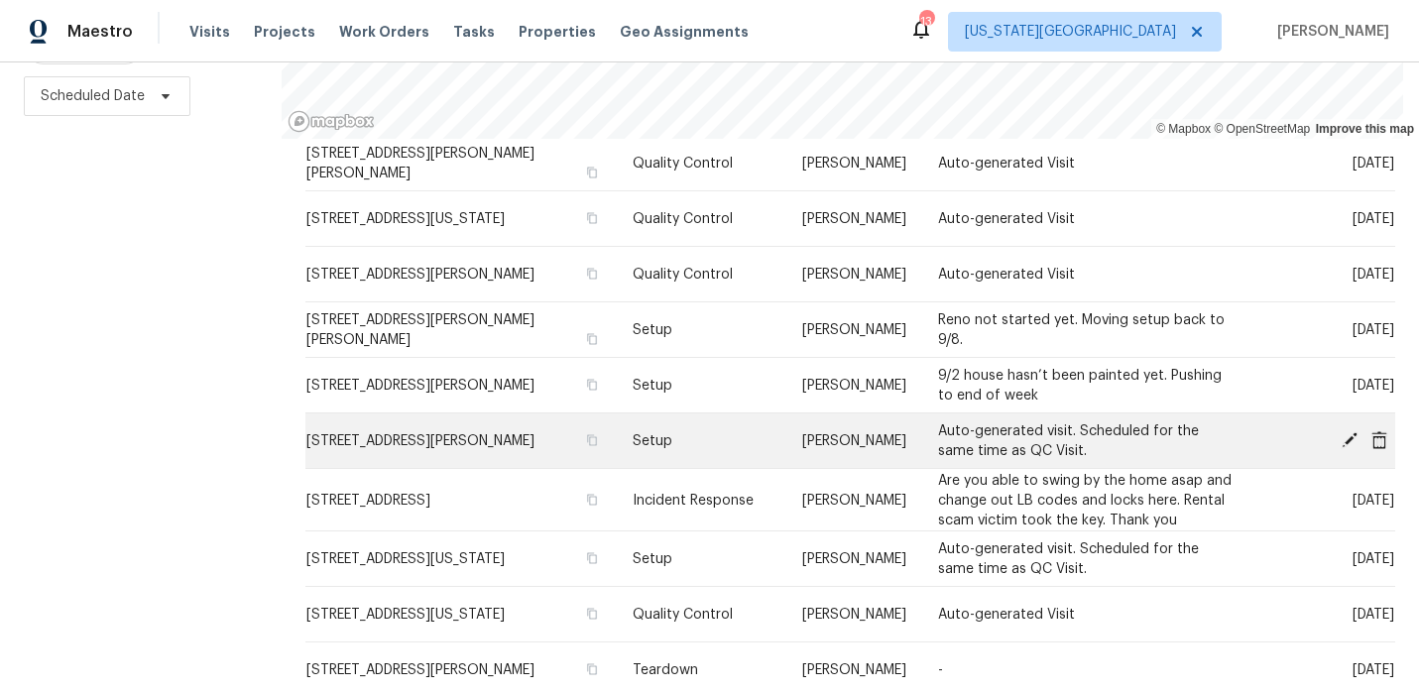
click at [1341, 440] on icon at bounding box center [1350, 439] width 18 height 18
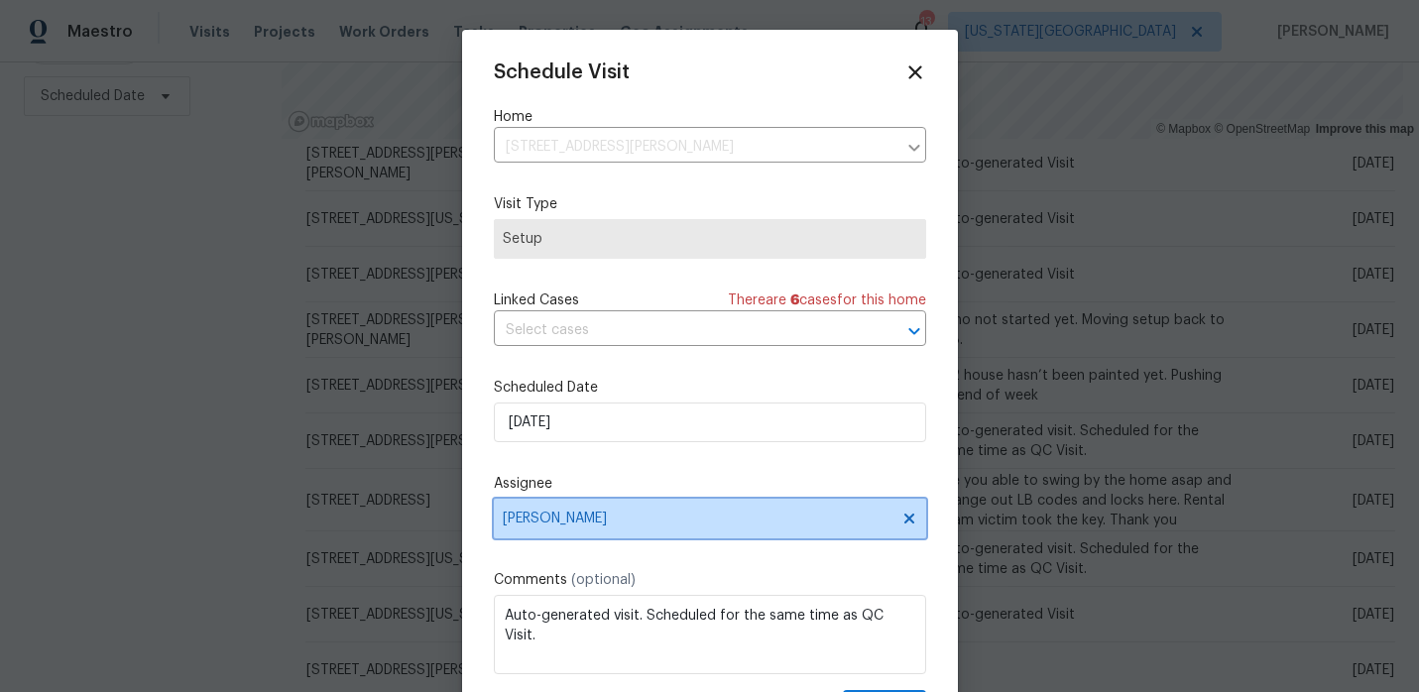
click at [593, 511] on span "[PERSON_NAME]" at bounding box center [710, 519] width 432 height 40
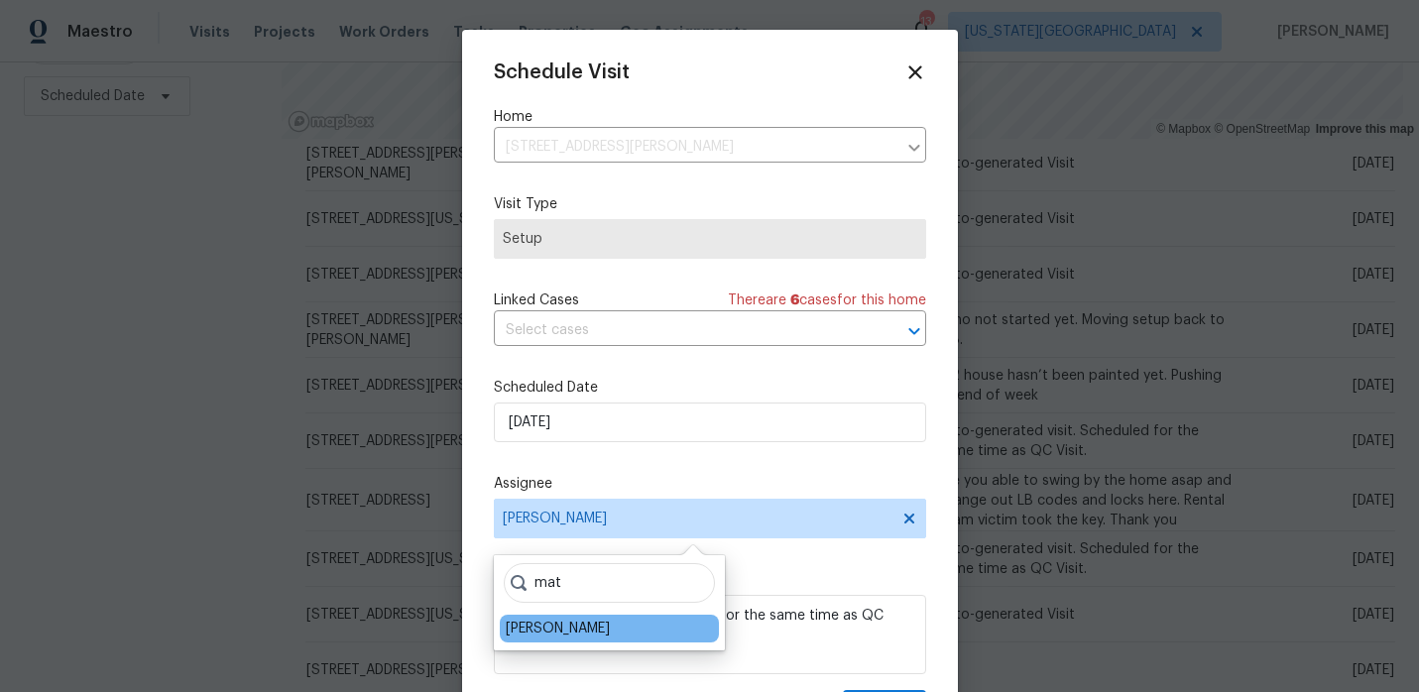
type input "mat"
click at [540, 615] on div "Matt McEvoy" at bounding box center [609, 629] width 219 height 28
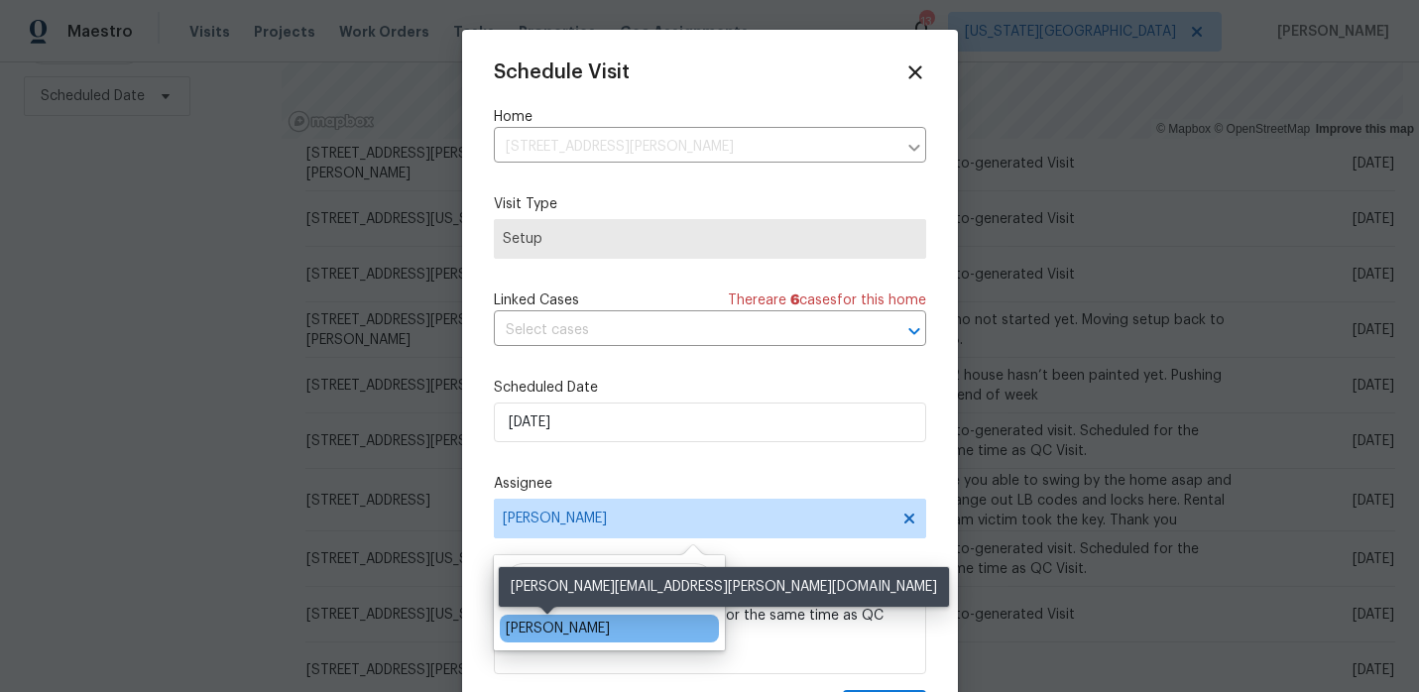
click at [521, 630] on div "Matt McEvoy" at bounding box center [558, 629] width 104 height 20
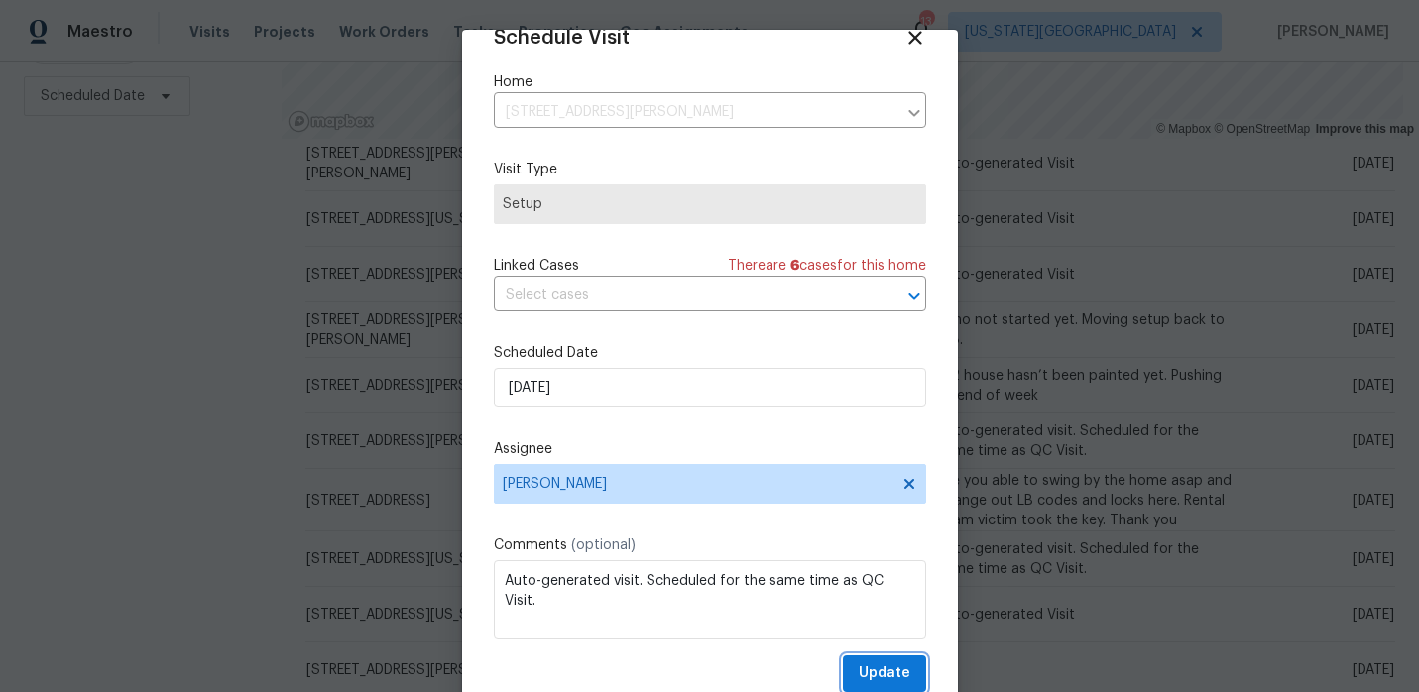
click at [893, 675] on span "Update" at bounding box center [885, 673] width 52 height 25
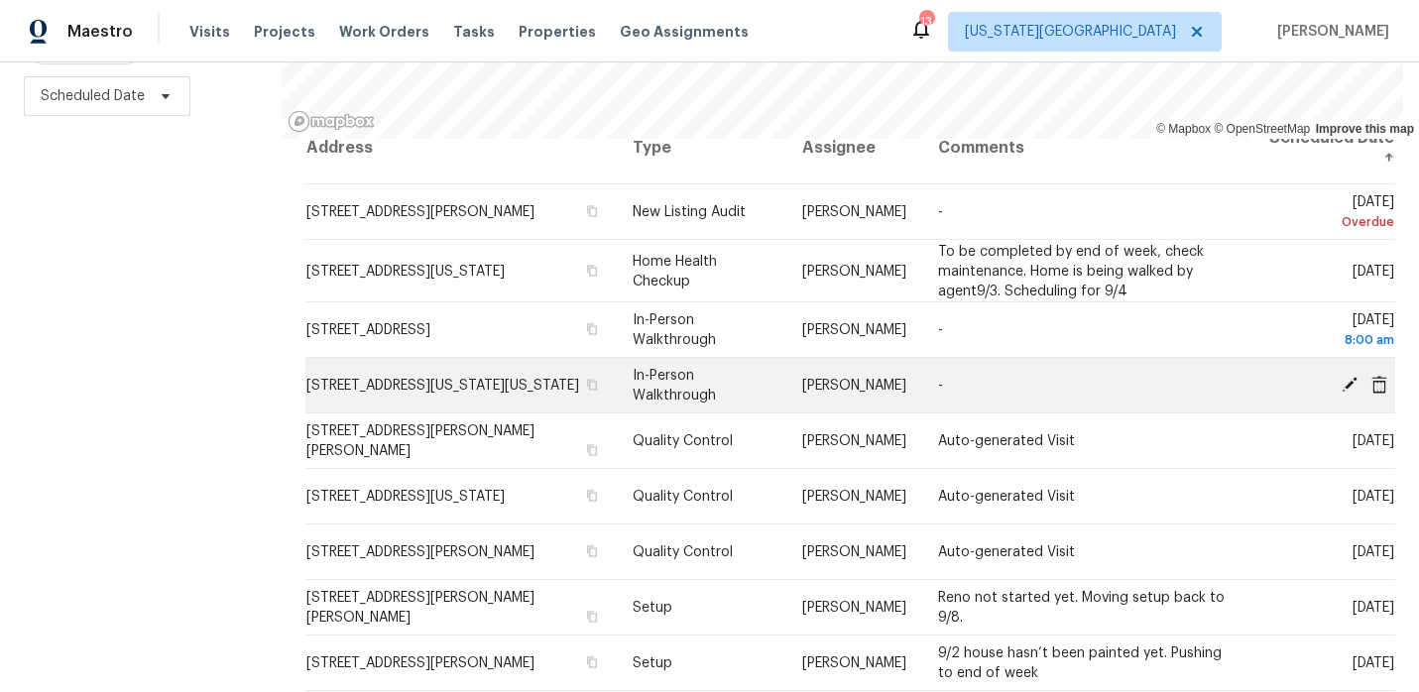
scroll to position [0, 0]
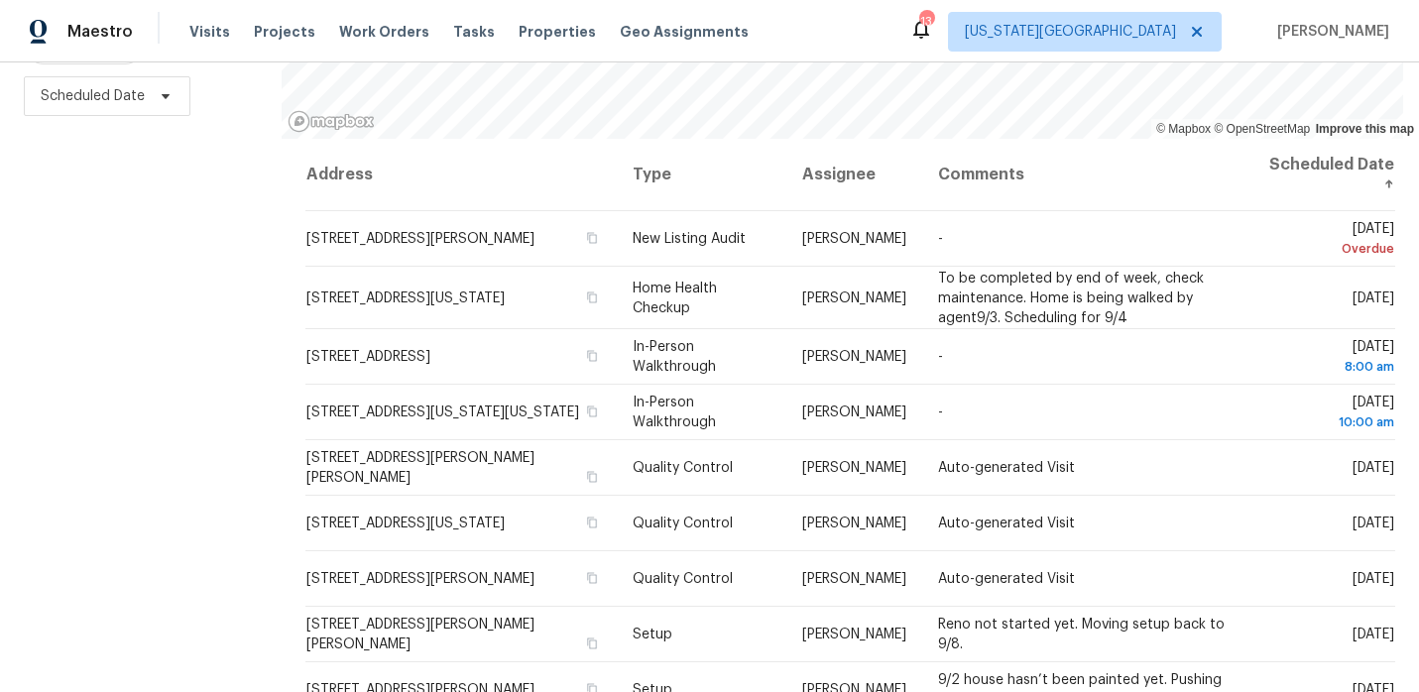
click at [933, 40] on icon at bounding box center [921, 29] width 24 height 24
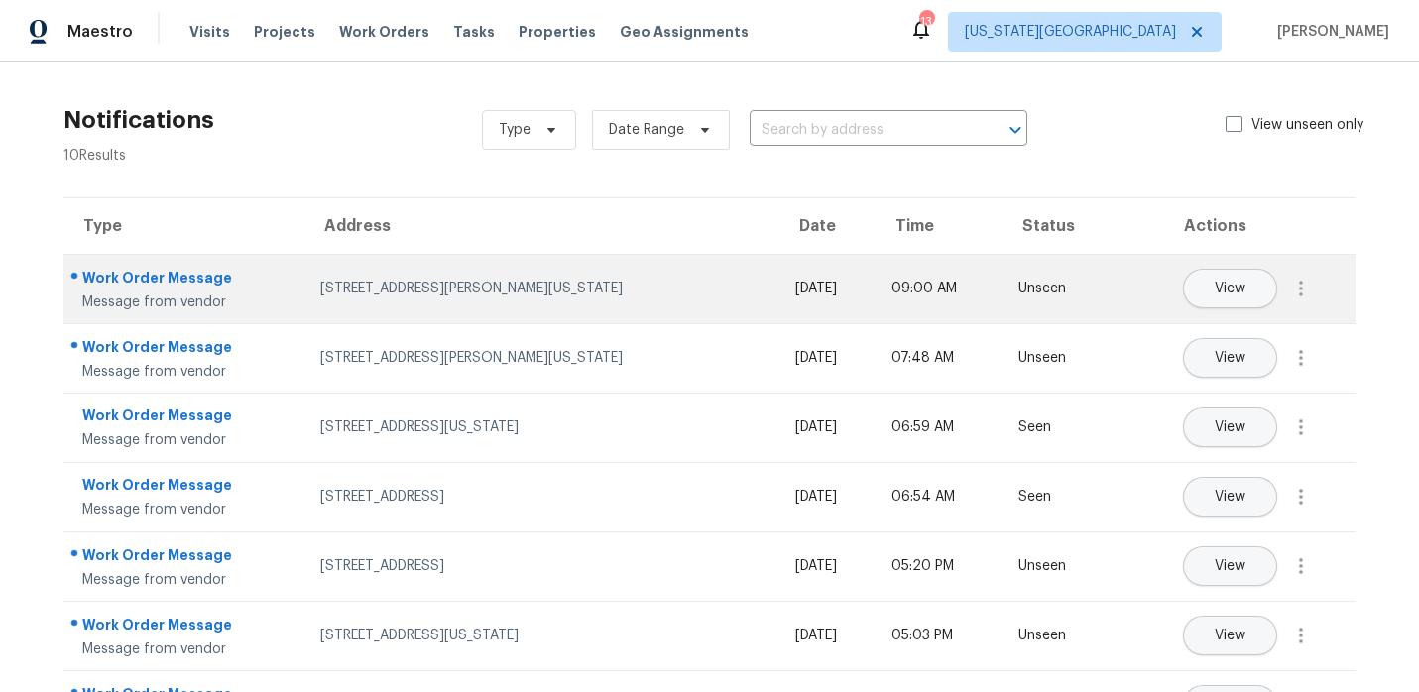
click at [579, 296] on div "9624 Ditman Way, Kansas City, MO 64134" at bounding box center [541, 289] width 443 height 20
click at [493, 287] on div "9624 Ditman Way, Kansas City, MO 64134" at bounding box center [541, 289] width 443 height 20
click at [1210, 277] on button "View" at bounding box center [1230, 289] width 94 height 40
